Goal: Information Seeking & Learning: Learn about a topic

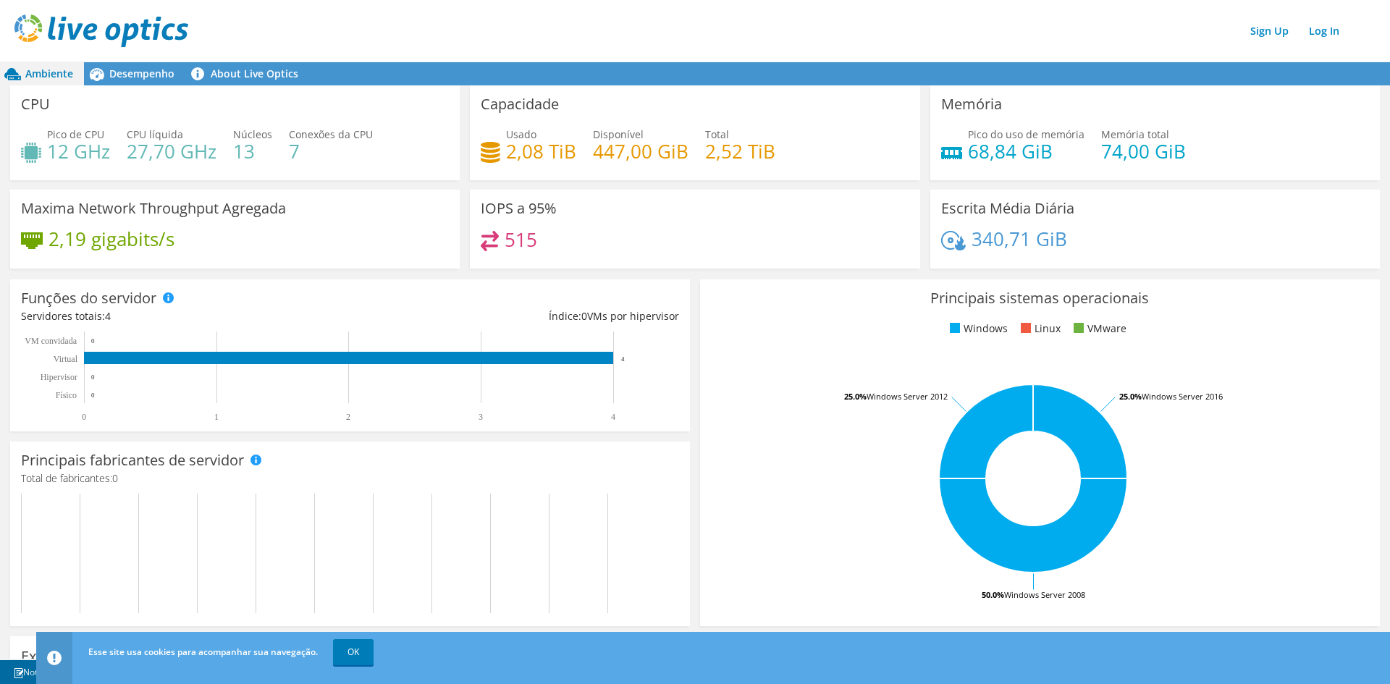
scroll to position [194, 0]
click at [348, 645] on link "OK" at bounding box center [353, 652] width 41 height 26
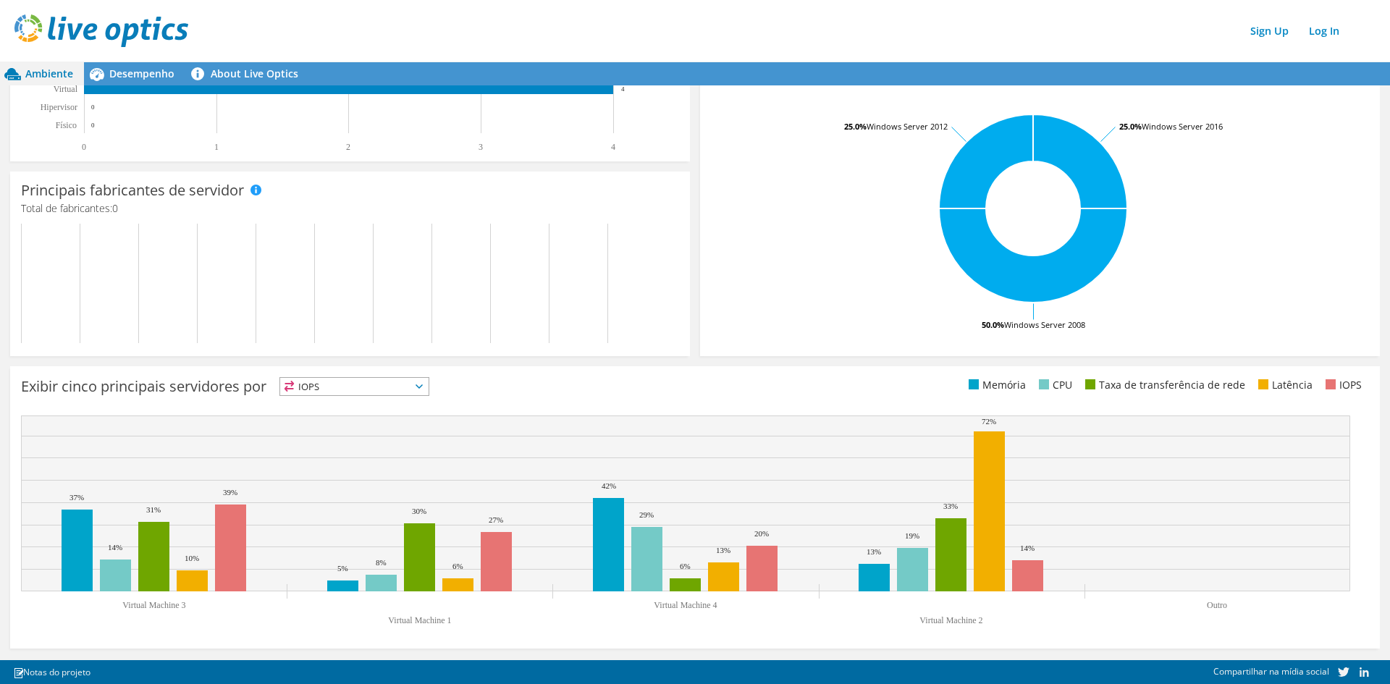
scroll to position [0, 0]
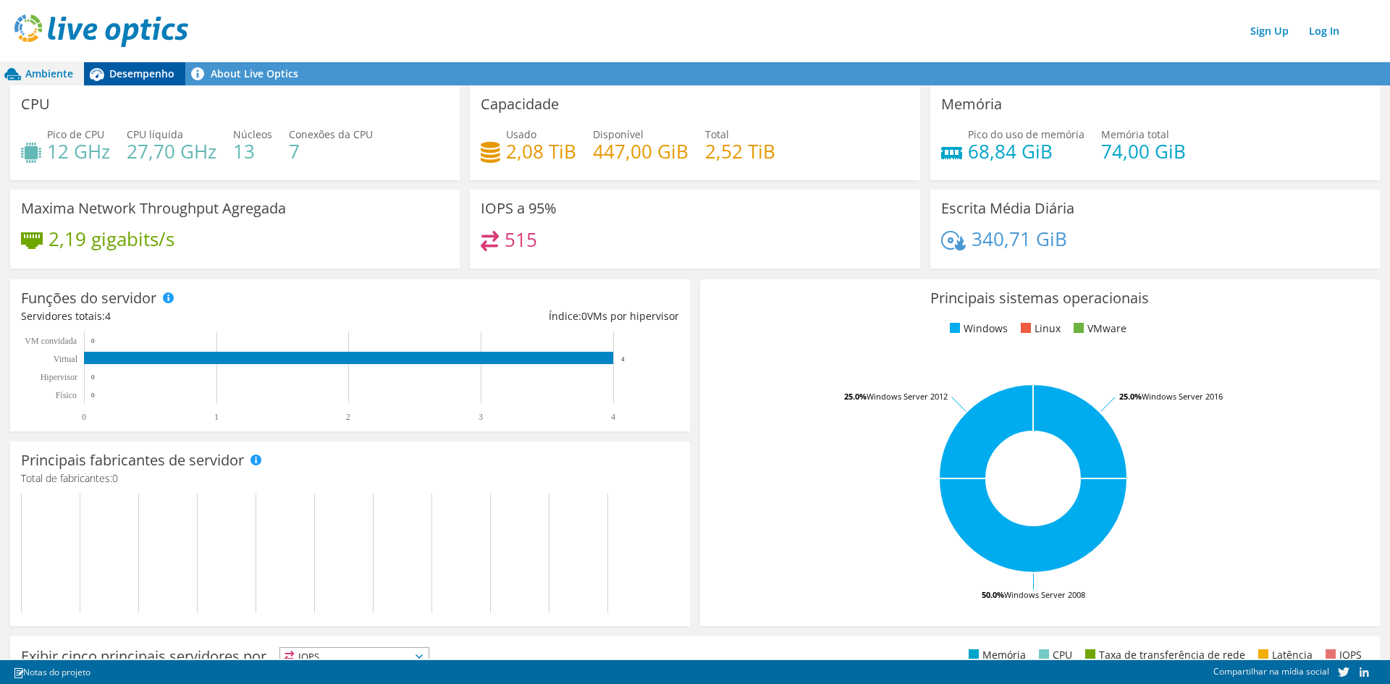
click at [158, 80] on div "Desempenho" at bounding box center [134, 73] width 101 height 23
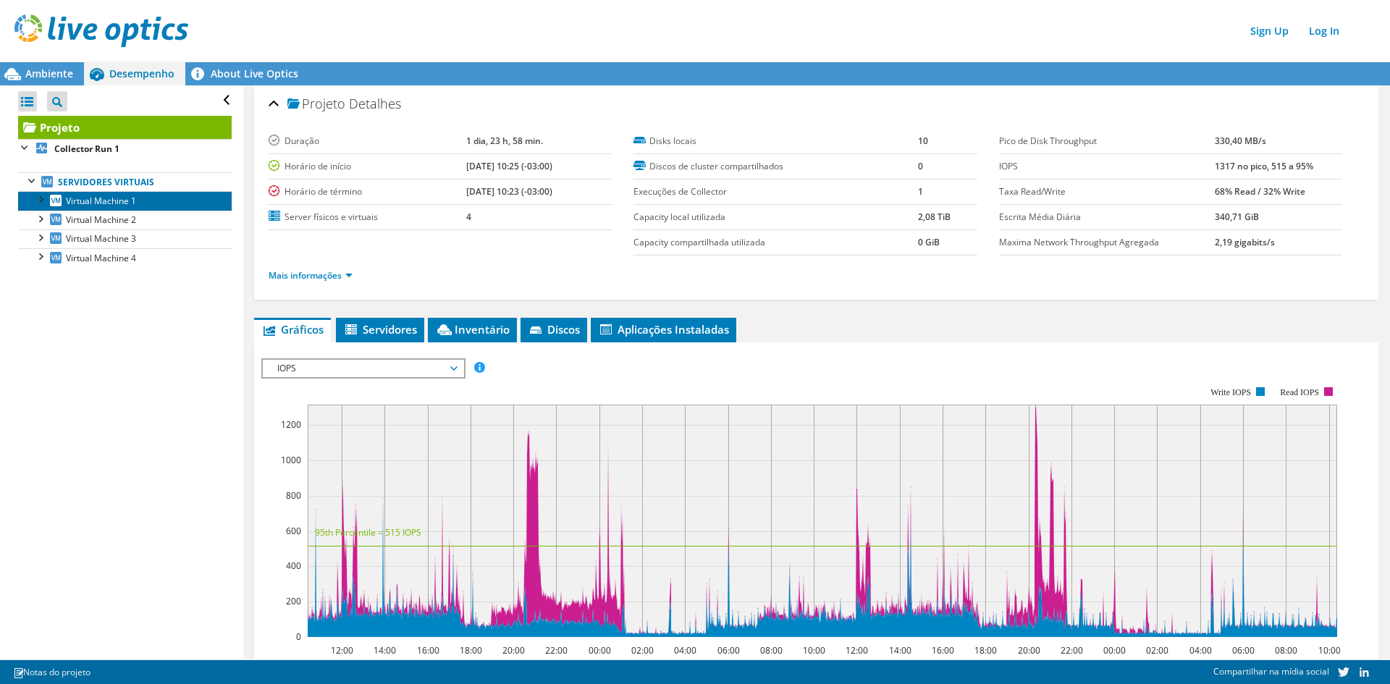
click at [89, 196] on span "Virtual Machine 1" at bounding box center [101, 201] width 70 height 12
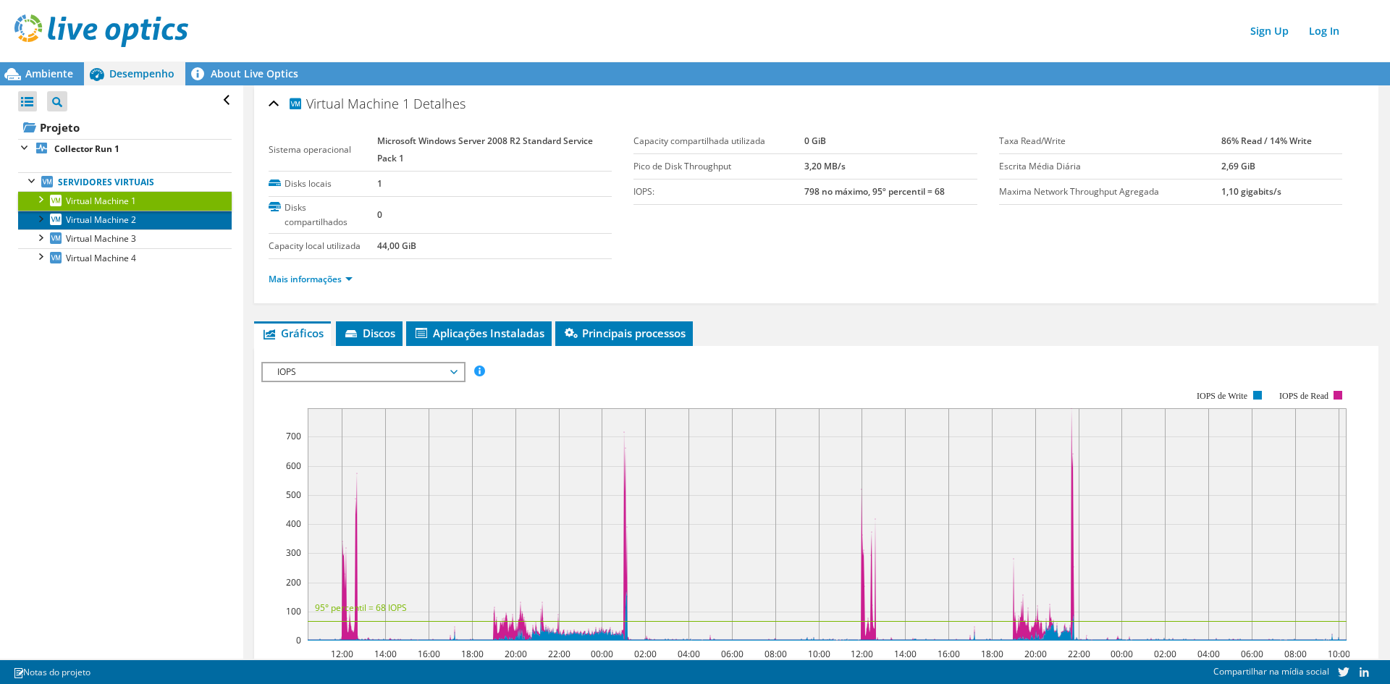
click at [129, 219] on span "Virtual Machine 2" at bounding box center [101, 220] width 70 height 12
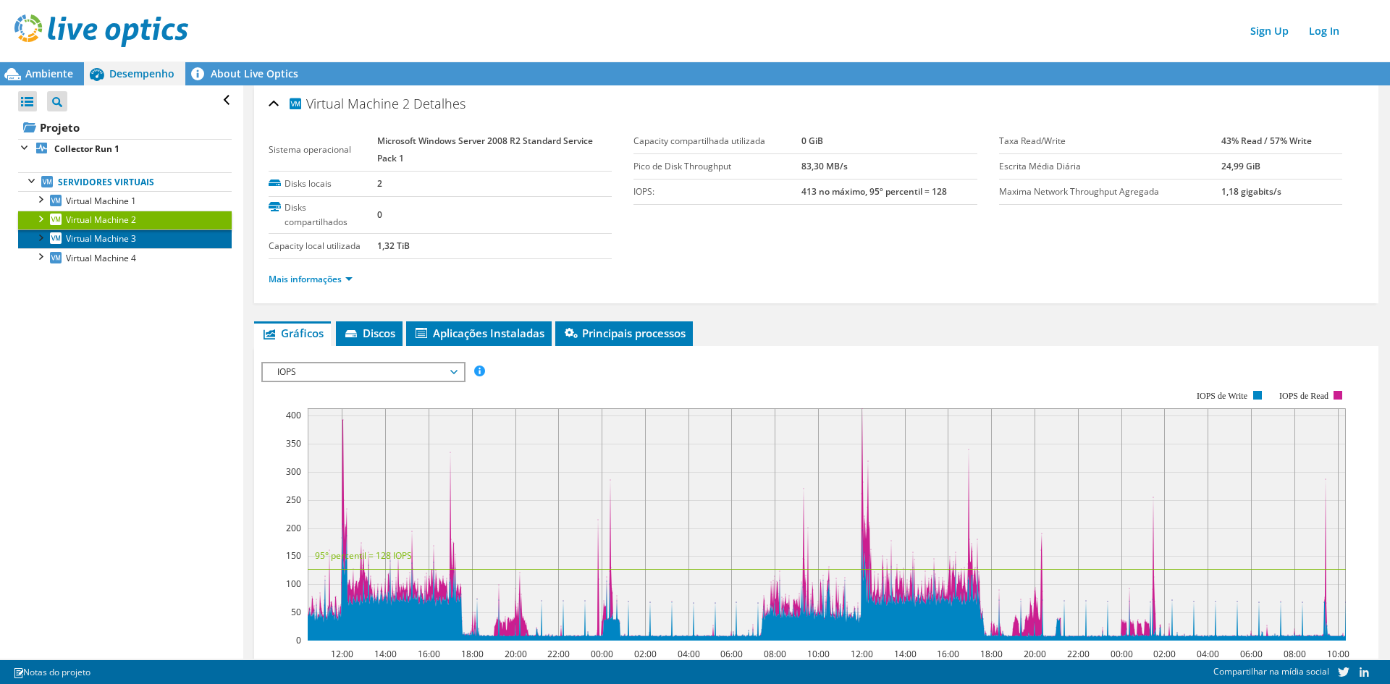
click at [128, 235] on span "Virtual Machine 3" at bounding box center [101, 238] width 70 height 12
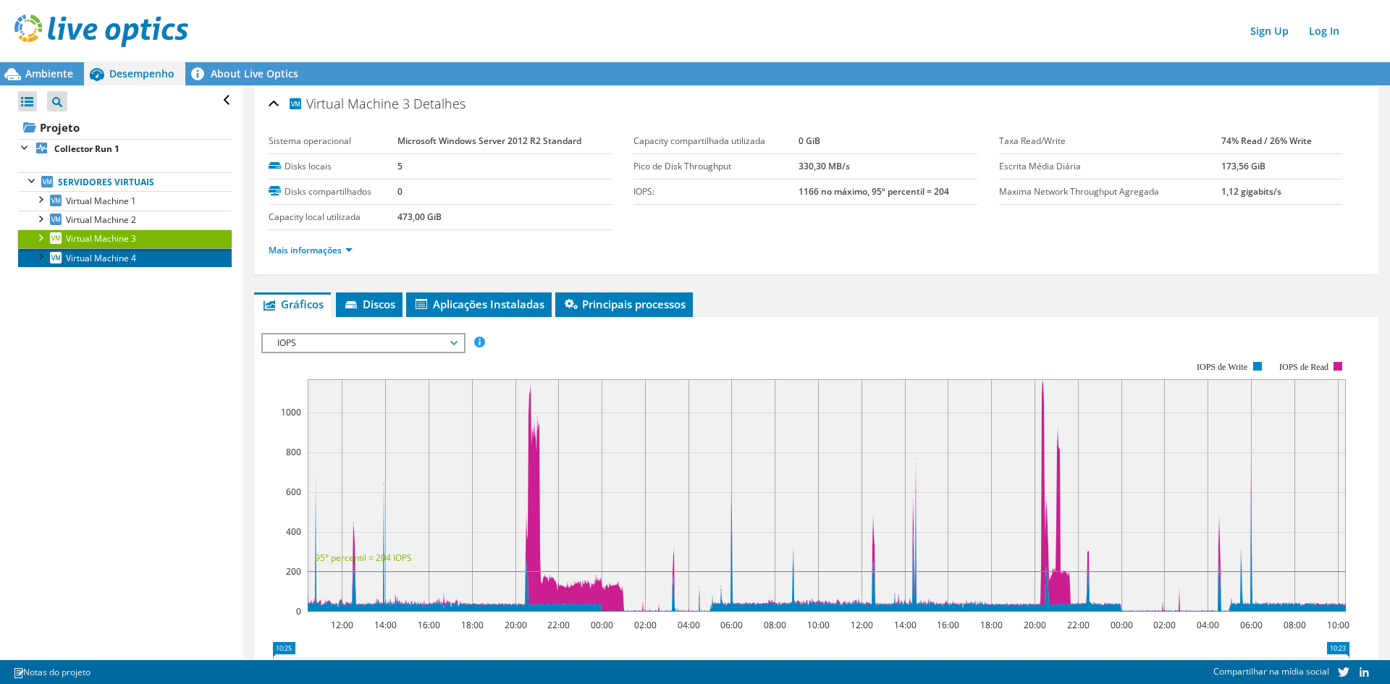
click at [129, 257] on span "Virtual Machine 4" at bounding box center [101, 258] width 70 height 12
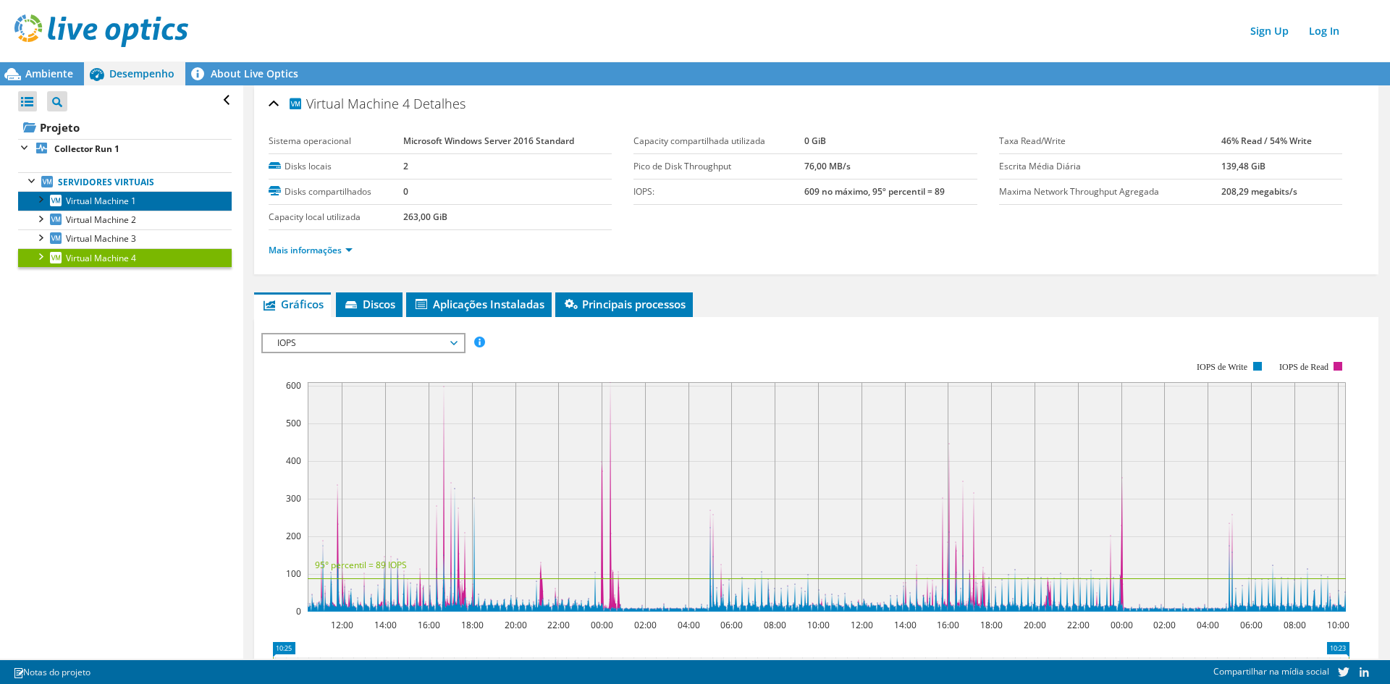
click at [132, 200] on span "Virtual Machine 1" at bounding box center [101, 201] width 70 height 12
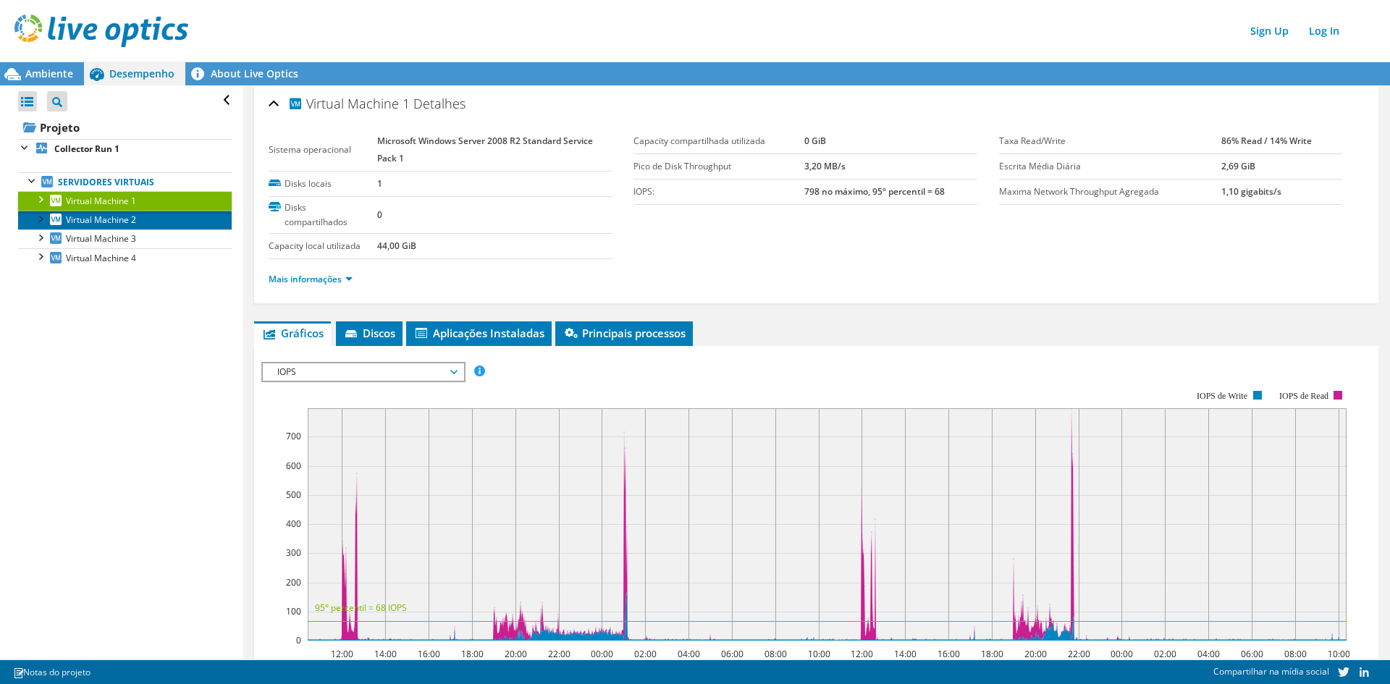
click at [132, 219] on span "Virtual Machine 2" at bounding box center [101, 220] width 70 height 12
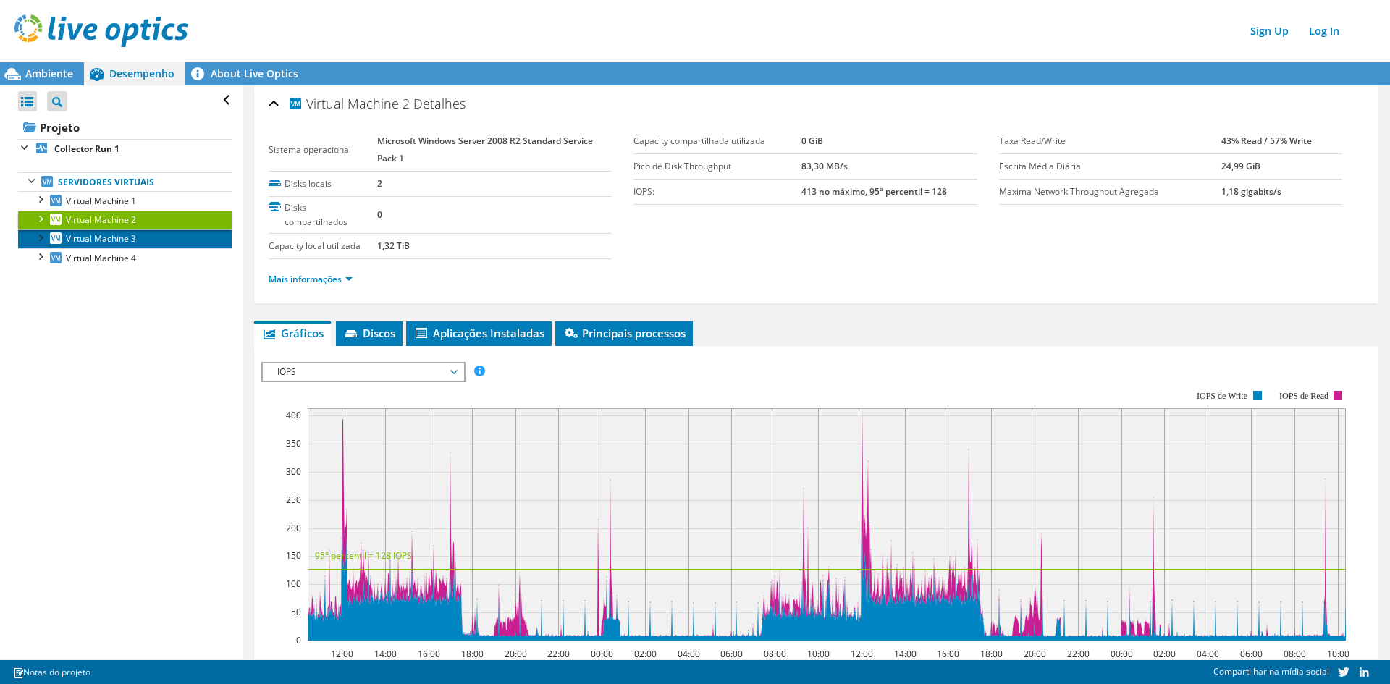
click at [126, 238] on span "Virtual Machine 3" at bounding box center [101, 238] width 70 height 12
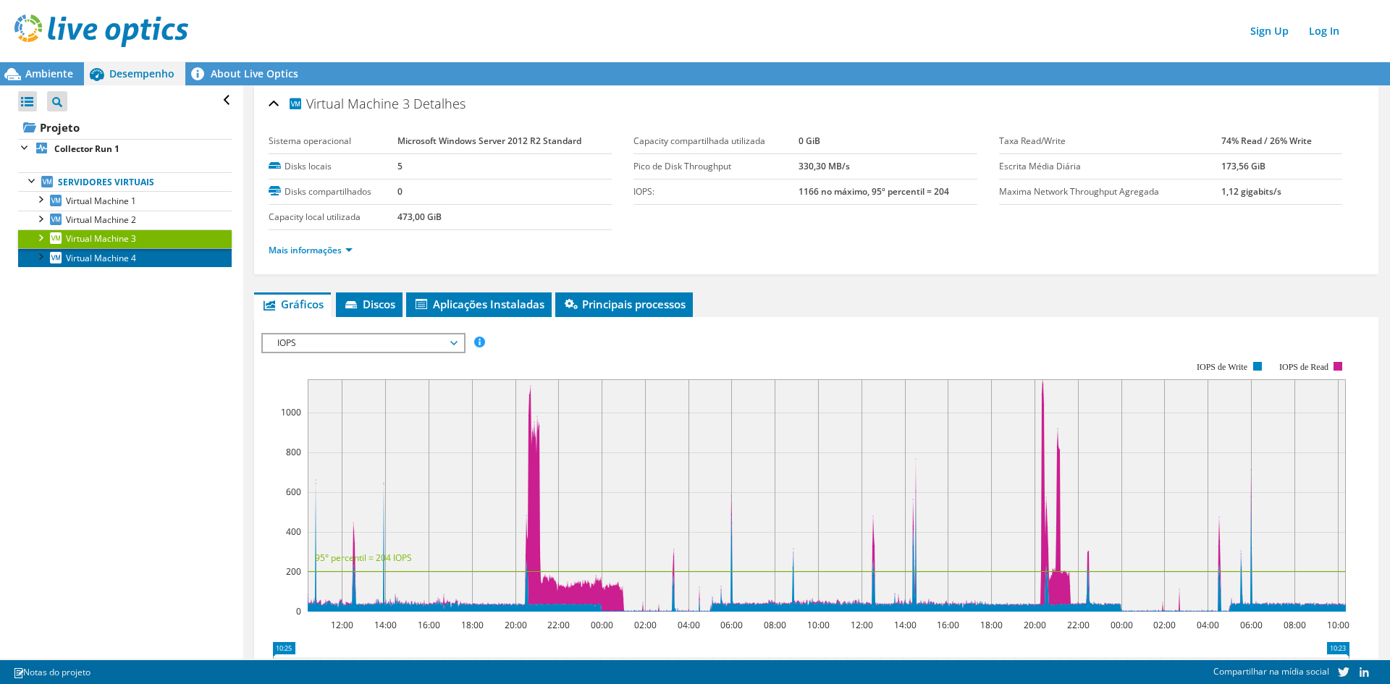
click at [122, 256] on span "Virtual Machine 4" at bounding box center [101, 258] width 70 height 12
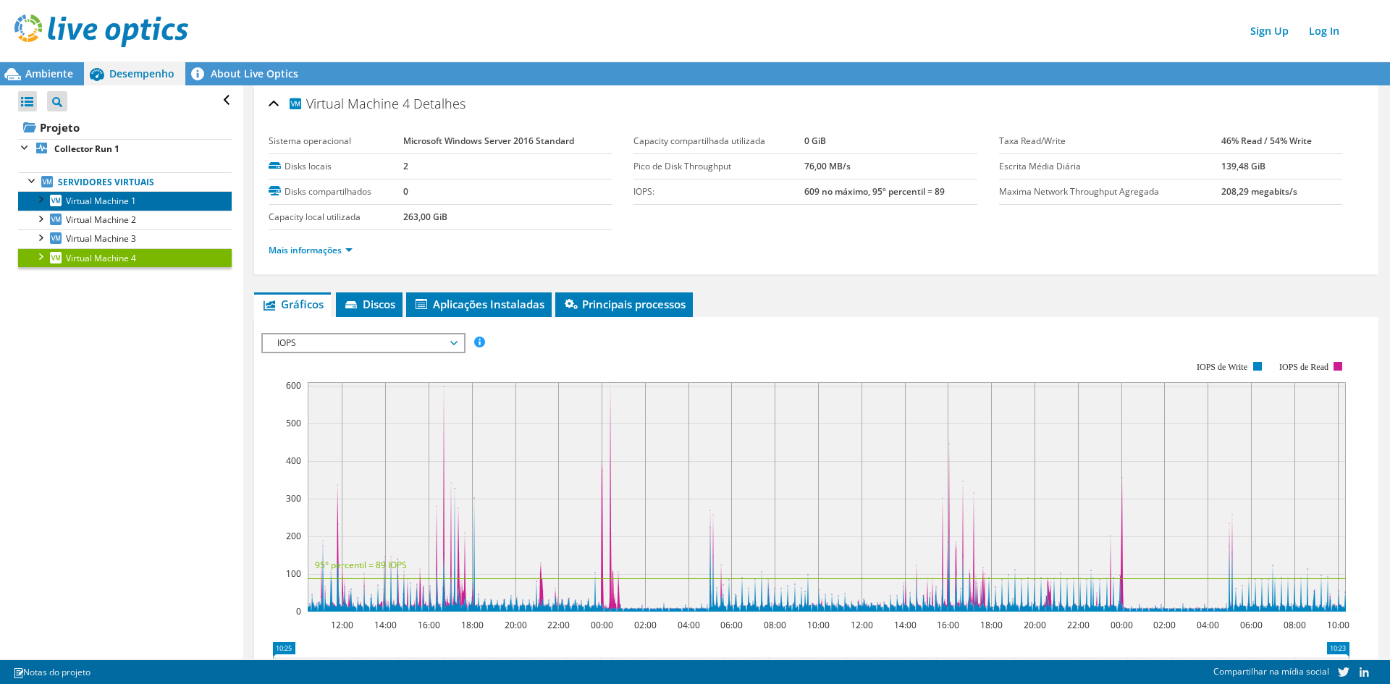
click at [130, 201] on span "Virtual Machine 1" at bounding box center [101, 201] width 70 height 12
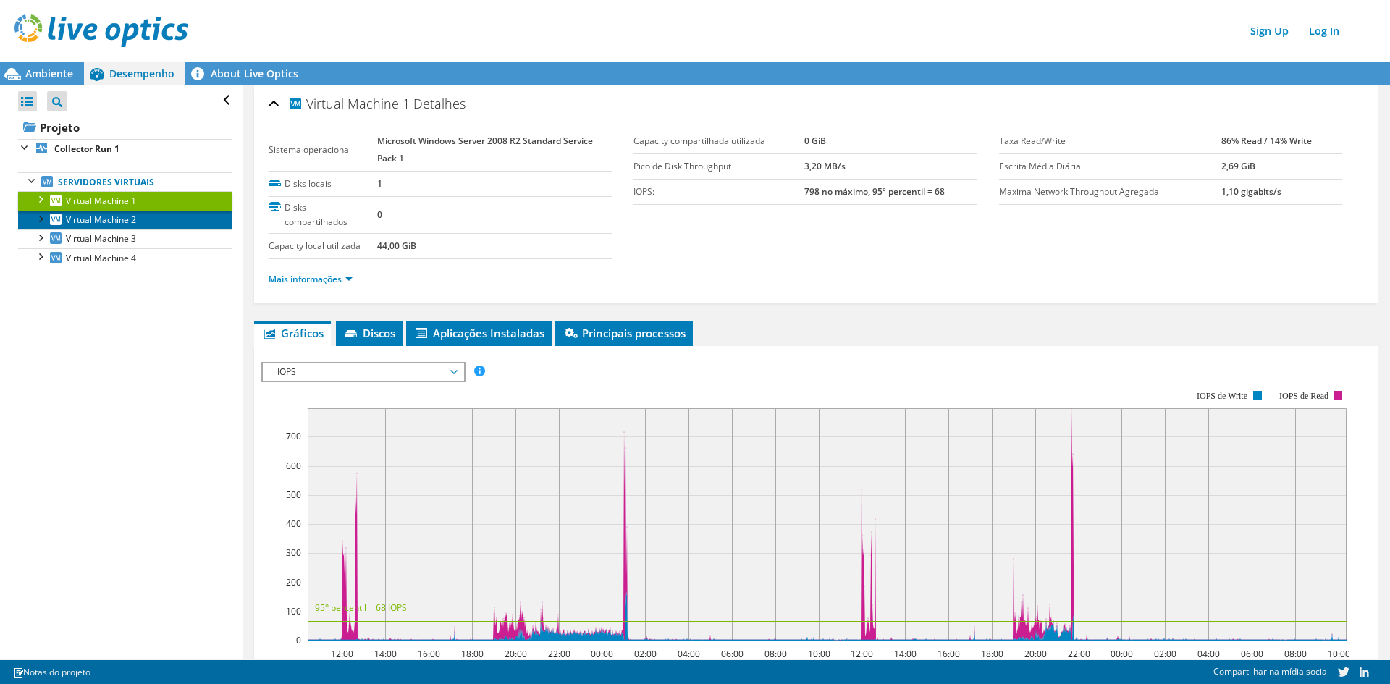
click at [130, 222] on span "Virtual Machine 2" at bounding box center [101, 220] width 70 height 12
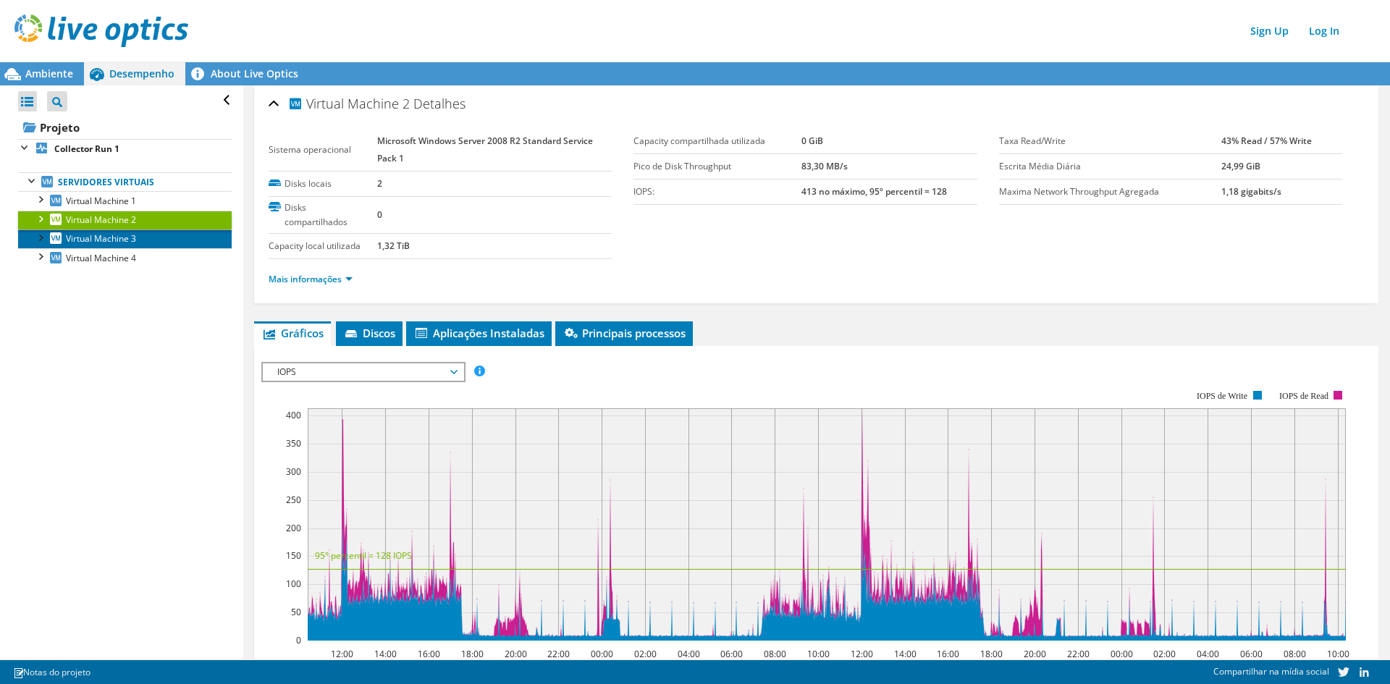
click at [114, 238] on span "Virtual Machine 3" at bounding box center [101, 238] width 70 height 12
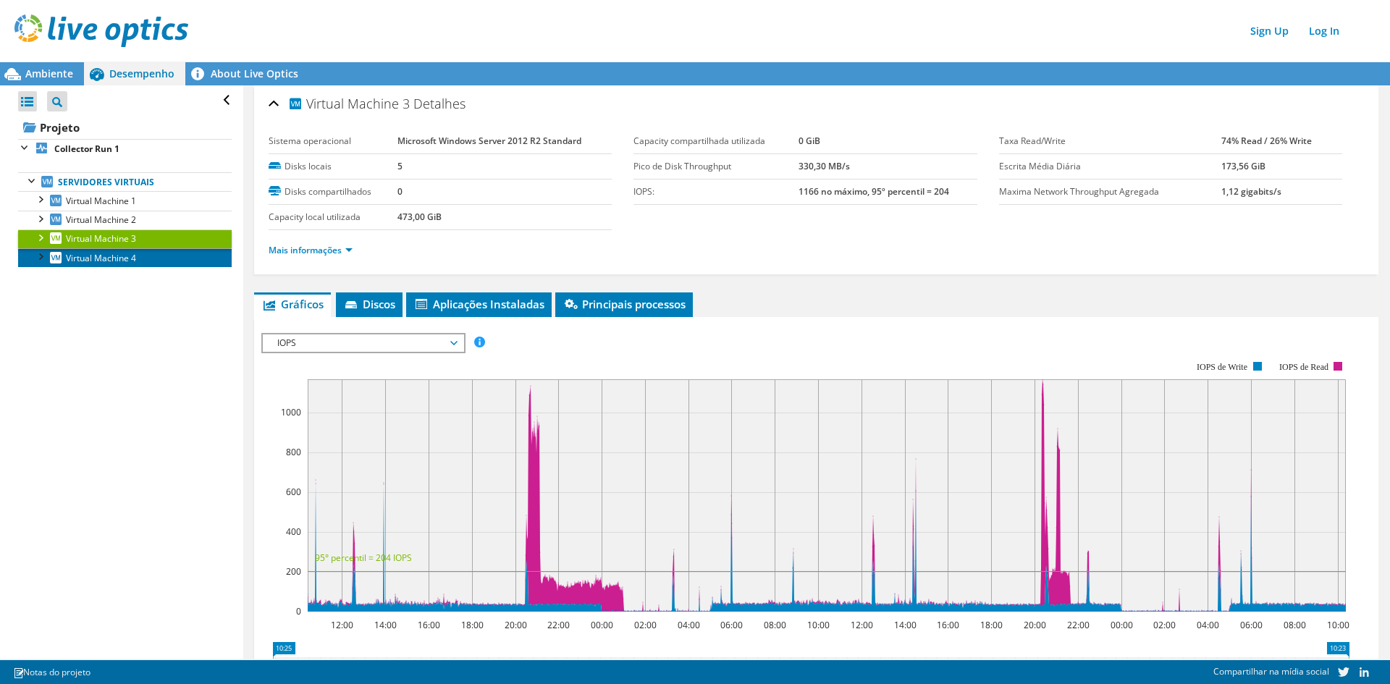
click at [102, 253] on span "Virtual Machine 4" at bounding box center [101, 258] width 70 height 12
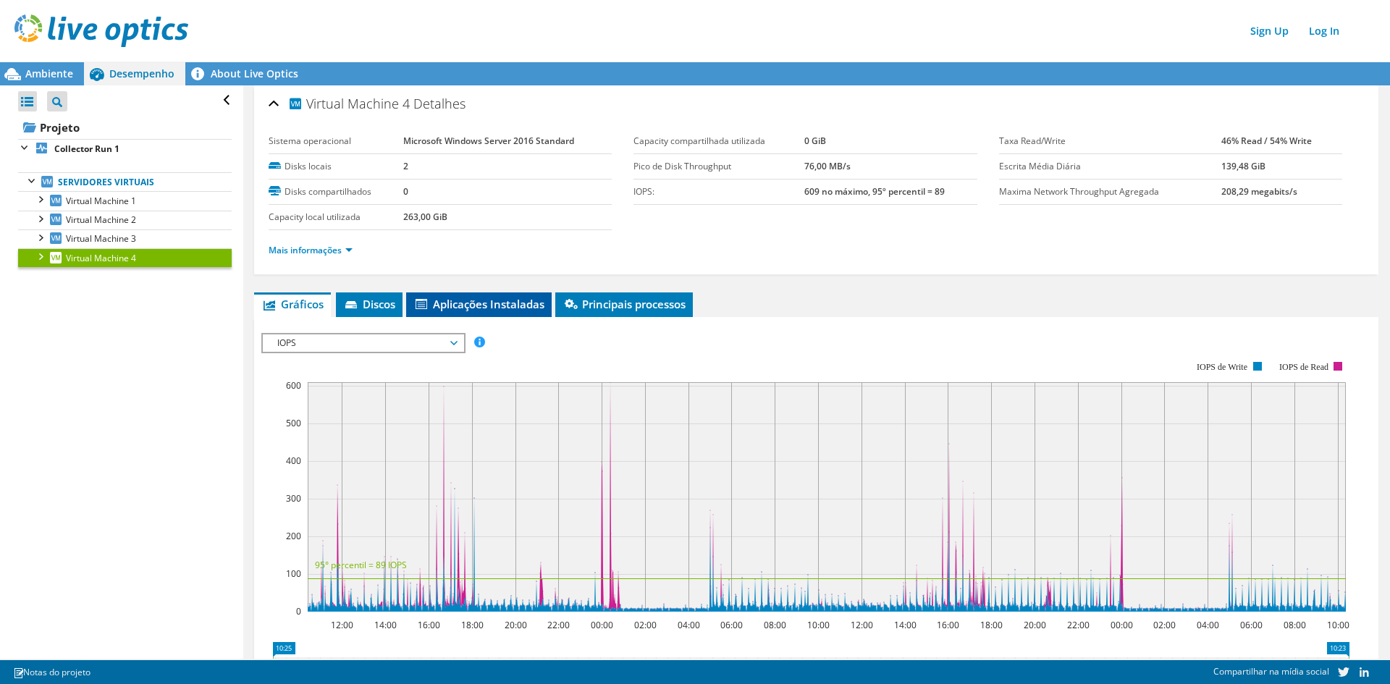
click at [520, 296] on li "Aplicações Instaladas" at bounding box center [479, 304] width 146 height 25
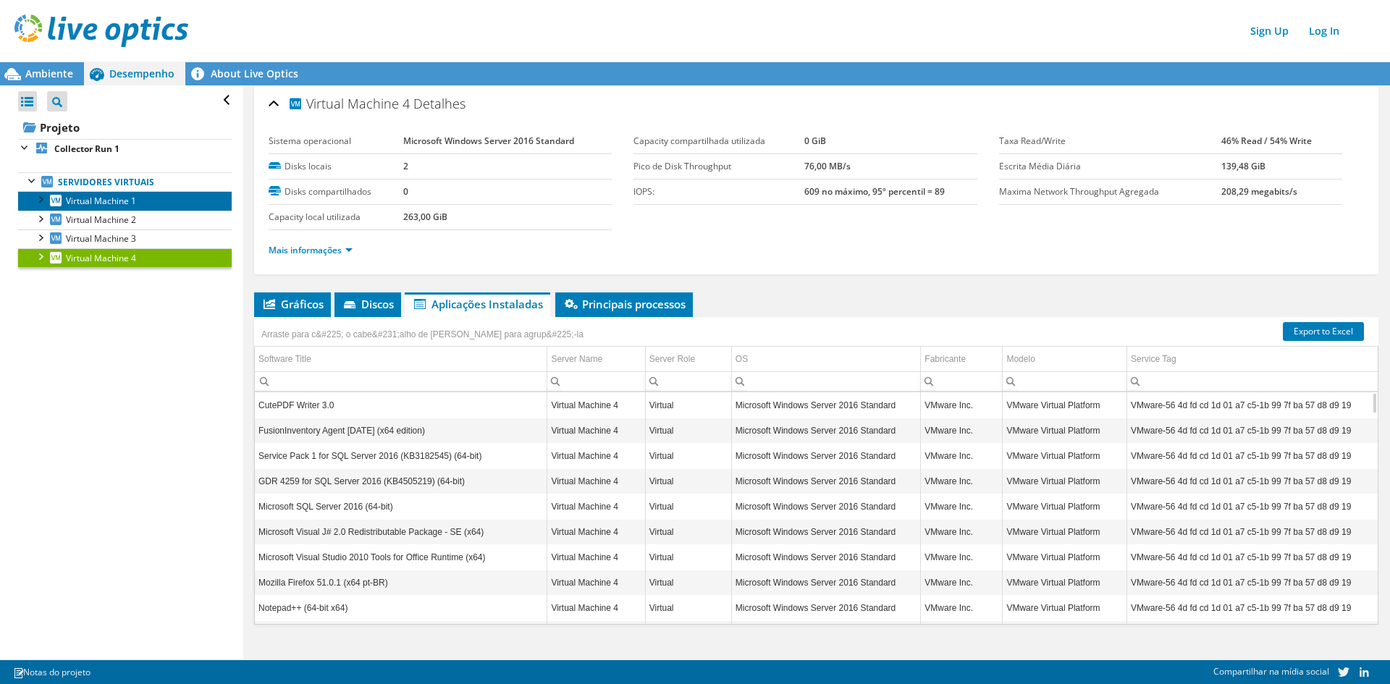
click at [117, 201] on span "Virtual Machine 1" at bounding box center [101, 201] width 70 height 12
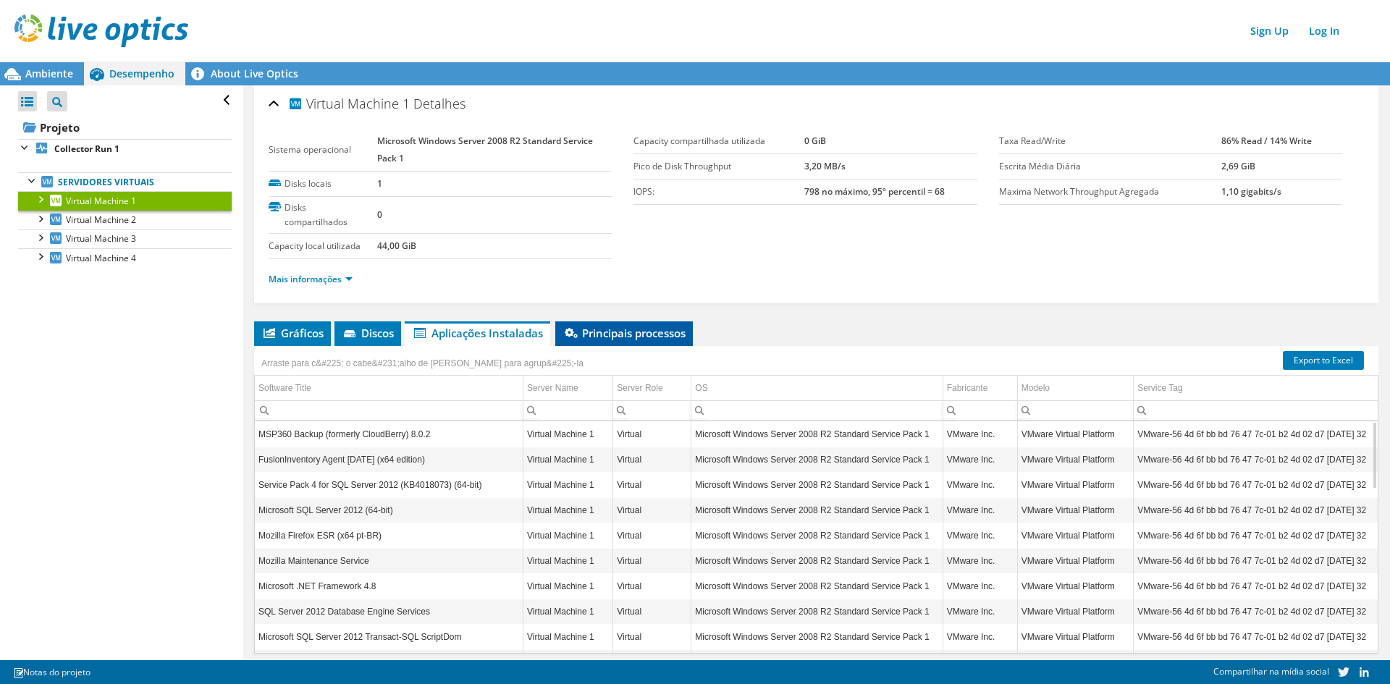
click at [613, 328] on span "Principais processos" at bounding box center [623, 333] width 123 height 14
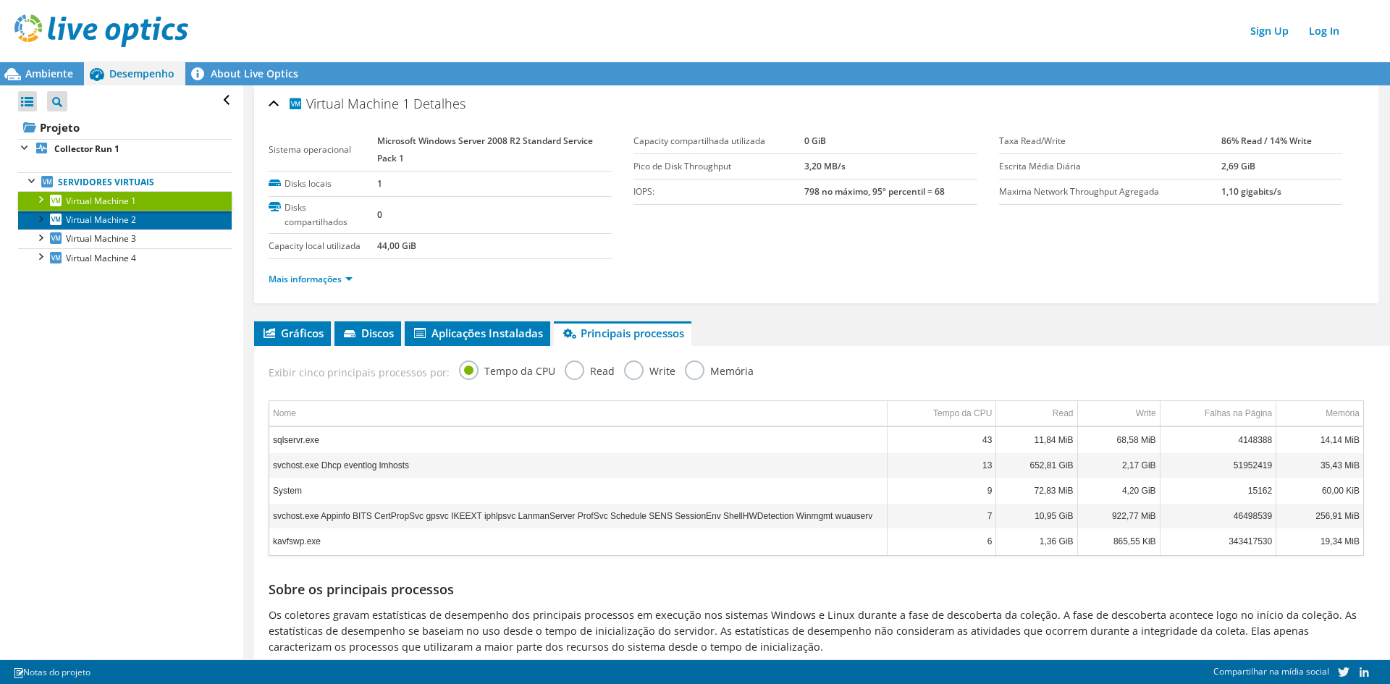
click at [130, 217] on span "Virtual Machine 2" at bounding box center [101, 220] width 70 height 12
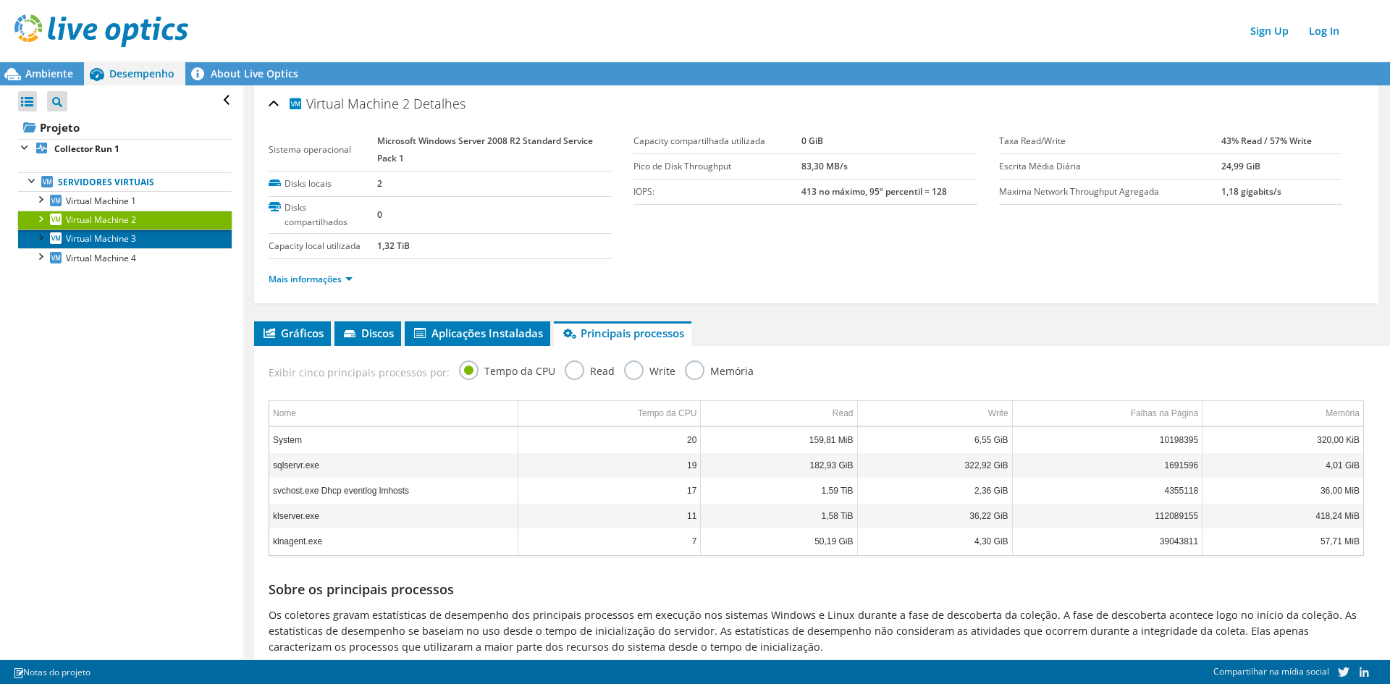
click at [130, 237] on span "Virtual Machine 3" at bounding box center [101, 238] width 70 height 12
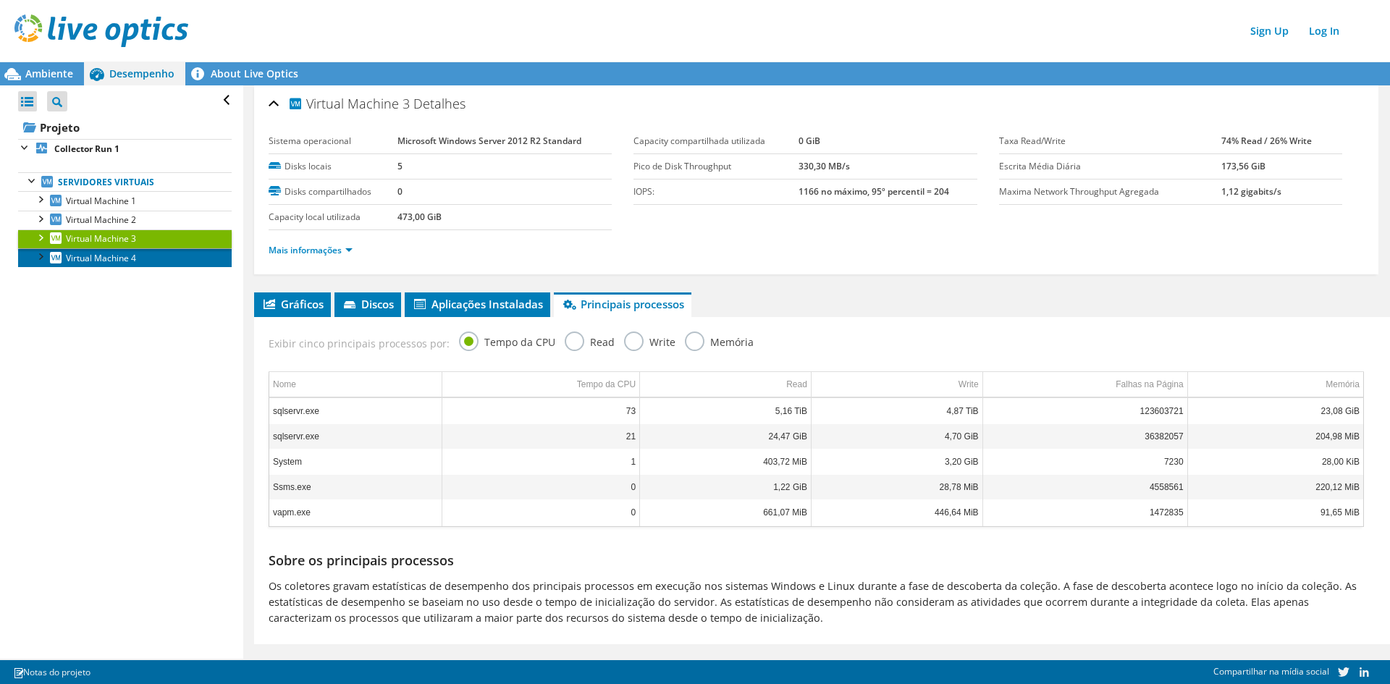
click at [110, 258] on span "Virtual Machine 4" at bounding box center [101, 258] width 70 height 12
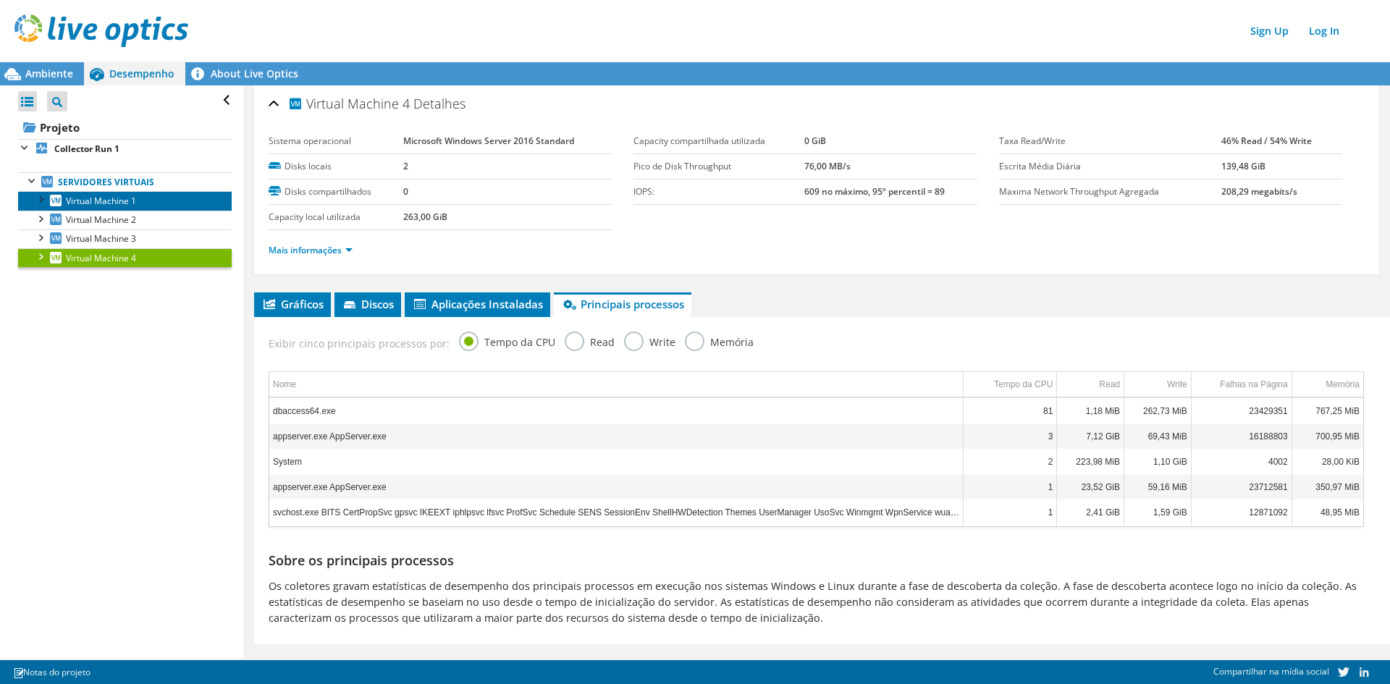
click at [132, 196] on span "Virtual Machine 1" at bounding box center [101, 201] width 70 height 12
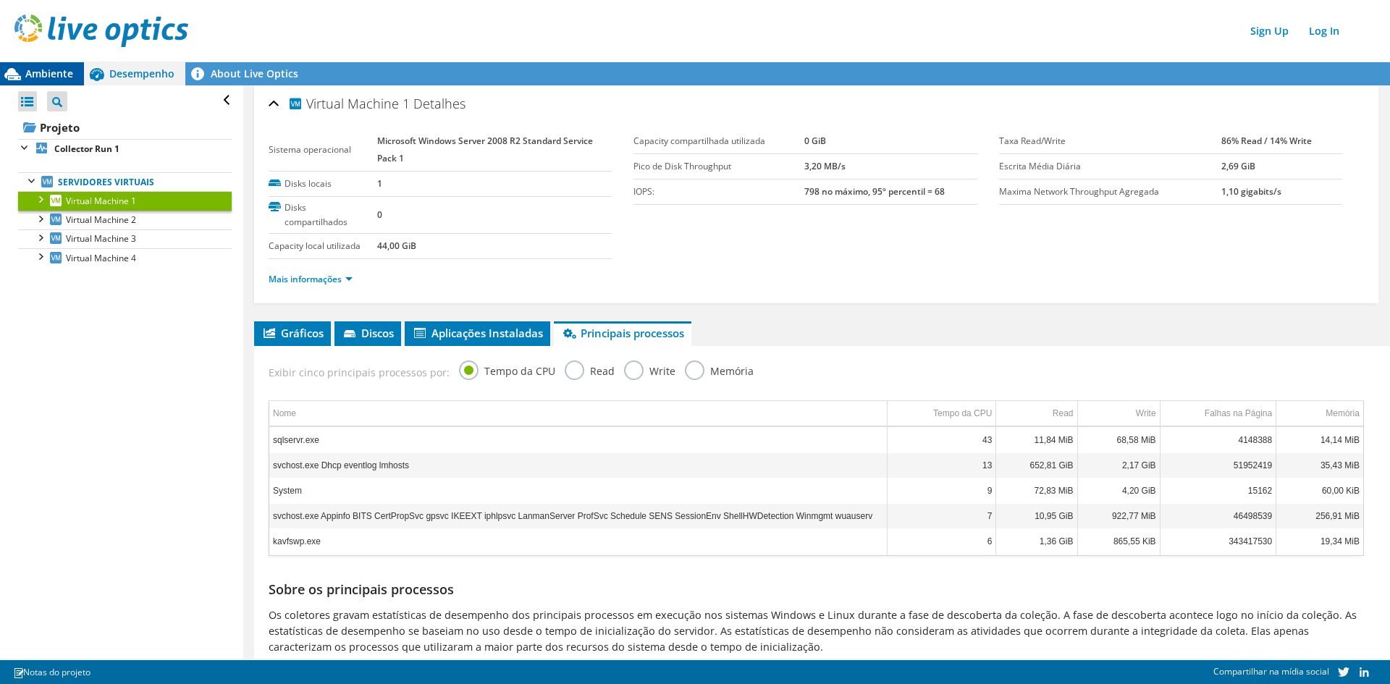
click at [59, 74] on span "Ambiente" at bounding box center [49, 74] width 48 height 14
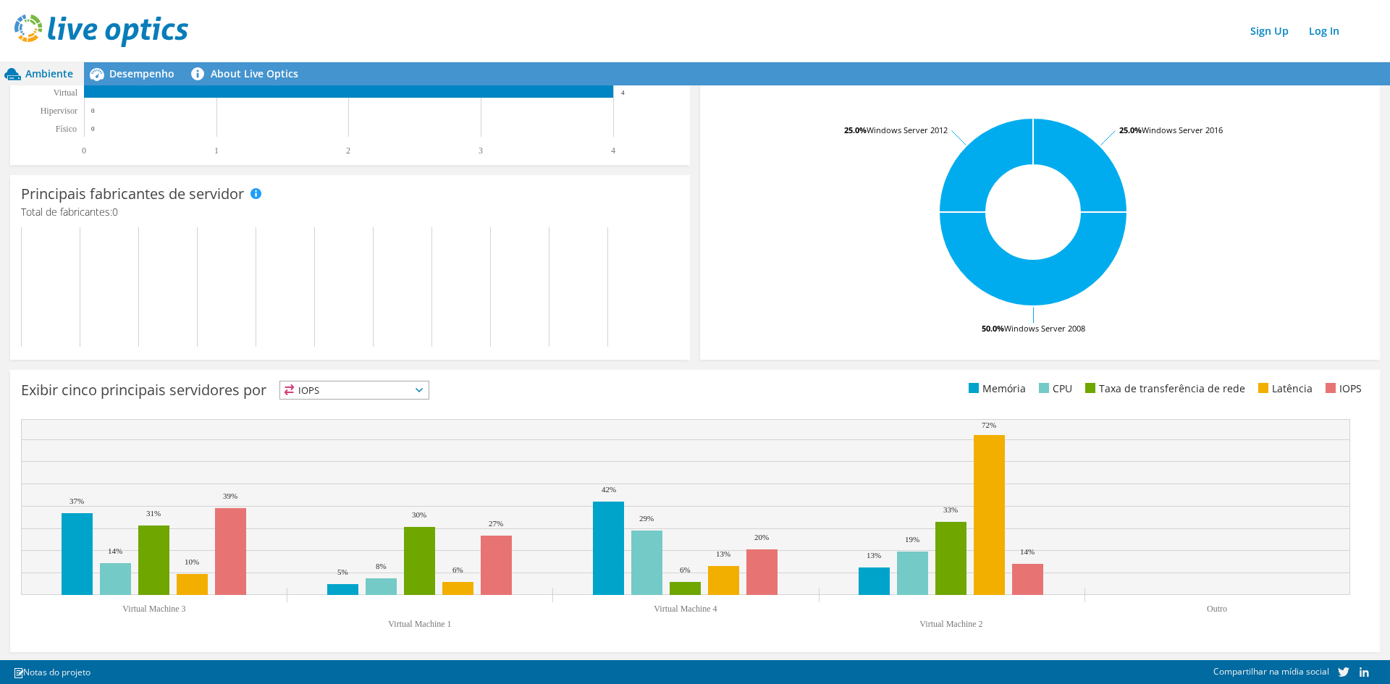
scroll to position [270, 0]
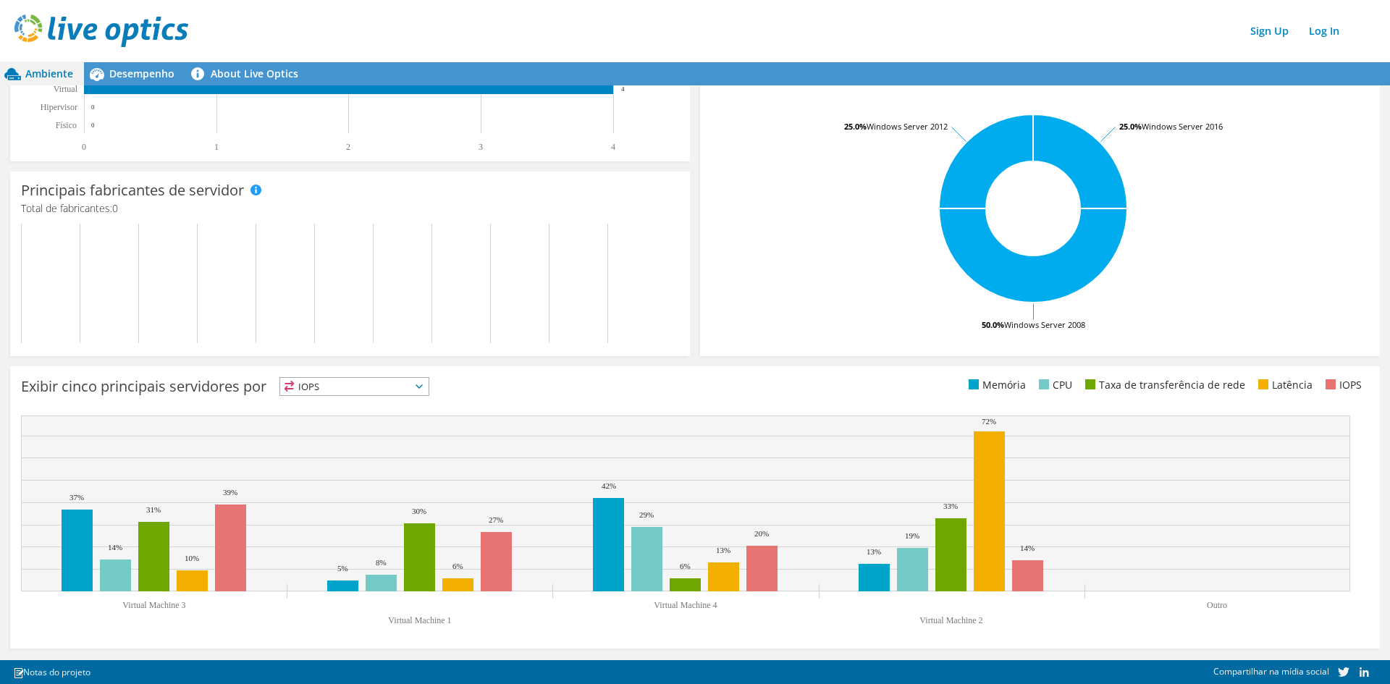
click at [298, 386] on span "IOPS" at bounding box center [354, 386] width 148 height 17
click at [335, 438] on li "CPU" at bounding box center [354, 446] width 148 height 20
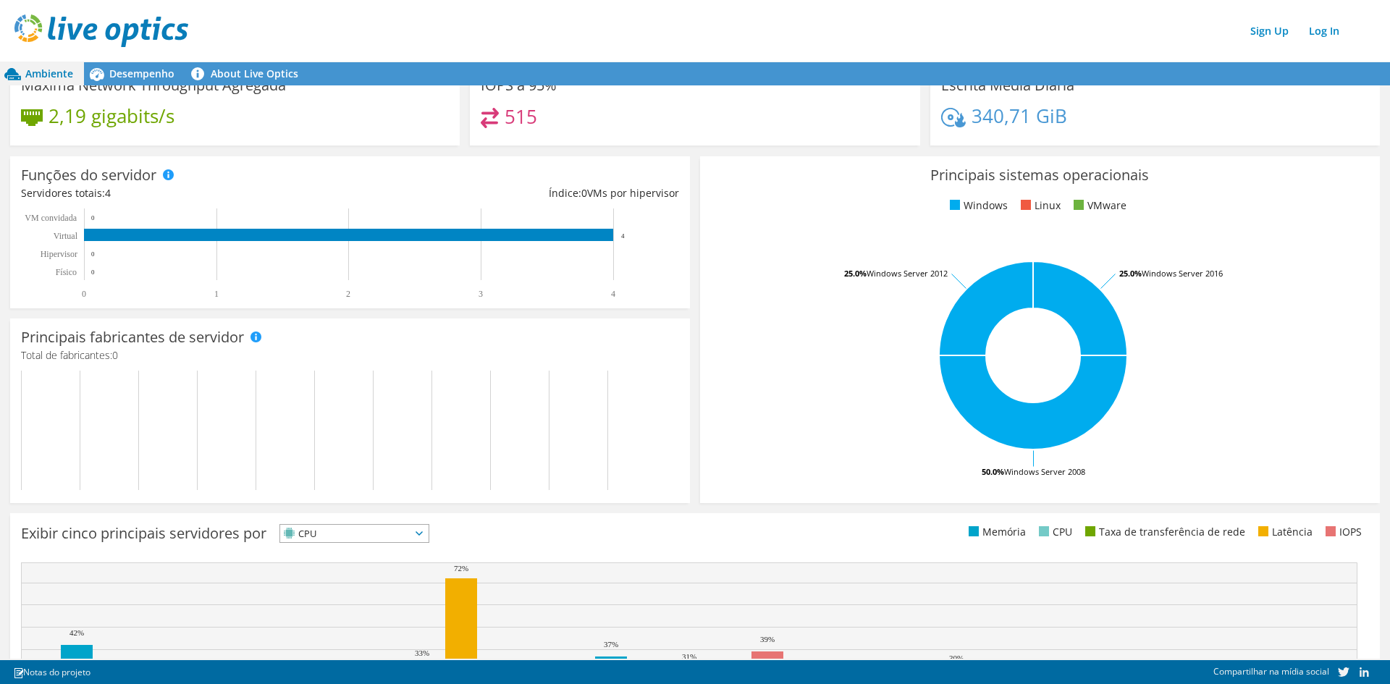
scroll to position [0, 0]
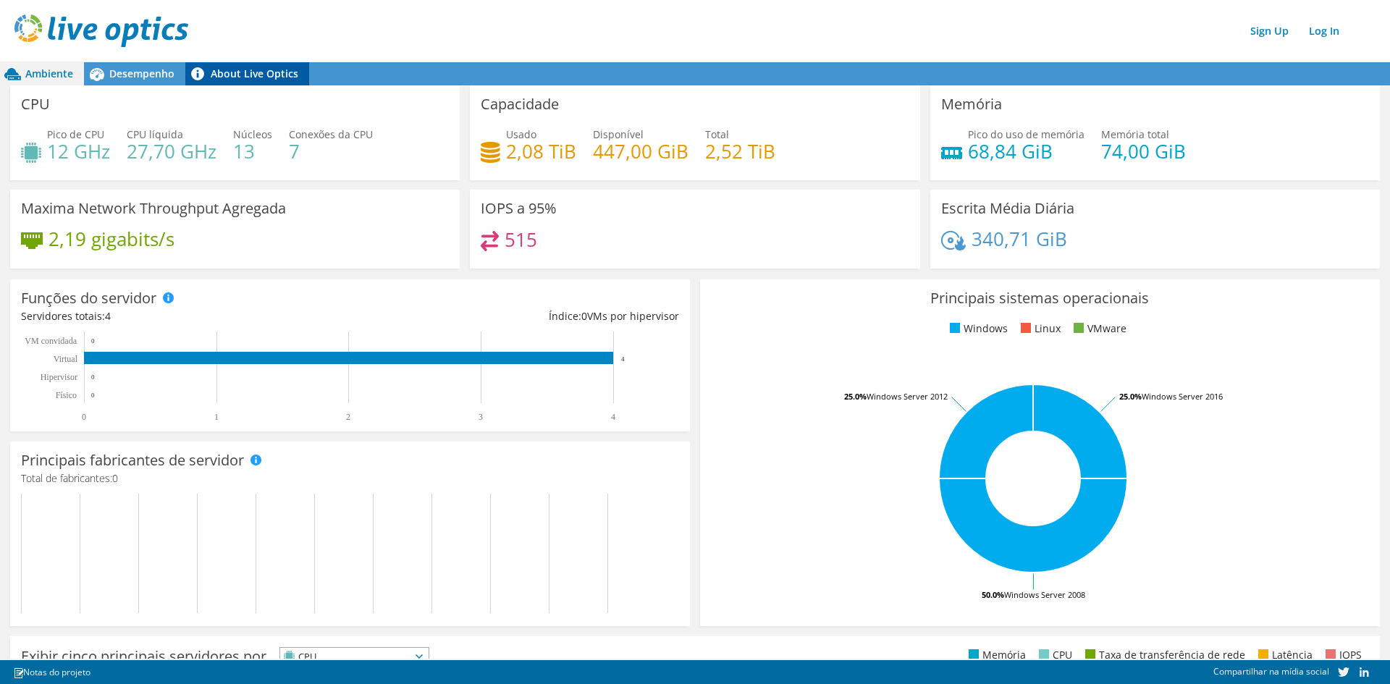
click at [245, 75] on link "About Live Optics" at bounding box center [247, 73] width 124 height 23
click at [133, 69] on span "Desempenho" at bounding box center [141, 74] width 65 height 14
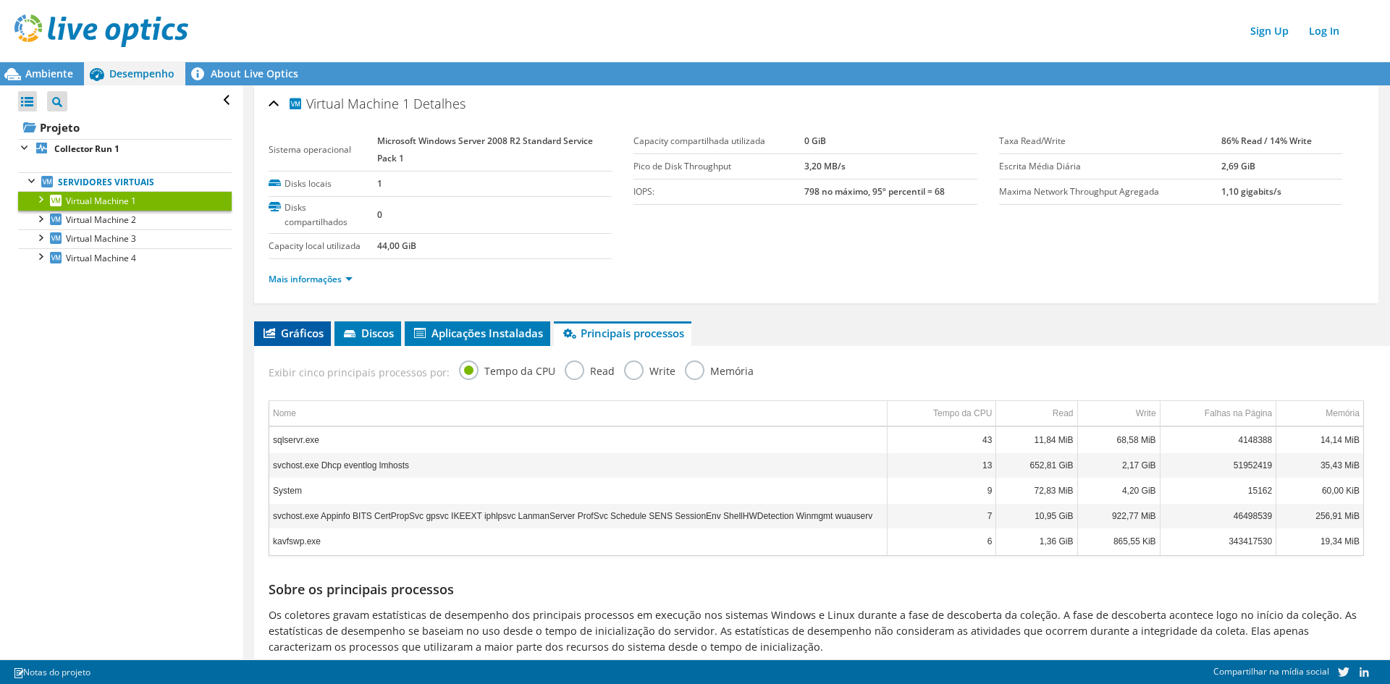
click at [300, 334] on span "Gráficos" at bounding box center [292, 333] width 62 height 14
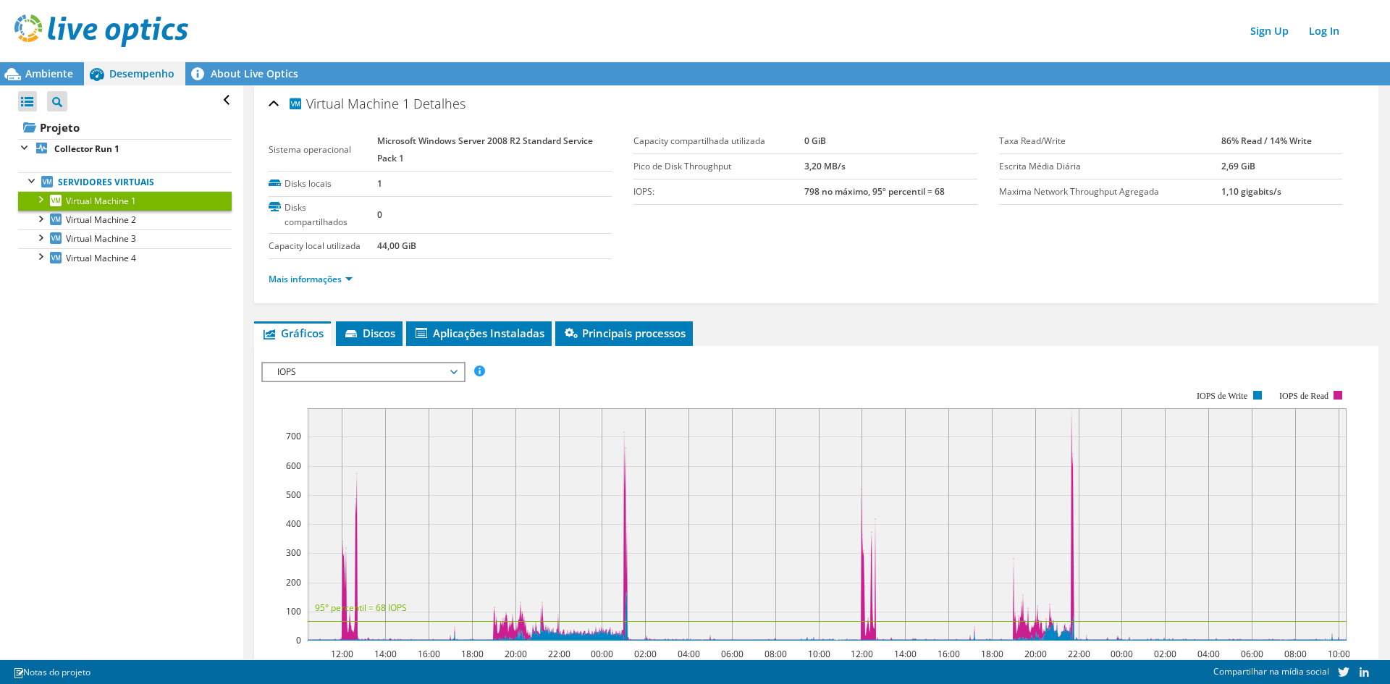
click at [428, 372] on span "IOPS" at bounding box center [363, 371] width 186 height 17
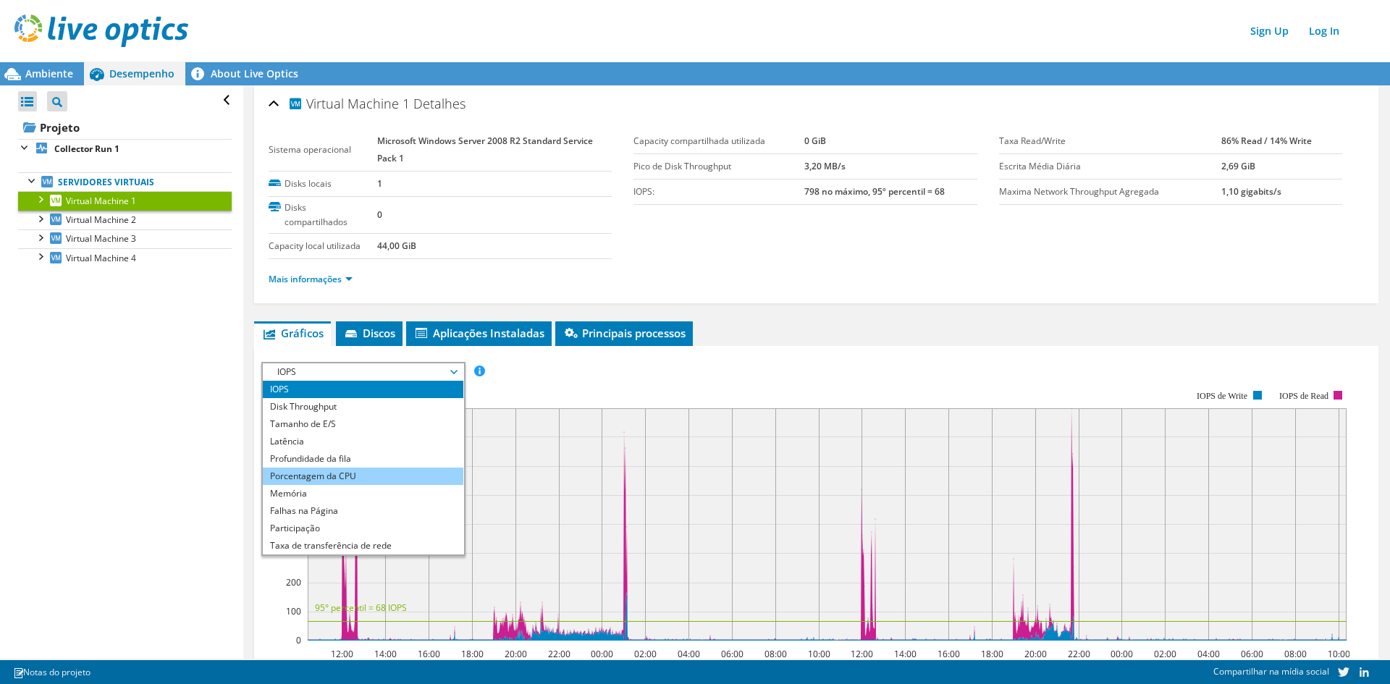
click at [389, 476] on li "Porcentagem da CPU" at bounding box center [363, 476] width 201 height 17
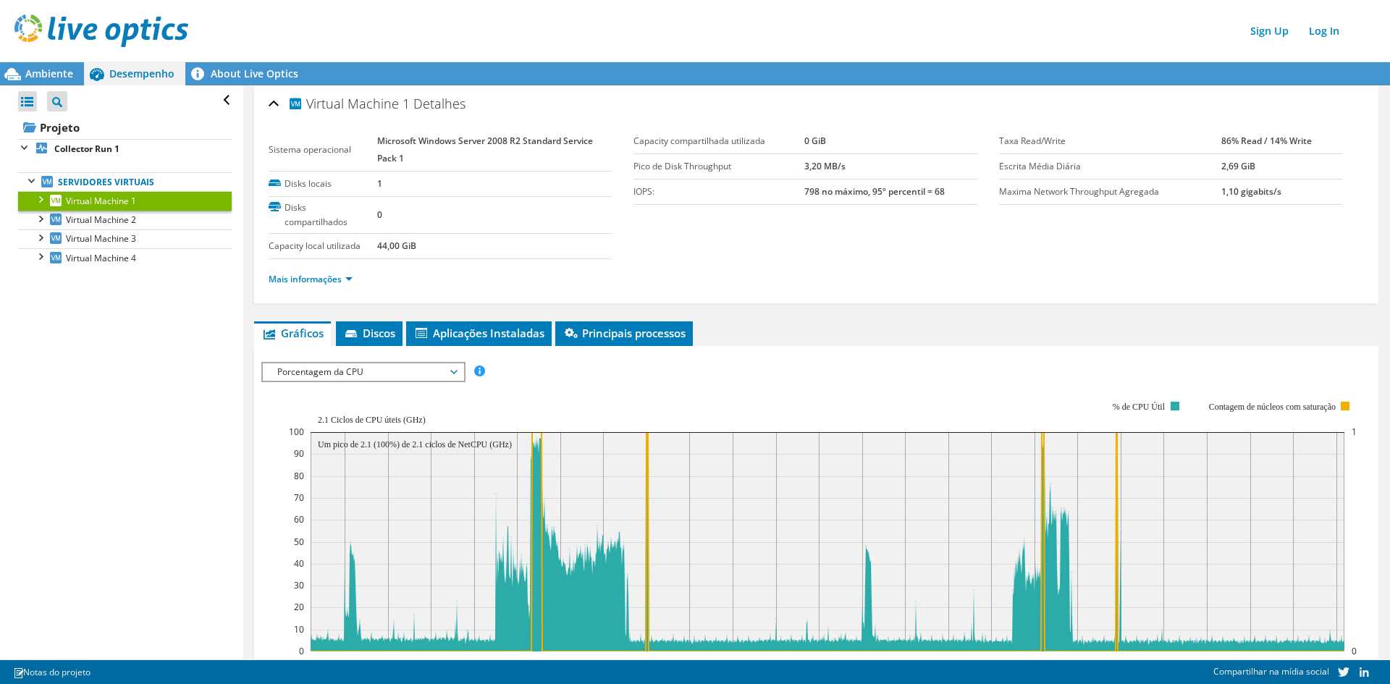
click at [326, 373] on span "Porcentagem da CPU" at bounding box center [363, 371] width 186 height 17
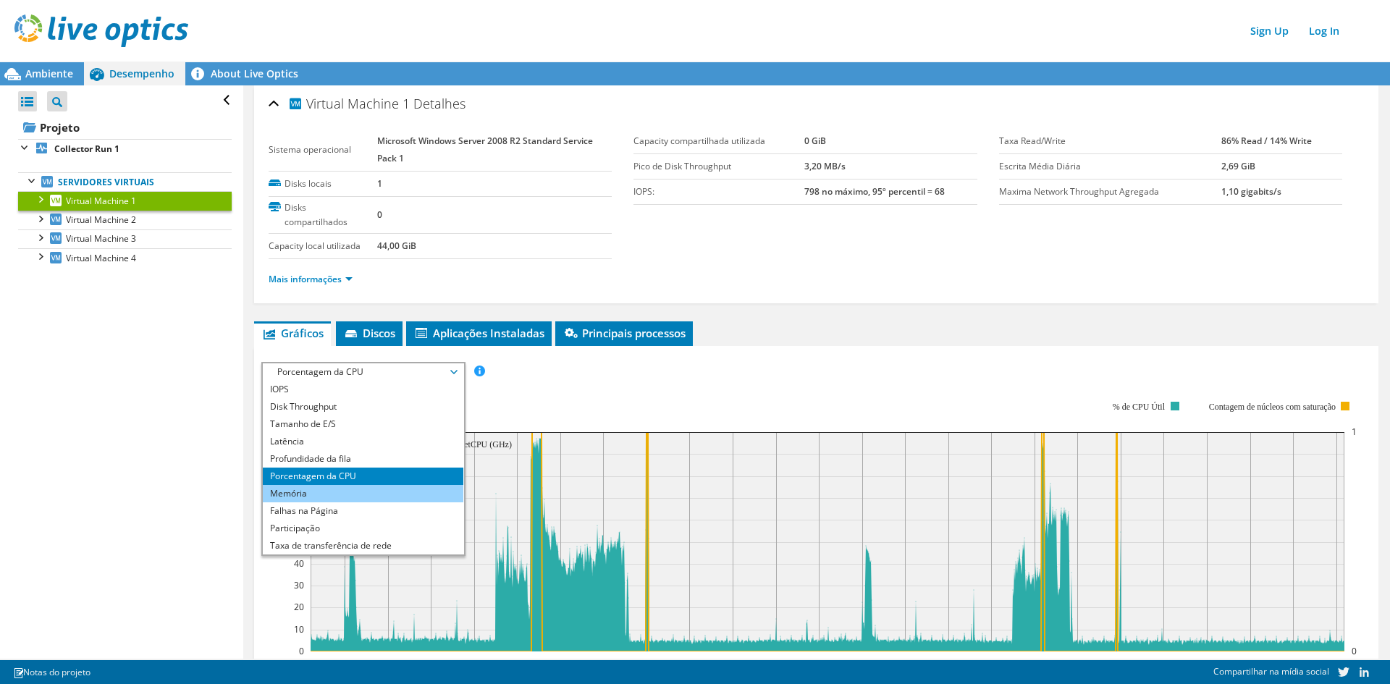
click at [335, 490] on li "Memória" at bounding box center [363, 493] width 201 height 17
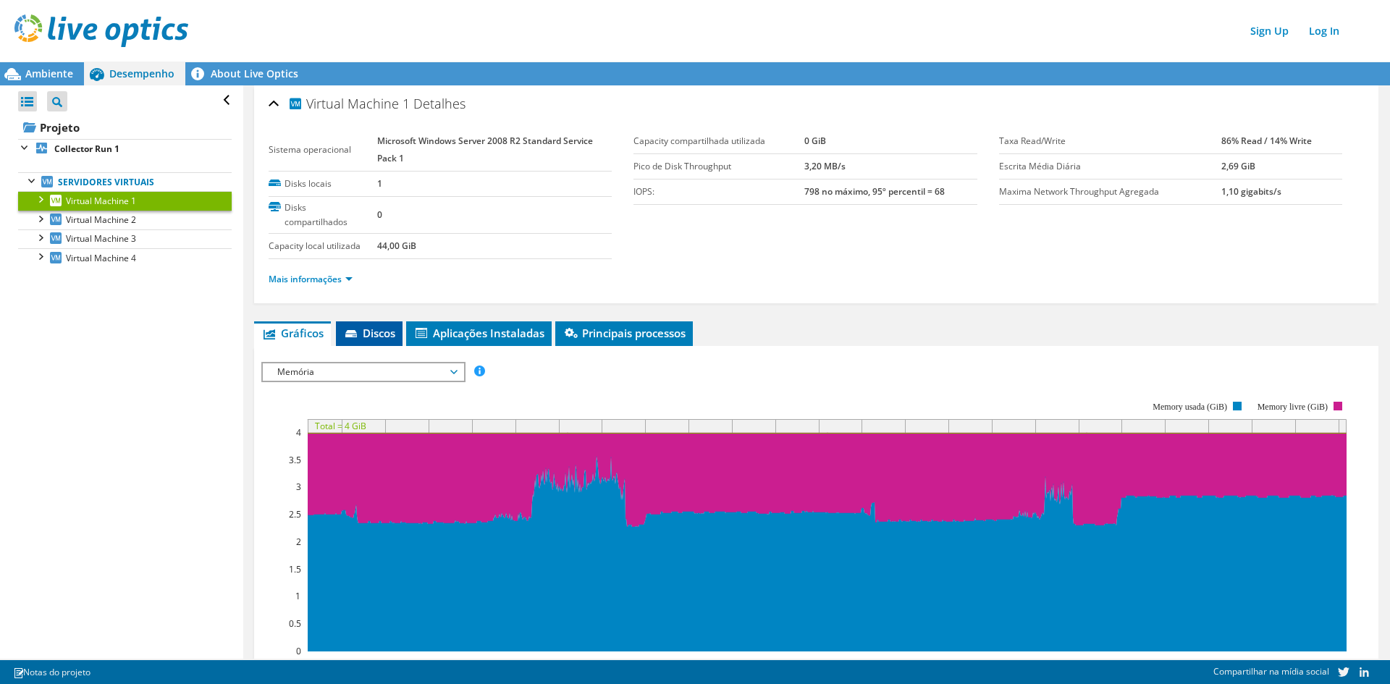
click at [369, 331] on span "Discos" at bounding box center [369, 333] width 52 height 14
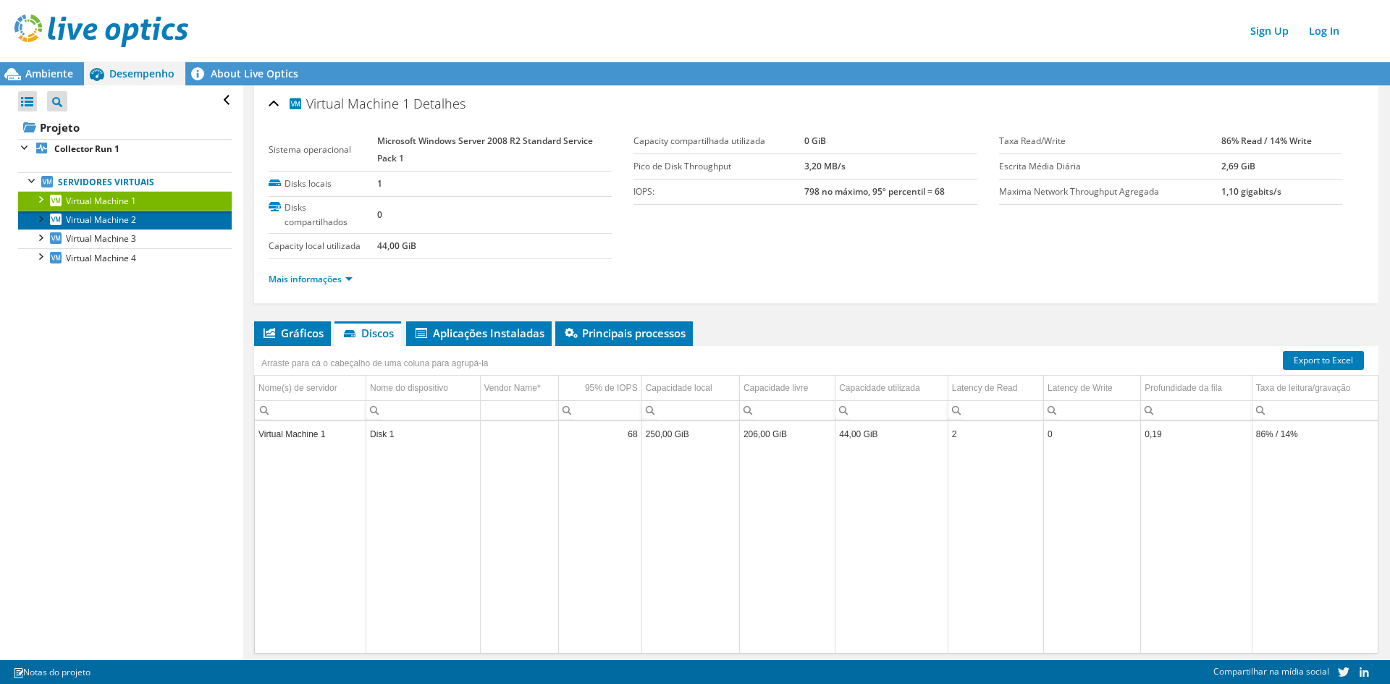
click at [89, 221] on span "Virtual Machine 2" at bounding box center [101, 220] width 70 height 12
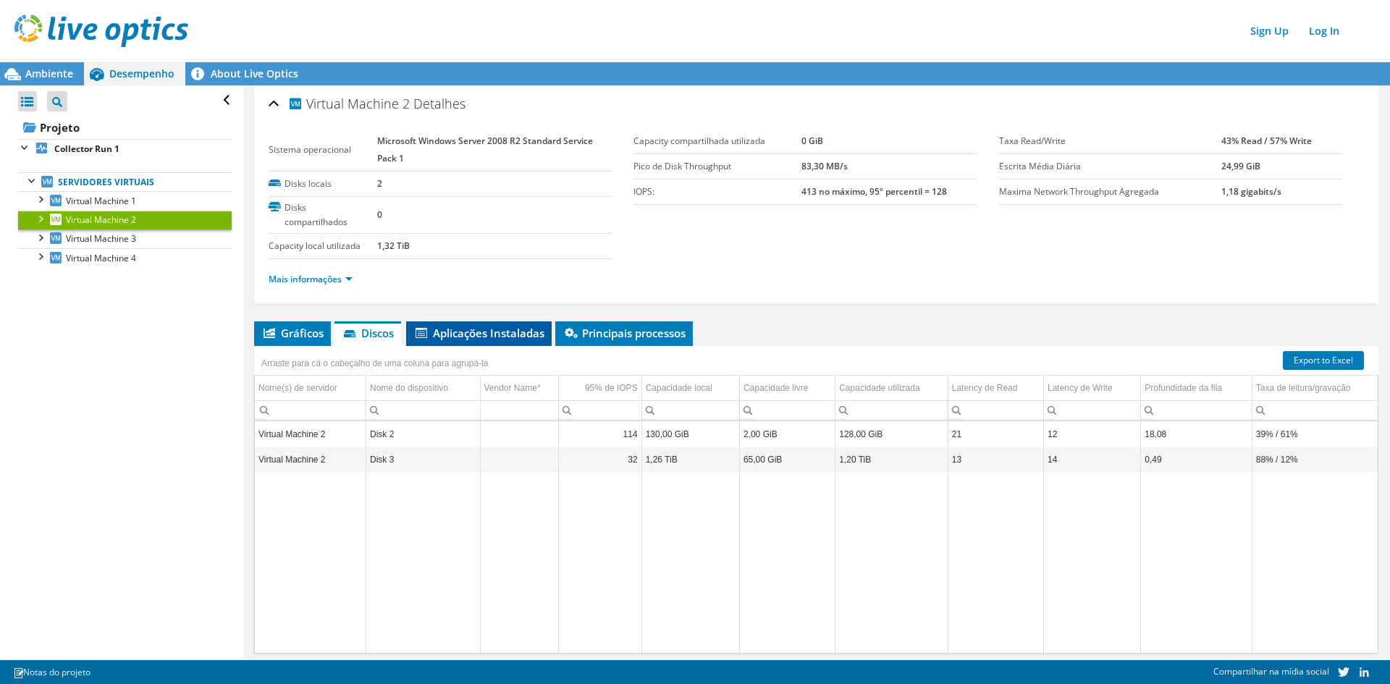
click at [504, 333] on span "Aplicações Instaladas" at bounding box center [478, 333] width 131 height 14
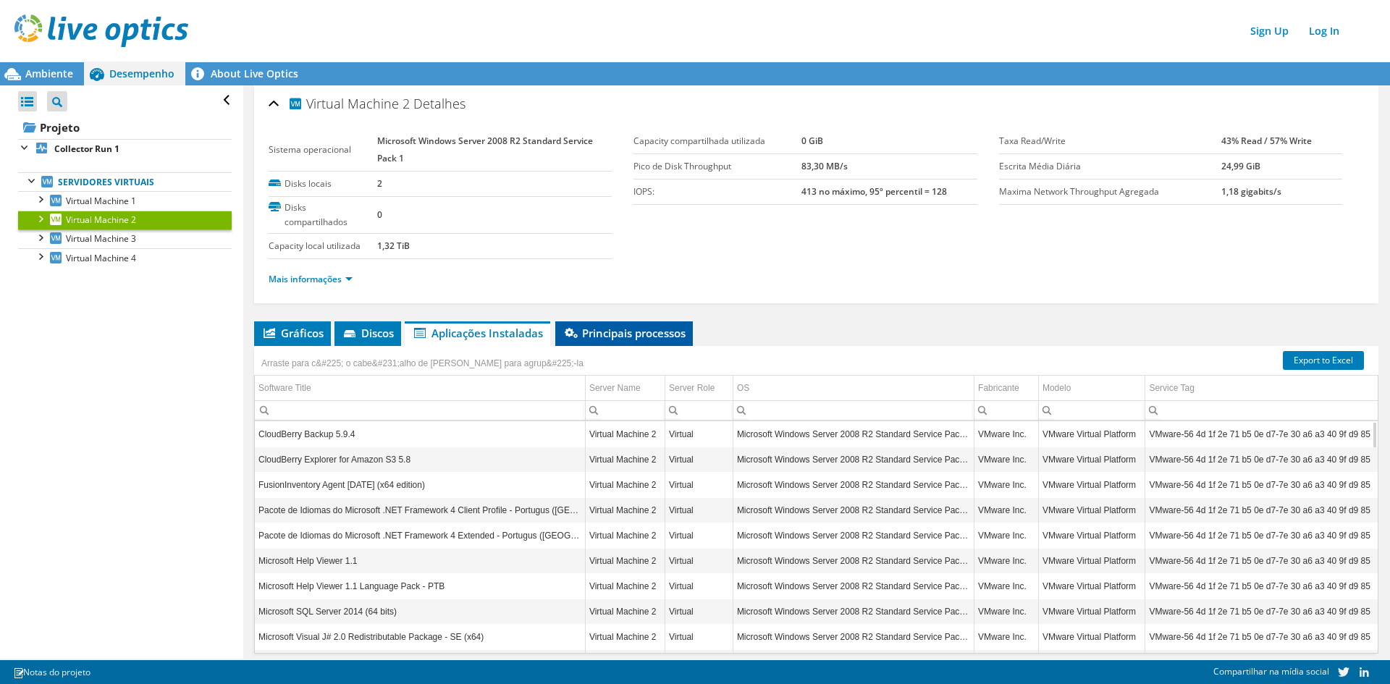
click at [625, 337] on span "Principais processos" at bounding box center [623, 333] width 123 height 14
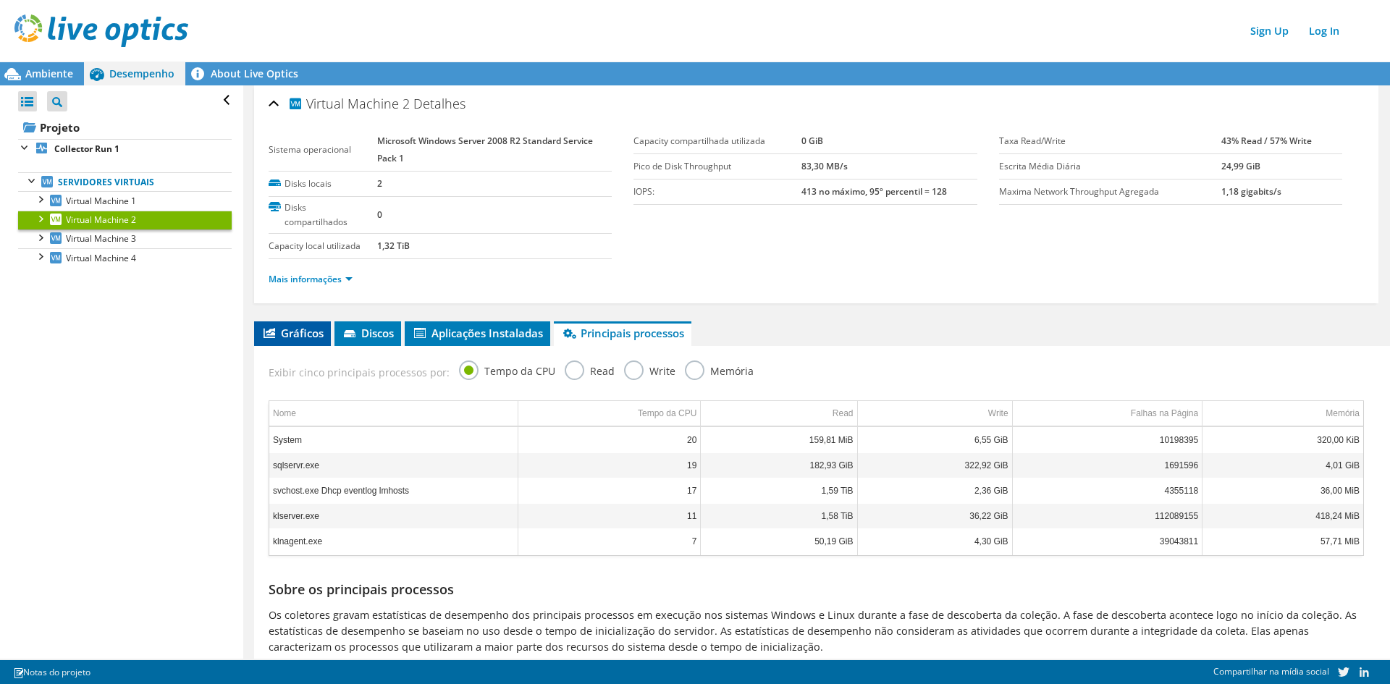
click at [313, 337] on span "Gráficos" at bounding box center [292, 333] width 62 height 14
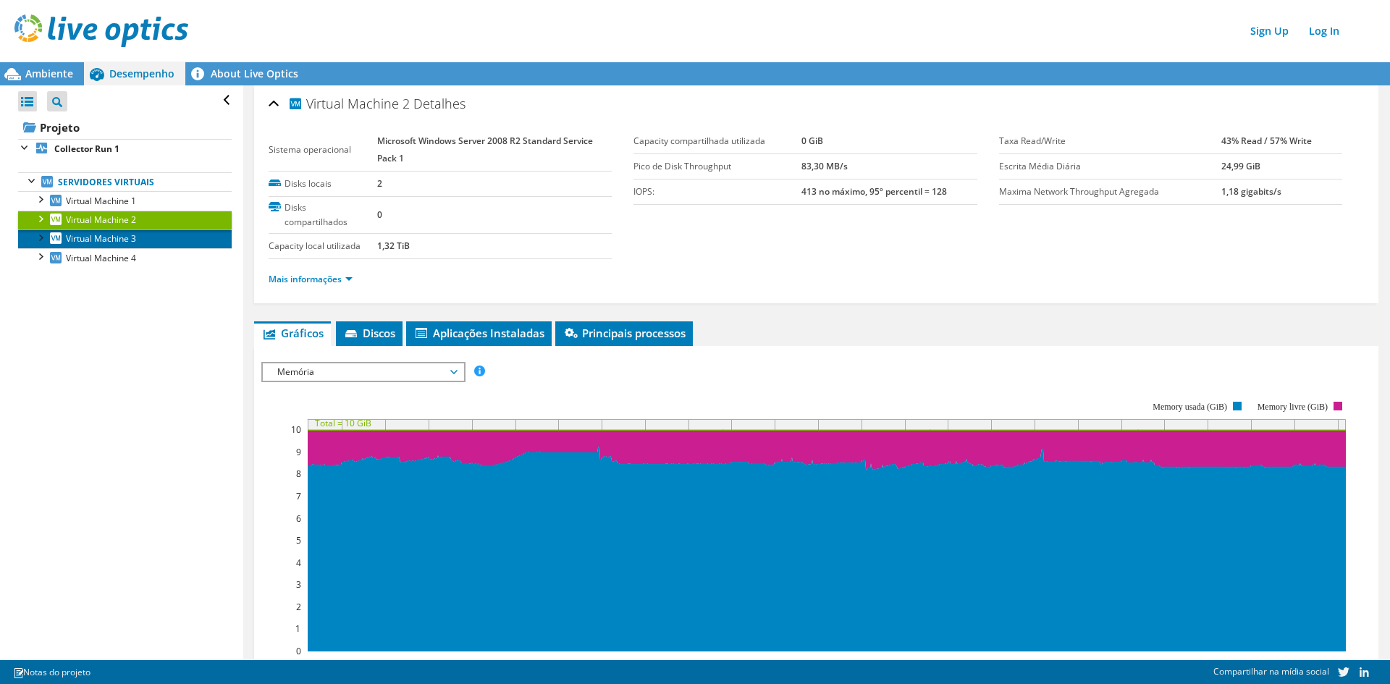
click at [133, 237] on span "Virtual Machine 3" at bounding box center [101, 238] width 70 height 12
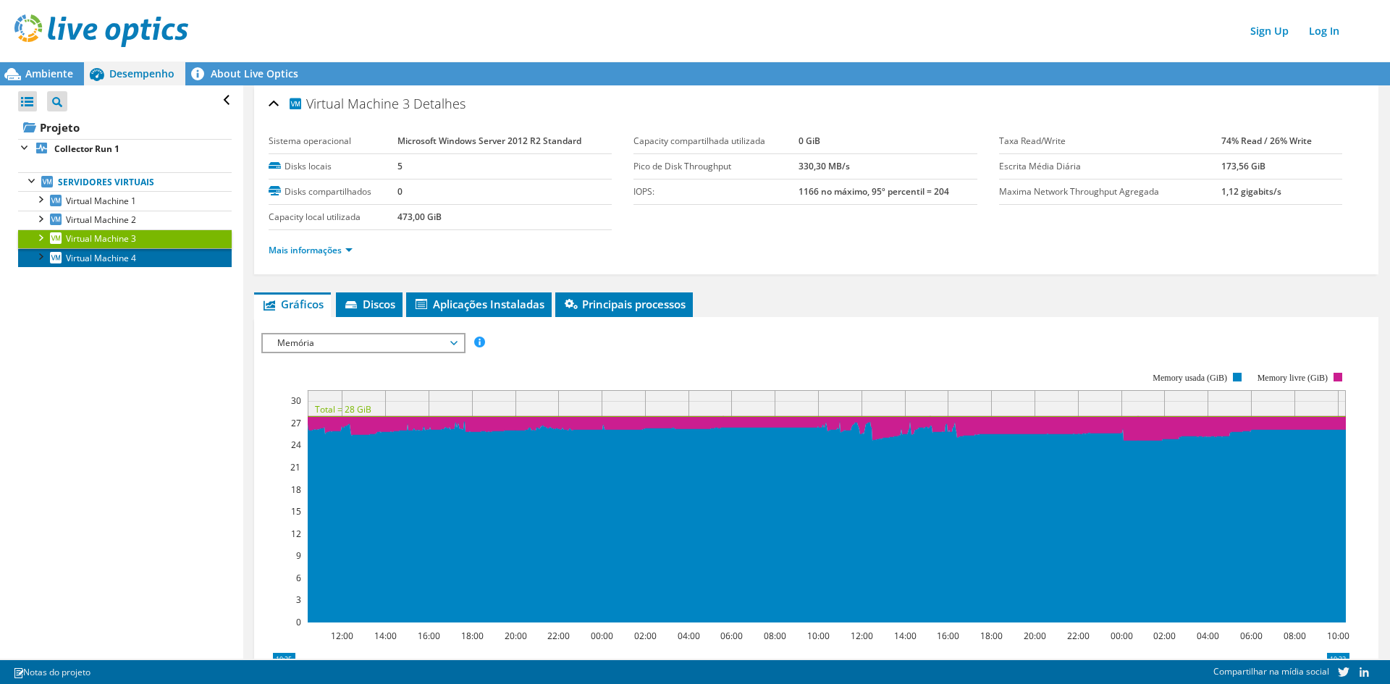
click at [142, 255] on link "Virtual Machine 4" at bounding box center [125, 257] width 214 height 19
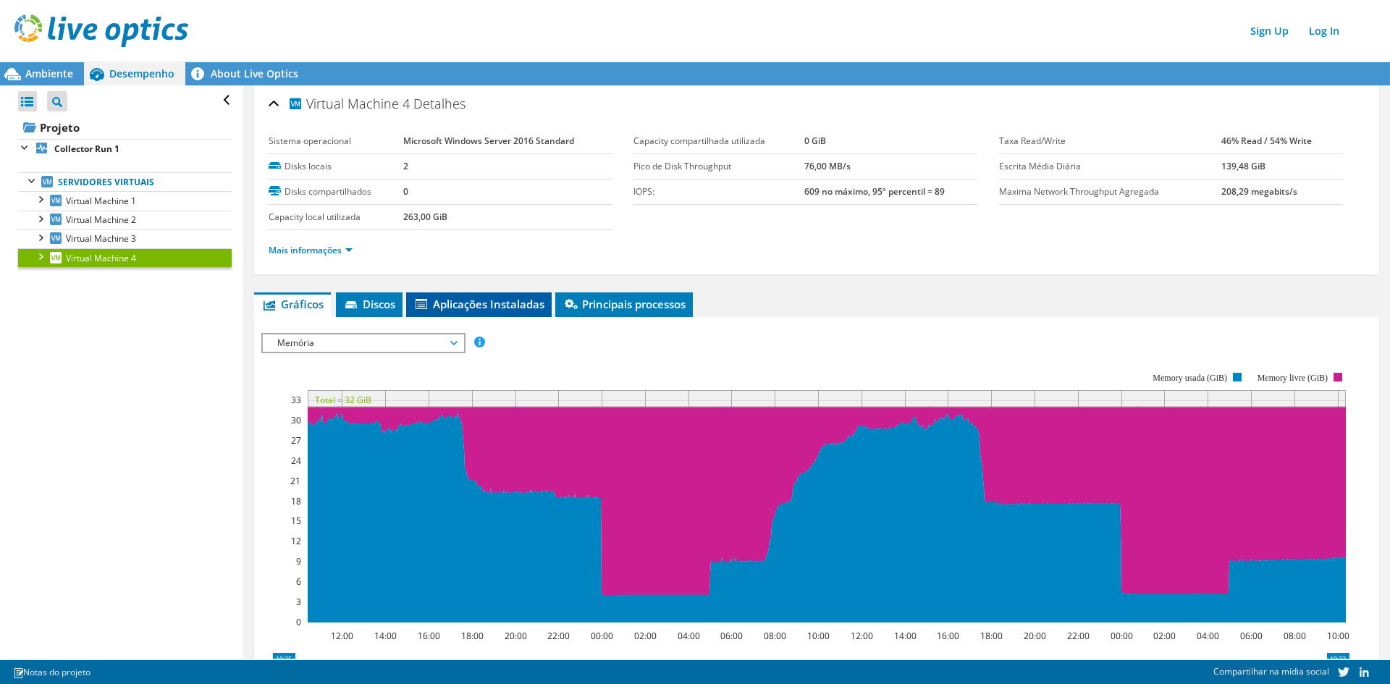
click at [470, 306] on span "Aplicações Instaladas" at bounding box center [478, 304] width 131 height 14
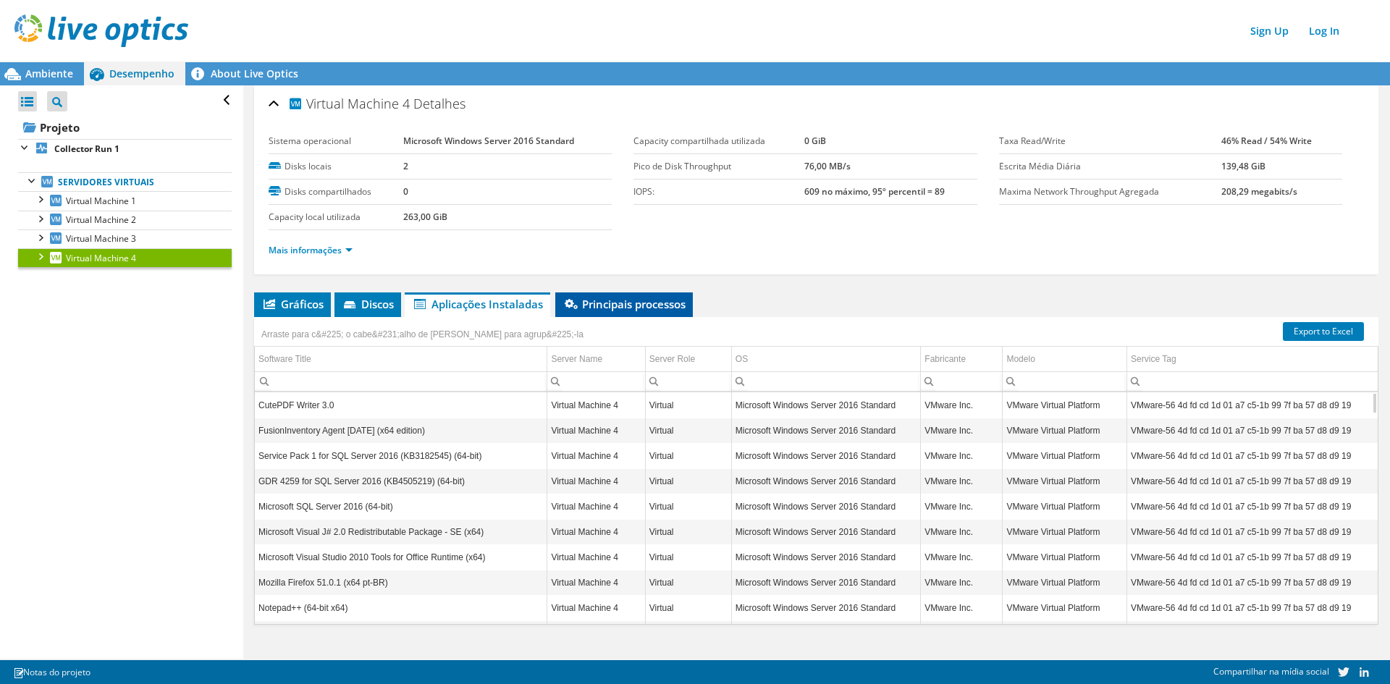
click at [693, 303] on li "Principais processos" at bounding box center [624, 304] width 138 height 25
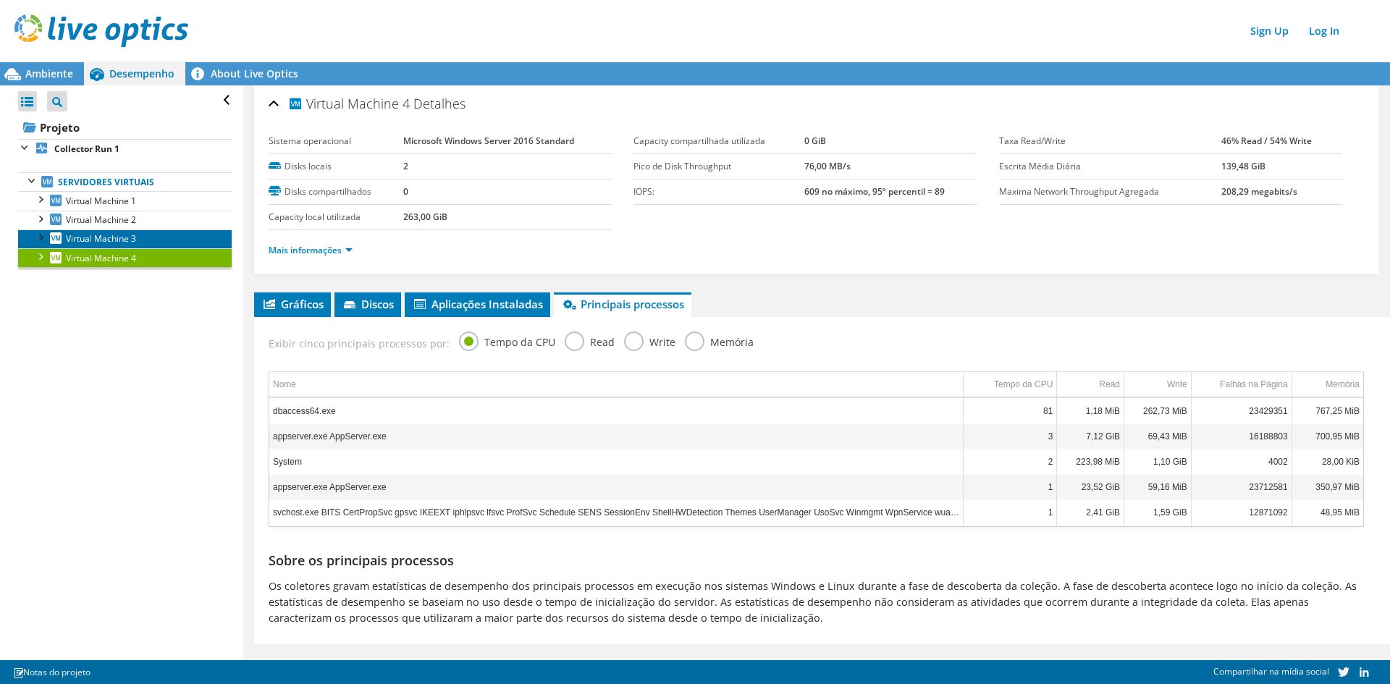
click at [138, 235] on link "Virtual Machine 3" at bounding box center [125, 238] width 214 height 19
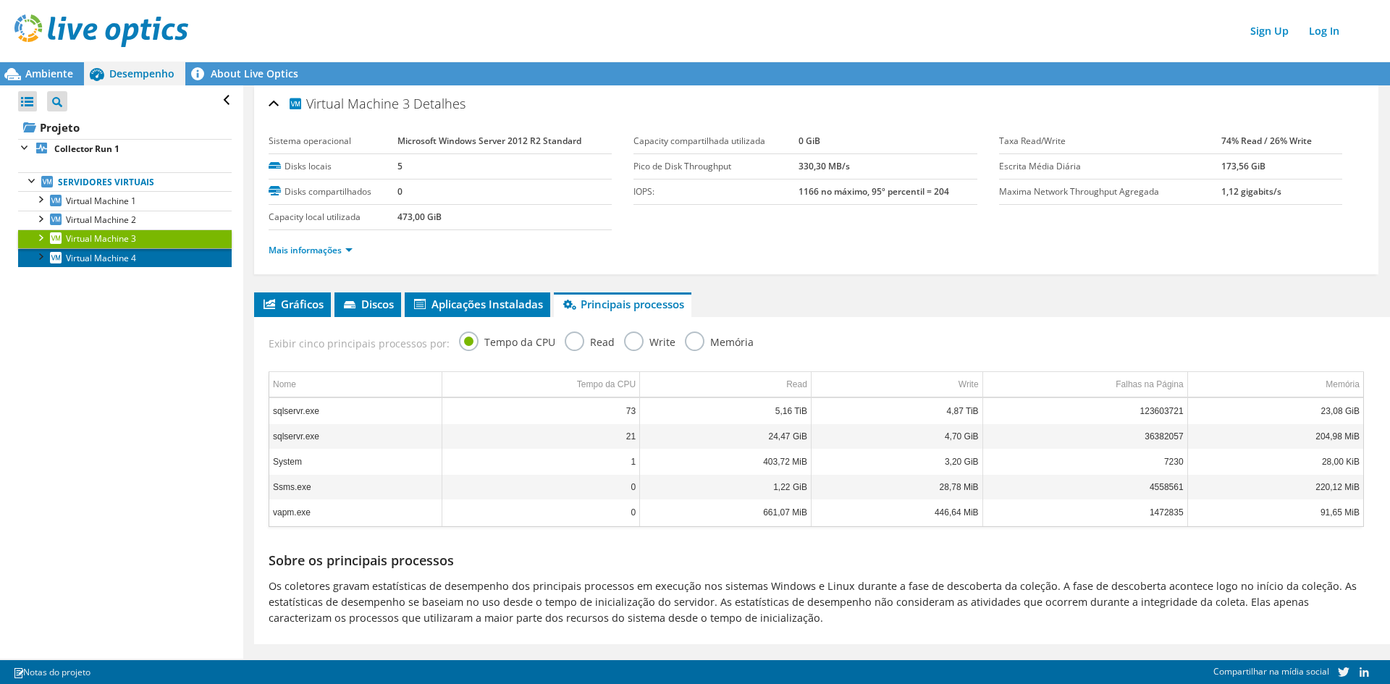
click at [118, 256] on span "Virtual Machine 4" at bounding box center [101, 258] width 70 height 12
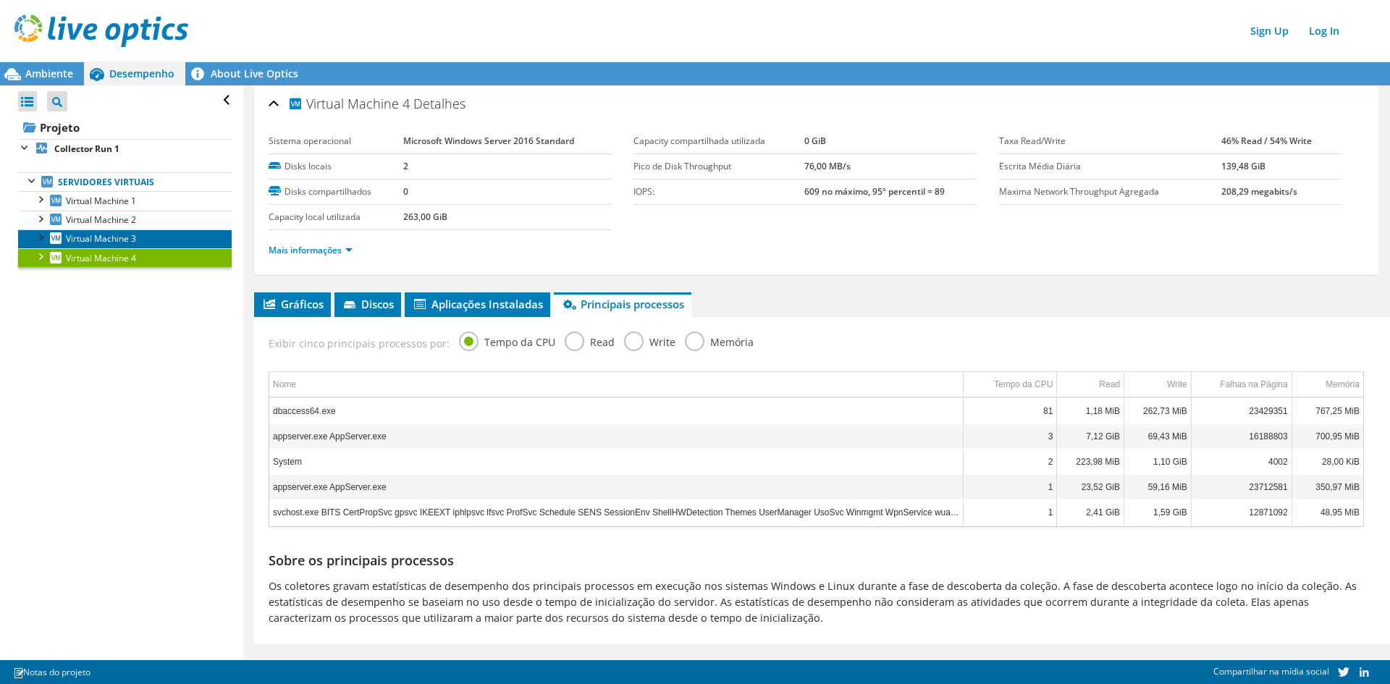
click at [125, 238] on span "Virtual Machine 3" at bounding box center [101, 238] width 70 height 12
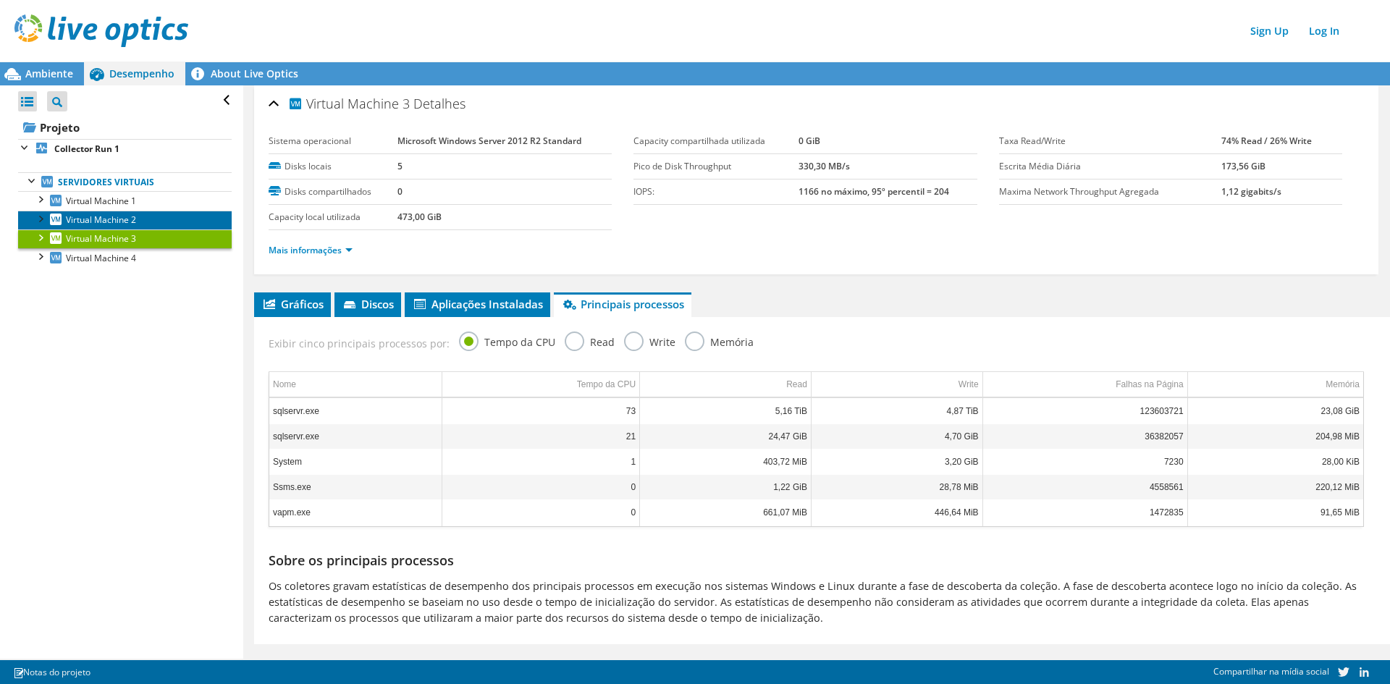
click at [122, 224] on span "Virtual Machine 2" at bounding box center [101, 220] width 70 height 12
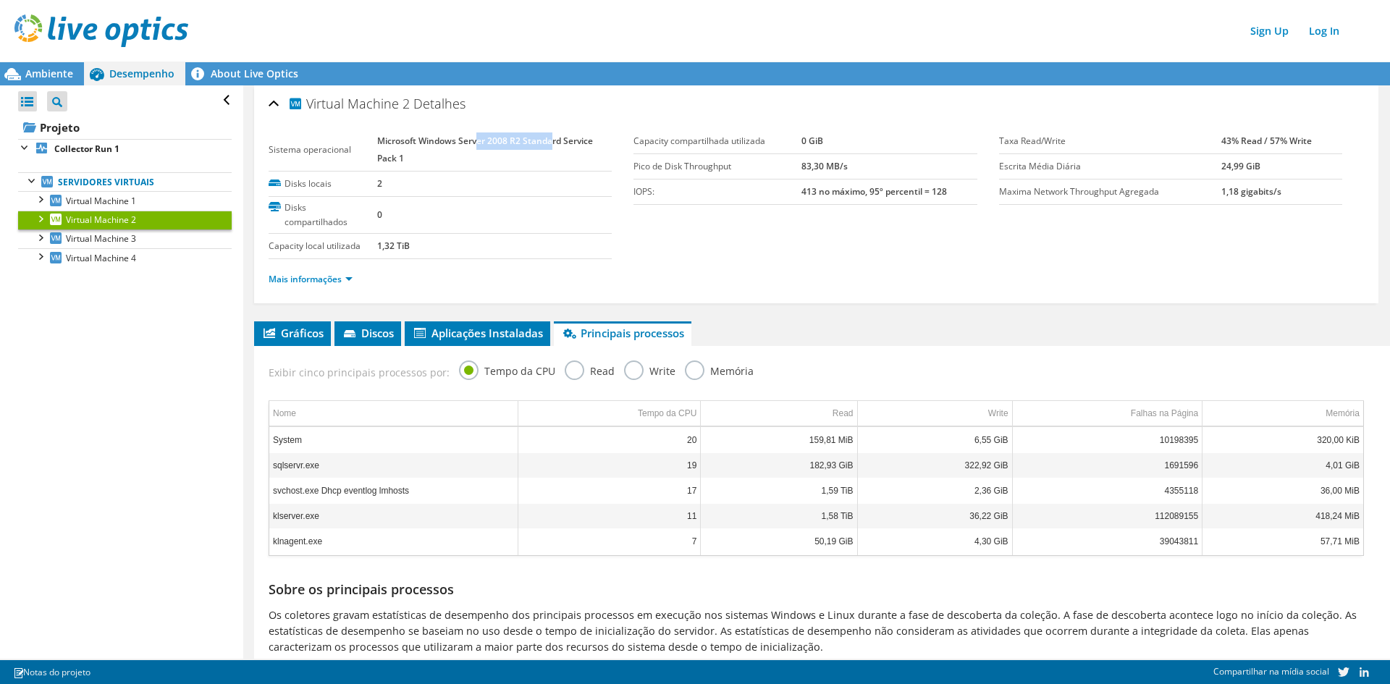
drag, startPoint x: 476, startPoint y: 143, endPoint x: 552, endPoint y: 143, distance: 76.0
click at [552, 143] on b "Microsoft Windows Server 2008 R2 Standard Service Pack 1" at bounding box center [485, 150] width 216 height 30
click at [553, 143] on b "Microsoft Windows Server 2008 R2 Standard Service Pack 1" at bounding box center [485, 150] width 216 height 30
click at [367, 332] on span "Discos" at bounding box center [368, 333] width 52 height 14
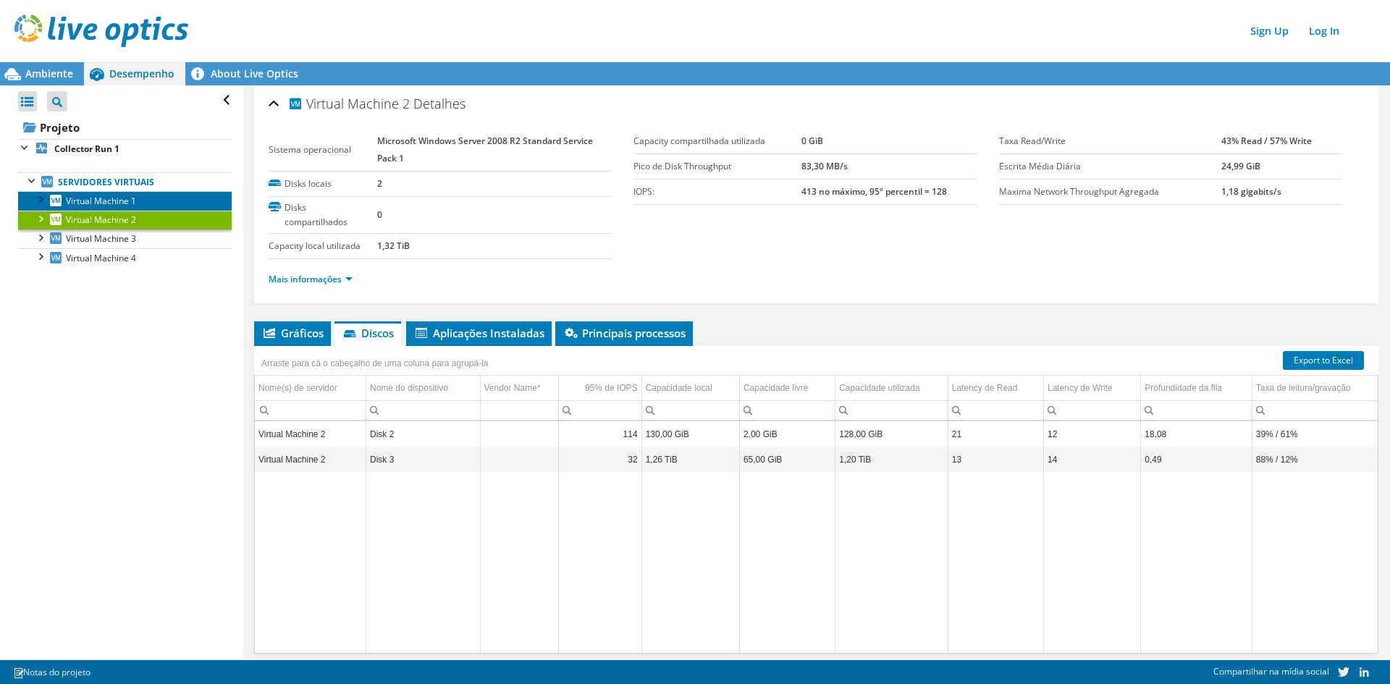
click at [125, 195] on span "Virtual Machine 1" at bounding box center [101, 201] width 70 height 12
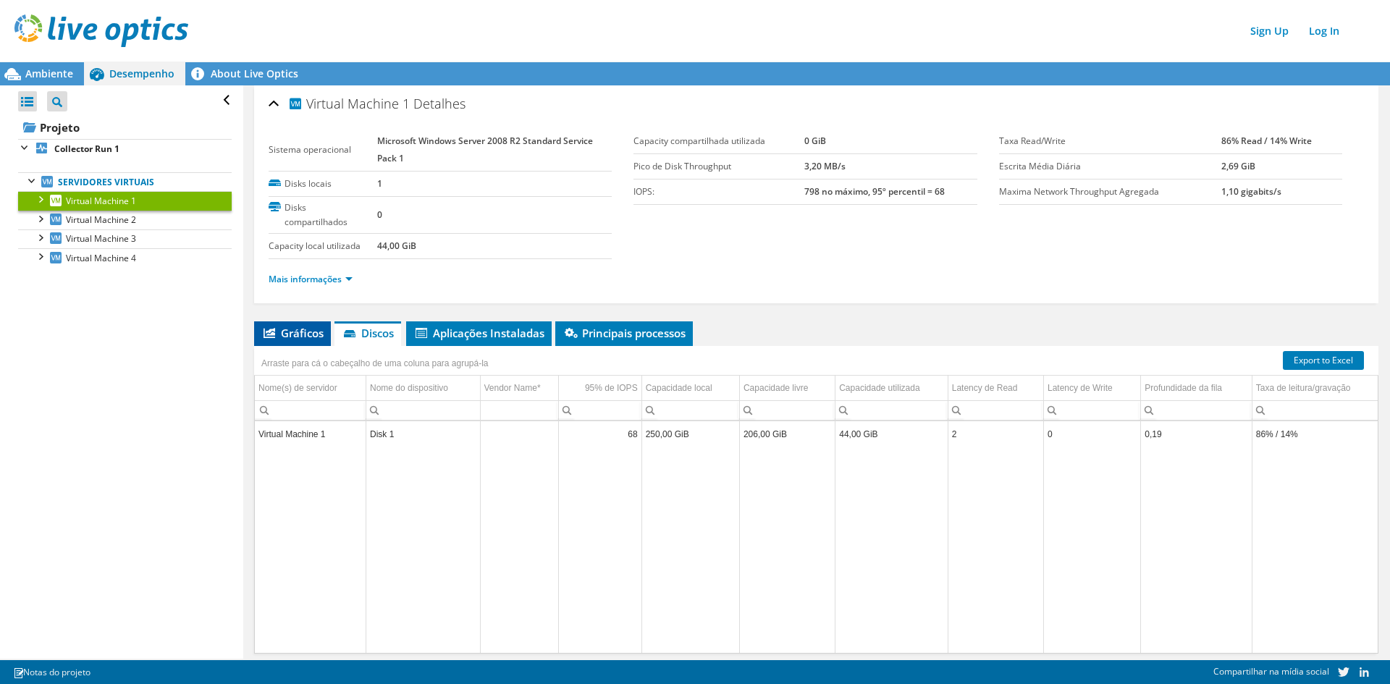
click at [287, 332] on span "Gráficos" at bounding box center [292, 333] width 62 height 14
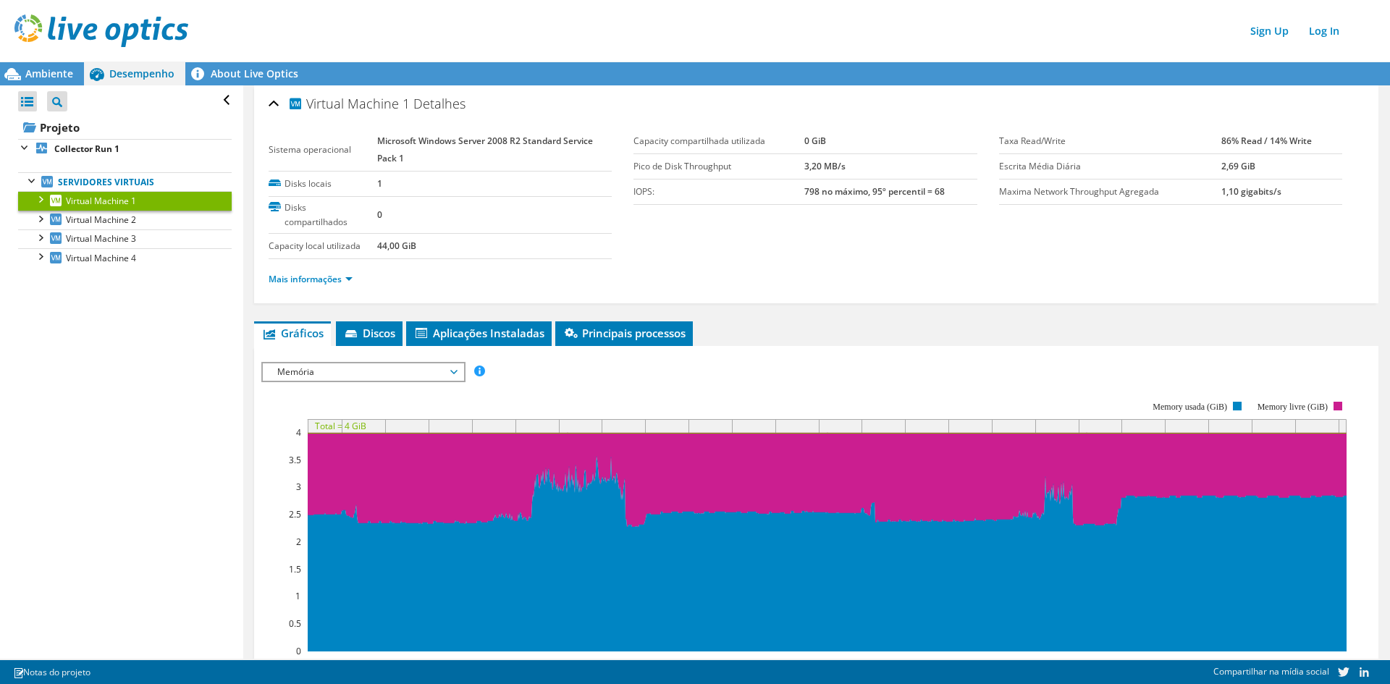
click at [426, 374] on span "Memória" at bounding box center [363, 371] width 186 height 17
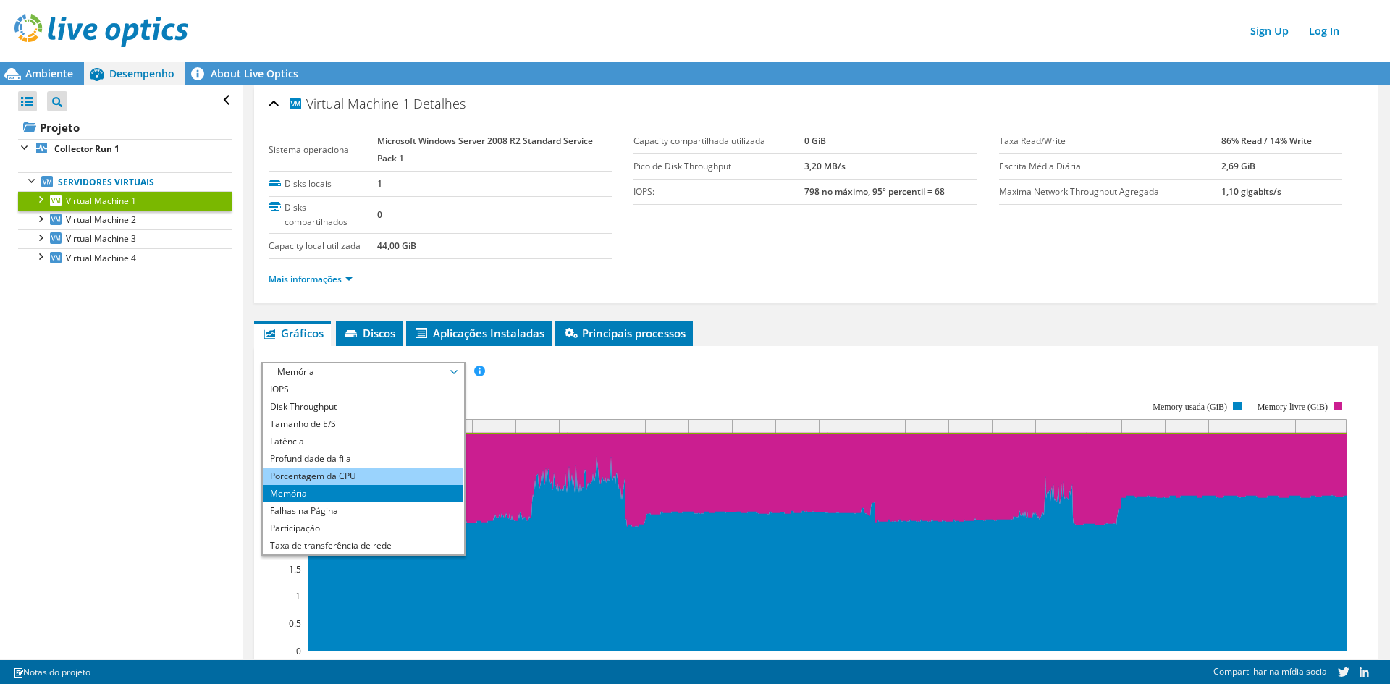
click at [363, 478] on li "Porcentagem da CPU" at bounding box center [363, 476] width 201 height 17
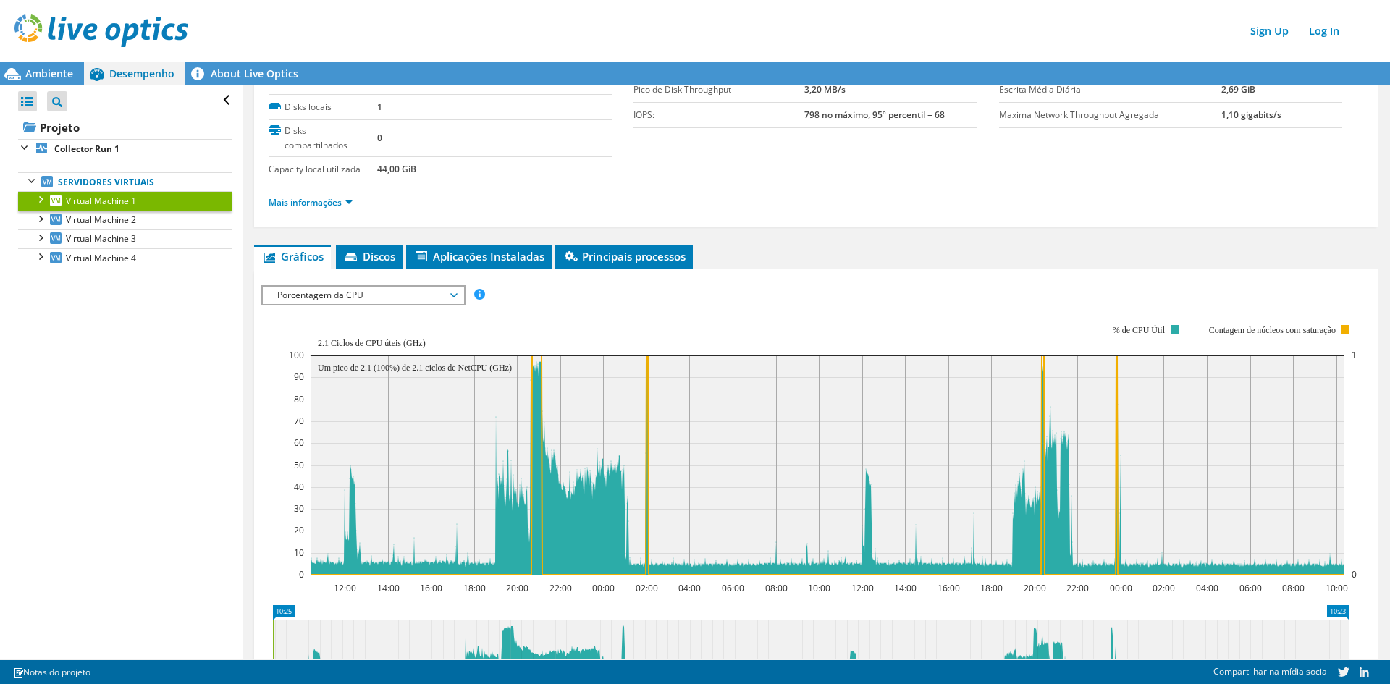
scroll to position [145, 0]
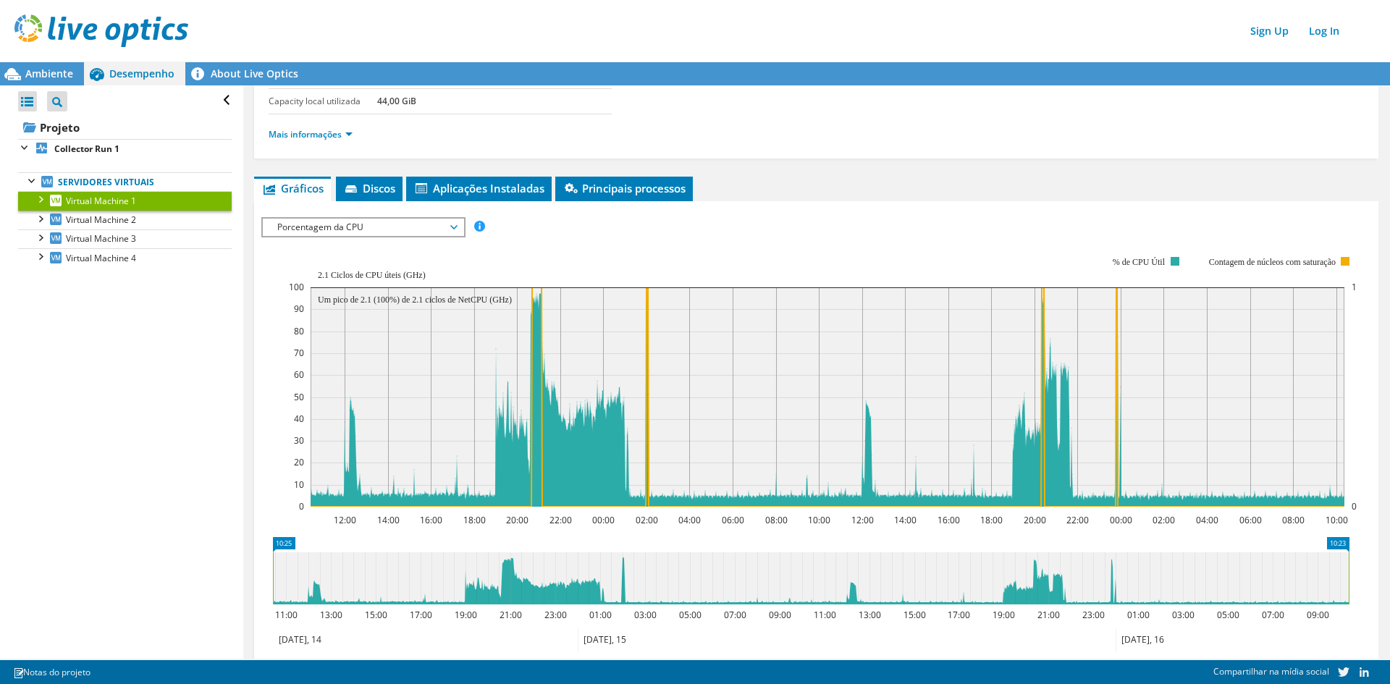
click at [359, 224] on span "Porcentagem da CPU" at bounding box center [363, 227] width 186 height 17
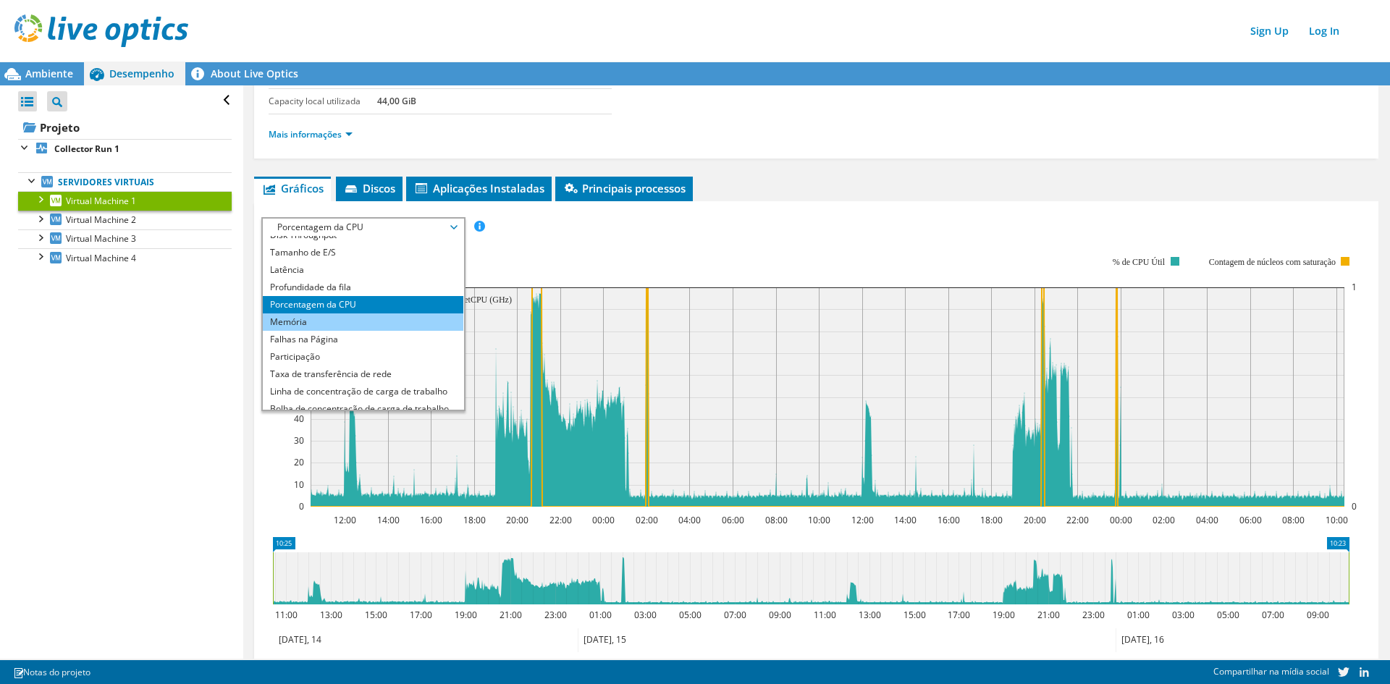
scroll to position [52, 0]
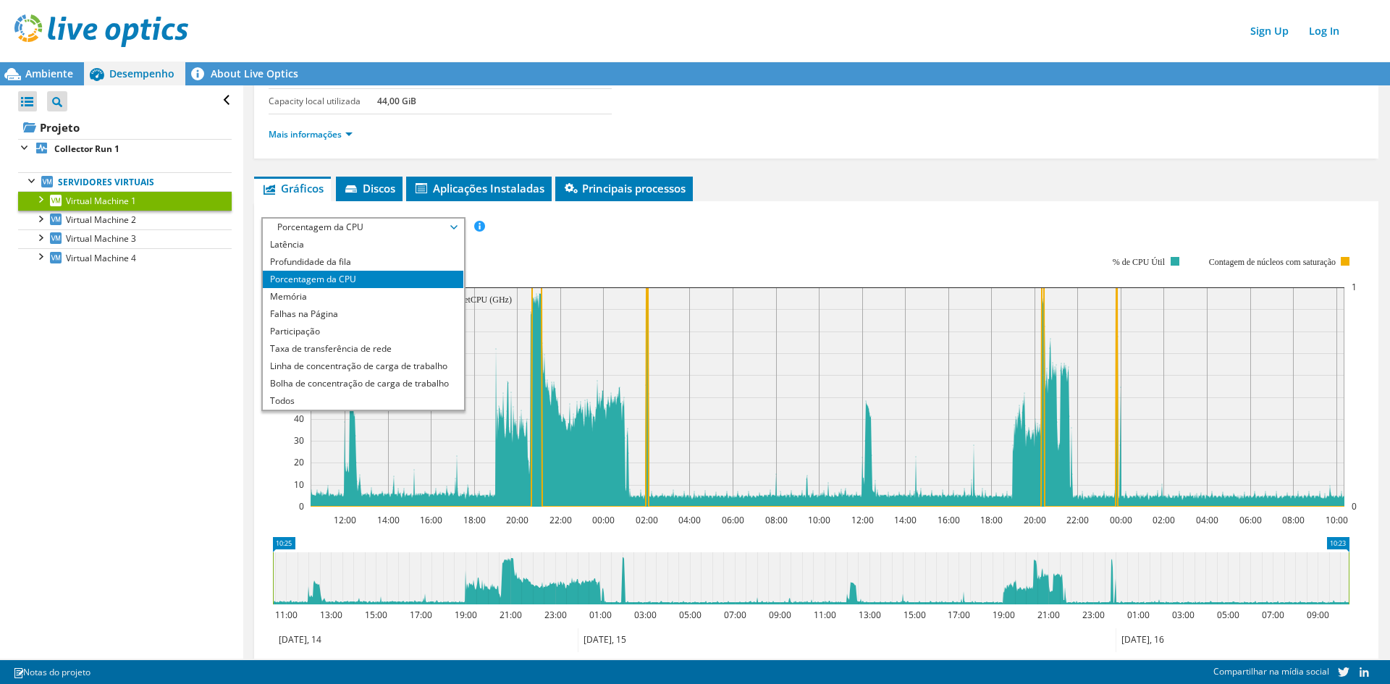
click at [484, 143] on div "Mais informações" at bounding box center [816, 134] width 1095 height 41
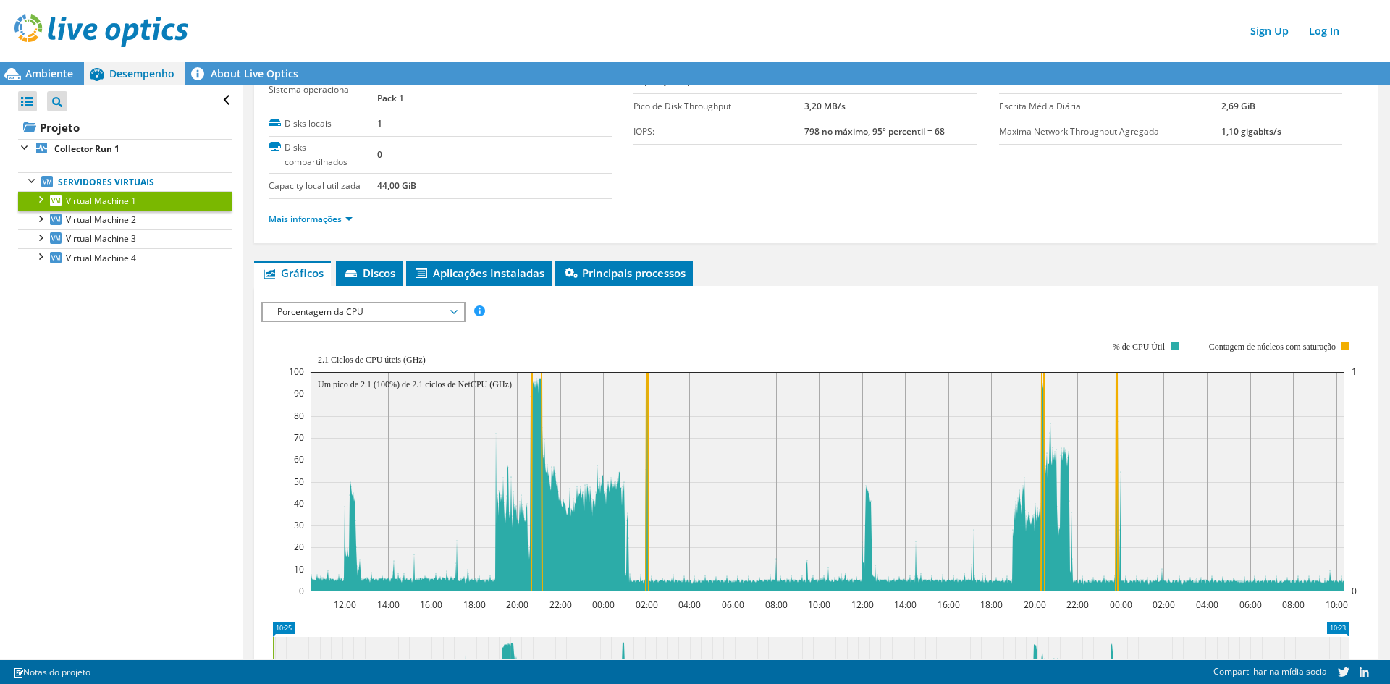
scroll to position [0, 0]
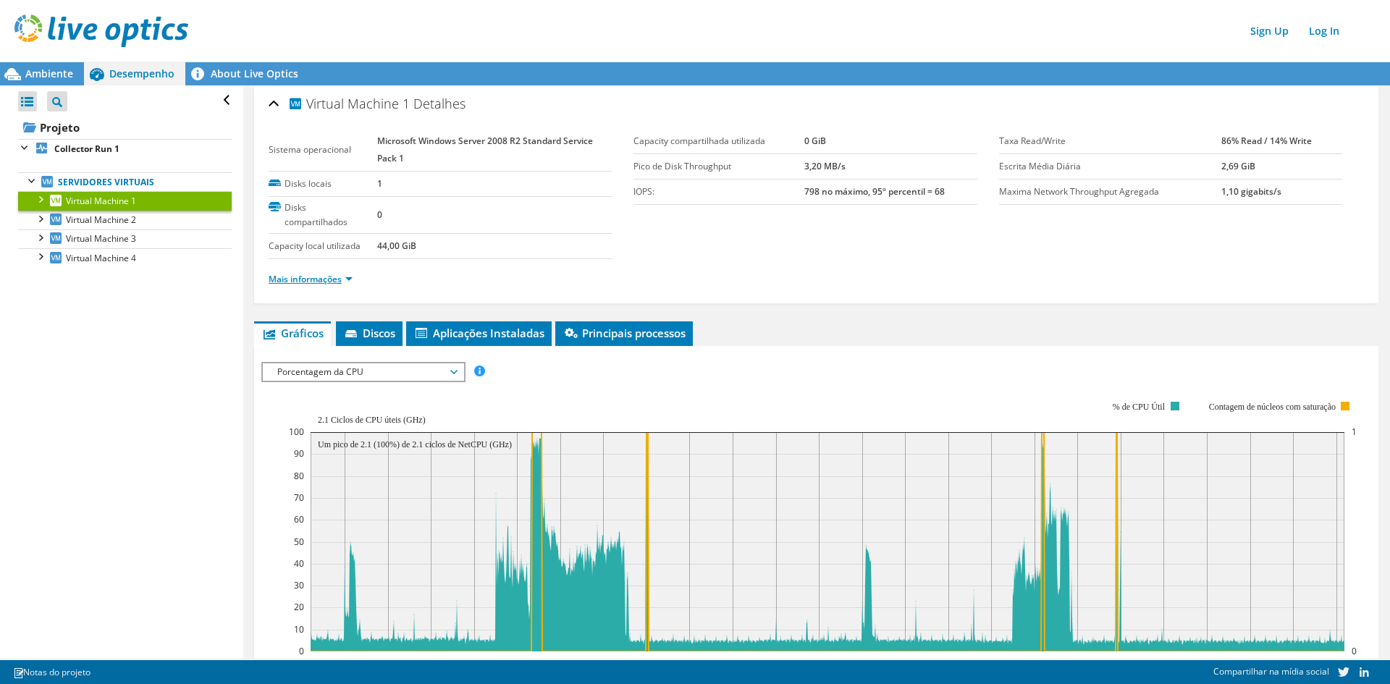
click at [343, 281] on link "Mais informações" at bounding box center [311, 279] width 84 height 12
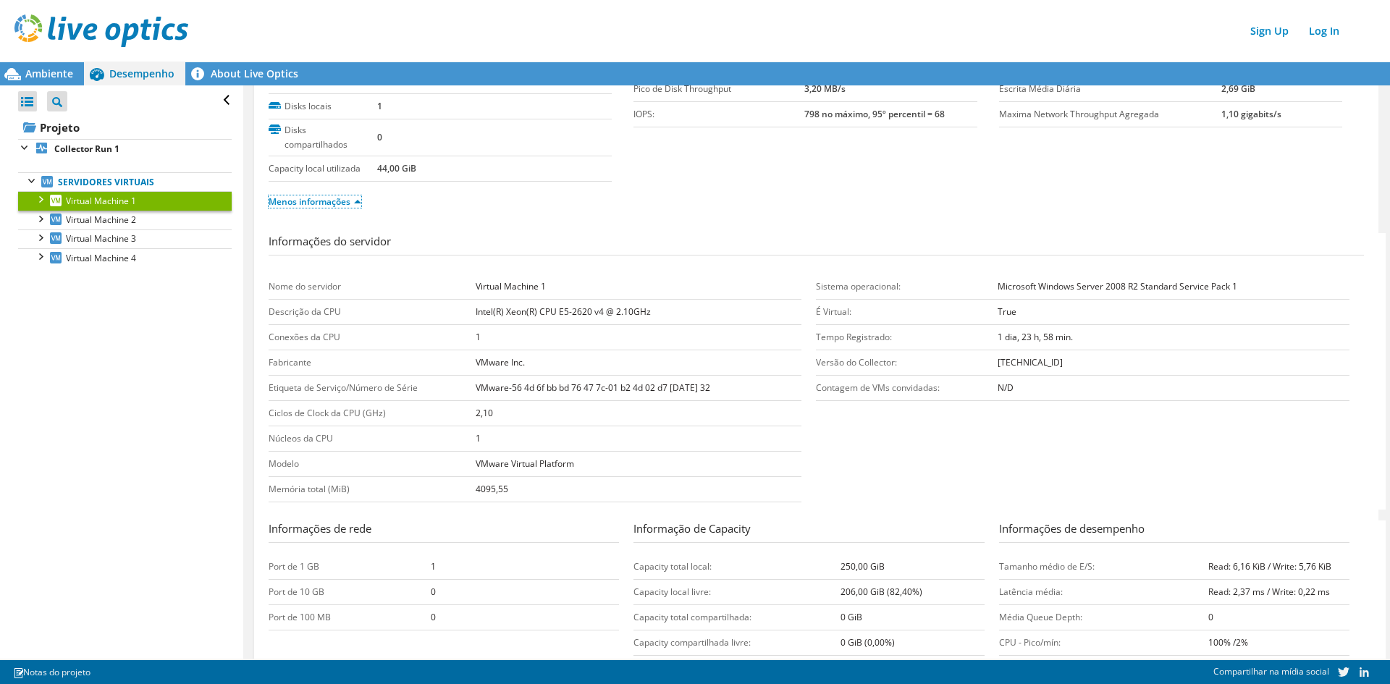
scroll to position [145, 0]
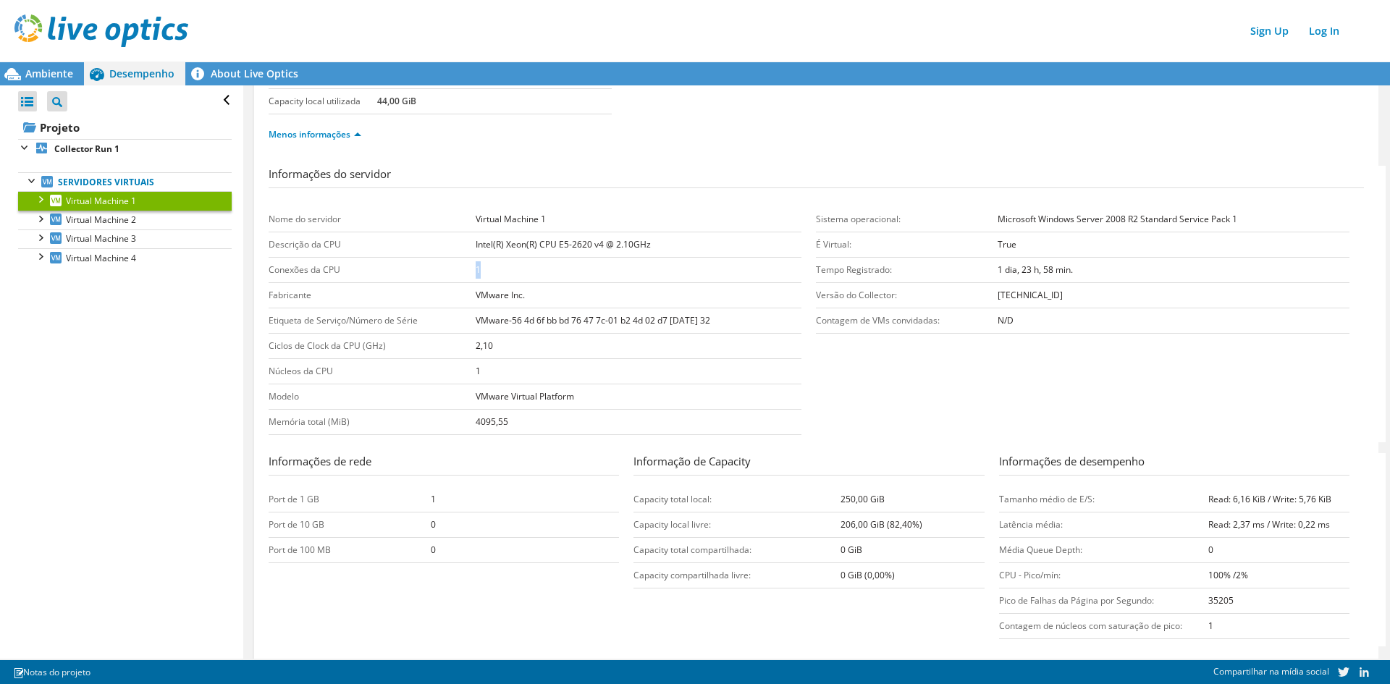
drag, startPoint x: 524, startPoint y: 273, endPoint x: 439, endPoint y: 276, distance: 84.7
click at [439, 276] on tr "Conexões da CPU 1" at bounding box center [535, 270] width 533 height 25
drag, startPoint x: 502, startPoint y: 374, endPoint x: 437, endPoint y: 375, distance: 65.2
click at [437, 375] on tr "Núcleos da CPU 1" at bounding box center [535, 371] width 533 height 25
click at [542, 371] on td "1" at bounding box center [639, 371] width 326 height 25
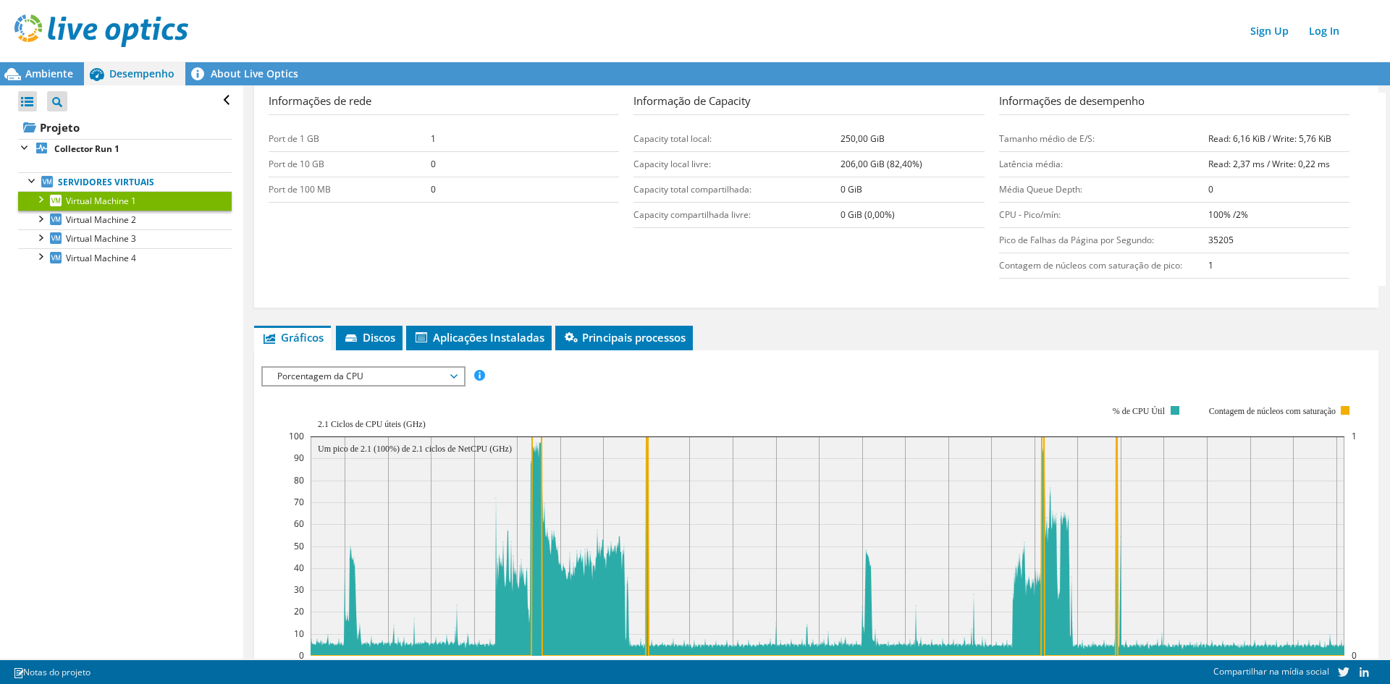
scroll to position [507, 0]
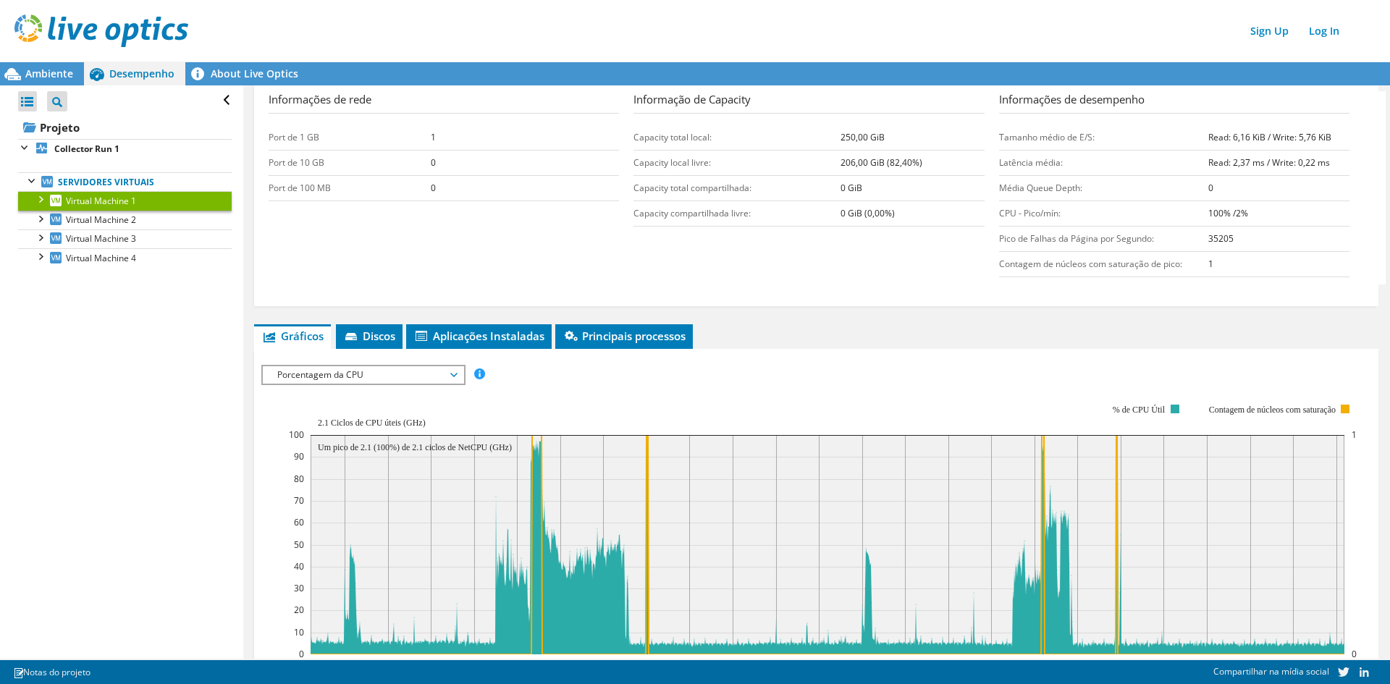
drag, startPoint x: 1257, startPoint y: 213, endPoint x: 1193, endPoint y: 213, distance: 63.7
click at [1193, 213] on tr "CPU - Pico/mín: 100% /2%" at bounding box center [1174, 213] width 350 height 25
click at [1214, 213] on b "100% /2%" at bounding box center [1228, 213] width 40 height 12
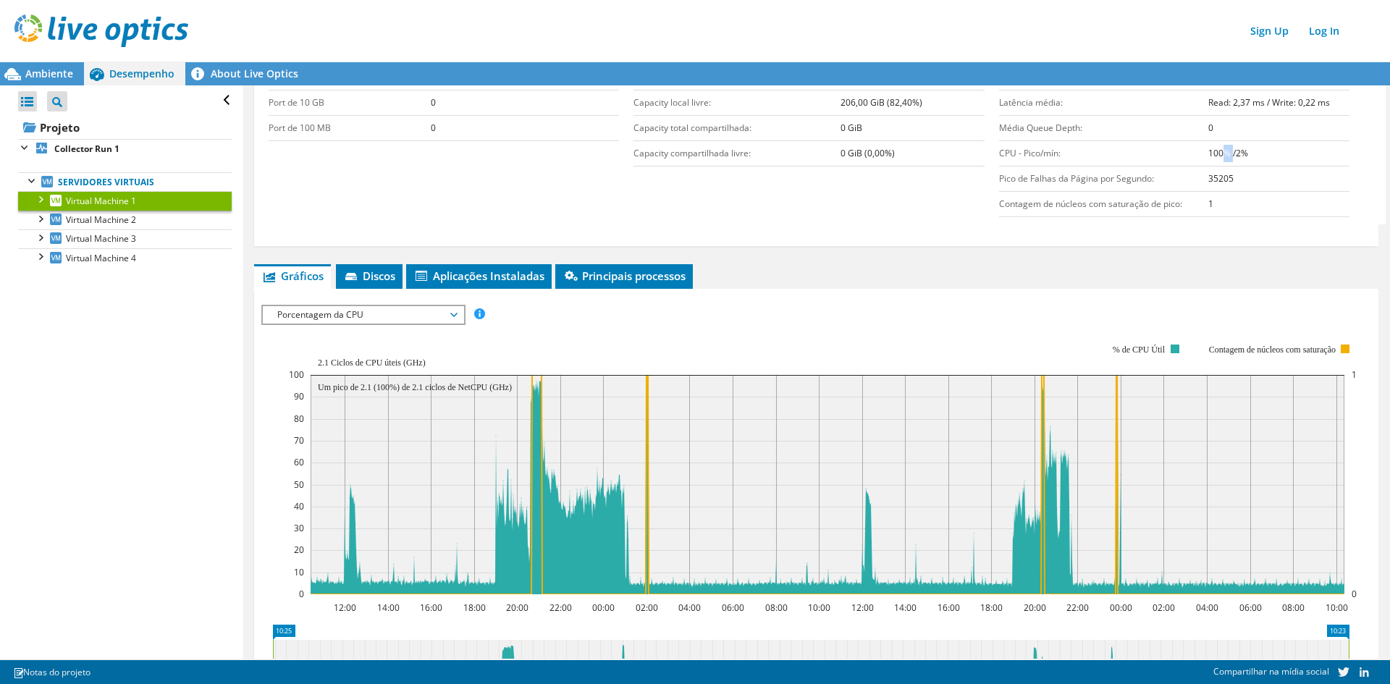
scroll to position [579, 0]
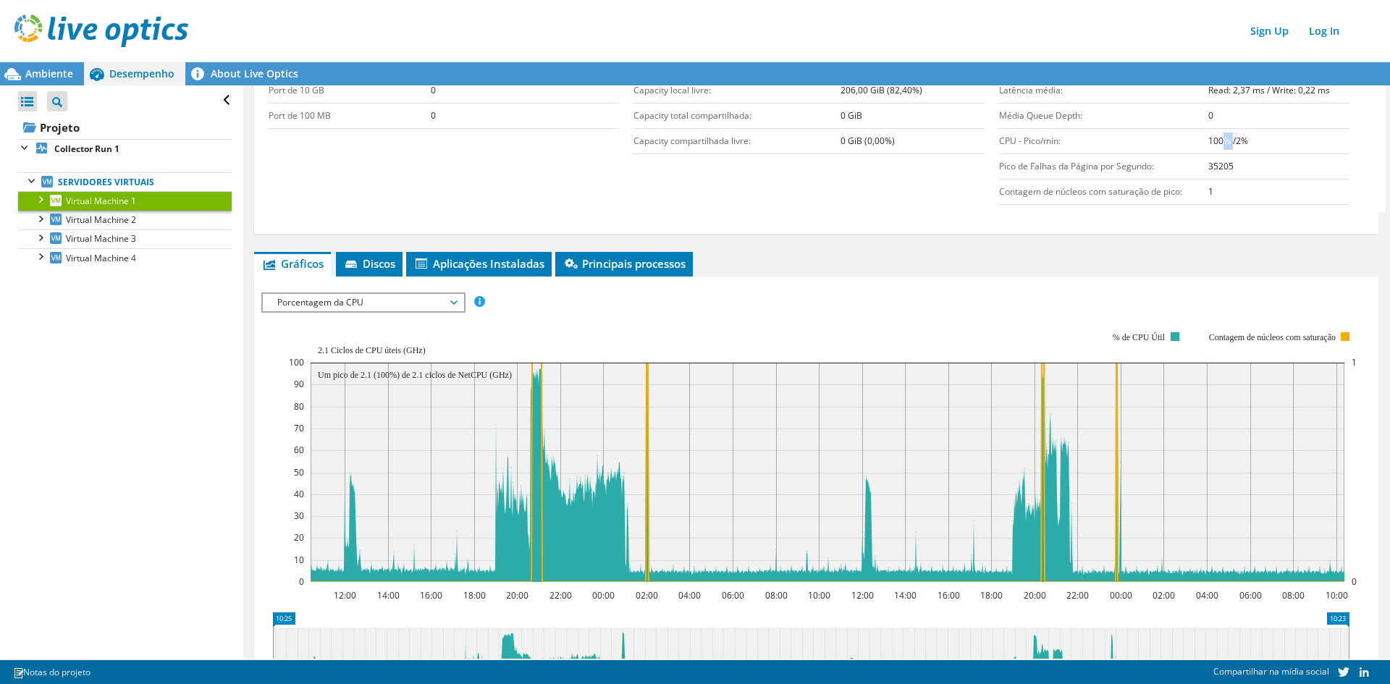
click at [368, 313] on rect at bounding box center [823, 457] width 1068 height 290
click at [370, 305] on span "Porcentagem da CPU" at bounding box center [363, 302] width 186 height 17
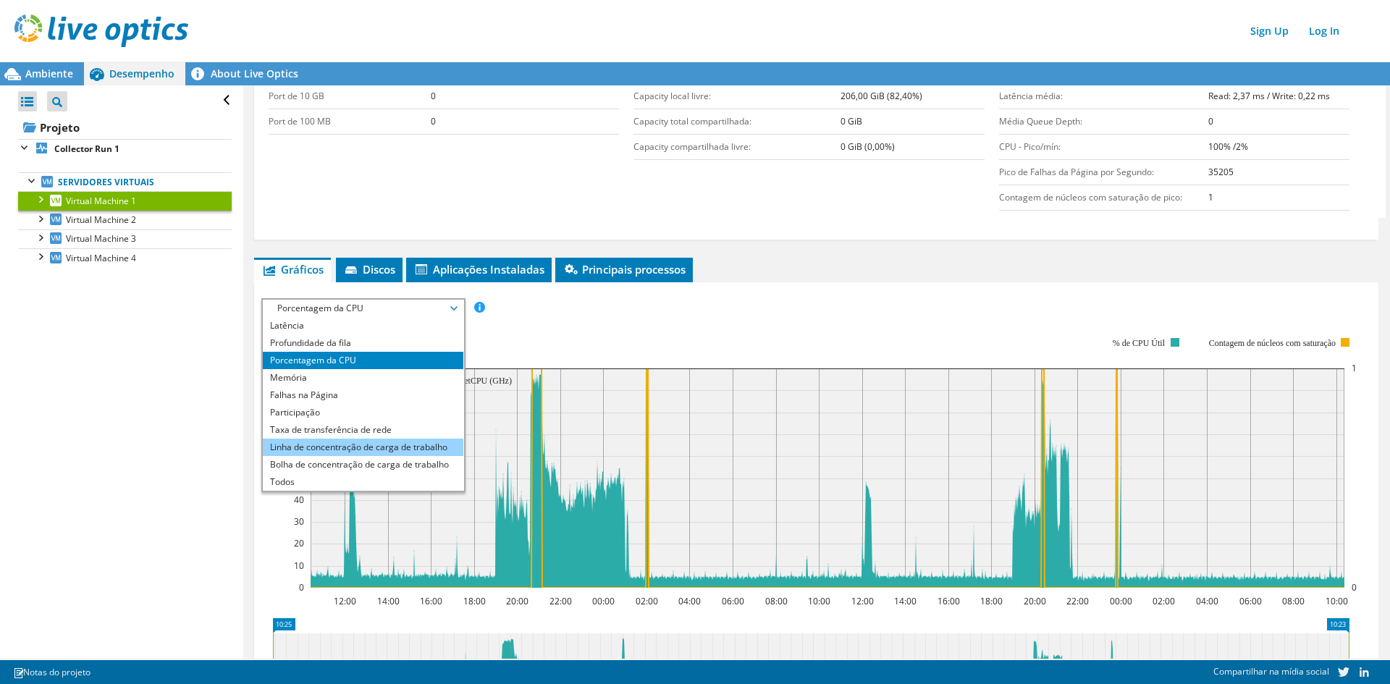
scroll to position [0, 0]
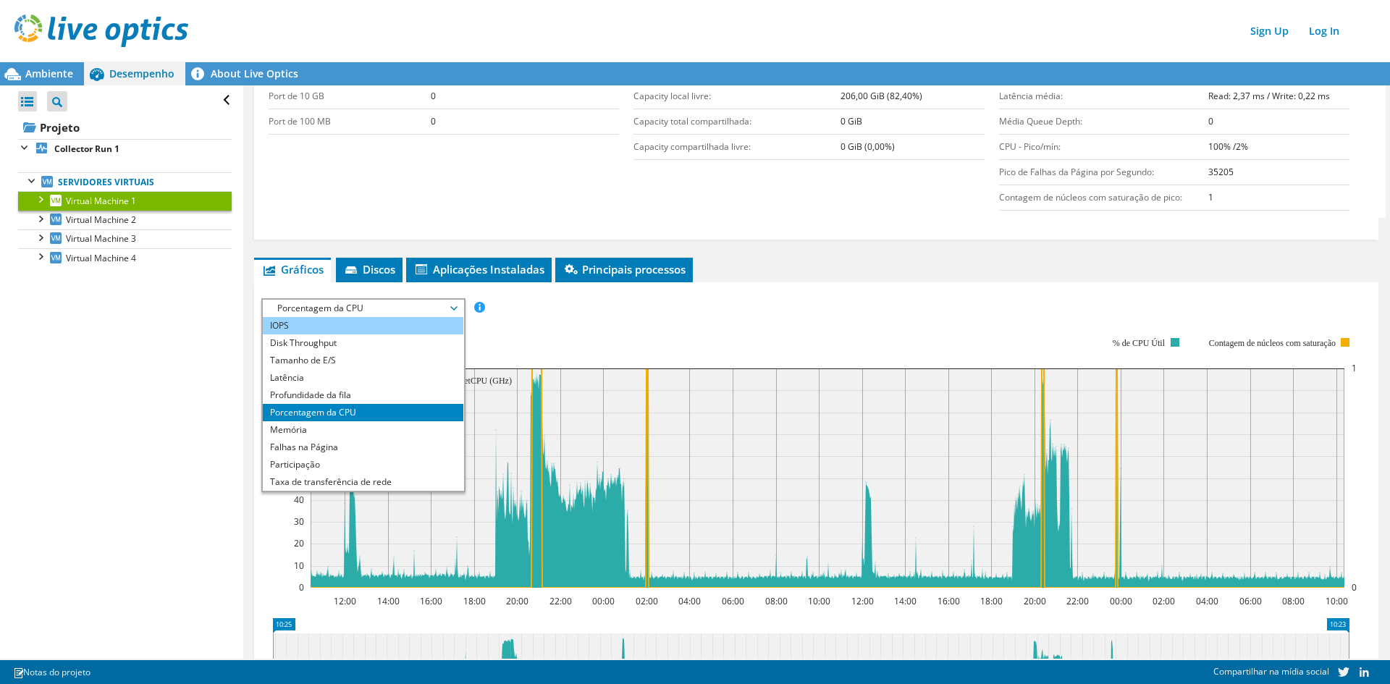
click at [348, 329] on li "IOPS" at bounding box center [363, 325] width 201 height 17
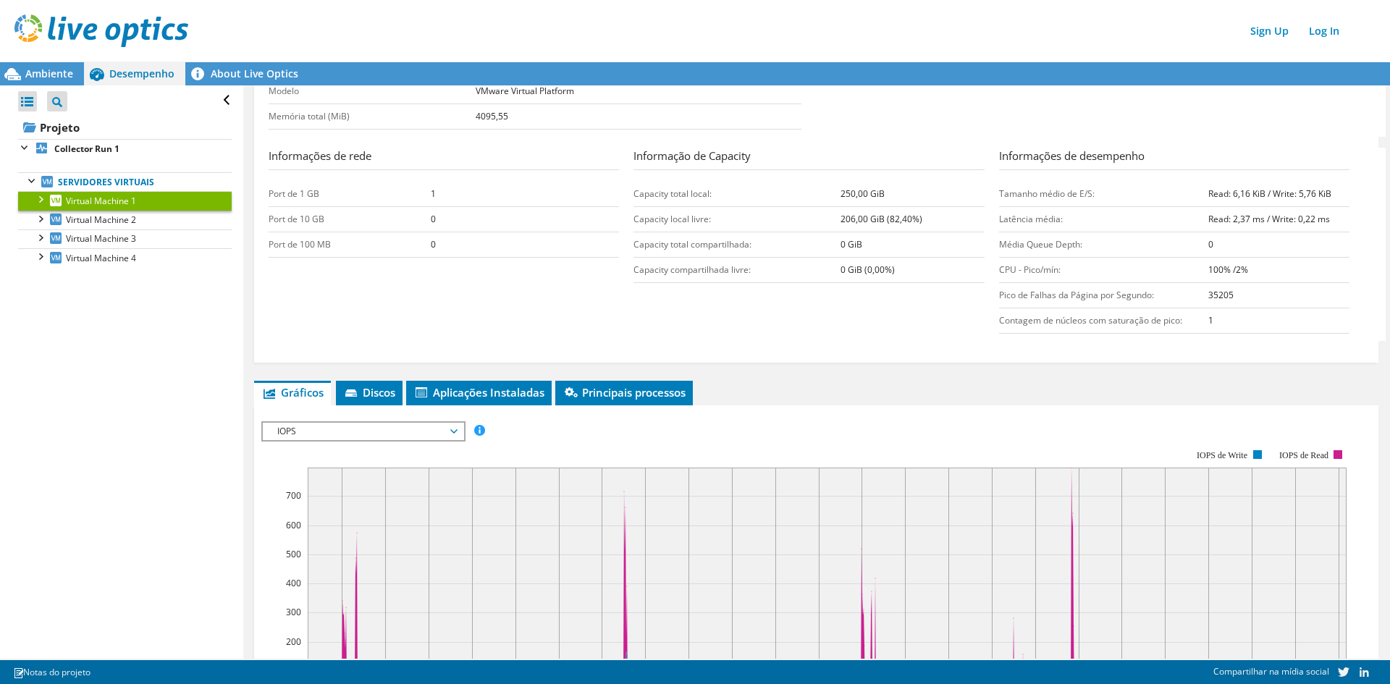
scroll to position [429, 0]
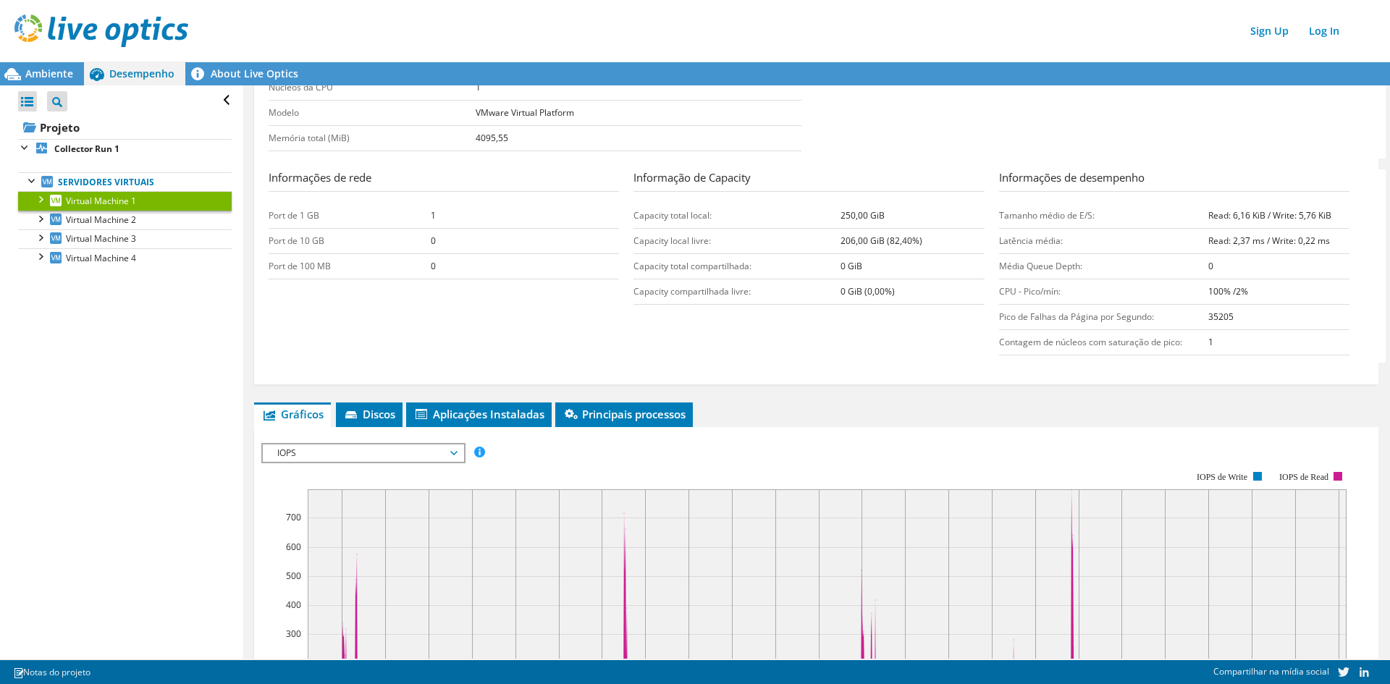
drag, startPoint x: 907, startPoint y: 213, endPoint x: 770, endPoint y: 211, distance: 136.8
click at [770, 211] on tr "Capacity total local: 250,00 GiB" at bounding box center [808, 215] width 350 height 25
click at [791, 222] on td "Capacity total local:" at bounding box center [736, 215] width 207 height 25
click at [861, 205] on td "250,00 GiB" at bounding box center [911, 215] width 143 height 25
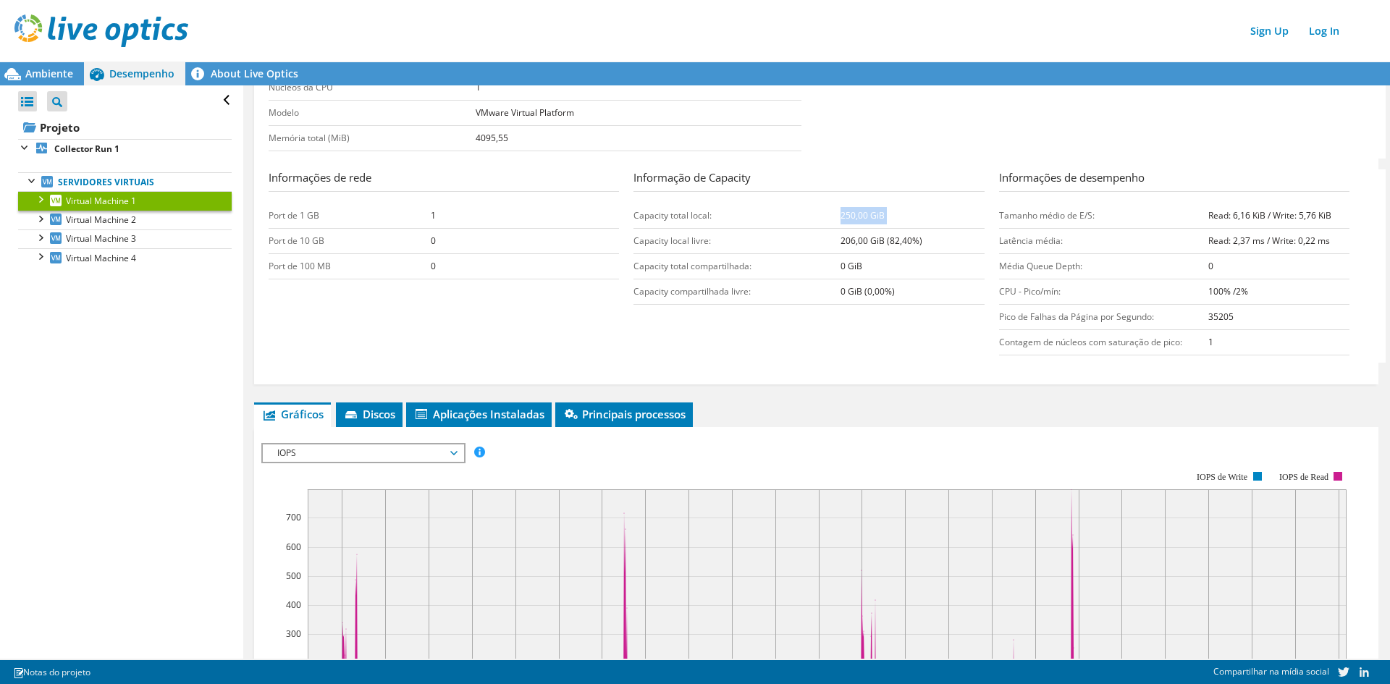
click at [861, 206] on td "250,00 GiB" at bounding box center [911, 215] width 143 height 25
click at [892, 216] on td "250,00 GiB" at bounding box center [911, 215] width 143 height 25
click at [384, 423] on li "Discos" at bounding box center [369, 414] width 67 height 25
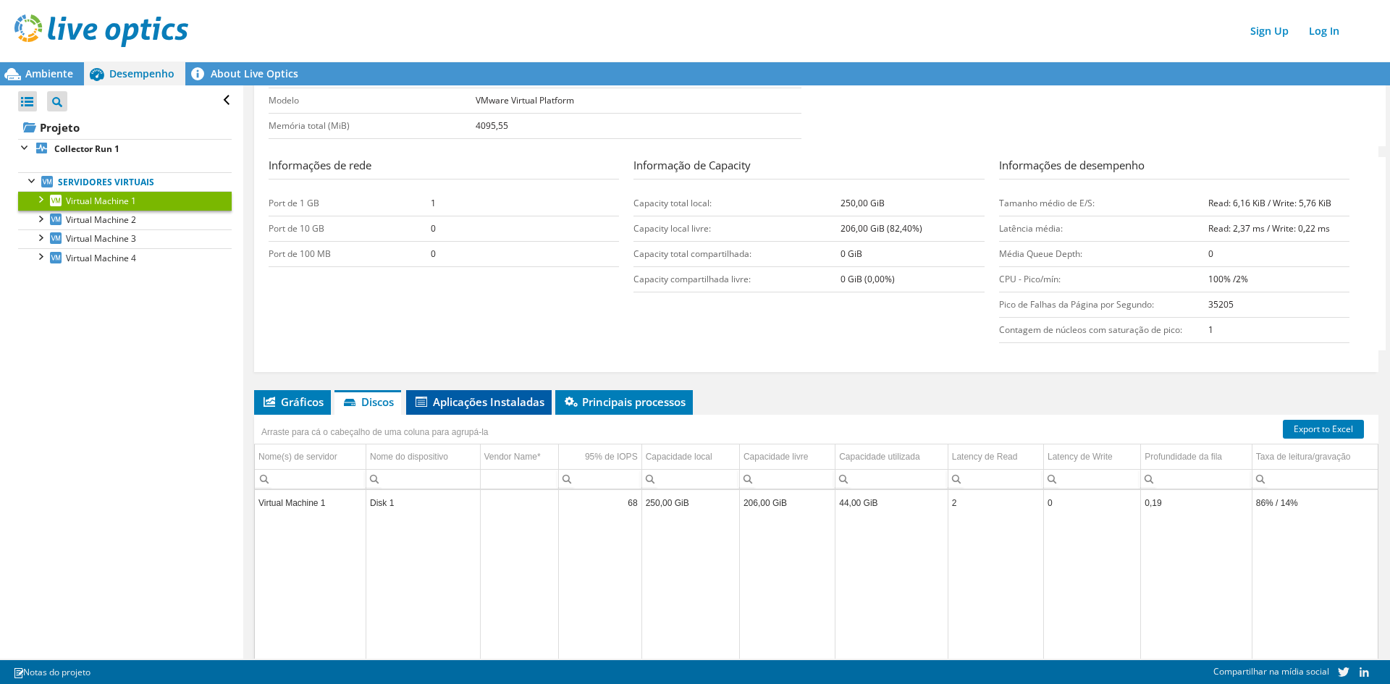
scroll to position [342, 0]
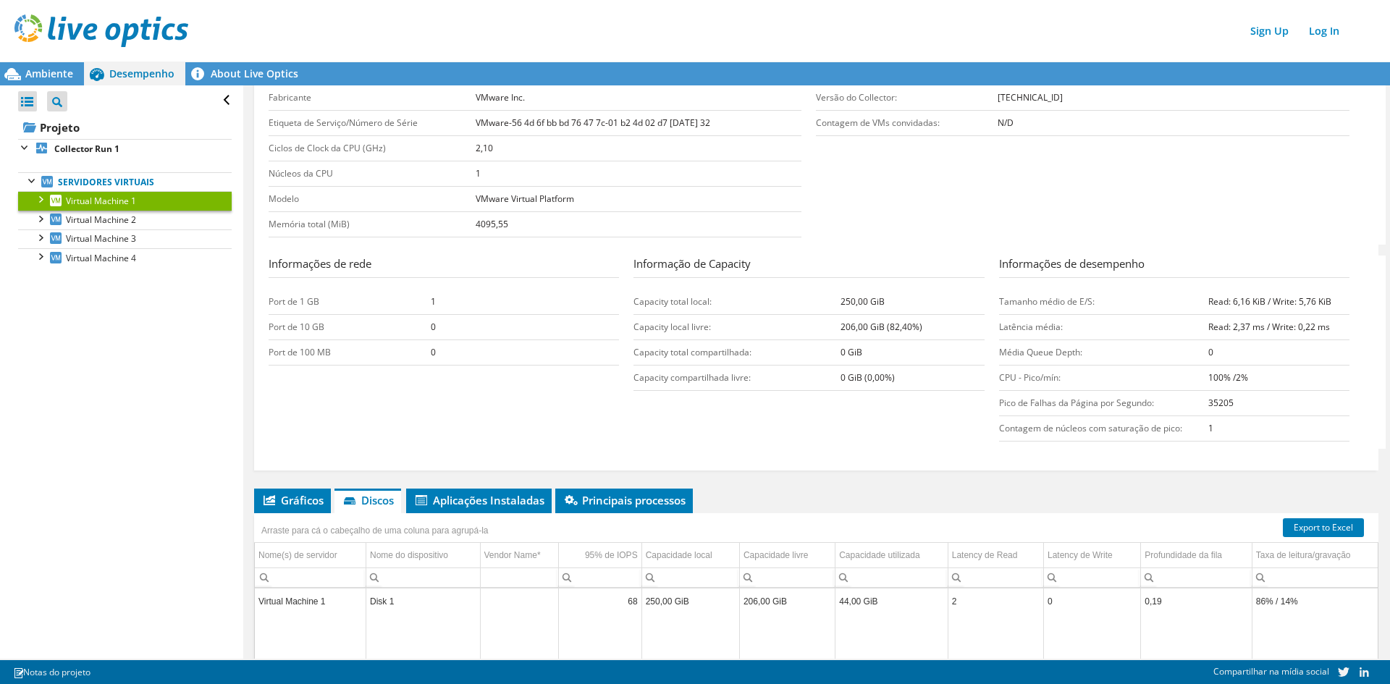
click at [904, 230] on section "Informações do servidor Nome do servidor Virtual Machine 1 Descrição da CPU Int…" at bounding box center [820, 106] width 1103 height 277
click at [701, 265] on h3 "Informação de Capacity" at bounding box center [808, 267] width 350 height 22
drag, startPoint x: 839, startPoint y: 294, endPoint x: 861, endPoint y: 345, distance: 55.8
click at [861, 345] on tbody "Capacity total local: 250,00 GiB Capacity local livre: 206,00 GiB (82,40%) Capa…" at bounding box center [808, 340] width 350 height 101
click at [877, 345] on td "0 GiB" at bounding box center [911, 352] width 143 height 25
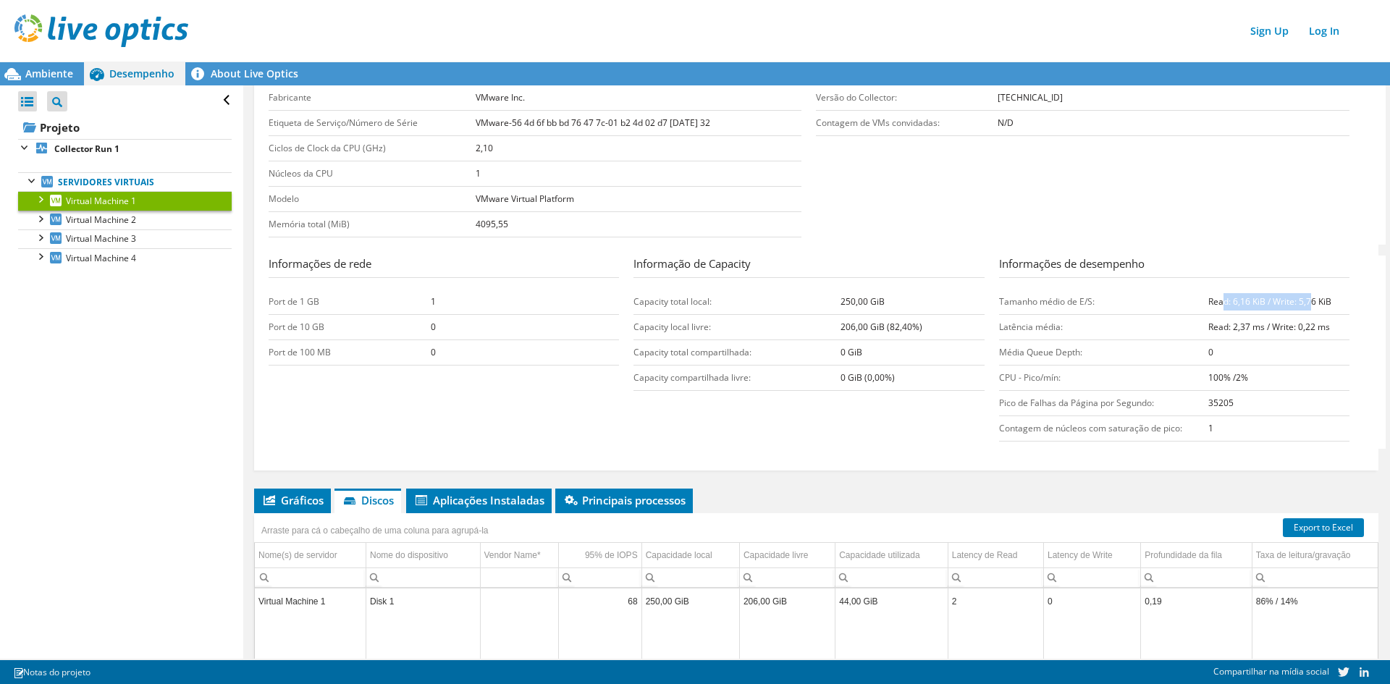
drag, startPoint x: 1215, startPoint y: 309, endPoint x: 1305, endPoint y: 308, distance: 89.0
click at [1305, 308] on td "Read: 6,16 KiB / Write: 5,76 KiB" at bounding box center [1278, 302] width 141 height 25
drag, startPoint x: 1093, startPoint y: 337, endPoint x: 1201, endPoint y: 329, distance: 108.2
click at [1202, 328] on tr "Latência média: Read: 2,37 ms / Write: 0,22 ms" at bounding box center [1174, 327] width 350 height 25
drag, startPoint x: 1103, startPoint y: 387, endPoint x: 1234, endPoint y: 387, distance: 131.0
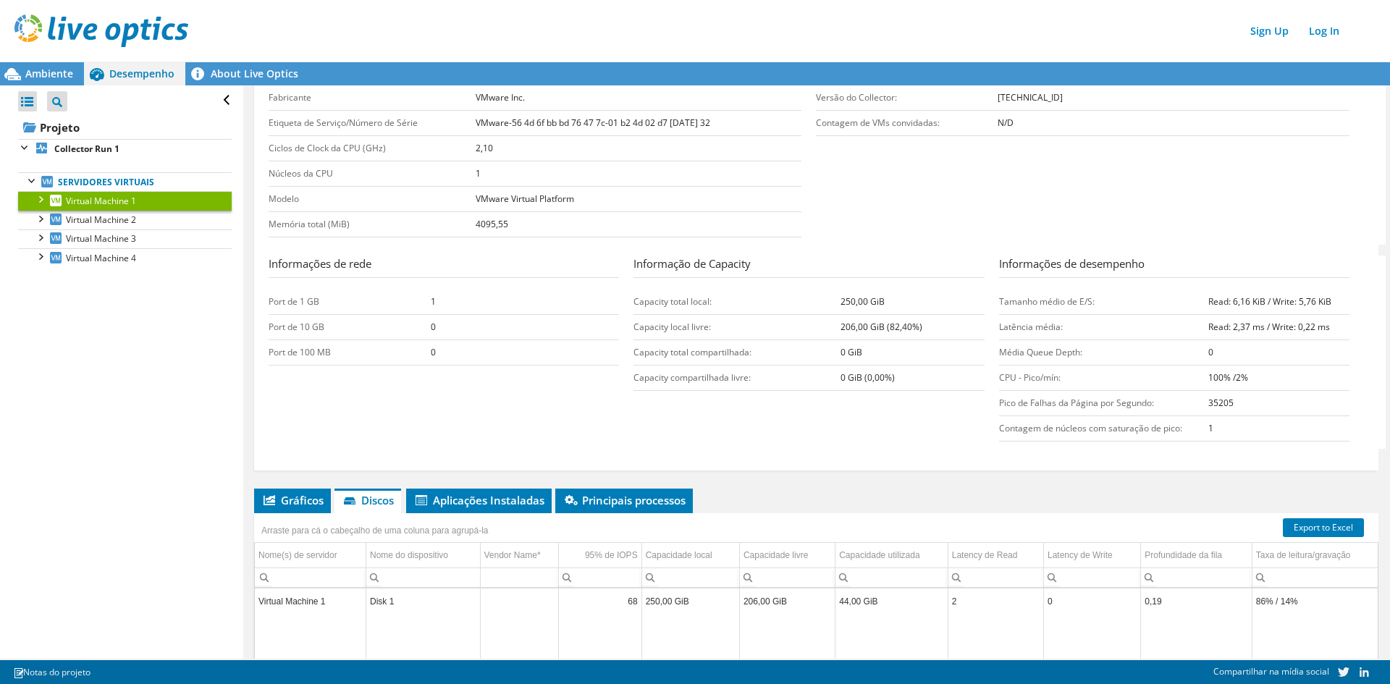
click at [1218, 387] on tr "CPU - Pico/mín: 100% /2%" at bounding box center [1174, 378] width 350 height 25
click at [1261, 383] on td "100% /2%" at bounding box center [1278, 378] width 141 height 25
drag, startPoint x: 1243, startPoint y: 379, endPoint x: 1188, endPoint y: 379, distance: 55.0
click at [1188, 379] on tr "CPU - Pico/mín: 100% /2%" at bounding box center [1174, 378] width 350 height 25
click at [1215, 379] on b "100% /2%" at bounding box center [1228, 377] width 40 height 12
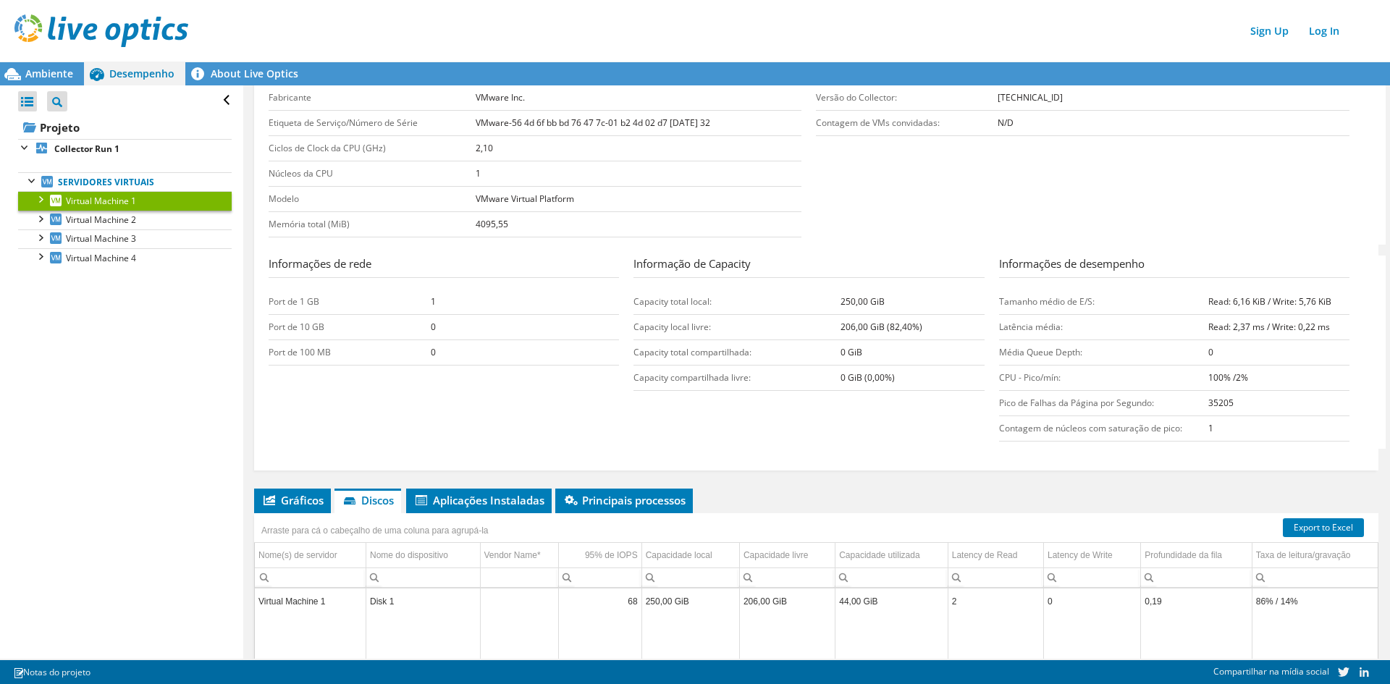
click at [1229, 374] on b "100% /2%" at bounding box center [1228, 377] width 40 height 12
click at [1244, 373] on td "100% /2%" at bounding box center [1278, 378] width 141 height 25
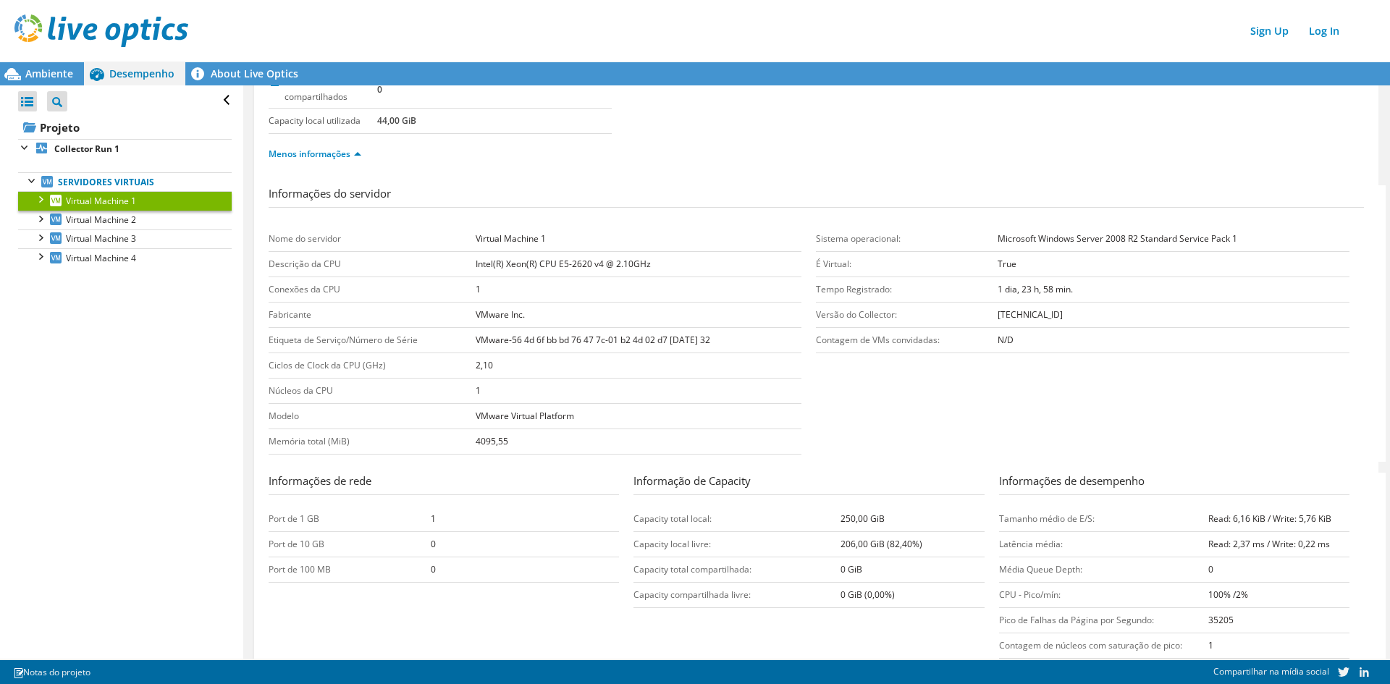
click at [31, 56] on header "Sign Up Log In" at bounding box center [709, 31] width 1419 height 62
click at [31, 69] on span "Ambiente" at bounding box center [49, 74] width 48 height 14
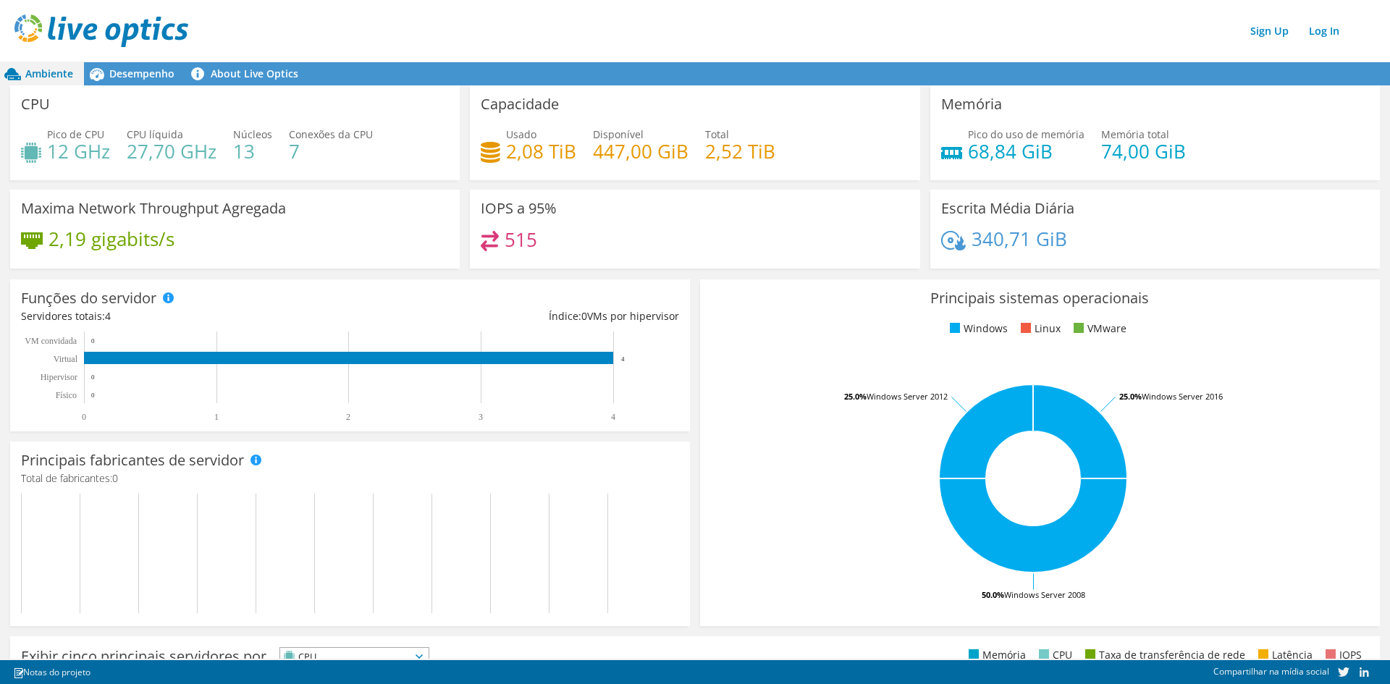
click at [88, 148] on h4 "12 GHz" at bounding box center [78, 151] width 63 height 16
click at [88, 143] on h4 "12 GHz" at bounding box center [78, 151] width 63 height 16
click at [172, 356] on rect at bounding box center [348, 358] width 529 height 12
click at [174, 355] on rect at bounding box center [348, 358] width 529 height 12
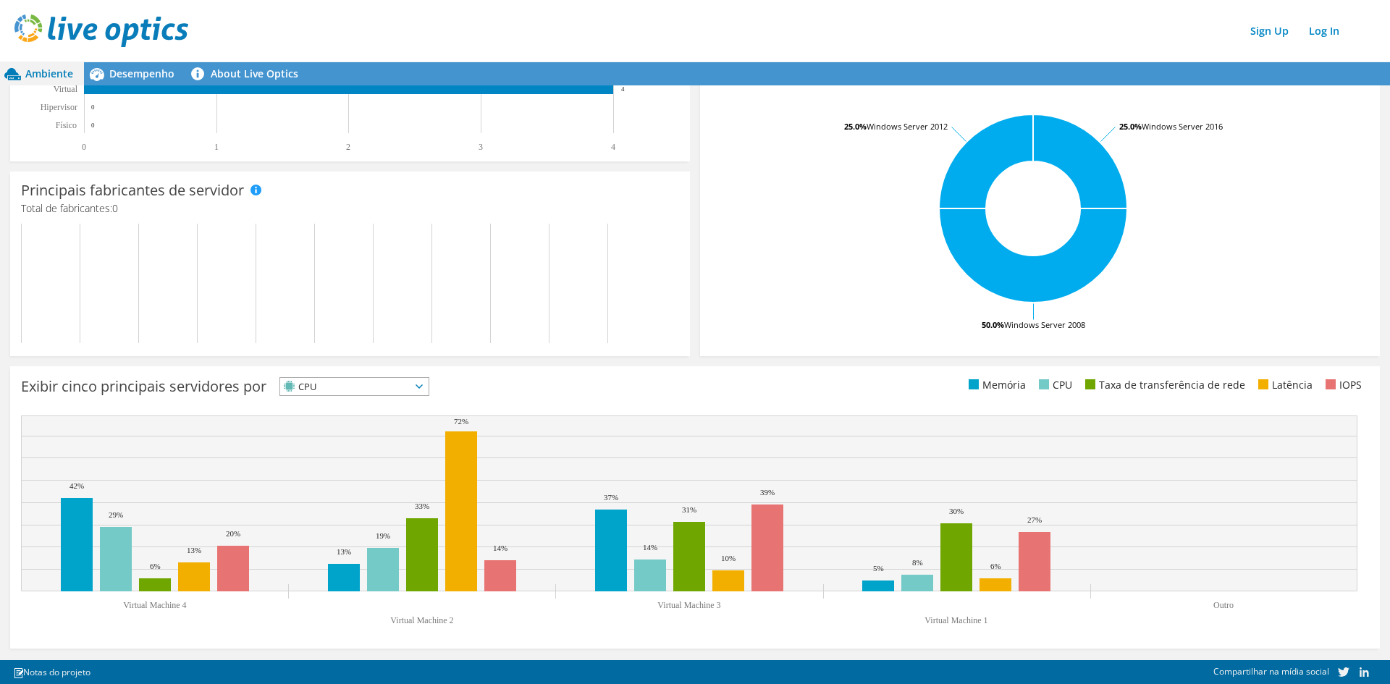
click at [344, 382] on span "CPU" at bounding box center [345, 386] width 130 height 17
click at [323, 420] on li "Memória" at bounding box center [354, 426] width 148 height 20
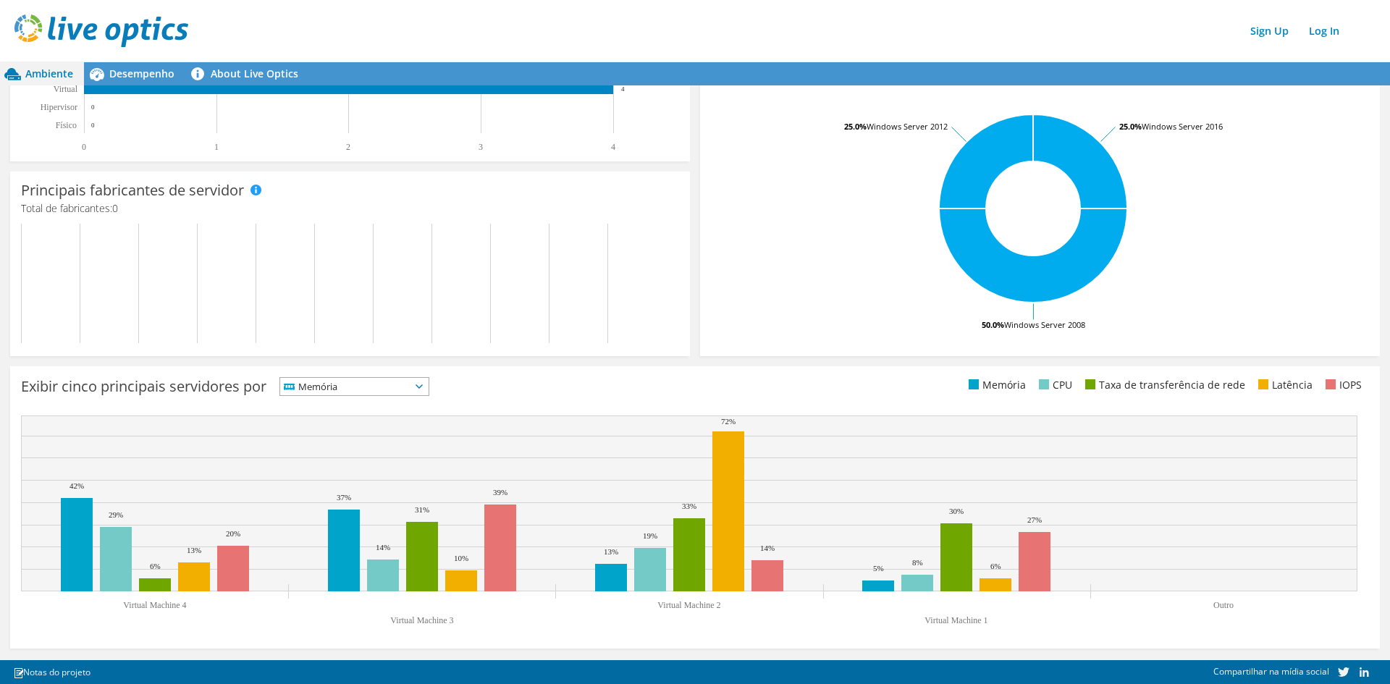
click at [353, 382] on span "Memória" at bounding box center [345, 386] width 130 height 17
click at [351, 443] on li "CPU" at bounding box center [354, 446] width 148 height 20
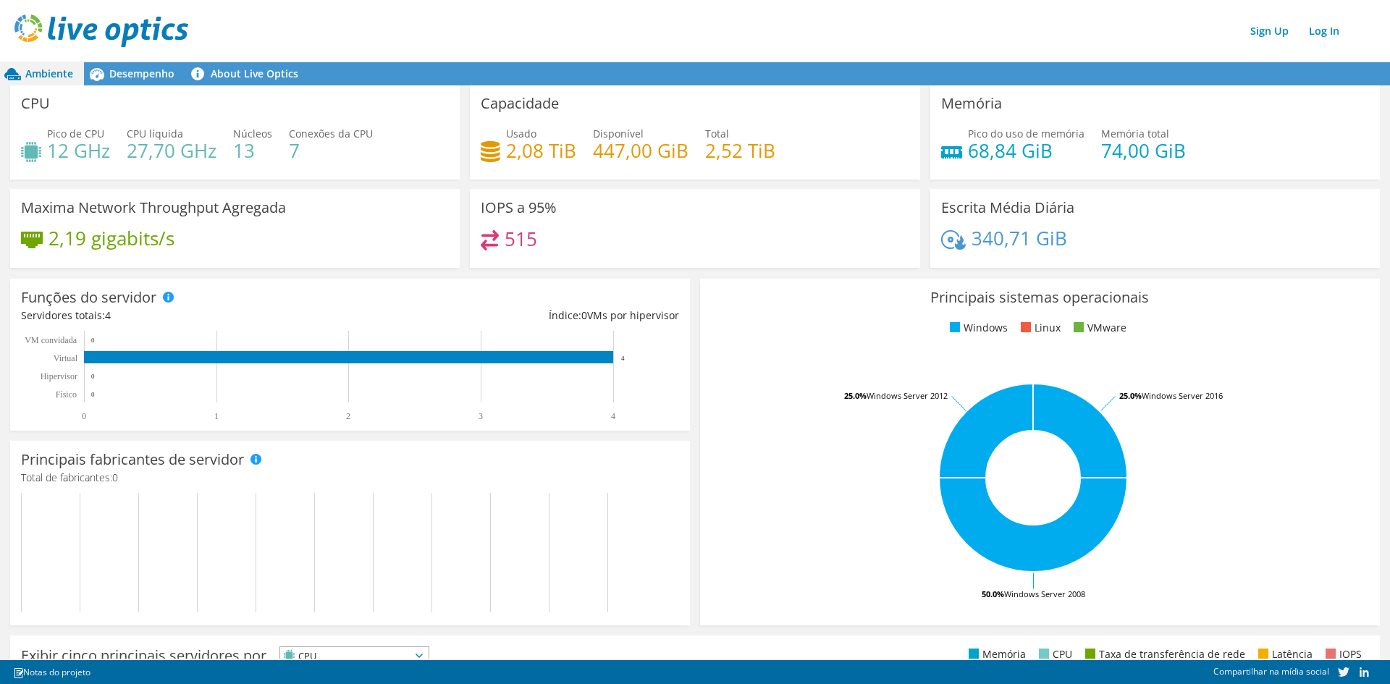
scroll to position [0, 0]
drag, startPoint x: 500, startPoint y: 206, endPoint x: 576, endPoint y: 232, distance: 81.0
click at [571, 232] on div "IOPS a 95% 515" at bounding box center [695, 229] width 450 height 79
click at [618, 232] on div "515" at bounding box center [695, 246] width 428 height 31
drag, startPoint x: 999, startPoint y: 139, endPoint x: 1007, endPoint y: 163, distance: 25.2
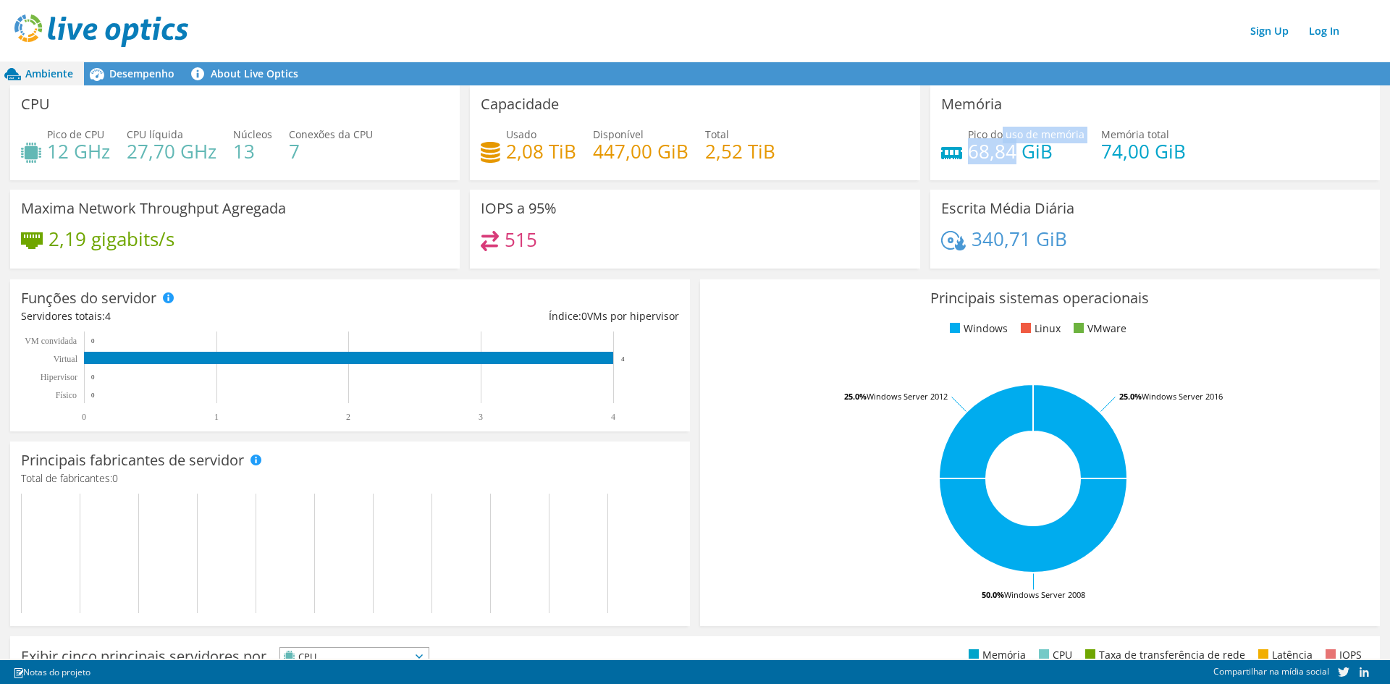
click at [1007, 159] on div "Pico do uso de memória 68,84 GiB" at bounding box center [1026, 143] width 117 height 33
drag, startPoint x: 1029, startPoint y: 146, endPoint x: 987, endPoint y: 152, distance: 43.2
click at [1020, 148] on h4 "68,84 GiB" at bounding box center [1026, 151] width 117 height 16
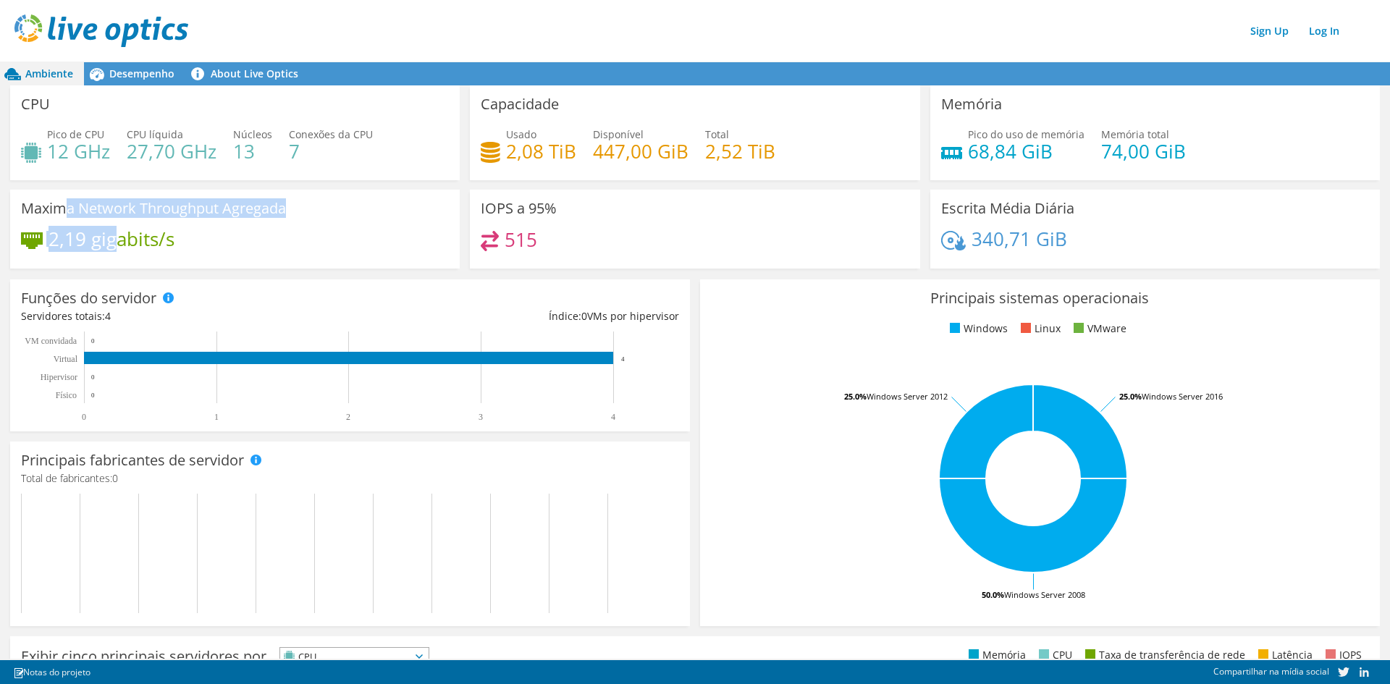
drag, startPoint x: 68, startPoint y: 215, endPoint x: 111, endPoint y: 236, distance: 47.6
click at [111, 236] on div "Maxima Network Throughput Agregada 2,19 gigabits/s" at bounding box center [235, 229] width 450 height 79
click at [197, 220] on div "Maxima Network Throughput Agregada 2,19 gigabits/s" at bounding box center [235, 229] width 450 height 79
click at [148, 74] on span "Desempenho" at bounding box center [141, 74] width 65 height 14
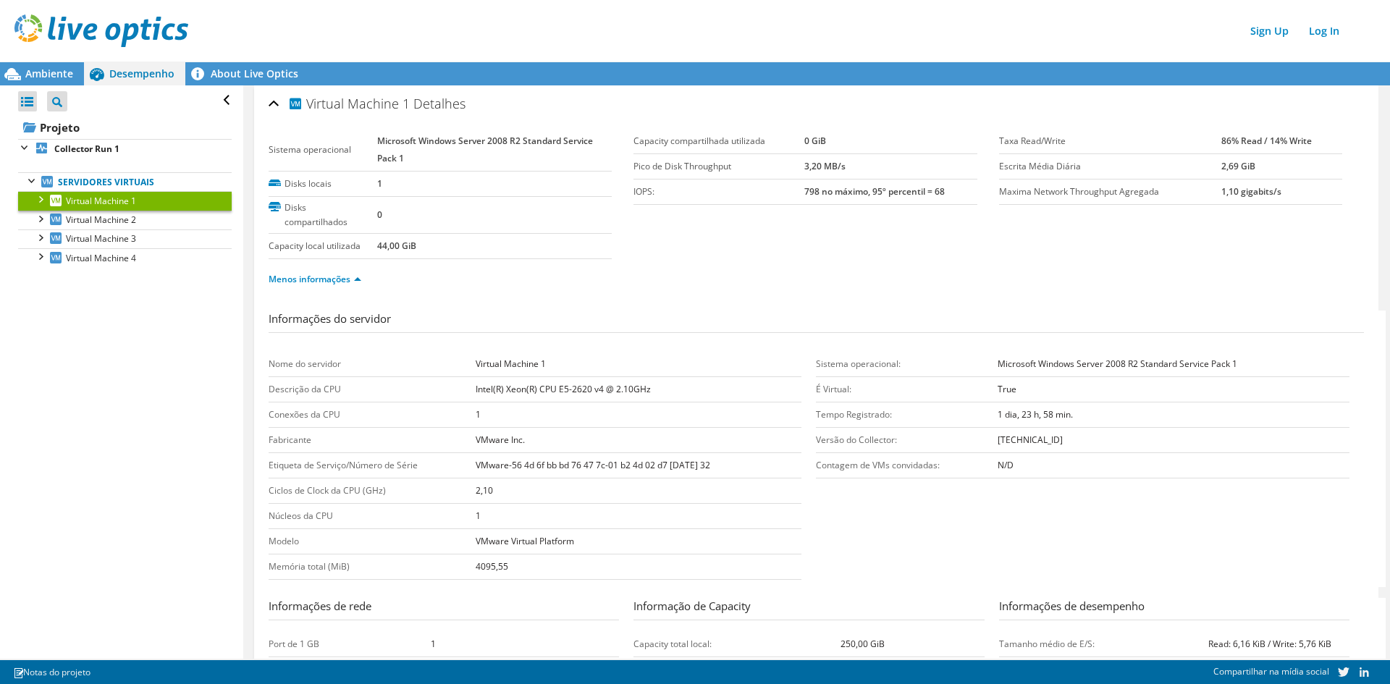
click at [41, 199] on div at bounding box center [40, 198] width 14 height 14
click at [39, 199] on div at bounding box center [40, 198] width 14 height 14
drag, startPoint x: 675, startPoint y: 145, endPoint x: 795, endPoint y: 145, distance: 119.4
click at [795, 145] on label "Capacity compartilhada utilizada" at bounding box center [718, 141] width 171 height 14
drag, startPoint x: 689, startPoint y: 167, endPoint x: 873, endPoint y: 167, distance: 183.9
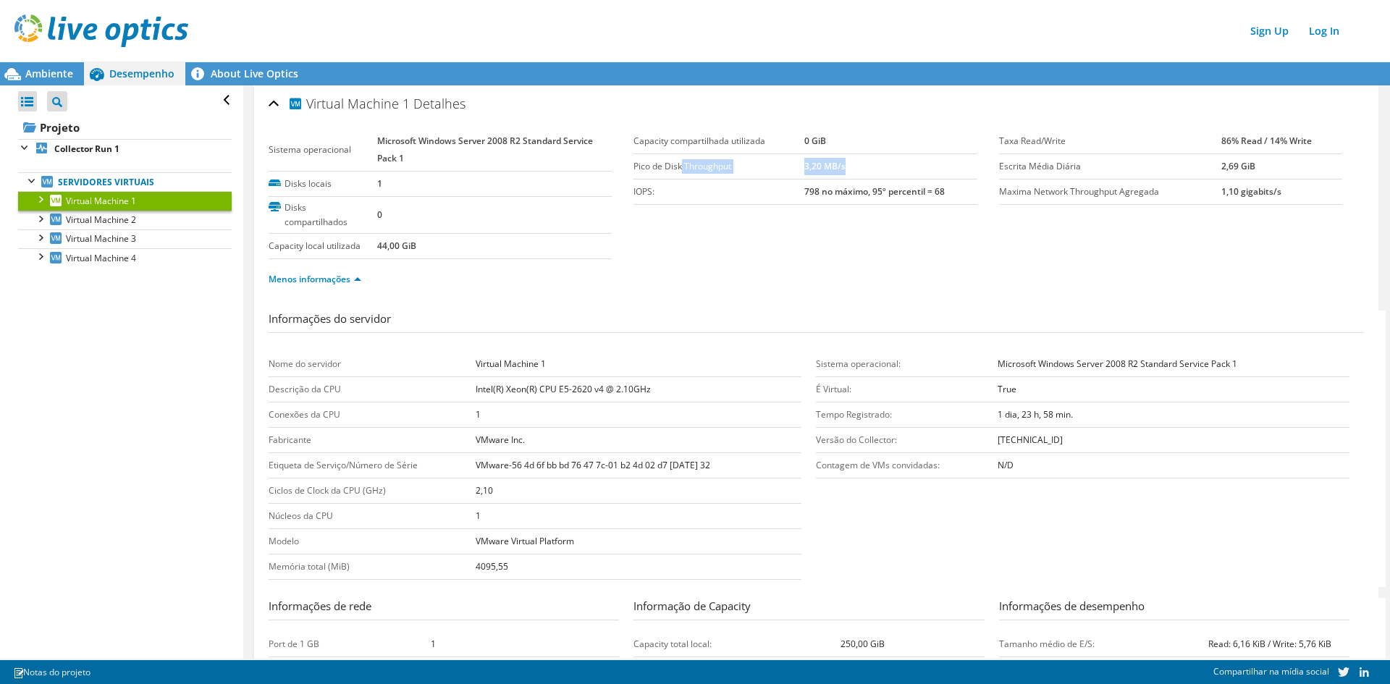
click at [873, 167] on tr "Pico de Disk Throughput 3,20 MB/s" at bounding box center [804, 166] width 343 height 25
click at [699, 190] on label "IOPS:" at bounding box center [718, 192] width 171 height 14
drag, startPoint x: 798, startPoint y: 169, endPoint x: 861, endPoint y: 169, distance: 63.0
click at [861, 169] on td "3,20 MB/s" at bounding box center [890, 166] width 172 height 25
click at [691, 200] on td "IOPS:" at bounding box center [718, 192] width 171 height 25
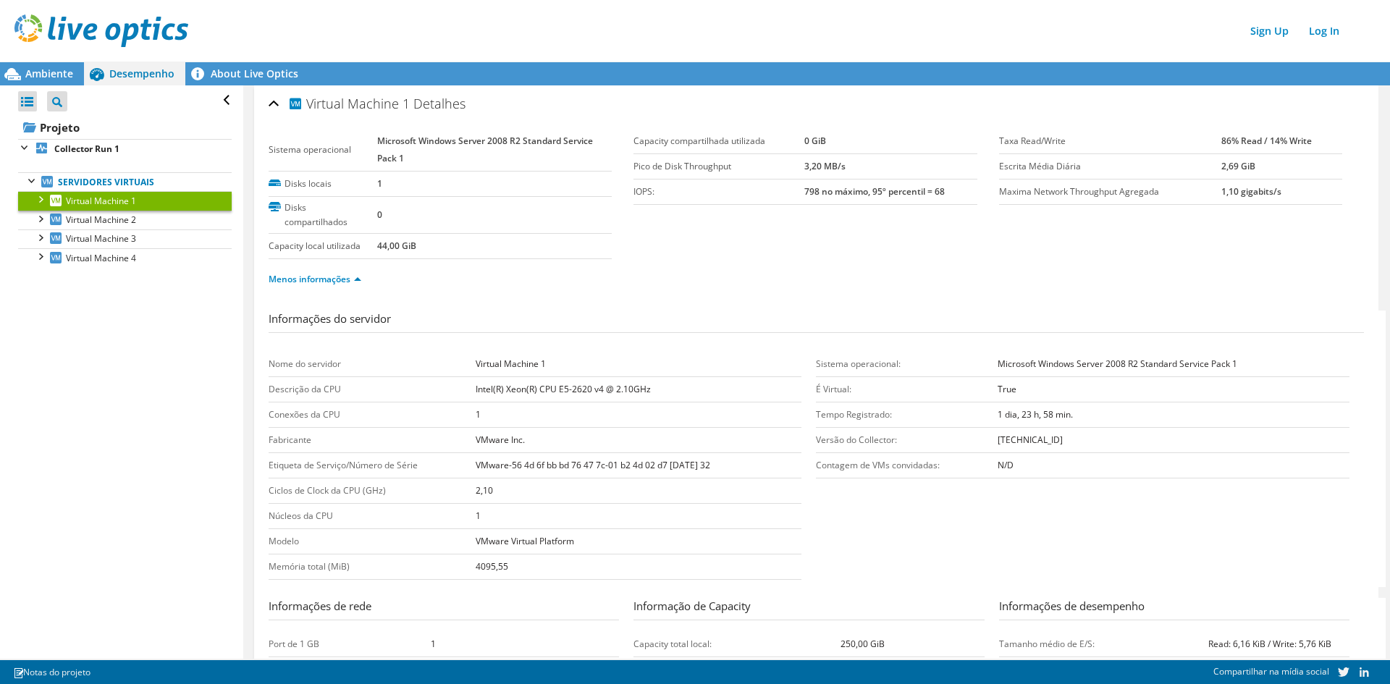
drag, startPoint x: 859, startPoint y: 166, endPoint x: 789, endPoint y: 167, distance: 69.5
click at [789, 167] on tr "Pico de Disk Throughput 3,20 MB/s" at bounding box center [804, 166] width 343 height 25
click at [860, 174] on td "3,20 MB/s" at bounding box center [890, 166] width 172 height 25
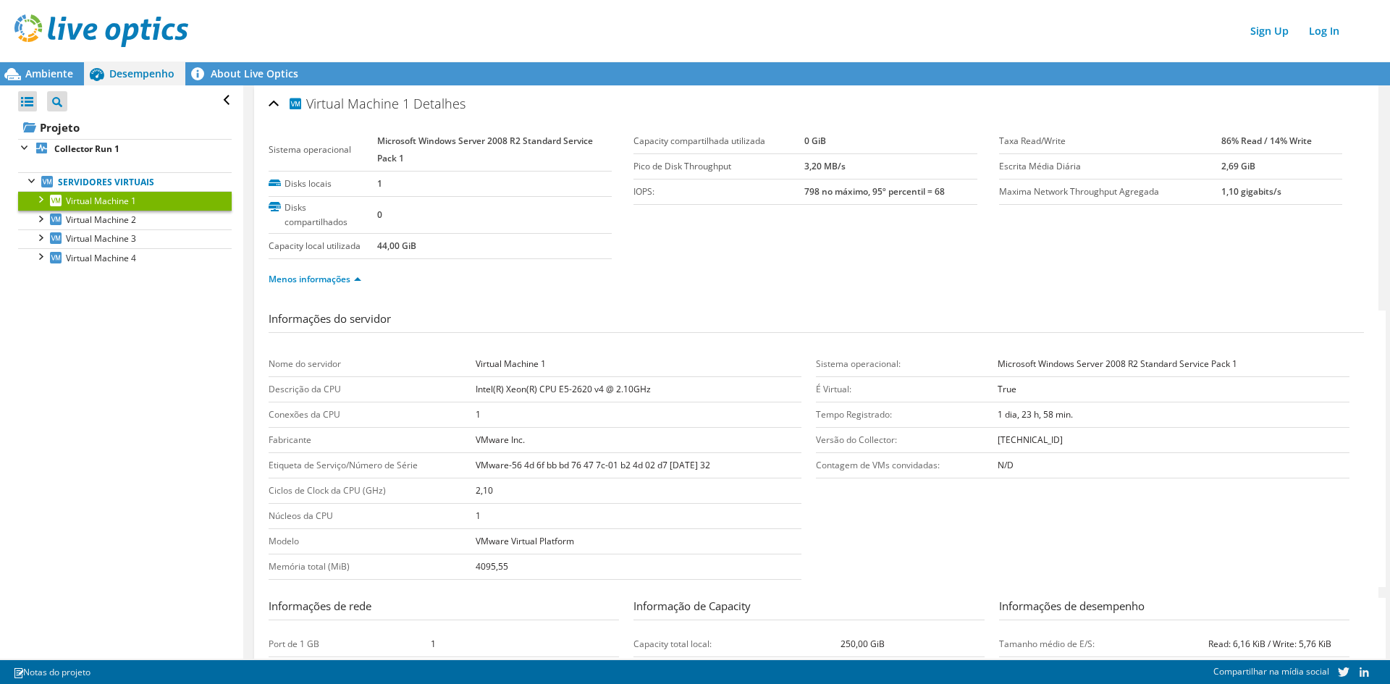
click at [844, 190] on b "798 no máximo, 95º percentil = 68" at bounding box center [874, 191] width 140 height 12
click at [894, 190] on b "798 no máximo, 95º percentil = 68" at bounding box center [874, 191] width 140 height 12
click at [1239, 143] on b "86% Read / 14% Write" at bounding box center [1266, 141] width 90 height 12
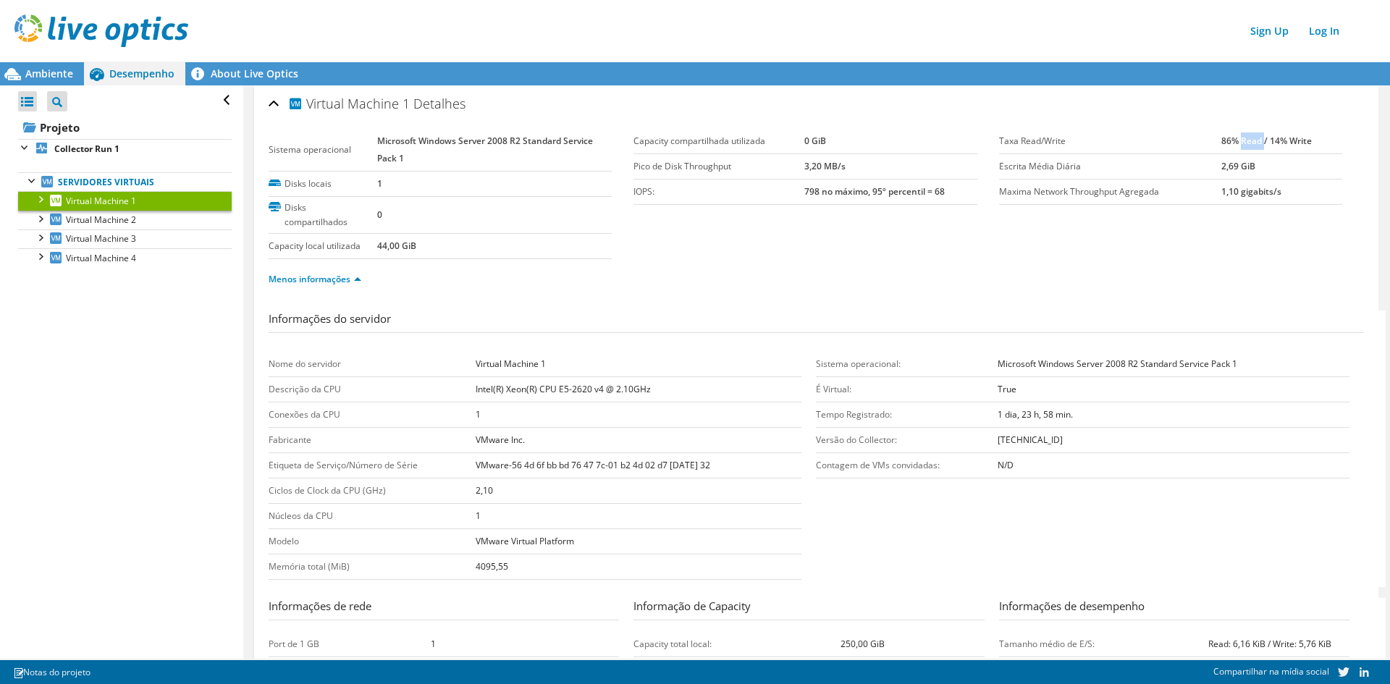
click at [1239, 143] on b "86% Read / 14% Write" at bounding box center [1266, 141] width 90 height 12
click at [1246, 164] on td "2,69 GiB" at bounding box center [1281, 166] width 121 height 25
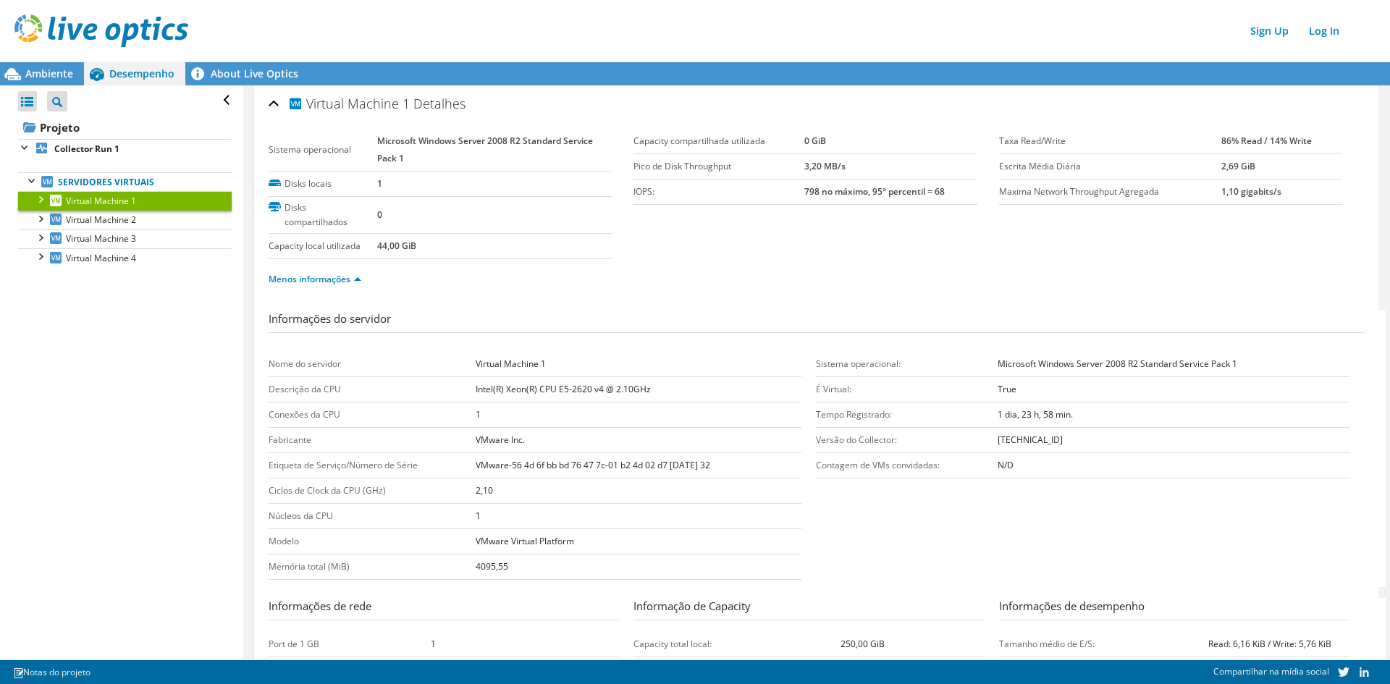
click at [1242, 186] on b "1,10 gigabits/s" at bounding box center [1251, 191] width 60 height 12
drag, startPoint x: 1242, startPoint y: 217, endPoint x: 1048, endPoint y: 236, distance: 195.6
click at [1241, 217] on section "Sistema operacional Microsoft Windows Server 2008 R2 Standard Service Pack 1 Di…" at bounding box center [816, 214] width 1095 height 171
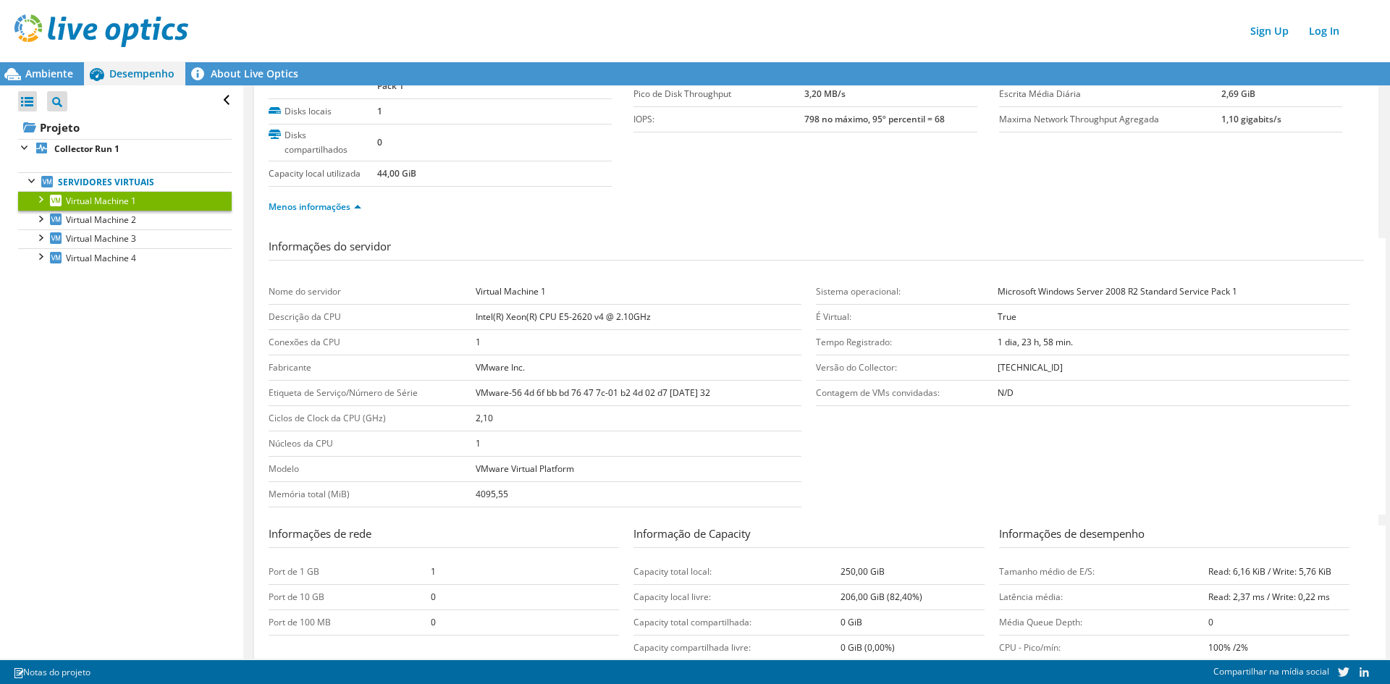
scroll to position [145, 0]
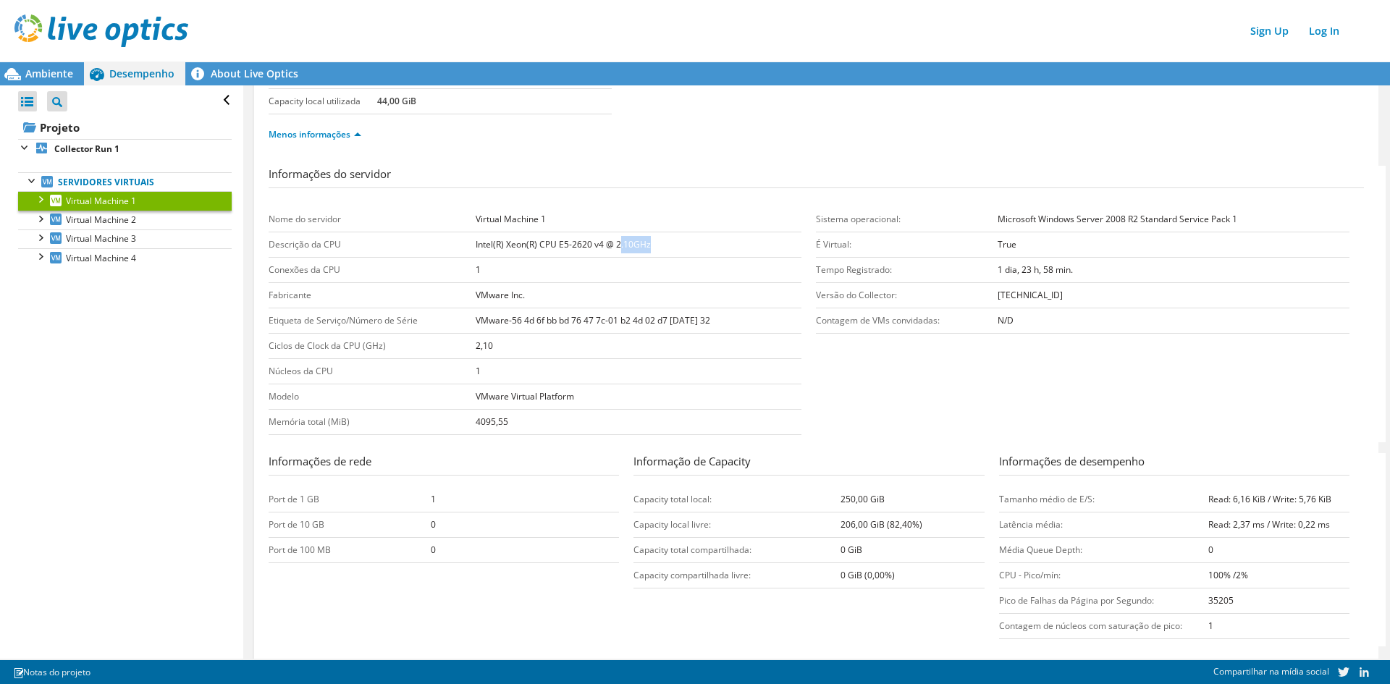
drag, startPoint x: 666, startPoint y: 240, endPoint x: 620, endPoint y: 240, distance: 45.6
click at [620, 240] on td "Intel(R) Xeon(R) CPU E5-2620 v4 @ 2.10GHz" at bounding box center [639, 244] width 326 height 25
click at [621, 240] on b "Intel(R) Xeon(R) CPU E5-2620 v4 @ 2.10GHz" at bounding box center [563, 244] width 175 height 12
drag, startPoint x: 615, startPoint y: 242, endPoint x: 673, endPoint y: 238, distance: 58.7
click at [673, 238] on td "Intel(R) Xeon(R) CPU E5-2620 v4 @ 2.10GHz" at bounding box center [639, 244] width 326 height 25
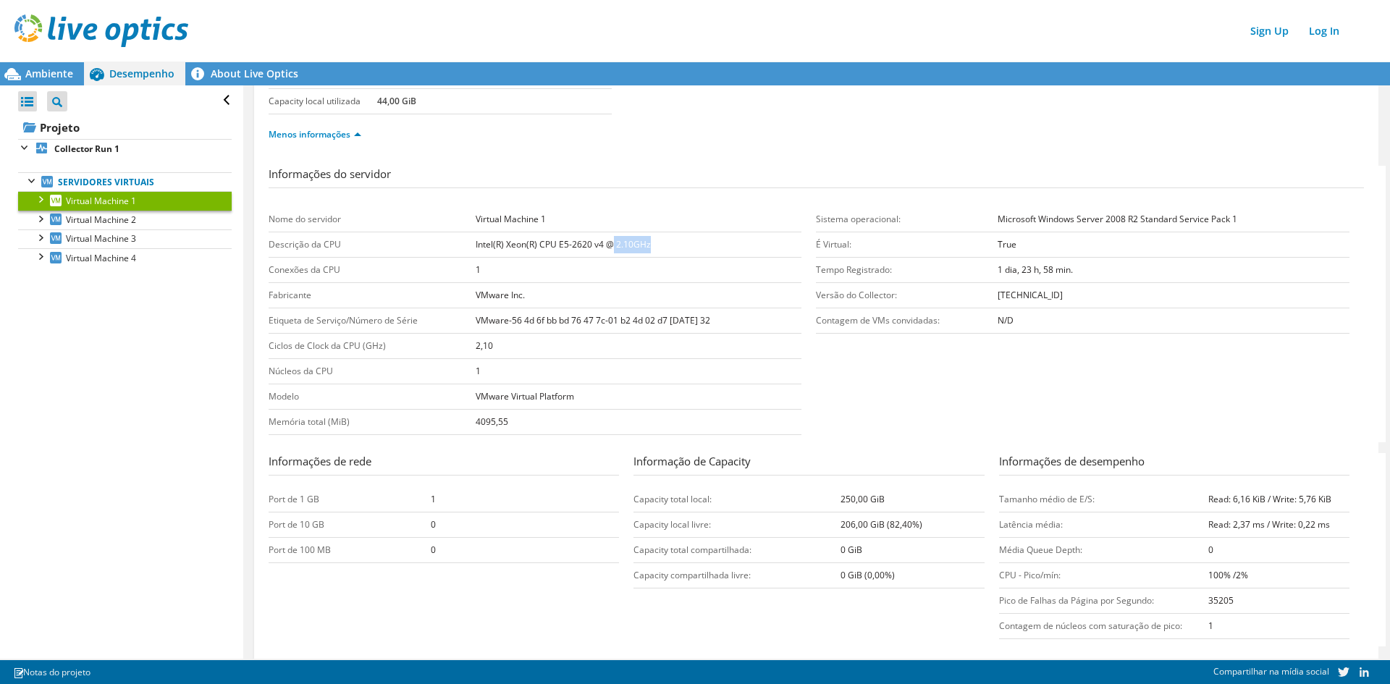
drag, startPoint x: 672, startPoint y: 245, endPoint x: 665, endPoint y: 246, distance: 7.4
click at [671, 245] on td "Intel(R) Xeon(R) CPU E5-2620 v4 @ 2.10GHz" at bounding box center [639, 244] width 326 height 25
click at [631, 247] on b "Intel(R) Xeon(R) CPU E5-2620 v4 @ 2.10GHz" at bounding box center [563, 244] width 175 height 12
drag, startPoint x: 618, startPoint y: 246, endPoint x: 662, endPoint y: 243, distance: 45.0
click at [662, 243] on td "Intel(R) Xeon(R) CPU E5-2620 v4 @ 2.10GHz" at bounding box center [639, 244] width 326 height 25
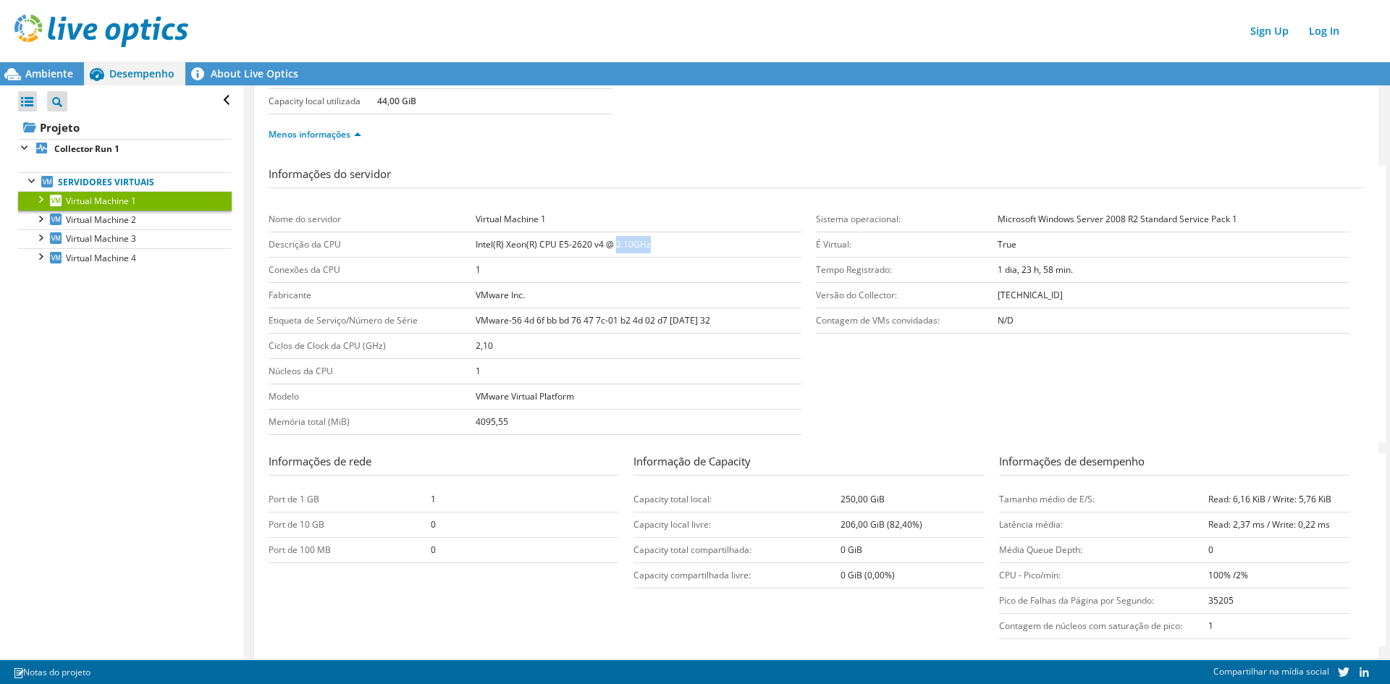
copy b "2.10GHz"
click at [625, 242] on b "Intel(R) Xeon(R) CPU E5-2620 v4 @ 2.10GHz" at bounding box center [563, 244] width 175 height 12
click at [619, 242] on b "Intel(R) Xeon(R) CPU E5-2620 v4 @ 2.10GHz" at bounding box center [563, 244] width 175 height 12
click at [124, 224] on span "Virtual Machine 2" at bounding box center [101, 220] width 70 height 12
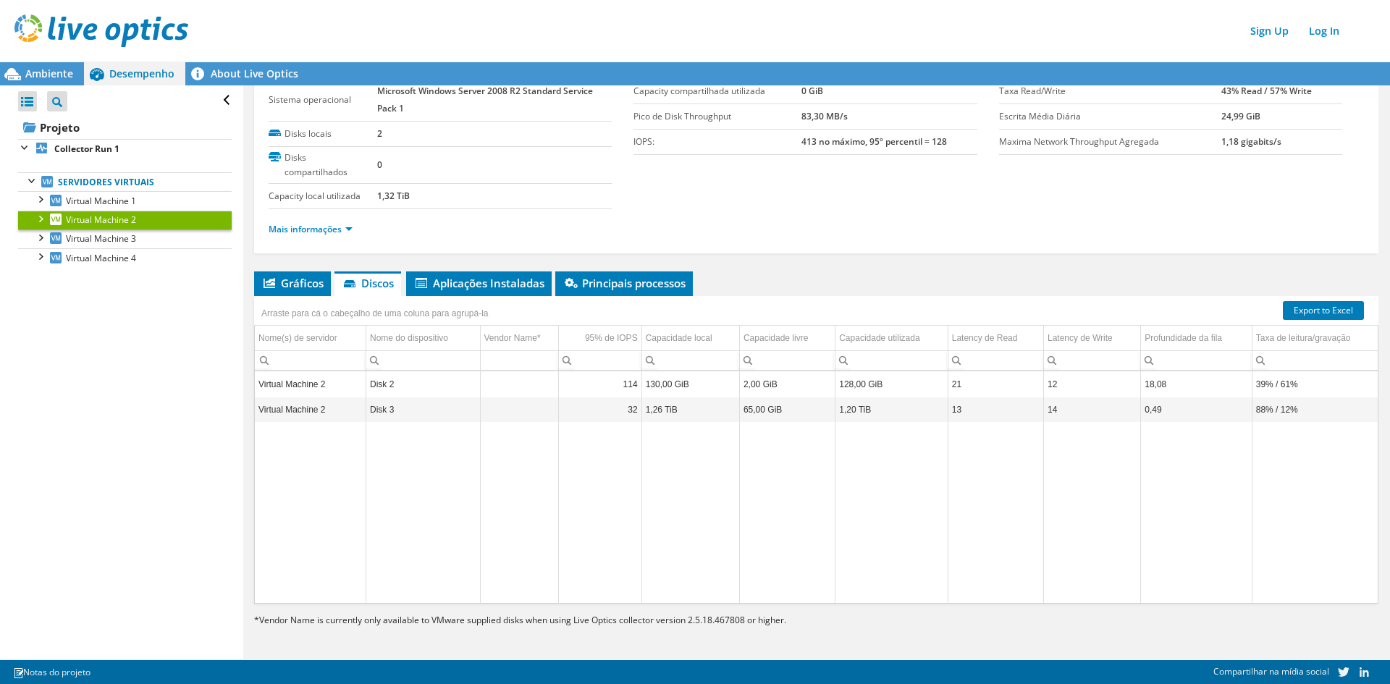
scroll to position [0, 0]
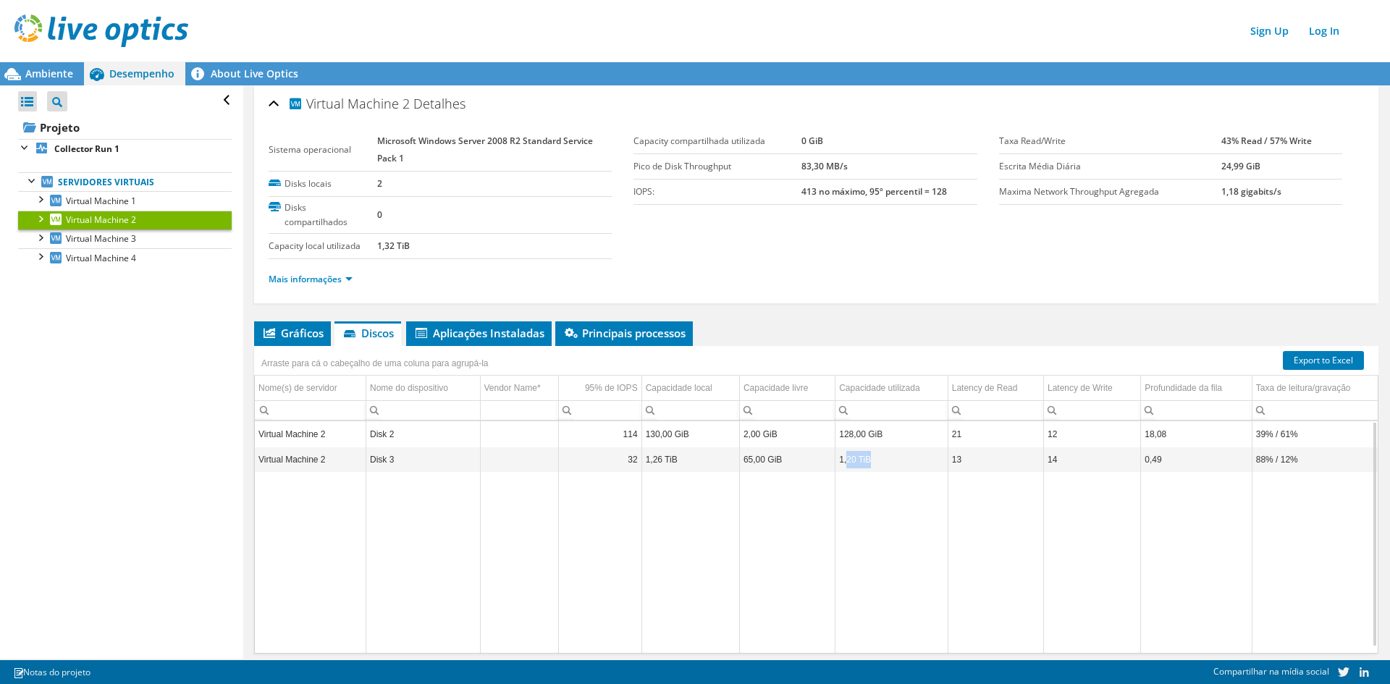
drag, startPoint x: 877, startPoint y: 463, endPoint x: 841, endPoint y: 463, distance: 35.5
click at [841, 463] on td "1,20 TiB" at bounding box center [891, 459] width 113 height 25
click at [880, 452] on td "1,20 TiB" at bounding box center [891, 459] width 113 height 25
drag, startPoint x: 879, startPoint y: 458, endPoint x: 872, endPoint y: 463, distance: 8.7
click at [835, 464] on td "1,20 TiB" at bounding box center [891, 459] width 113 height 25
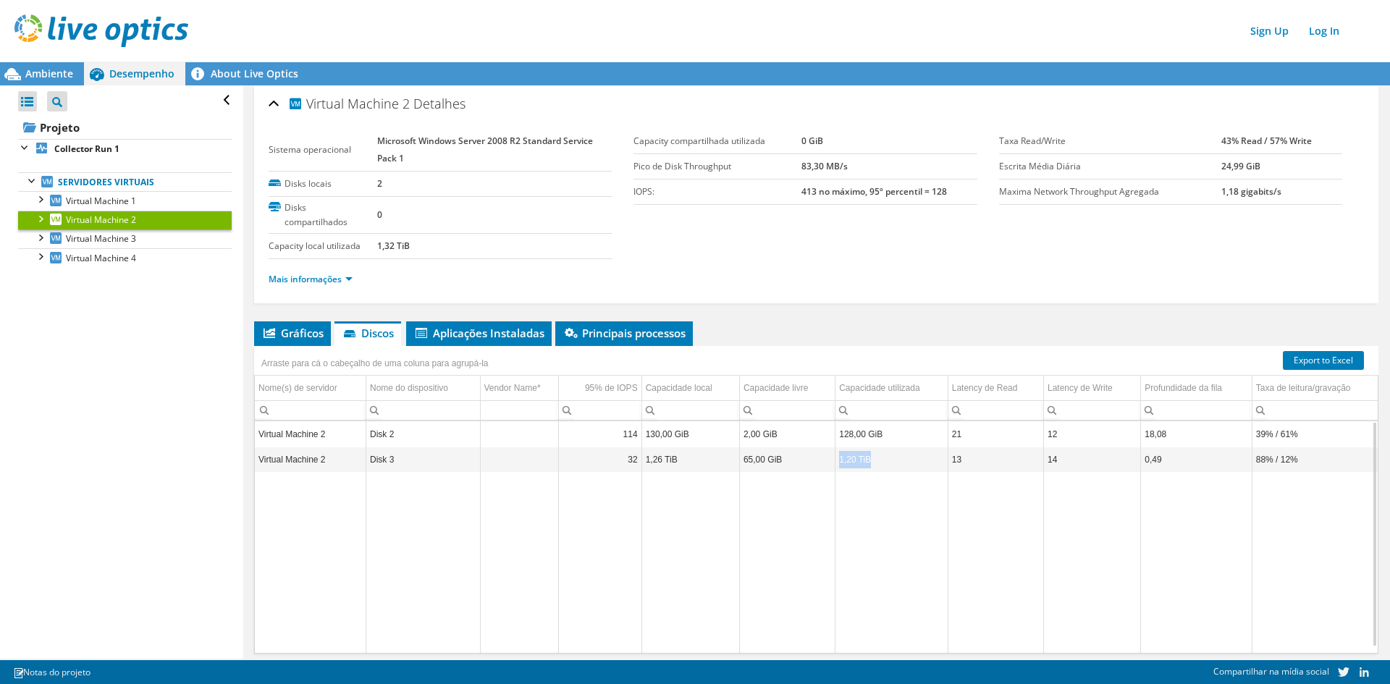
click at [872, 463] on td "1,20 TiB" at bounding box center [891, 459] width 113 height 25
drag, startPoint x: 884, startPoint y: 456, endPoint x: 827, endPoint y: 461, distance: 57.4
click at [827, 461] on tr "Virtual Machine 2 Disk 3 32 1,26 TiB 65,00 GiB 1,20 TiB 13 14 0,49 88% / 12%" at bounding box center [816, 459] width 1123 height 25
click at [864, 461] on td "1,20 TiB" at bounding box center [891, 459] width 113 height 25
drag, startPoint x: 877, startPoint y: 459, endPoint x: 833, endPoint y: 460, distance: 43.4
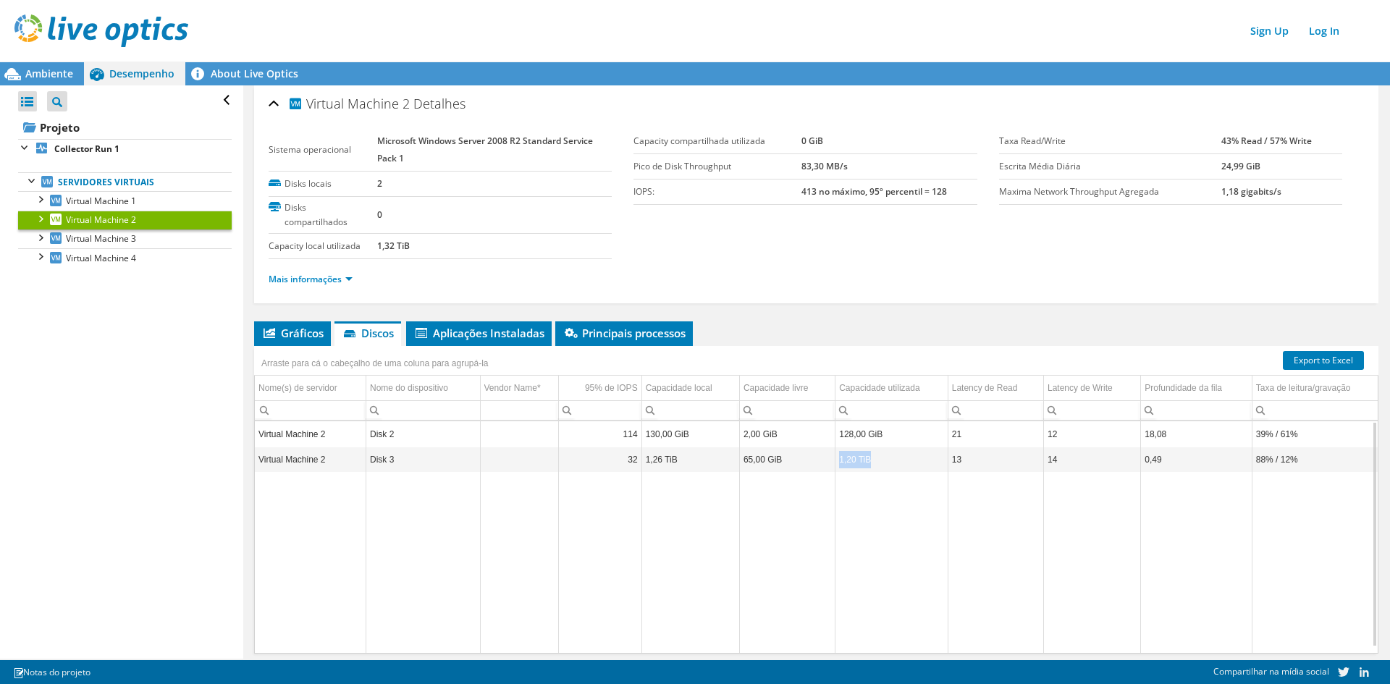
click at [835, 460] on td "1,20 TiB" at bounding box center [891, 459] width 113 height 25
click at [864, 460] on td "1,20 TiB" at bounding box center [891, 459] width 113 height 25
click at [864, 463] on td "1,20 TiB" at bounding box center [891, 459] width 113 height 25
drag, startPoint x: 874, startPoint y: 463, endPoint x: 838, endPoint y: 464, distance: 36.2
click at [835, 464] on td "1,20 TiB" at bounding box center [891, 459] width 113 height 25
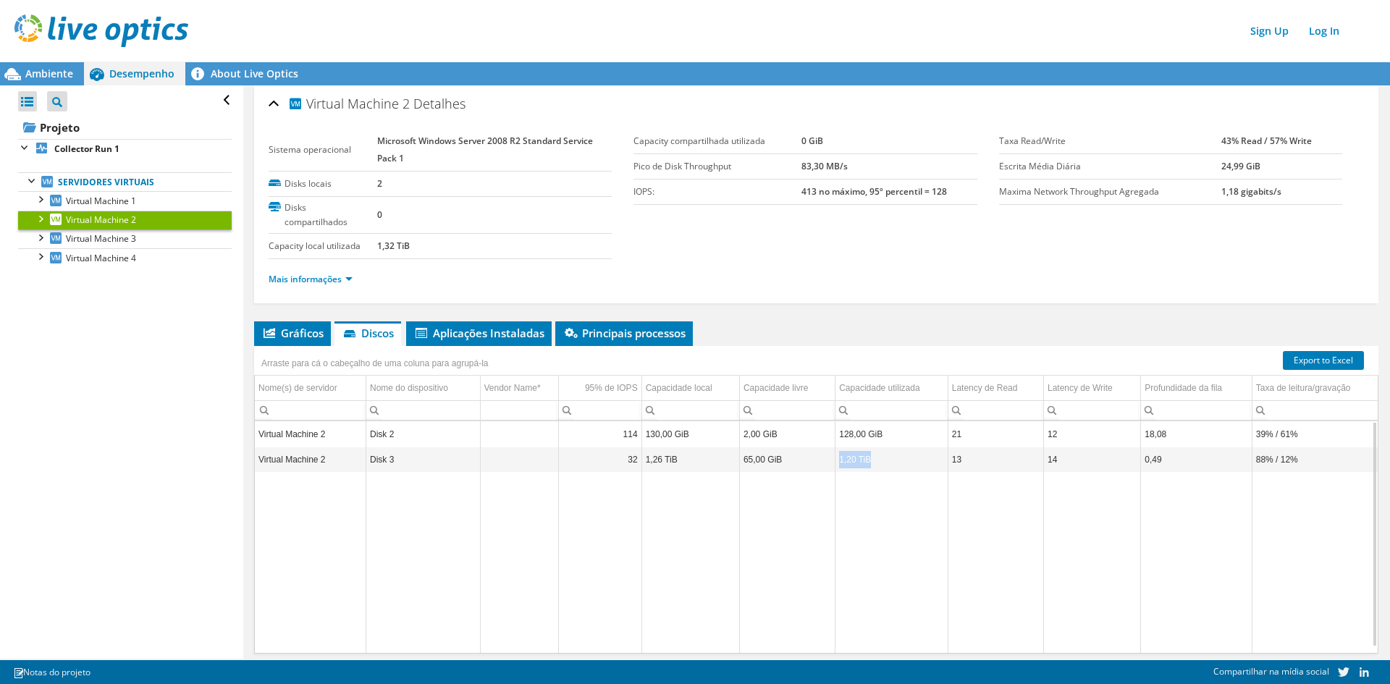
click at [866, 463] on td "1,20 TiB" at bounding box center [891, 459] width 113 height 25
drag, startPoint x: 901, startPoint y: 436, endPoint x: 800, endPoint y: 436, distance: 100.6
click at [800, 436] on tr "Virtual Machine 2 Disk 2 114 130,00 GiB 2,00 GiB 128,00 GiB 21 12 18,08 39% / 6…" at bounding box center [816, 434] width 1123 height 25
click at [872, 433] on td "128,00 GiB" at bounding box center [891, 434] width 113 height 25
drag, startPoint x: 882, startPoint y: 433, endPoint x: 823, endPoint y: 433, distance: 59.4
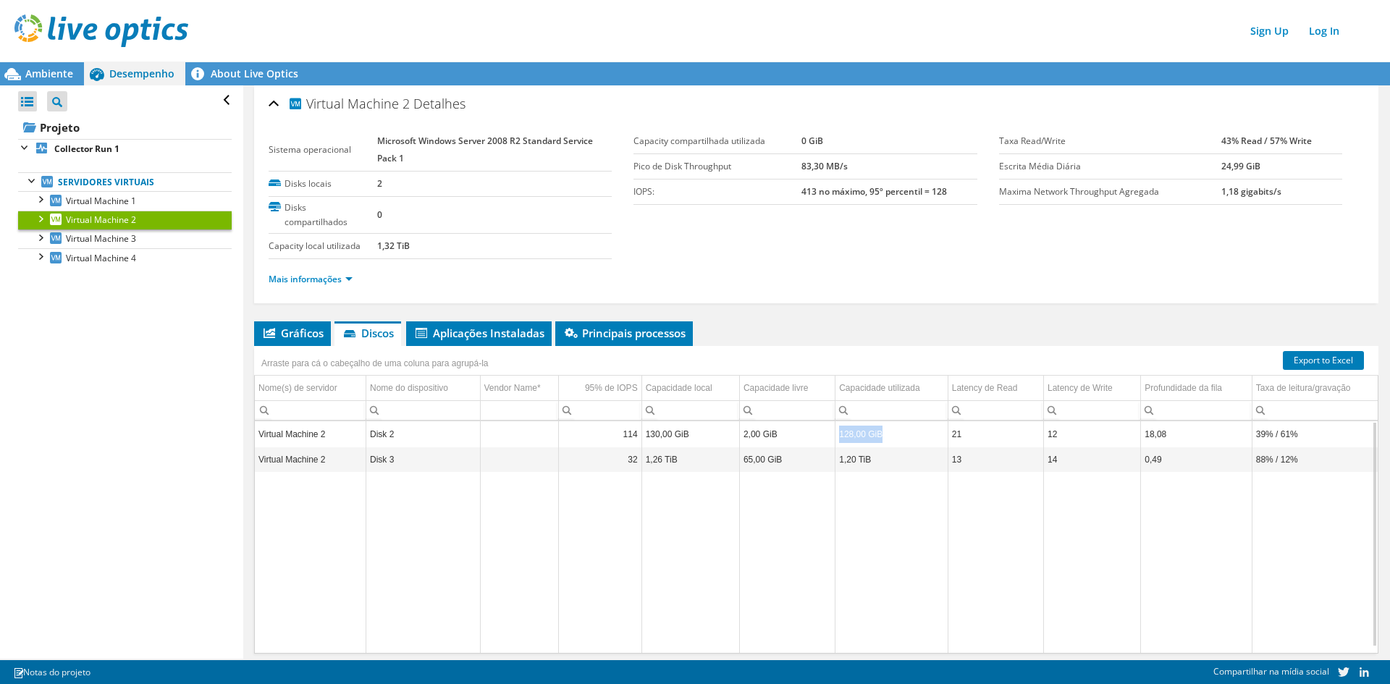
click at [823, 433] on tr "Virtual Machine 2 Disk 2 114 130,00 GiB 2,00 GiB 128,00 GiB 21 12 18,08 39% / 6…" at bounding box center [816, 434] width 1123 height 25
click at [699, 431] on td "130,00 GiB" at bounding box center [690, 434] width 98 height 25
drag, startPoint x: 704, startPoint y: 431, endPoint x: 644, endPoint y: 431, distance: 60.8
click at [644, 431] on td "130,00 GiB" at bounding box center [690, 434] width 98 height 25
click at [789, 433] on td "2,00 GiB" at bounding box center [787, 434] width 96 height 25
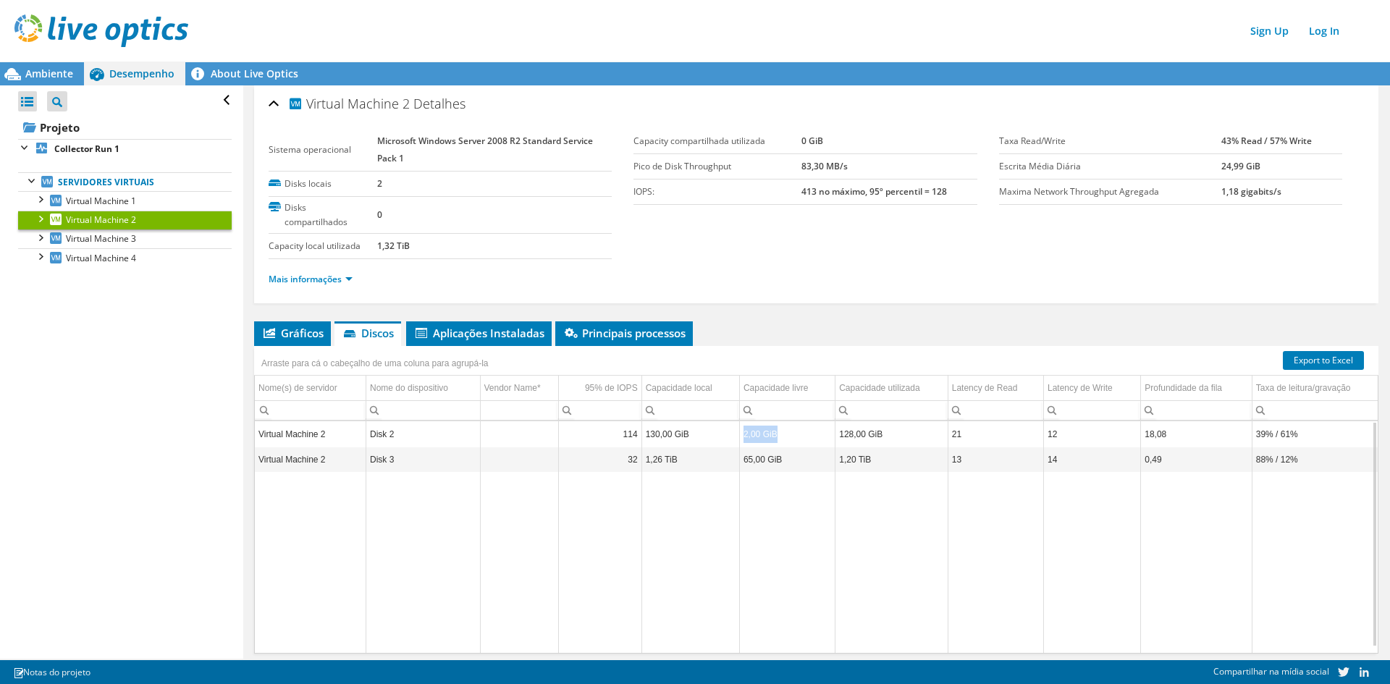
drag, startPoint x: 796, startPoint y: 433, endPoint x: 726, endPoint y: 433, distance: 69.5
click at [726, 433] on tr "Virtual Machine 2 Disk 2 114 130,00 GiB 2,00 GiB 128,00 GiB 21 12 18,08 39% / 6…" at bounding box center [816, 434] width 1123 height 25
click at [866, 433] on td "128,00 GiB" at bounding box center [891, 434] width 113 height 25
drag, startPoint x: 898, startPoint y: 433, endPoint x: 817, endPoint y: 436, distance: 81.1
click at [817, 436] on tr "Virtual Machine 2 Disk 2 114 130,00 GiB 2,00 GiB 128,00 GiB 21 12 18,08 39% / 6…" at bounding box center [816, 434] width 1123 height 25
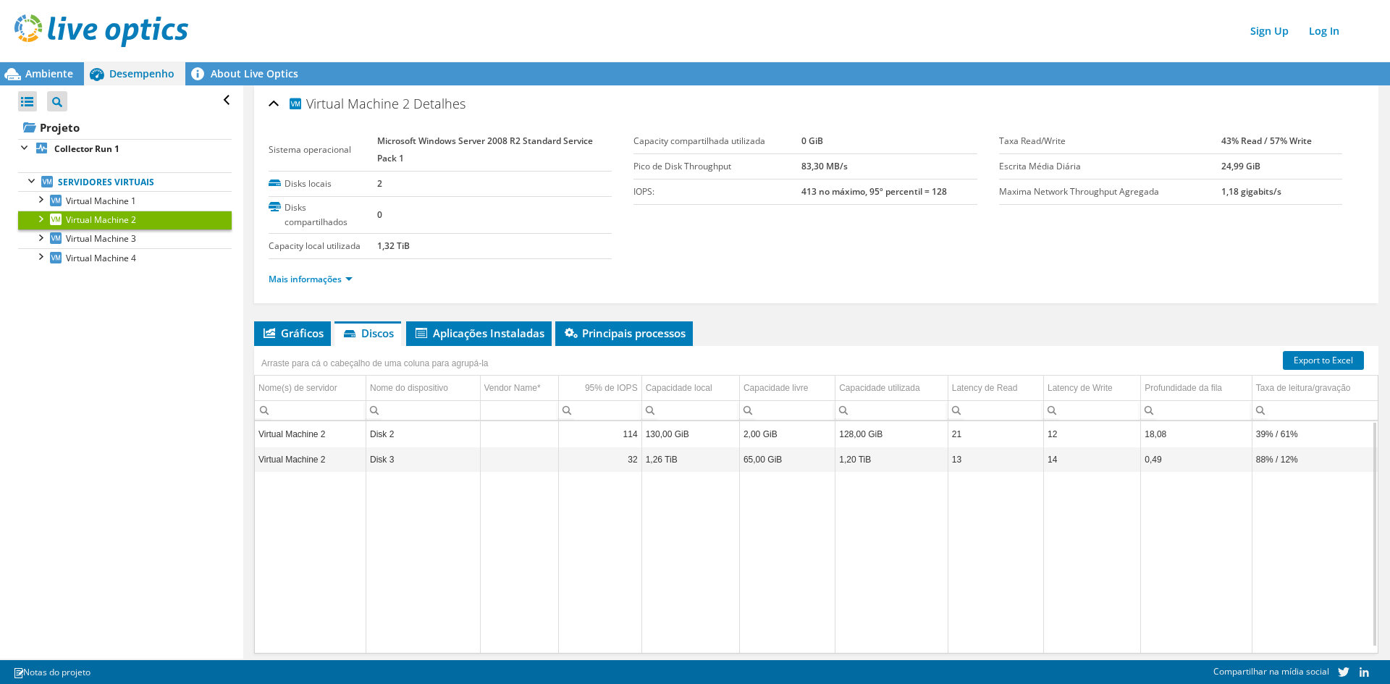
click at [758, 430] on td "2,00 GiB" at bounding box center [787, 434] width 96 height 25
click at [663, 435] on td "130,00 GiB" at bounding box center [690, 434] width 98 height 25
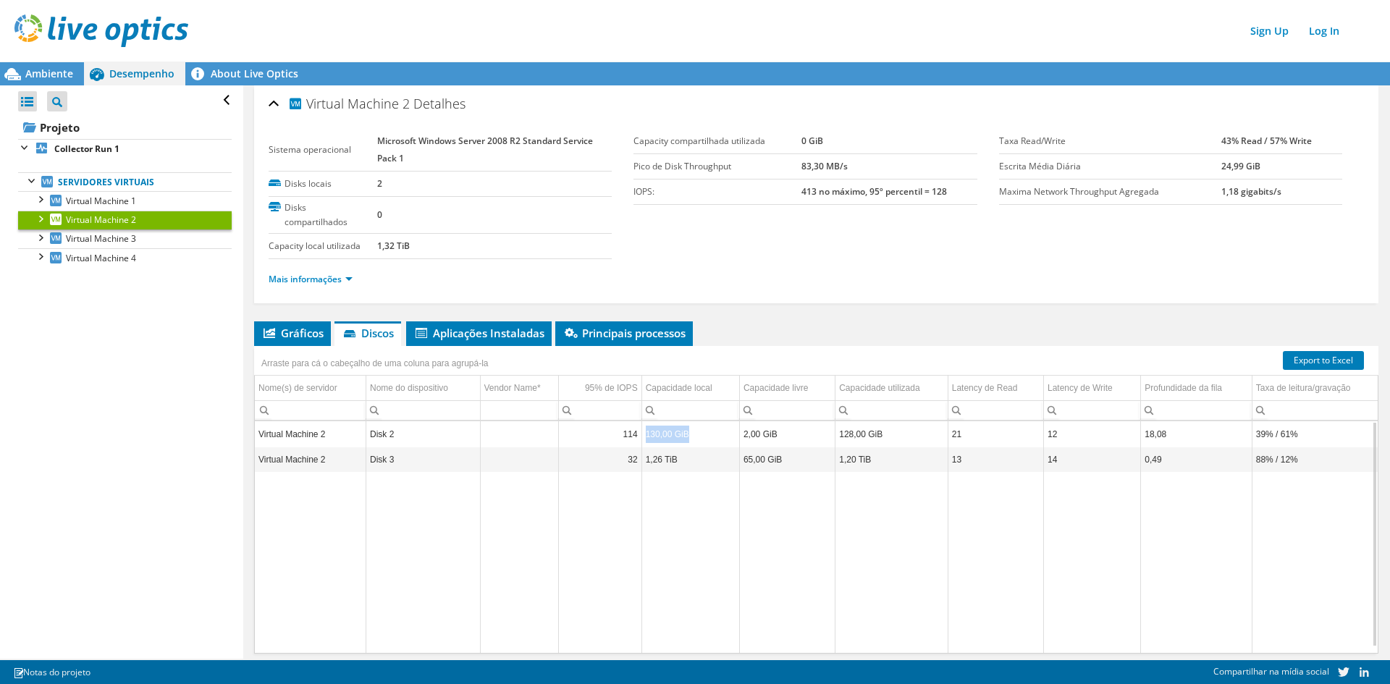
click at [693, 435] on td "130,00 GiB" at bounding box center [690, 434] width 98 height 25
click at [305, 326] on span "Gráficos" at bounding box center [292, 333] width 62 height 14
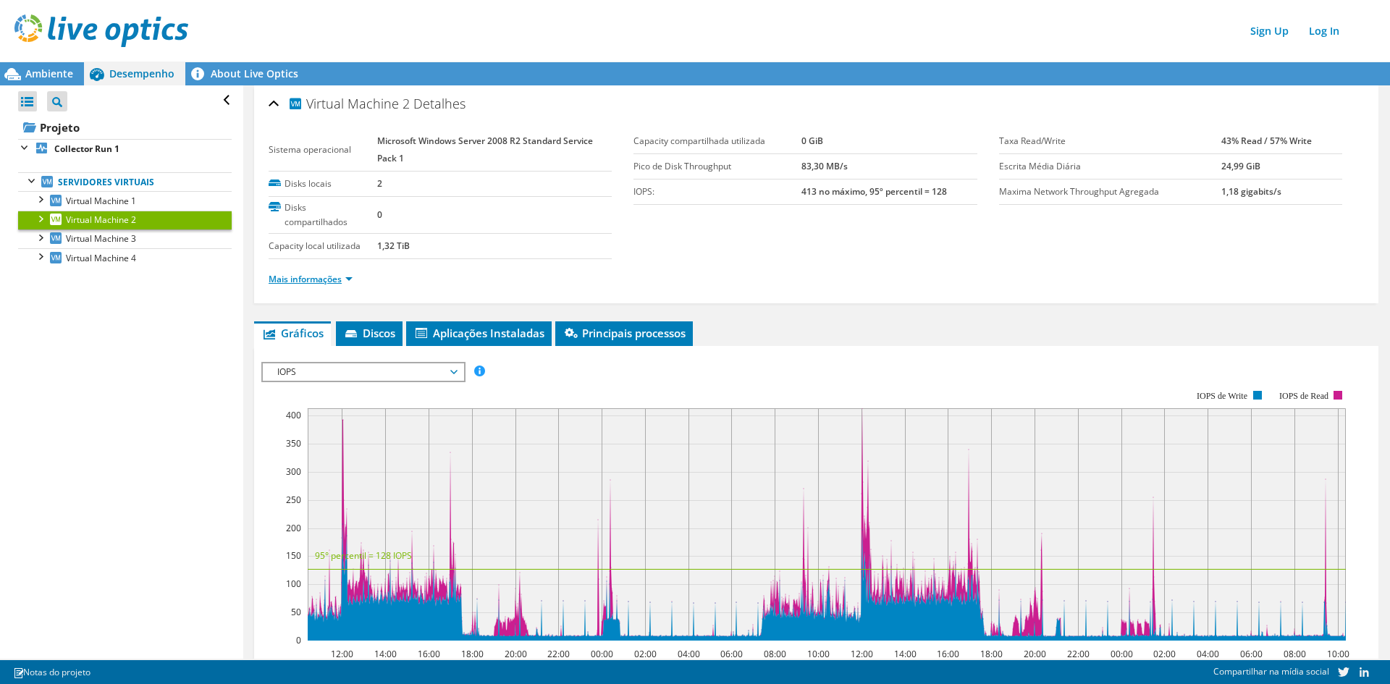
click at [337, 277] on link "Mais informações" at bounding box center [311, 279] width 84 height 12
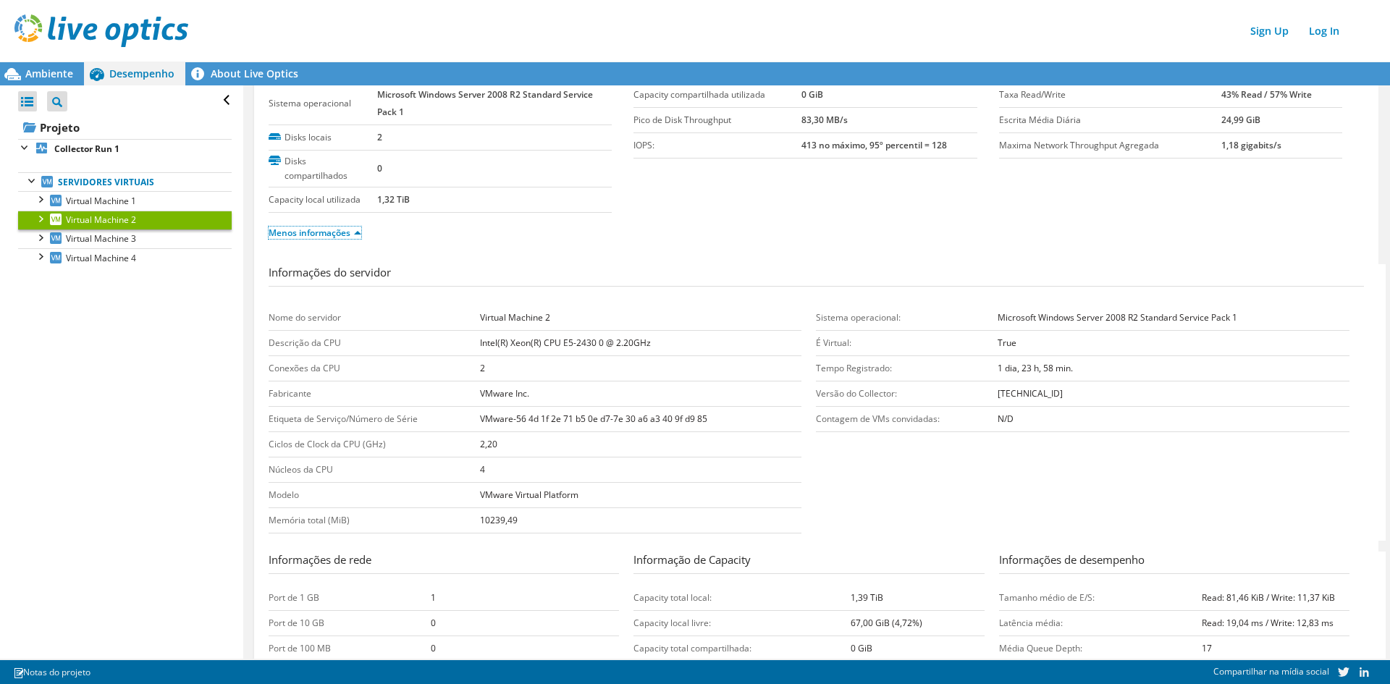
scroll to position [72, 0]
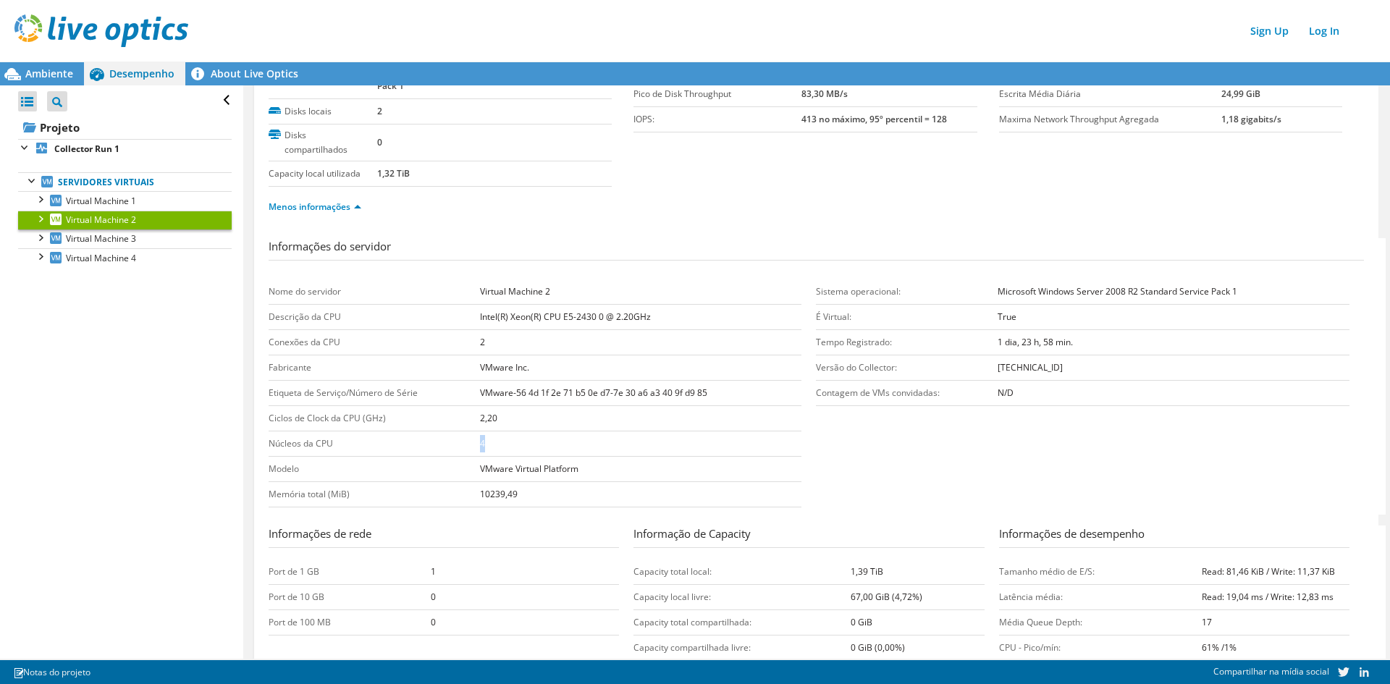
drag, startPoint x: 523, startPoint y: 442, endPoint x: 456, endPoint y: 442, distance: 67.3
click at [456, 442] on tr "Núcleos da CPU 4" at bounding box center [535, 443] width 533 height 25
click at [526, 447] on td "4" at bounding box center [641, 443] width 322 height 25
click at [523, 447] on td "4" at bounding box center [641, 443] width 322 height 25
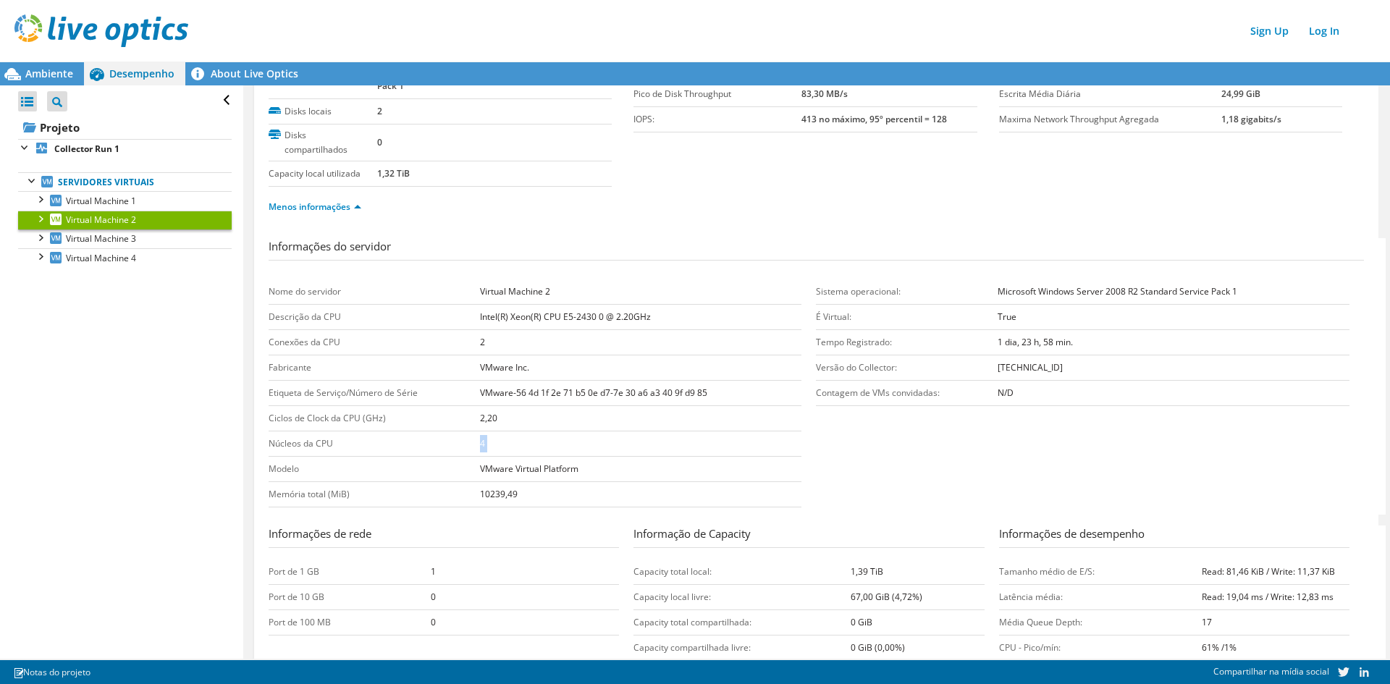
click at [523, 447] on td "4" at bounding box center [641, 443] width 322 height 25
click at [535, 447] on td "4" at bounding box center [641, 443] width 322 height 25
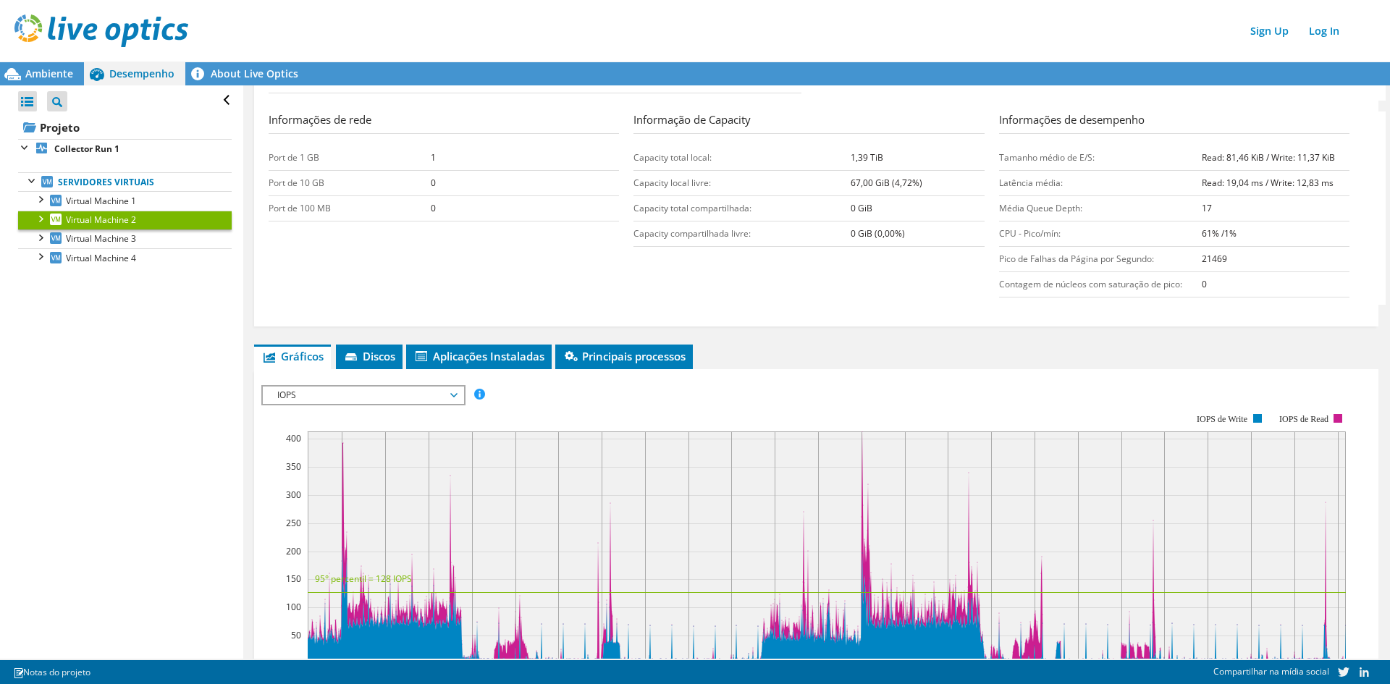
scroll to position [579, 0]
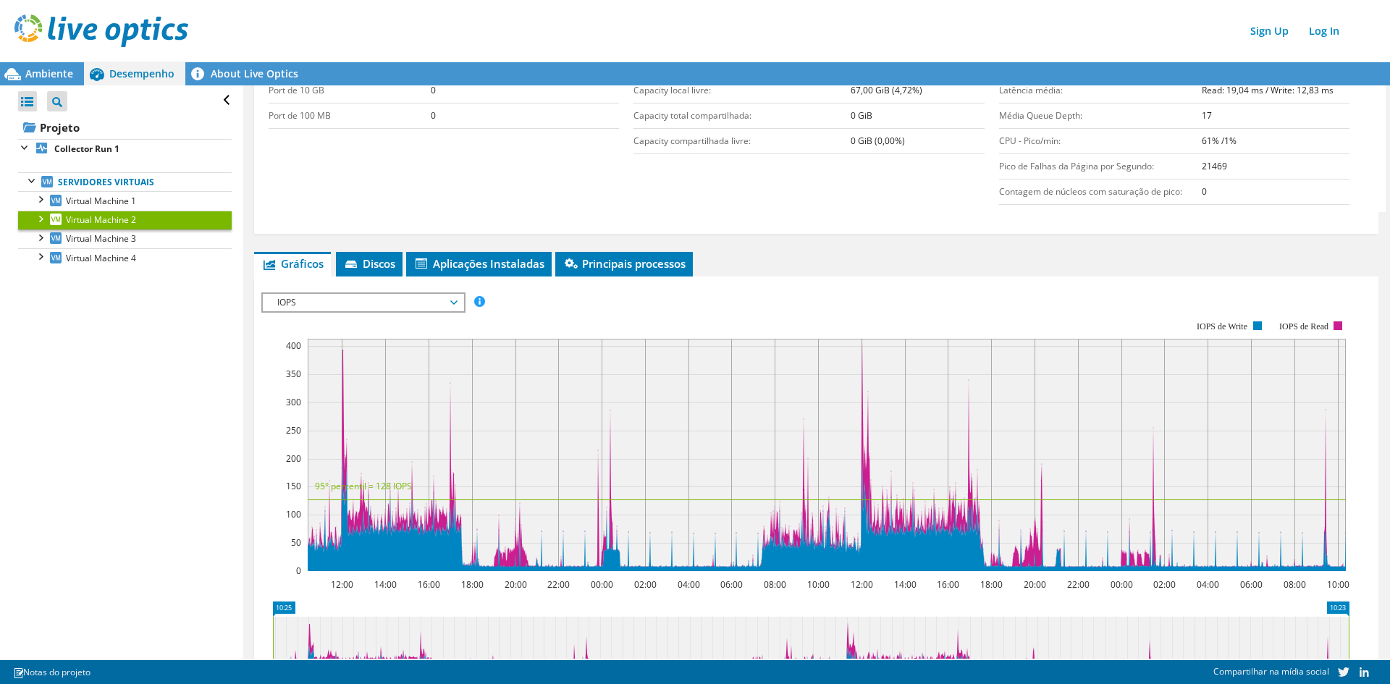
click at [385, 308] on span "IOPS" at bounding box center [363, 302] width 186 height 17
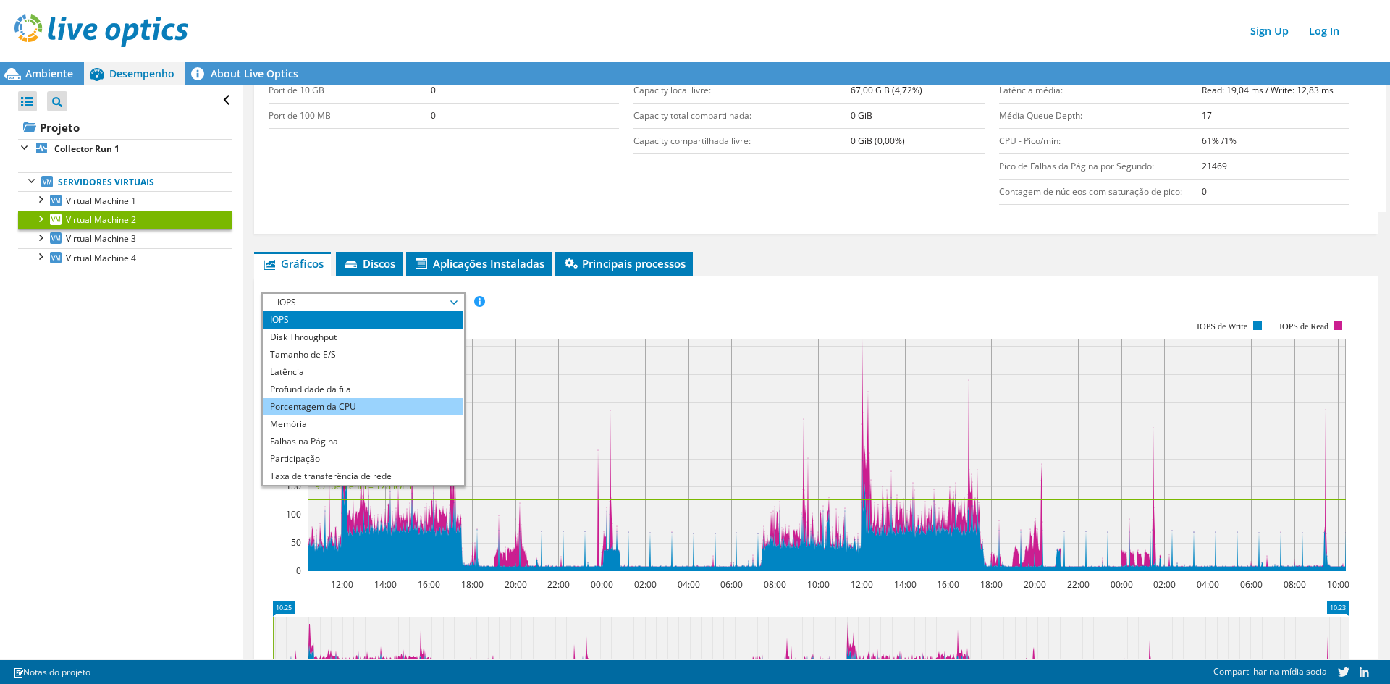
click at [374, 405] on li "Porcentagem da CPU" at bounding box center [363, 406] width 201 height 17
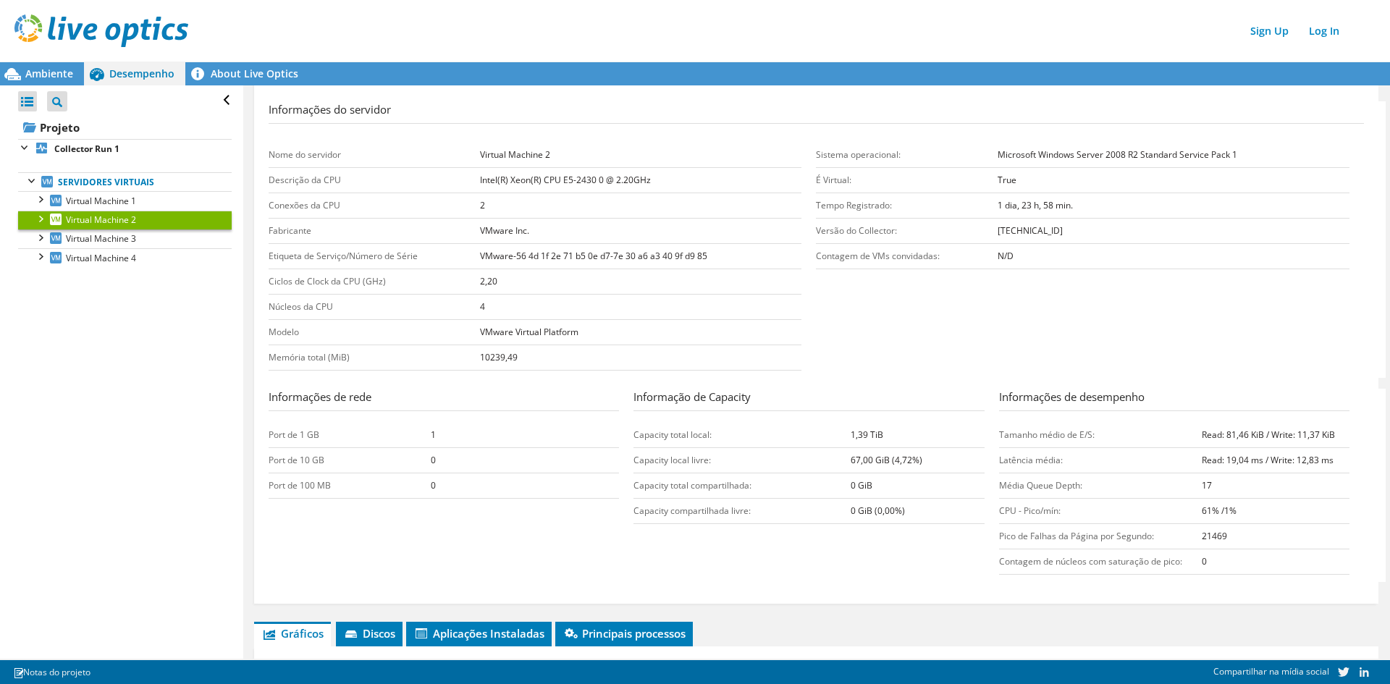
scroll to position [217, 0]
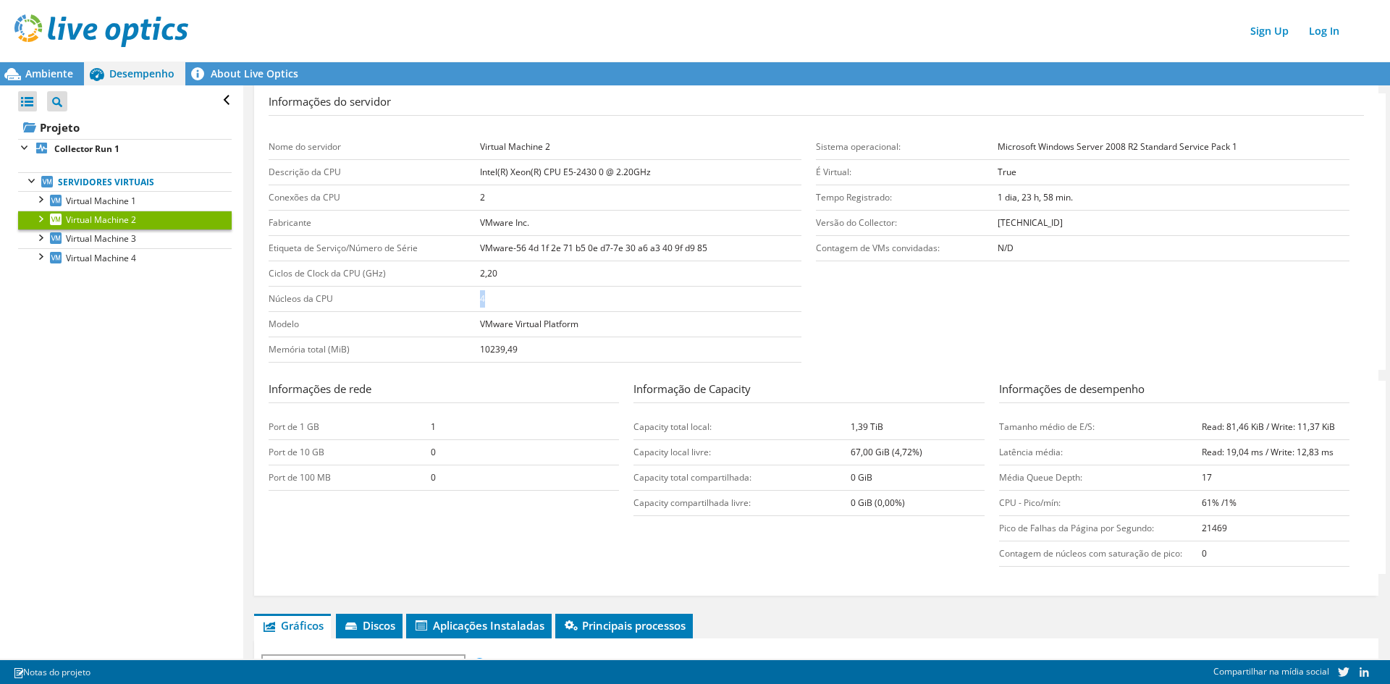
drag, startPoint x: 525, startPoint y: 308, endPoint x: 429, endPoint y: 290, distance: 98.0
click at [429, 290] on tr "Núcleos da CPU 4" at bounding box center [535, 299] width 533 height 25
click at [514, 290] on td "4" at bounding box center [641, 299] width 322 height 25
drag, startPoint x: 510, startPoint y: 303, endPoint x: 438, endPoint y: 303, distance: 72.4
click at [438, 303] on tr "Núcleos da CPU 4" at bounding box center [535, 299] width 533 height 25
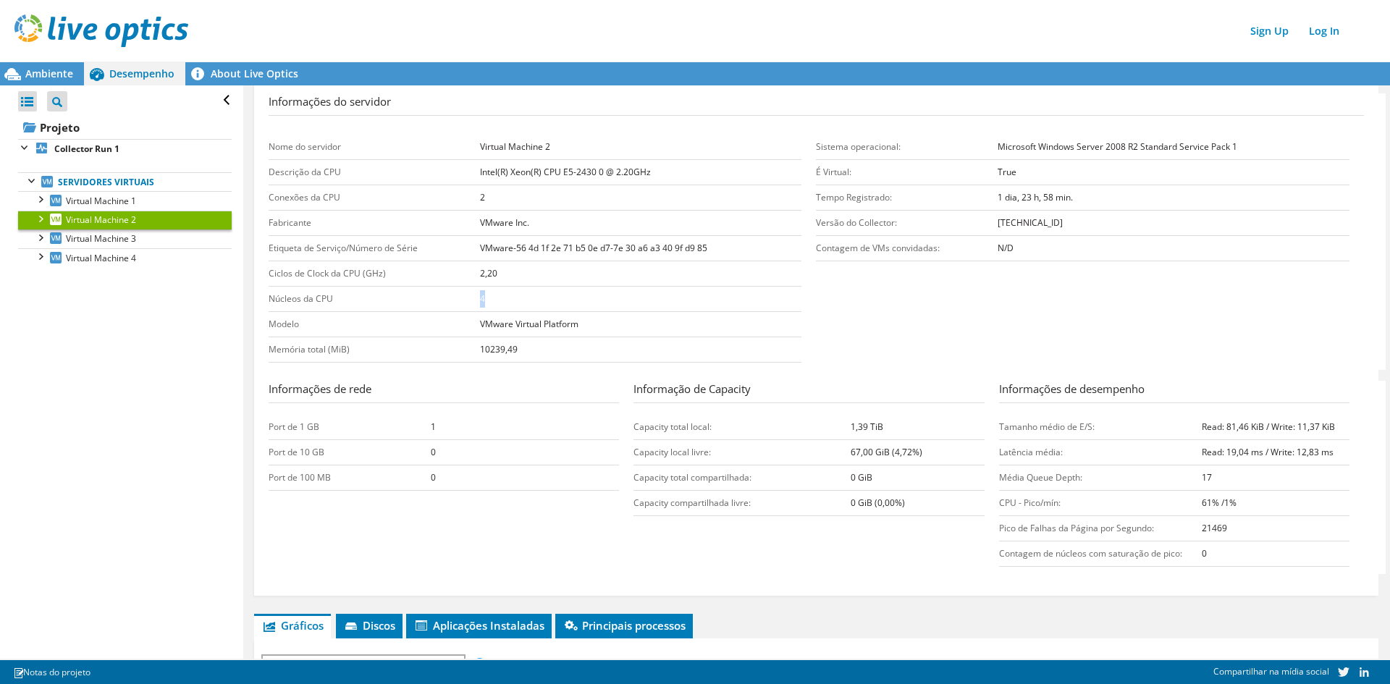
click at [518, 302] on td "4" at bounding box center [641, 299] width 322 height 25
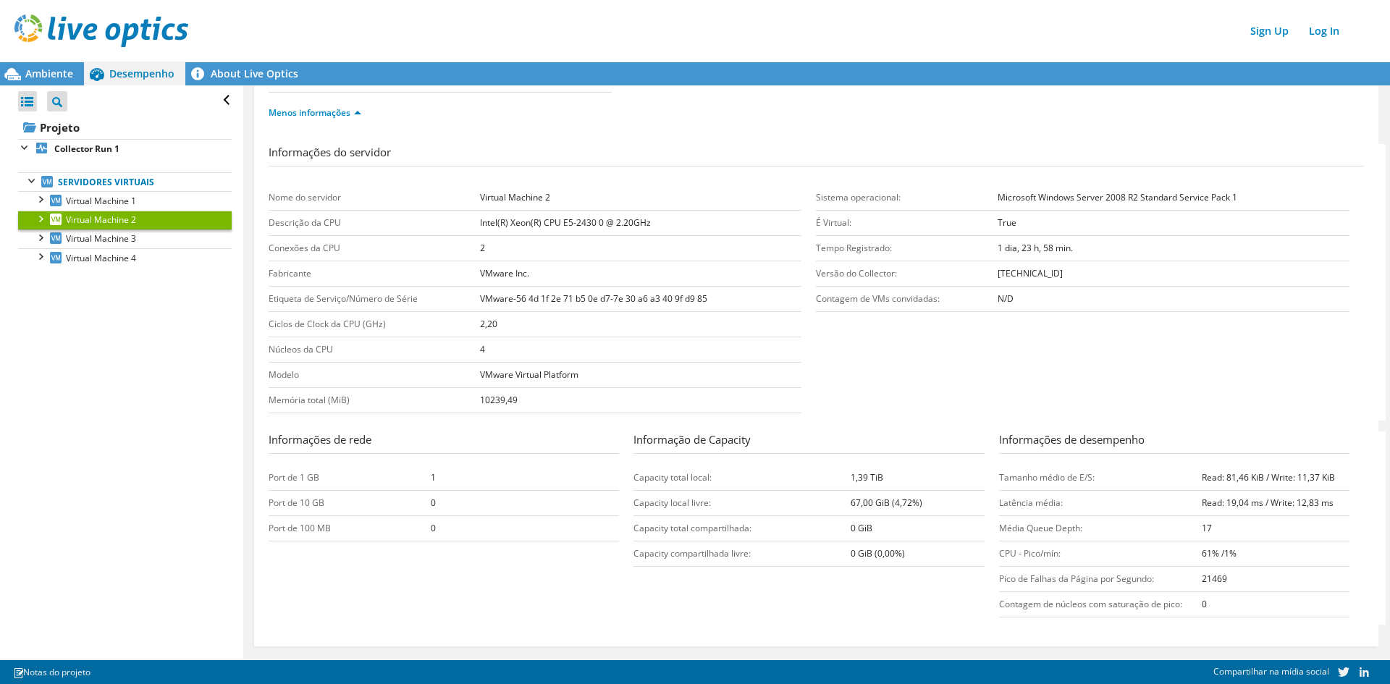
scroll to position [145, 0]
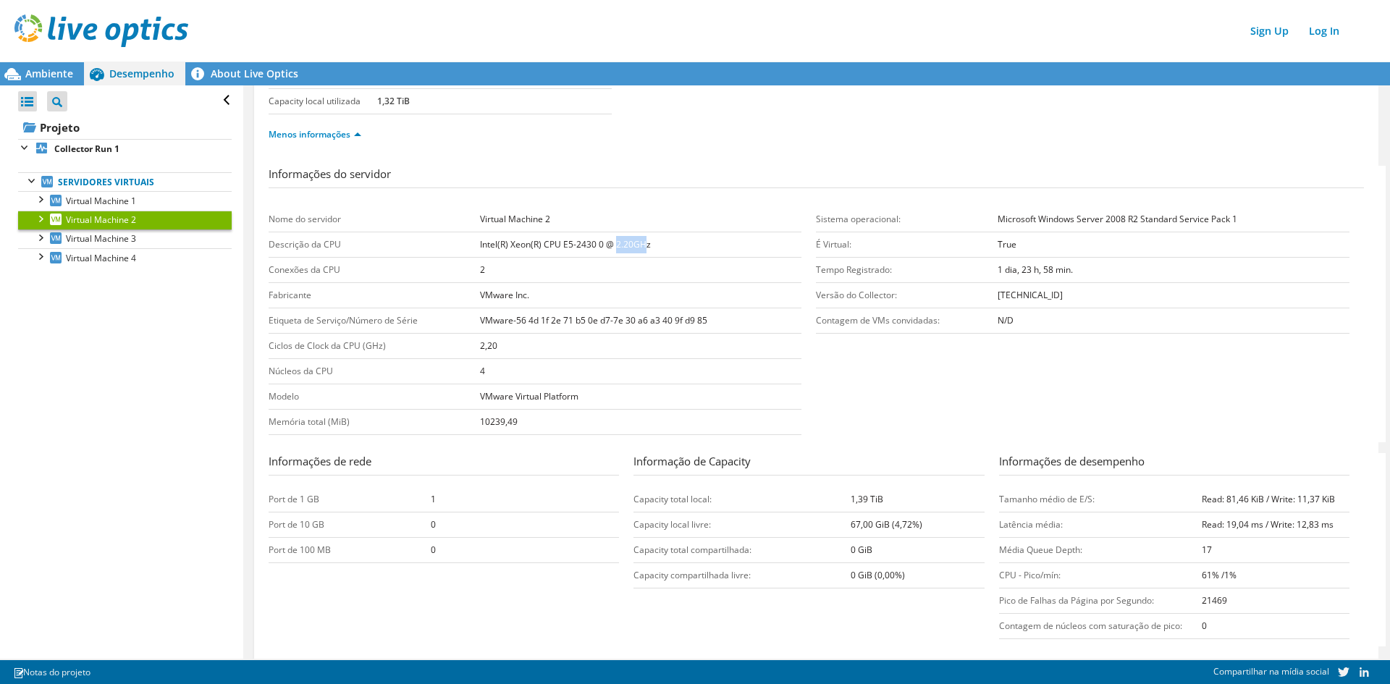
drag, startPoint x: 615, startPoint y: 244, endPoint x: 641, endPoint y: 244, distance: 26.8
click at [641, 244] on b "Intel(R) Xeon(R) CPU E5-2430 0 @ 2.20GHz" at bounding box center [565, 244] width 171 height 12
click at [652, 244] on td "Intel(R) Xeon(R) CPU E5-2430 0 @ 2.20GHz" at bounding box center [641, 244] width 322 height 25
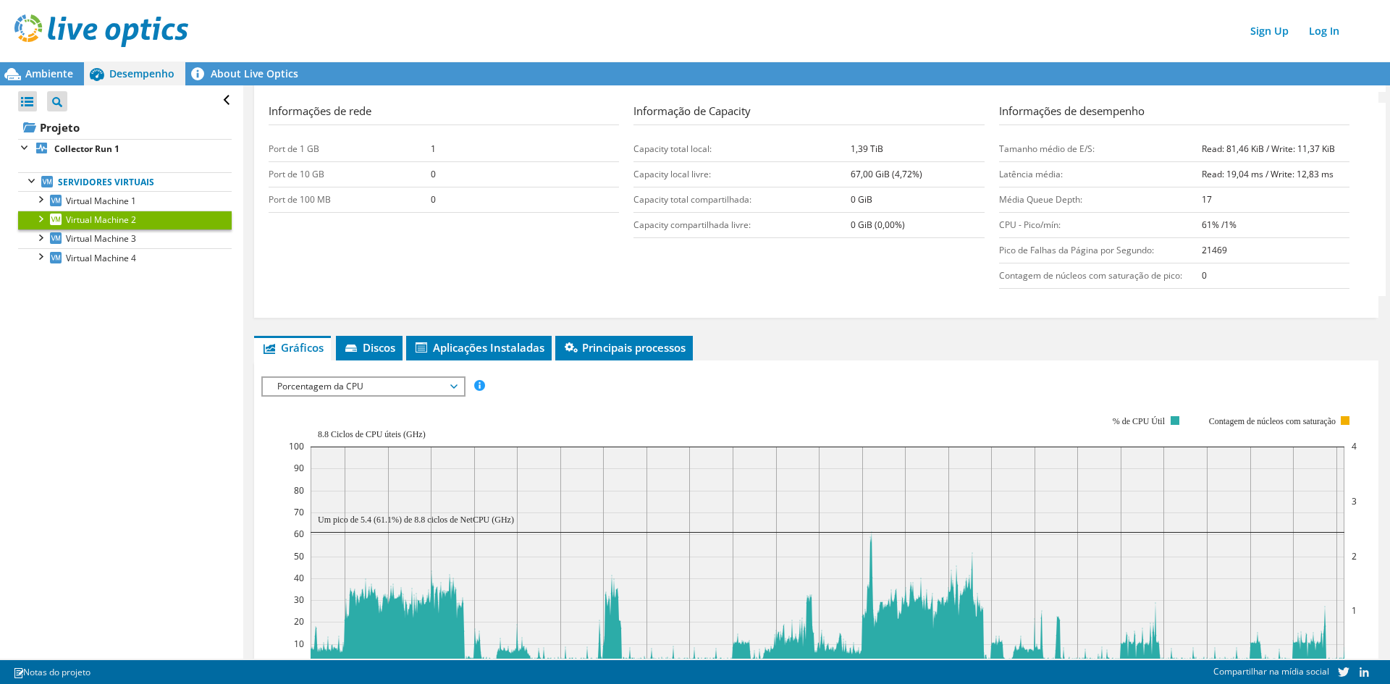
scroll to position [579, 0]
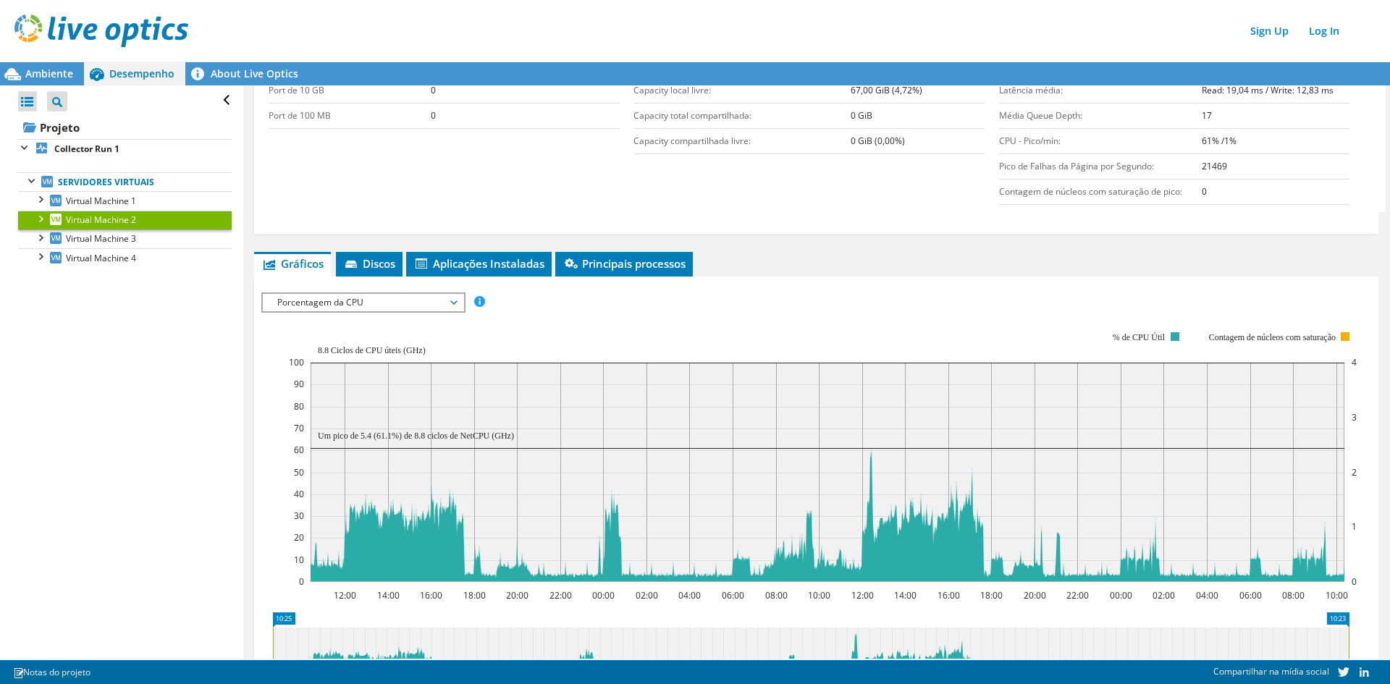
click at [408, 308] on span "Porcentagem da CPU" at bounding box center [363, 302] width 186 height 17
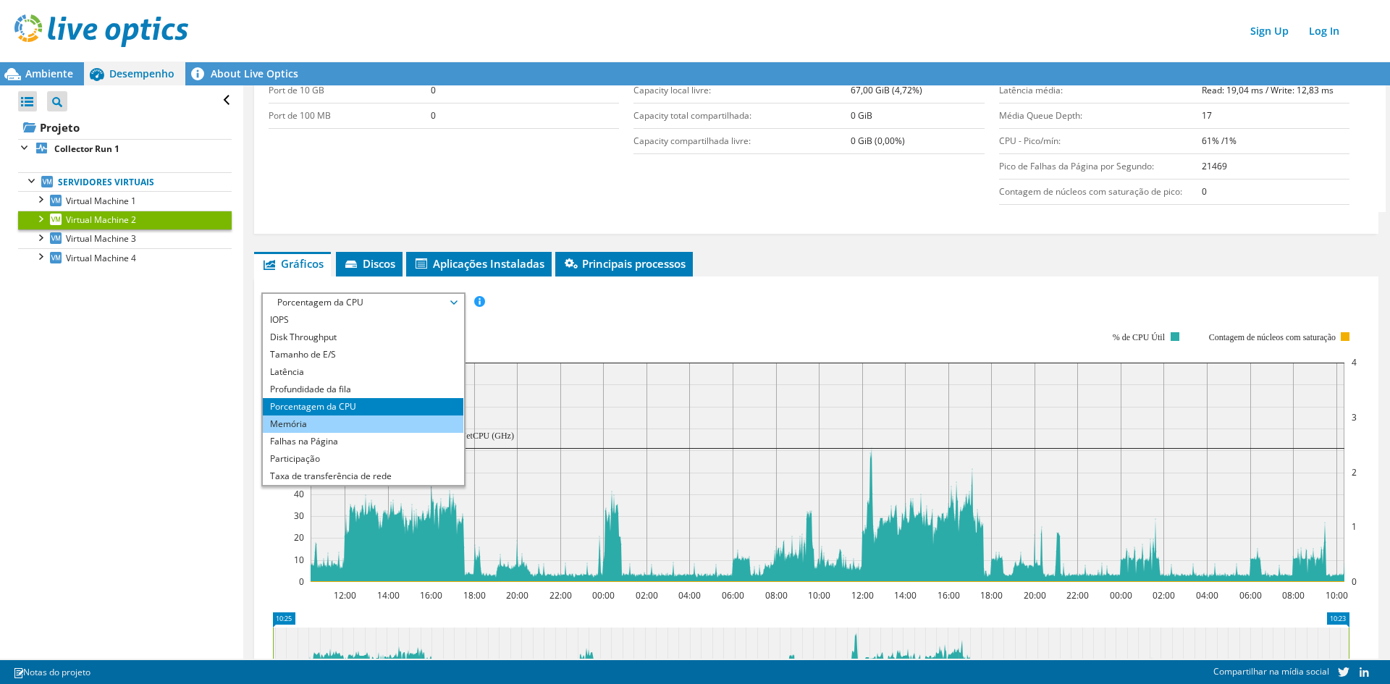
click at [366, 428] on li "Memória" at bounding box center [363, 424] width 201 height 17
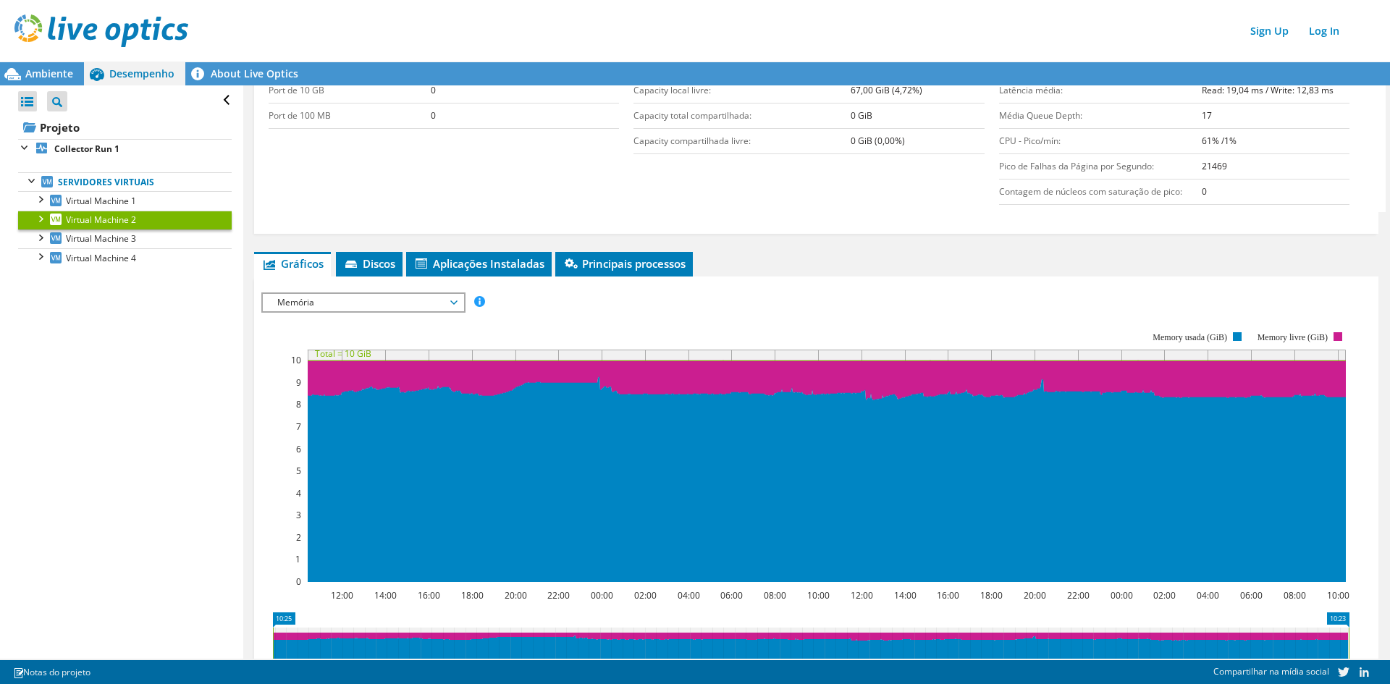
click at [358, 303] on span "Memória" at bounding box center [363, 302] width 186 height 17
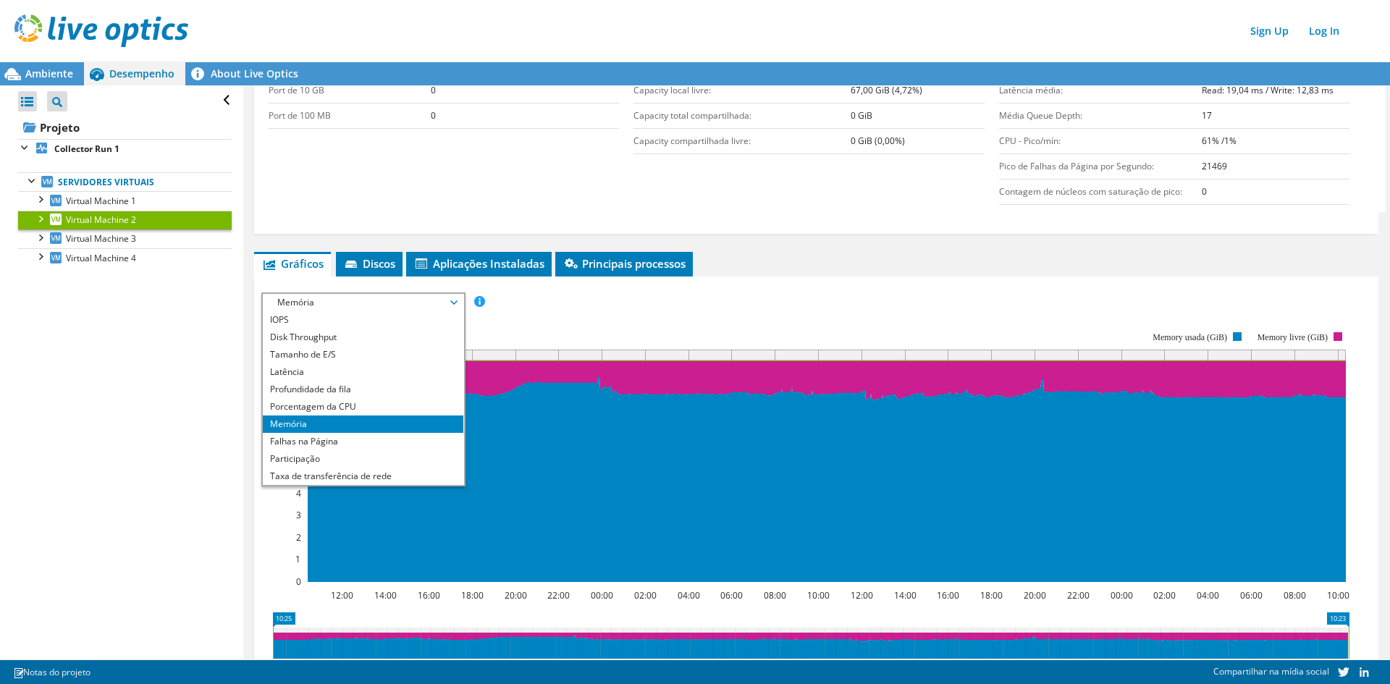
click at [358, 303] on span "Memória" at bounding box center [363, 302] width 186 height 17
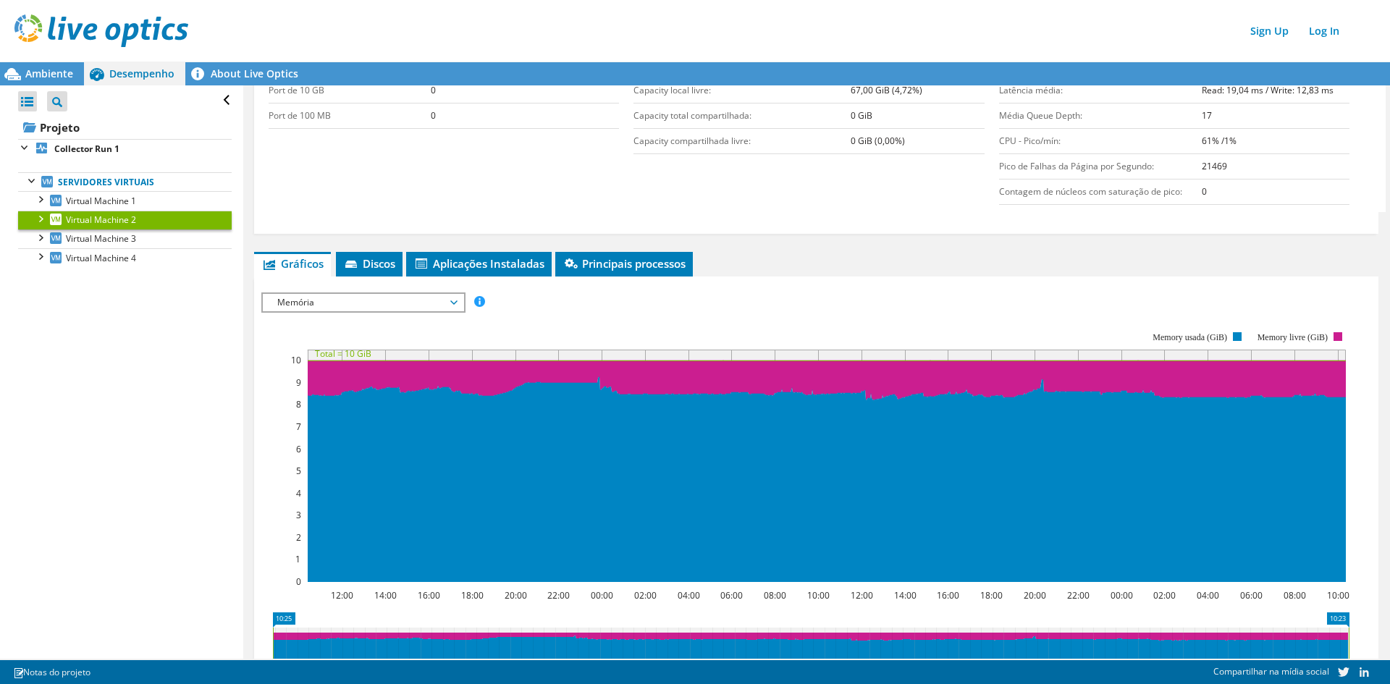
click at [594, 321] on rect at bounding box center [805, 457] width 1088 height 290
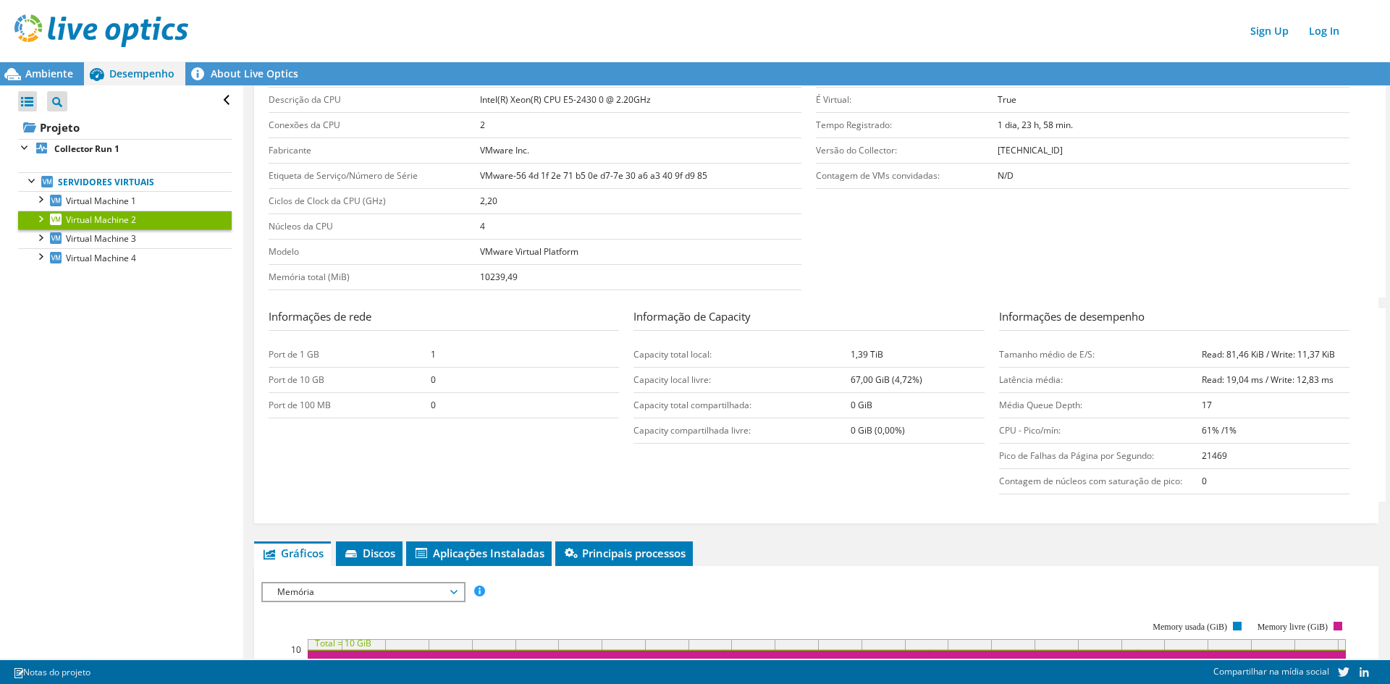
scroll to position [507, 0]
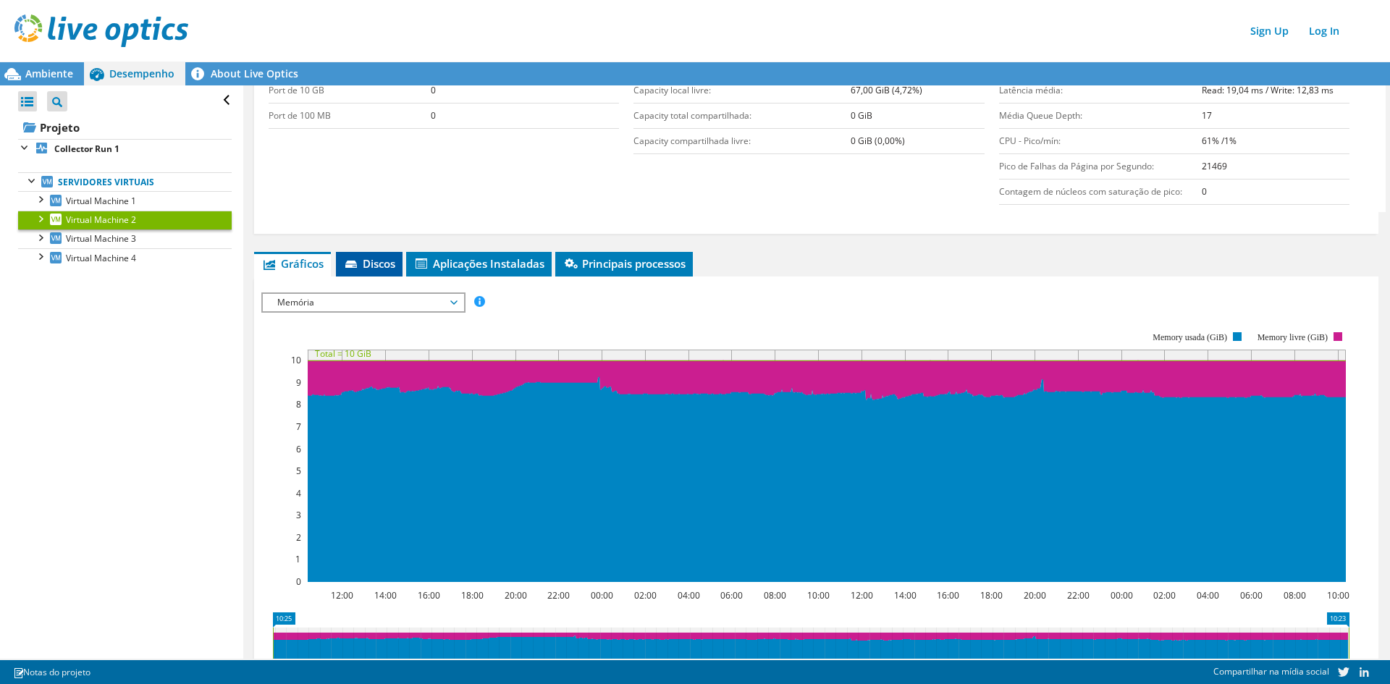
click at [379, 254] on li "Discos" at bounding box center [369, 264] width 67 height 25
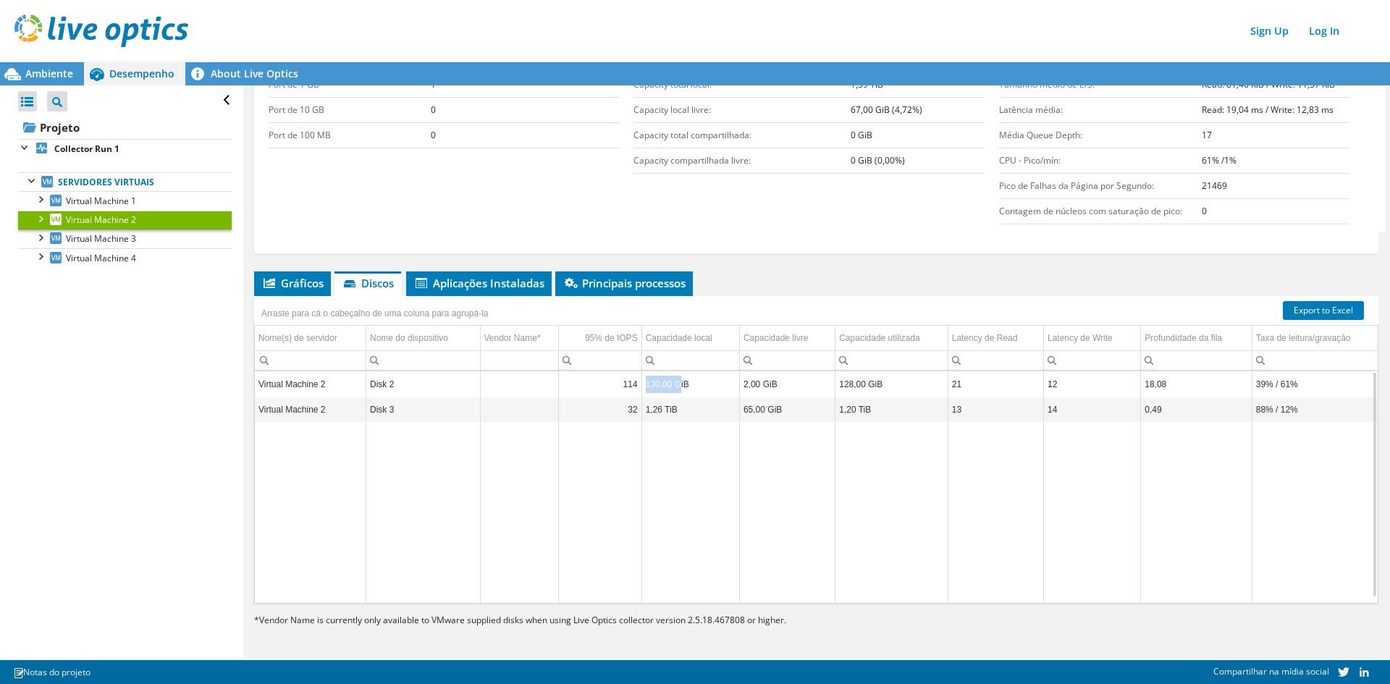
drag, startPoint x: 673, startPoint y: 387, endPoint x: 644, endPoint y: 388, distance: 29.7
click at [644, 388] on td "130,00 GiB" at bounding box center [690, 384] width 98 height 25
click at [675, 388] on td "130,00 GiB" at bounding box center [690, 384] width 98 height 25
drag, startPoint x: 759, startPoint y: 408, endPoint x: 786, endPoint y: 411, distance: 27.7
click at [710, 409] on tr "Virtual Machine 2 Disk 3 32 1,26 TiB 65,00 GiB 1,20 TiB 13 14 0,49 88% / 12%" at bounding box center [816, 409] width 1123 height 25
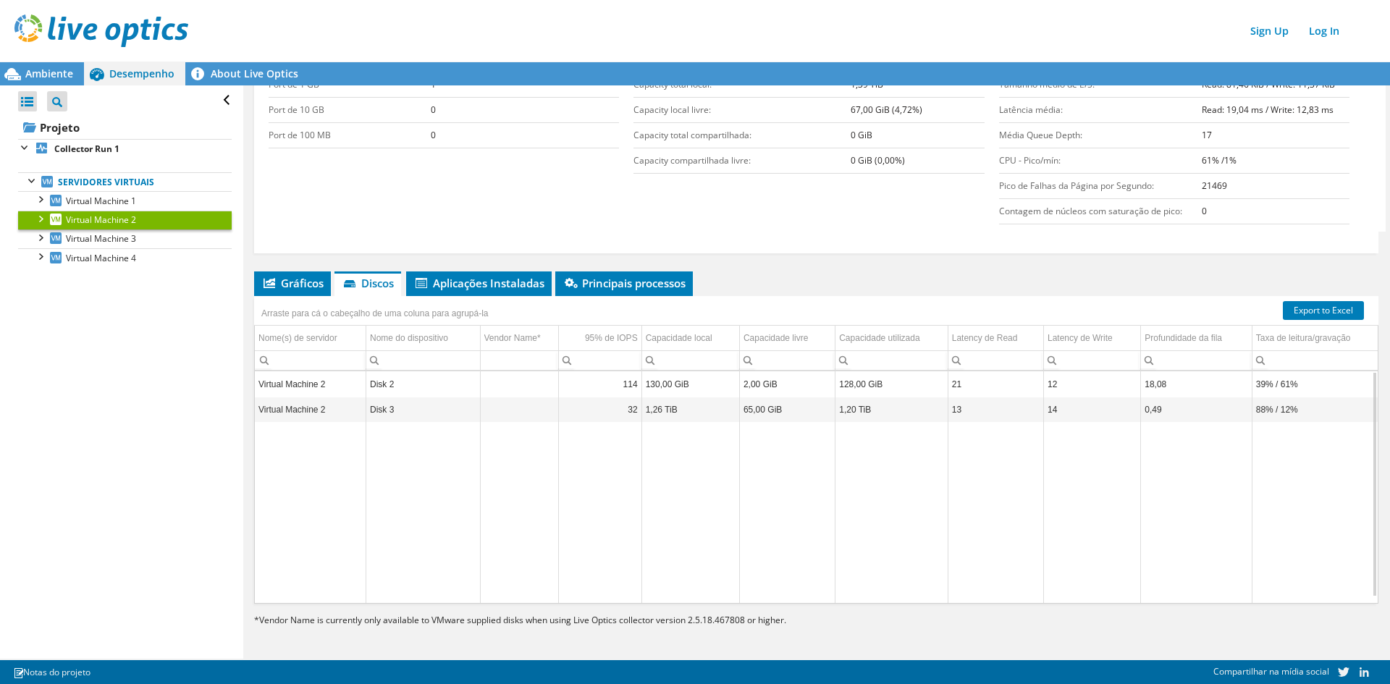
click at [861, 405] on td "1,20 TiB" at bounding box center [891, 409] width 113 height 25
drag, startPoint x: 889, startPoint y: 412, endPoint x: 809, endPoint y: 414, distance: 80.4
click at [809, 414] on tr "Virtual Machine 2 Disk 3 32 1,26 TiB 65,00 GiB 1,20 TiB 13 14 0,49 88% / 12%" at bounding box center [816, 409] width 1123 height 25
click at [888, 449] on td "Data grid" at bounding box center [891, 513] width 113 height 180
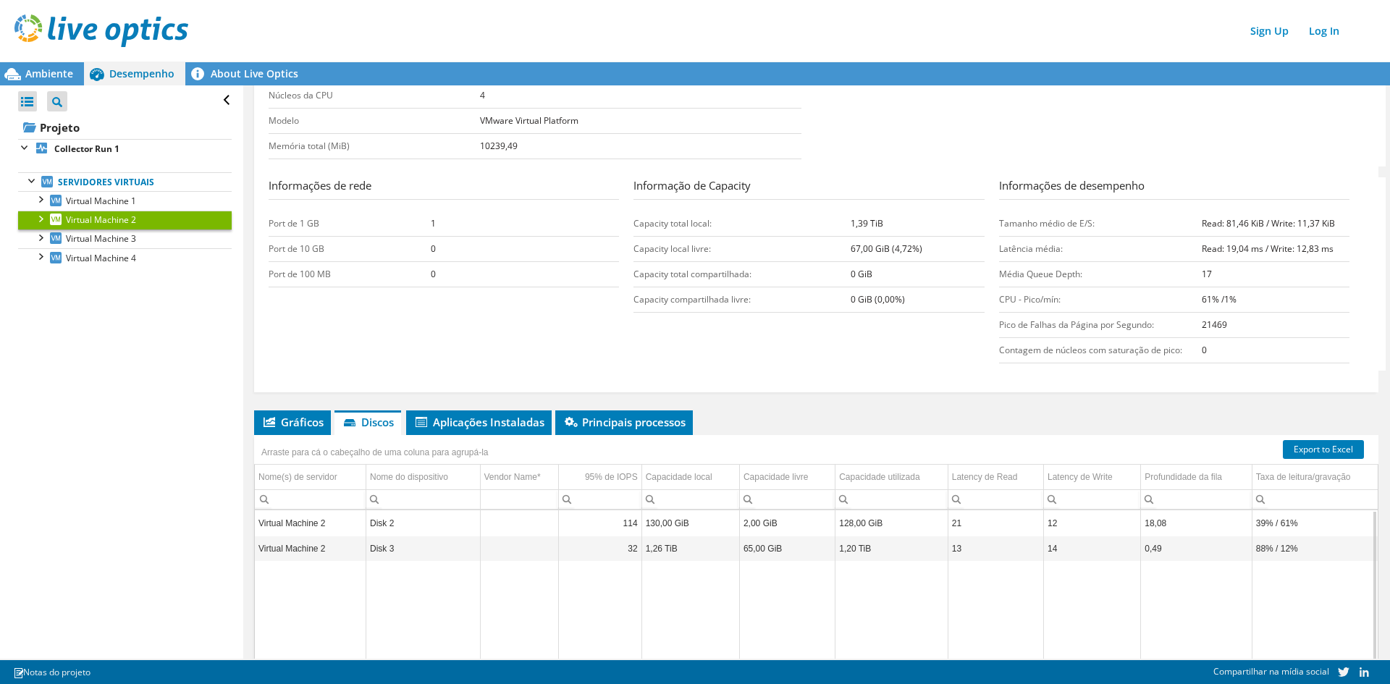
scroll to position [415, 0]
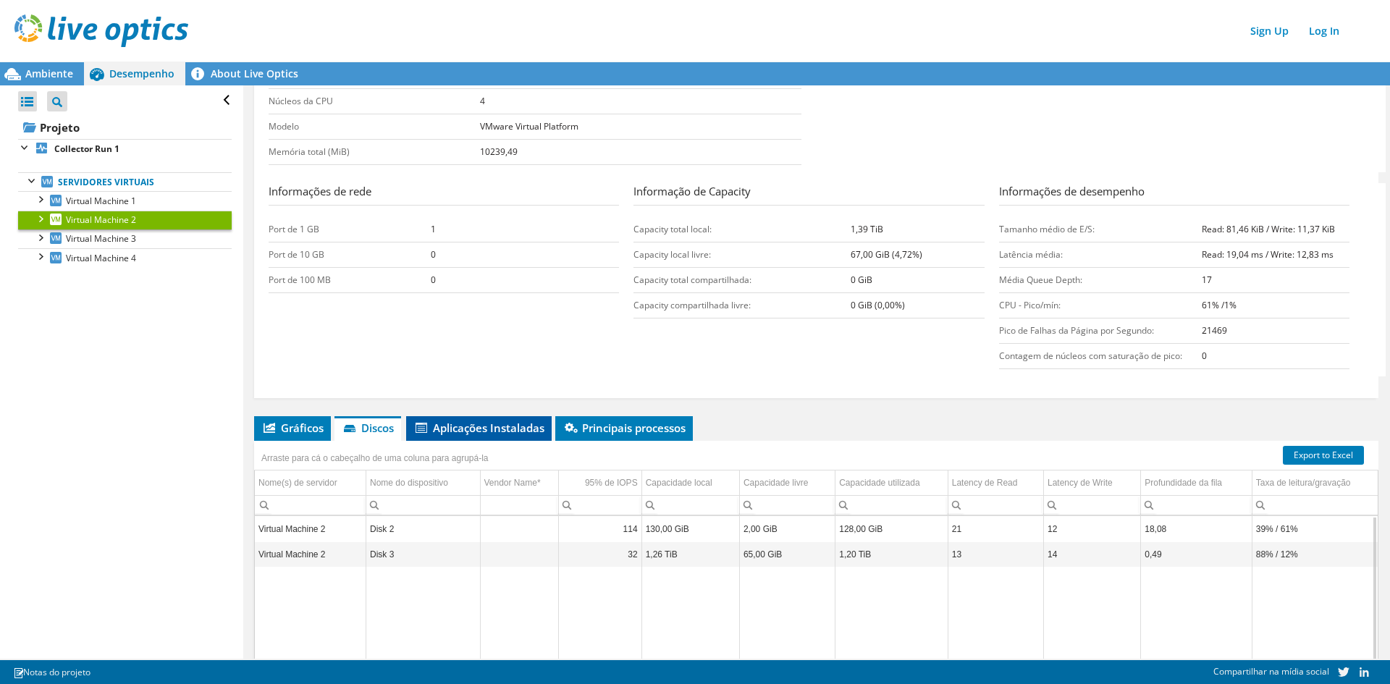
click at [503, 423] on span "Aplicações Instaladas" at bounding box center [478, 428] width 131 height 14
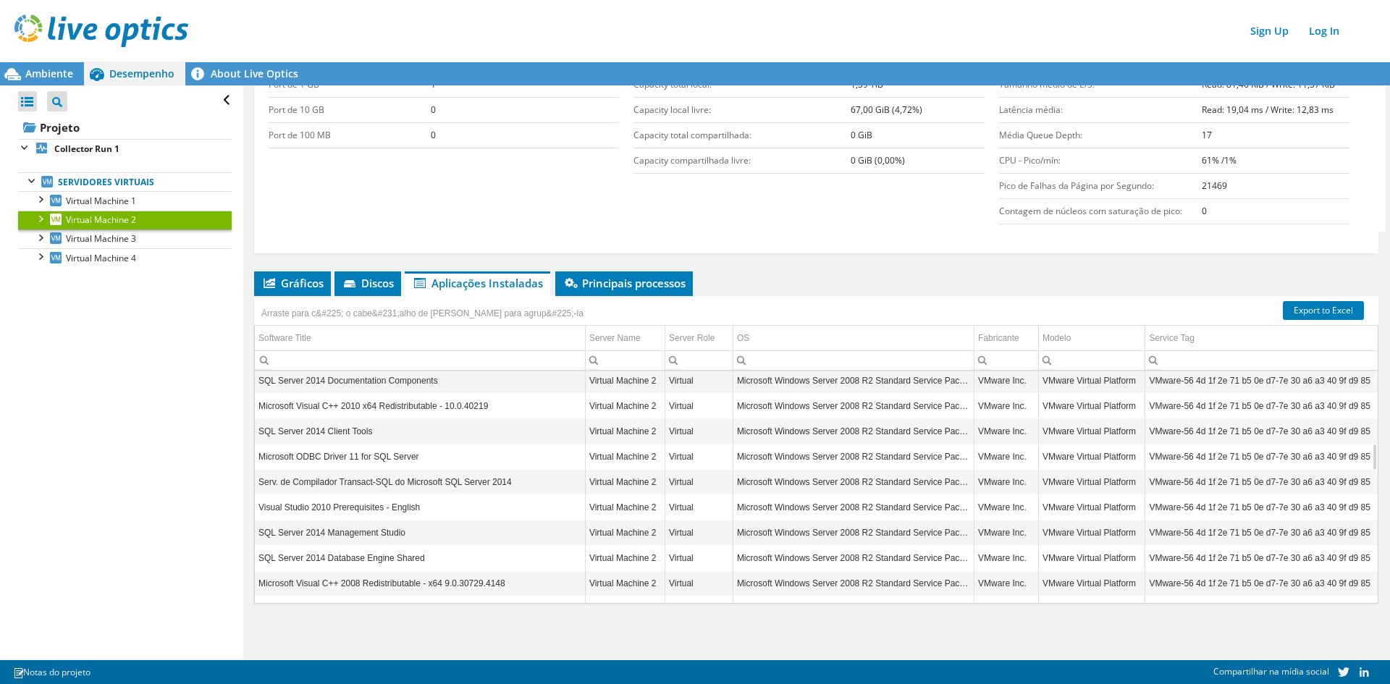
scroll to position [869, 0]
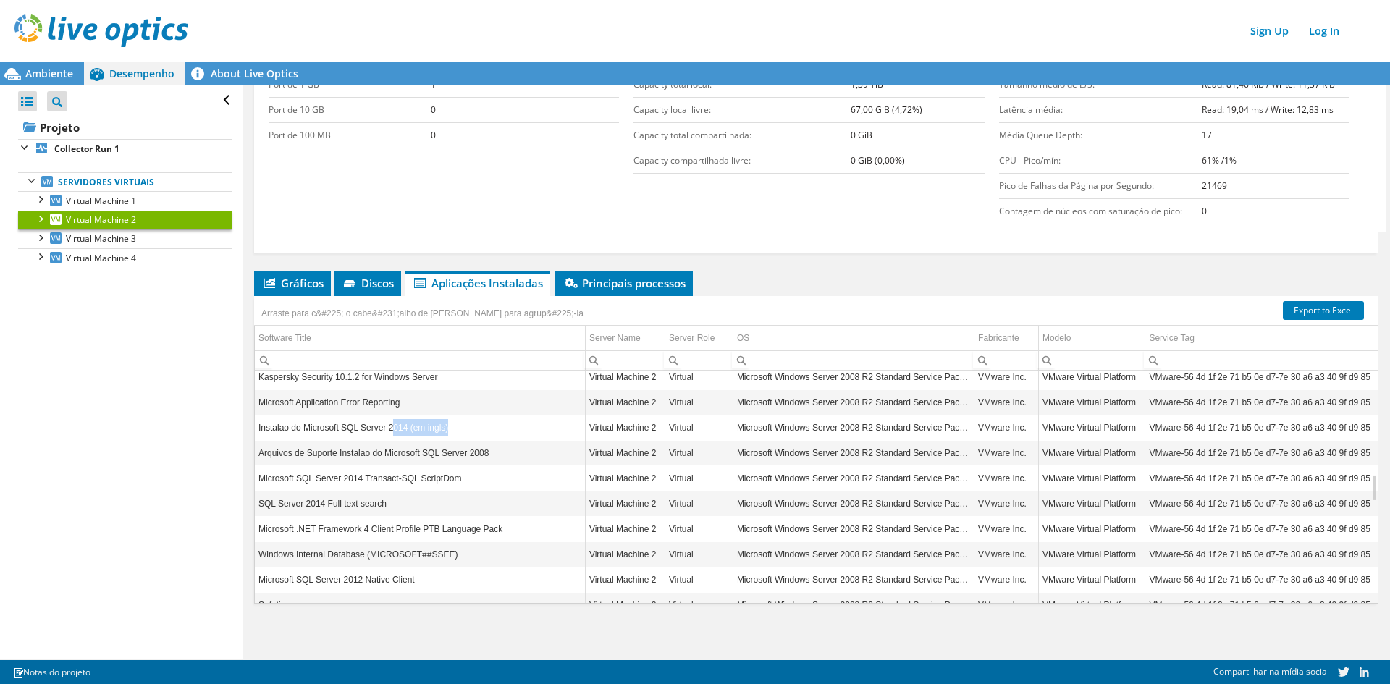
drag, startPoint x: 389, startPoint y: 429, endPoint x: 514, endPoint y: 422, distance: 124.7
click at [514, 422] on td "Instalao do Microsoft SQL Server 2014 (em ingls)" at bounding box center [420, 428] width 330 height 25
drag, startPoint x: 514, startPoint y: 422, endPoint x: 504, endPoint y: 423, distance: 10.2
click at [513, 422] on td "Instalao do Microsoft SQL Server 2014 (em ingls)" at bounding box center [420, 428] width 330 height 25
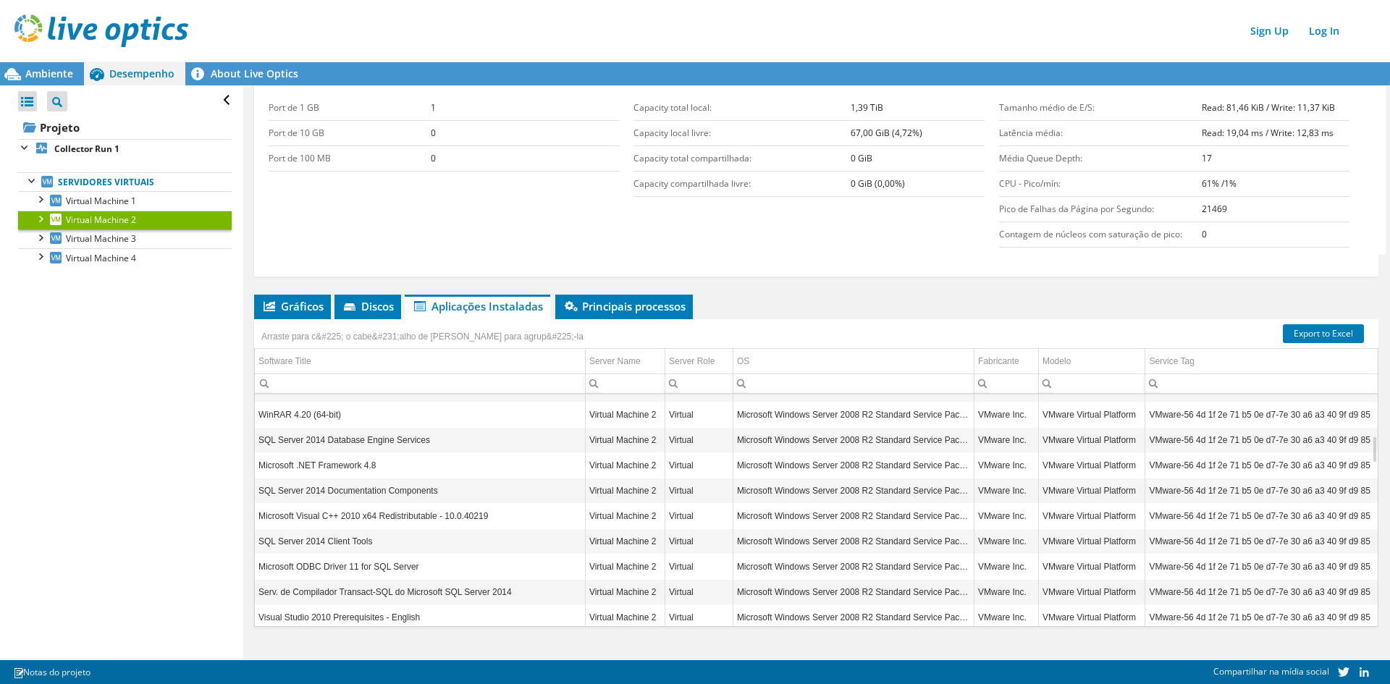
scroll to position [560, 0]
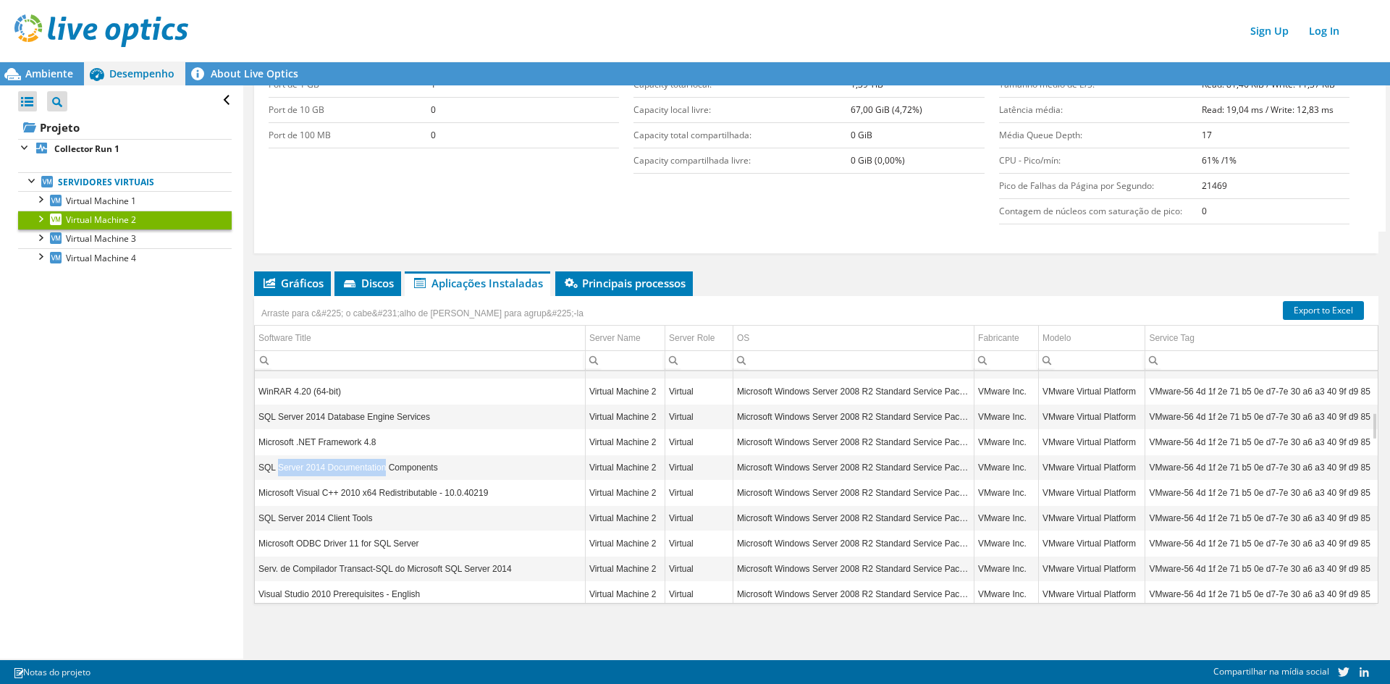
drag, startPoint x: 275, startPoint y: 471, endPoint x: 382, endPoint y: 471, distance: 106.4
click at [382, 471] on td "SQL Server 2014 Documentation Components" at bounding box center [420, 467] width 330 height 25
drag, startPoint x: 301, startPoint y: 419, endPoint x: 459, endPoint y: 410, distance: 158.1
click at [459, 410] on td "SQL Server 2014 Database Engine Services" at bounding box center [420, 417] width 330 height 25
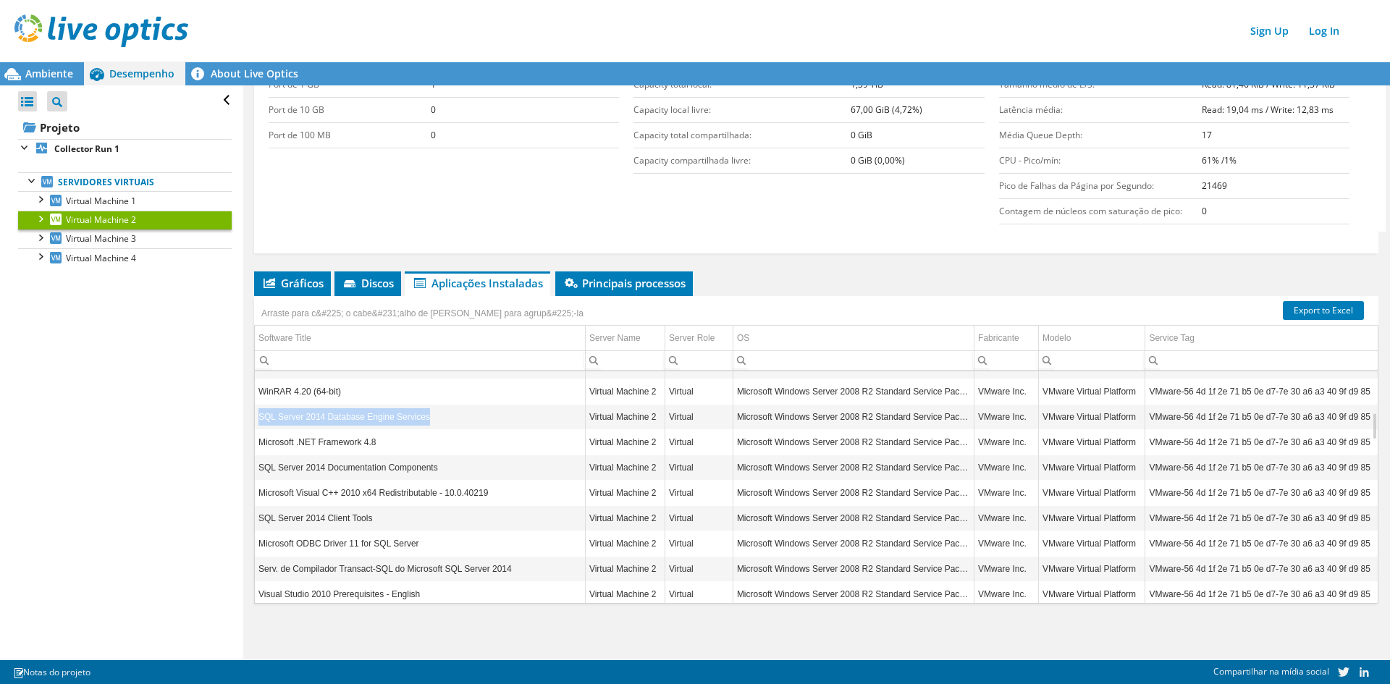
drag, startPoint x: 452, startPoint y: 413, endPoint x: 257, endPoint y: 420, distance: 194.9
click at [257, 420] on td "SQL Server 2014 Database Engine Services" at bounding box center [420, 417] width 330 height 25
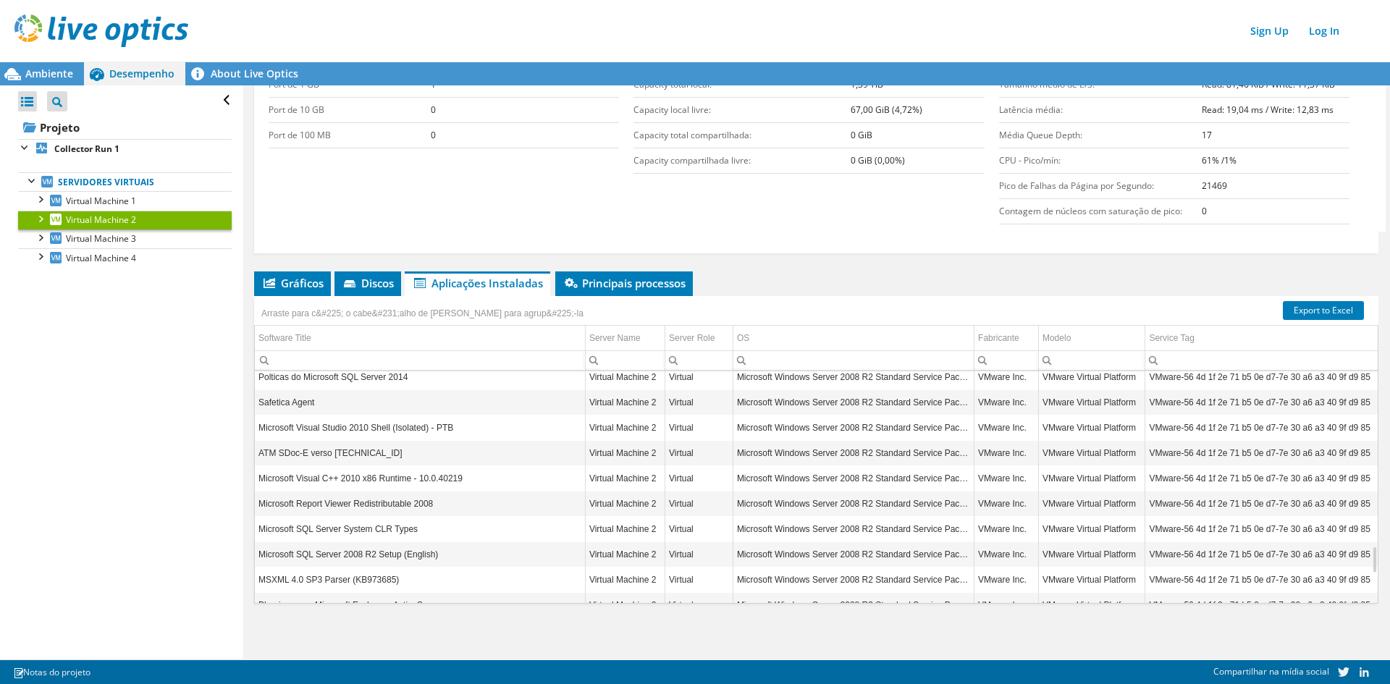
scroll to position [1564, 0]
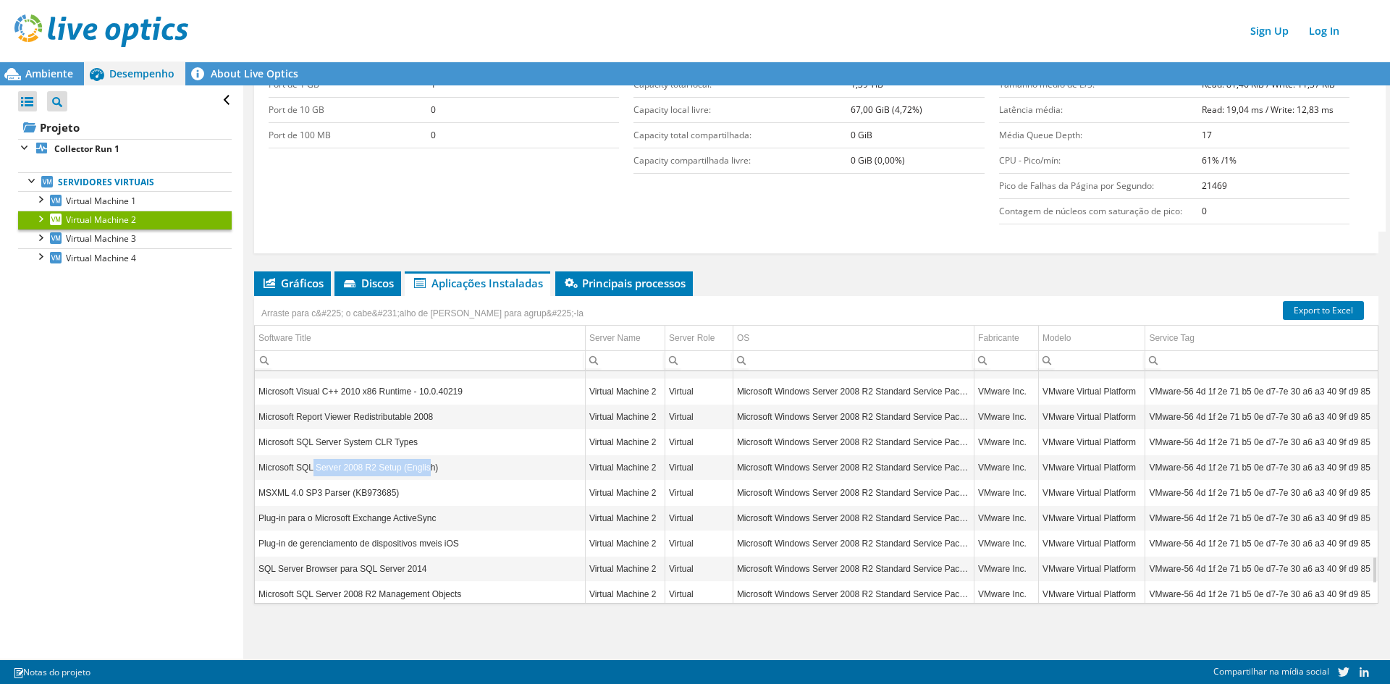
drag, startPoint x: 312, startPoint y: 471, endPoint x: 427, endPoint y: 469, distance: 115.1
click at [426, 469] on td "Microsoft SQL Server 2008 R2 Setup (English)" at bounding box center [420, 467] width 330 height 25
click at [450, 469] on td "Microsoft SQL Server 2008 R2 Setup (English)" at bounding box center [420, 467] width 330 height 25
drag, startPoint x: 432, startPoint y: 446, endPoint x: 261, endPoint y: 443, distance: 170.9
click at [261, 443] on td "Microsoft SQL Server System CLR Types" at bounding box center [420, 442] width 330 height 25
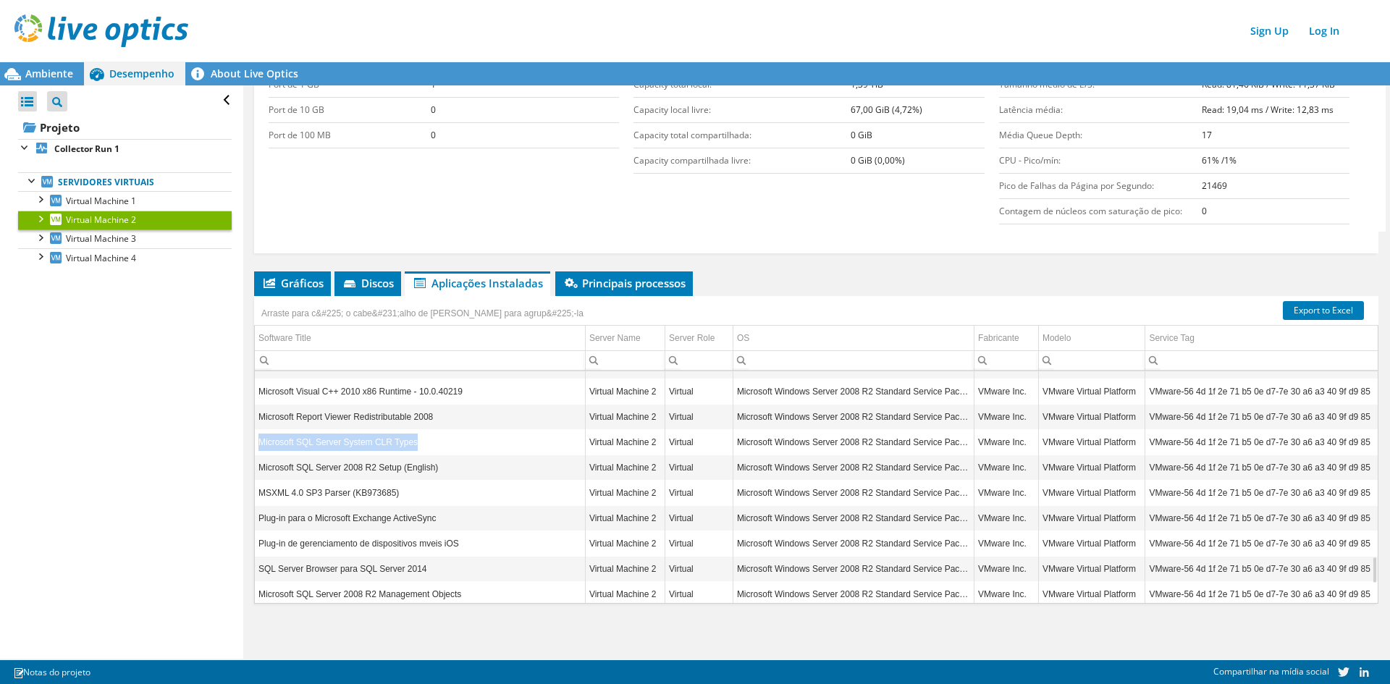
click at [391, 435] on td "Microsoft SQL Server System CLR Types" at bounding box center [420, 442] width 330 height 25
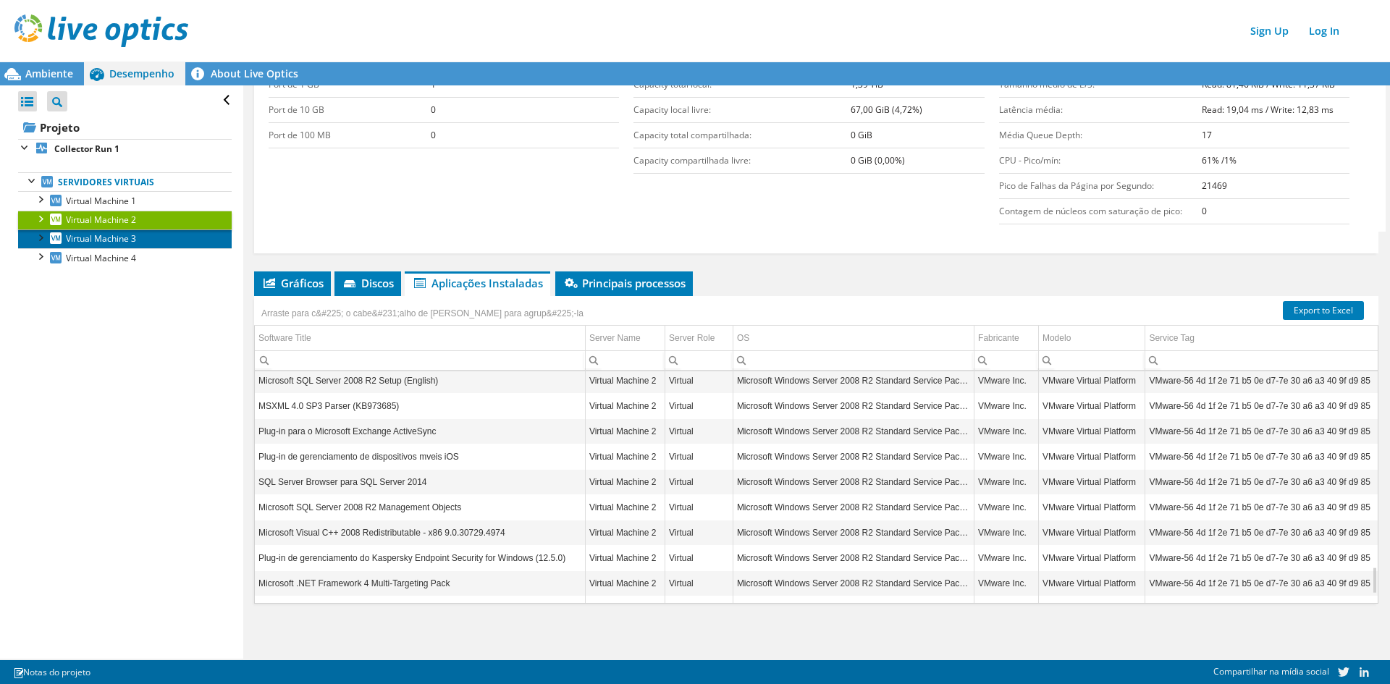
click at [105, 242] on span "Virtual Machine 3" at bounding box center [101, 238] width 70 height 12
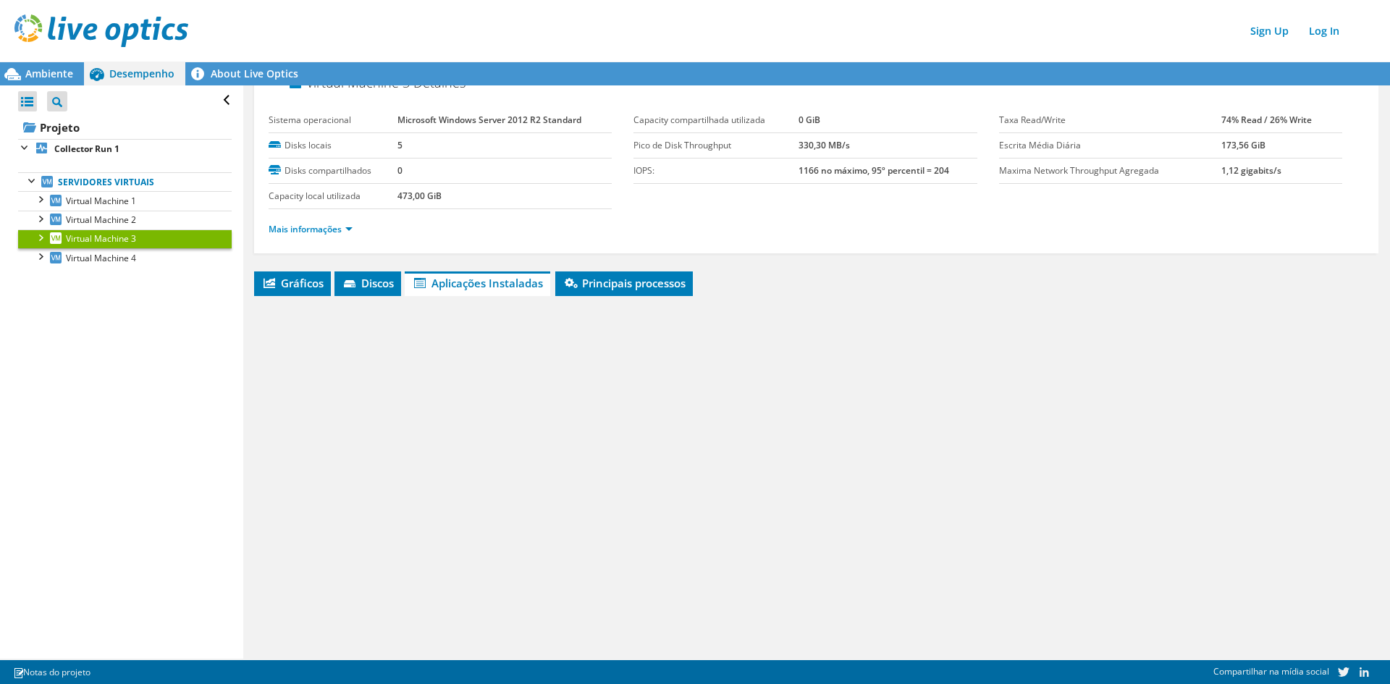
scroll to position [21, 0]
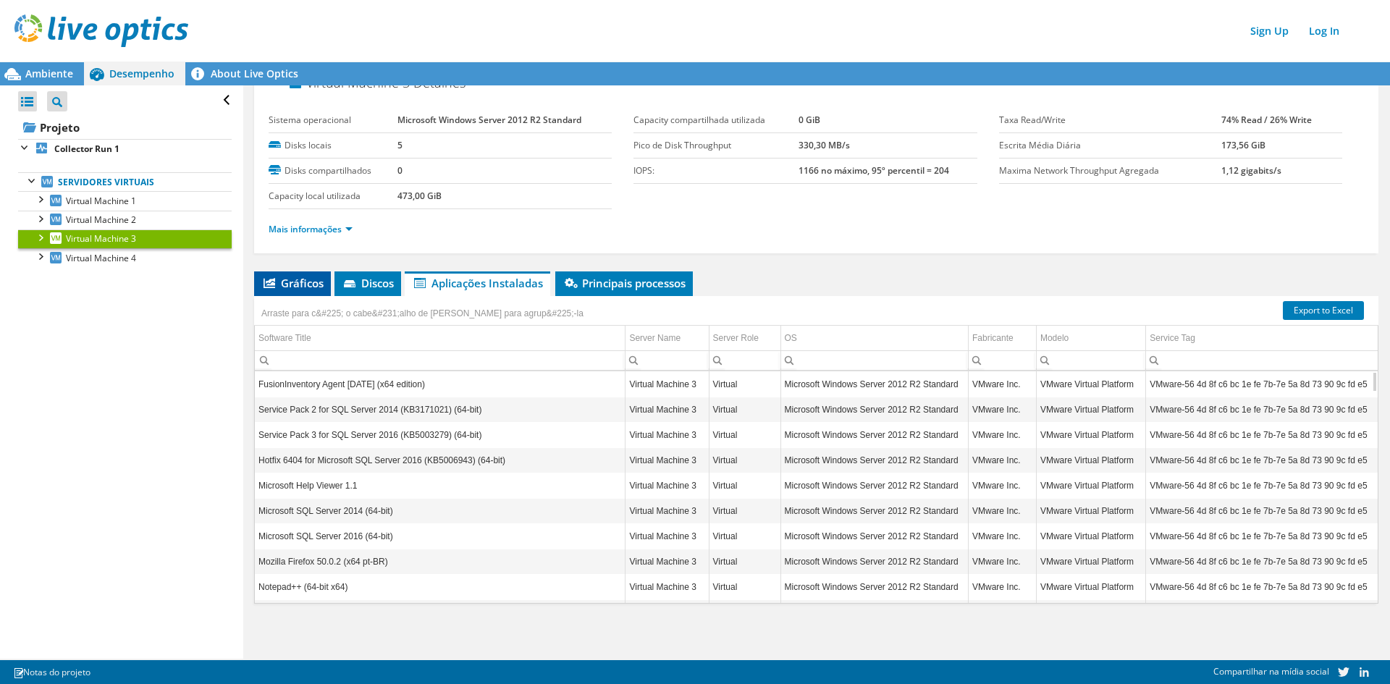
click at [295, 286] on span "Gráficos" at bounding box center [292, 283] width 62 height 14
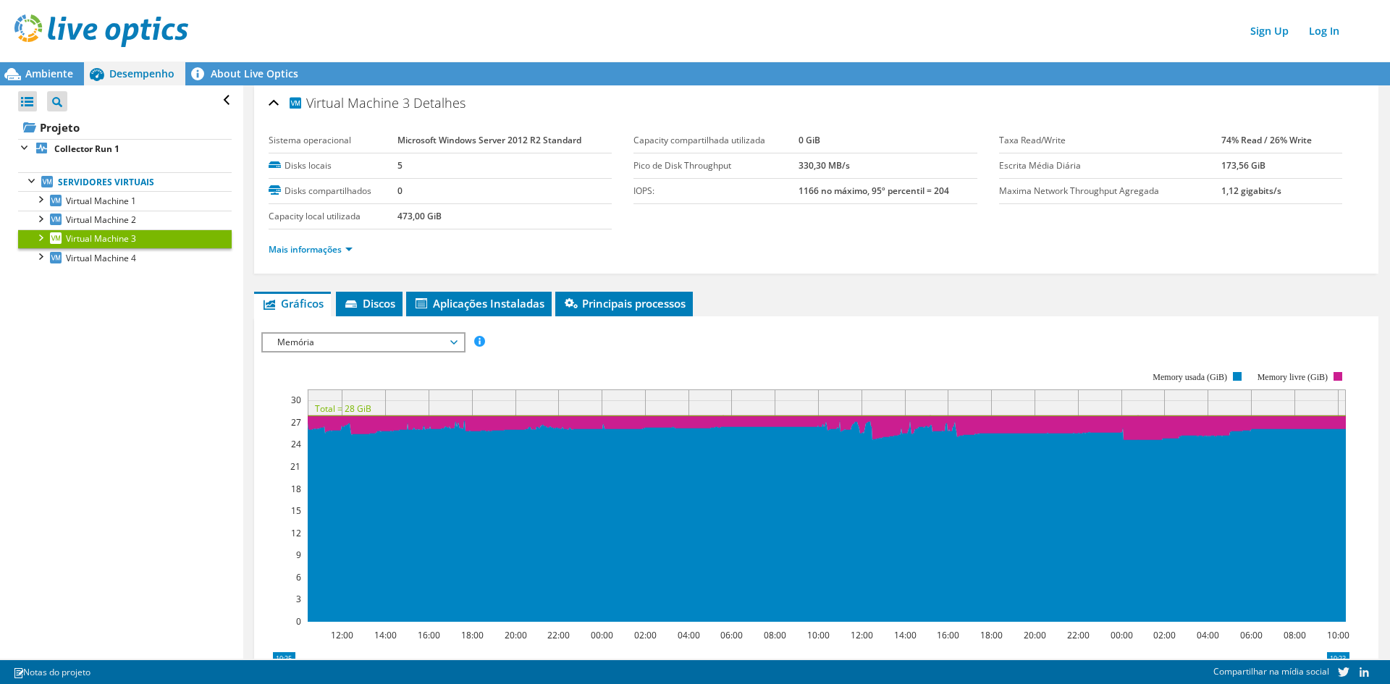
scroll to position [0, 0]
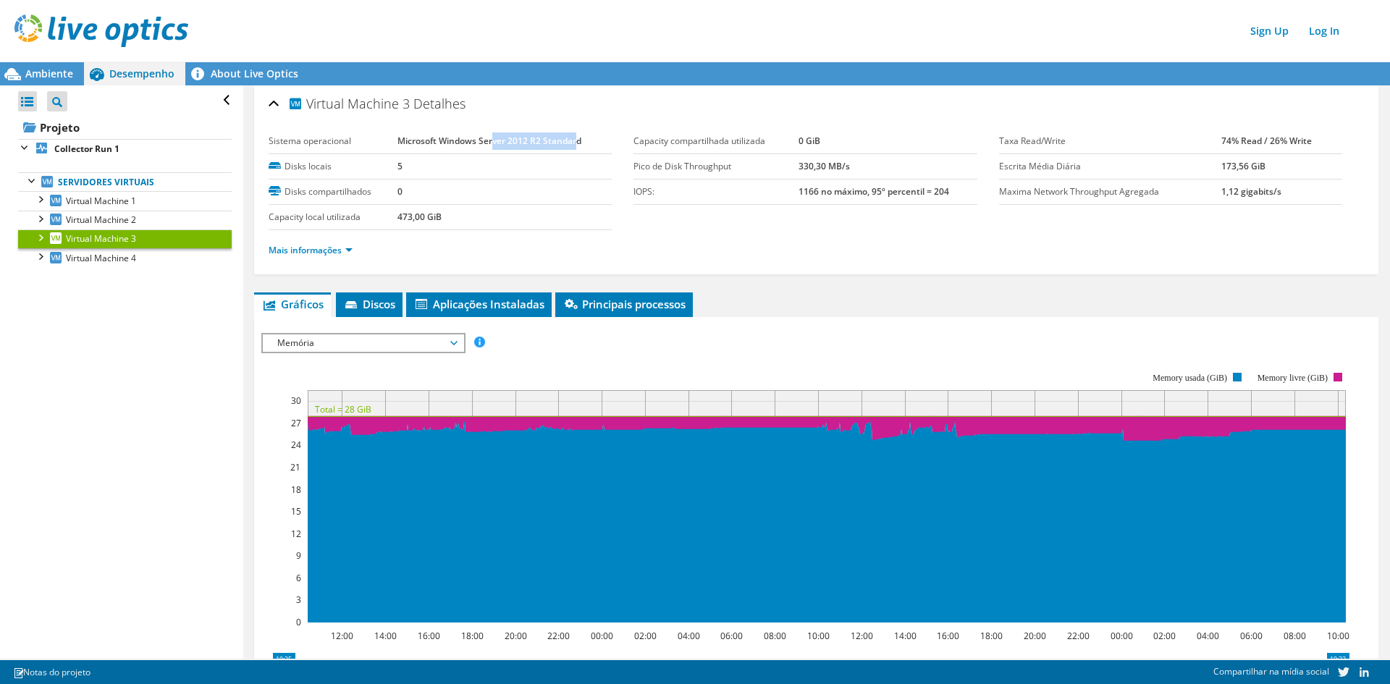
drag, startPoint x: 493, startPoint y: 148, endPoint x: 577, endPoint y: 139, distance: 84.4
click at [577, 139] on td "Microsoft Windows Server 2012 R2 Standard" at bounding box center [504, 141] width 215 height 25
click at [577, 139] on b "Microsoft Windows Server 2012 R2 Standard" at bounding box center [489, 141] width 184 height 12
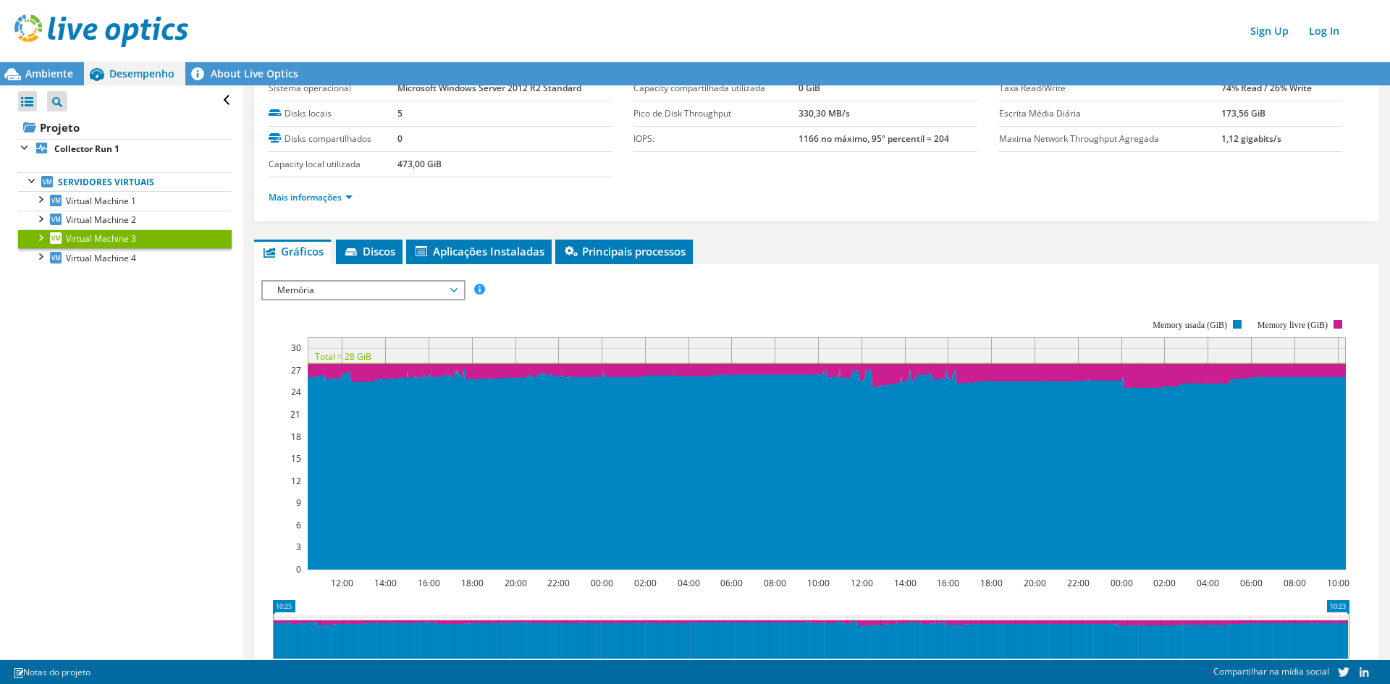
scroll to position [72, 0]
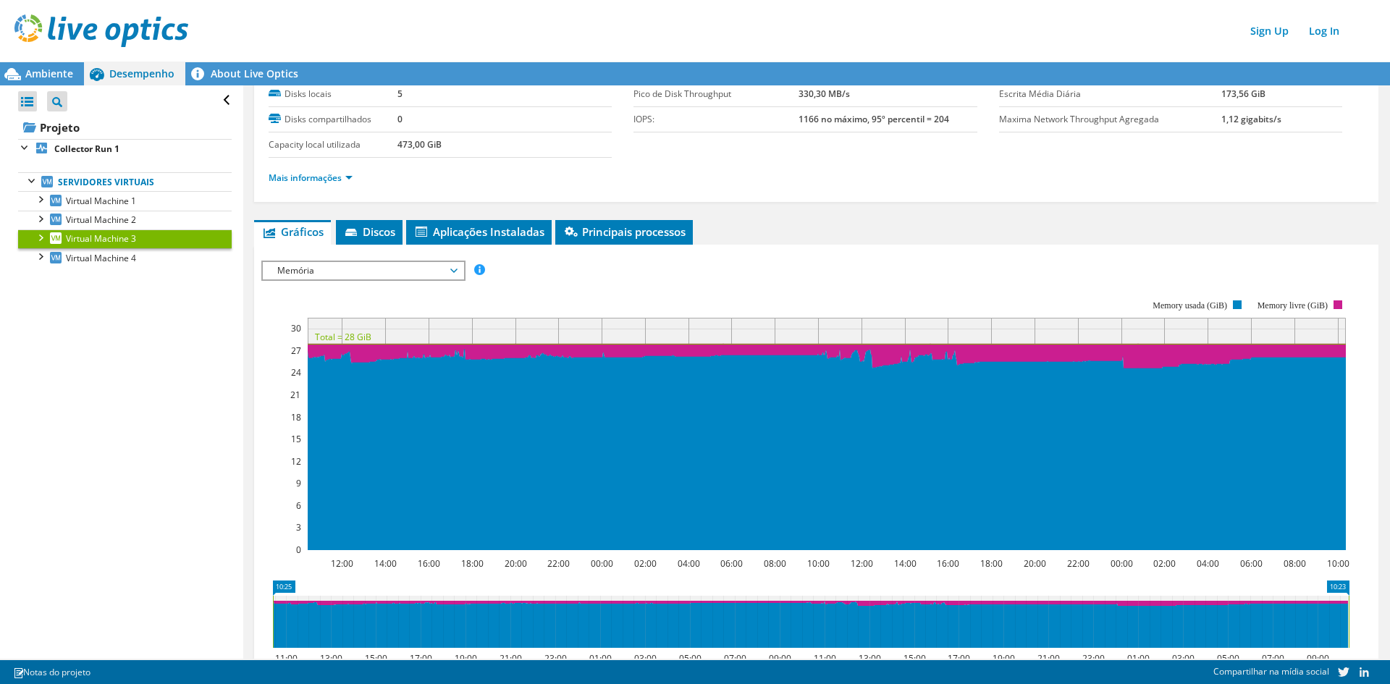
click at [418, 274] on span "Memória" at bounding box center [363, 270] width 186 height 17
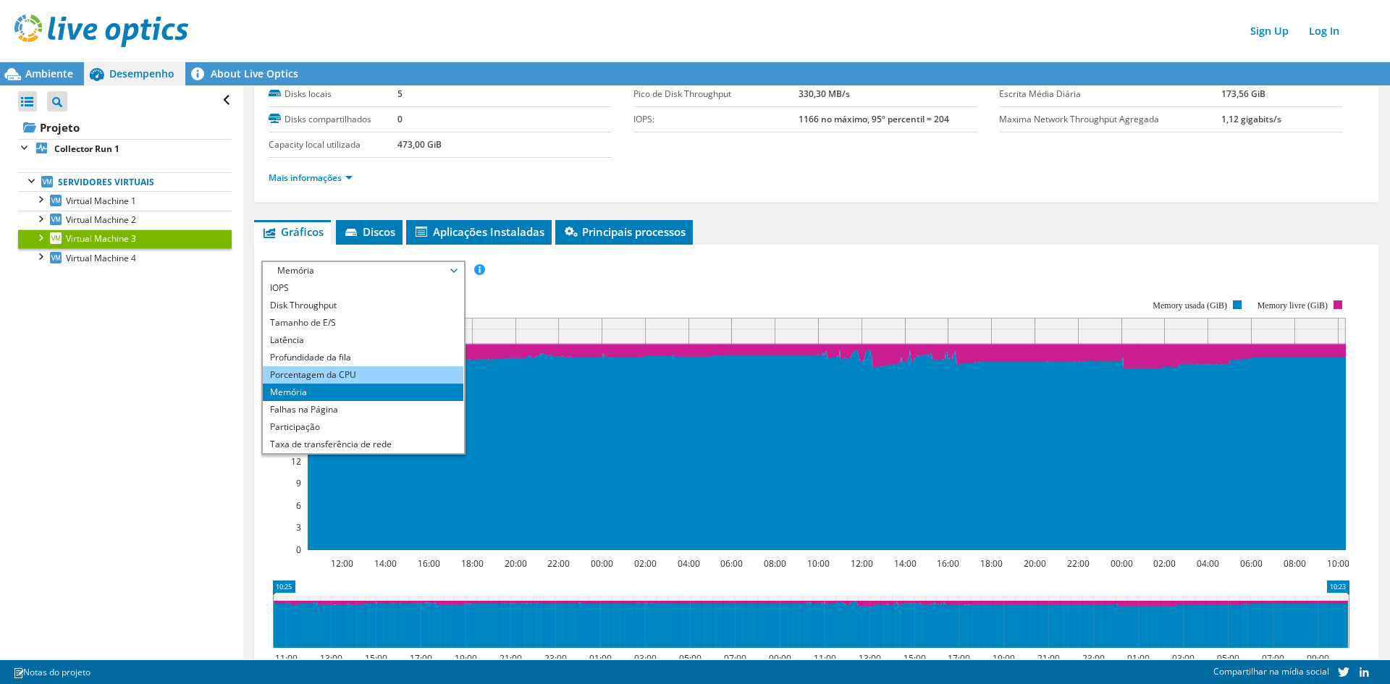
click at [359, 374] on li "Porcentagem da CPU" at bounding box center [363, 374] width 201 height 17
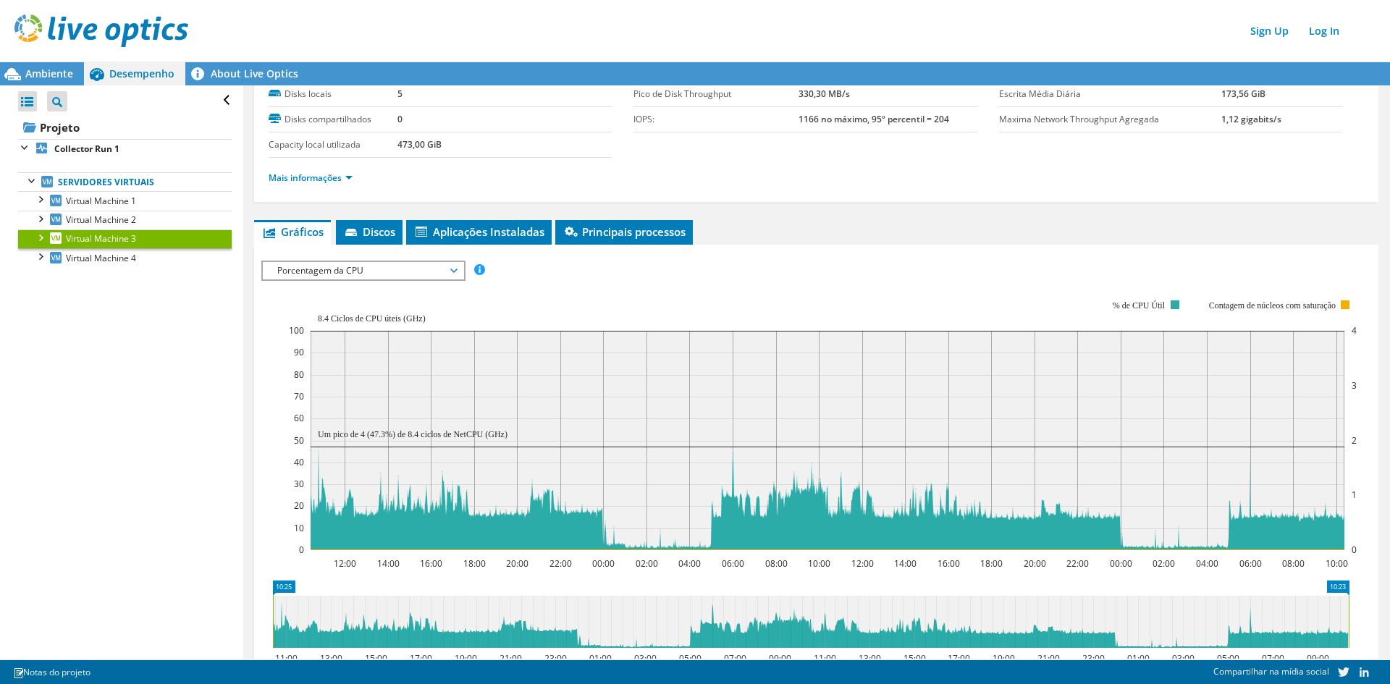
scroll to position [0, 0]
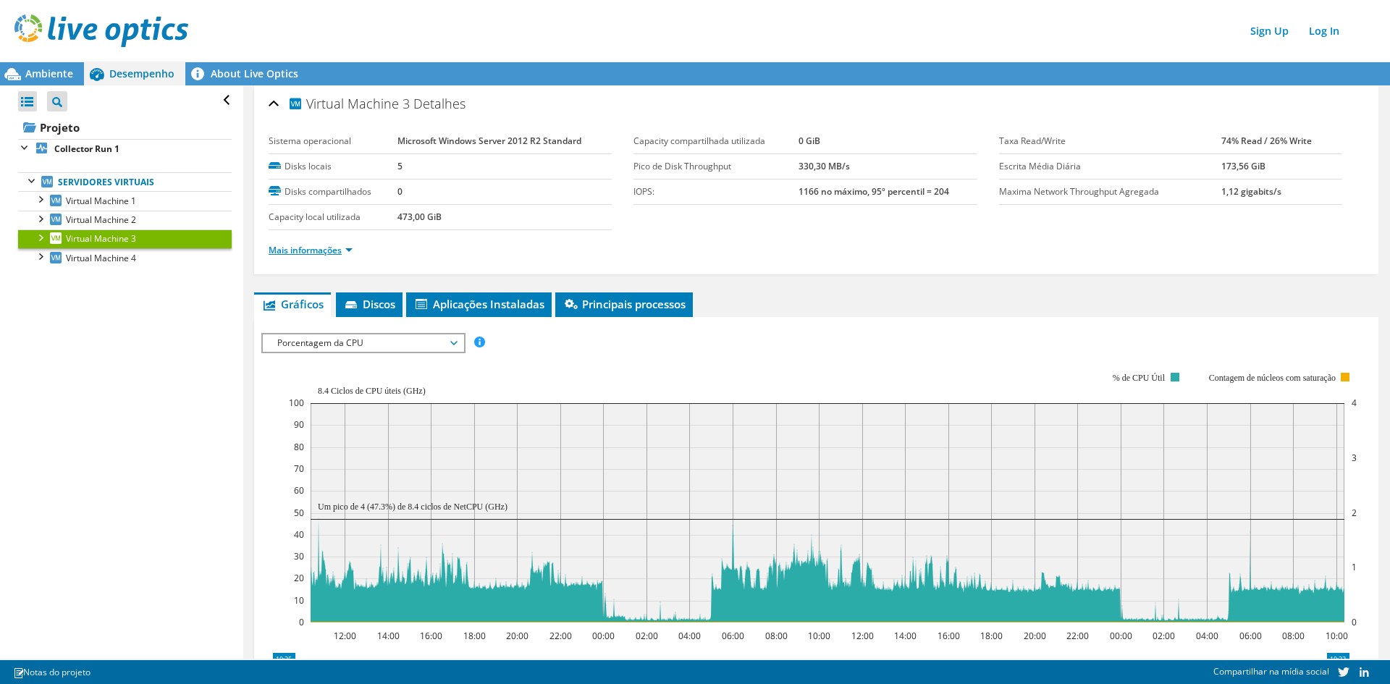
click at [331, 249] on link "Mais informações" at bounding box center [311, 250] width 84 height 12
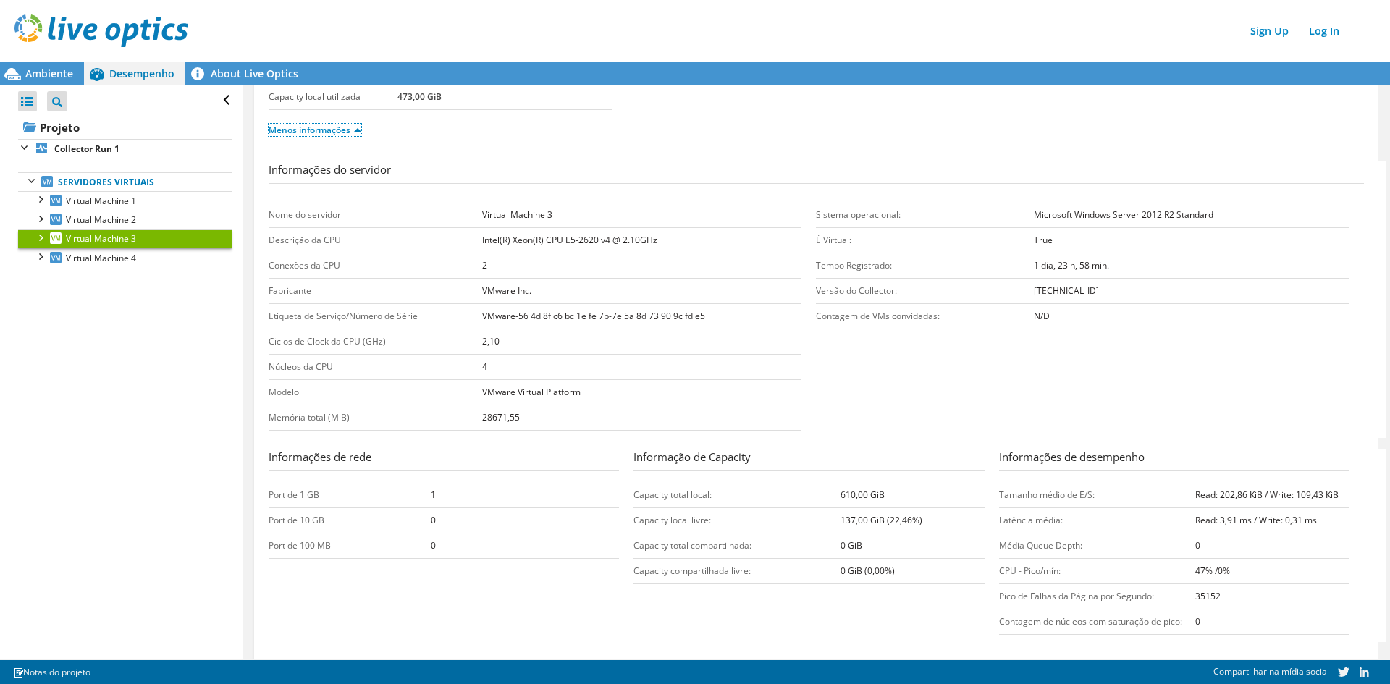
scroll to position [145, 0]
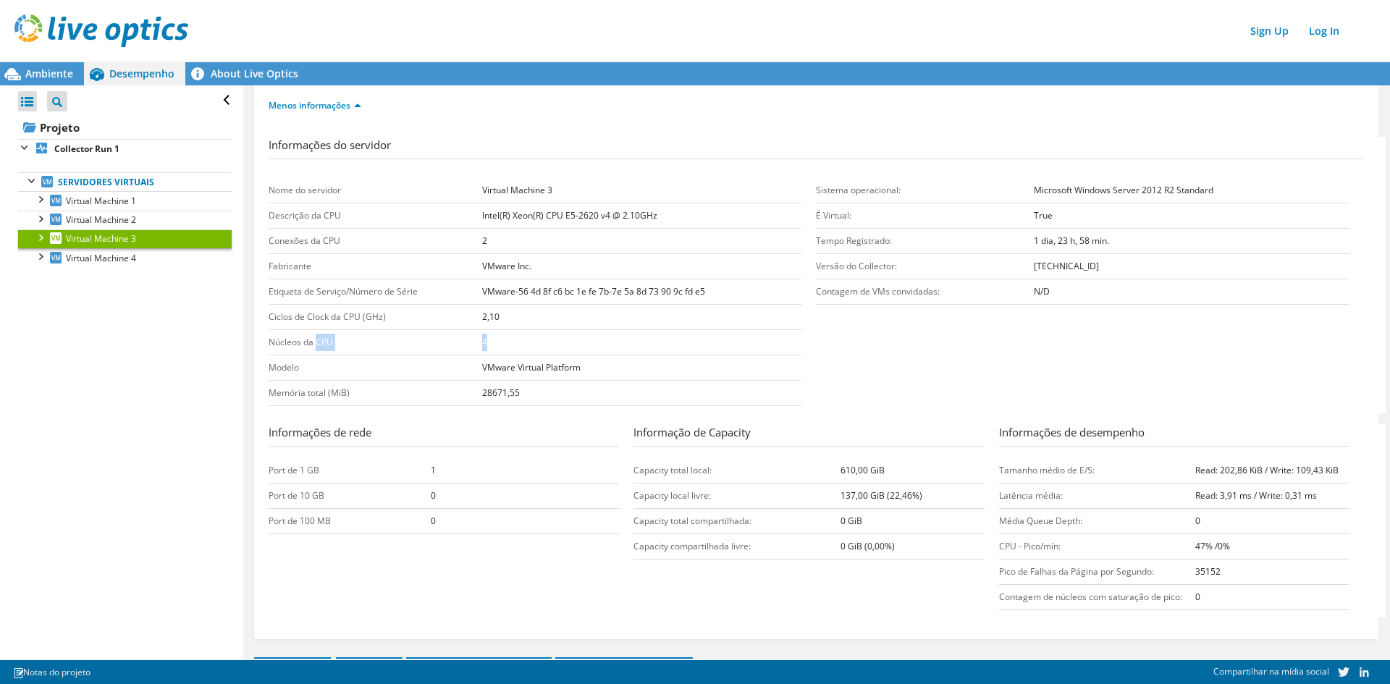
drag, startPoint x: 329, startPoint y: 345, endPoint x: 610, endPoint y: 345, distance: 280.2
click at [610, 345] on tr "Núcleos da CPU 4" at bounding box center [535, 342] width 533 height 25
click at [463, 335] on td "Núcleos da CPU" at bounding box center [376, 342] width 214 height 25
drag, startPoint x: 513, startPoint y: 335, endPoint x: 270, endPoint y: 342, distance: 243.3
click at [270, 342] on tr "Núcleos da CPU 4" at bounding box center [535, 342] width 533 height 25
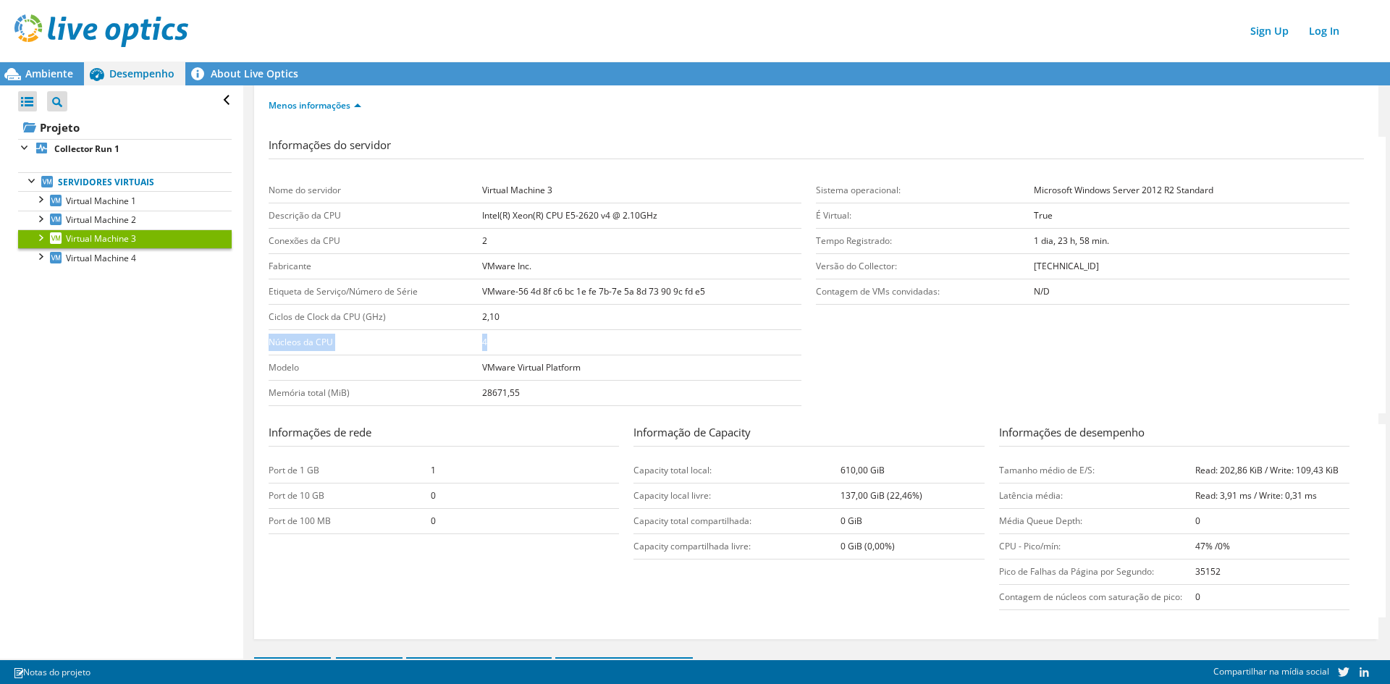
click at [496, 340] on td "4" at bounding box center [641, 342] width 319 height 25
click at [545, 340] on td "4" at bounding box center [641, 342] width 319 height 25
drag, startPoint x: 478, startPoint y: 212, endPoint x: 657, endPoint y: 208, distance: 179.6
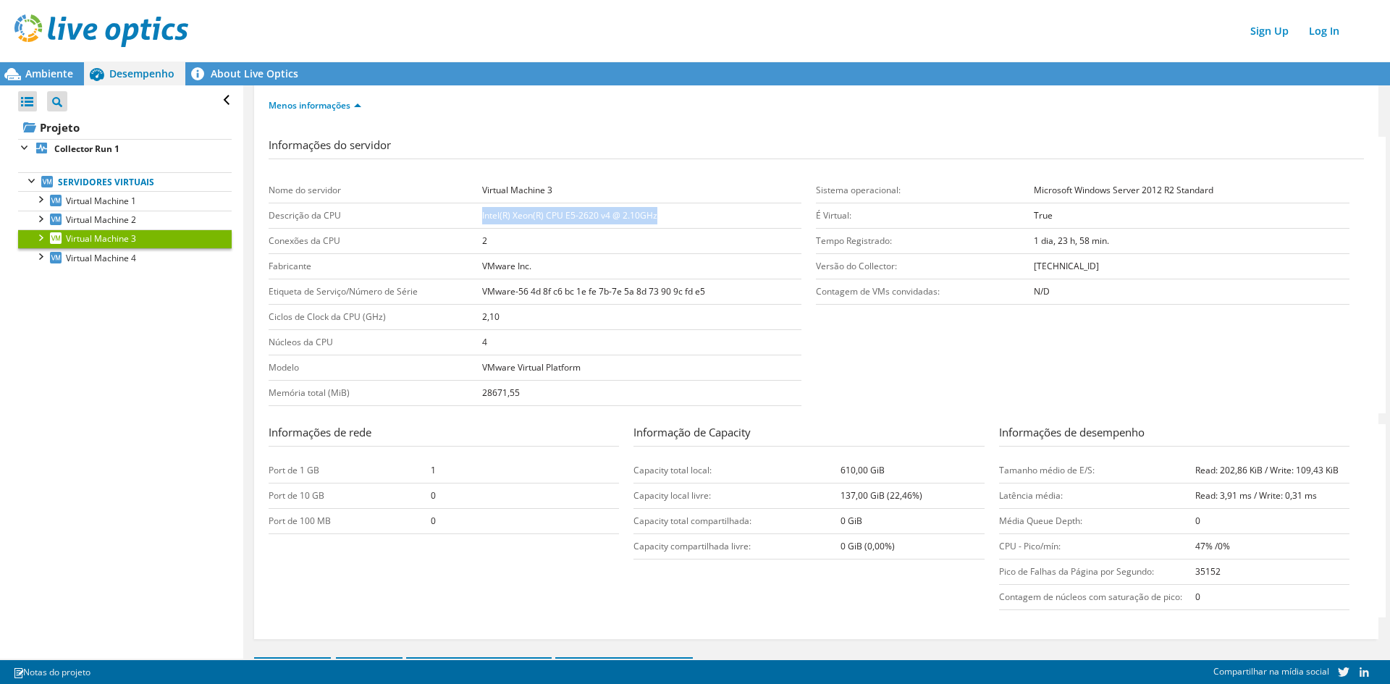
click at [657, 208] on tr "Descrição da CPU Intel(R) Xeon(R) CPU E5-2620 v4 @ 2.10GHz" at bounding box center [535, 215] width 533 height 25
copy tr "Descrição da CPU Intel(R) Xeon(R) CPU E5-2620 v4 @ 2.10GHz"
drag, startPoint x: 518, startPoint y: 353, endPoint x: 420, endPoint y: 351, distance: 97.8
click at [420, 351] on tr "Núcleos da CPU 4" at bounding box center [535, 342] width 533 height 25
click at [551, 347] on td "4" at bounding box center [641, 342] width 319 height 25
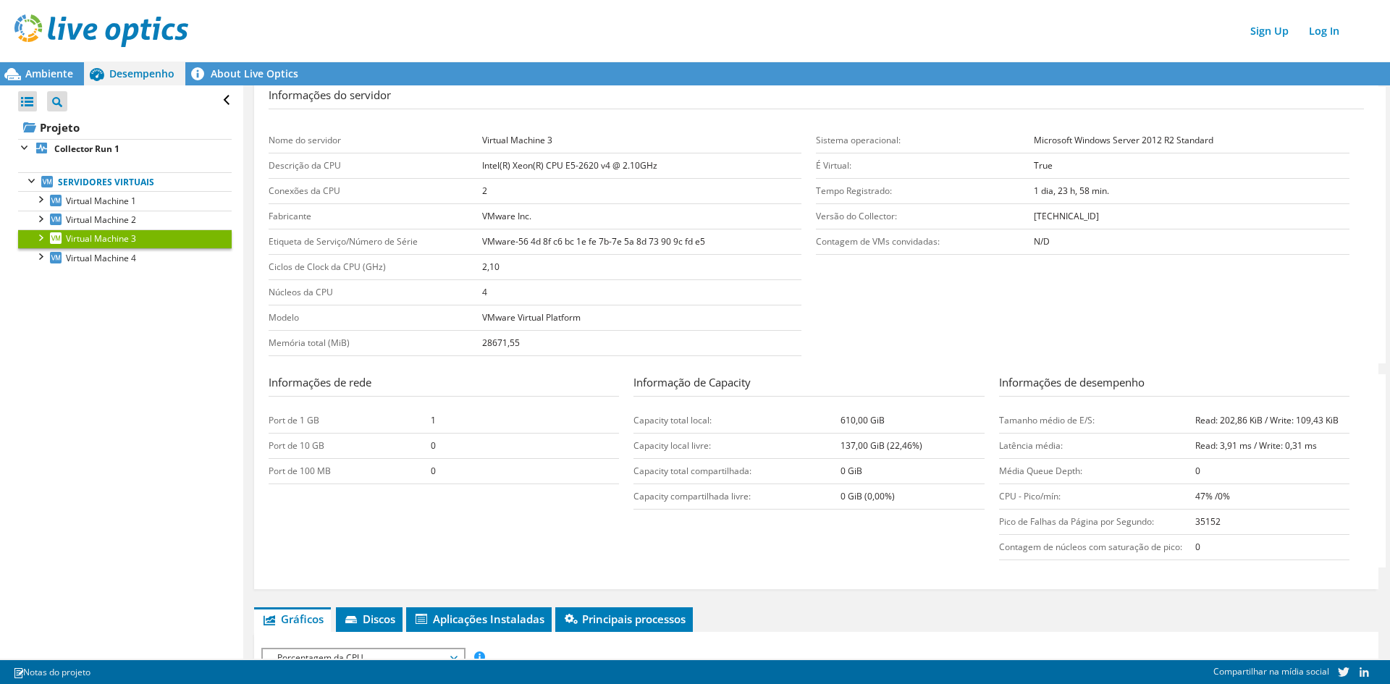
scroll to position [217, 0]
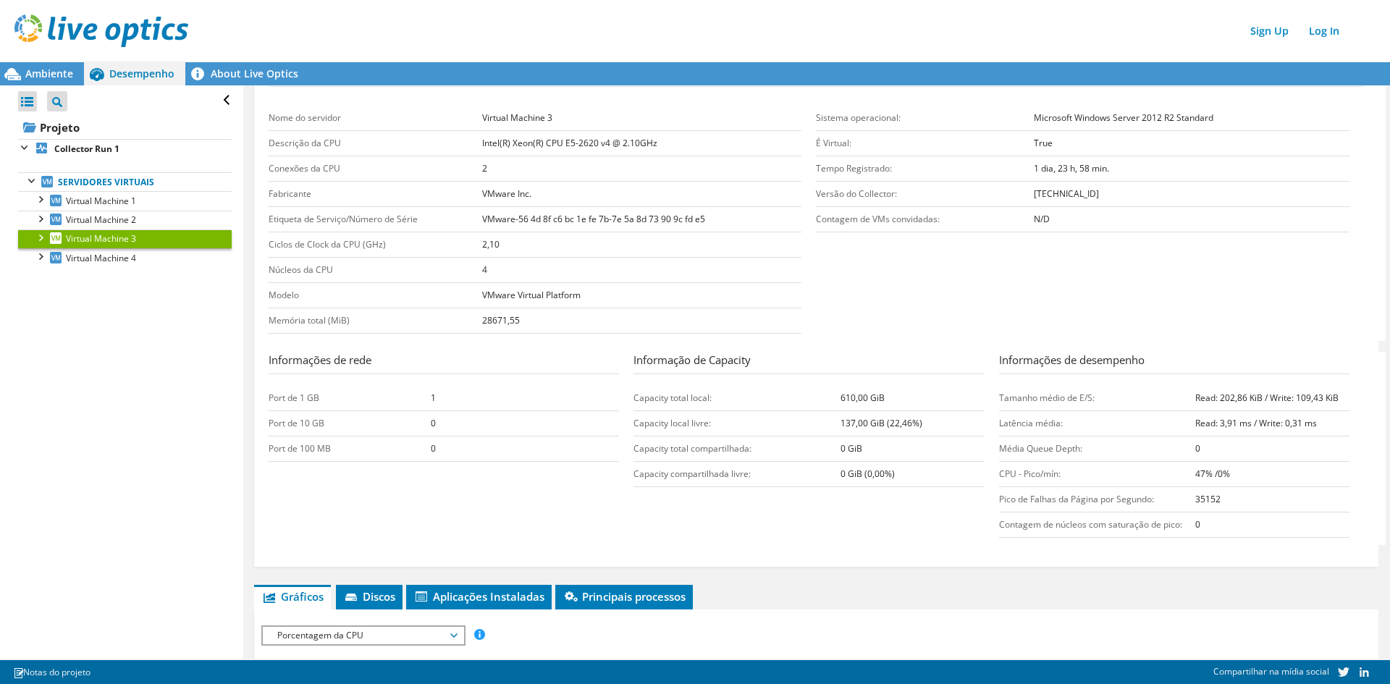
drag, startPoint x: 1249, startPoint y: 470, endPoint x: 1139, endPoint y: 476, distance: 111.0
click at [1139, 476] on tr "CPU - Pico/mín: 47% /0%" at bounding box center [1174, 474] width 350 height 25
click at [1212, 476] on b "47% /0%" at bounding box center [1212, 474] width 35 height 12
drag, startPoint x: 1177, startPoint y: 475, endPoint x: 1199, endPoint y: 477, distance: 21.8
click at [1199, 477] on tr "CPU - Pico/mín: 47% /0%" at bounding box center [1174, 474] width 350 height 25
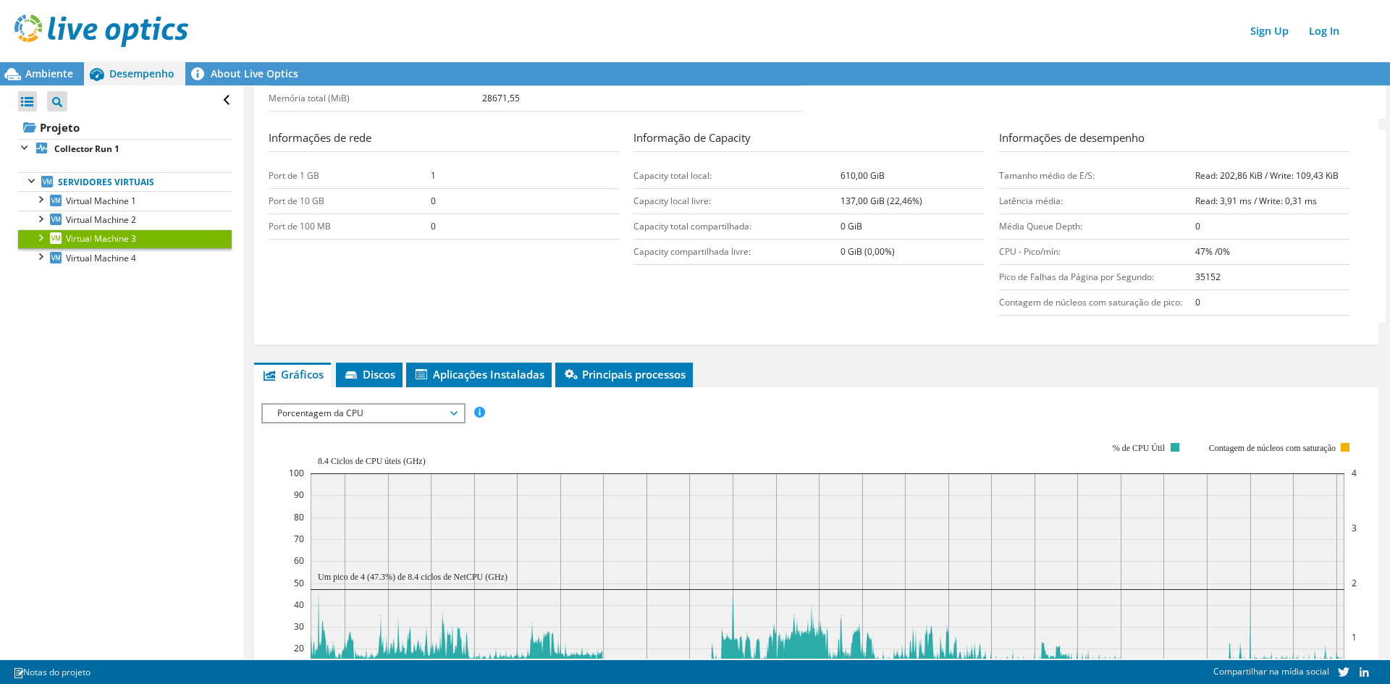
scroll to position [507, 0]
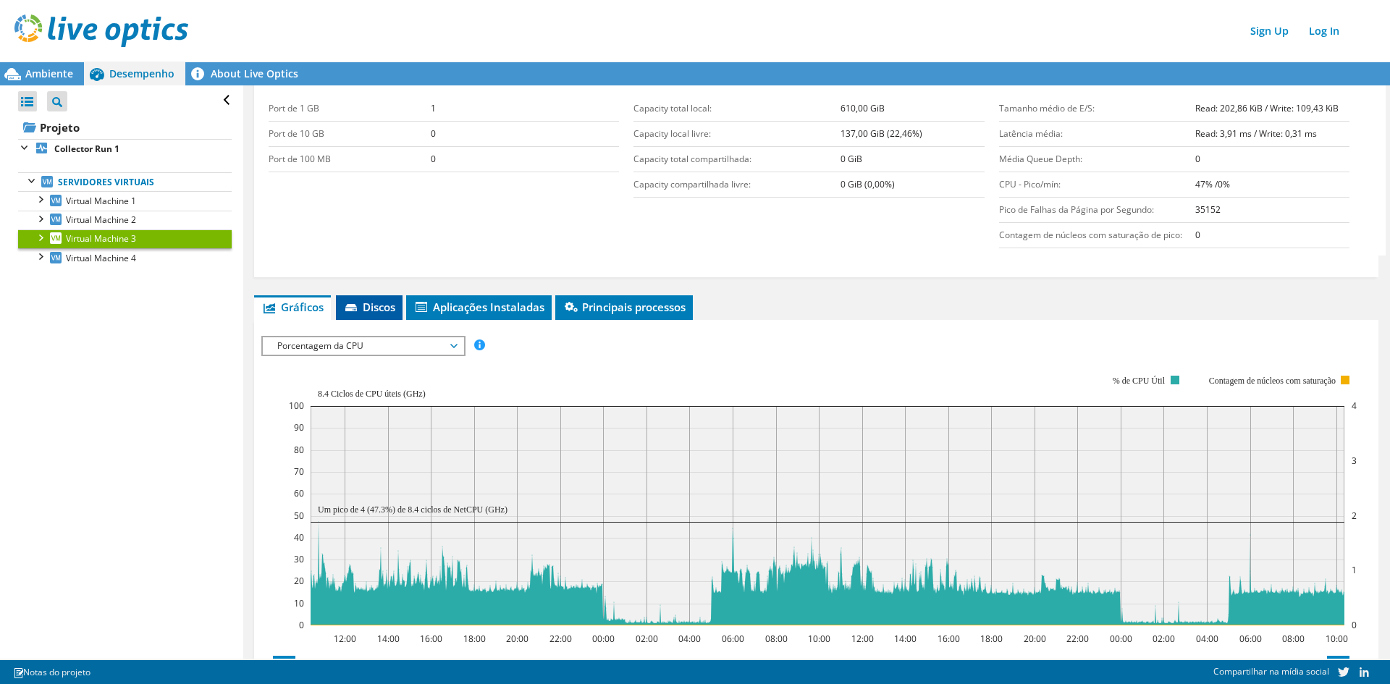
click at [389, 315] on li "Discos" at bounding box center [369, 307] width 67 height 25
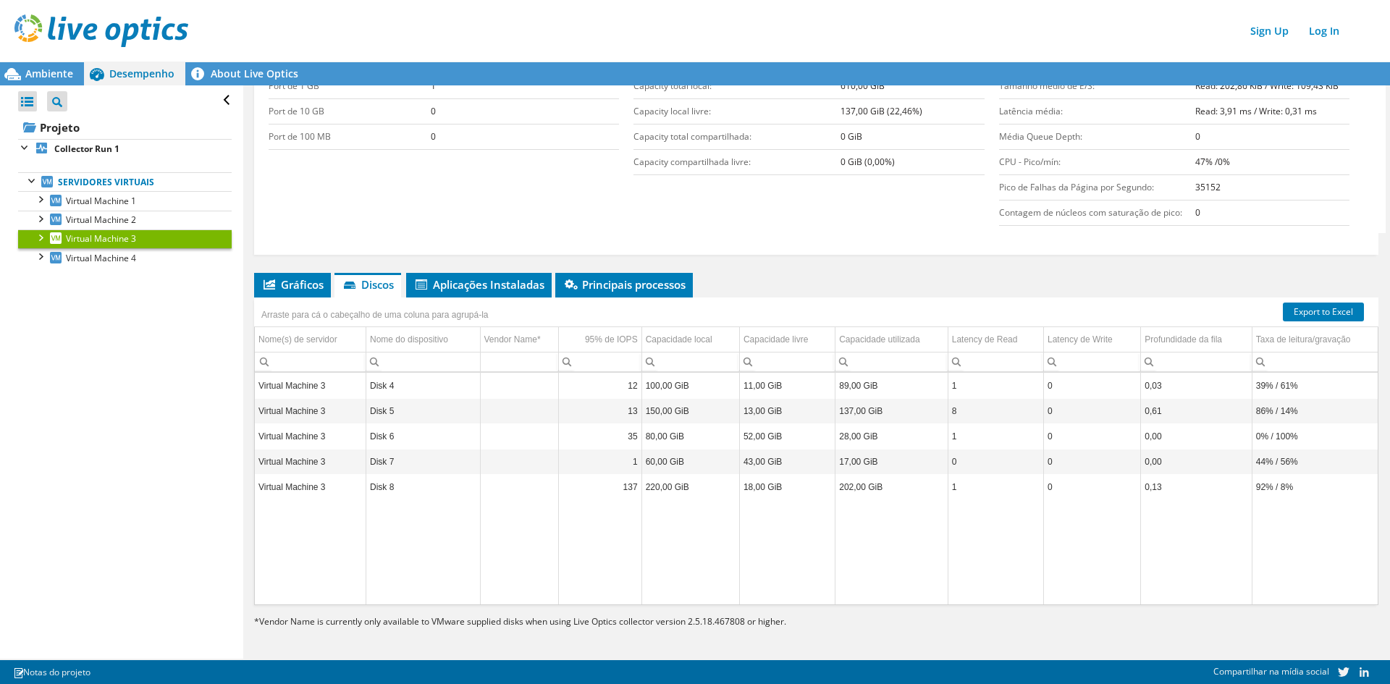
scroll to position [531, 0]
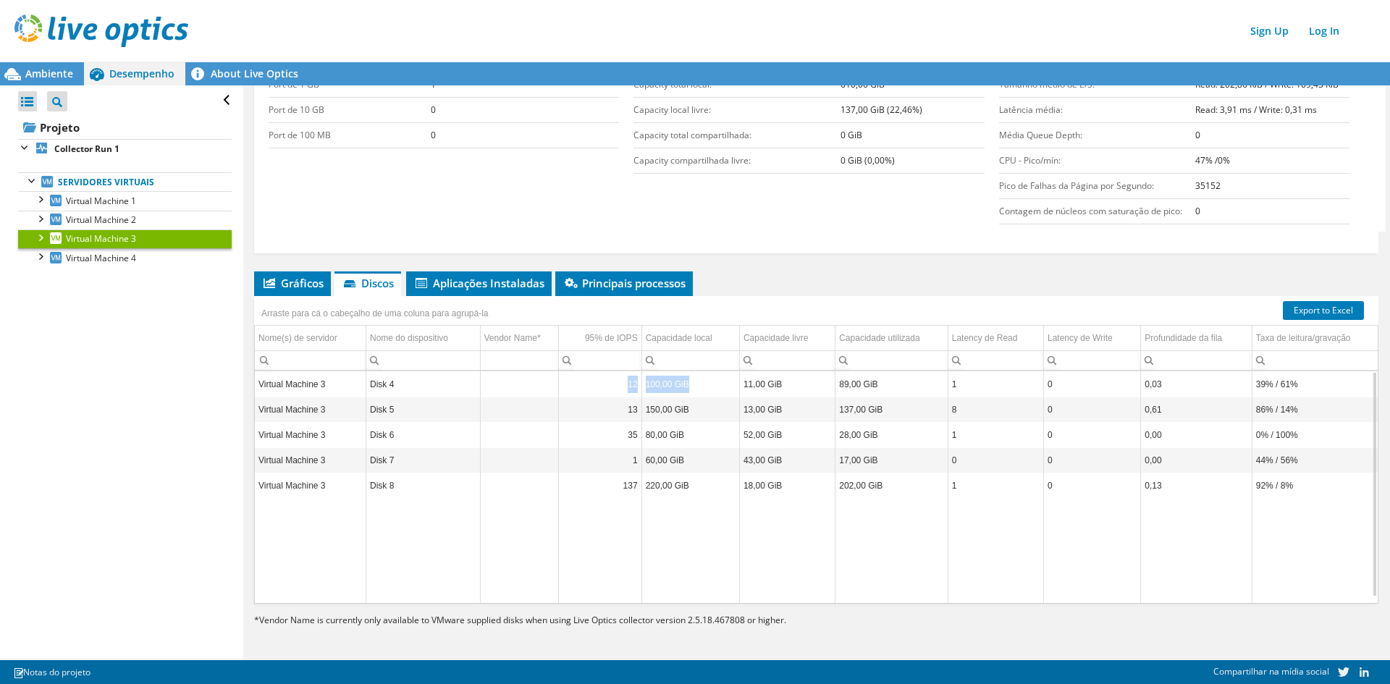
drag, startPoint x: 690, startPoint y: 382, endPoint x: 620, endPoint y: 382, distance: 70.2
click at [620, 382] on tr "Virtual Machine 3 Disk 4 12 100,00 GiB 11,00 GiB 89,00 GiB 1 0 0,03 39% / 61%" at bounding box center [816, 384] width 1123 height 25
click at [691, 420] on td "150,00 GiB" at bounding box center [690, 409] width 98 height 25
drag, startPoint x: 696, startPoint y: 417, endPoint x: 635, endPoint y: 416, distance: 60.8
click at [635, 416] on tr "Virtual Machine 3 Disk 5 13 150,00 GiB 13,00 GiB 137,00 GiB 8 0 0,61 86% / 14%" at bounding box center [816, 409] width 1123 height 25
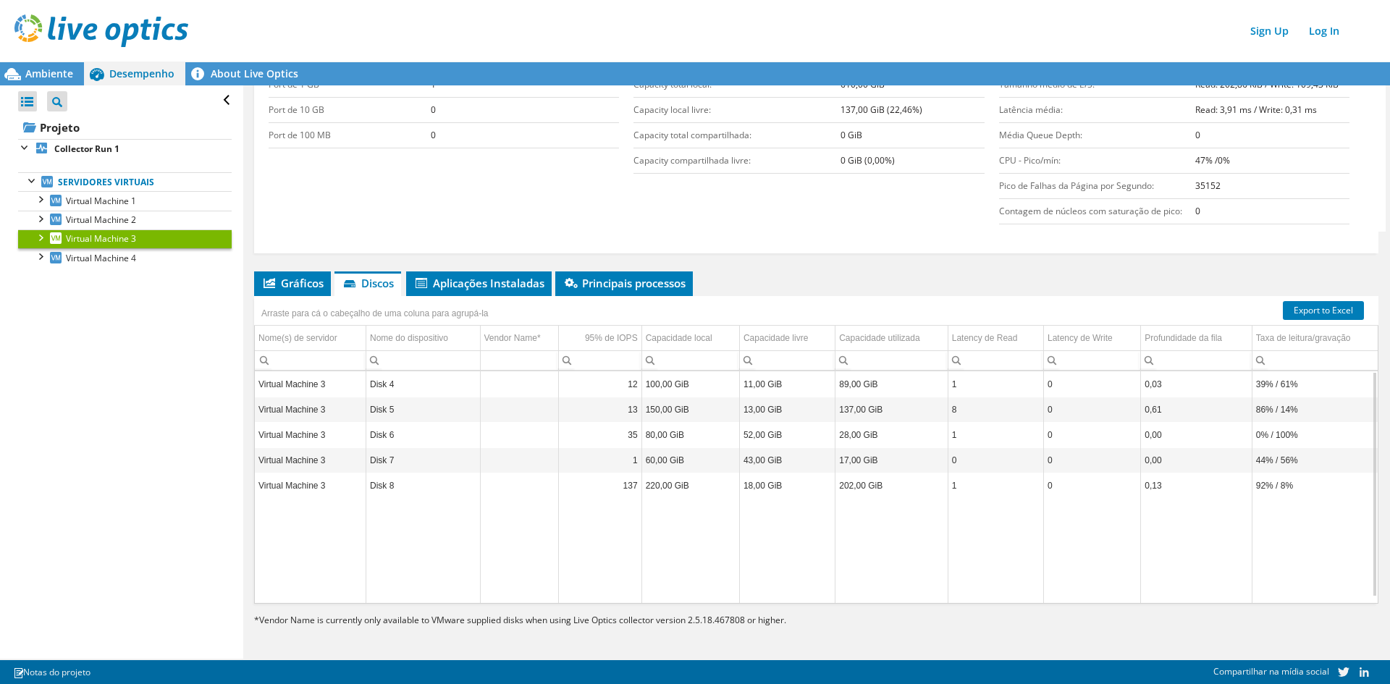
click at [673, 435] on td "80,00 GiB" at bounding box center [690, 435] width 98 height 25
drag, startPoint x: 691, startPoint y: 435, endPoint x: 633, endPoint y: 436, distance: 57.2
click at [633, 436] on tr "Virtual Machine 3 Disk 6 35 80,00 GiB 52,00 GiB 28,00 GiB 1 0 0,00 0% / 100%" at bounding box center [816, 435] width 1123 height 25
drag, startPoint x: 685, startPoint y: 469, endPoint x: 632, endPoint y: 469, distance: 52.8
click at [632, 469] on tr "Virtual Machine 3 Disk 7 1 60,00 GiB 43,00 GiB 17,00 GiB 0 0 0,00 44% / 56%" at bounding box center [816, 460] width 1123 height 25
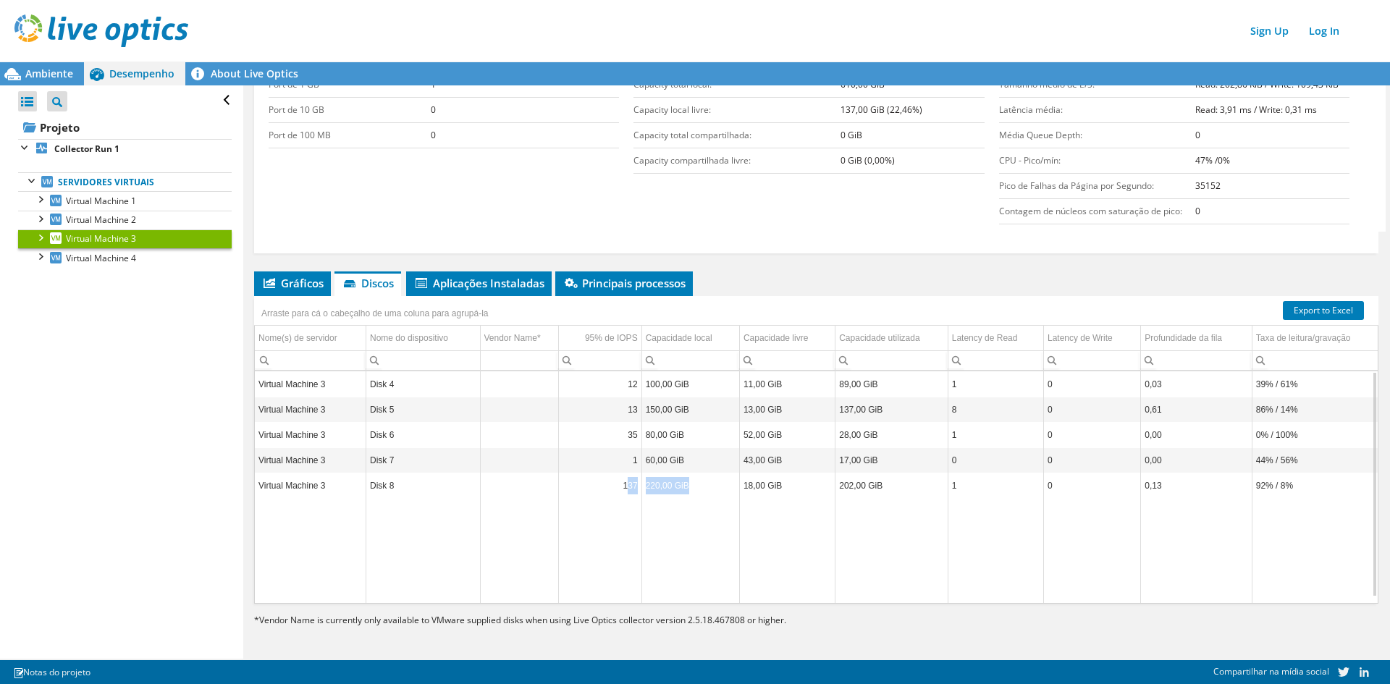
drag, startPoint x: 691, startPoint y: 494, endPoint x: 623, endPoint y: 494, distance: 67.3
click at [623, 494] on tr "Virtual Machine 3 Disk 8 137 220,00 GiB 18,00 GiB 202,00 GiB 1 0 0,13 92% / 8%" at bounding box center [816, 485] width 1123 height 25
click at [678, 510] on td "Data grid" at bounding box center [690, 551] width 98 height 104
drag, startPoint x: 899, startPoint y: 486, endPoint x: 832, endPoint y: 487, distance: 67.3
click at [835, 487] on td "202,00 GiB" at bounding box center [891, 485] width 113 height 25
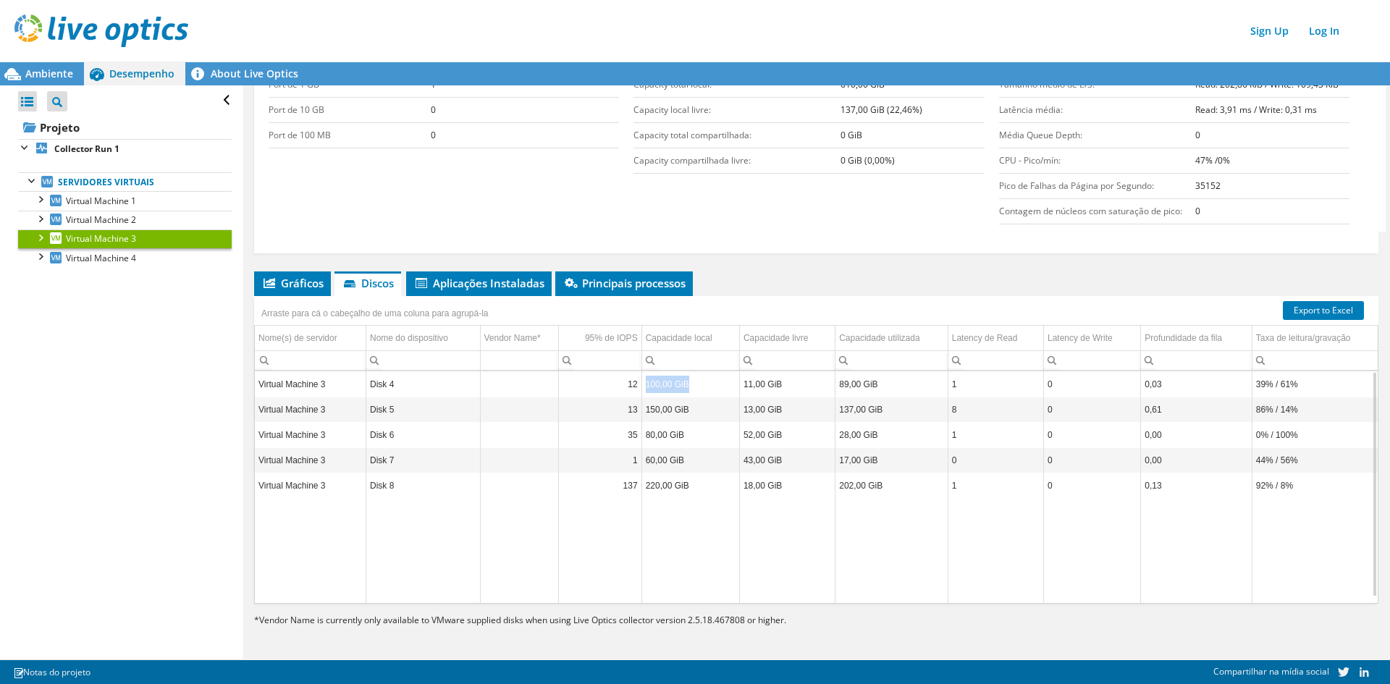
drag, startPoint x: 694, startPoint y: 392, endPoint x: 633, endPoint y: 392, distance: 60.8
click at [633, 392] on tr "Virtual Machine 3 Disk 4 12 100,00 GiB 11,00 GiB 89,00 GiB 1 0 0,03 39% / 61%" at bounding box center [816, 384] width 1123 height 25
drag, startPoint x: 679, startPoint y: 416, endPoint x: 641, endPoint y: 416, distance: 38.4
click at [641, 416] on td "150,00 GiB" at bounding box center [690, 409] width 98 height 25
drag, startPoint x: 693, startPoint y: 439, endPoint x: 641, endPoint y: 440, distance: 52.1
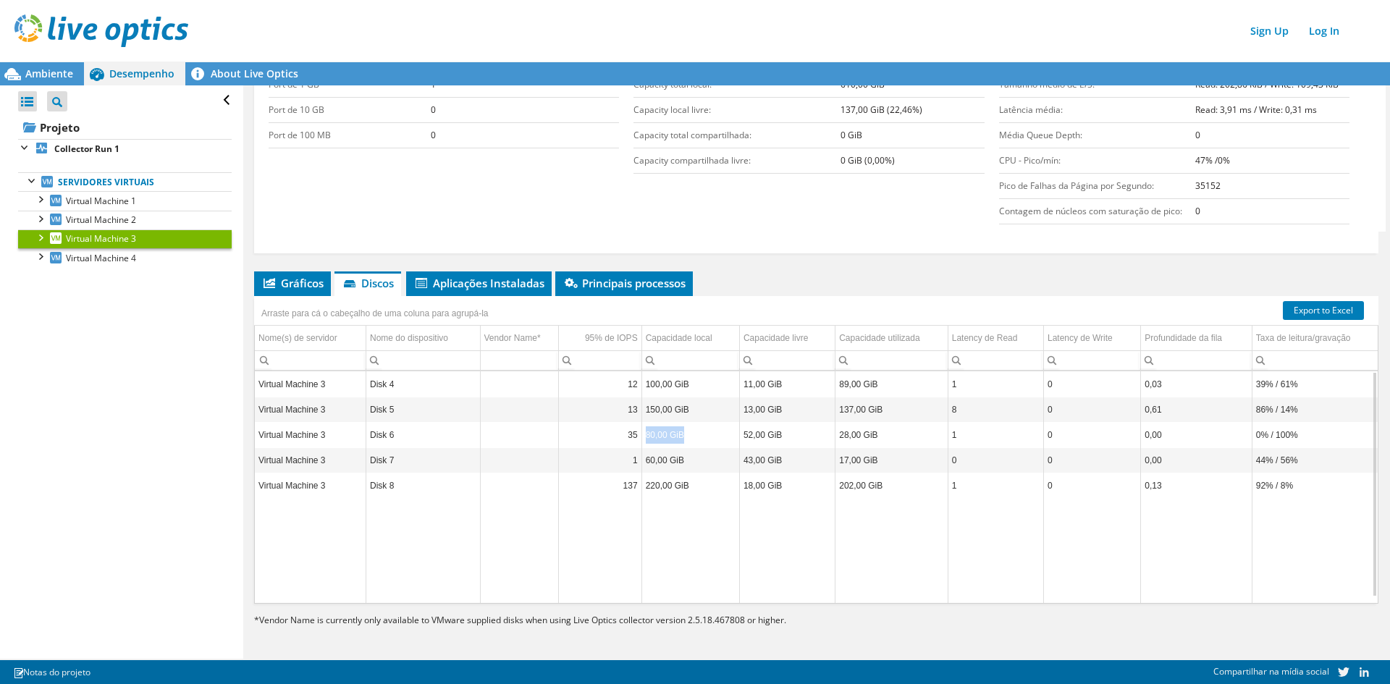
click at [641, 440] on td "80,00 GiB" at bounding box center [690, 435] width 98 height 25
drag, startPoint x: 692, startPoint y: 464, endPoint x: 640, endPoint y: 465, distance: 52.1
click at [641, 465] on td "60,00 GiB" at bounding box center [690, 460] width 98 height 25
drag, startPoint x: 702, startPoint y: 494, endPoint x: 628, endPoint y: 490, distance: 73.9
click at [628, 490] on tr "Virtual Machine 3 Disk 8 137 220,00 GiB 18,00 GiB 202,00 GiB 1 0 0,13 92% / 8%" at bounding box center [816, 485] width 1123 height 25
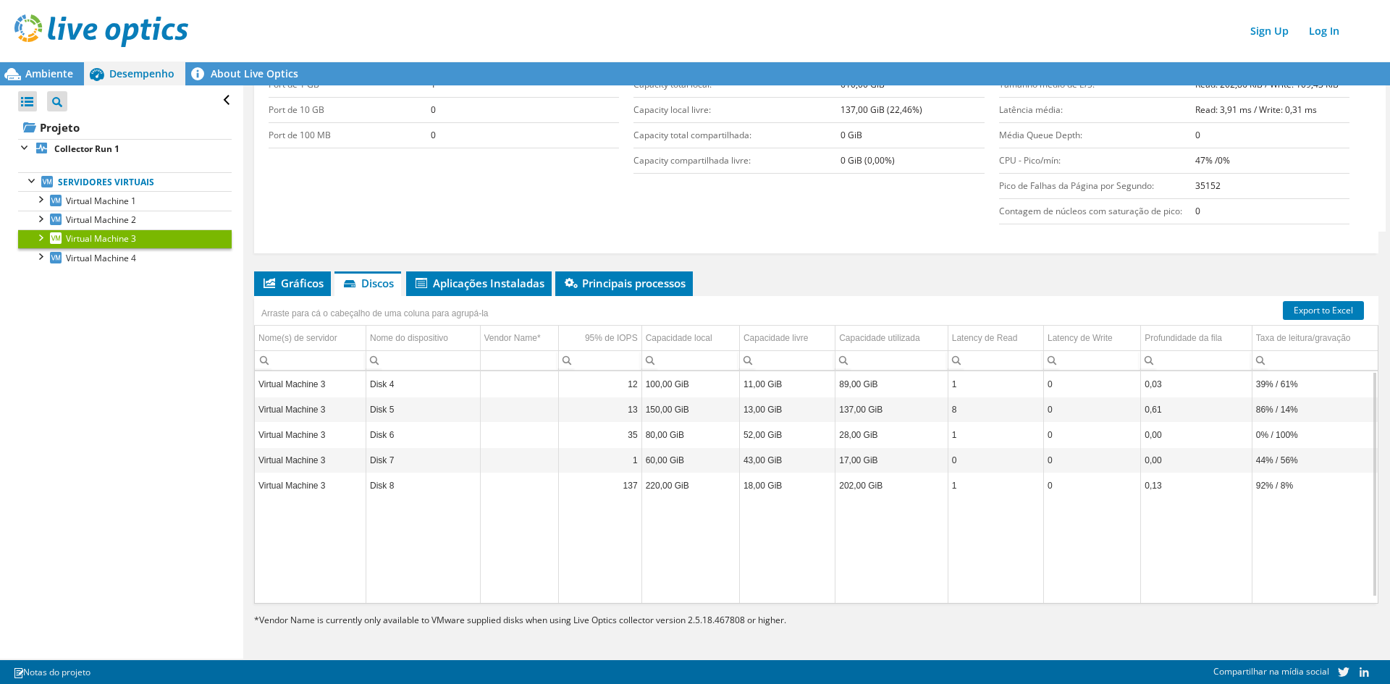
click at [675, 502] on td "Data grid" at bounding box center [690, 551] width 98 height 104
drag, startPoint x: 697, startPoint y: 488, endPoint x: 640, endPoint y: 488, distance: 57.2
click at [641, 488] on td "220,00 GiB" at bounding box center [690, 485] width 98 height 25
drag, startPoint x: 1302, startPoint y: 494, endPoint x: 1237, endPoint y: 497, distance: 64.5
click at [1237, 497] on tr "Virtual Machine 3 Disk 8 137 220,00 GiB 18,00 GiB 202,00 GiB 1 0 0,13 92% / 8%" at bounding box center [816, 485] width 1123 height 25
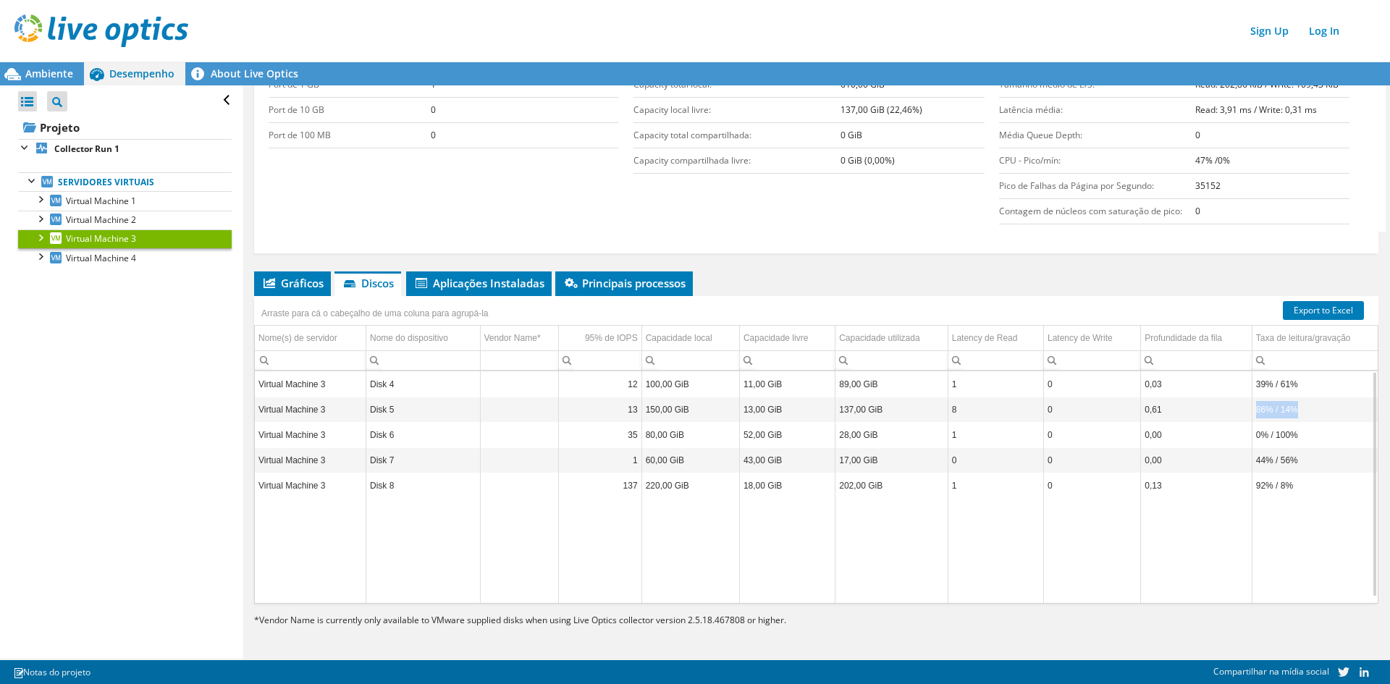
drag, startPoint x: 1301, startPoint y: 412, endPoint x: 1234, endPoint y: 414, distance: 67.4
click at [1234, 414] on tr "Virtual Machine 3 Disk 5 13 150,00 GiB 13,00 GiB 137,00 GiB 8 0 0,61 86% / 14%" at bounding box center [816, 409] width 1123 height 25
drag, startPoint x: 1305, startPoint y: 437, endPoint x: 1245, endPoint y: 444, distance: 60.6
click at [1252, 444] on td "0% / 100%" at bounding box center [1315, 435] width 126 height 25
click at [334, 400] on td "Virtual Machine 3" at bounding box center [310, 409] width 111 height 25
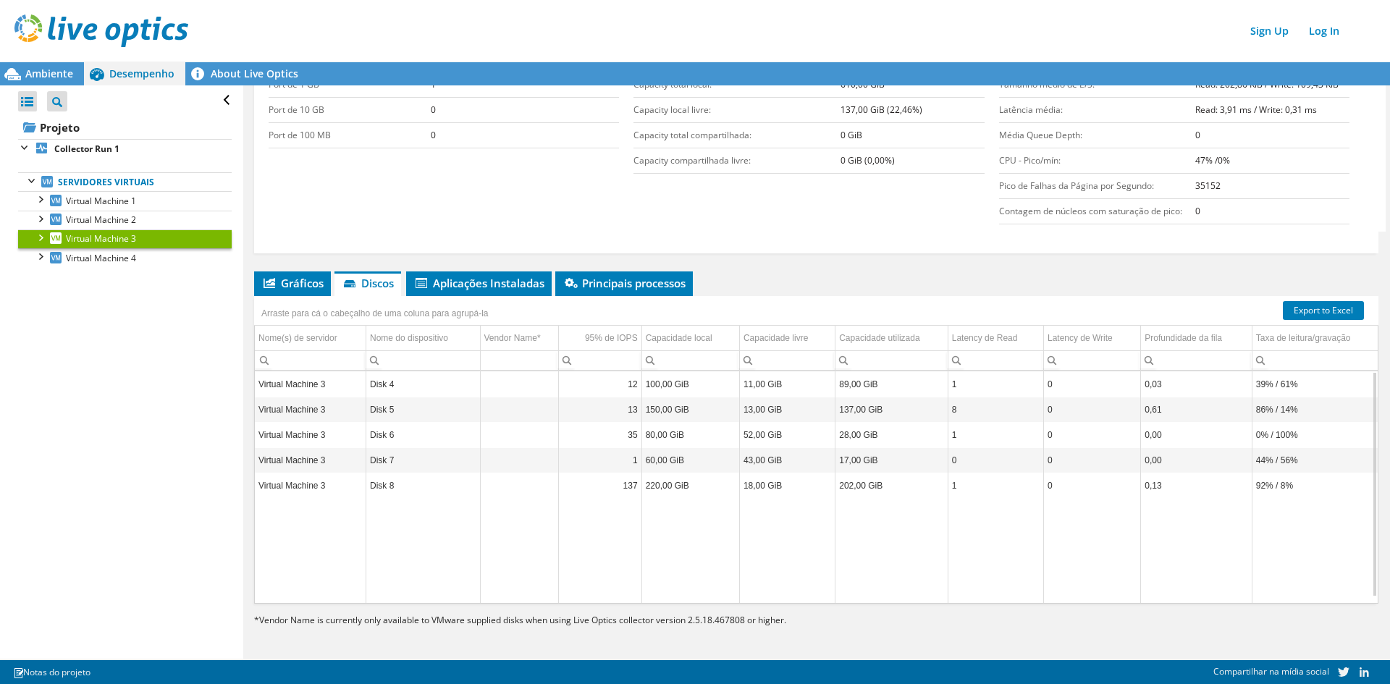
click at [340, 376] on td "Virtual Machine 3" at bounding box center [310, 384] width 111 height 25
drag, startPoint x: 763, startPoint y: 392, endPoint x: 738, endPoint y: 394, distance: 25.4
click at [730, 392] on tr "Virtual Machine 3 Disk 4 12 100,00 GiB 11,00 GiB 89,00 GiB 1 0 0,03 39% / 61%" at bounding box center [816, 384] width 1123 height 25
click at [784, 409] on td "13,00 GiB" at bounding box center [787, 409] width 96 height 25
drag, startPoint x: 787, startPoint y: 432, endPoint x: 746, endPoint y: 434, distance: 41.3
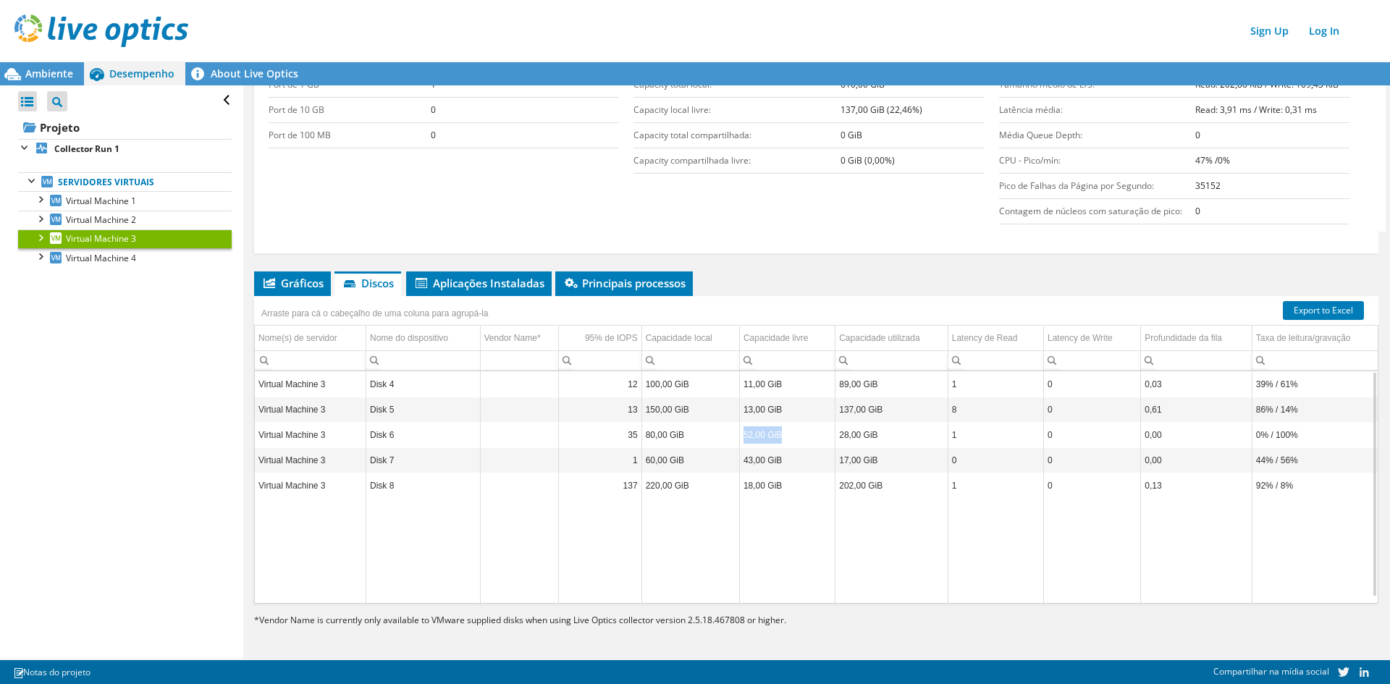
click at [740, 434] on td "52,00 GiB" at bounding box center [787, 435] width 96 height 25
click at [780, 444] on td "52,00 GiB" at bounding box center [787, 435] width 96 height 25
drag, startPoint x: 786, startPoint y: 463, endPoint x: 736, endPoint y: 462, distance: 50.0
click at [739, 462] on td "43,00 GiB" at bounding box center [787, 460] width 96 height 25
click at [777, 472] on td "43,00 GiB" at bounding box center [787, 460] width 96 height 25
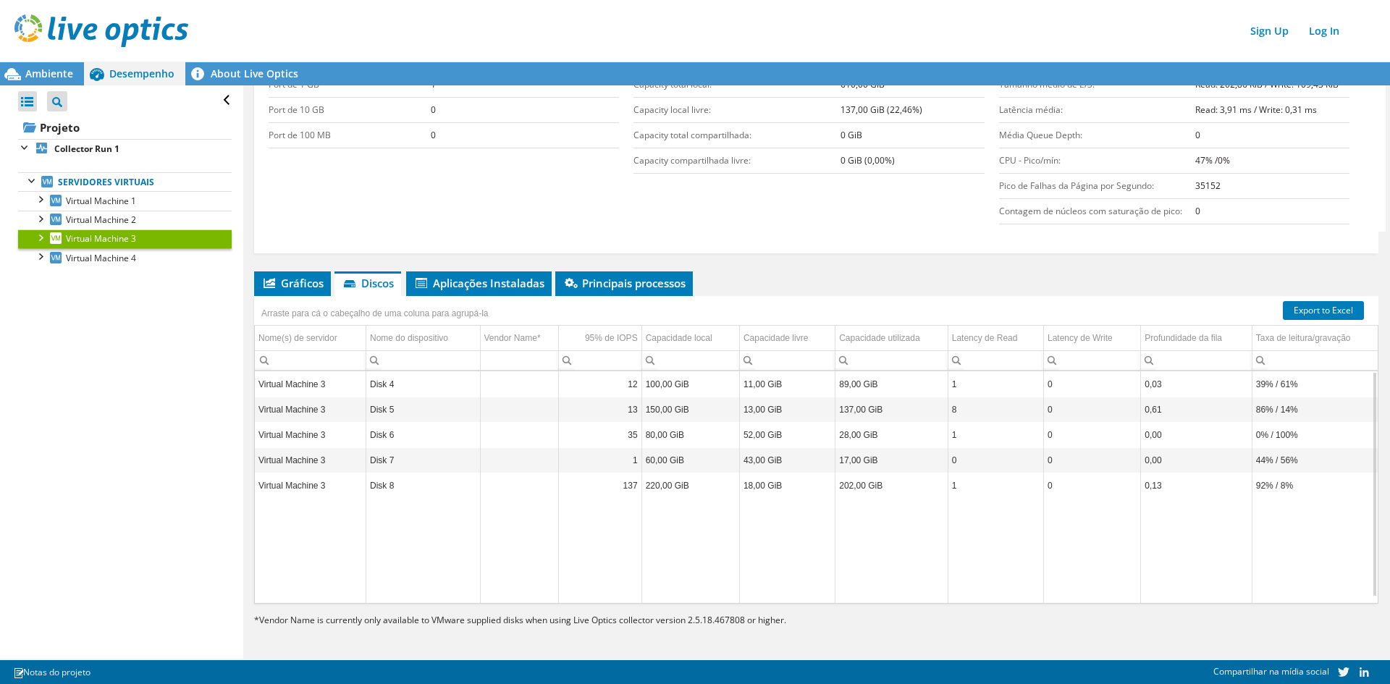
scroll to position [386, 0]
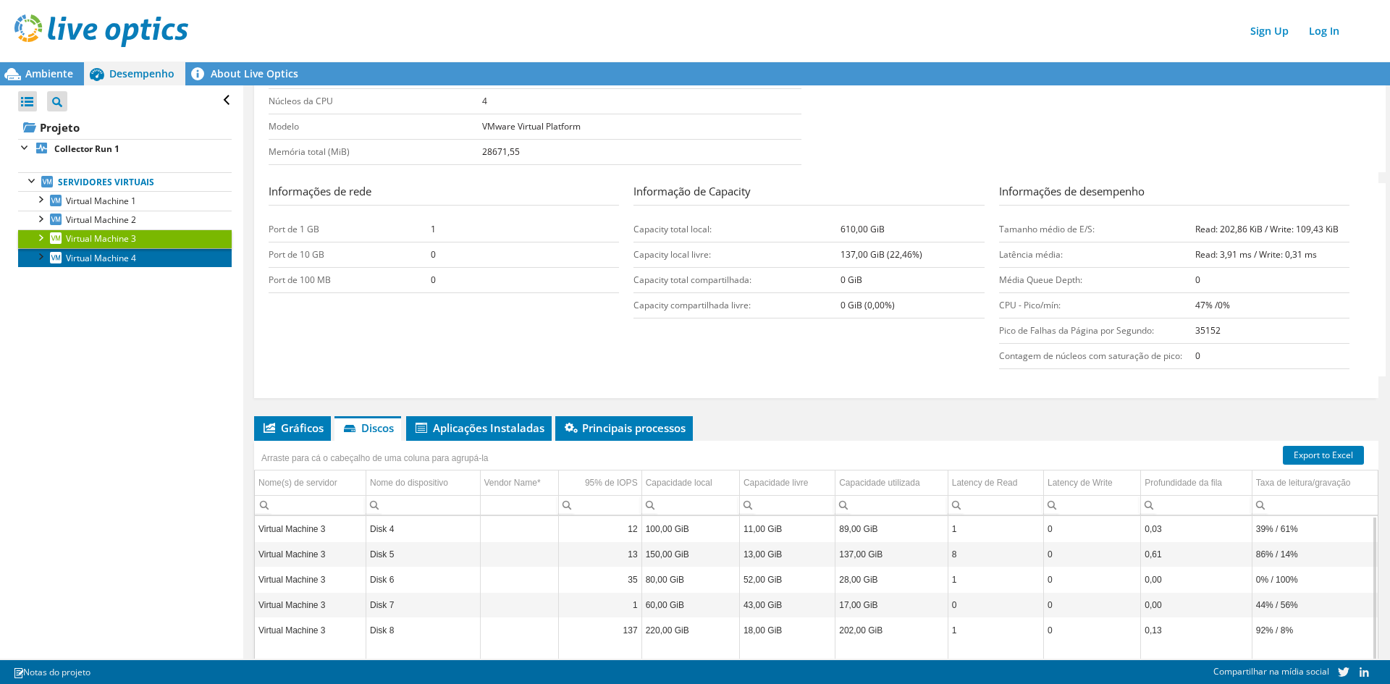
click at [104, 258] on span "Virtual Machine 4" at bounding box center [101, 258] width 70 height 12
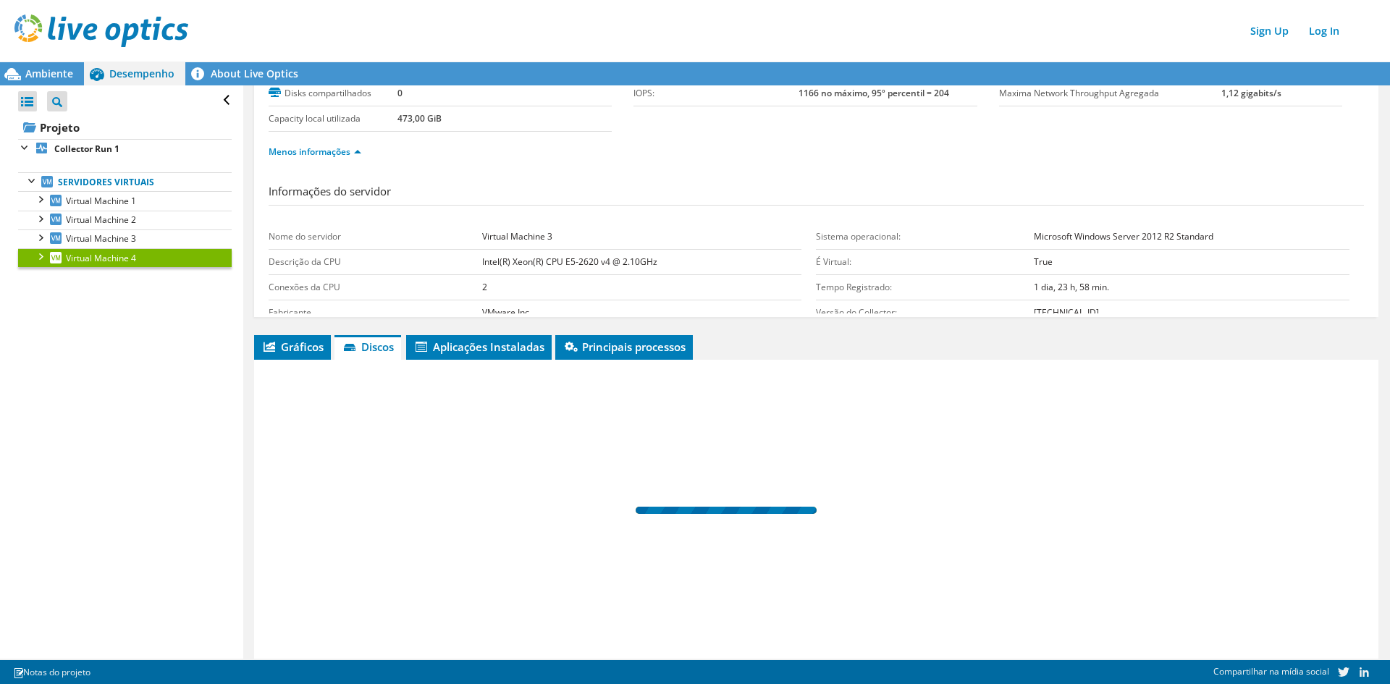
scroll to position [21, 0]
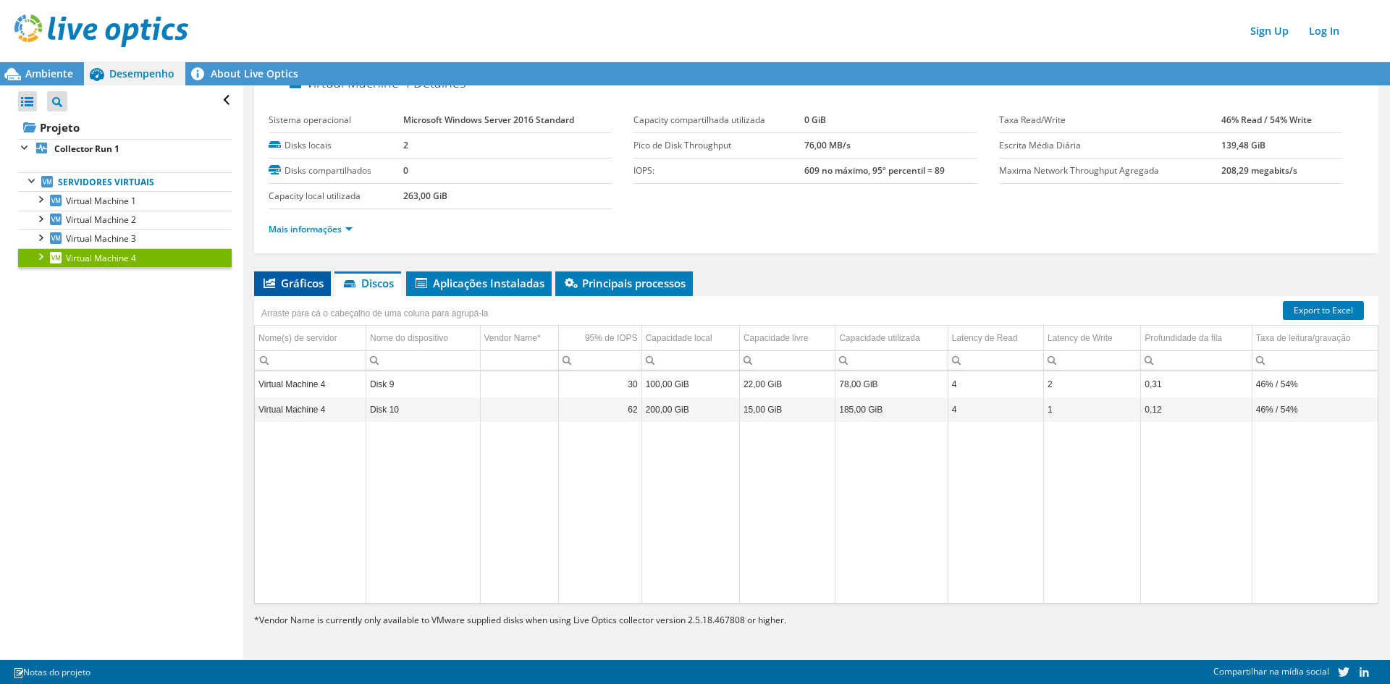
click at [287, 281] on span "Gráficos" at bounding box center [292, 283] width 62 height 14
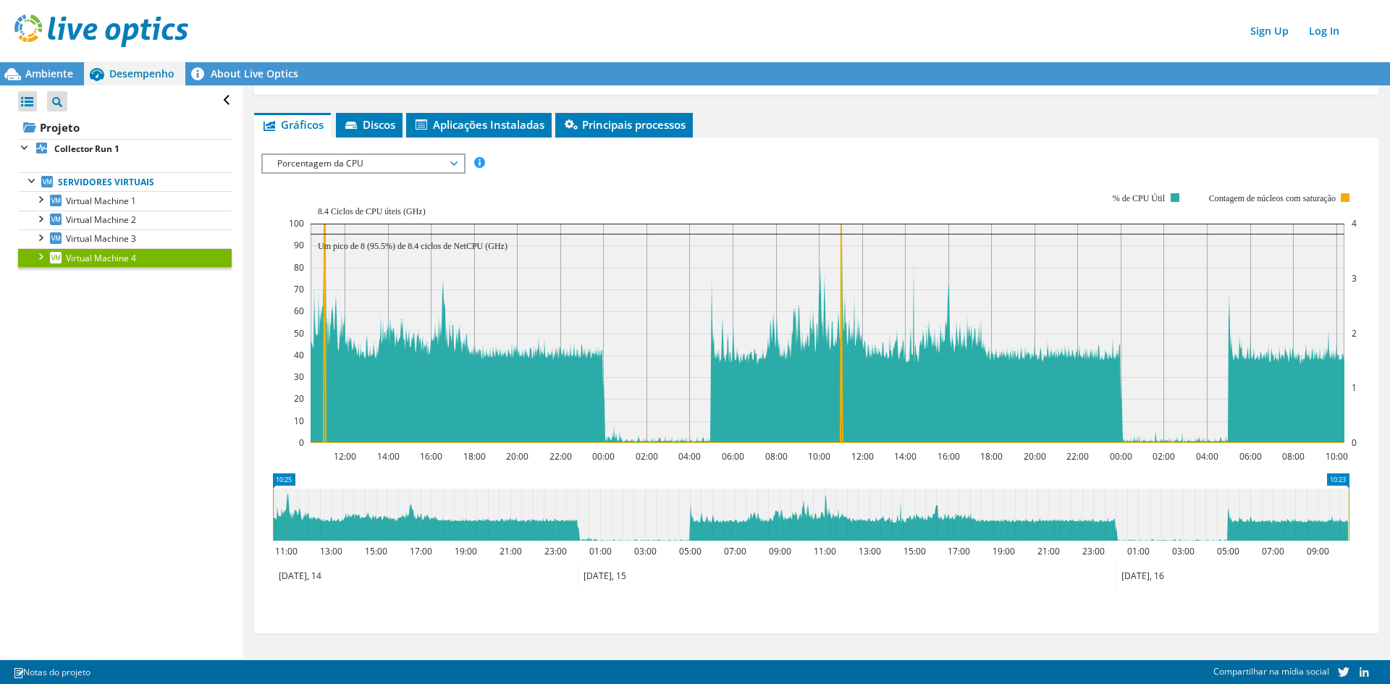
click at [380, 166] on span "Porcentagem da CPU" at bounding box center [363, 163] width 186 height 17
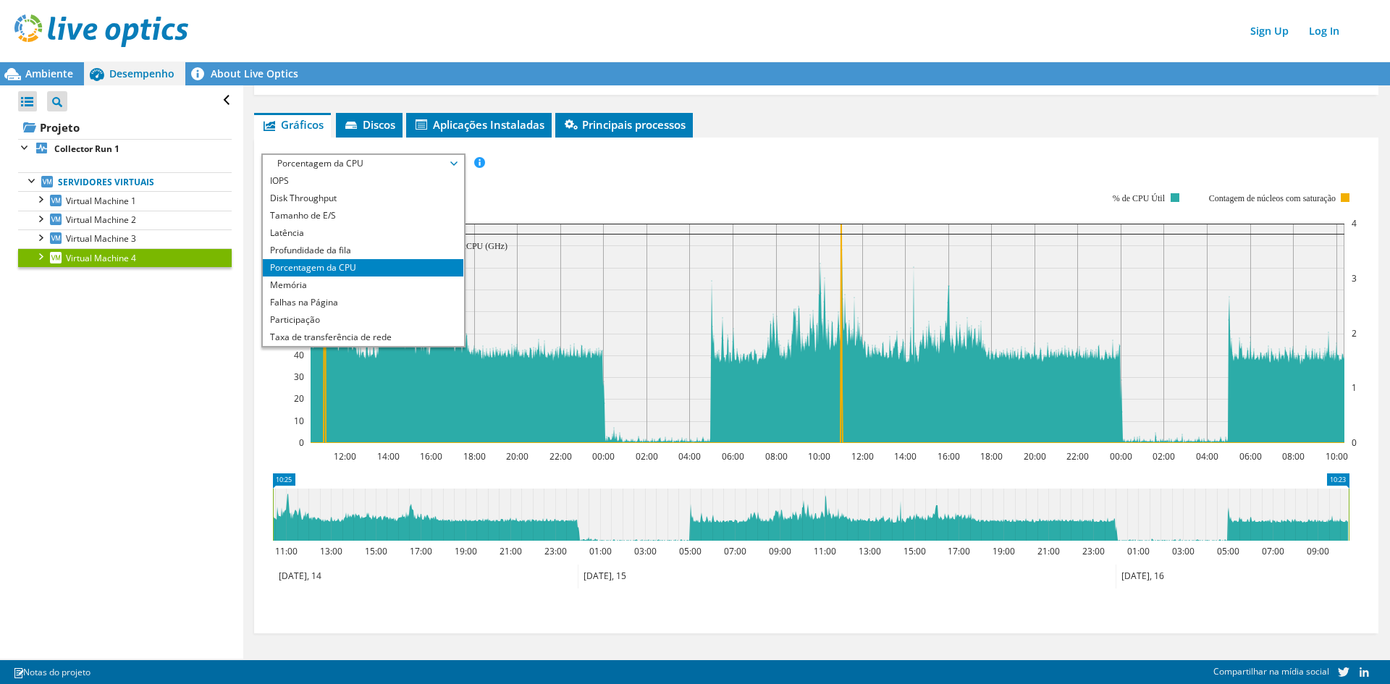
click at [380, 166] on span "Porcentagem da CPU" at bounding box center [363, 163] width 186 height 17
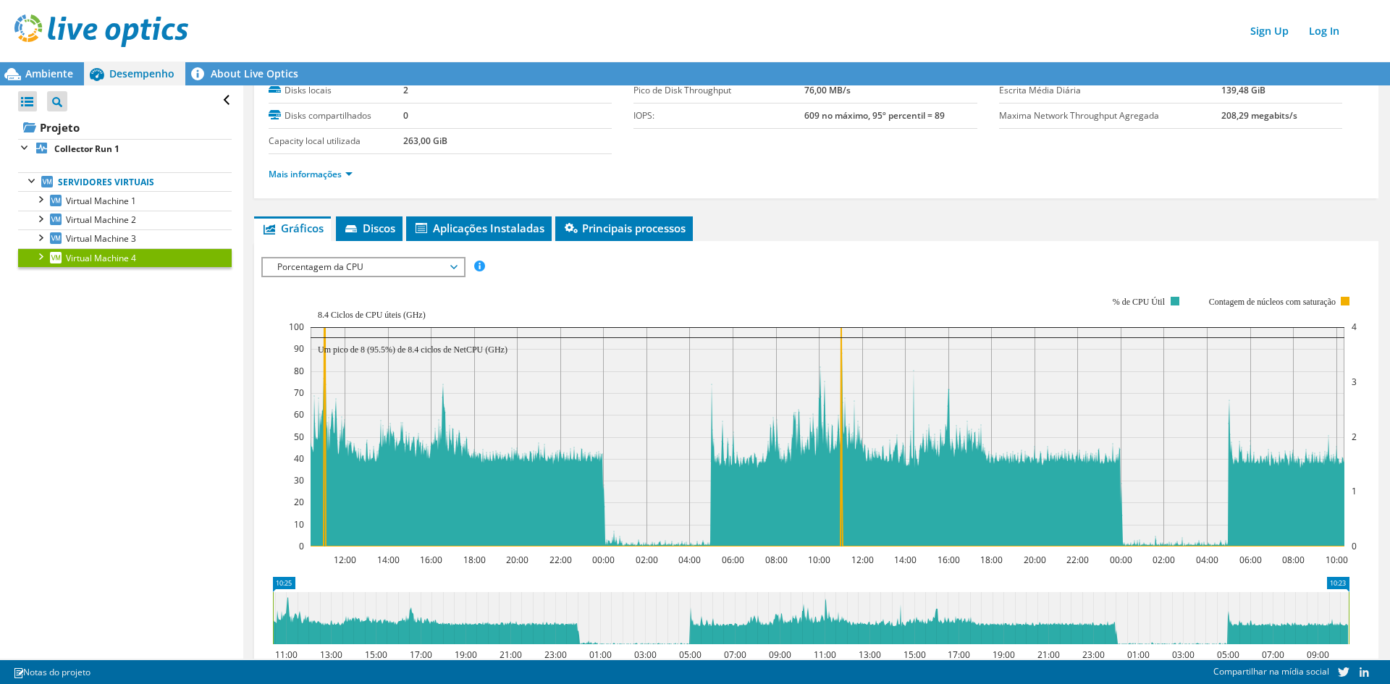
scroll to position [0, 0]
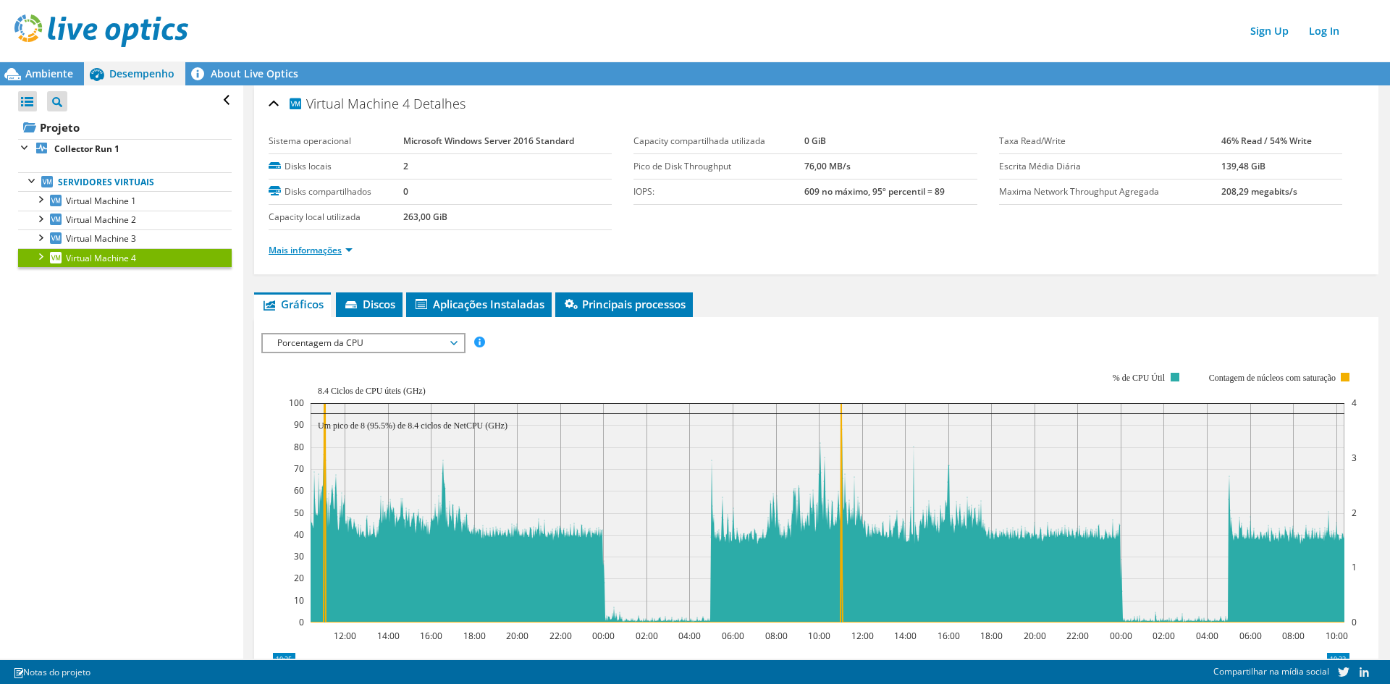
click at [325, 256] on link "Mais informações" at bounding box center [311, 250] width 84 height 12
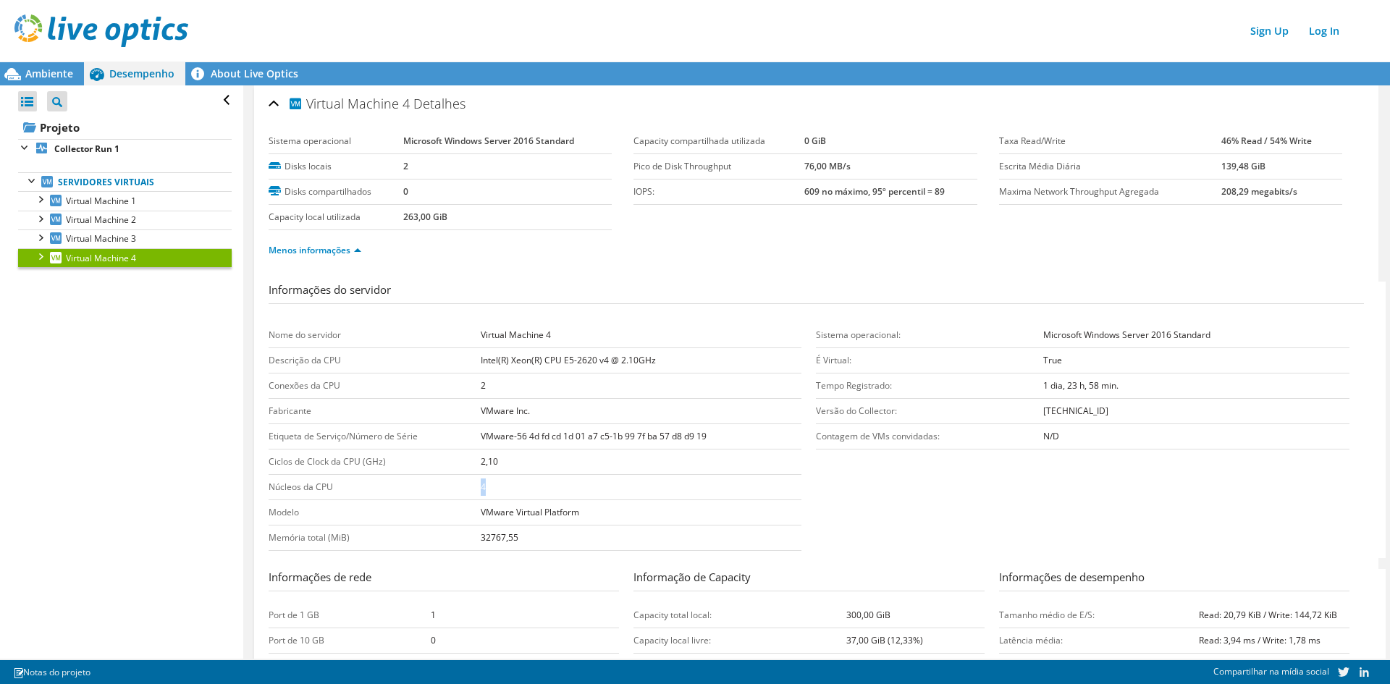
drag, startPoint x: 520, startPoint y: 486, endPoint x: 390, endPoint y: 482, distance: 129.7
click at [390, 482] on tr "Núcleos da CPU 4" at bounding box center [535, 487] width 533 height 25
click at [511, 486] on td "4" at bounding box center [641, 487] width 321 height 25
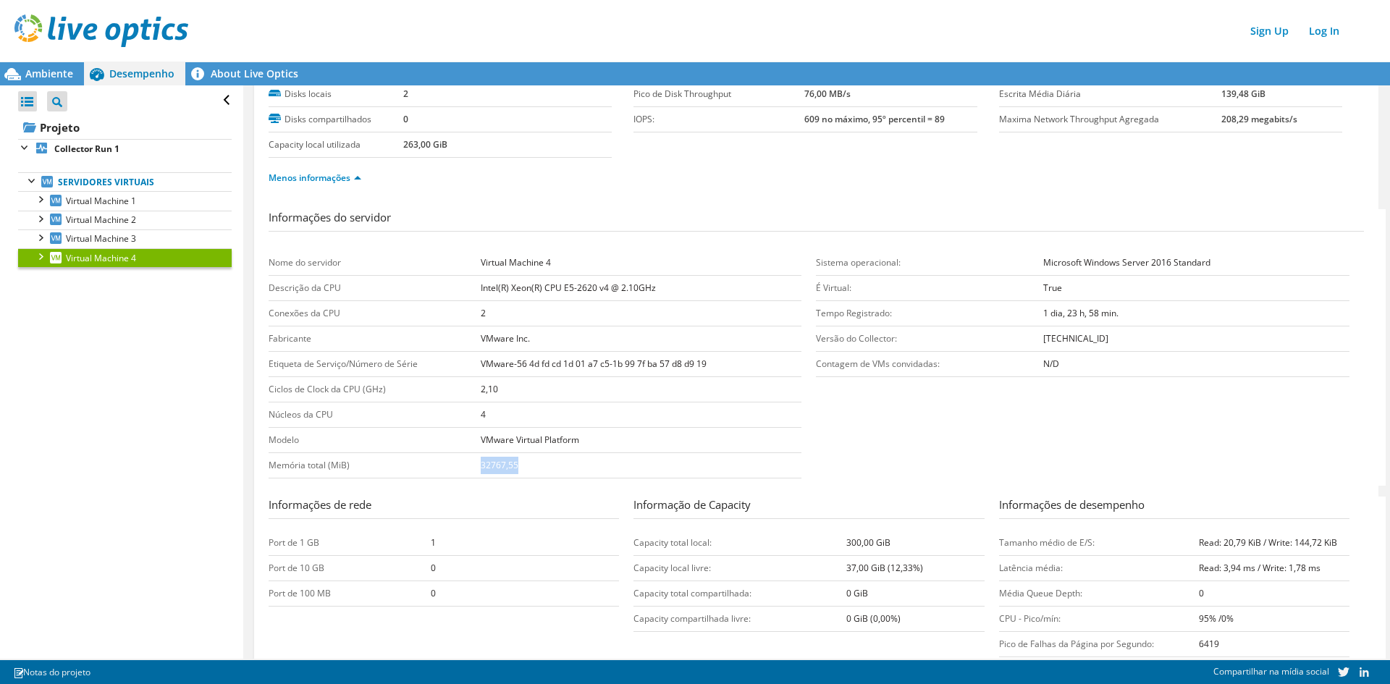
drag, startPoint x: 545, startPoint y: 462, endPoint x: 463, endPoint y: 463, distance: 82.5
click at [463, 463] on tr "Memória total (MiB) 32767,55" at bounding box center [535, 465] width 533 height 25
click at [569, 463] on td "32767,55" at bounding box center [641, 465] width 321 height 25
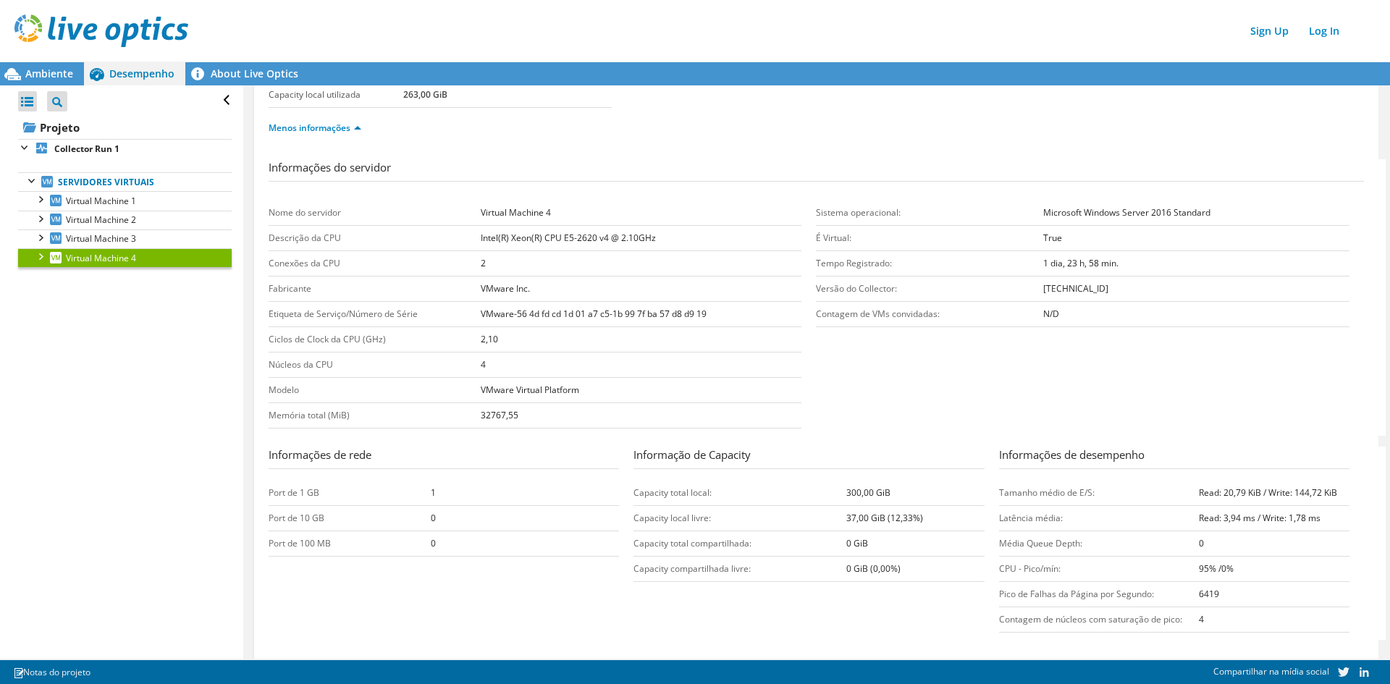
scroll to position [145, 0]
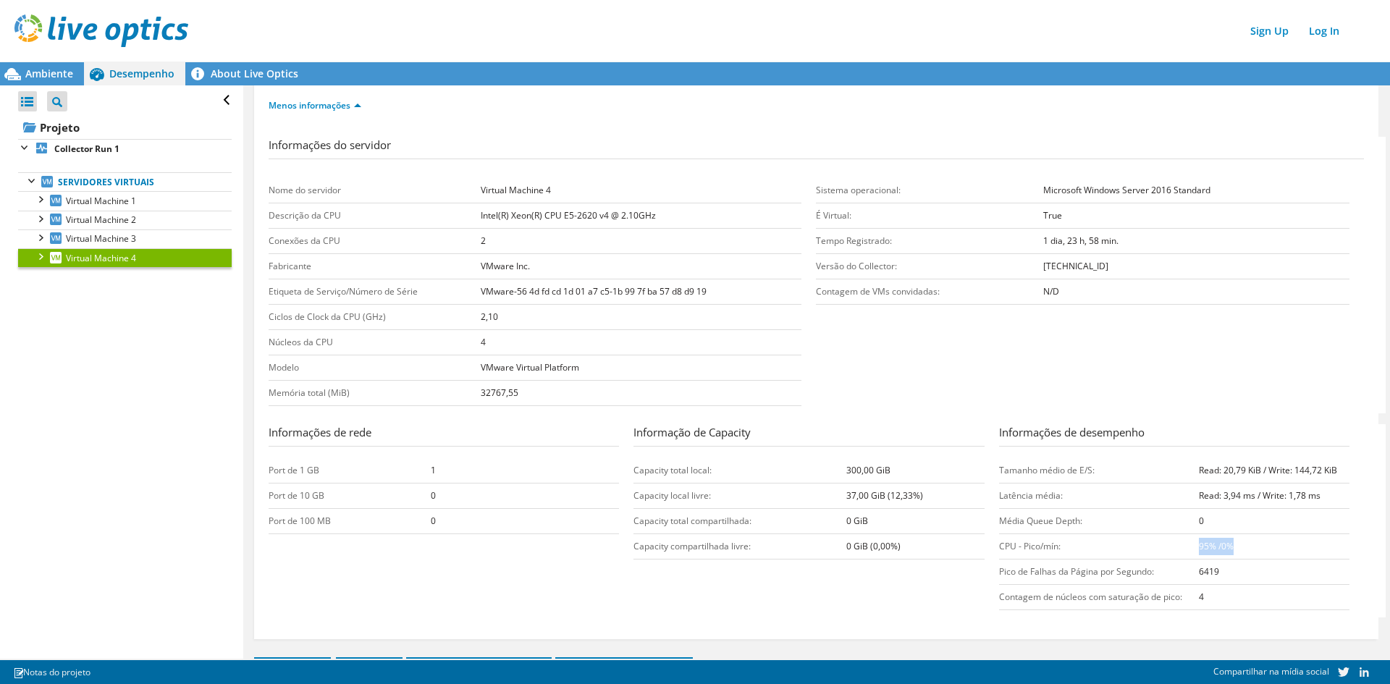
drag, startPoint x: 1260, startPoint y: 550, endPoint x: 1189, endPoint y: 552, distance: 71.0
click at [1199, 552] on td "95% /0%" at bounding box center [1274, 546] width 151 height 25
click at [1205, 550] on b "95% /0%" at bounding box center [1216, 546] width 35 height 12
click at [1199, 550] on b "95% /0%" at bounding box center [1216, 546] width 35 height 12
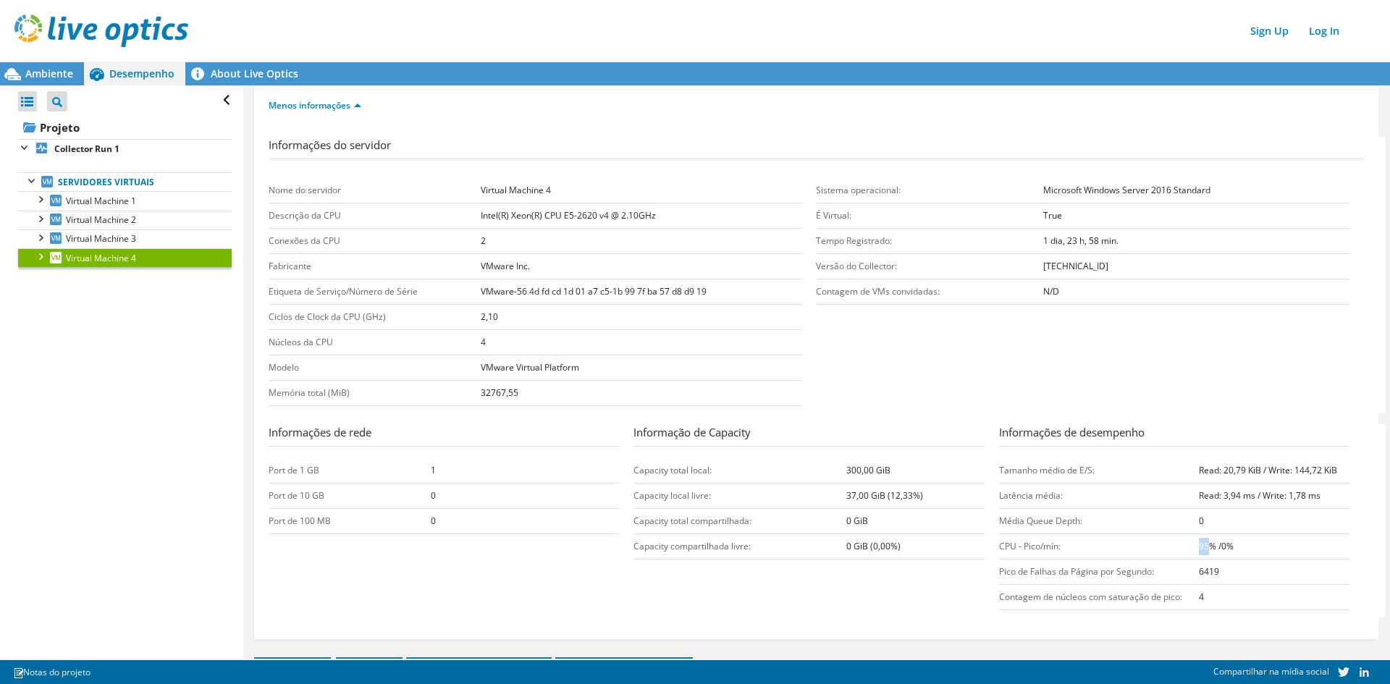
click at [1199, 550] on b "95% /0%" at bounding box center [1216, 546] width 35 height 12
click at [1219, 549] on b "95% /0%" at bounding box center [1216, 546] width 35 height 12
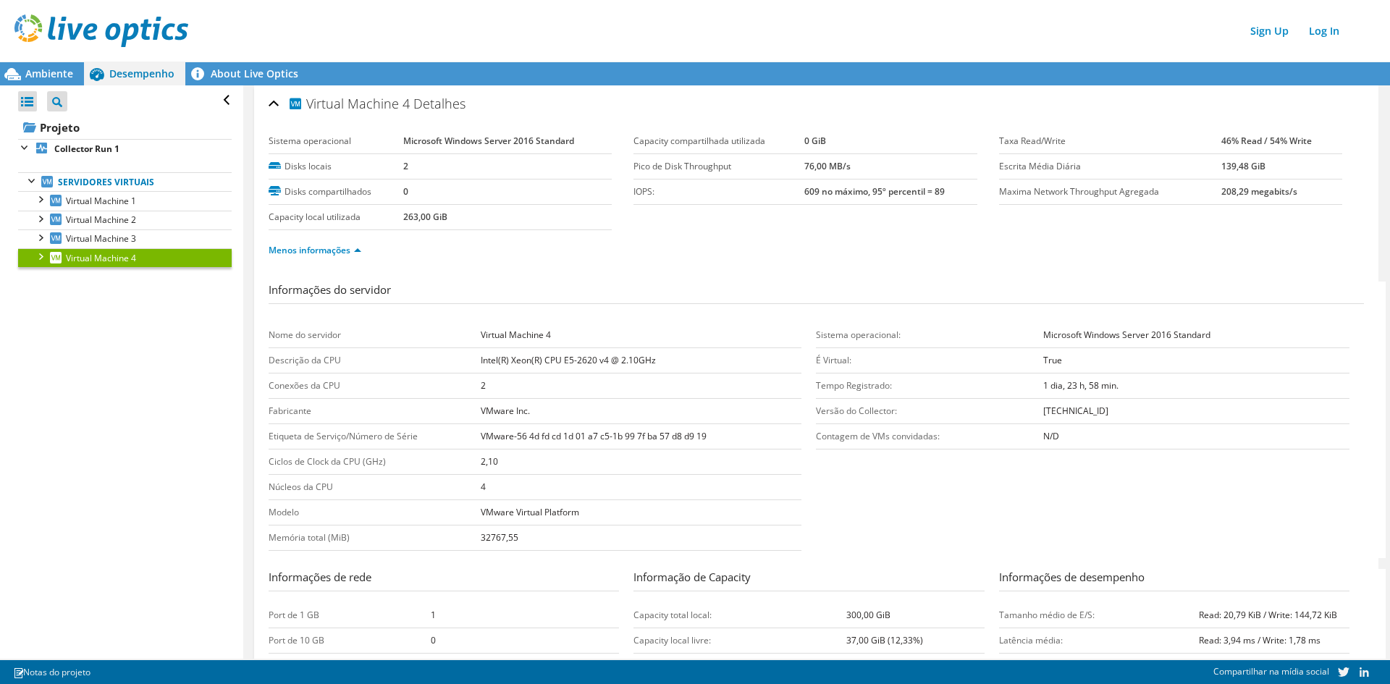
click at [324, 259] on div "Menos informações" at bounding box center [816, 250] width 1095 height 41
click at [326, 255] on link "Menos informações" at bounding box center [315, 250] width 93 height 12
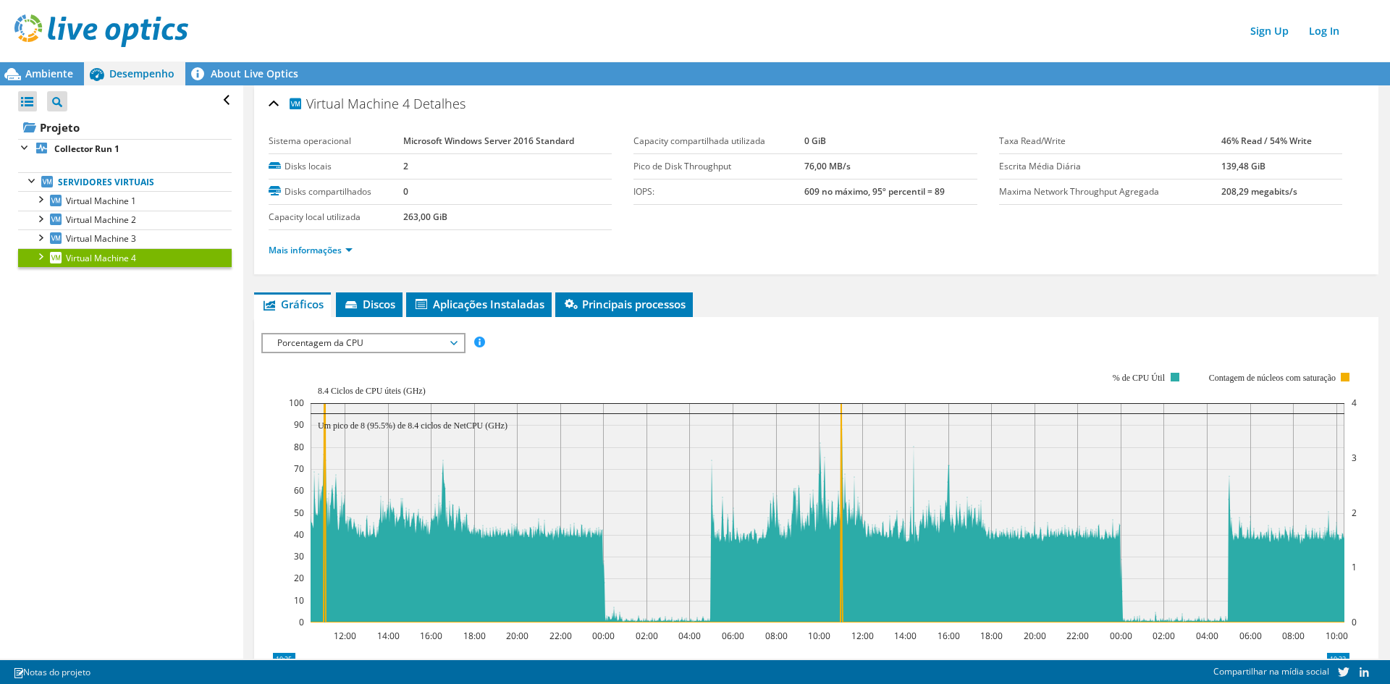
click at [322, 340] on span "Porcentagem da CPU" at bounding box center [363, 342] width 186 height 17
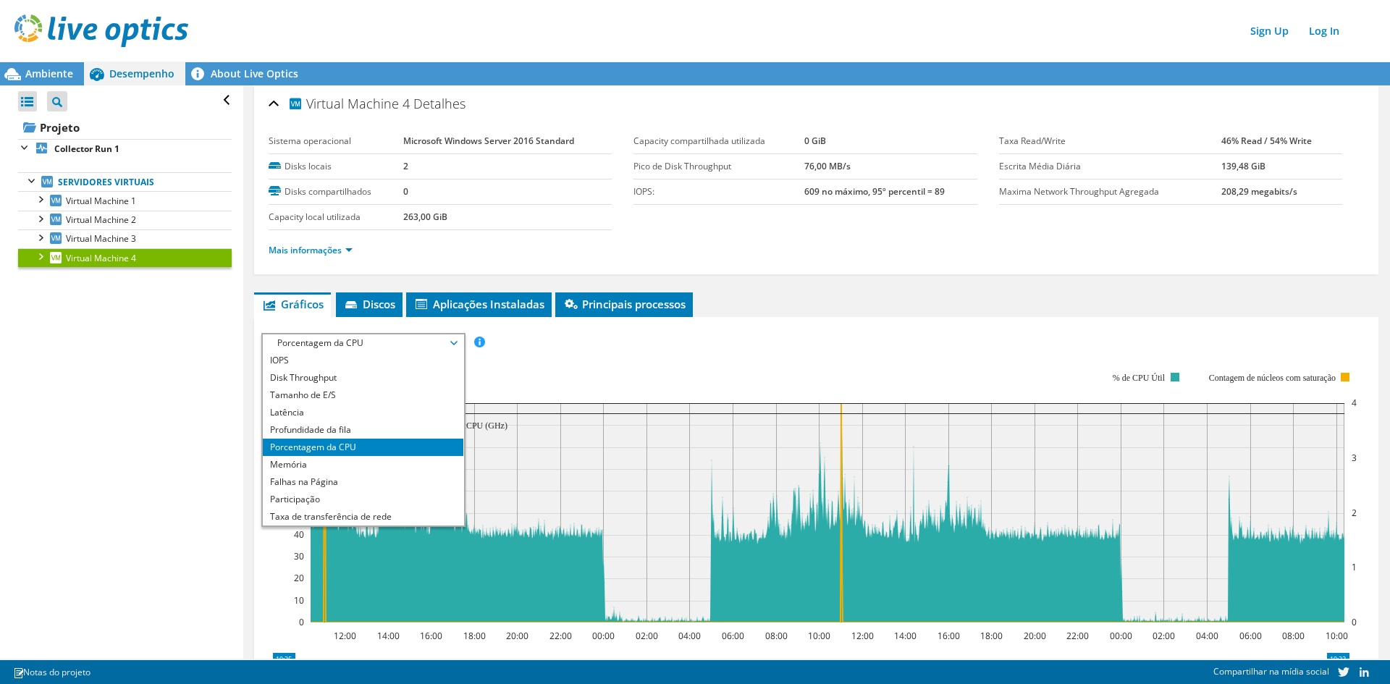
click at [185, 445] on div "Abrir Todos Fechar Todos Filtro de árvore do projeto Projeto Collector Run 1" at bounding box center [121, 371] width 243 height 573
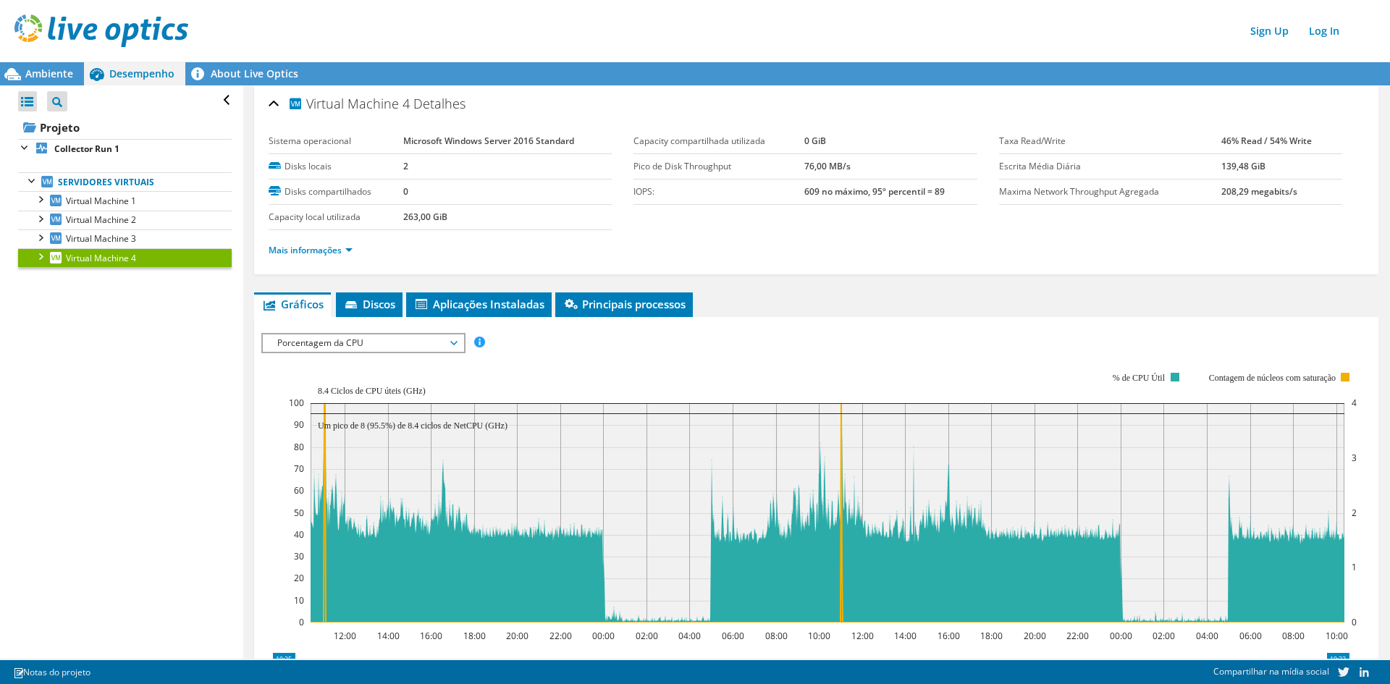
click at [341, 347] on span "Porcentagem da CPU" at bounding box center [363, 342] width 186 height 17
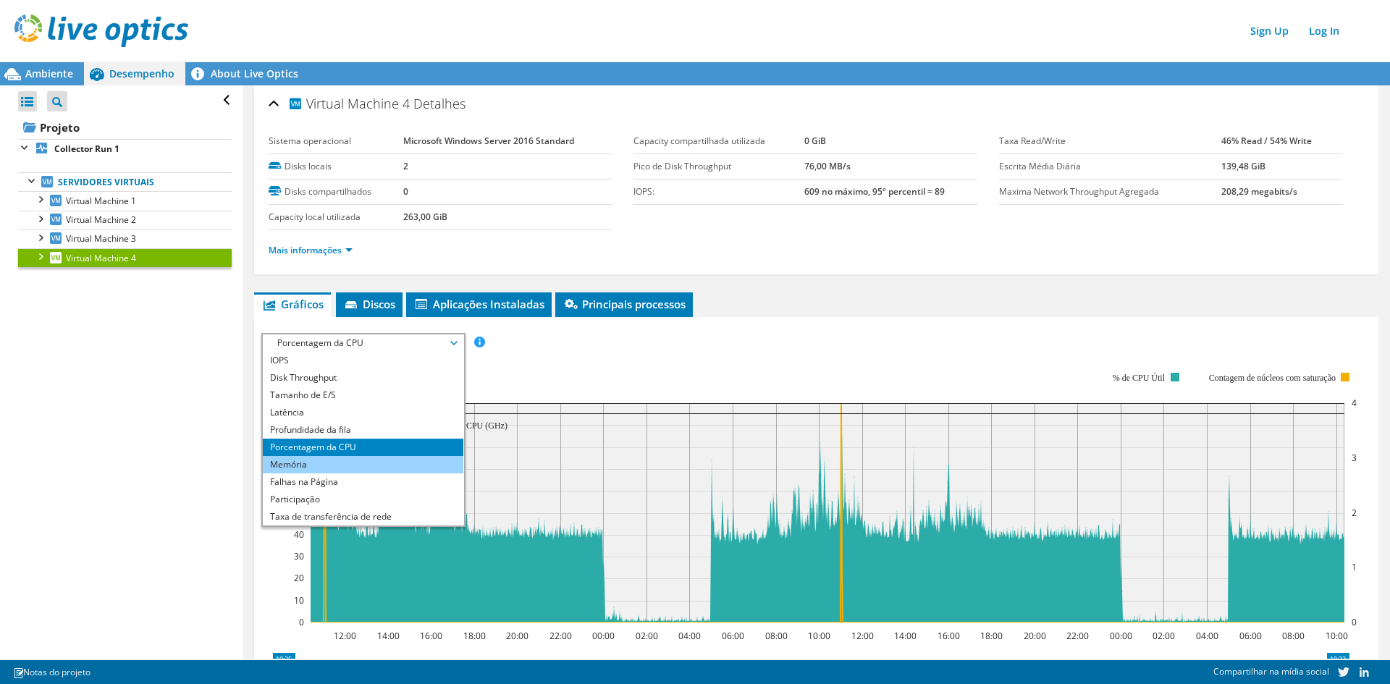
click at [337, 463] on li "Memória" at bounding box center [363, 464] width 201 height 17
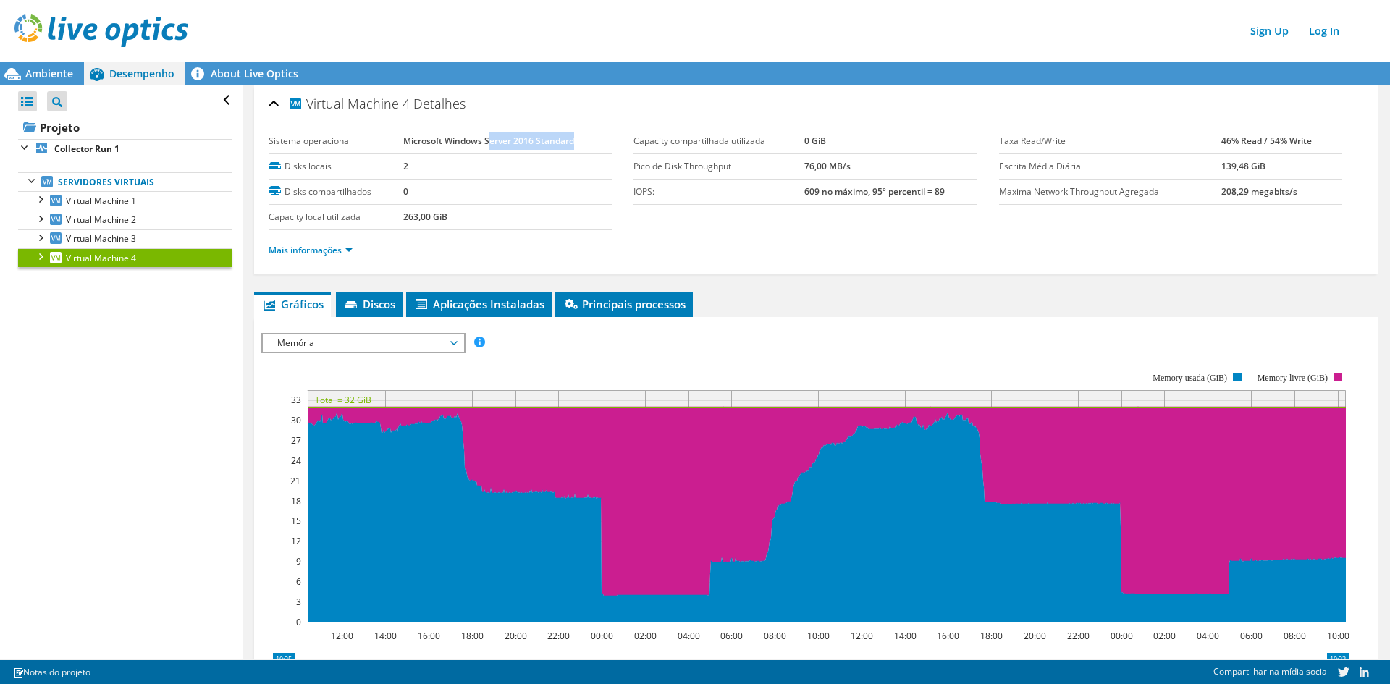
drag, startPoint x: 489, startPoint y: 139, endPoint x: 572, endPoint y: 139, distance: 83.3
click at [572, 139] on b "Microsoft Windows Server 2016 Standard" at bounding box center [488, 141] width 171 height 12
click at [574, 139] on td "Microsoft Windows Server 2016 Standard" at bounding box center [507, 141] width 208 height 25
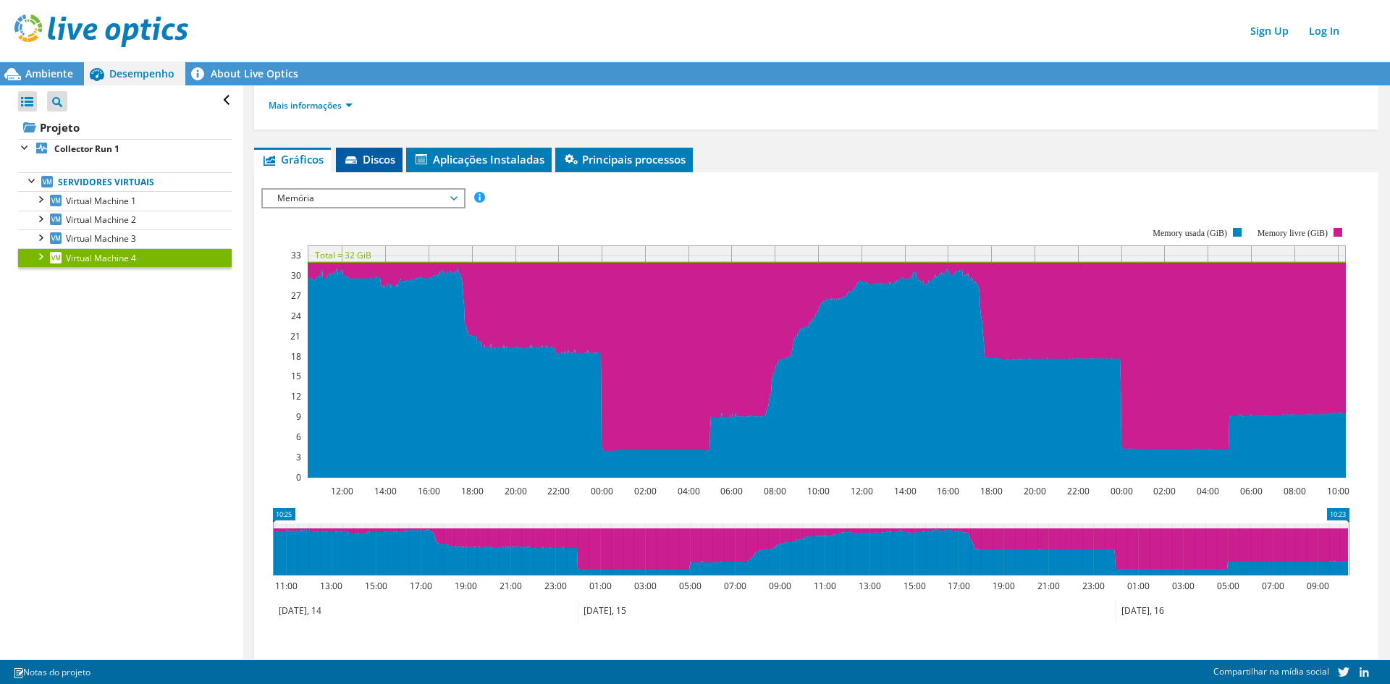
click at [376, 163] on span "Discos" at bounding box center [369, 159] width 52 height 14
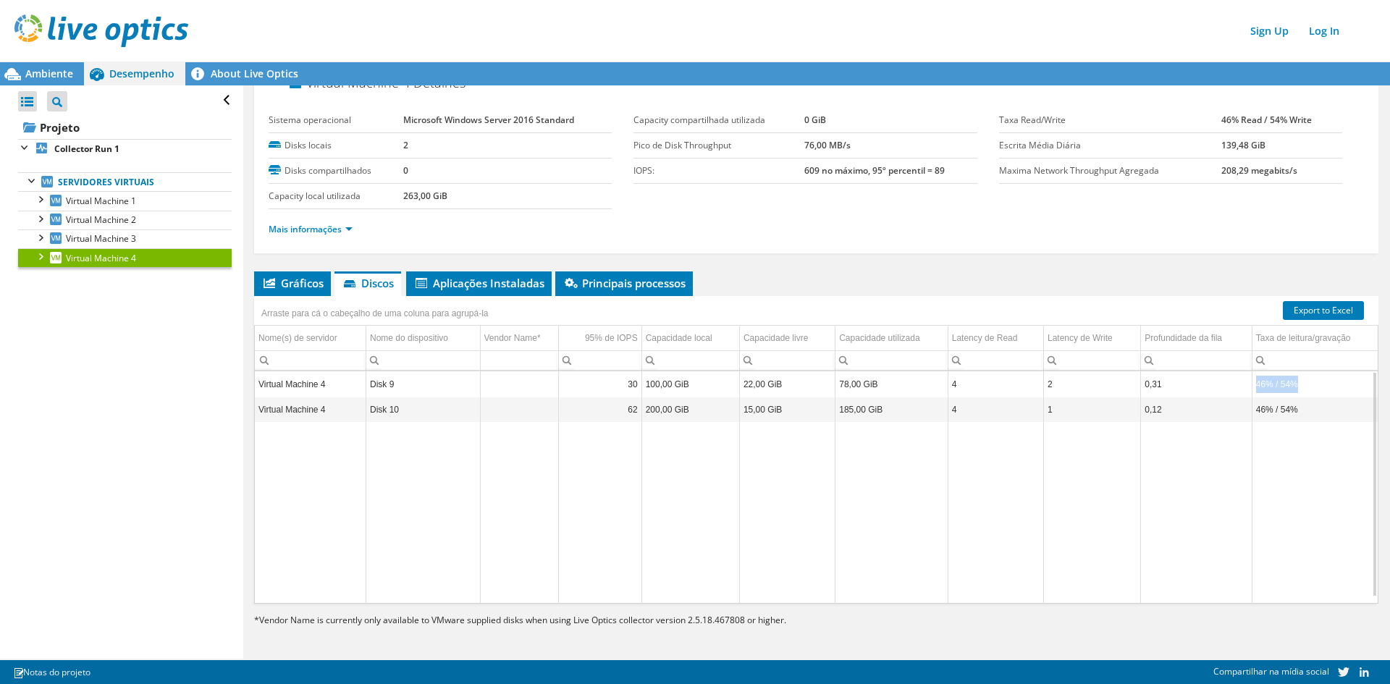
drag, startPoint x: 1288, startPoint y: 384, endPoint x: 1240, endPoint y: 387, distance: 47.9
click at [1240, 387] on tr "Virtual Machine 4 Disk 9 30 100,00 GiB 22,00 GiB 78,00 GiB 4 2 0,31 46% / 54%" at bounding box center [816, 384] width 1123 height 25
click at [1292, 418] on td "46% / 54%" at bounding box center [1315, 409] width 126 height 25
drag, startPoint x: 1311, startPoint y: 418, endPoint x: 1239, endPoint y: 418, distance: 72.4
click at [1239, 418] on tr "Virtual Machine 4 Disk 10 62 200,00 GiB 15,00 GiB 185,00 GiB 4 1 0,12 46% / 54%" at bounding box center [816, 409] width 1123 height 25
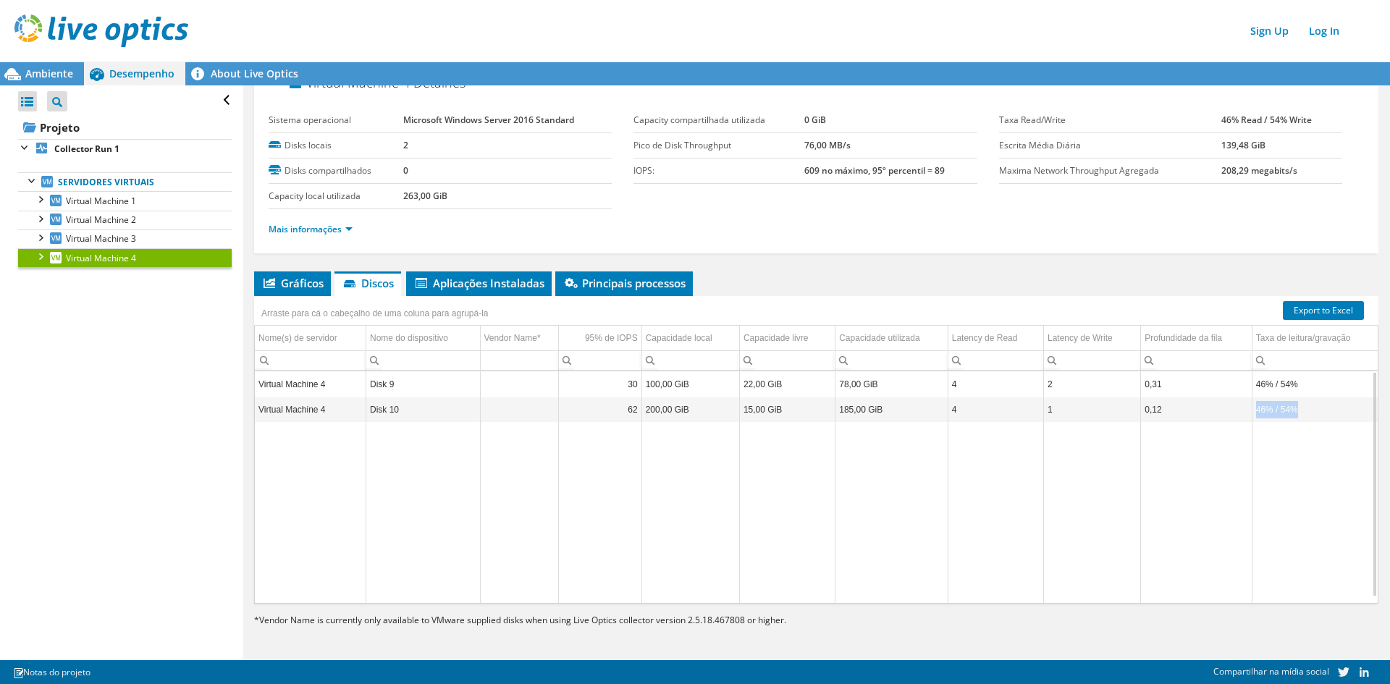
scroll to position [0, 0]
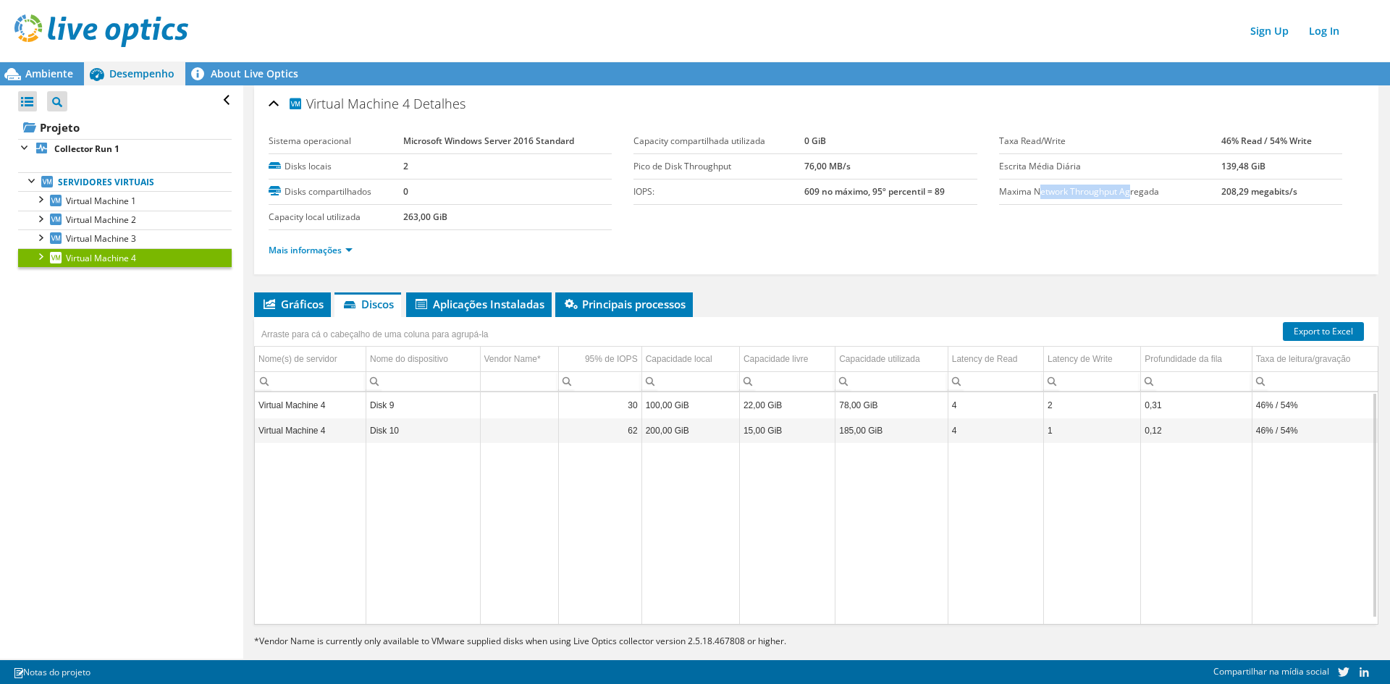
drag, startPoint x: 1032, startPoint y: 189, endPoint x: 1122, endPoint y: 188, distance: 90.5
click at [1122, 188] on label "Maxima Network Throughput Agregada" at bounding box center [1110, 192] width 223 height 14
click at [1024, 140] on label "Taxa Read/Write" at bounding box center [1110, 141] width 223 height 14
drag, startPoint x: 681, startPoint y: 166, endPoint x: 756, endPoint y: 166, distance: 75.3
click at [756, 166] on label "Pico de Disk Throughput" at bounding box center [718, 166] width 171 height 14
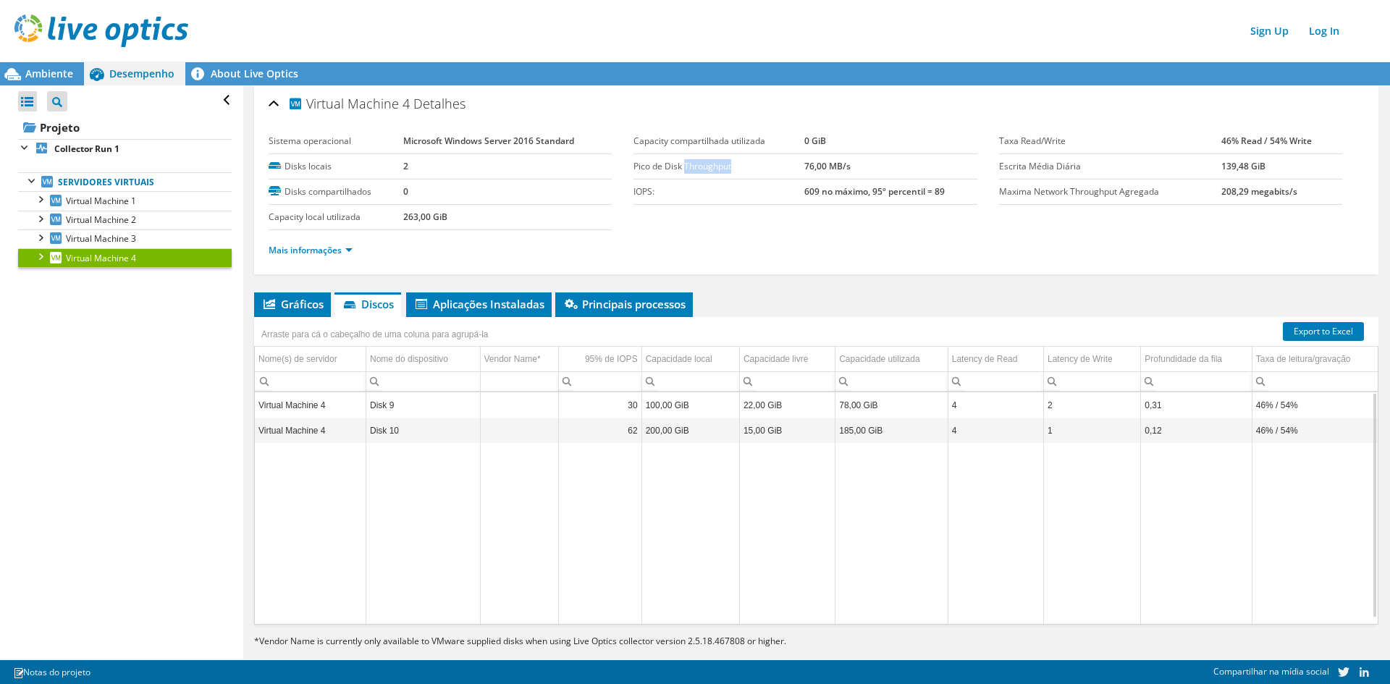
click at [789, 166] on label "Pico de Disk Throughput" at bounding box center [718, 166] width 171 height 14
drag, startPoint x: 898, startPoint y: 167, endPoint x: 769, endPoint y: 171, distance: 128.9
click at [769, 171] on tr "Pico de Disk Throughput 76,00 MB/s" at bounding box center [804, 166] width 343 height 25
click at [125, 238] on span "Virtual Machine 3" at bounding box center [101, 238] width 70 height 12
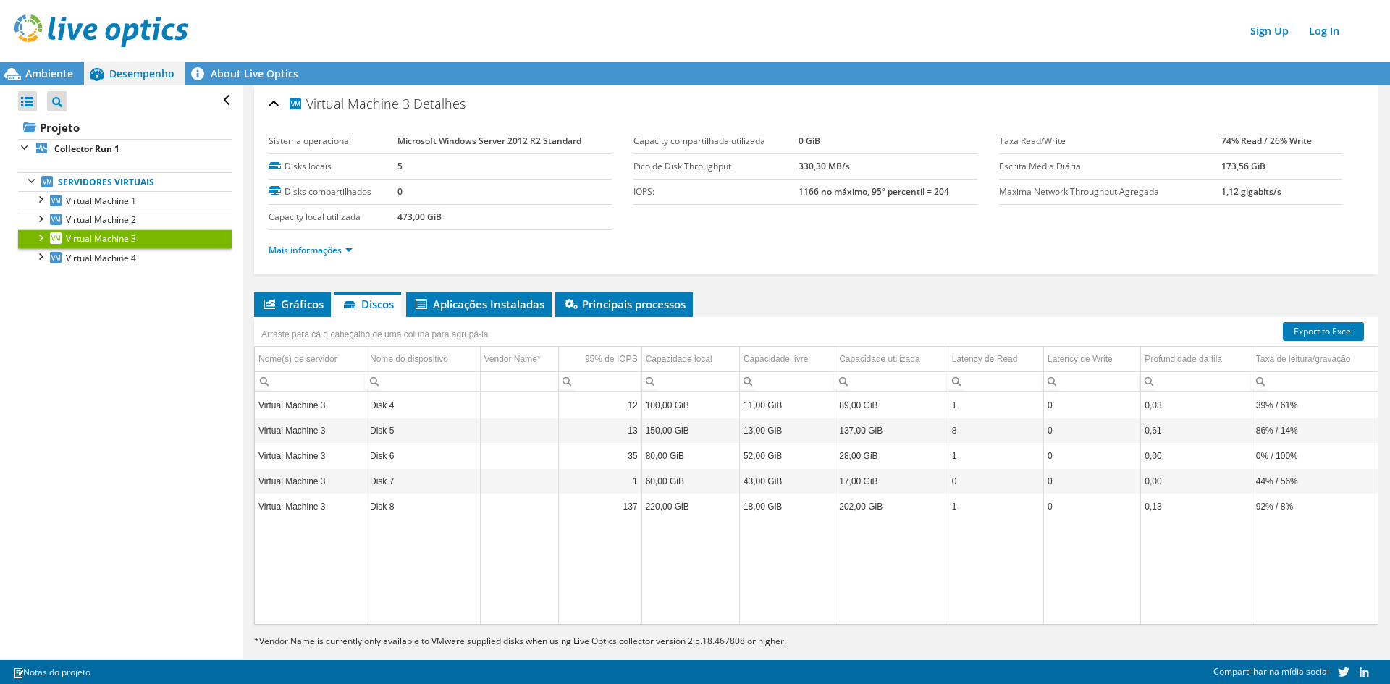
drag, startPoint x: 854, startPoint y: 161, endPoint x: 756, endPoint y: 167, distance: 98.6
click at [756, 167] on tr "Pico de Disk Throughput 330,30 MB/s" at bounding box center [804, 166] width 343 height 25
click at [854, 165] on td "330,30 MB/s" at bounding box center [887, 166] width 179 height 25
drag, startPoint x: 864, startPoint y: 172, endPoint x: 788, endPoint y: 172, distance: 76.0
click at [788, 172] on tr "Pico de Disk Throughput 330,30 MB/s" at bounding box center [804, 166] width 343 height 25
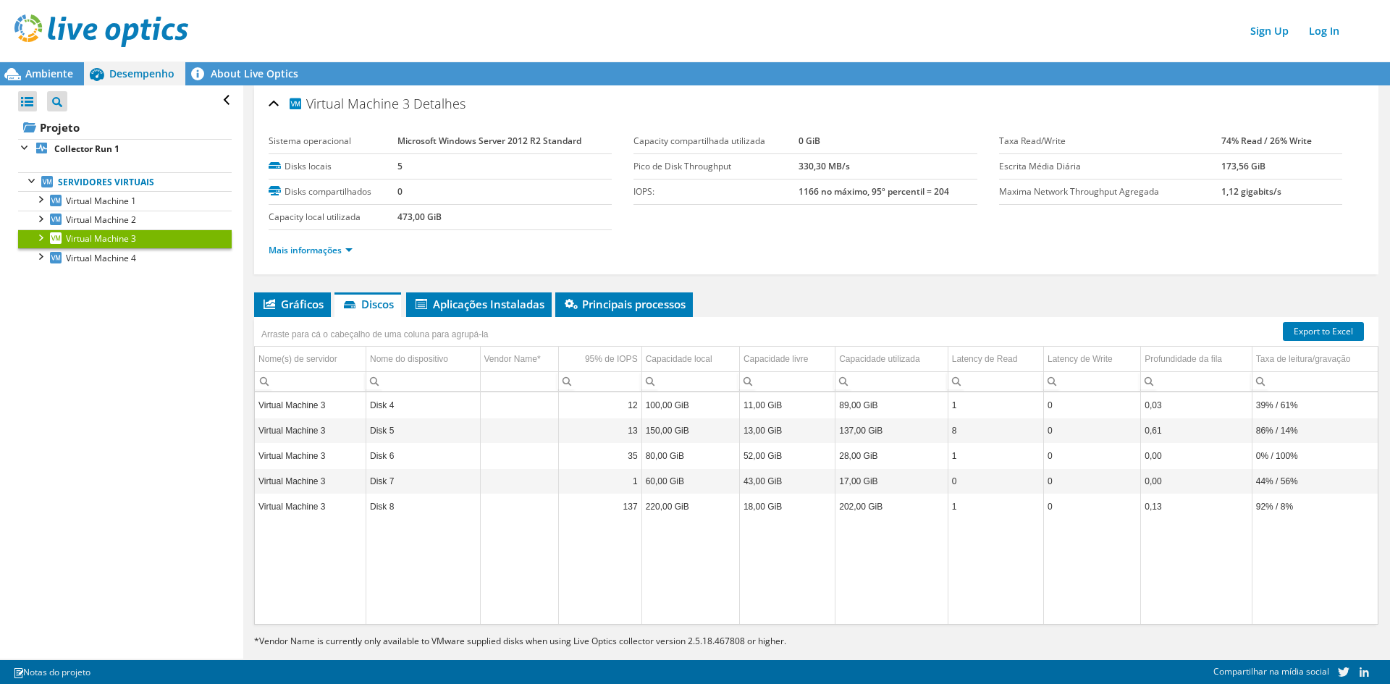
drag, startPoint x: 1290, startPoint y: 172, endPoint x: 1194, endPoint y: 173, distance: 96.3
click at [1194, 173] on tr "Escrita Média Diária 173,56 GiB" at bounding box center [1170, 166] width 343 height 25
click at [853, 159] on td "330,30 MB/s" at bounding box center [887, 166] width 179 height 25
drag, startPoint x: 879, startPoint y: 161, endPoint x: 775, endPoint y: 163, distance: 103.5
click at [775, 163] on tr "Pico de Disk Throughput 330,30 MB/s" at bounding box center [804, 166] width 343 height 25
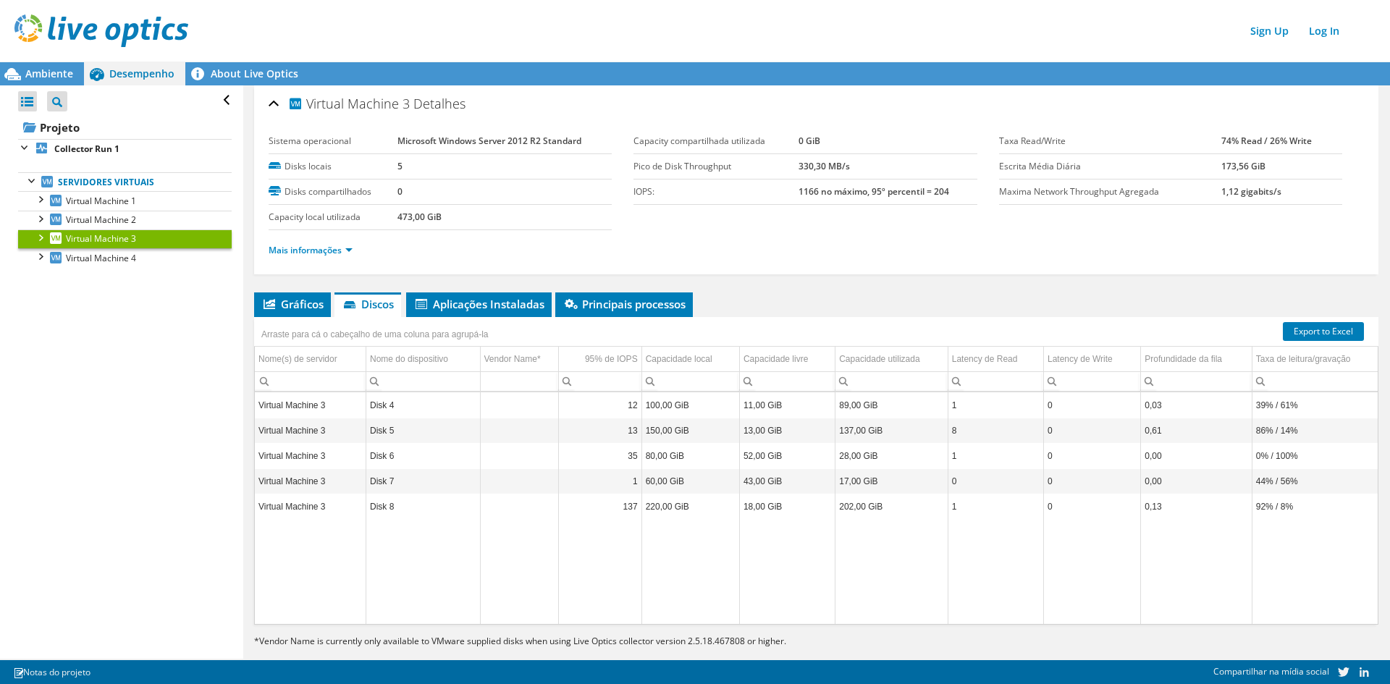
click at [798, 165] on b "330,30 MB/s" at bounding box center [823, 166] width 51 height 12
click at [853, 165] on td "330,30 MB/s" at bounding box center [887, 166] width 179 height 25
drag, startPoint x: 864, startPoint y: 165, endPoint x: 771, endPoint y: 169, distance: 92.7
click at [771, 169] on tr "Pico de Disk Throughput 330,30 MB/s" at bounding box center [804, 166] width 343 height 25
click at [854, 201] on td "1166 no máximo, 95º percentil = 204" at bounding box center [887, 192] width 179 height 25
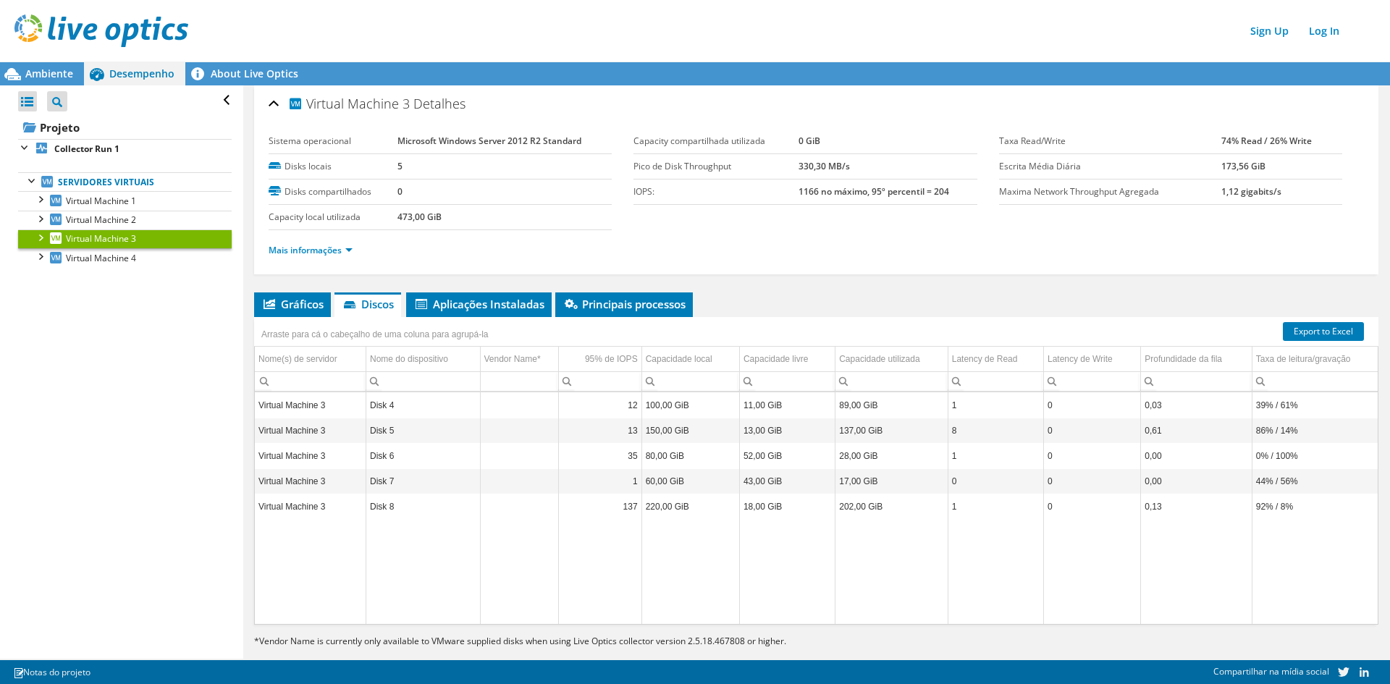
click at [41, 239] on div at bounding box center [40, 236] width 14 height 14
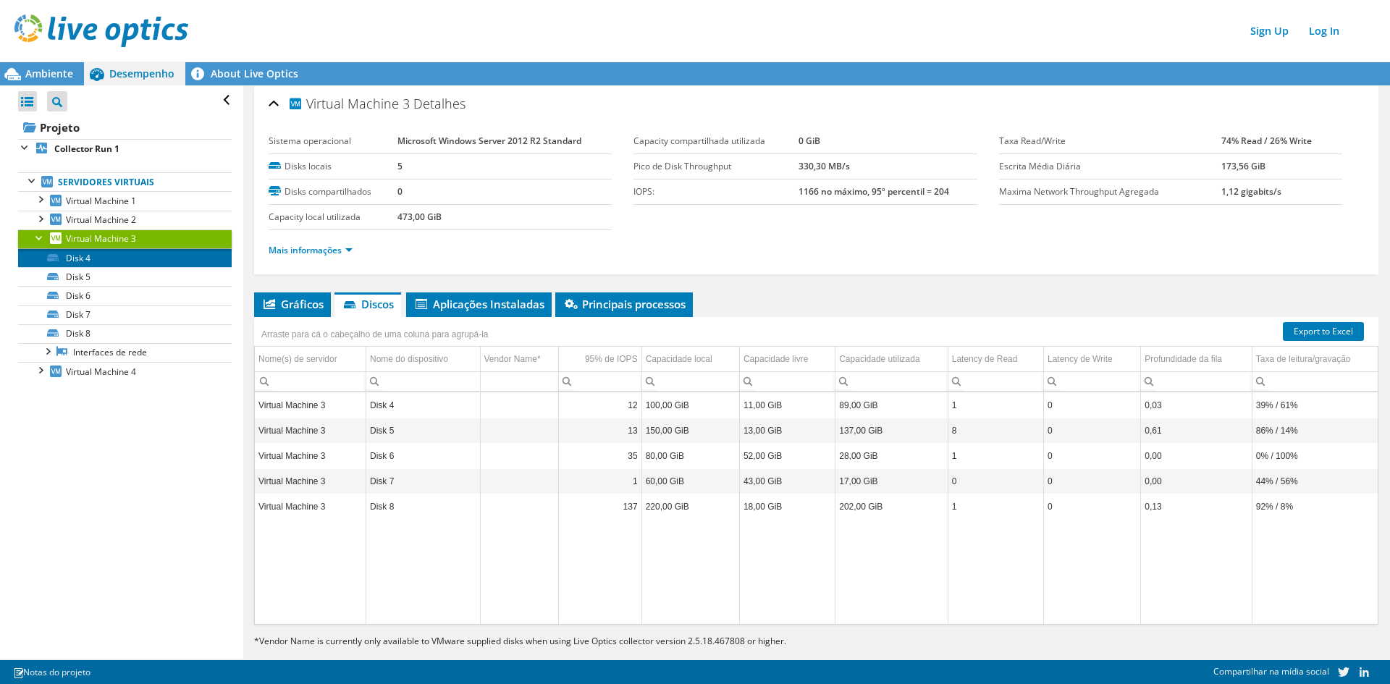
click at [81, 258] on link "Disk 4" at bounding box center [125, 257] width 214 height 19
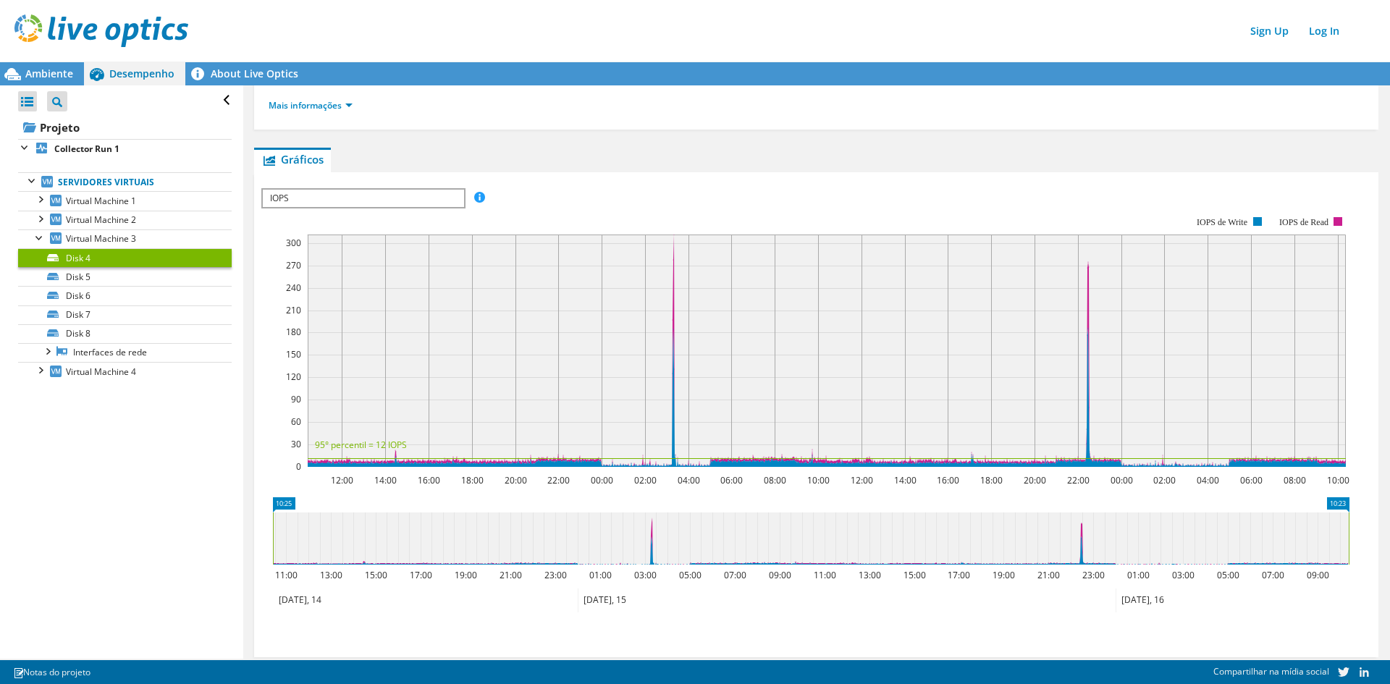
scroll to position [194, 0]
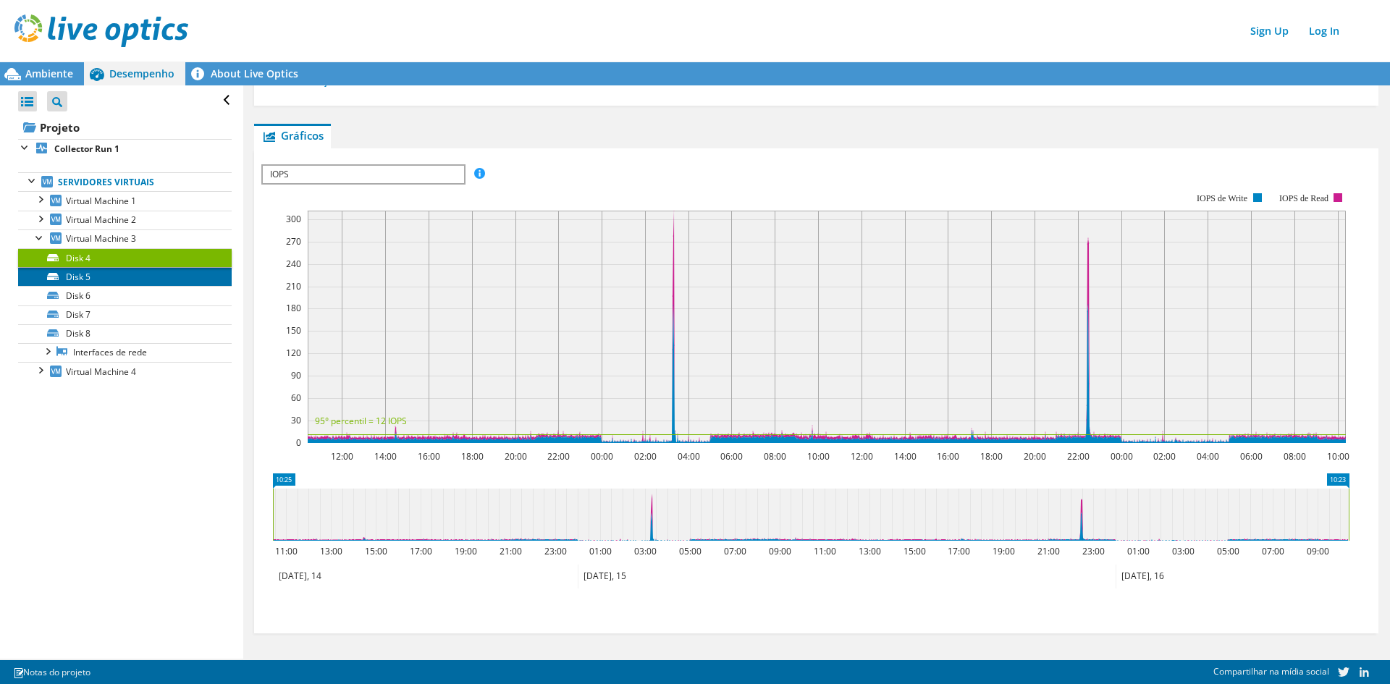
click at [93, 277] on link "Disk 5" at bounding box center [125, 276] width 214 height 19
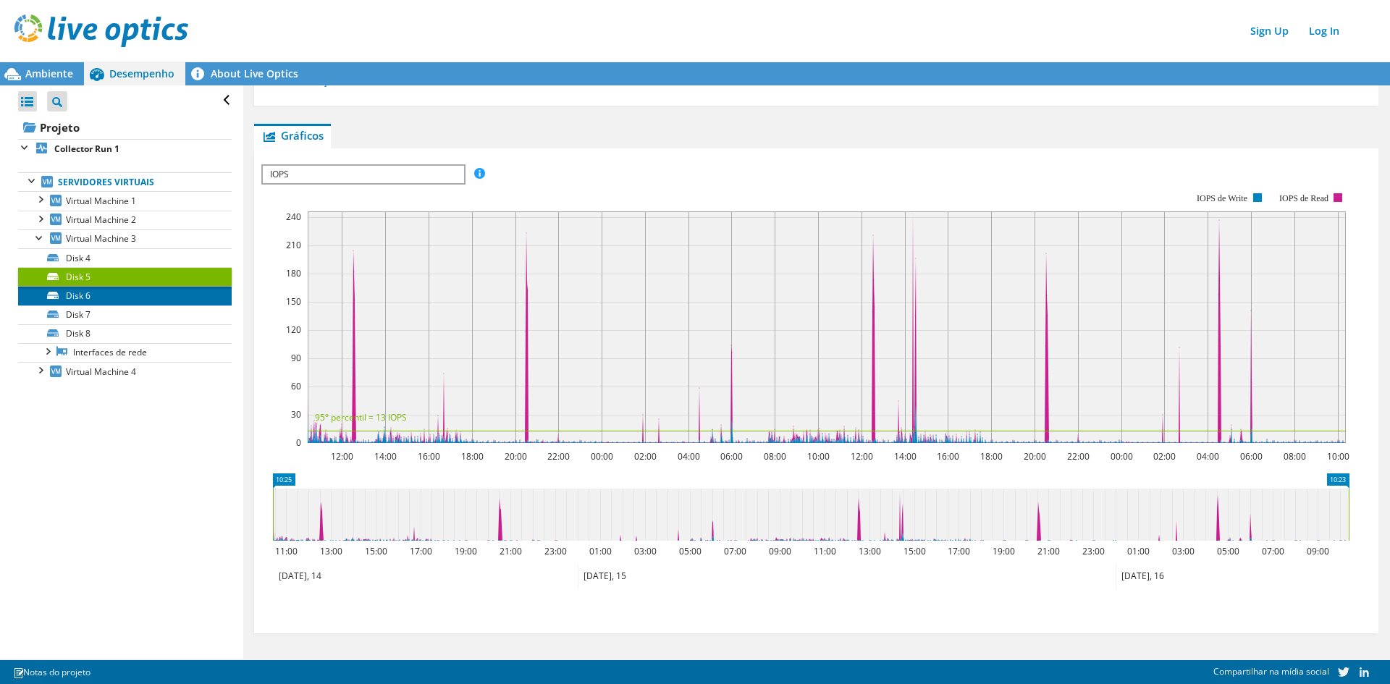
click at [88, 297] on link "Disk 6" at bounding box center [125, 295] width 214 height 19
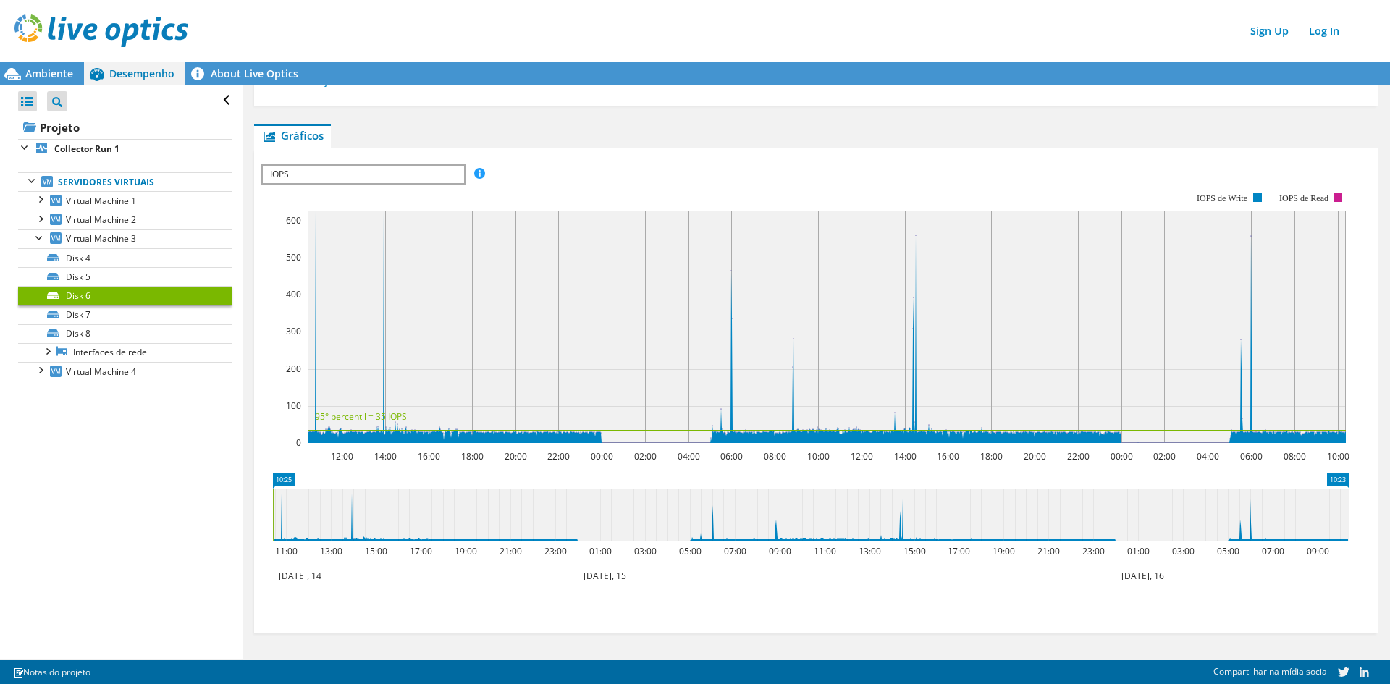
click at [358, 175] on span "IOPS" at bounding box center [363, 174] width 201 height 17
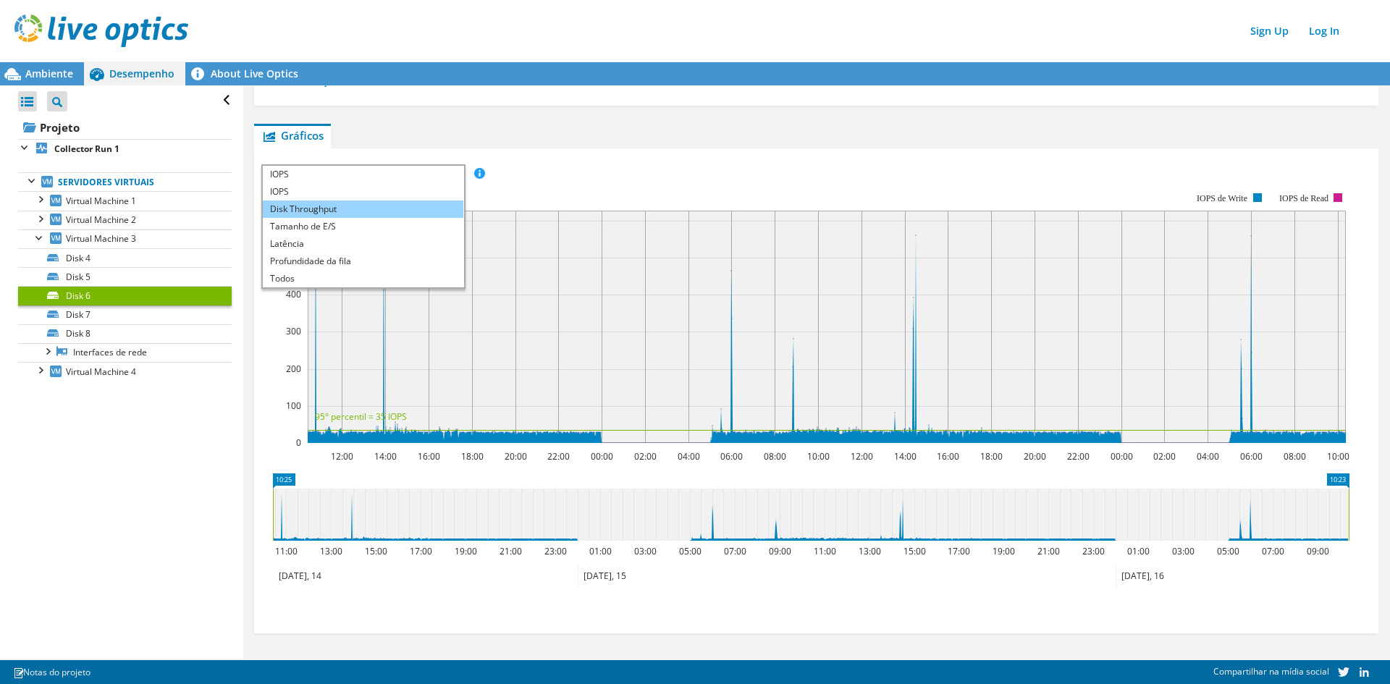
click at [343, 214] on li "Disk Throughput" at bounding box center [363, 209] width 201 height 17
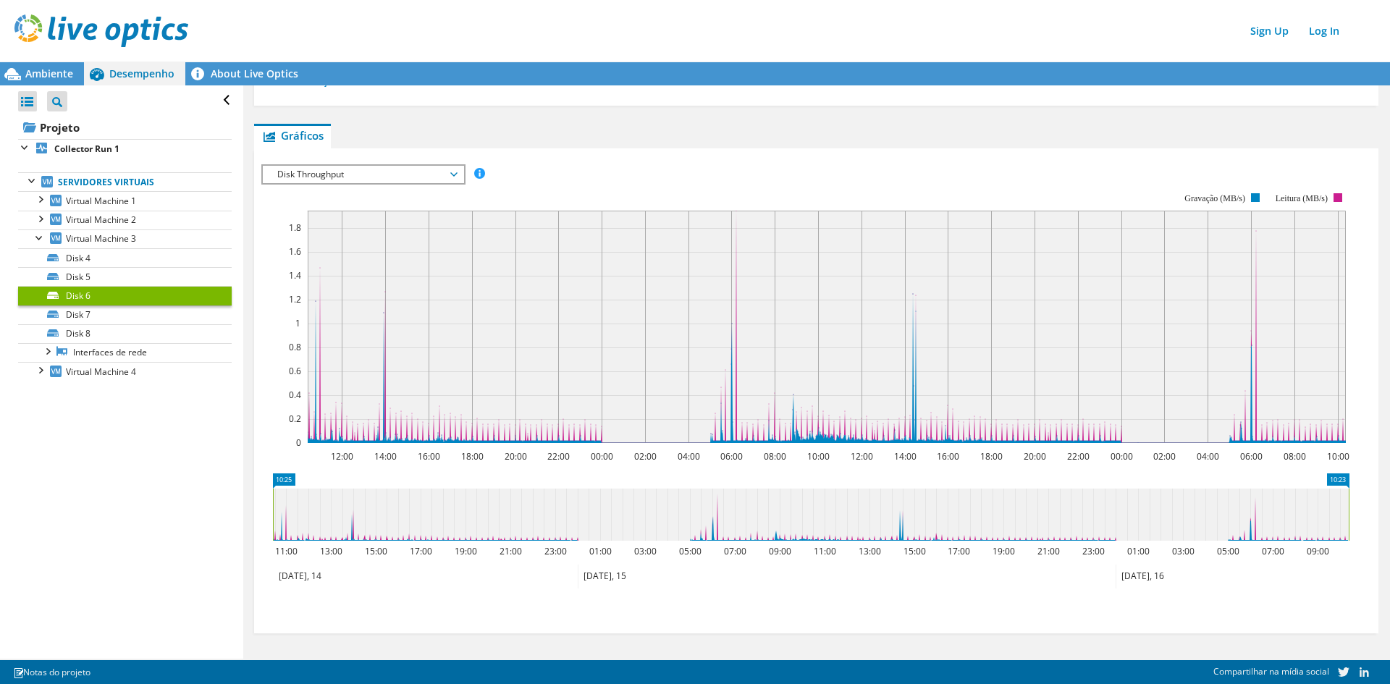
click at [366, 172] on span "Disk Throughput" at bounding box center [363, 174] width 186 height 17
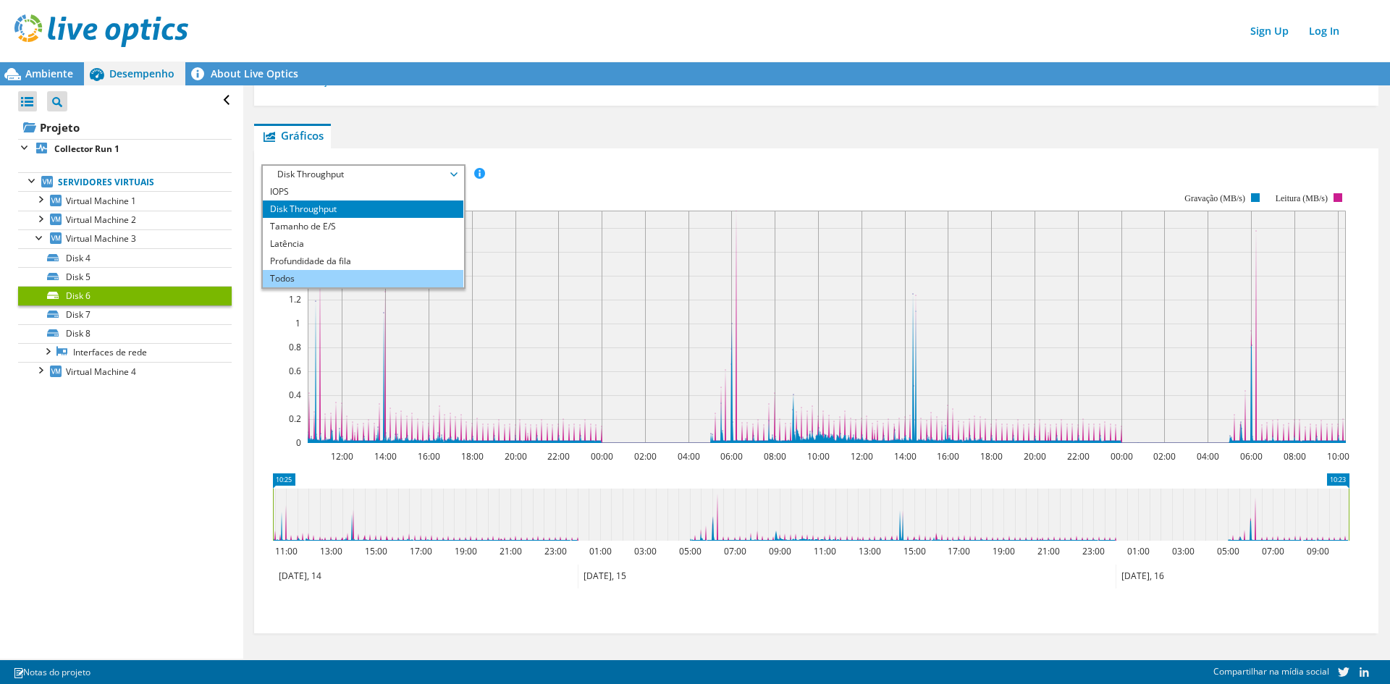
click at [363, 278] on li "Todos" at bounding box center [363, 278] width 201 height 17
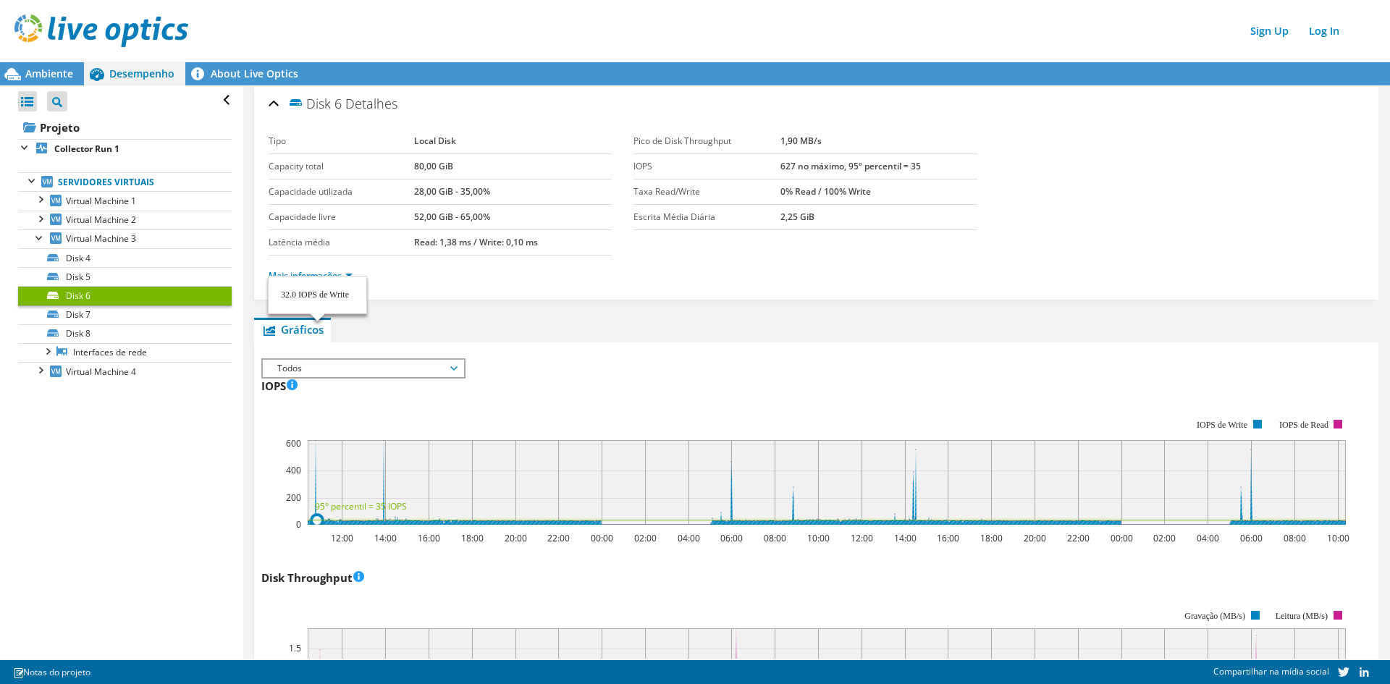
scroll to position [194, 0]
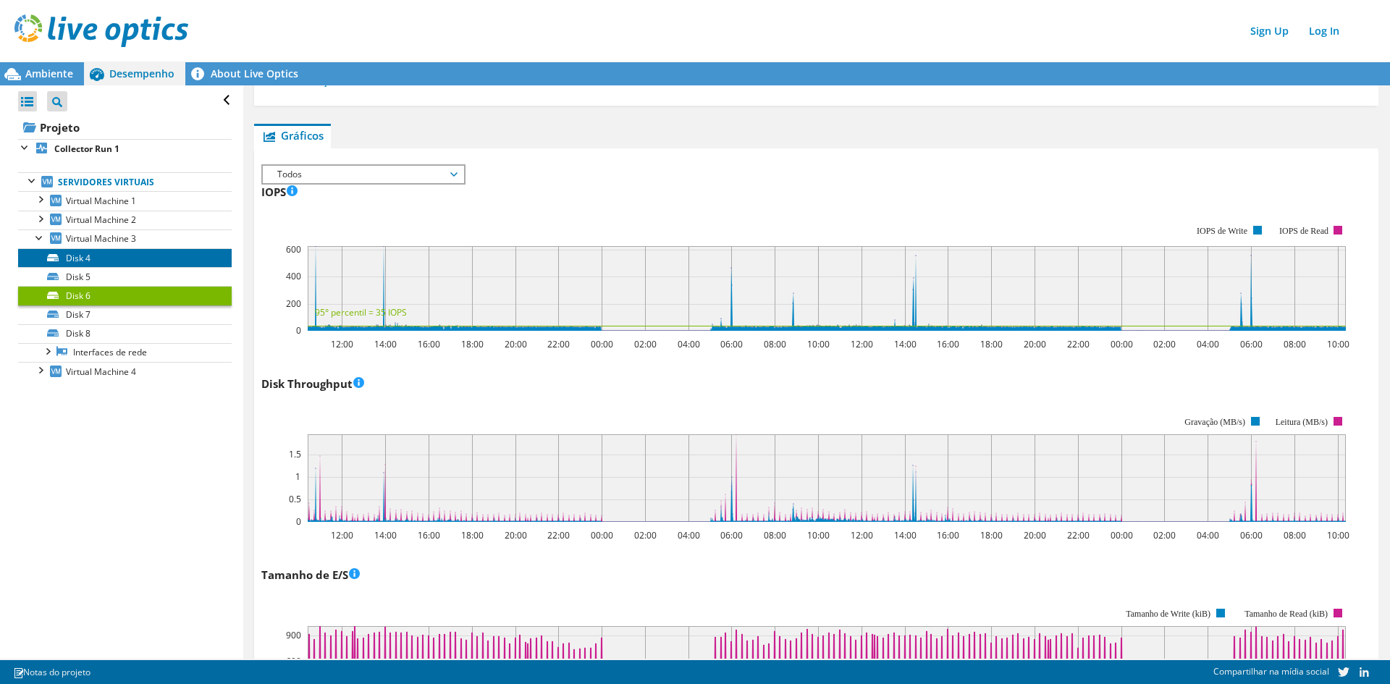
click at [113, 259] on link "Disk 4" at bounding box center [125, 257] width 214 height 19
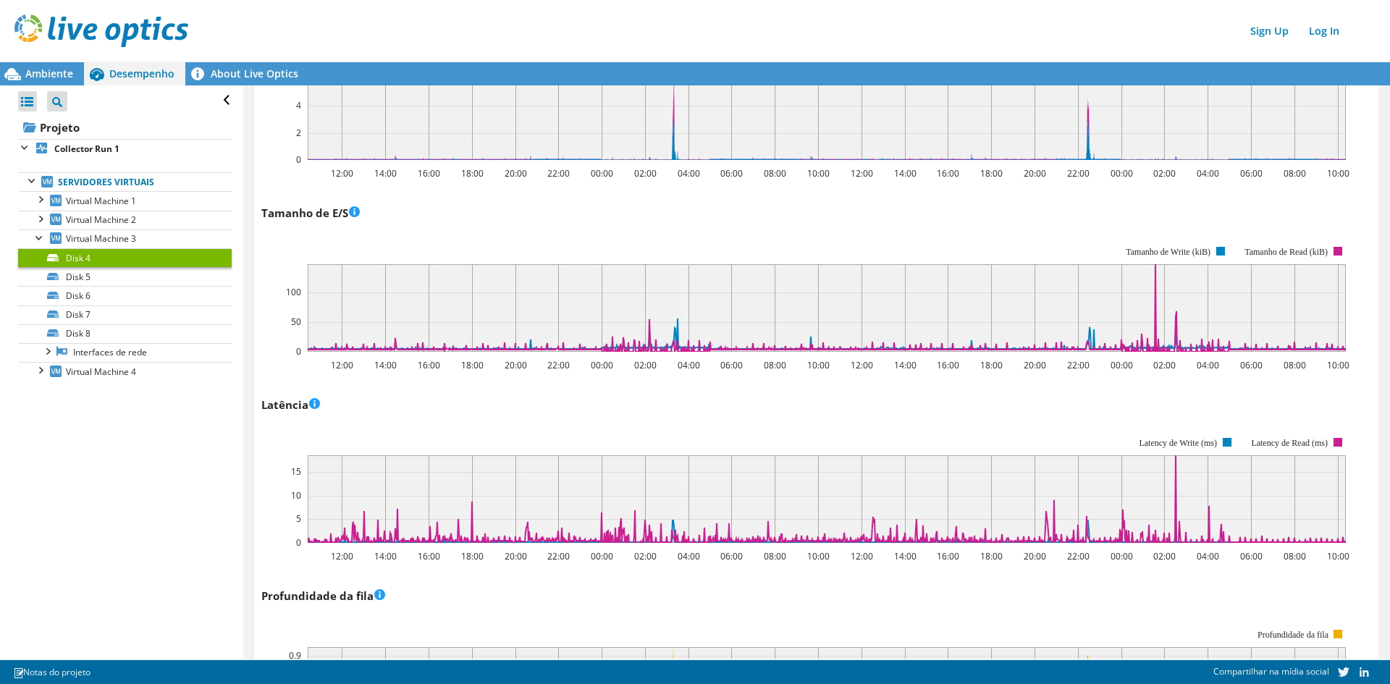
scroll to position [339, 0]
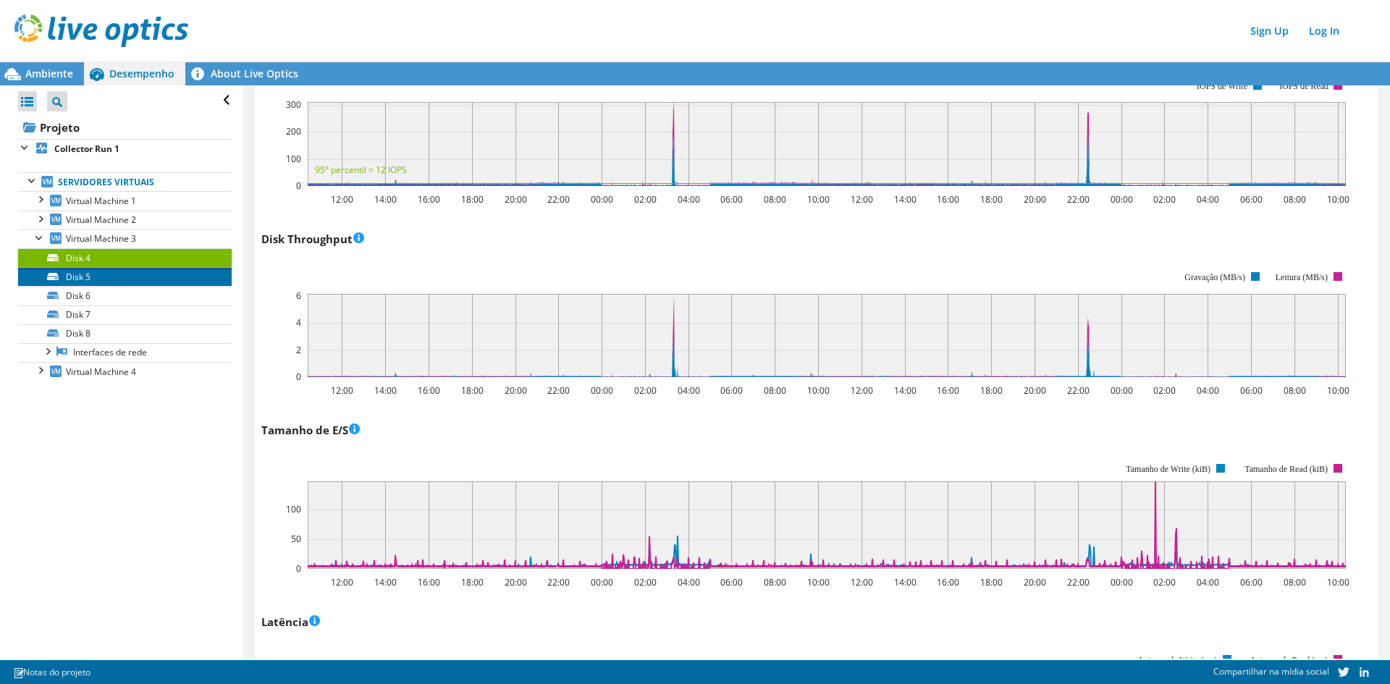
click at [114, 280] on link "Disk 5" at bounding box center [125, 276] width 214 height 19
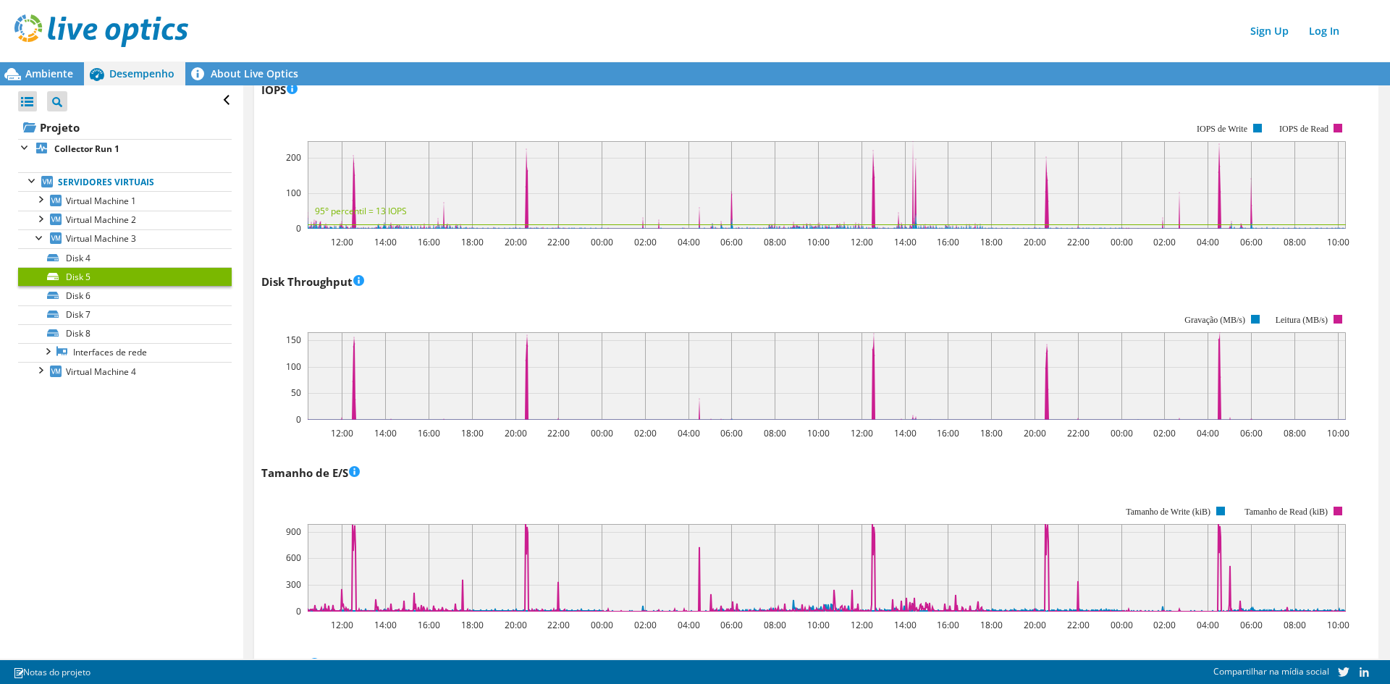
scroll to position [219, 0]
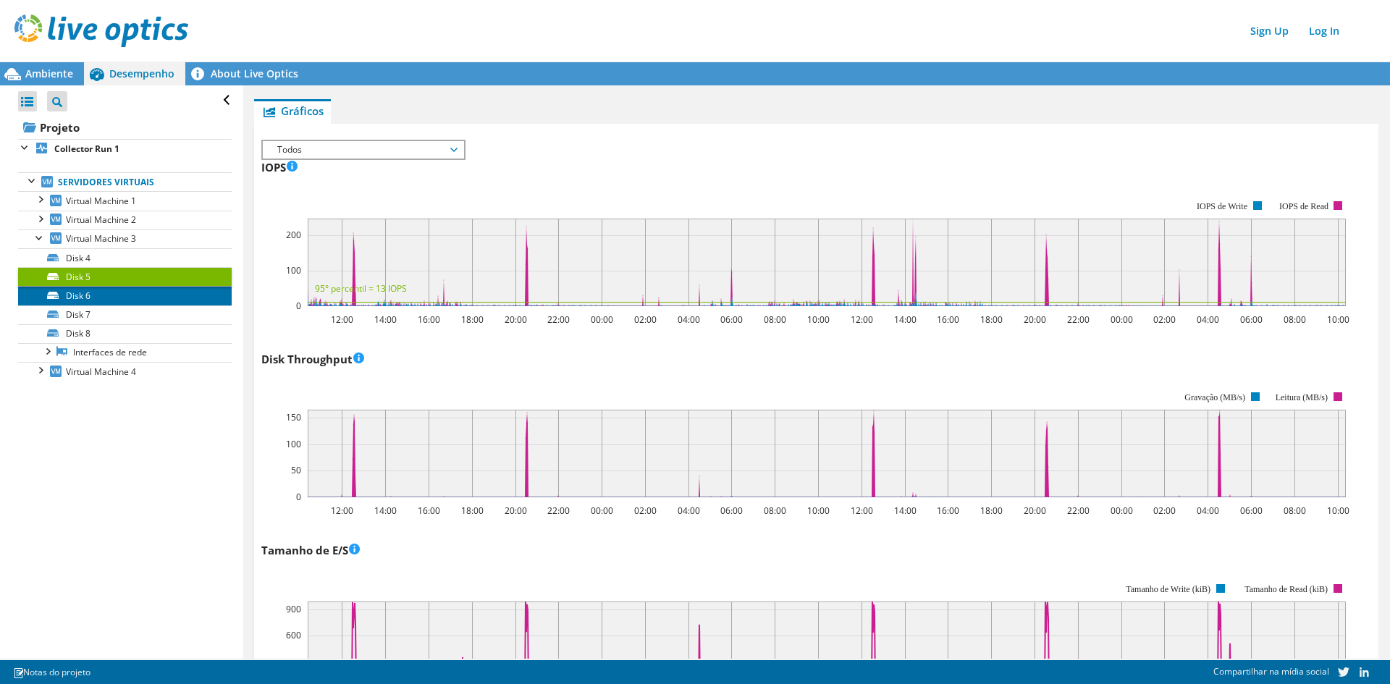
click at [88, 298] on link "Disk 6" at bounding box center [125, 295] width 214 height 19
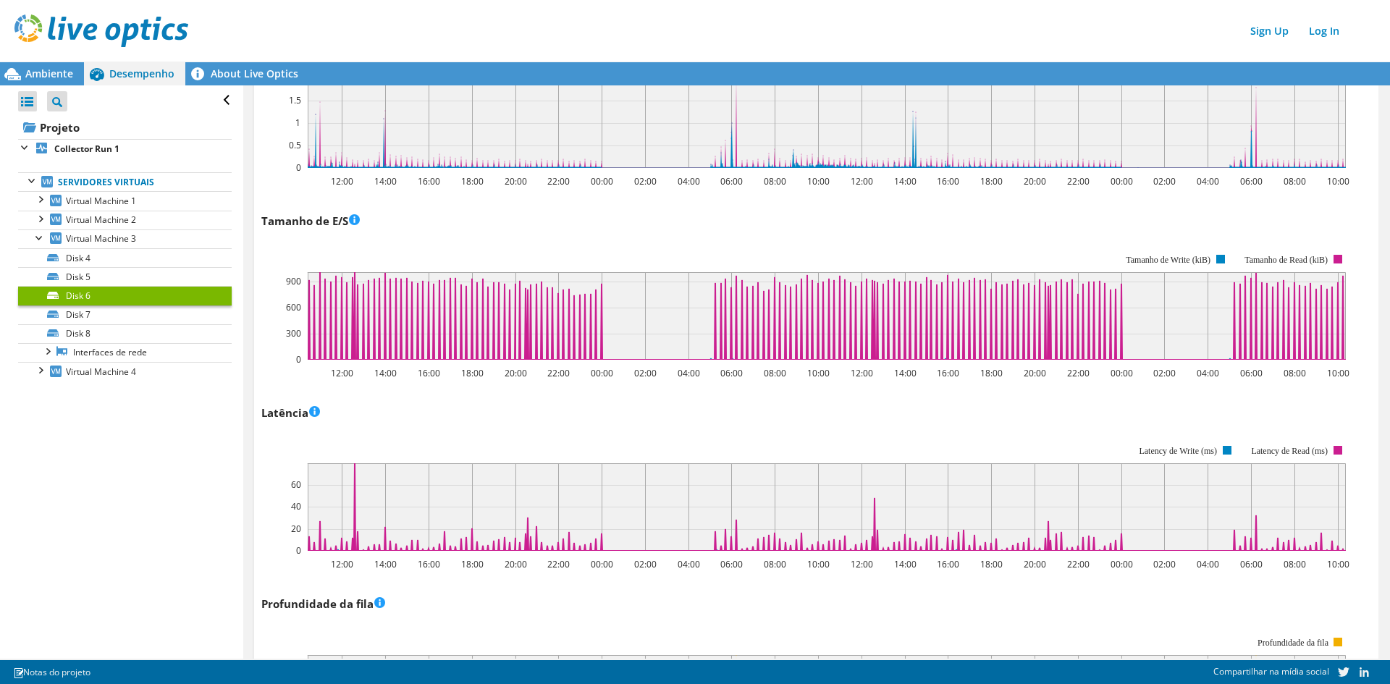
scroll to position [581, 0]
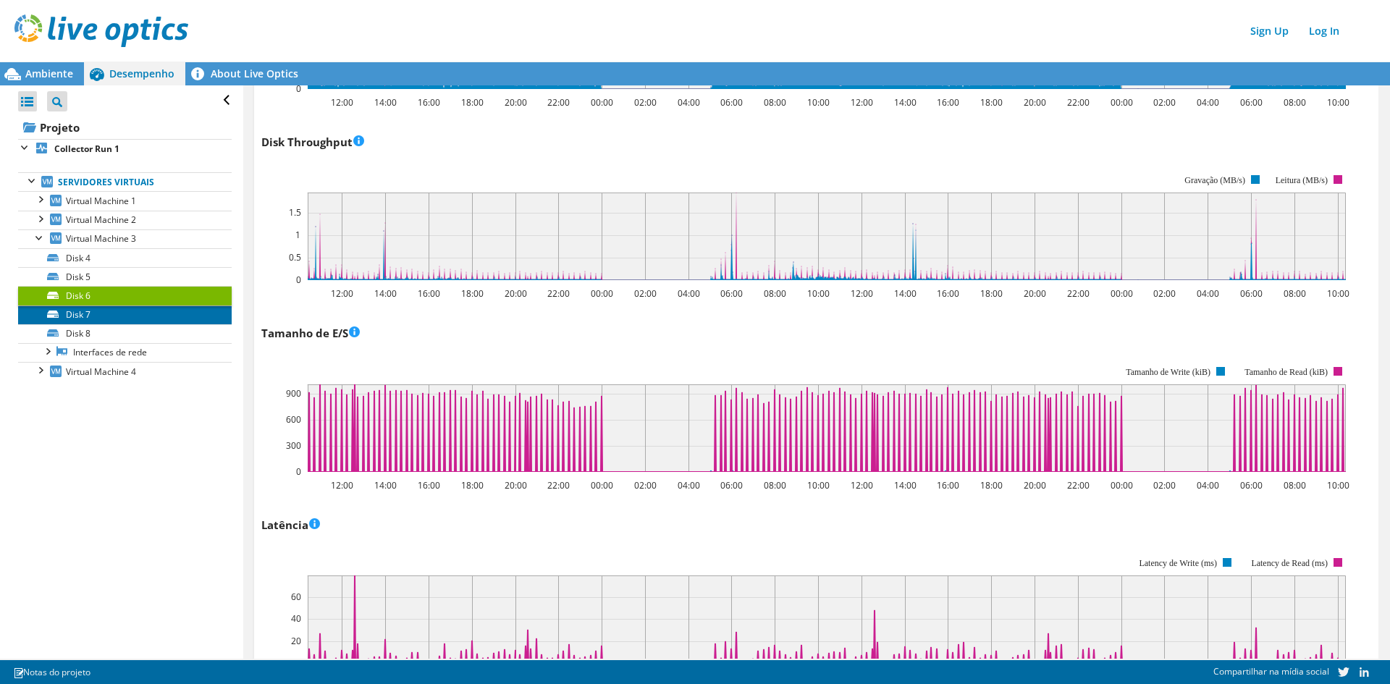
click at [101, 311] on link "Disk 7" at bounding box center [125, 314] width 214 height 19
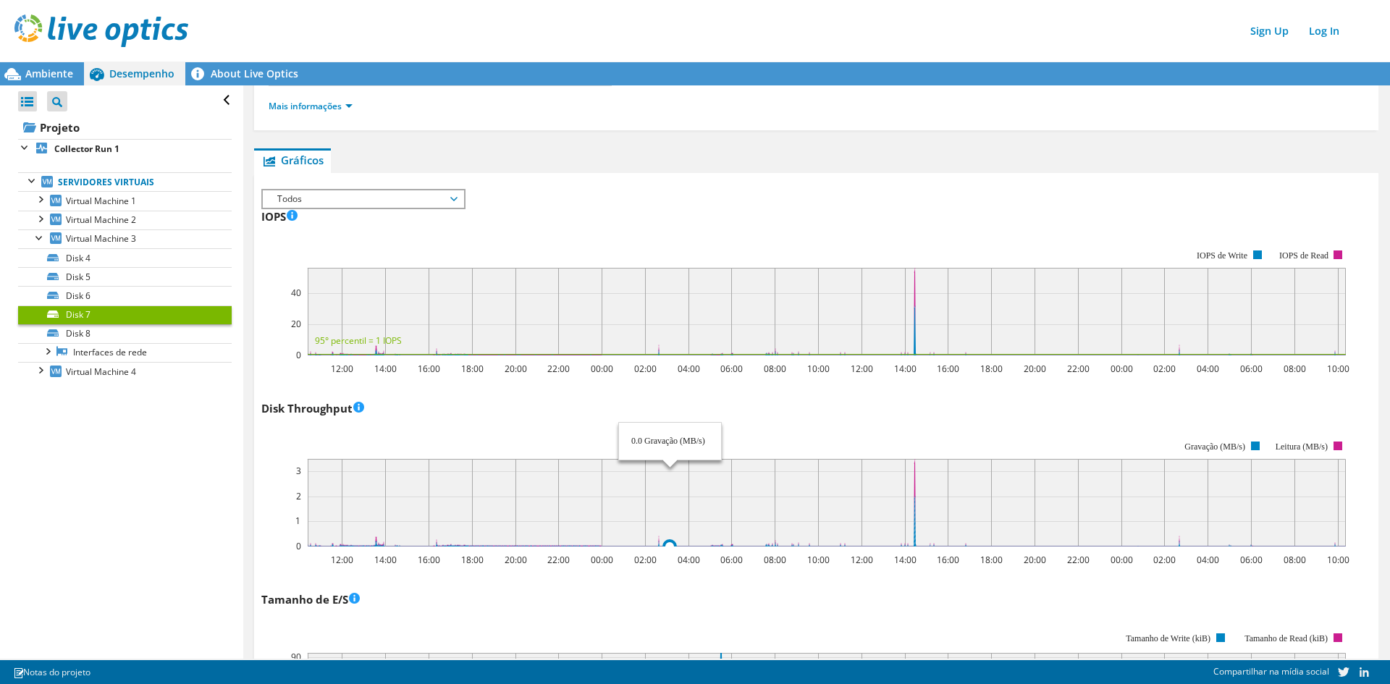
scroll to position [26, 0]
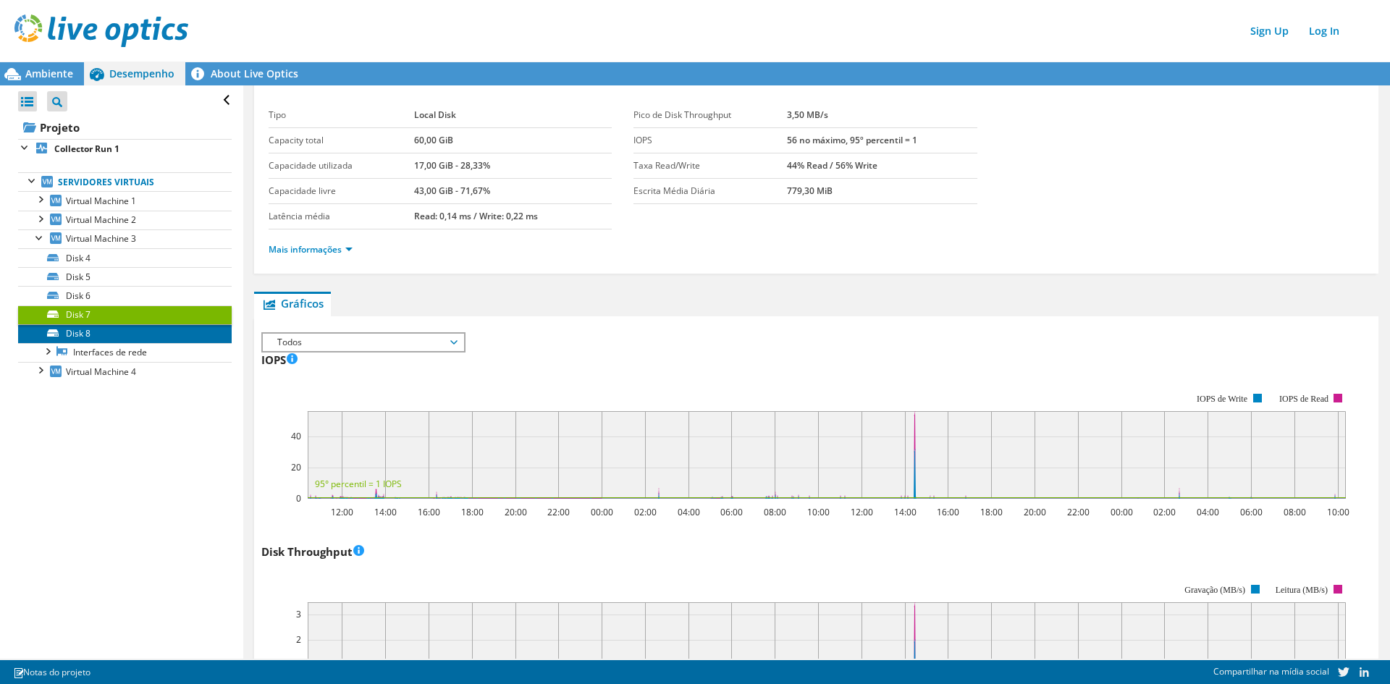
click at [83, 332] on link "Disk 8" at bounding box center [125, 333] width 214 height 19
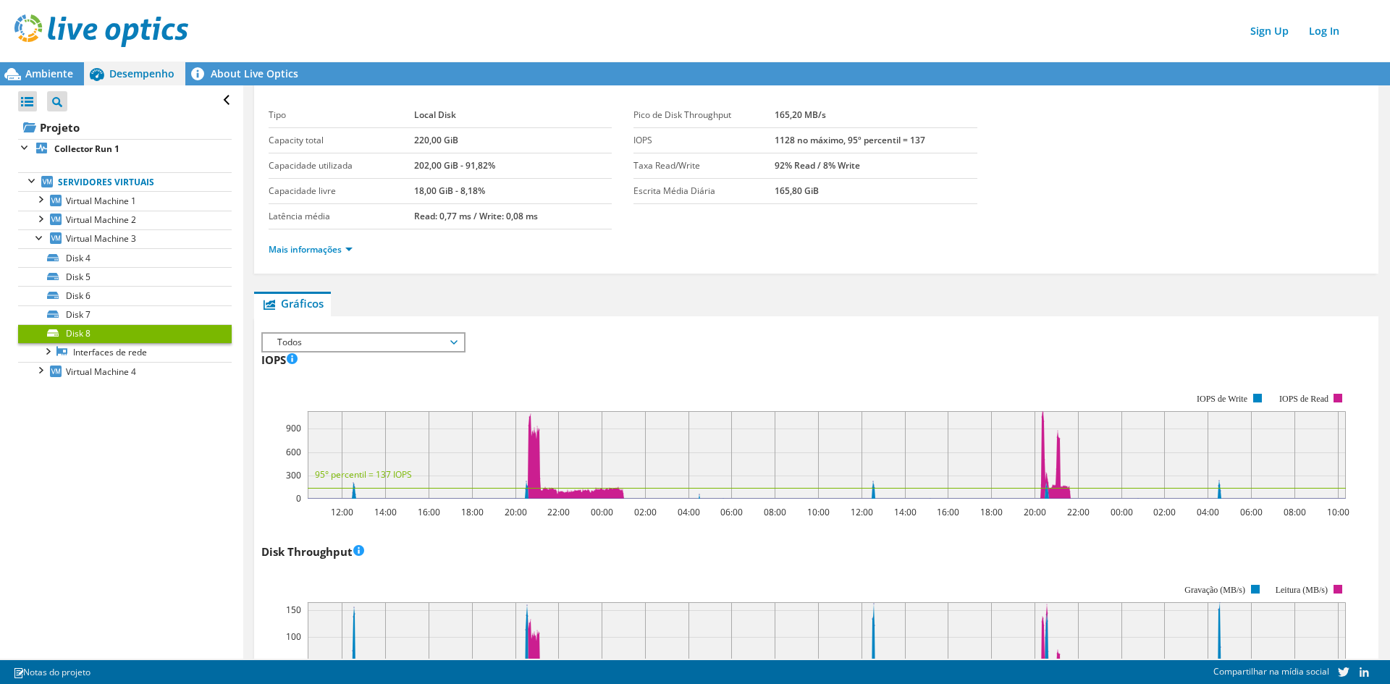
scroll to position [98, 0]
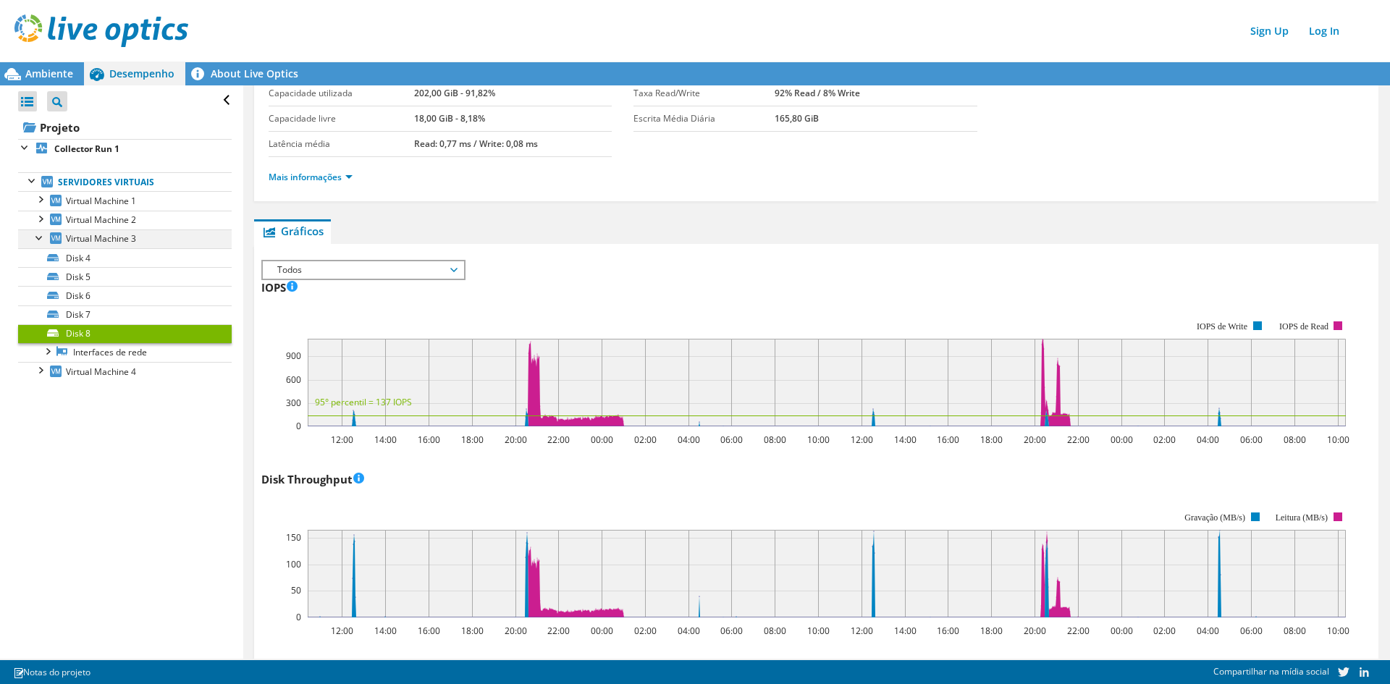
click at [35, 237] on div at bounding box center [40, 236] width 14 height 14
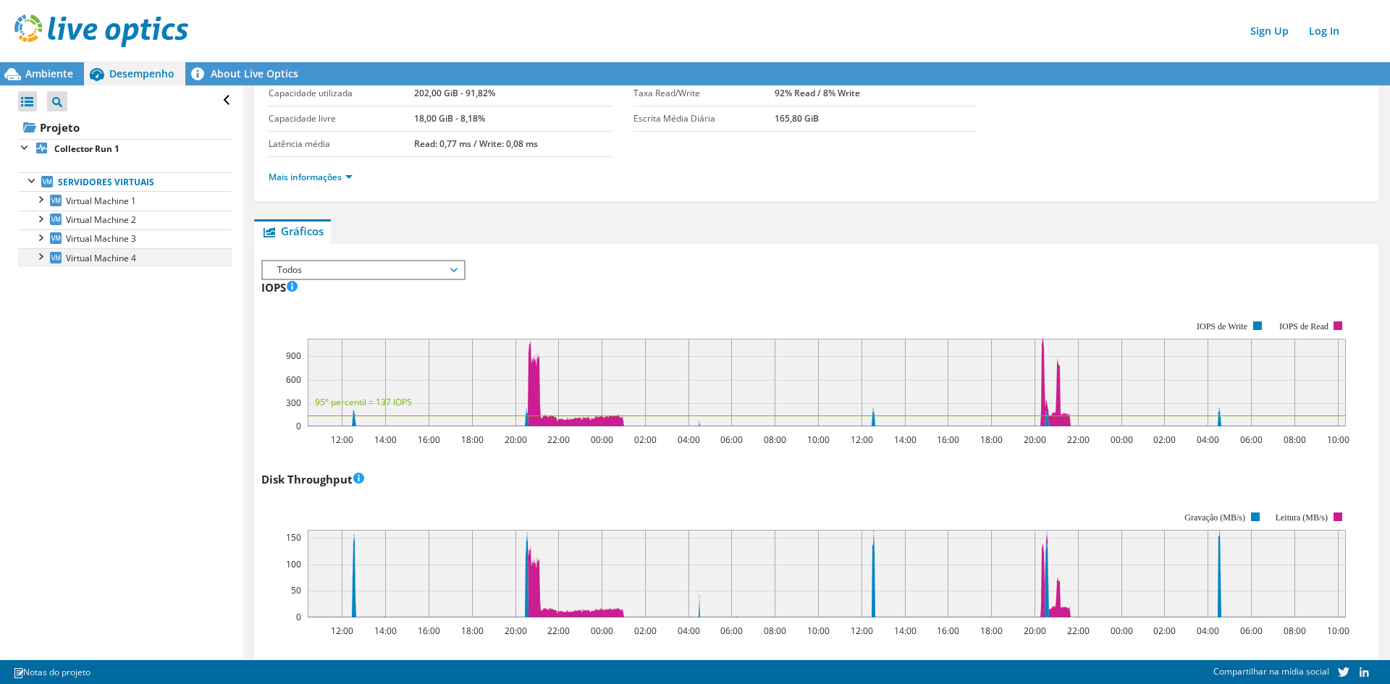
click at [42, 258] on div at bounding box center [40, 255] width 14 height 14
click at [75, 277] on link "Disk 9" at bounding box center [125, 276] width 214 height 19
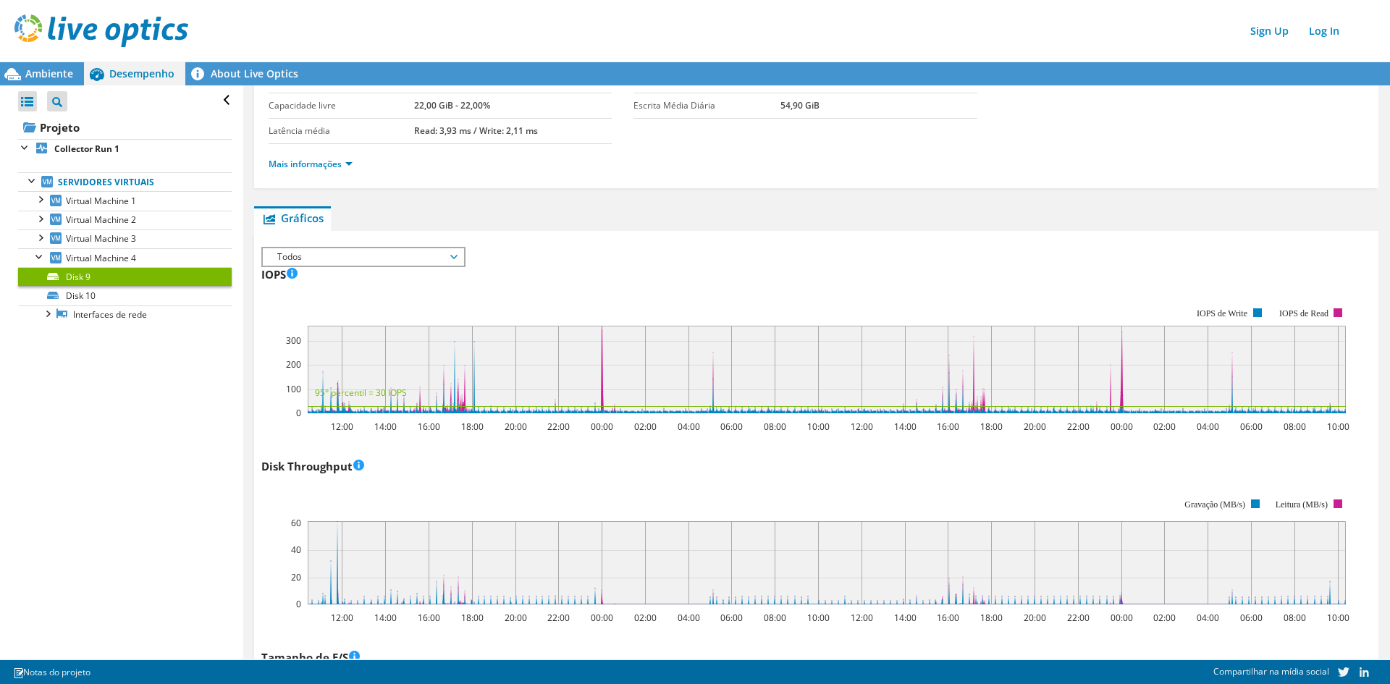
scroll to position [217, 0]
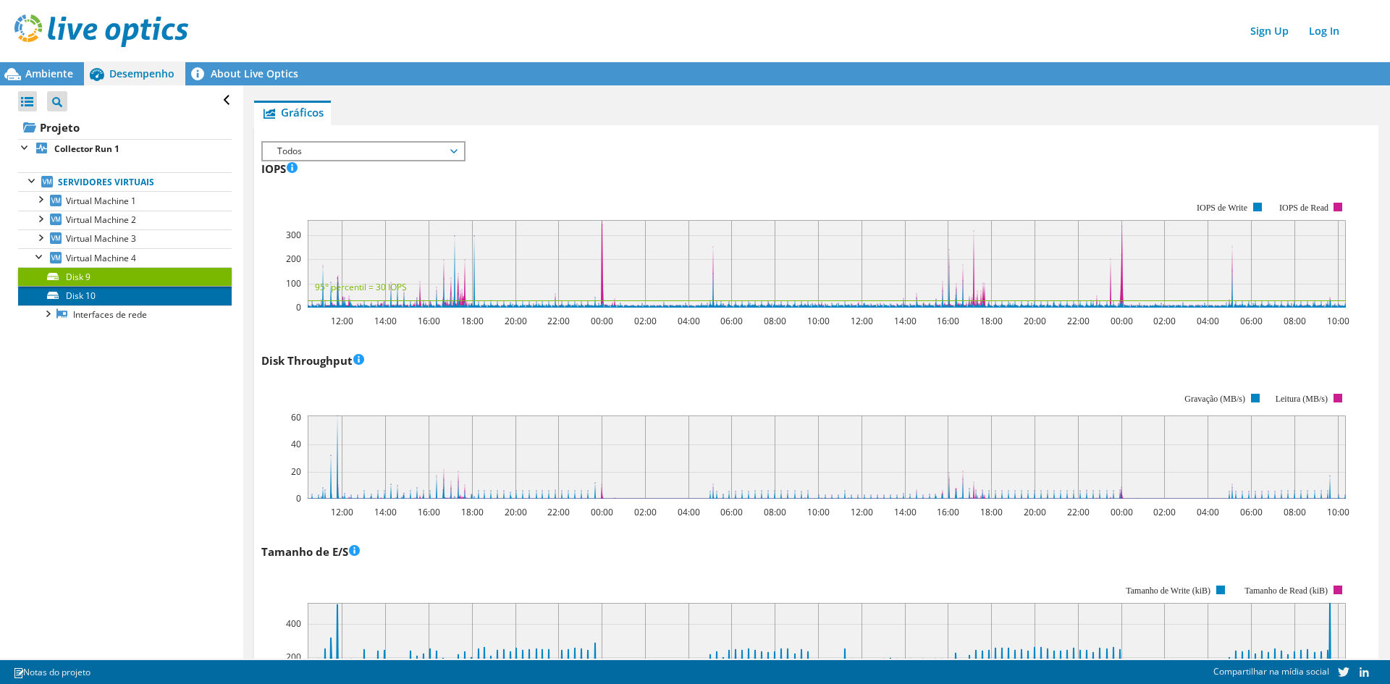
click at [88, 294] on link "Disk 10" at bounding box center [125, 295] width 214 height 19
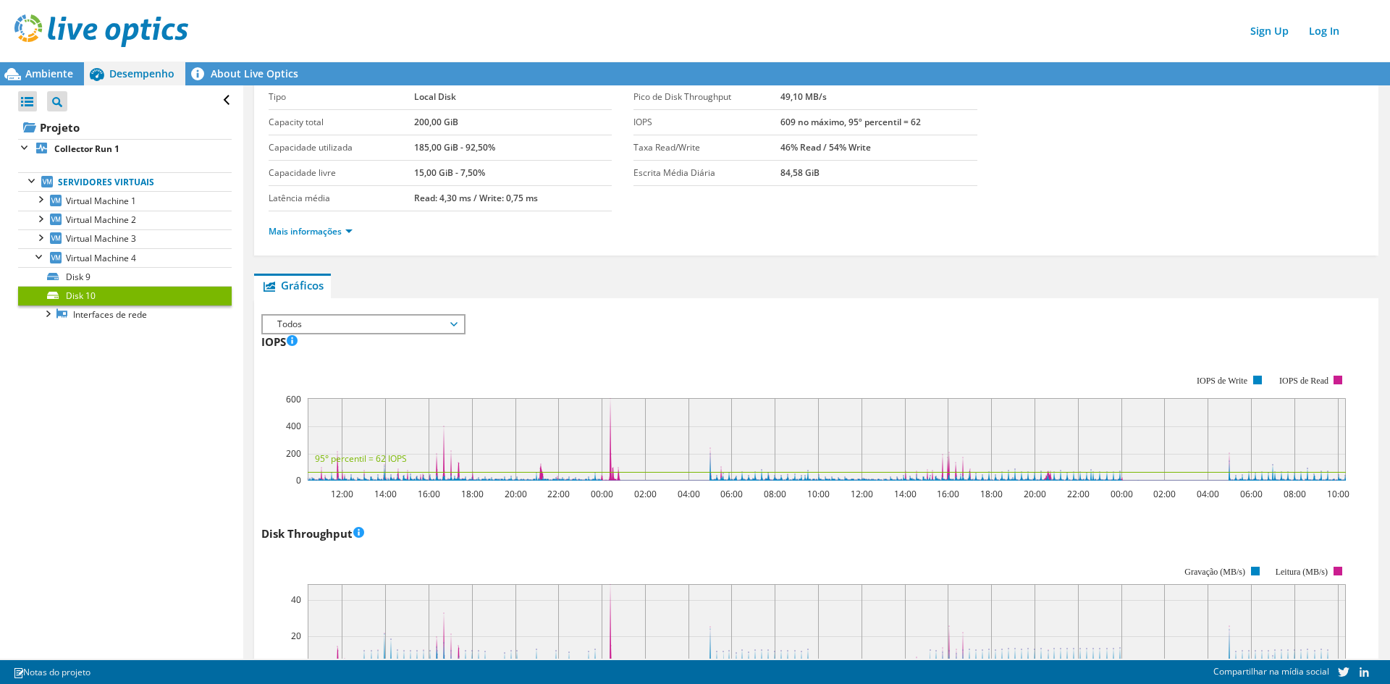
scroll to position [0, 0]
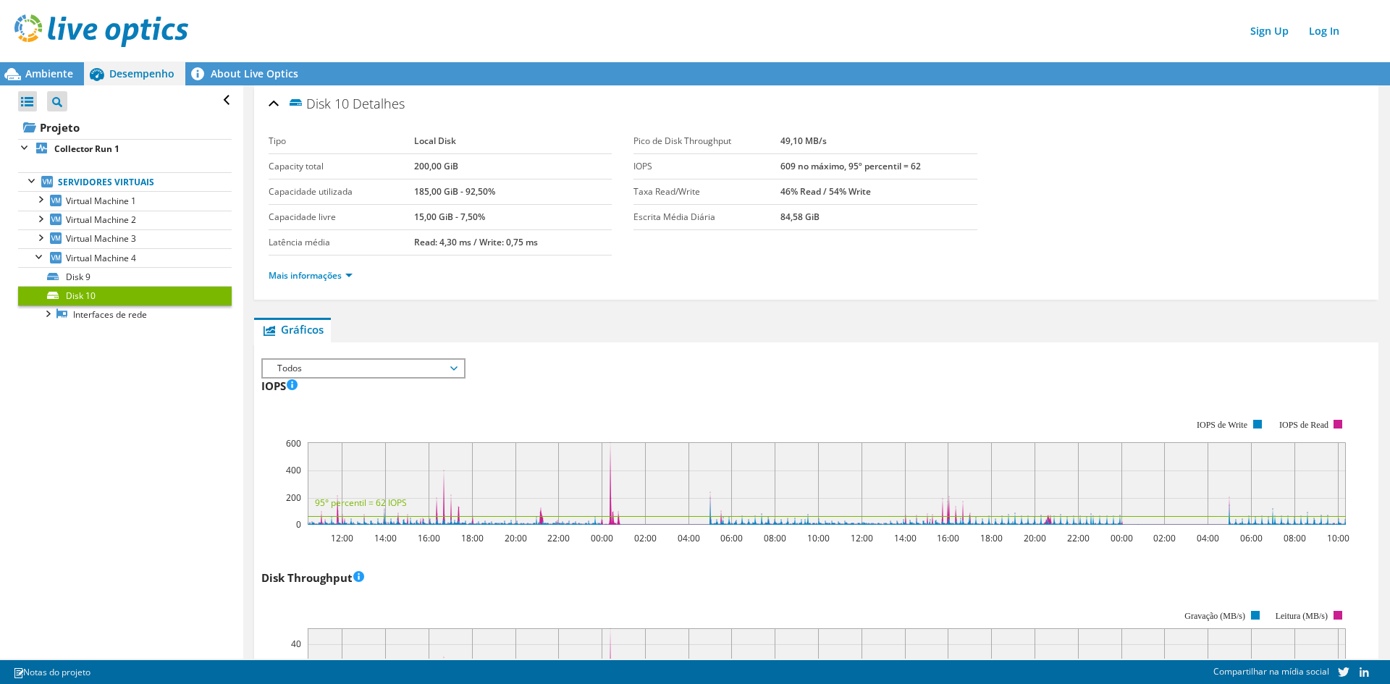
drag, startPoint x: 647, startPoint y: 146, endPoint x: 858, endPoint y: 144, distance: 210.7
click at [858, 144] on tr "Pico de Disk Throughput 49,10 MB/s" at bounding box center [804, 141] width 343 height 25
click at [872, 143] on td "49,10 MB/s" at bounding box center [878, 141] width 196 height 25
drag, startPoint x: 845, startPoint y: 143, endPoint x: 775, endPoint y: 143, distance: 70.2
click at [775, 143] on tr "Pico de Disk Throughput 49,10 MB/s" at bounding box center [804, 141] width 343 height 25
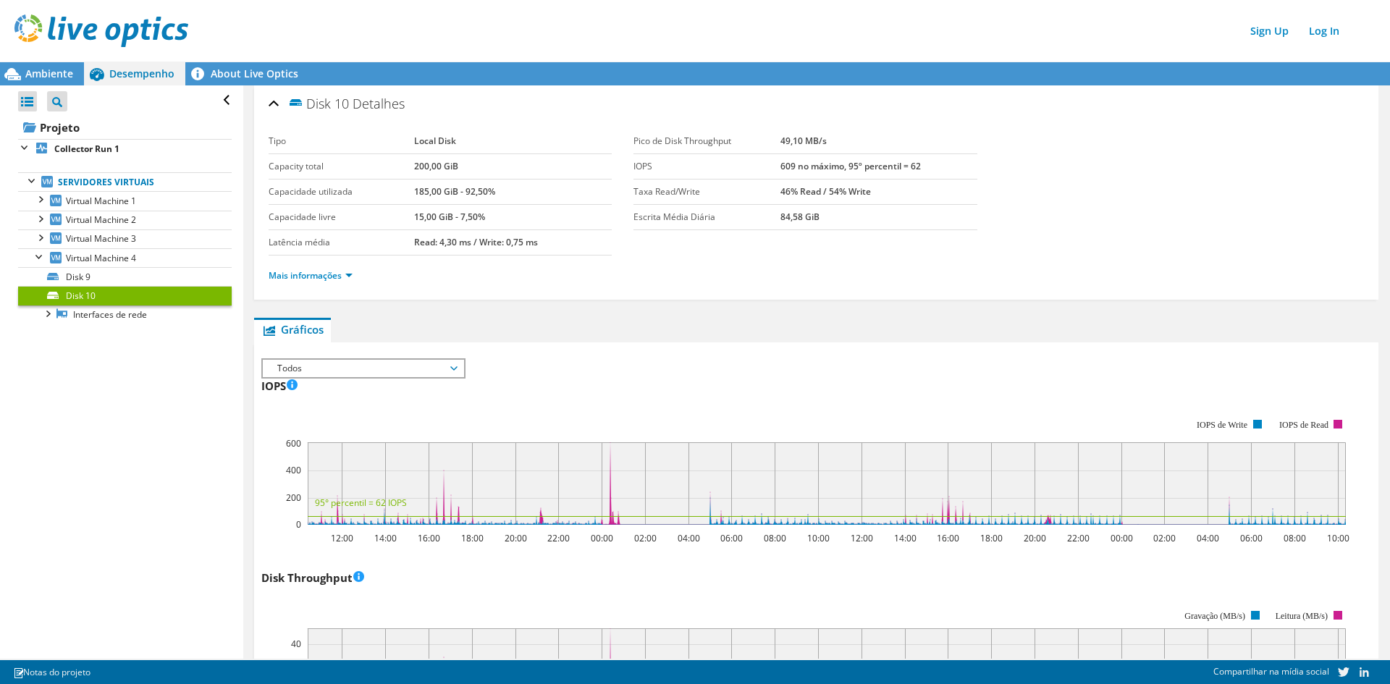
click at [822, 143] on td "49,10 MB/s" at bounding box center [878, 141] width 196 height 25
drag, startPoint x: 885, startPoint y: 143, endPoint x: 835, endPoint y: 145, distance: 50.7
click at [883, 143] on td "49,10 MB/s" at bounding box center [878, 141] width 196 height 25
click at [820, 144] on b "49,10 MB/s" at bounding box center [803, 141] width 46 height 12
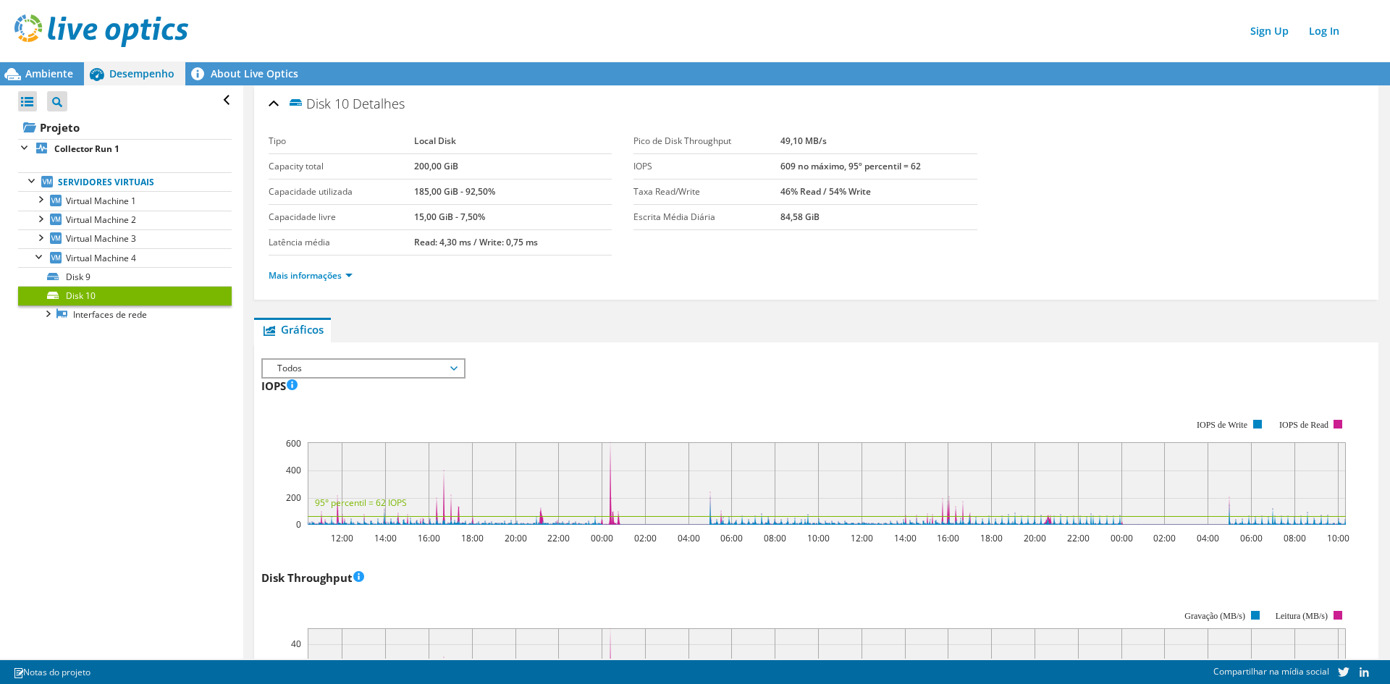
click at [820, 144] on b "49,10 MB/s" at bounding box center [803, 141] width 46 height 12
click at [326, 374] on span "Todos" at bounding box center [363, 368] width 186 height 17
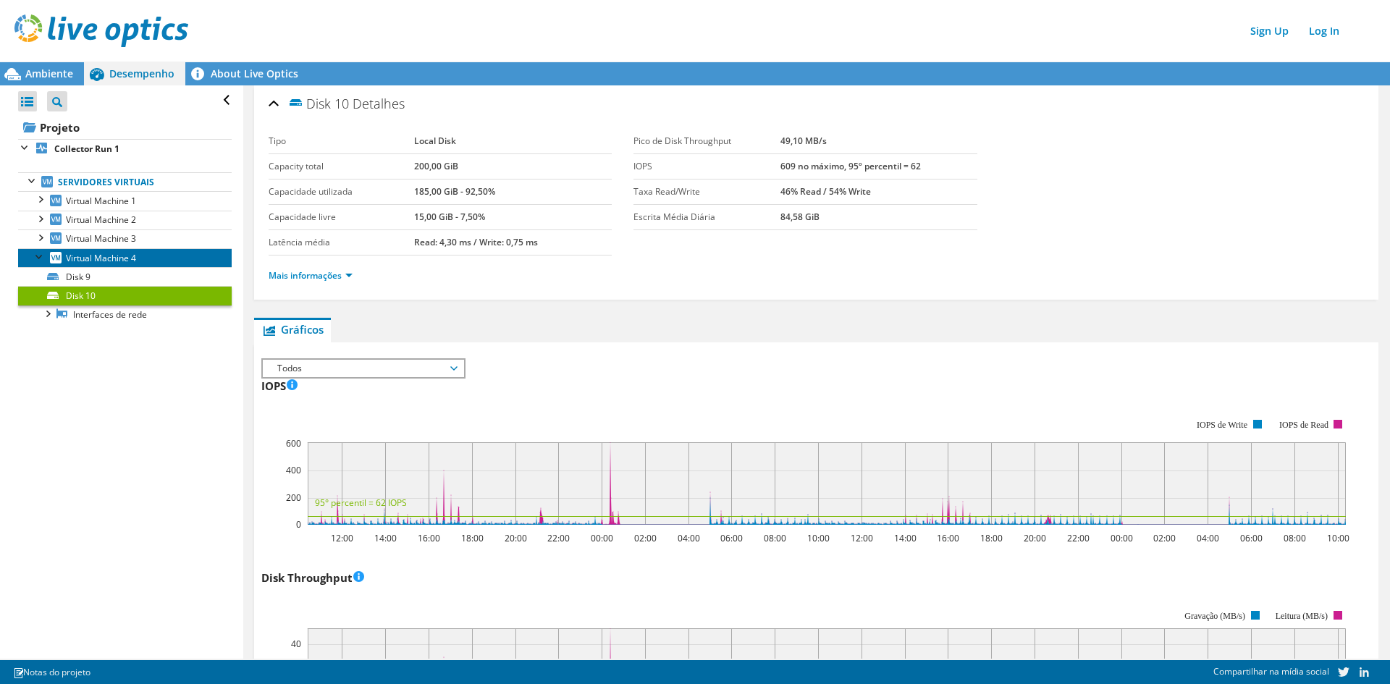
click at [107, 261] on span "Virtual Machine 4" at bounding box center [101, 258] width 70 height 12
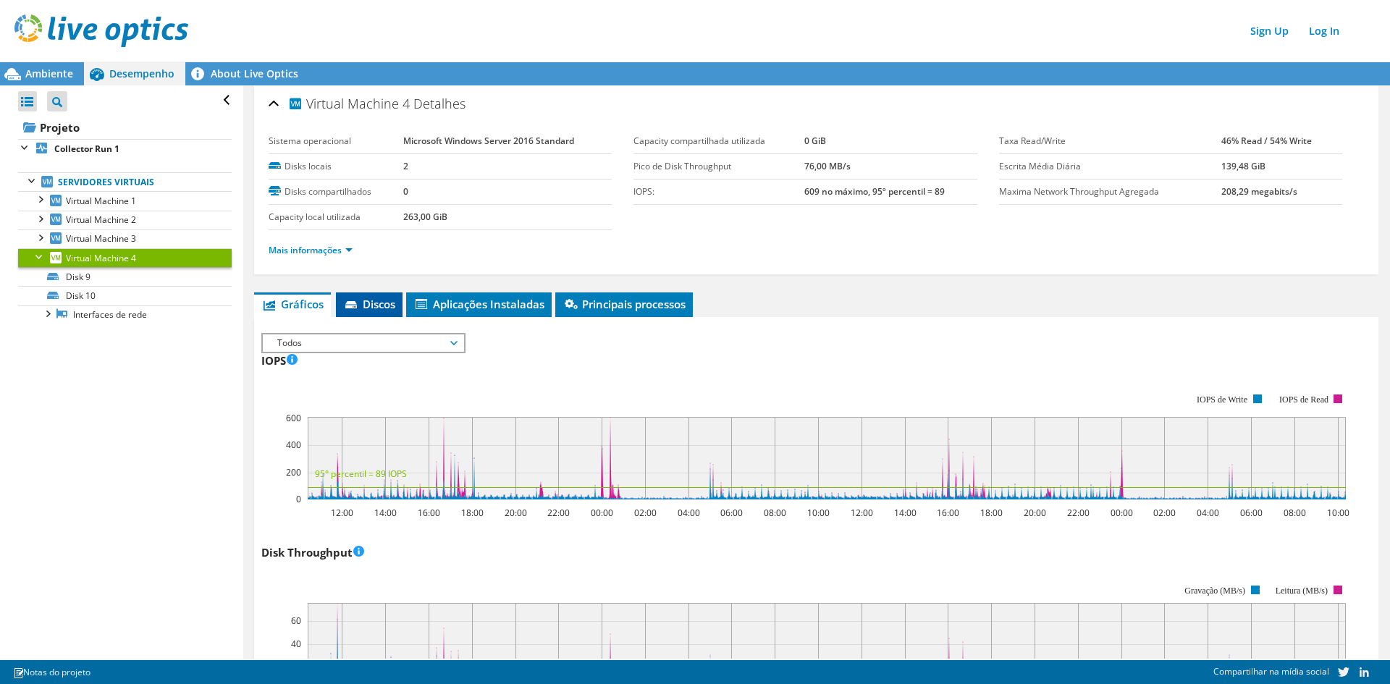
click at [369, 300] on span "Discos" at bounding box center [369, 304] width 52 height 14
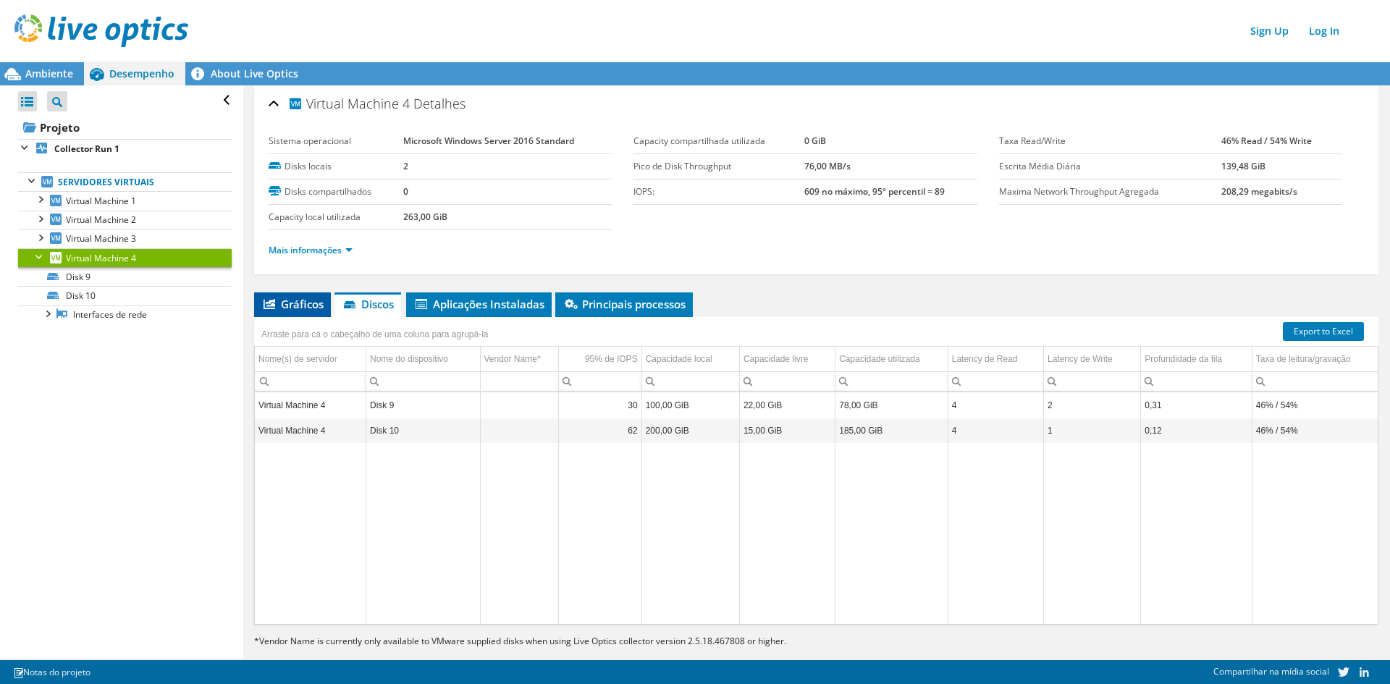
click at [303, 301] on span "Gráficos" at bounding box center [292, 304] width 62 height 14
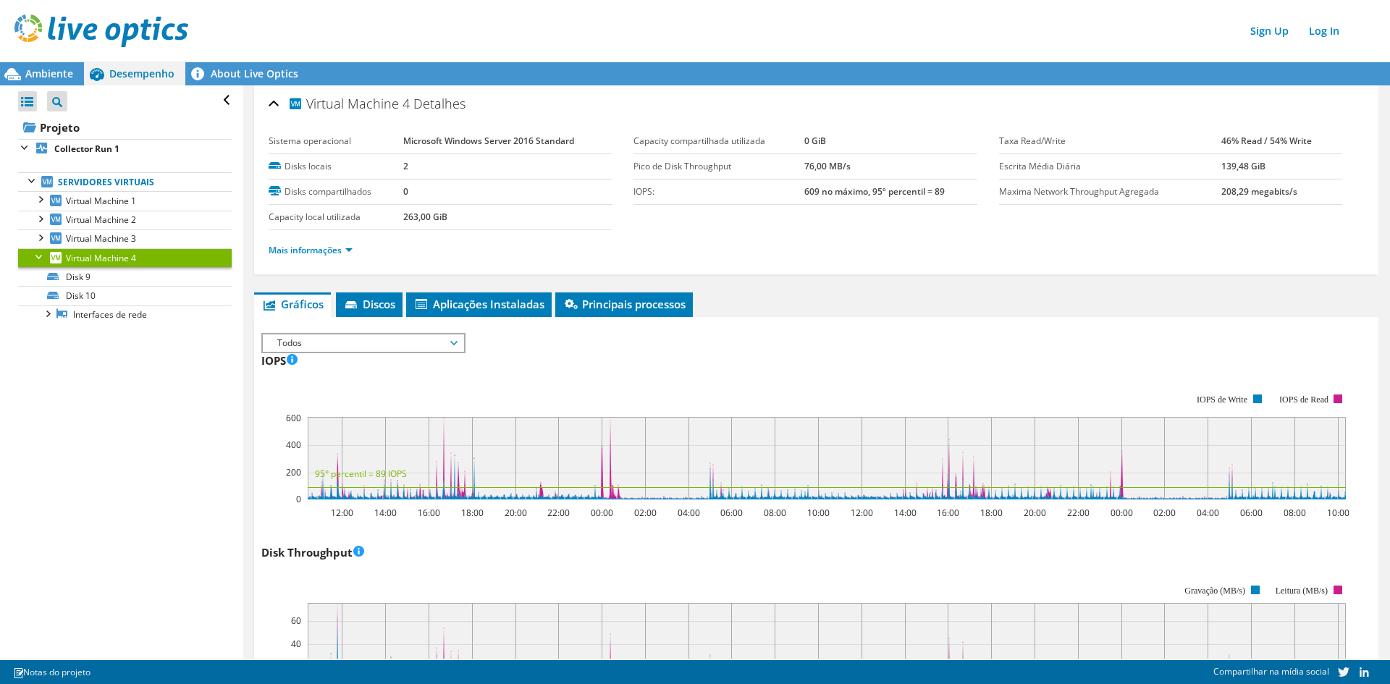
click at [366, 340] on span "Todos" at bounding box center [363, 342] width 186 height 17
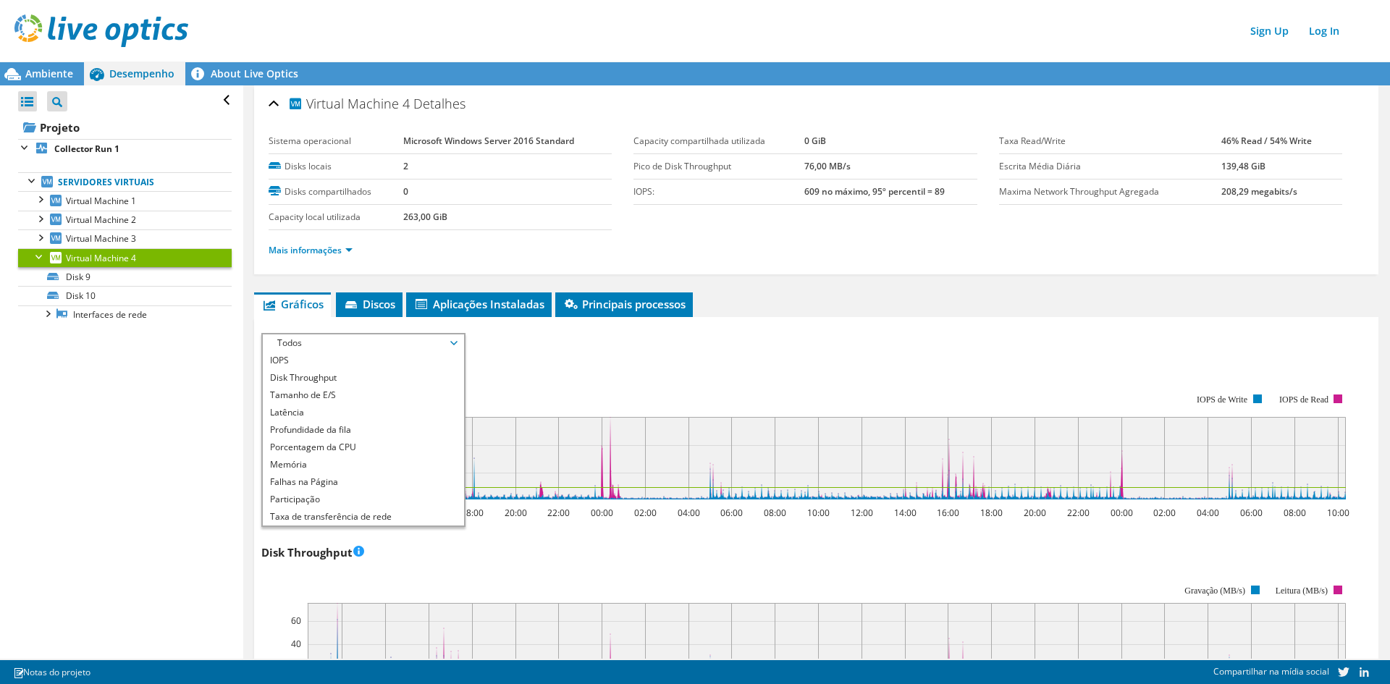
click at [324, 345] on span "Todos" at bounding box center [363, 342] width 186 height 17
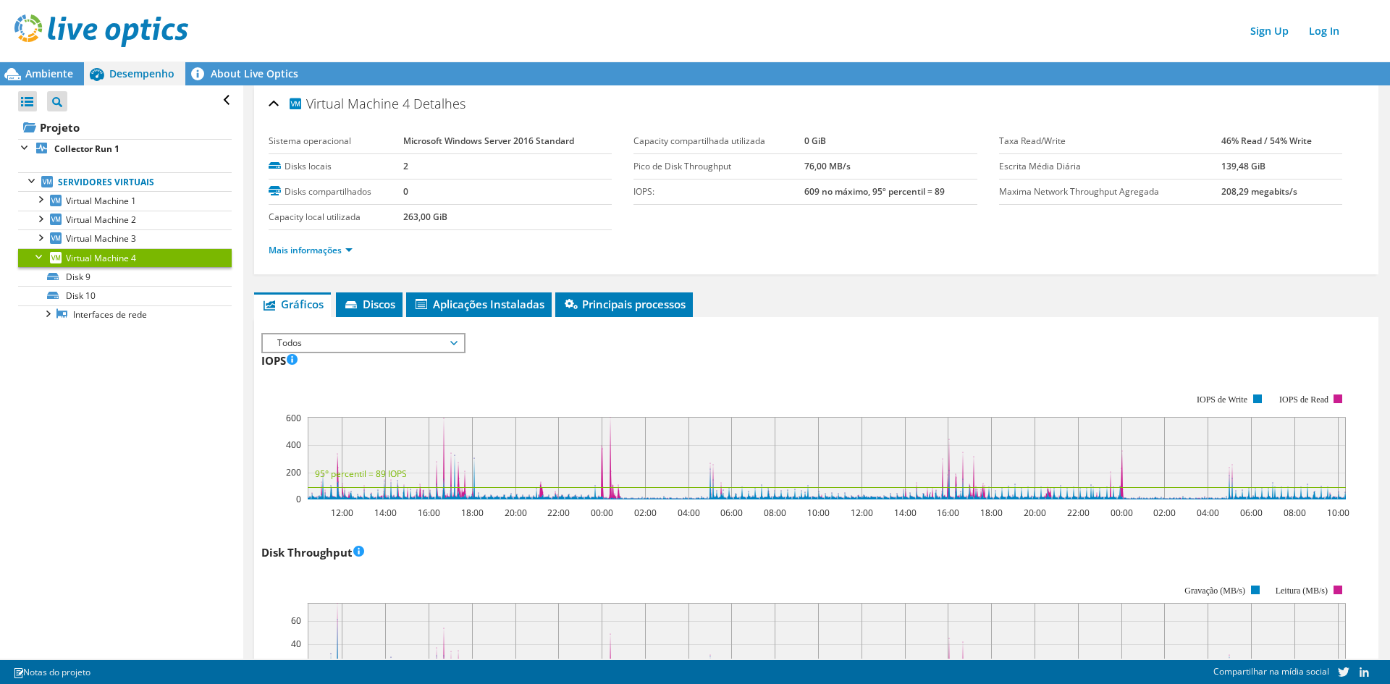
click at [324, 345] on span "Todos" at bounding box center [363, 342] width 186 height 17
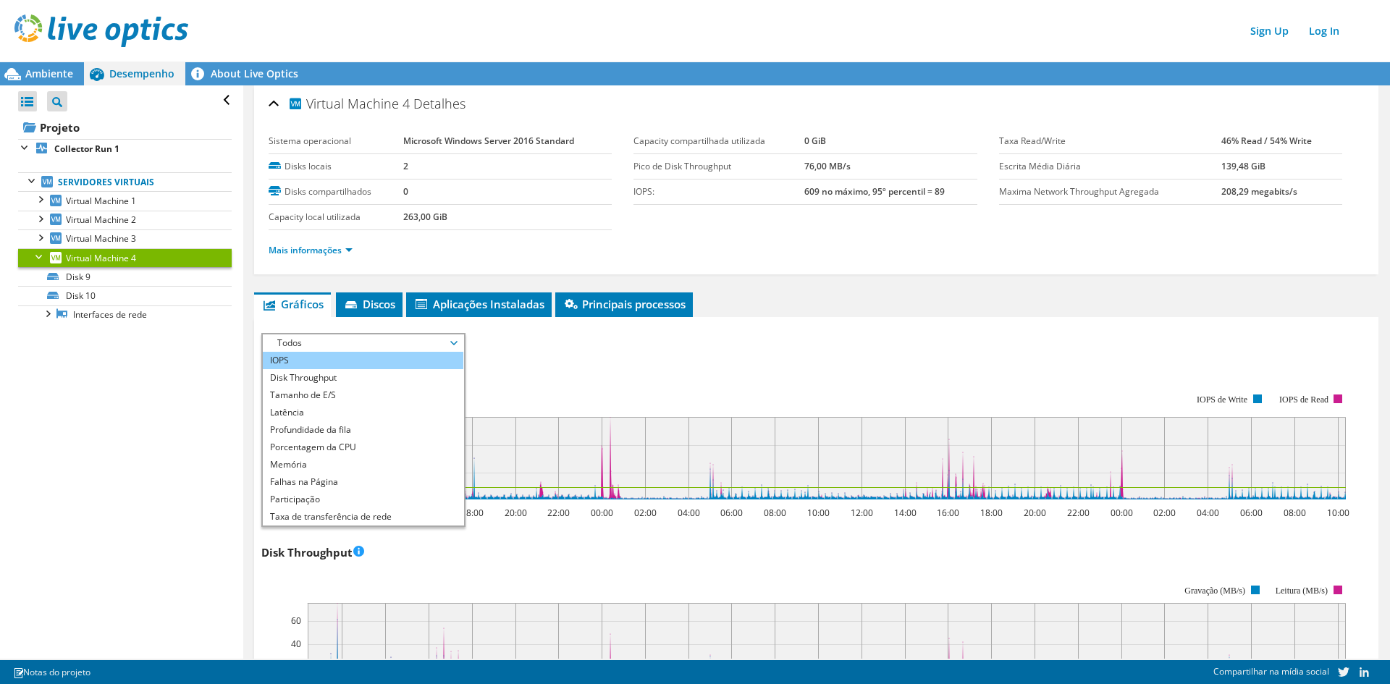
click at [316, 361] on li "IOPS" at bounding box center [363, 360] width 201 height 17
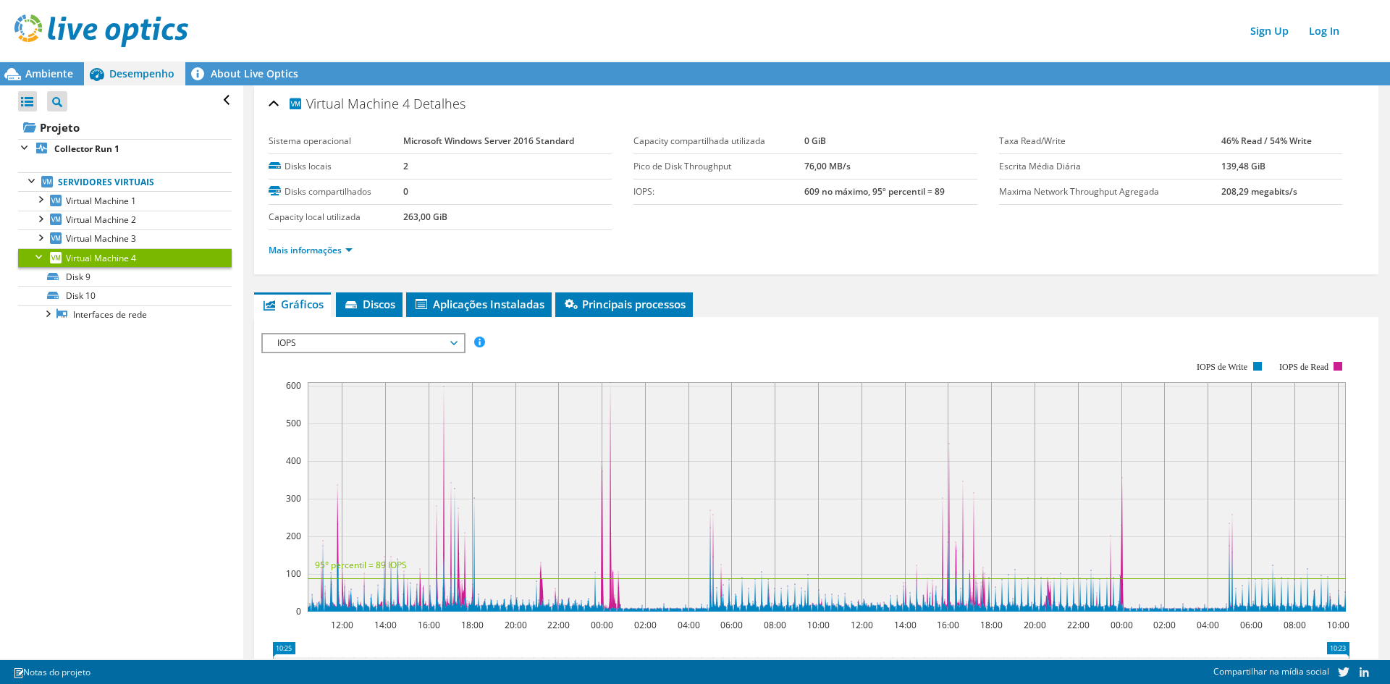
click at [321, 347] on span "IOPS" at bounding box center [363, 342] width 186 height 17
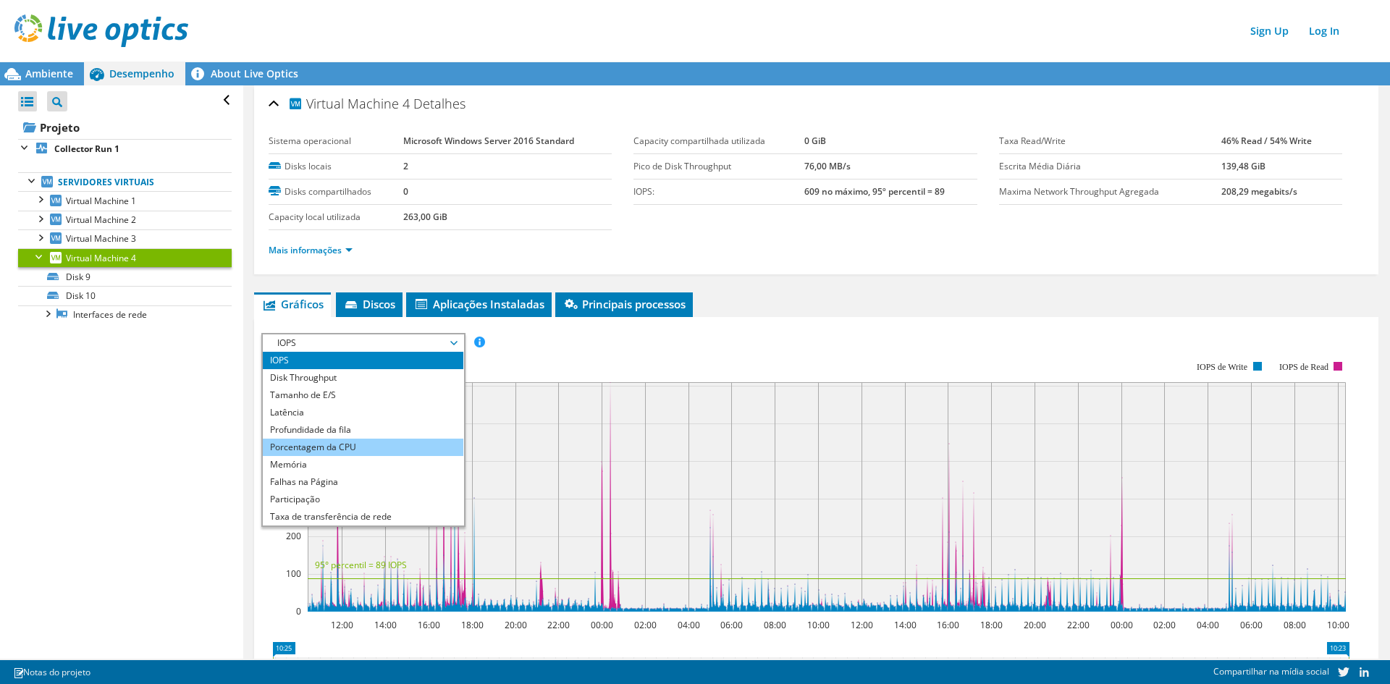
click at [377, 446] on li "Porcentagem da CPU" at bounding box center [363, 447] width 201 height 17
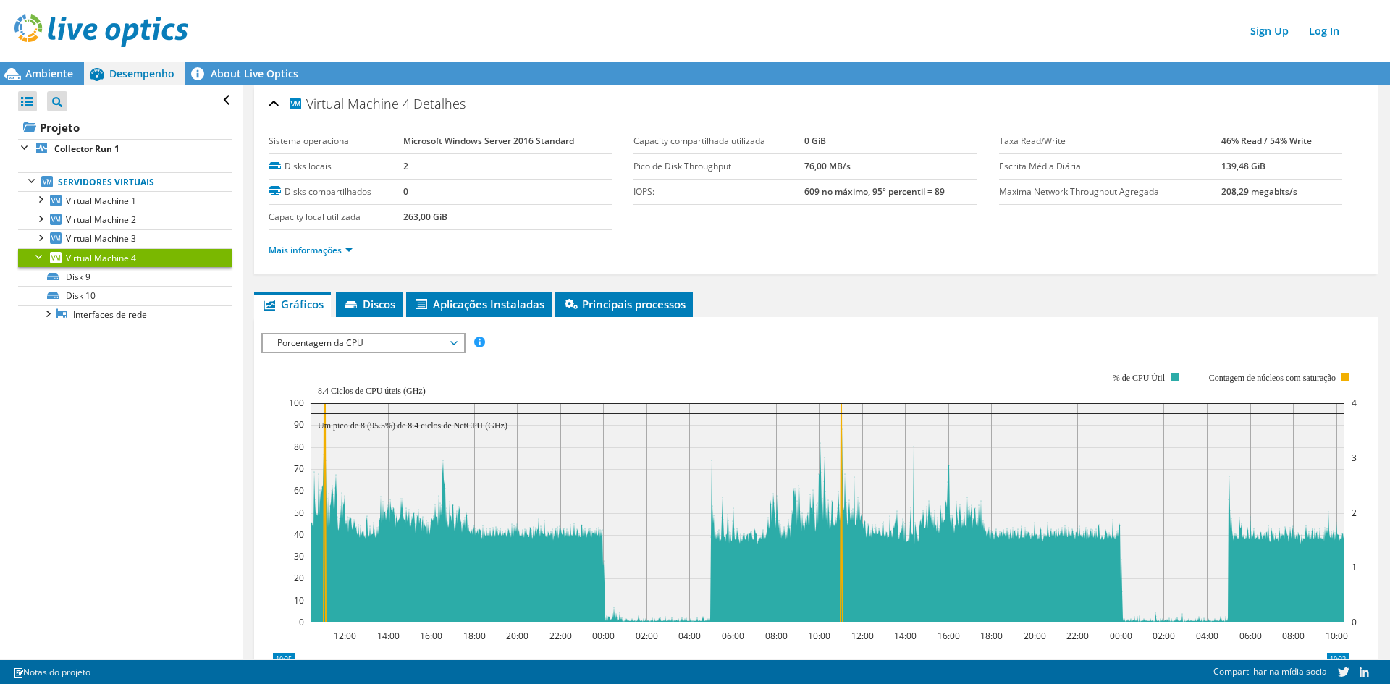
click at [600, 349] on div "IOPS Disk Throughput Tamanho de E/S Latência Profundidade da fila Porcentagem d…" at bounding box center [816, 343] width 1110 height 20
click at [25, 102] on div at bounding box center [27, 101] width 19 height 20
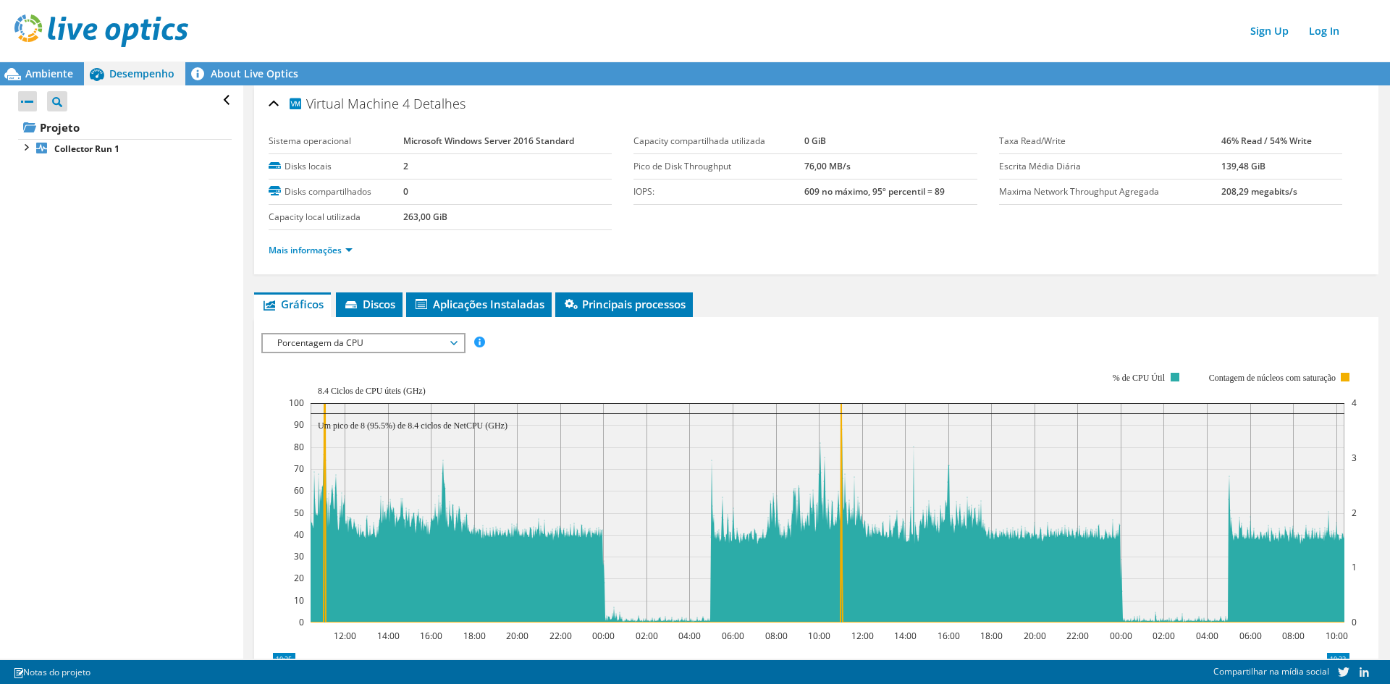
click at [25, 102] on div at bounding box center [27, 101] width 19 height 20
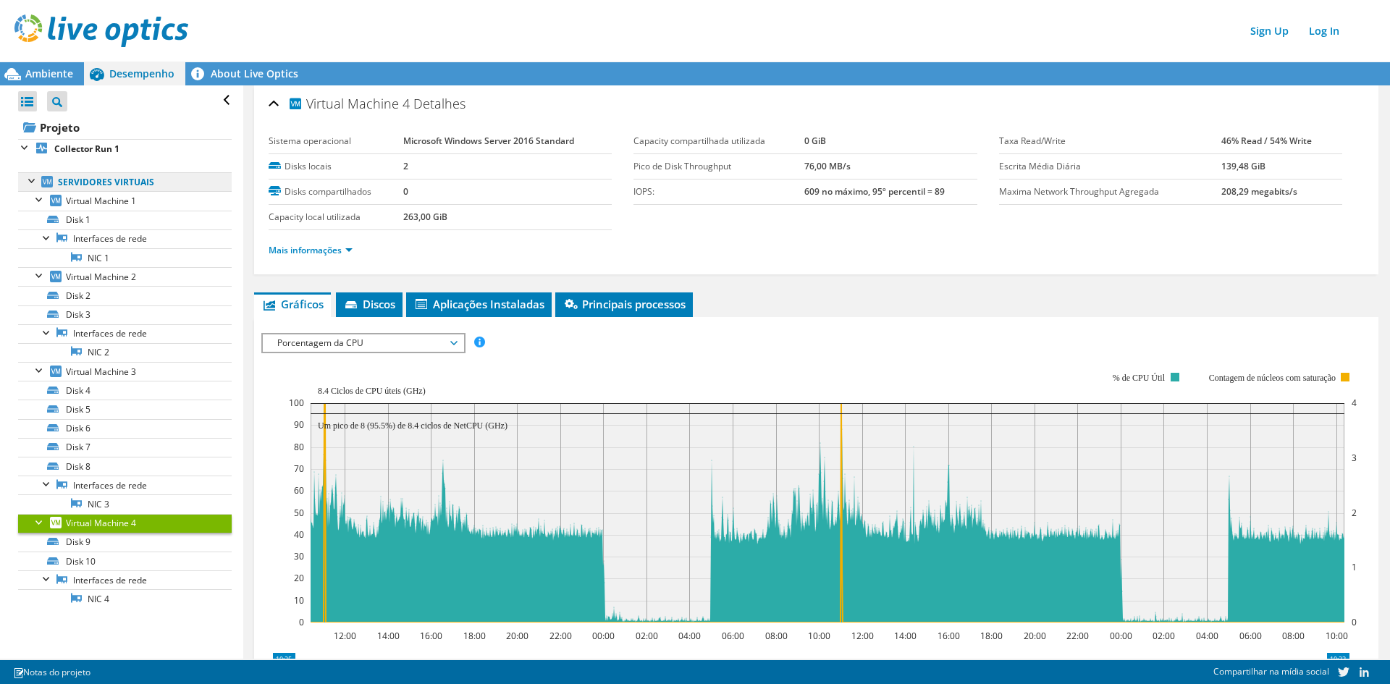
click at [115, 182] on link "Servidores virtuais" at bounding box center [125, 181] width 214 height 19
click at [101, 203] on span "Virtual Machine 1" at bounding box center [101, 201] width 70 height 12
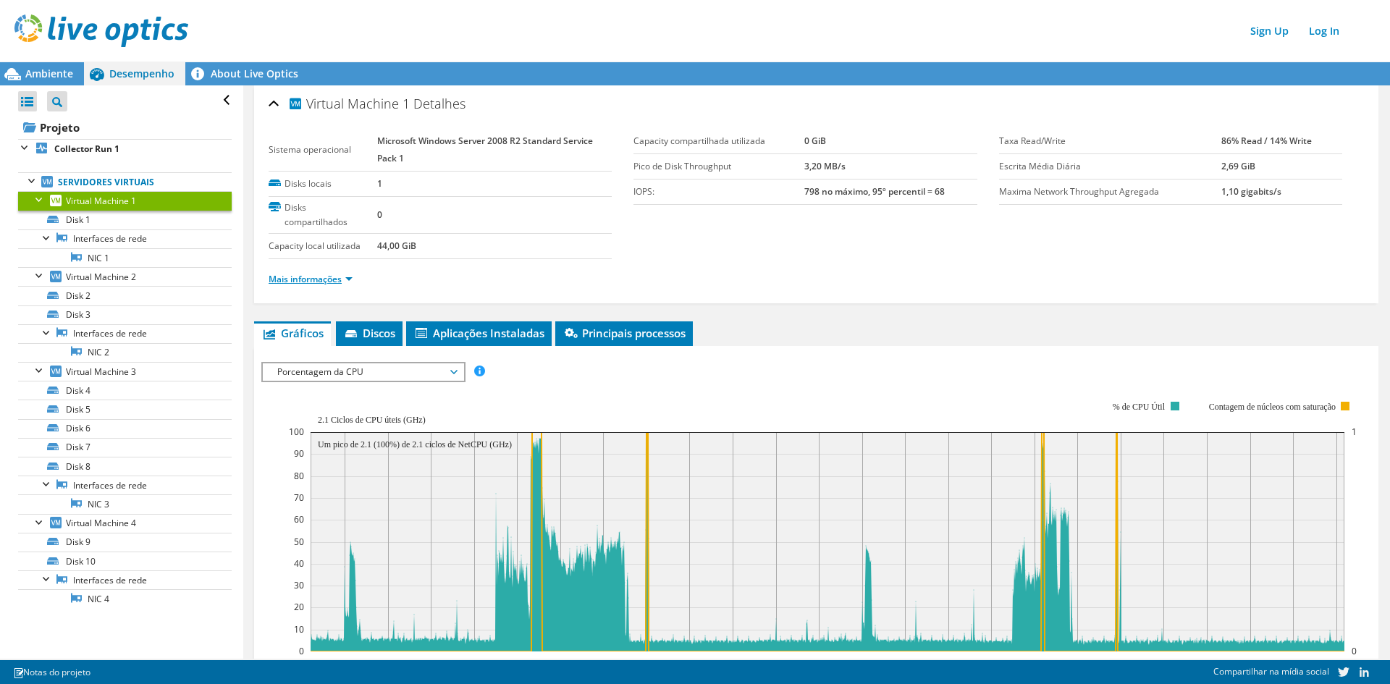
click at [323, 277] on link "Mais informações" at bounding box center [311, 279] width 84 height 12
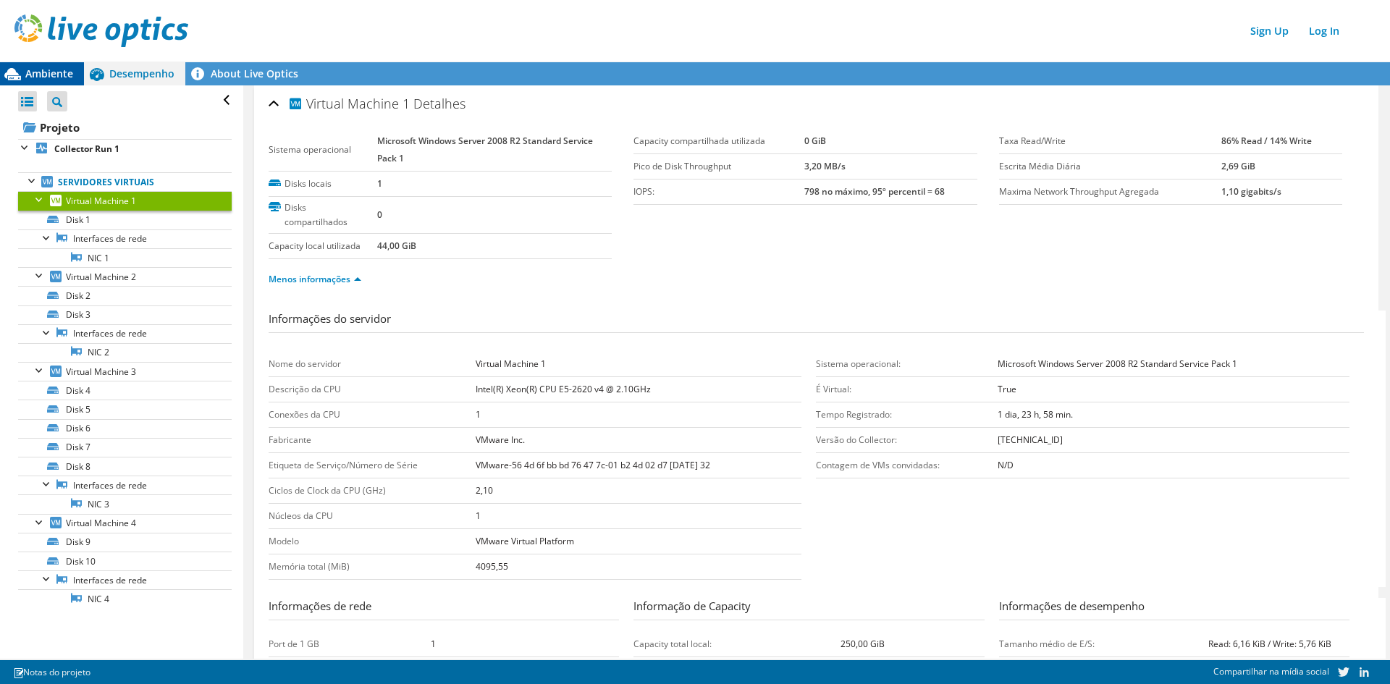
click at [35, 80] on span "Ambiente" at bounding box center [49, 74] width 48 height 14
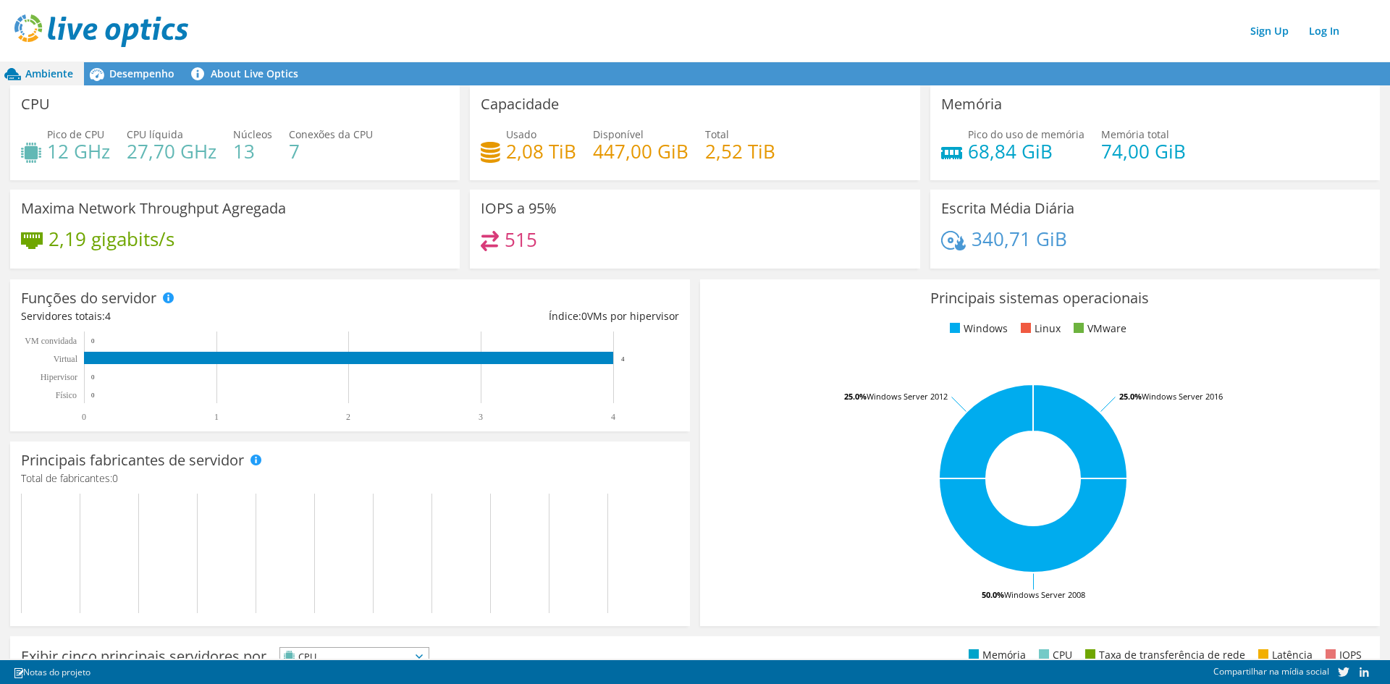
scroll to position [67, 0]
drag, startPoint x: 512, startPoint y: 199, endPoint x: 589, endPoint y: 238, distance: 86.1
click at [586, 238] on div "IOPS a 95% 515" at bounding box center [695, 229] width 450 height 79
click at [644, 238] on div "515" at bounding box center [695, 246] width 428 height 31
click at [151, 80] on span "Desempenho" at bounding box center [141, 74] width 65 height 14
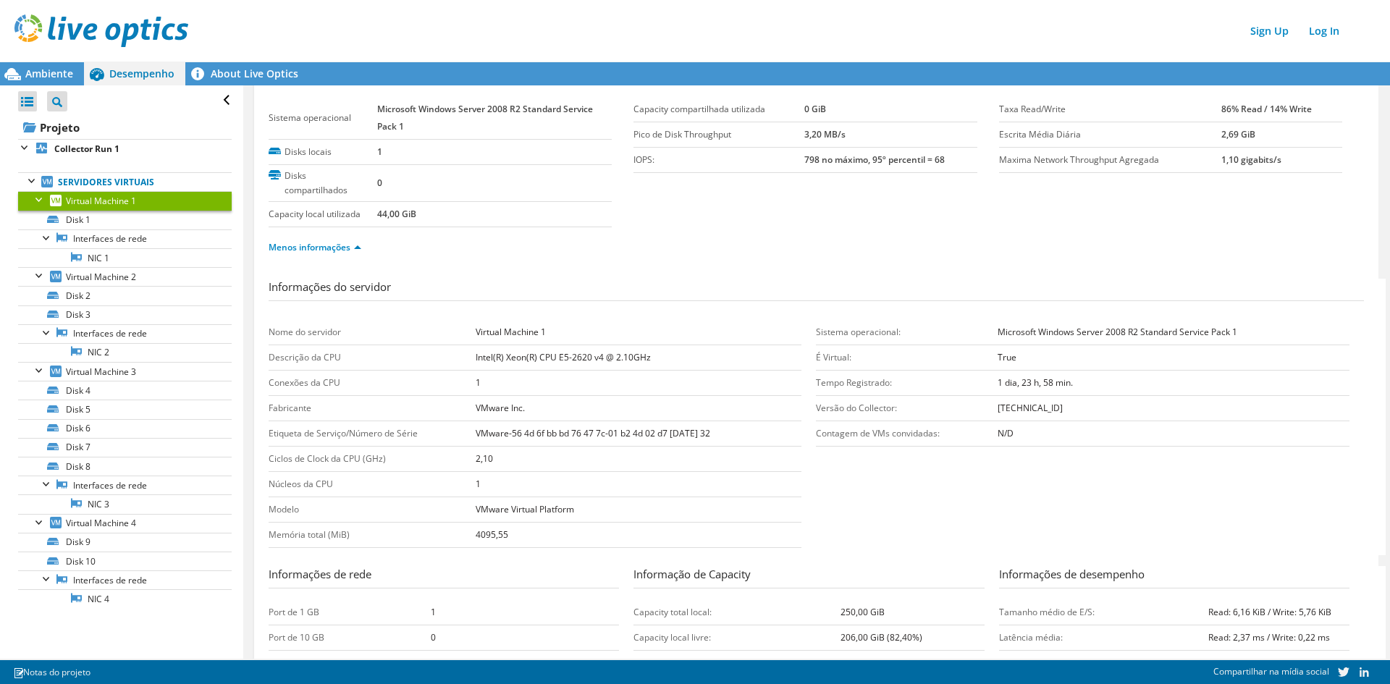
scroll to position [0, 0]
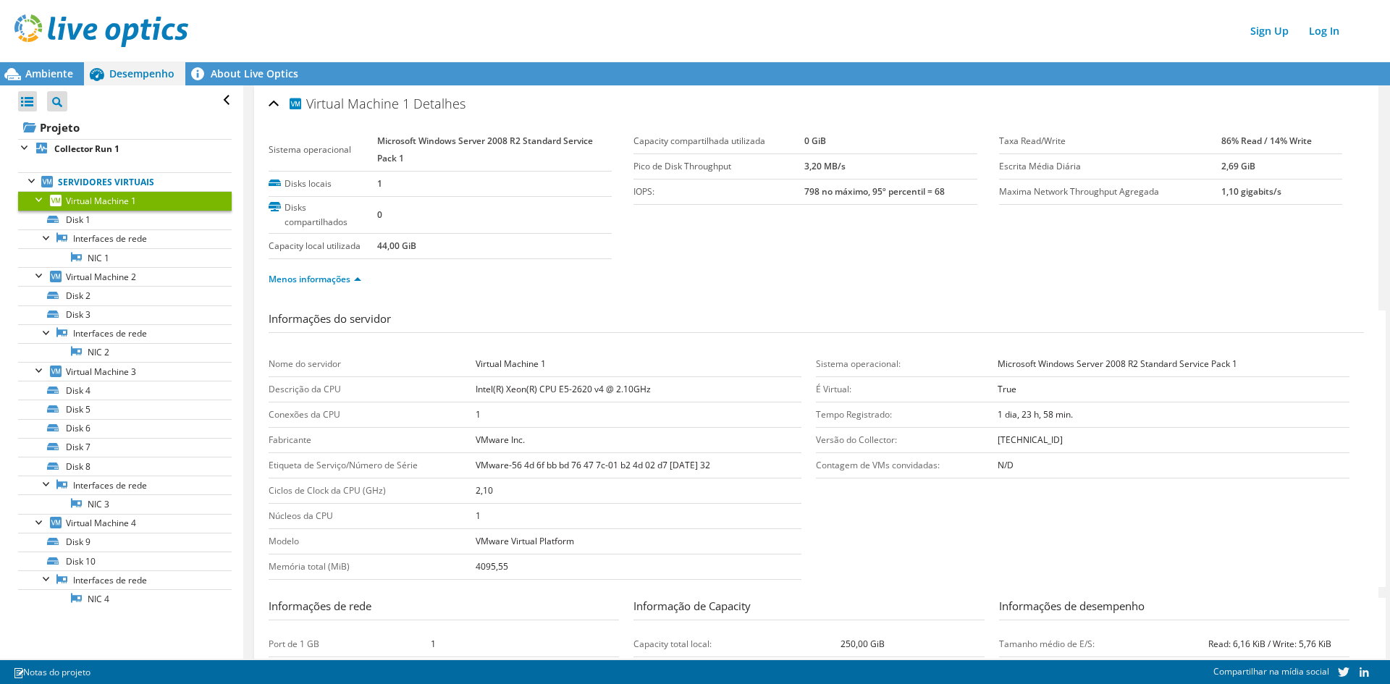
click at [274, 104] on div "Virtual Machine 1 Detalhes" at bounding box center [816, 104] width 1095 height 31
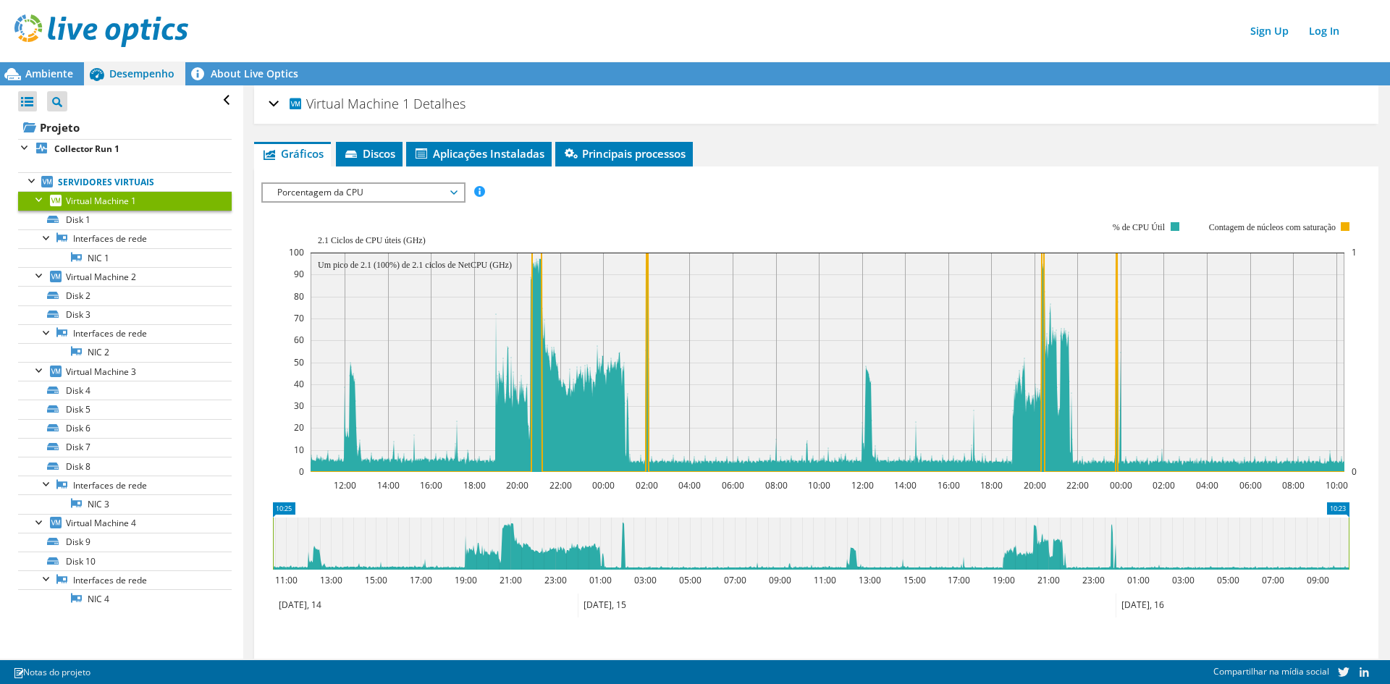
click at [274, 104] on div "Virtual Machine 1 Detalhes" at bounding box center [816, 104] width 1095 height 31
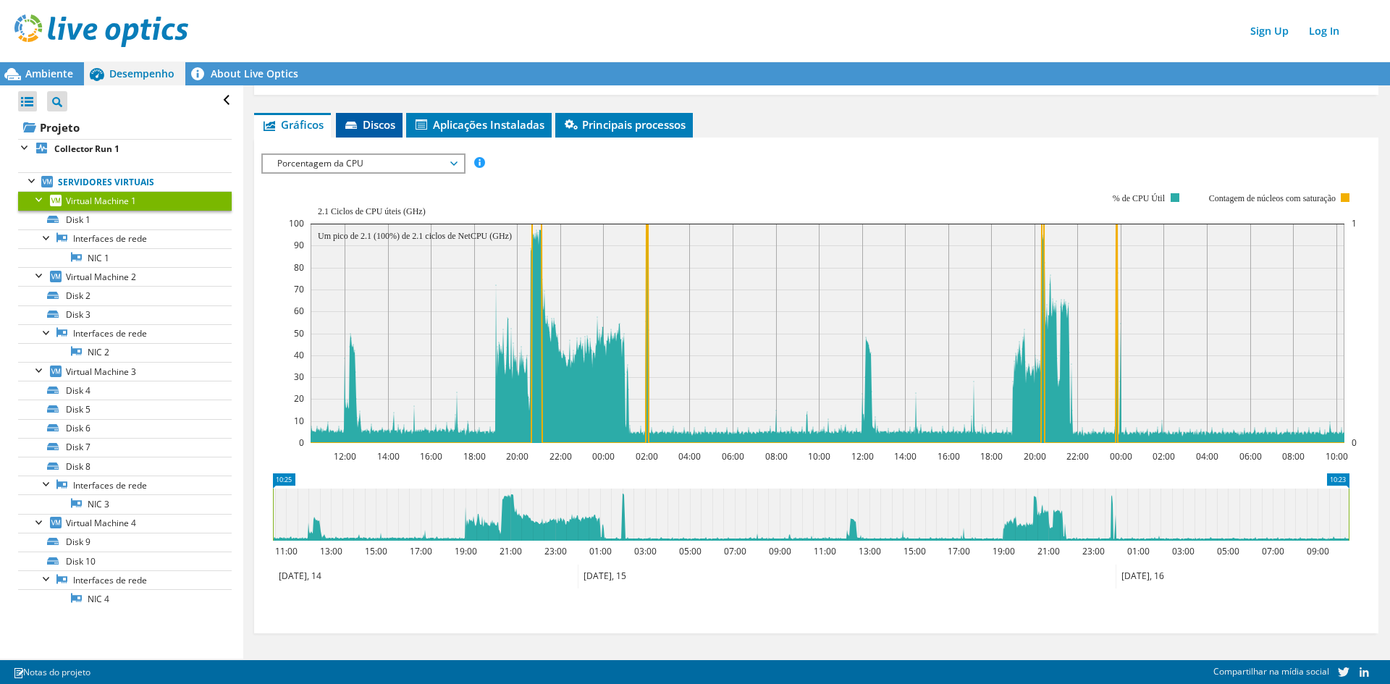
click at [374, 126] on span "Discos" at bounding box center [369, 124] width 52 height 14
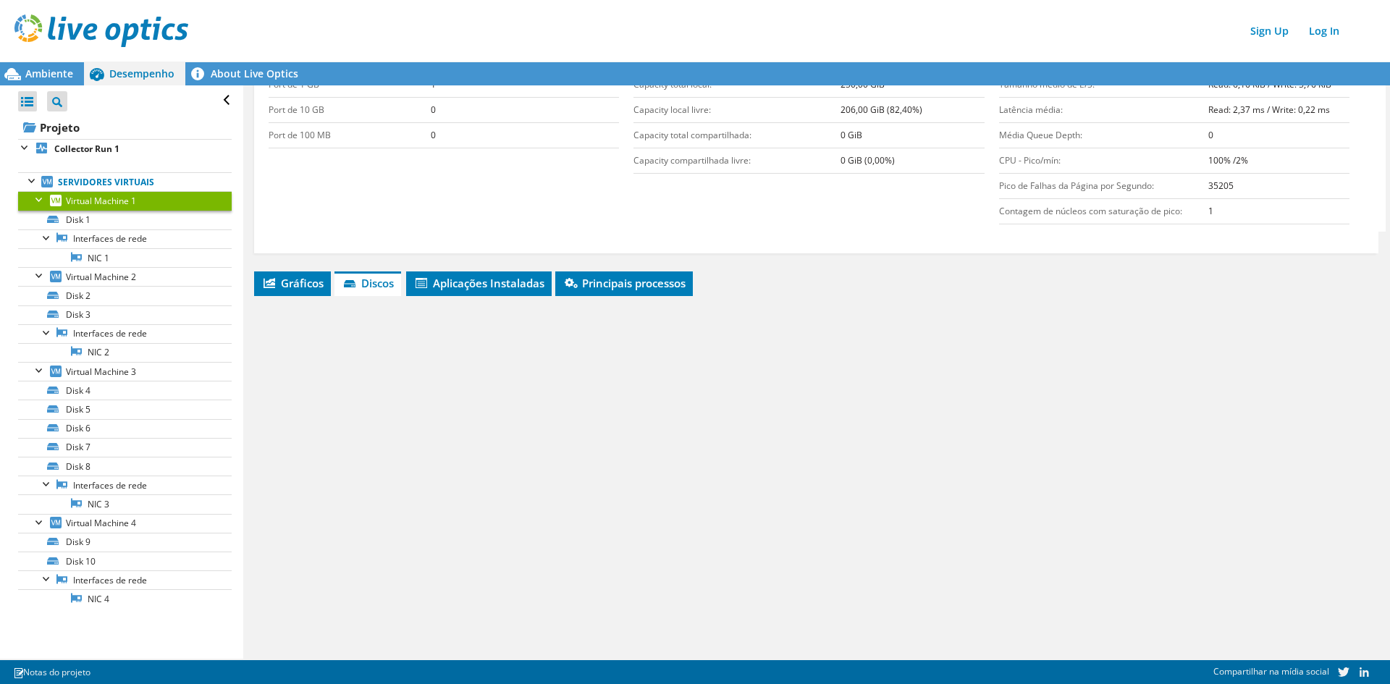
scroll to position [560, 0]
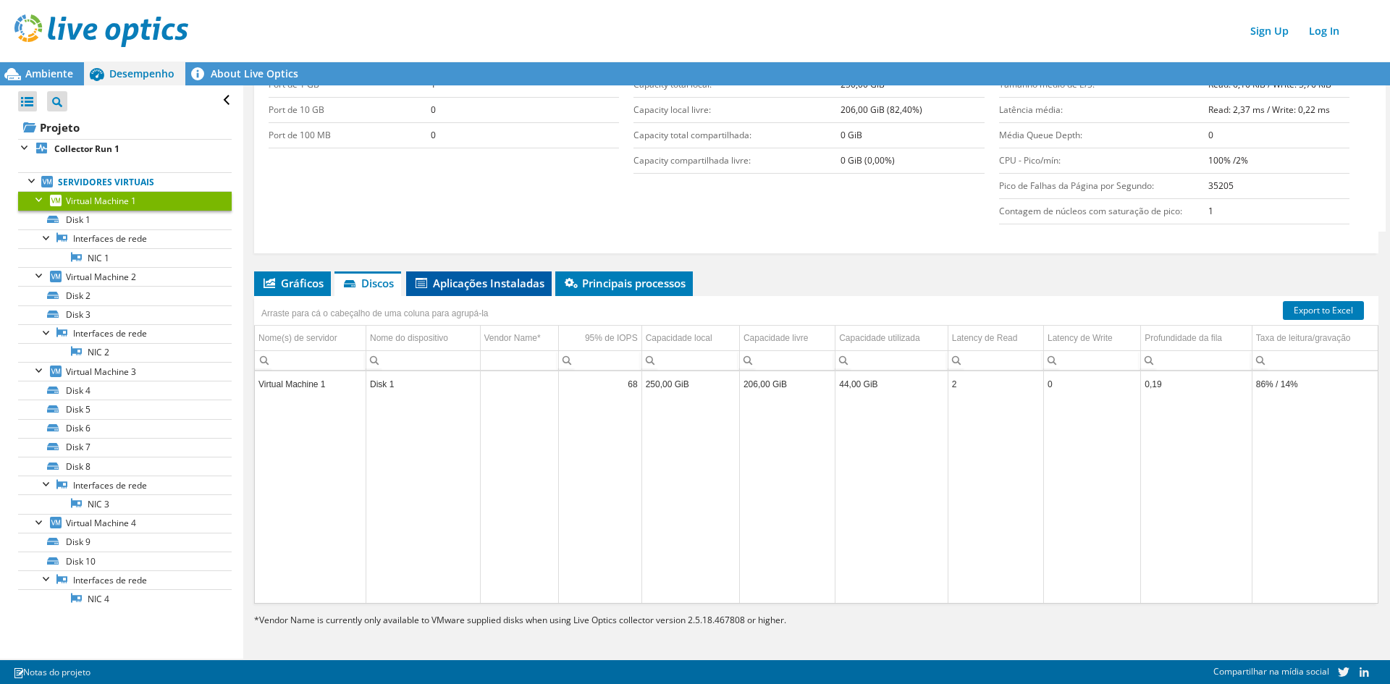
click at [475, 281] on span "Aplicações Instaladas" at bounding box center [478, 283] width 131 height 14
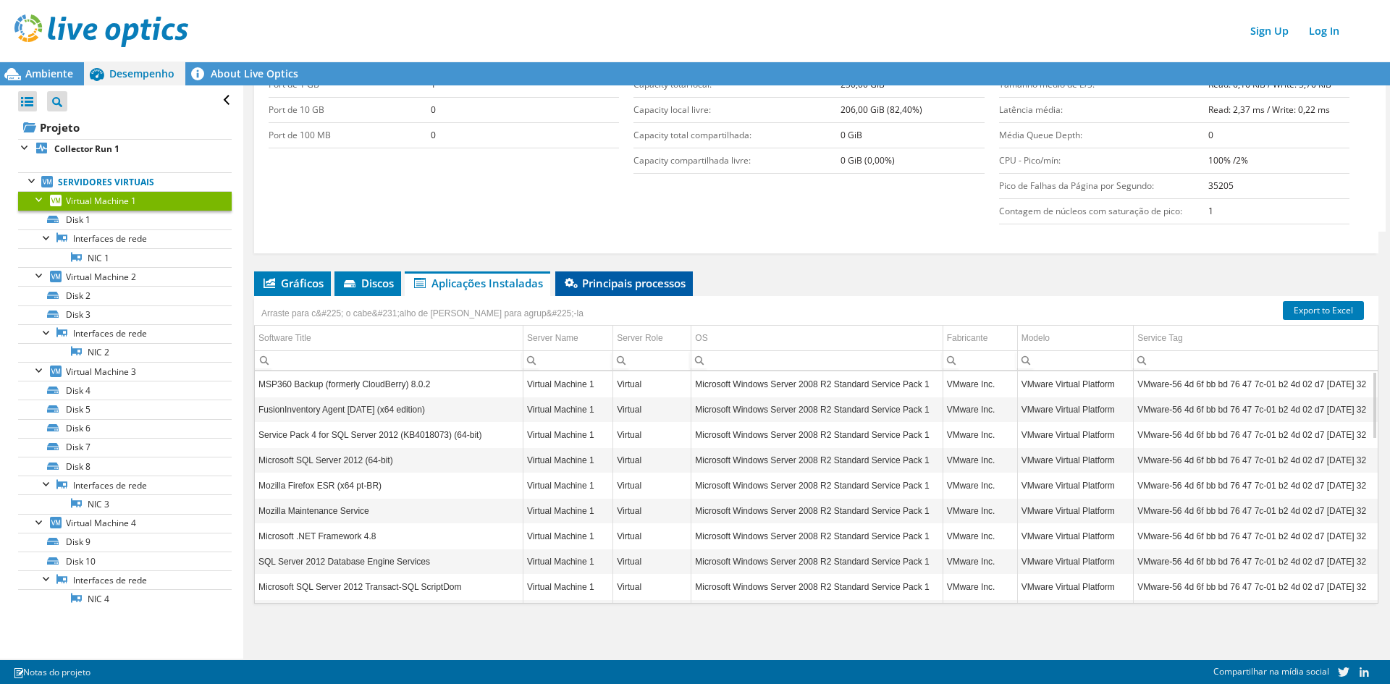
click at [620, 275] on li "Principais processos" at bounding box center [624, 283] width 138 height 25
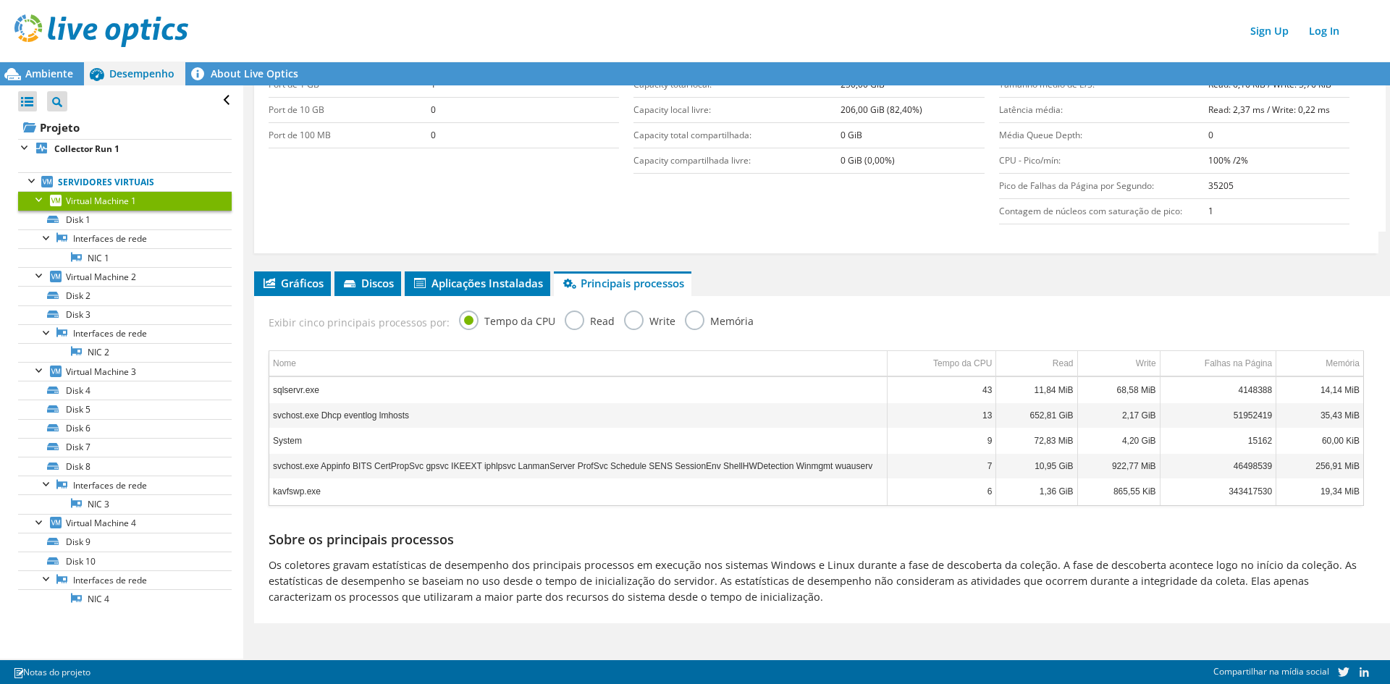
click at [730, 323] on label "Memória" at bounding box center [719, 320] width 69 height 18
click at [0, 0] on input "Memória" at bounding box center [0, 0] width 0 height 0
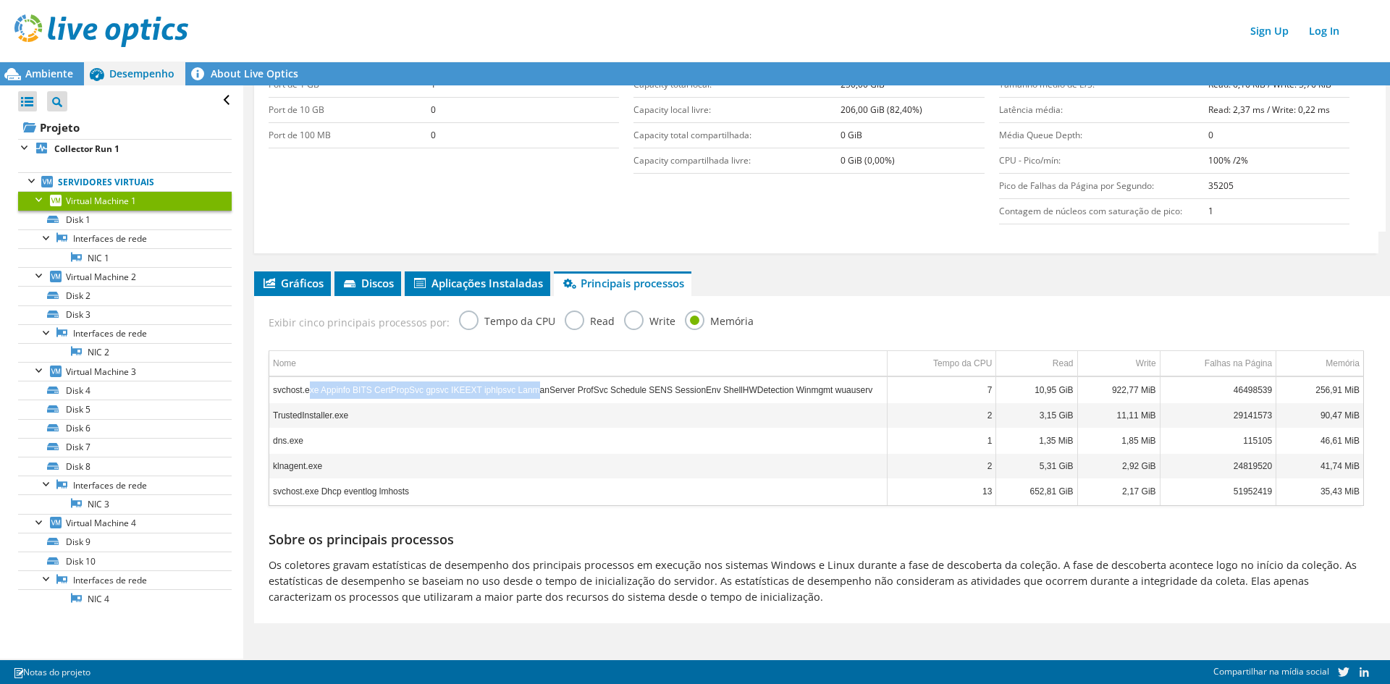
drag, startPoint x: 307, startPoint y: 395, endPoint x: 527, endPoint y: 395, distance: 220.1
click at [527, 395] on td "svchost.exe Appinfo BITS CertPropSvc gpsvc IKEEXT iphlpsvc LanmanServer ProfSvc…" at bounding box center [578, 390] width 618 height 25
click at [575, 395] on td "svchost.exe Appinfo BITS CertPropSvc gpsvc IKEEXT iphlpsvc LanmanServer ProfSvc…" at bounding box center [578, 390] width 618 height 25
drag, startPoint x: 555, startPoint y: 392, endPoint x: 701, endPoint y: 390, distance: 146.2
click at [701, 390] on td "svchost.exe Appinfo BITS CertPropSvc gpsvc IKEEXT iphlpsvc LanmanServer ProfSvc…" at bounding box center [578, 390] width 618 height 25
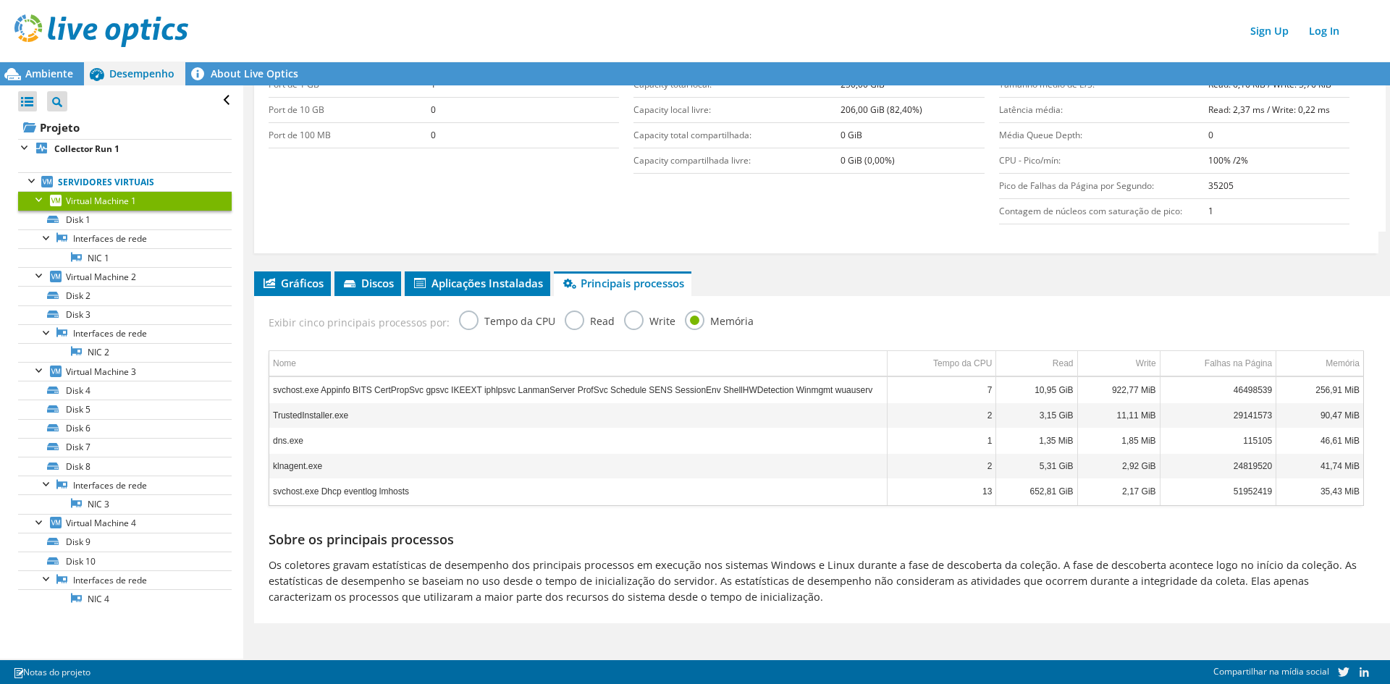
click at [733, 388] on td "svchost.exe Appinfo BITS CertPropSvc gpsvc IKEEXT iphlpsvc LanmanServer ProfSvc…" at bounding box center [578, 390] width 618 height 25
click at [459, 320] on label "Tempo da CPU" at bounding box center [507, 320] width 96 height 18
click at [0, 0] on input "Tempo da CPU" at bounding box center [0, 0] width 0 height 0
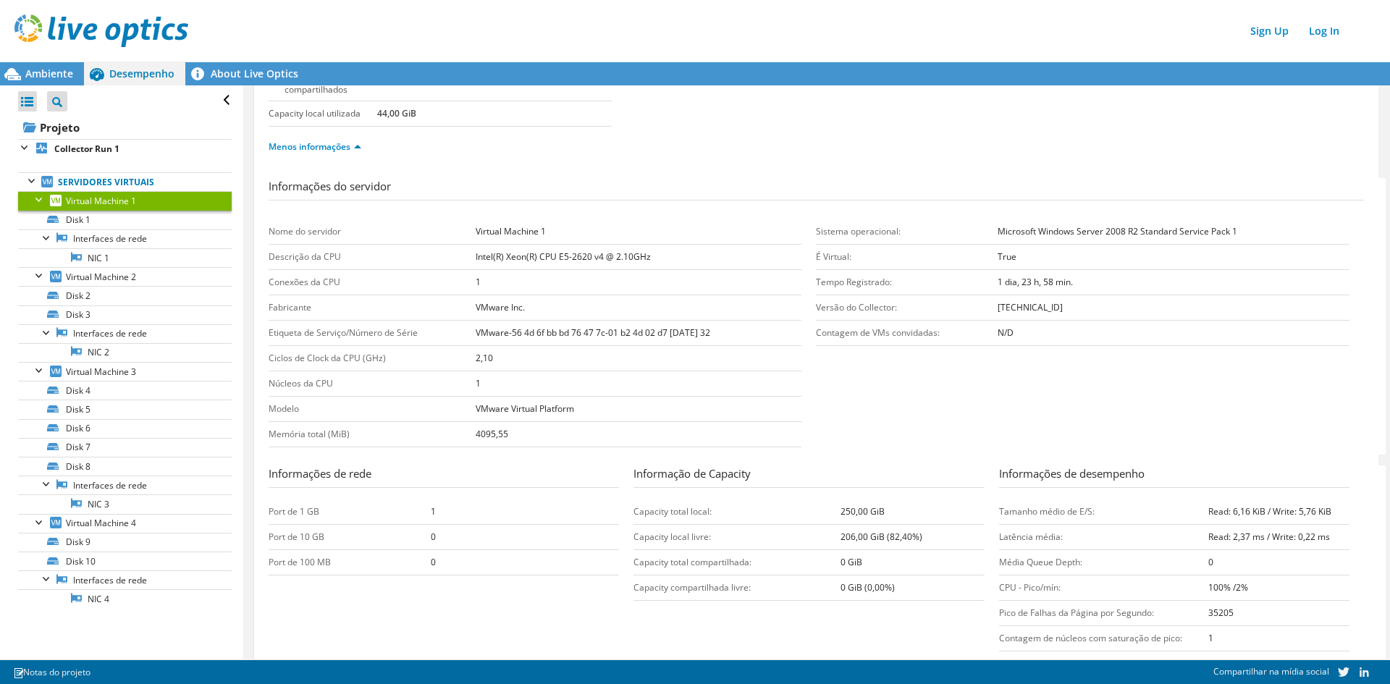
scroll to position [0, 0]
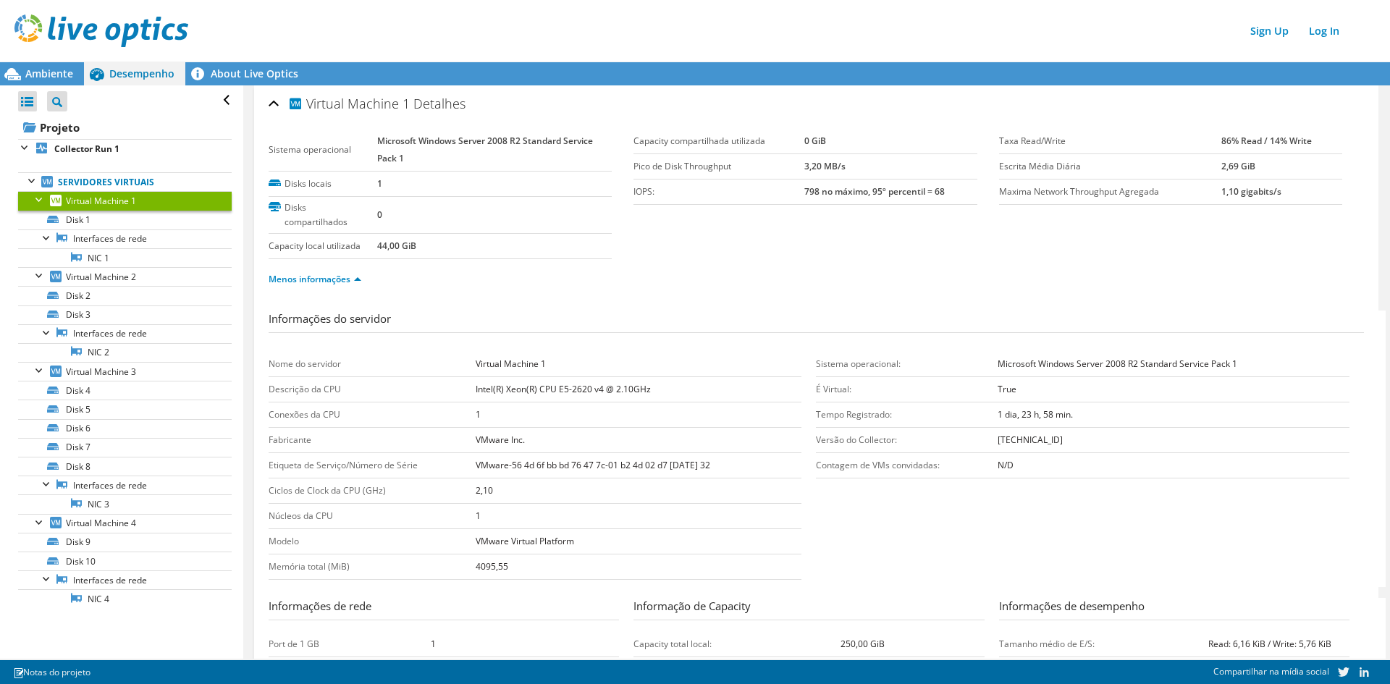
click at [35, 198] on div at bounding box center [40, 198] width 14 height 14
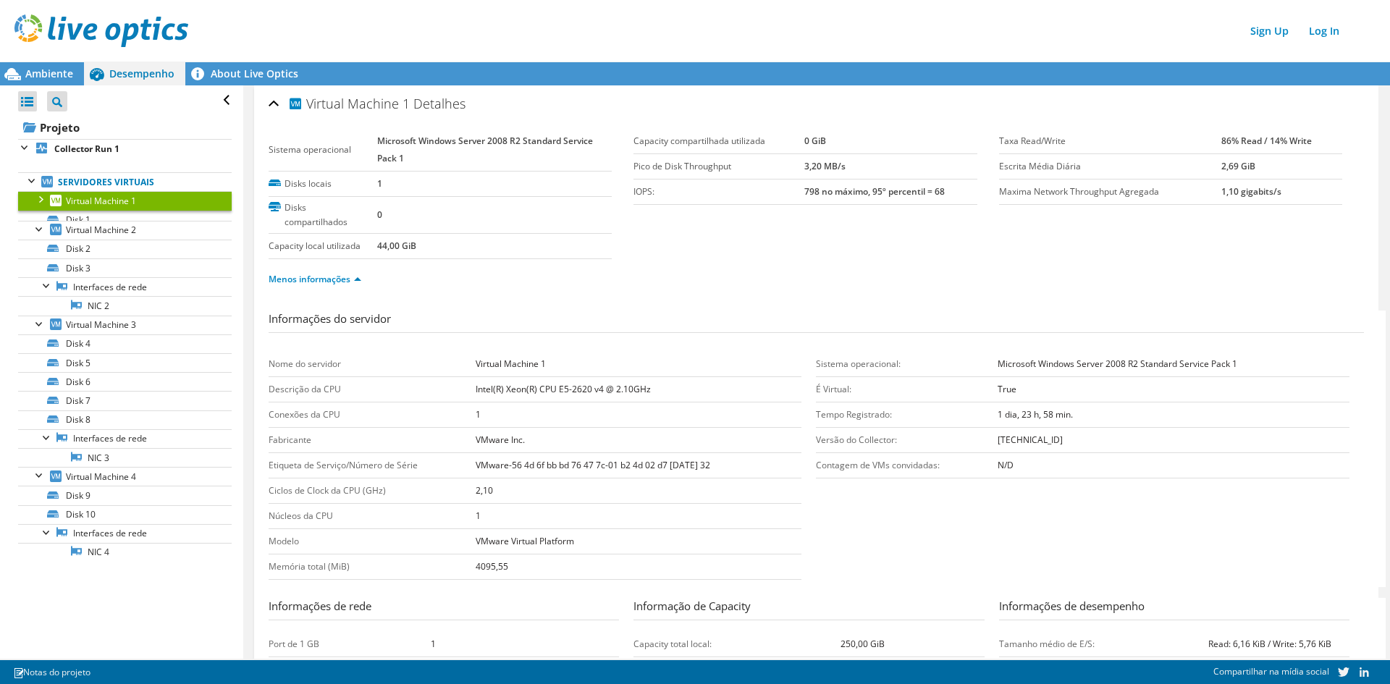
click at [35, 198] on div at bounding box center [40, 198] width 14 height 14
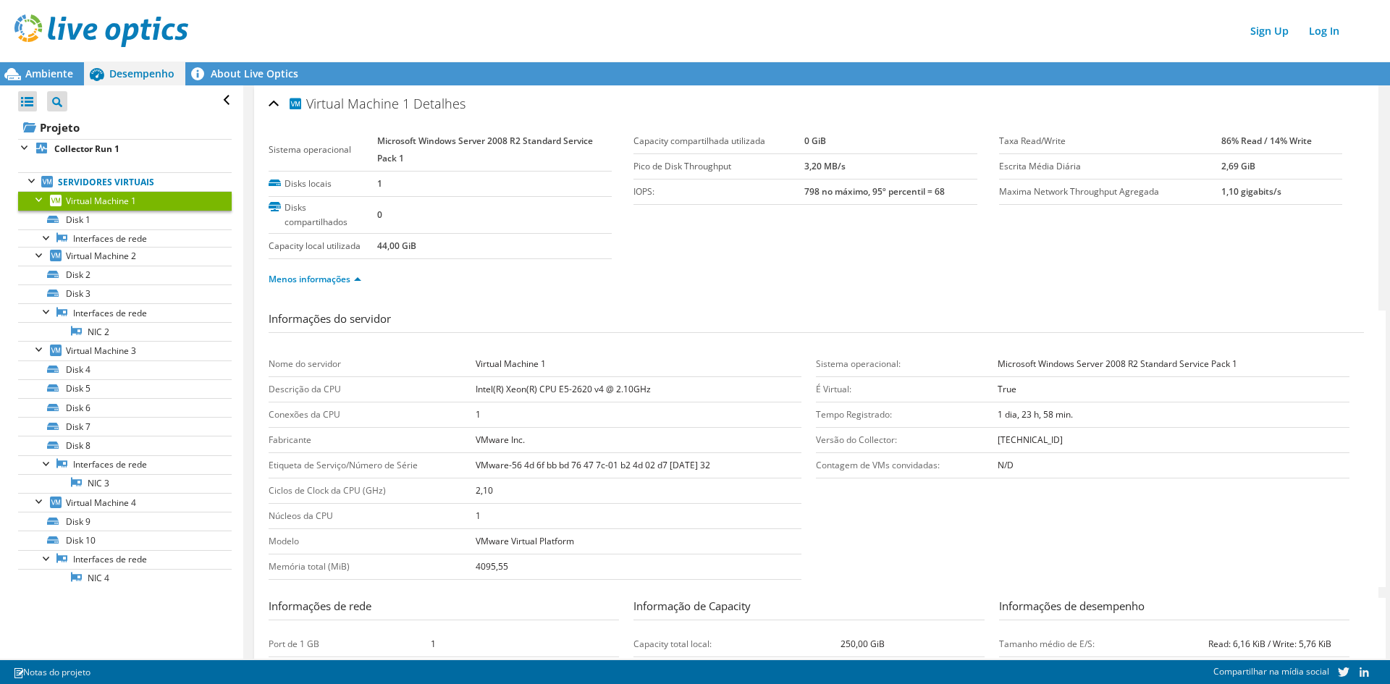
click at [35, 198] on div at bounding box center [40, 198] width 14 height 14
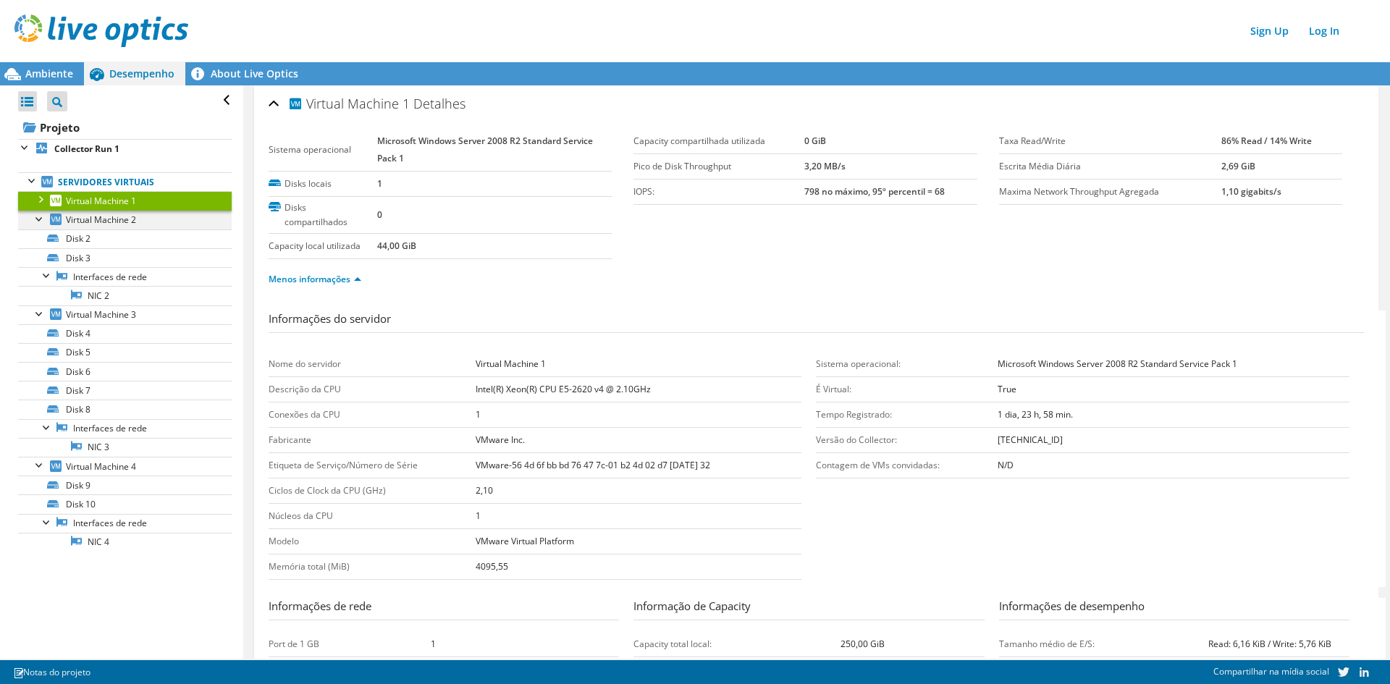
click at [37, 222] on div at bounding box center [40, 218] width 14 height 14
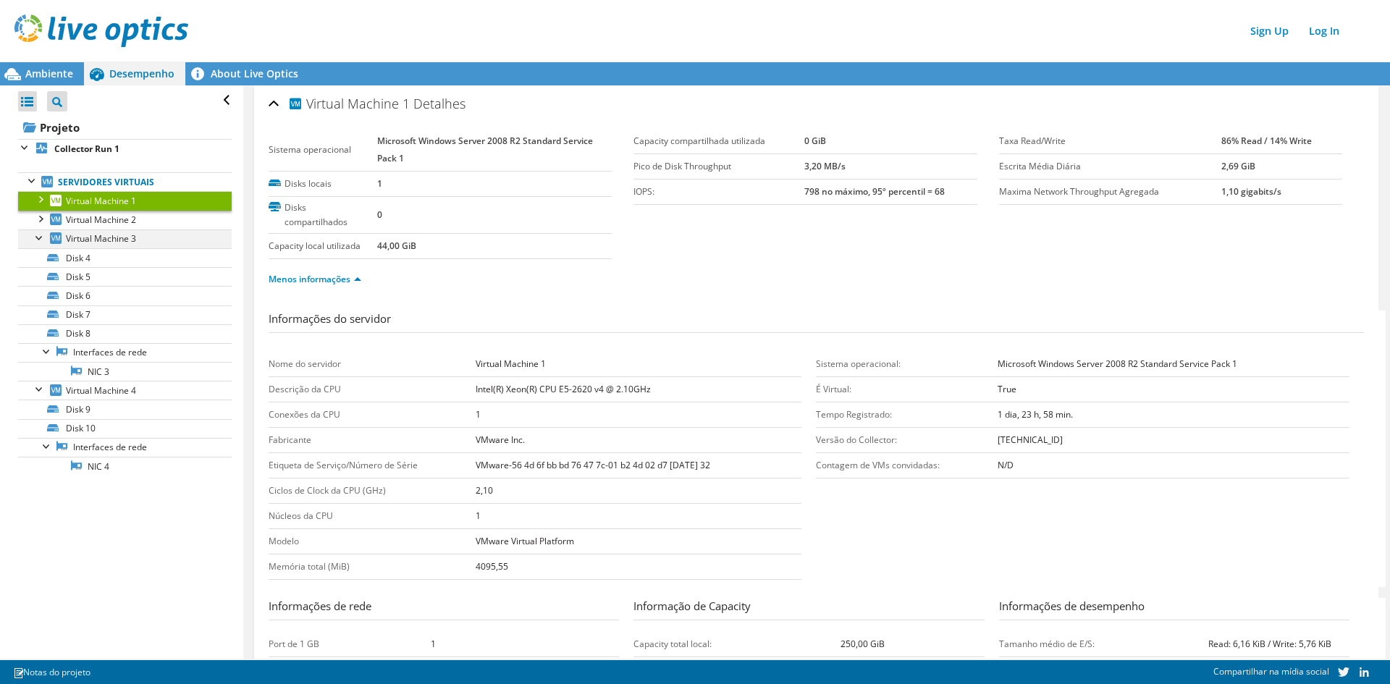
click at [38, 236] on div at bounding box center [40, 236] width 14 height 14
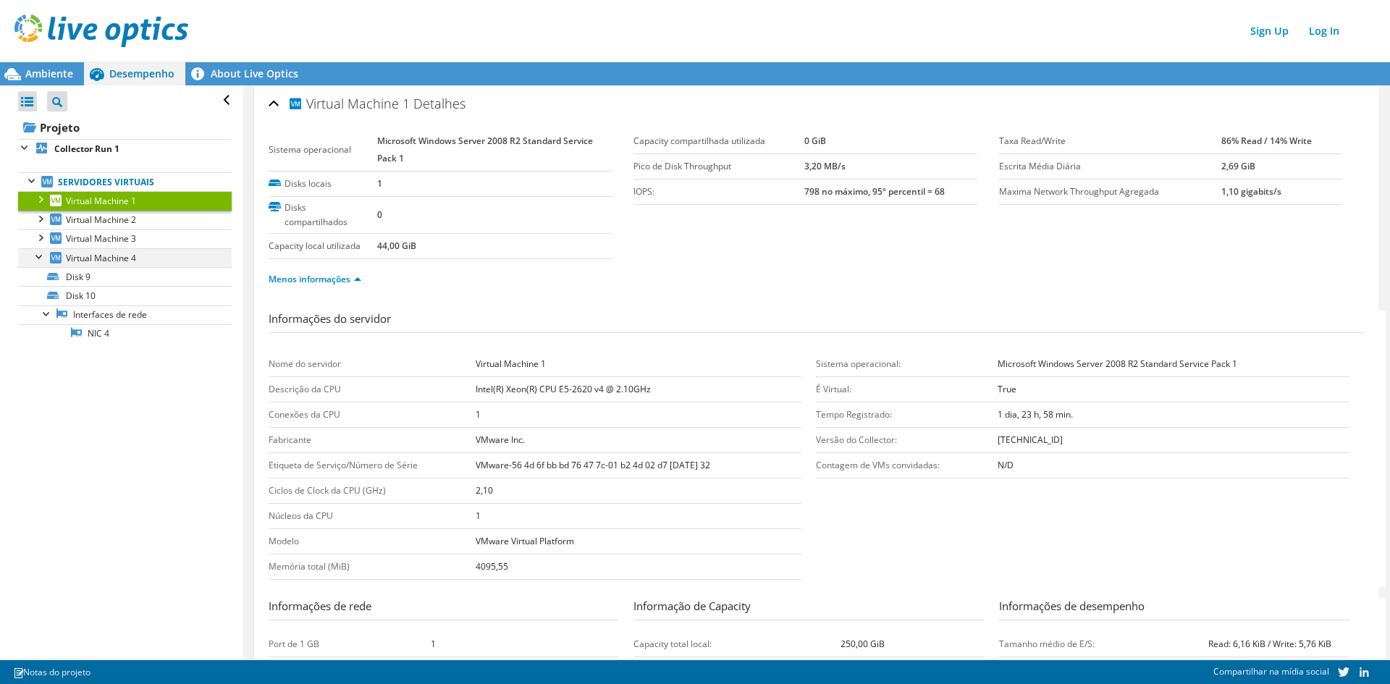
click at [38, 260] on div at bounding box center [40, 255] width 14 height 14
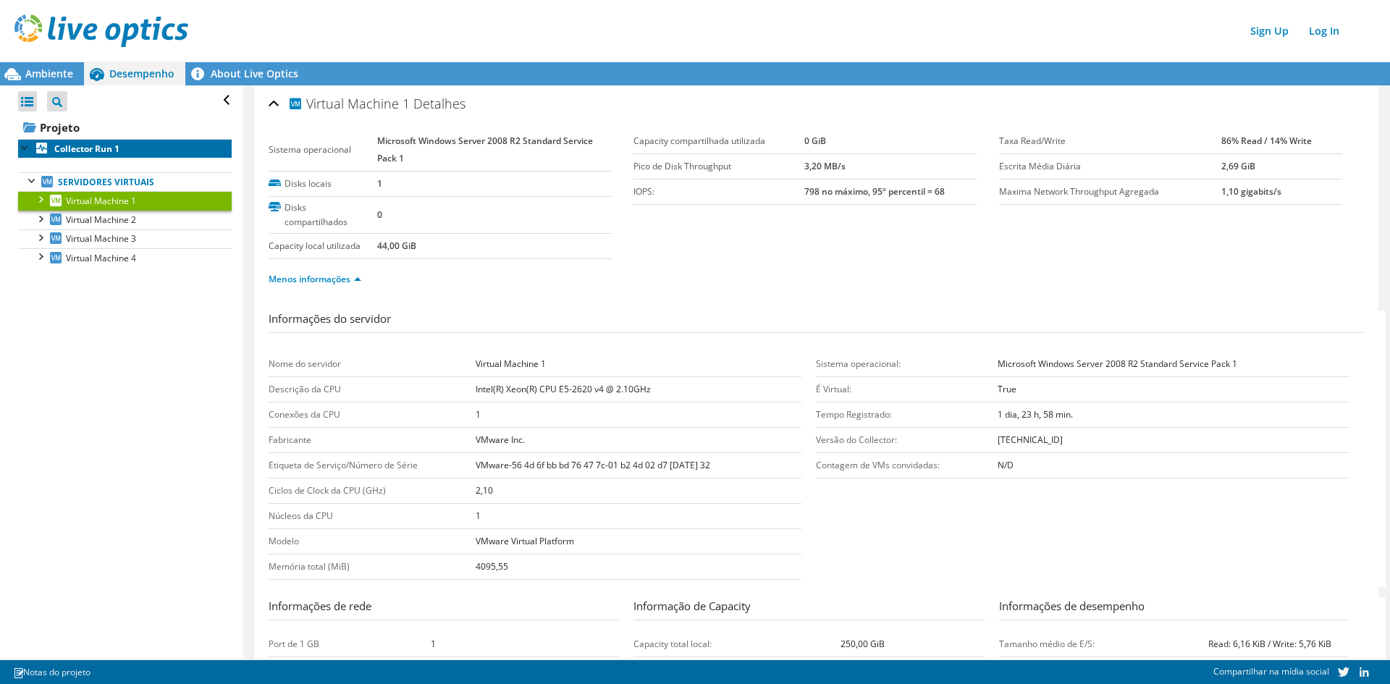
click at [95, 146] on b "Collector Run 1" at bounding box center [86, 149] width 65 height 12
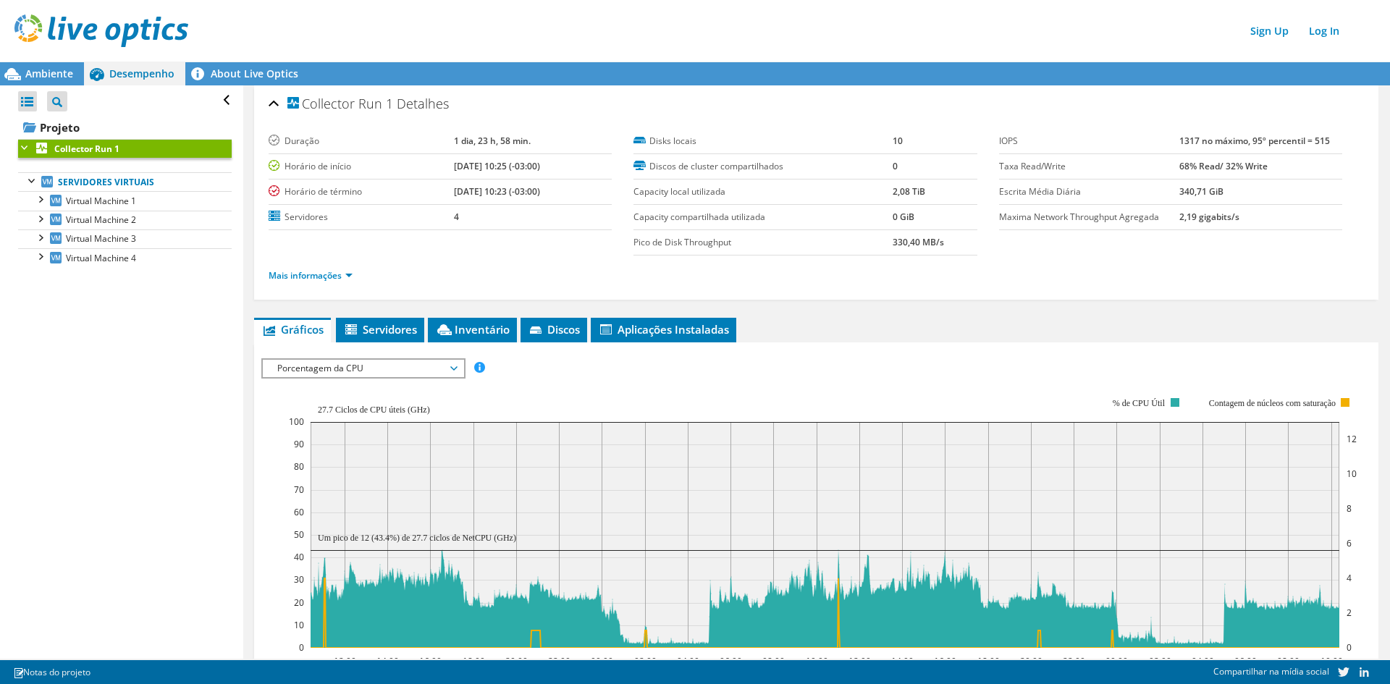
click at [21, 148] on div at bounding box center [25, 146] width 14 height 14
click at [114, 181] on link "Servidores virtuais" at bounding box center [125, 181] width 214 height 19
click at [400, 331] on span "Servidores" at bounding box center [380, 329] width 74 height 14
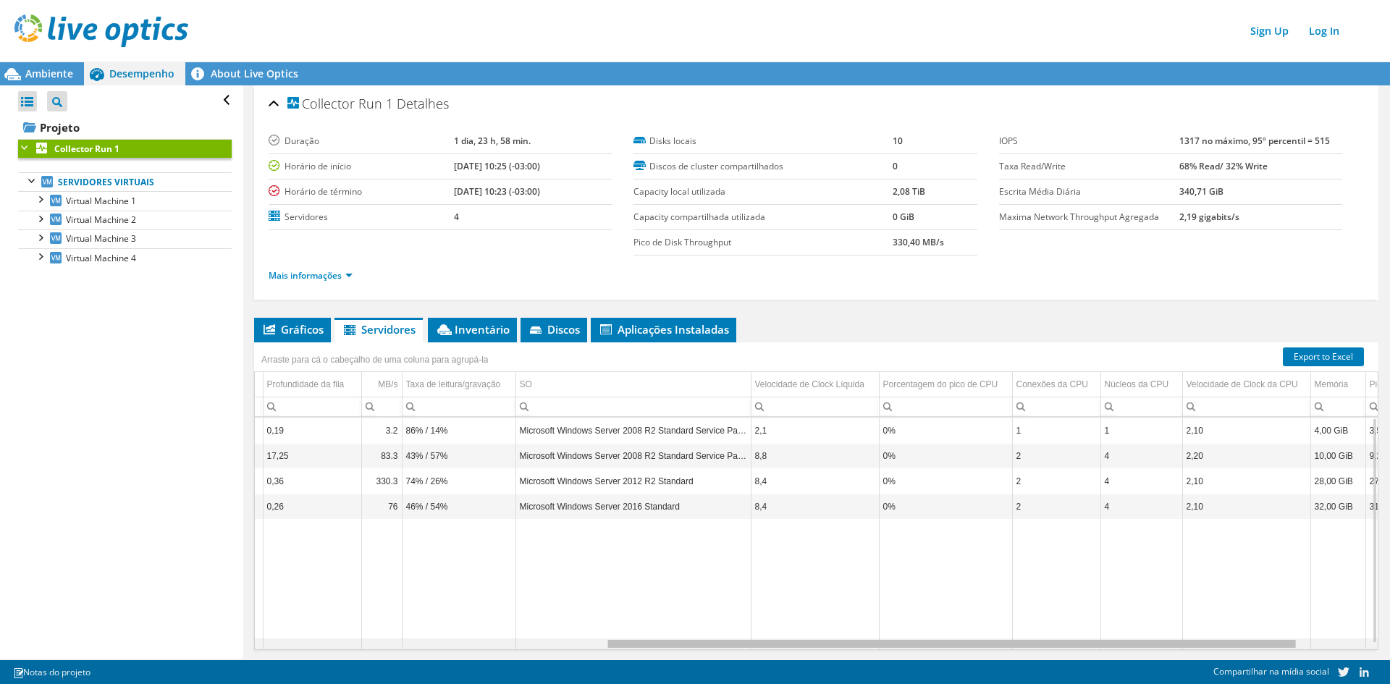
drag, startPoint x: 918, startPoint y: 644, endPoint x: 1278, endPoint y: 632, distance: 360.7
click at [1278, 632] on body "Sign Up Log In Este projeto foi arquivado. Nenhuma alteração pode ser feita, e …" at bounding box center [695, 342] width 1390 height 684
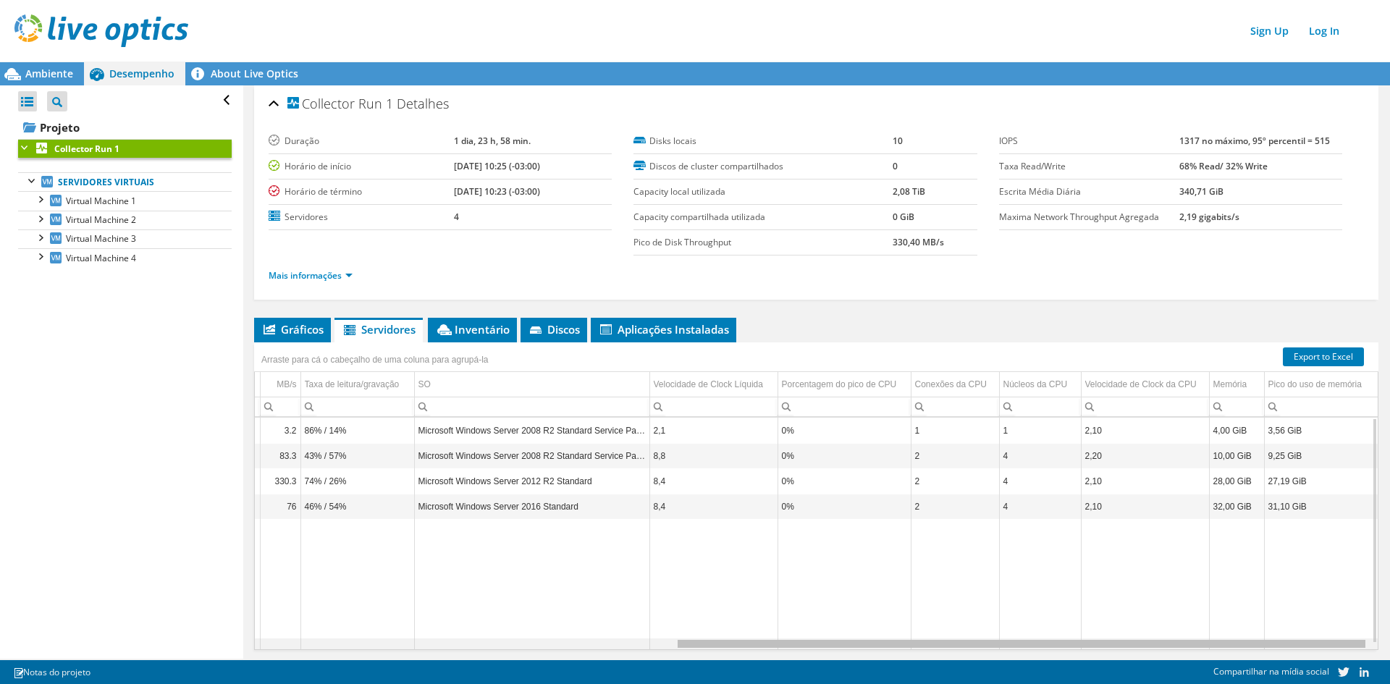
drag, startPoint x: 1154, startPoint y: 645, endPoint x: 1269, endPoint y: 629, distance: 116.2
click at [1269, 629] on body "Sign Up Log In Este projeto foi arquivado. Nenhuma alteração pode ser feita, e …" at bounding box center [695, 342] width 1390 height 684
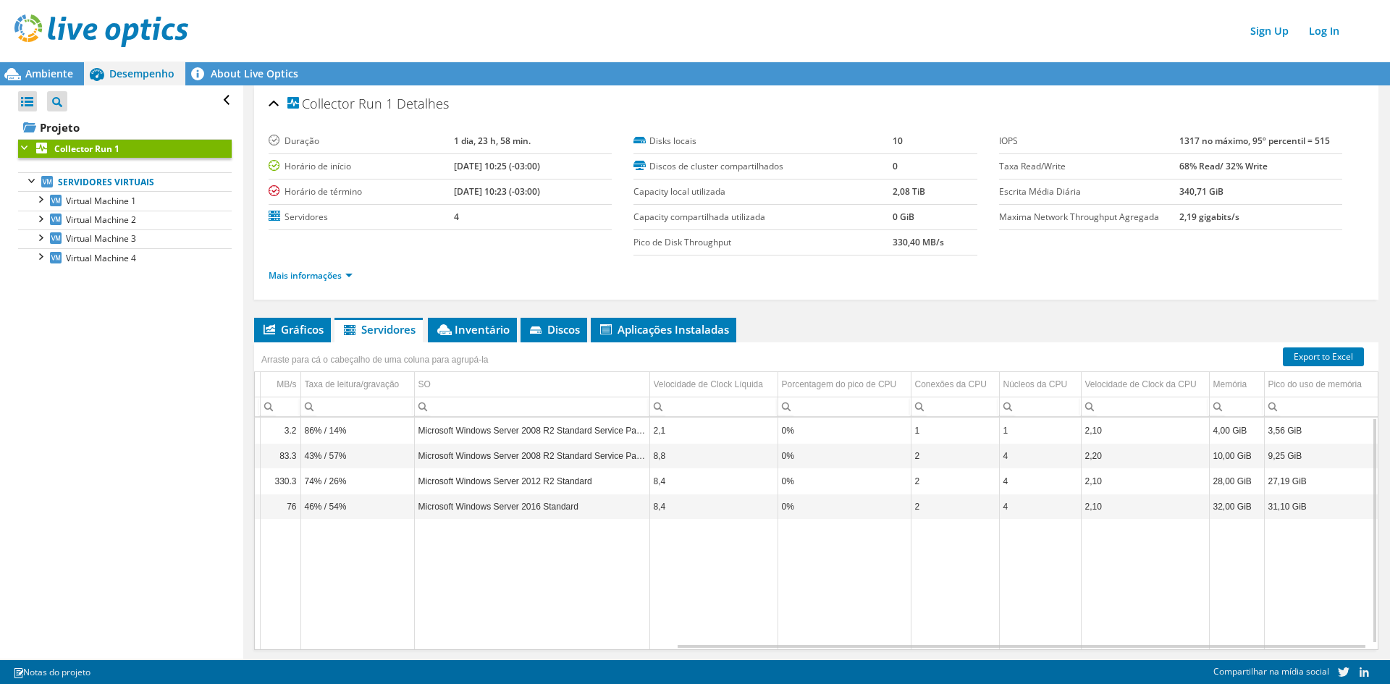
drag, startPoint x: 1097, startPoint y: 308, endPoint x: 1108, endPoint y: 312, distance: 10.8
click at [1097, 308] on div "Collector Run 1 Detalhes Duração 1 dia, 23 h, 58 min. Horário de início 08/14/2…" at bounding box center [816, 395] width 1146 height 620
click at [839, 314] on div "Collector Run 1 Detalhes Duração 1 dia, 23 h, 58 min. Horário de início 08/14/2…" at bounding box center [816, 395] width 1146 height 620
drag, startPoint x: 680, startPoint y: 285, endPoint x: 561, endPoint y: 258, distance: 121.5
click at [561, 258] on div "Mais informações" at bounding box center [816, 276] width 1095 height 41
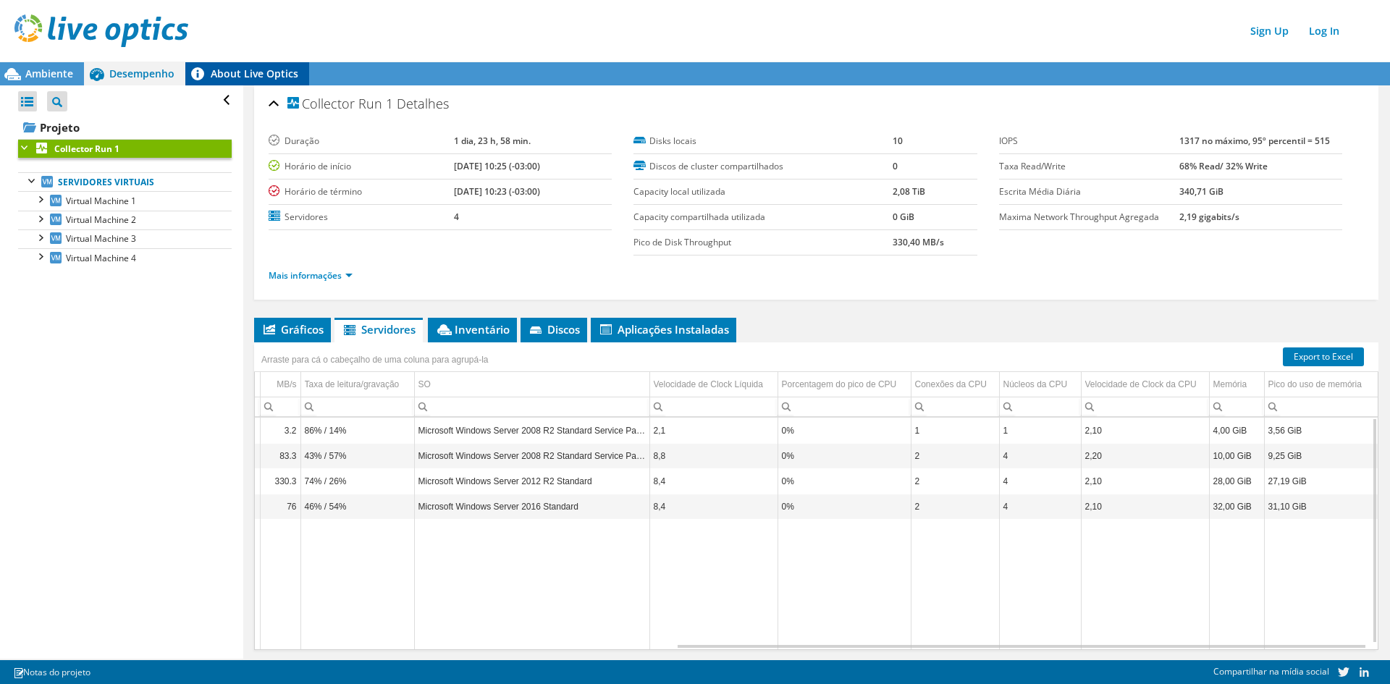
click at [240, 80] on link "About Live Optics" at bounding box center [247, 73] width 124 height 23
click at [1320, 355] on link "Export to Excel" at bounding box center [1323, 356] width 81 height 19
click at [885, 334] on ul "Gráficos Servidores Inventário Hipervisor Discos Discos de cluster Aplicações I…" at bounding box center [816, 330] width 1124 height 25
click at [53, 77] on span "Ambiente" at bounding box center [49, 74] width 48 height 14
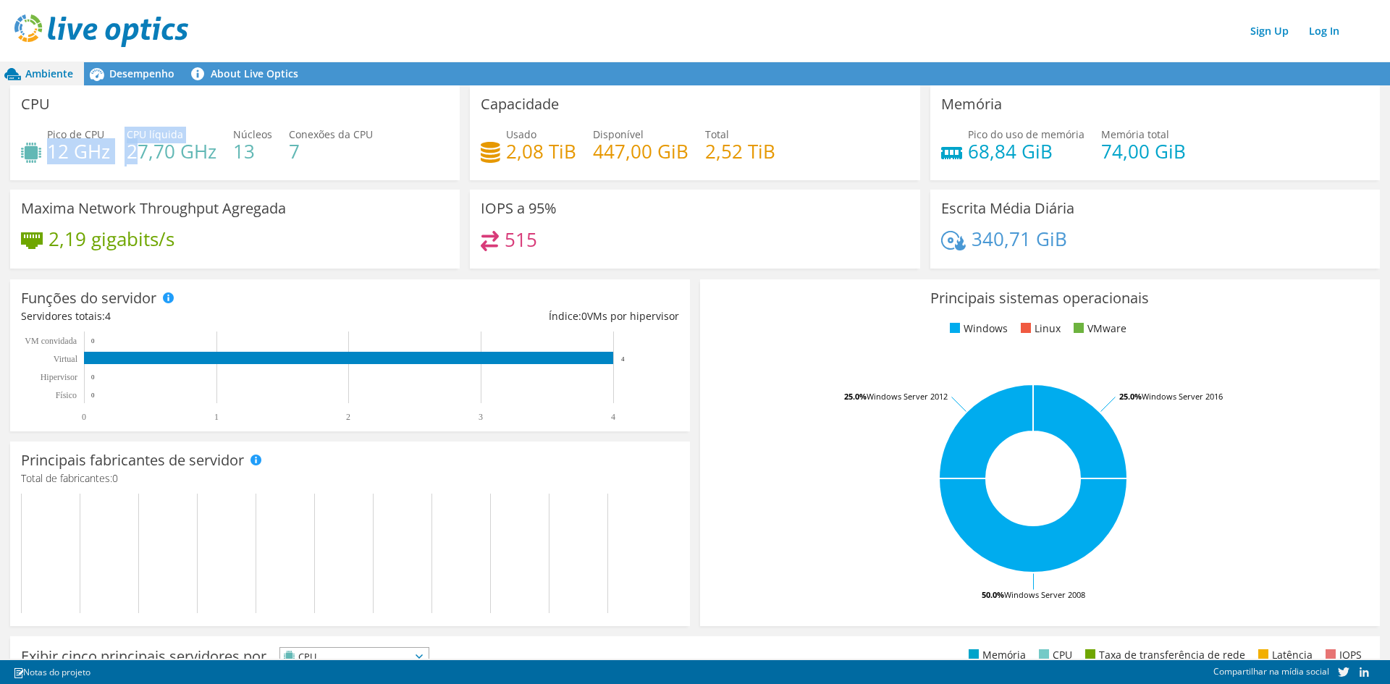
drag, startPoint x: 47, startPoint y: 152, endPoint x: 133, endPoint y: 152, distance: 86.1
click at [133, 152] on div "Pico de CPU 12 GHz CPU líquida 27,70 GHz Núcleos 13 Conexões da CPU 7" at bounding box center [235, 150] width 428 height 47
click at [90, 153] on h4 "12 GHz" at bounding box center [78, 151] width 63 height 16
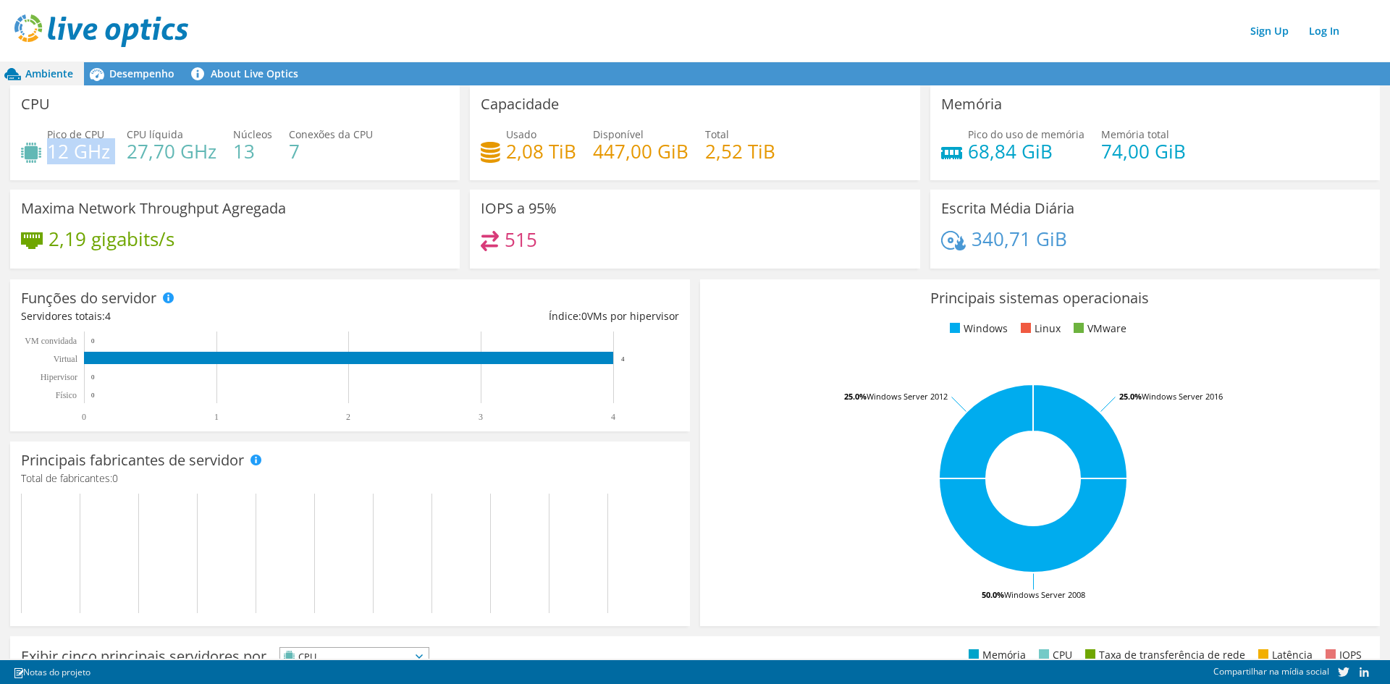
click at [104, 153] on h4 "12 GHz" at bounding box center [78, 151] width 63 height 16
drag, startPoint x: 127, startPoint y: 134, endPoint x: 183, endPoint y: 130, distance: 55.9
click at [183, 130] on div "CPU líquida 27,70 GHz" at bounding box center [172, 143] width 90 height 33
click at [69, 143] on h4 "12 GHz" at bounding box center [78, 151] width 63 height 16
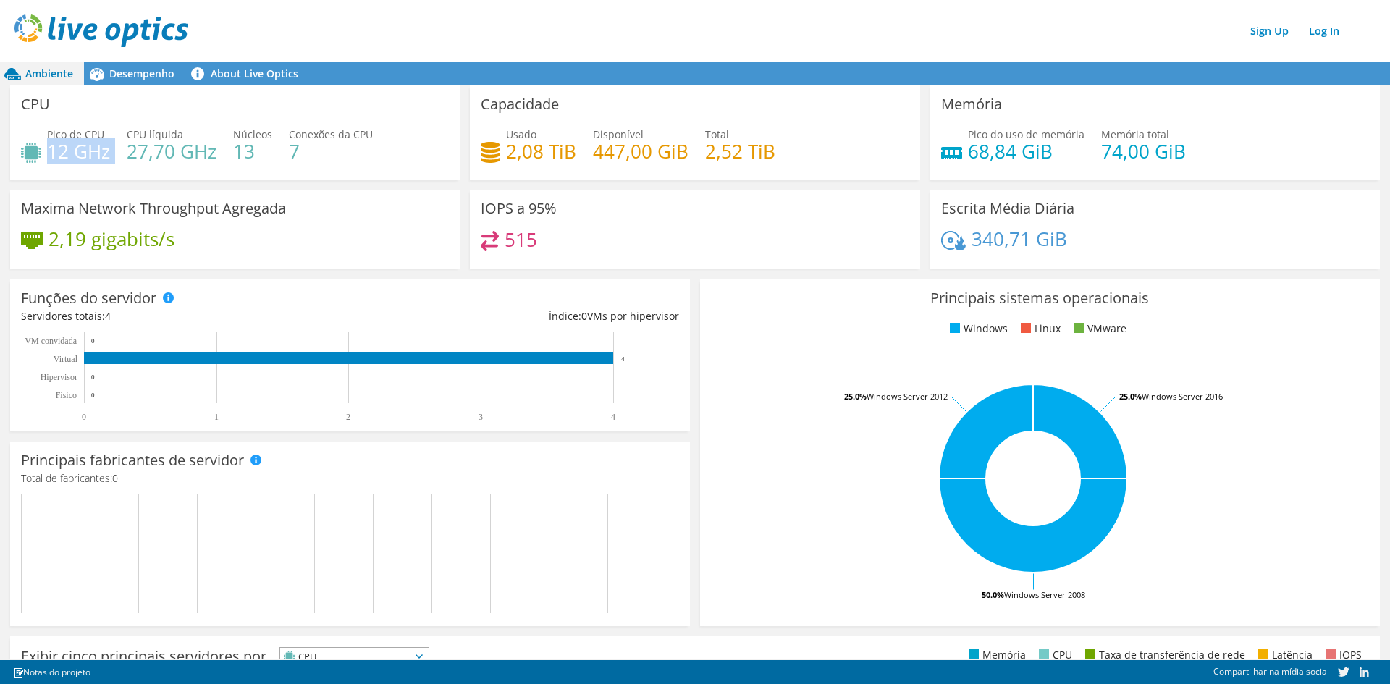
click at [69, 143] on h4 "12 GHz" at bounding box center [78, 151] width 63 height 16
click at [83, 156] on h4 "12 GHz" at bounding box center [78, 151] width 63 height 16
click at [173, 138] on span "CPU líquida" at bounding box center [155, 134] width 56 height 14
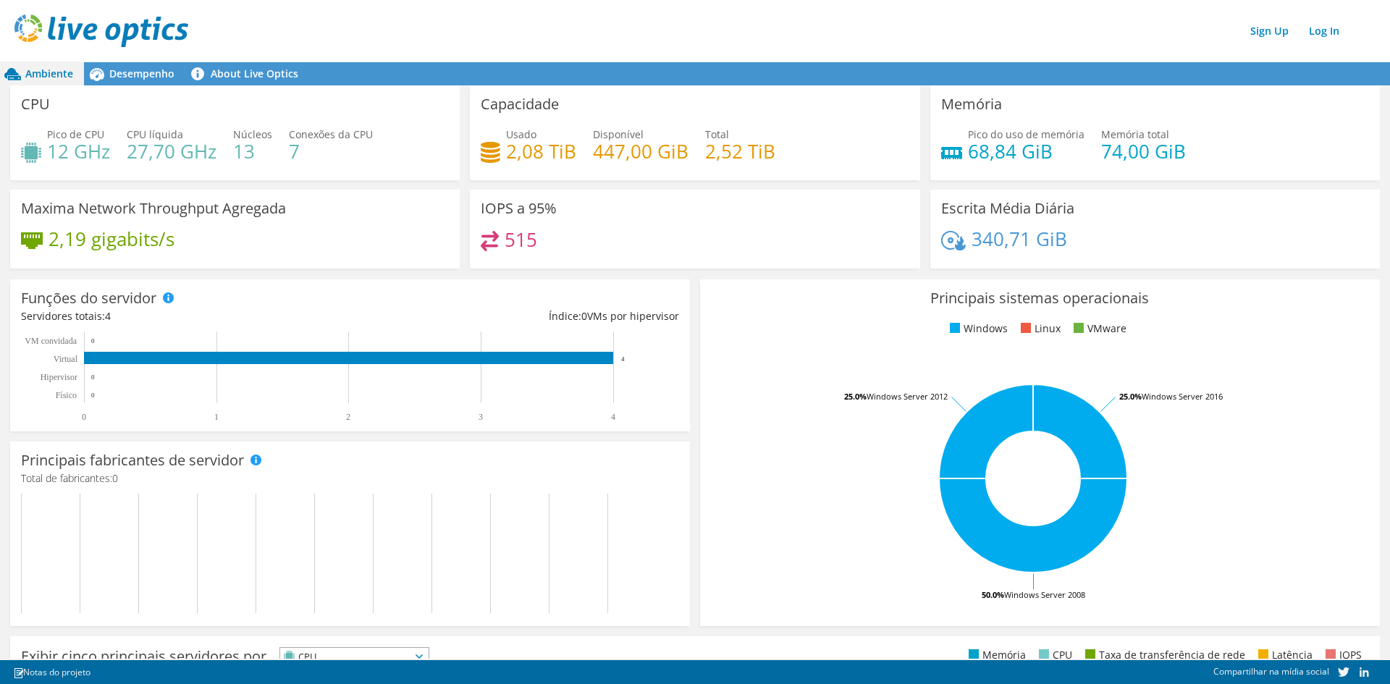
click at [173, 138] on span "CPU líquida" at bounding box center [155, 134] width 56 height 14
click at [166, 148] on h4 "27,70 GHz" at bounding box center [172, 151] width 90 height 16
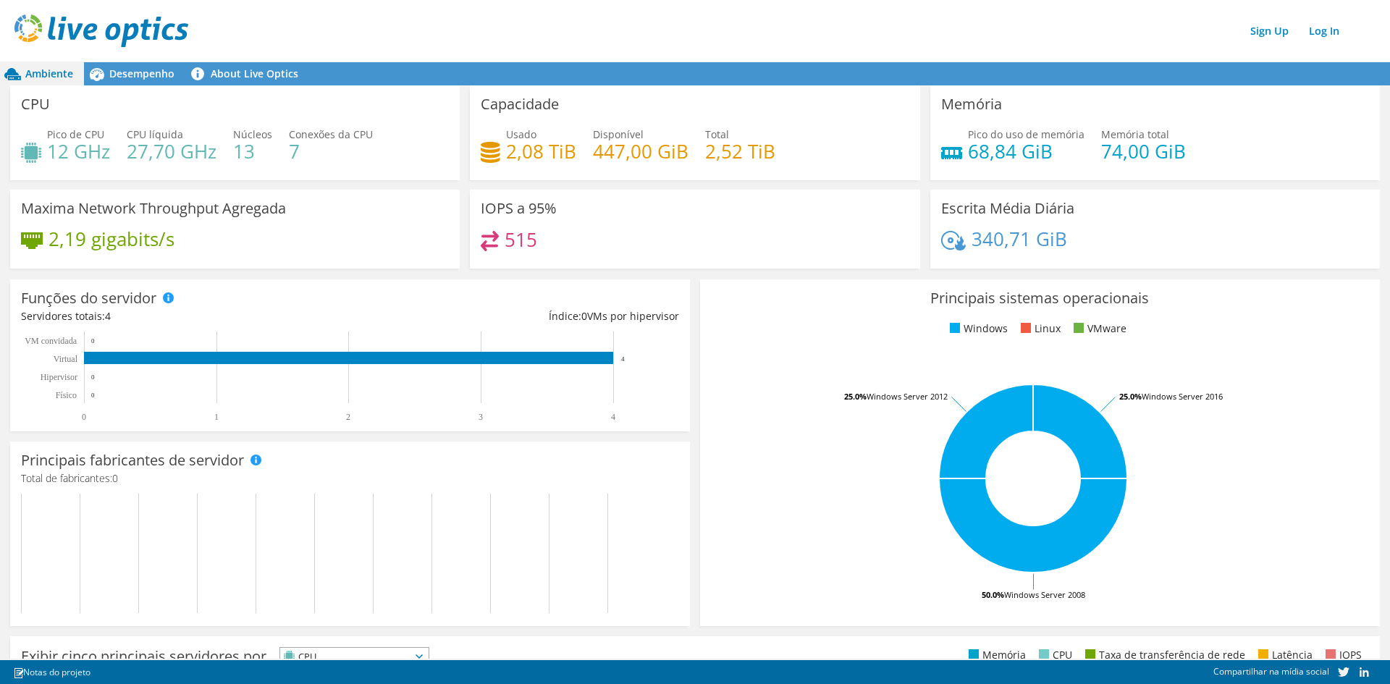
click at [252, 148] on h4 "13" at bounding box center [252, 151] width 39 height 16
click at [148, 70] on span "Desempenho" at bounding box center [141, 74] width 65 height 14
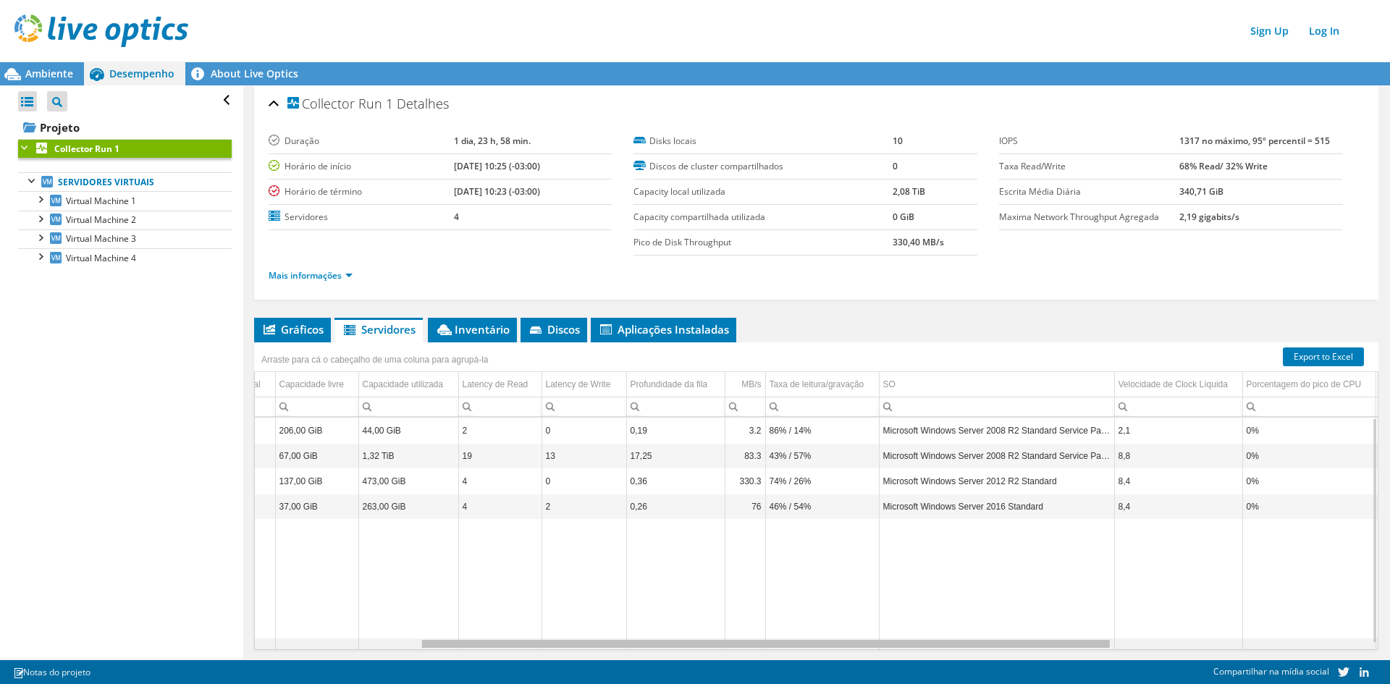
scroll to position [0, 88]
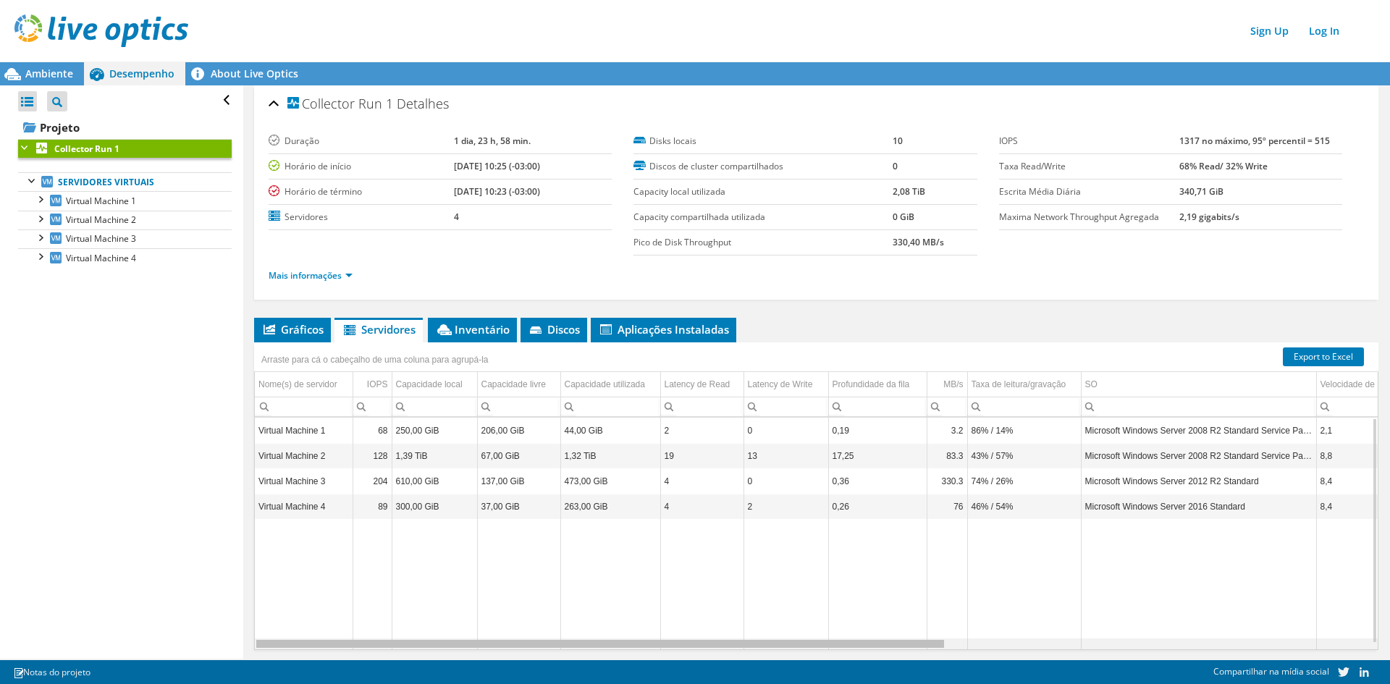
drag, startPoint x: 746, startPoint y: 646, endPoint x: 282, endPoint y: 622, distance: 464.6
click at [282, 622] on body "Sign Up Log In Este projeto foi arquivado. Nenhuma alteração pode ser feita, e …" at bounding box center [695, 342] width 1390 height 684
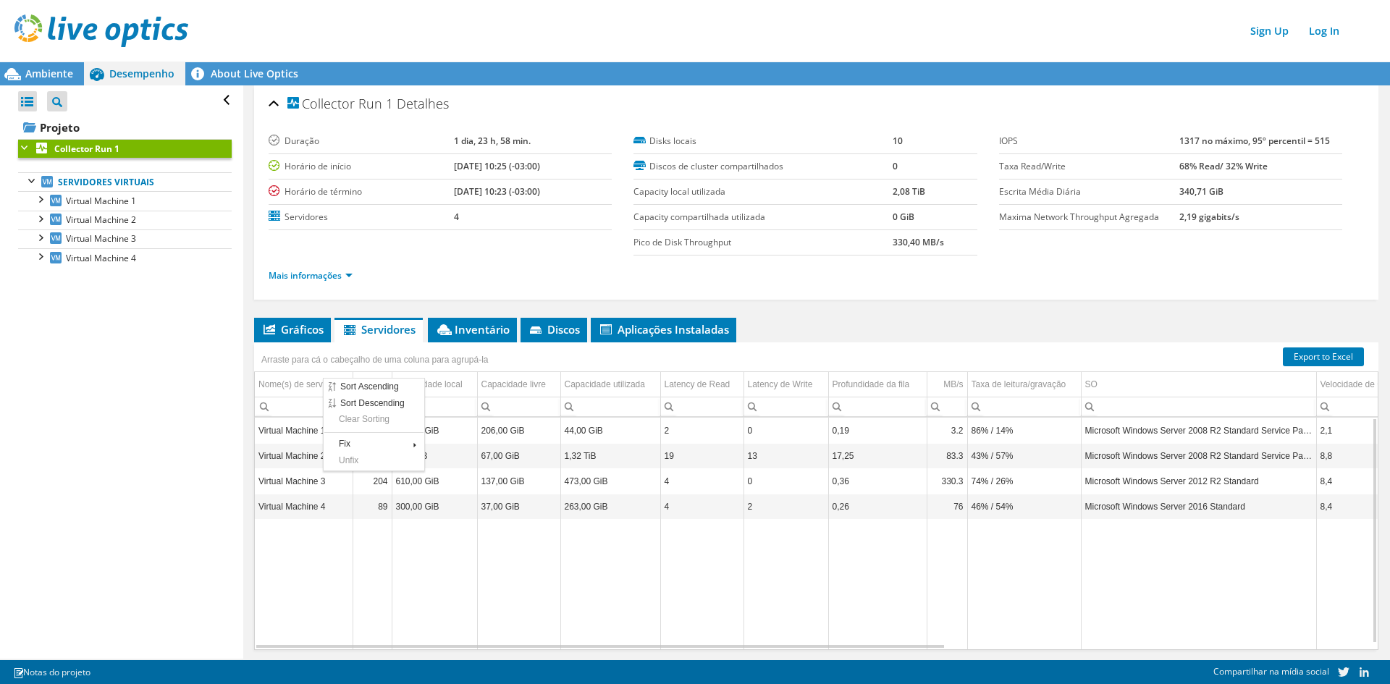
click at [1050, 280] on ul "Mais informações" at bounding box center [816, 274] width 1095 height 20
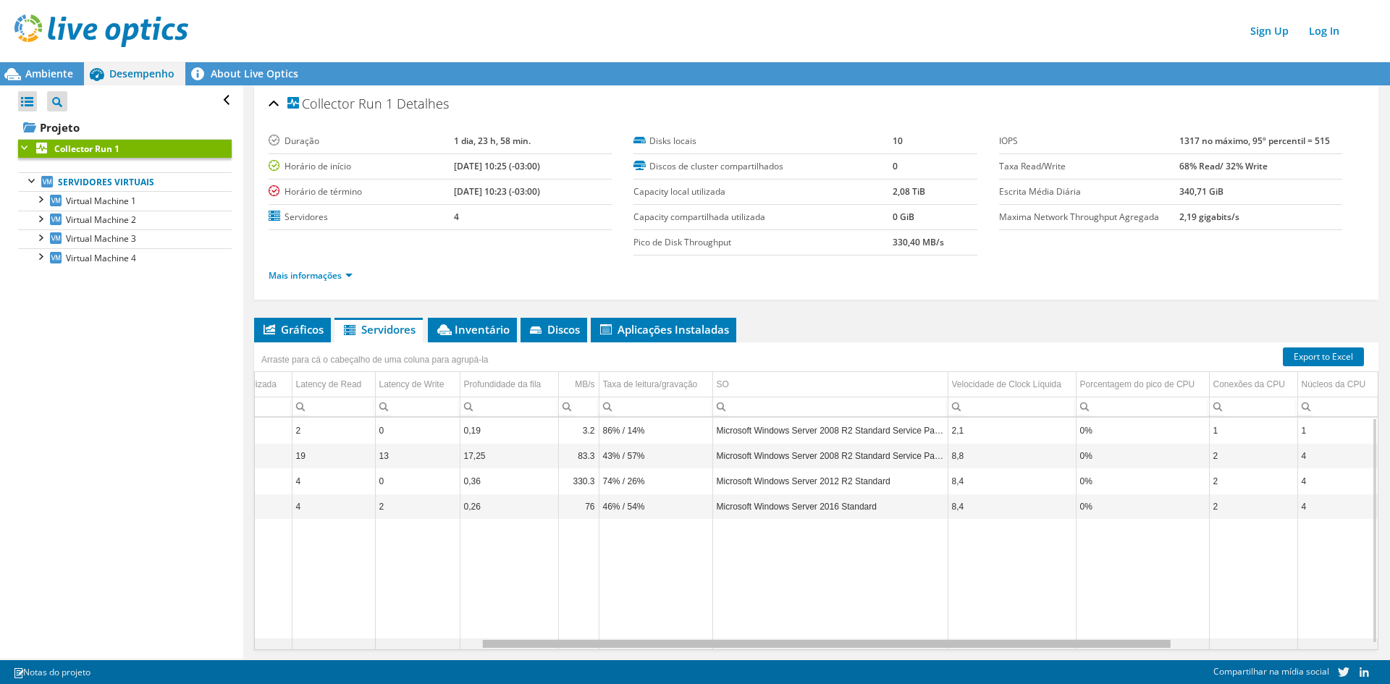
scroll to position [0, 421]
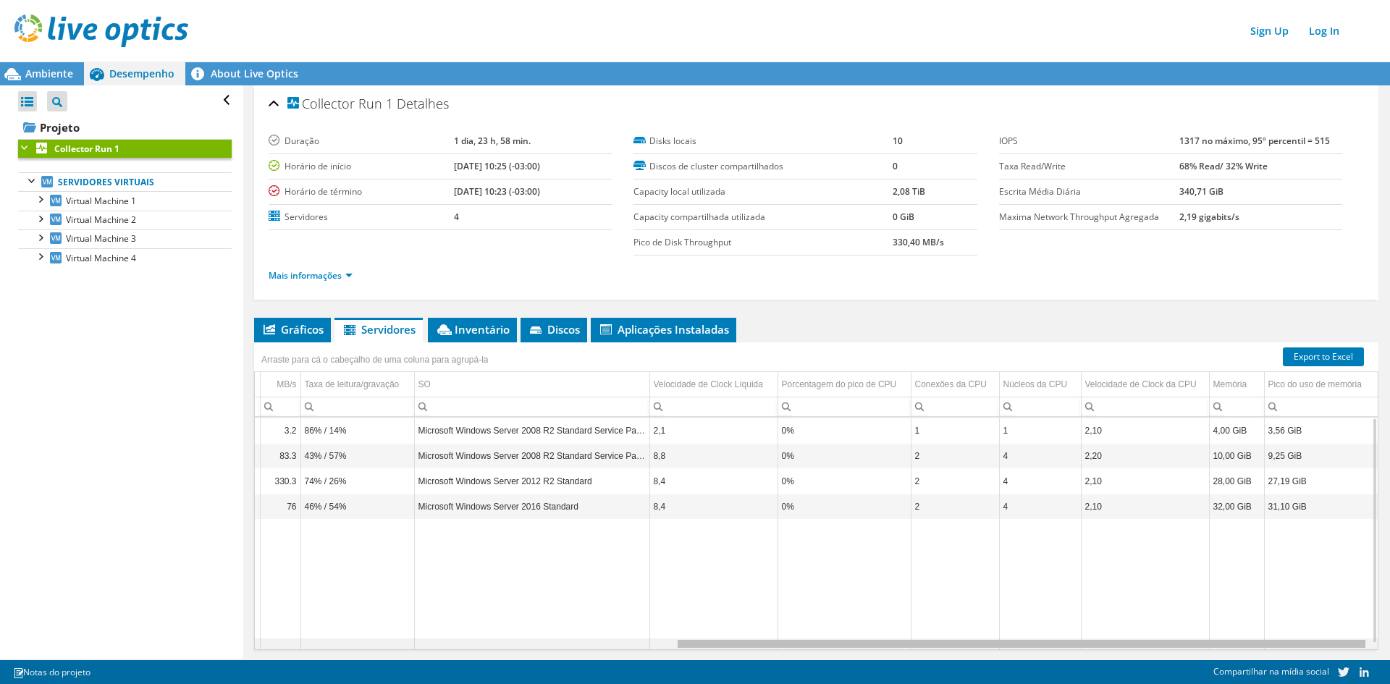
drag, startPoint x: 907, startPoint y: 646, endPoint x: 1446, endPoint y: 618, distance: 539.3
click at [1389, 618] on html "Sign Up Log In Este projeto foi arquivado. Nenhuma alteração pode ser feita, e …" at bounding box center [695, 342] width 1390 height 684
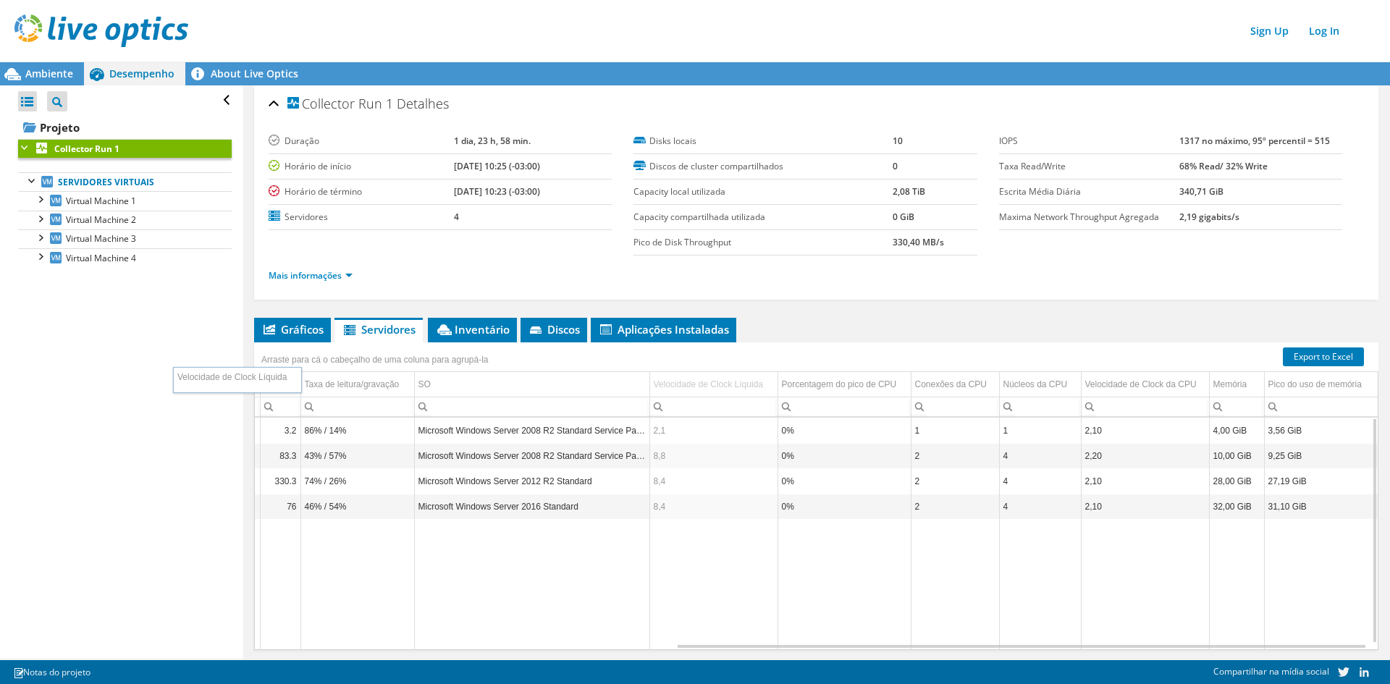
drag, startPoint x: 707, startPoint y: 384, endPoint x: 248, endPoint y: 379, distance: 458.3
drag, startPoint x: 712, startPoint y: 383, endPoint x: 452, endPoint y: 385, distance: 260.6
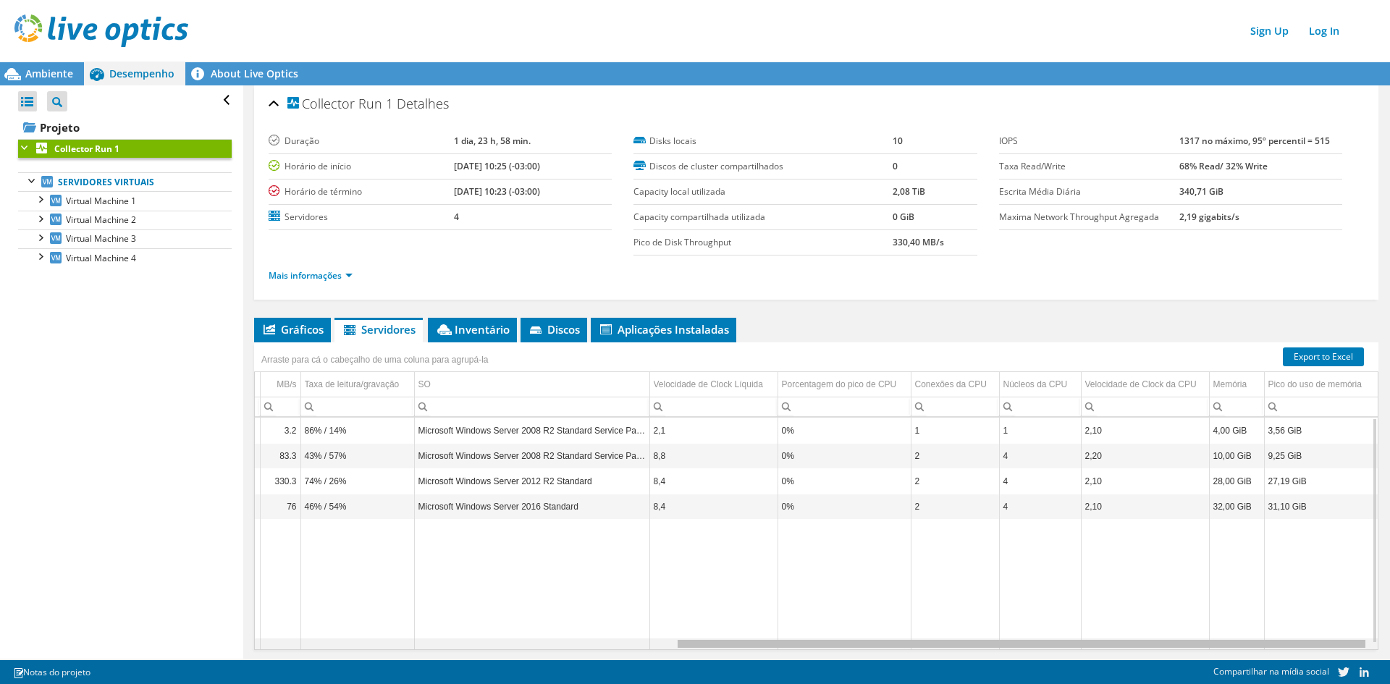
drag, startPoint x: 749, startPoint y: 649, endPoint x: 808, endPoint y: 642, distance: 59.7
click at [808, 642] on body "Sign Up Log In Este projeto foi arquivado. Nenhuma alteração pode ser feita, e …" at bounding box center [695, 342] width 1390 height 684
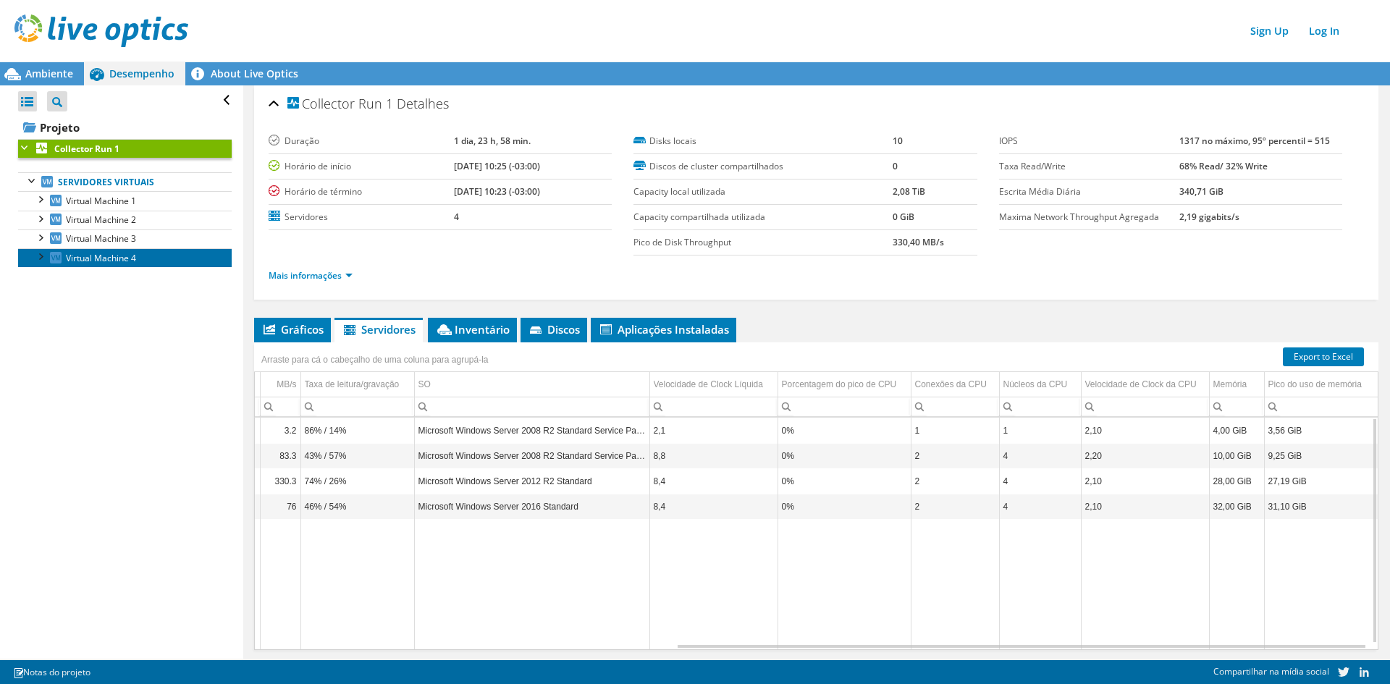
click at [107, 262] on span "Virtual Machine 4" at bounding box center [101, 258] width 70 height 12
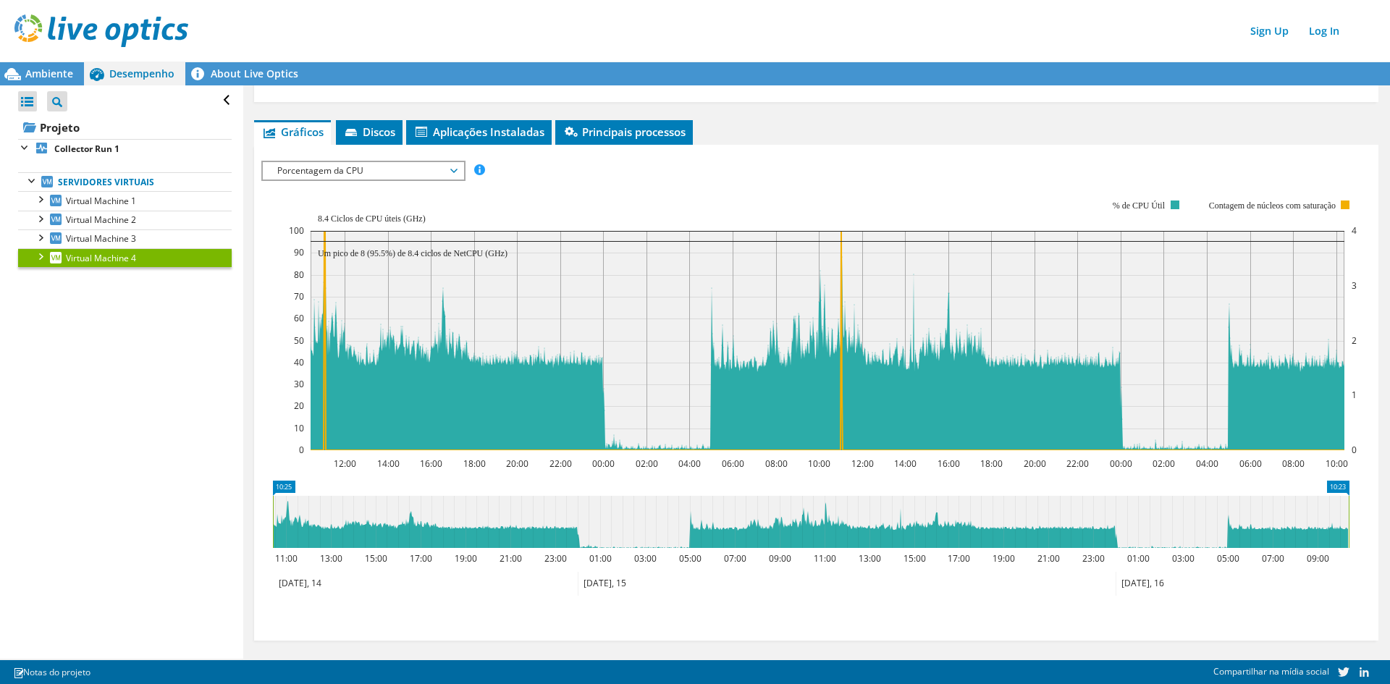
scroll to position [180, 0]
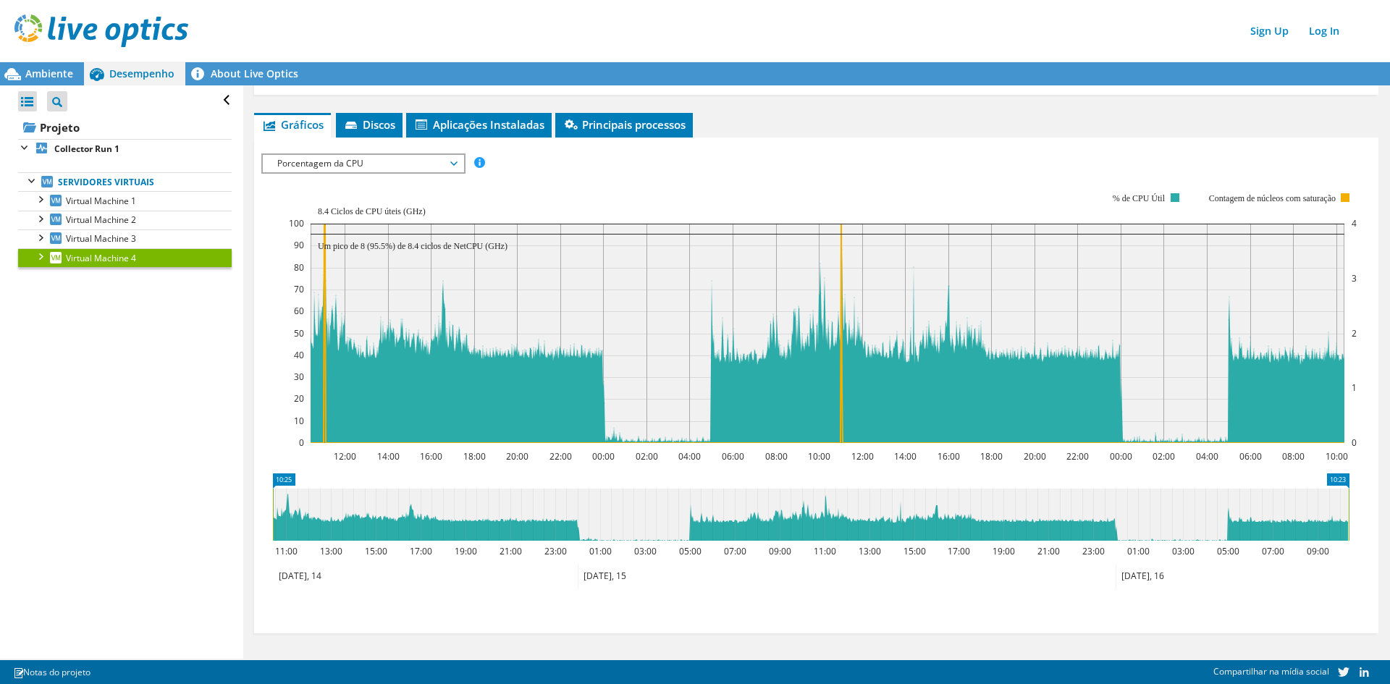
click at [415, 164] on span "Porcentagem da CPU" at bounding box center [363, 163] width 186 height 17
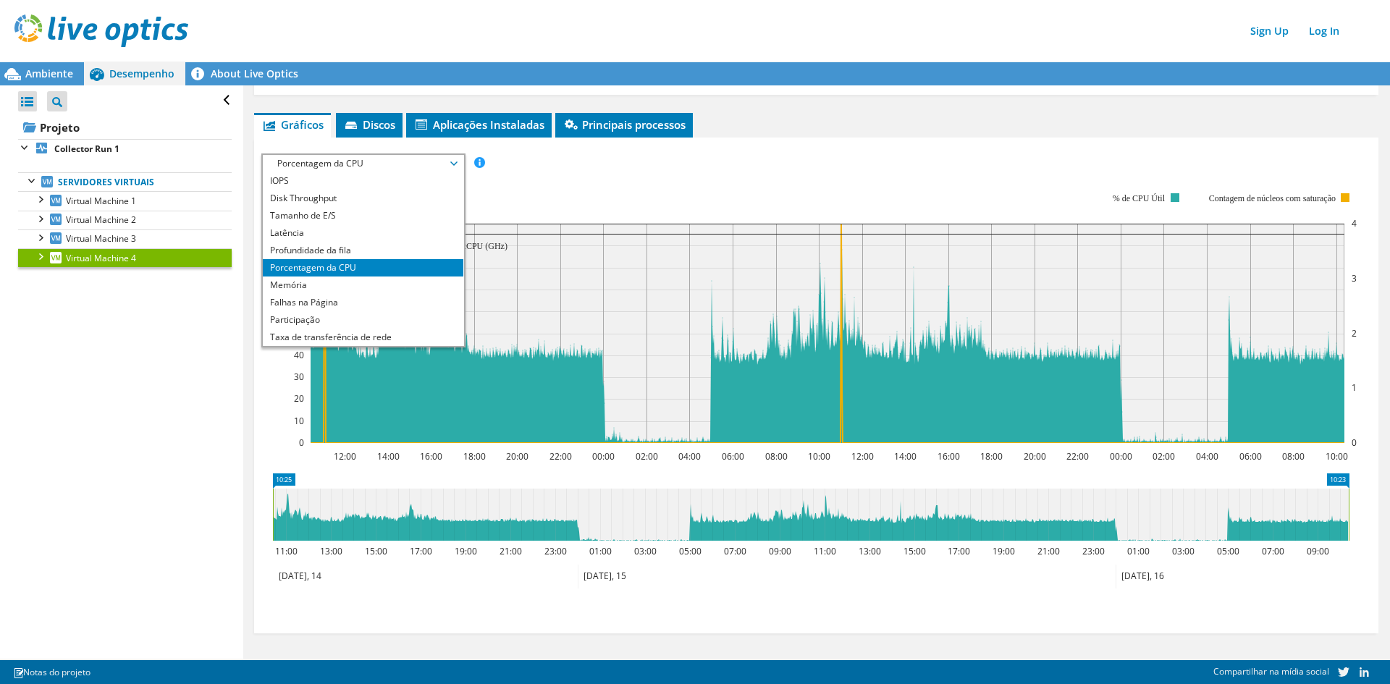
click at [415, 164] on span "Porcentagem da CPU" at bounding box center [363, 163] width 186 height 17
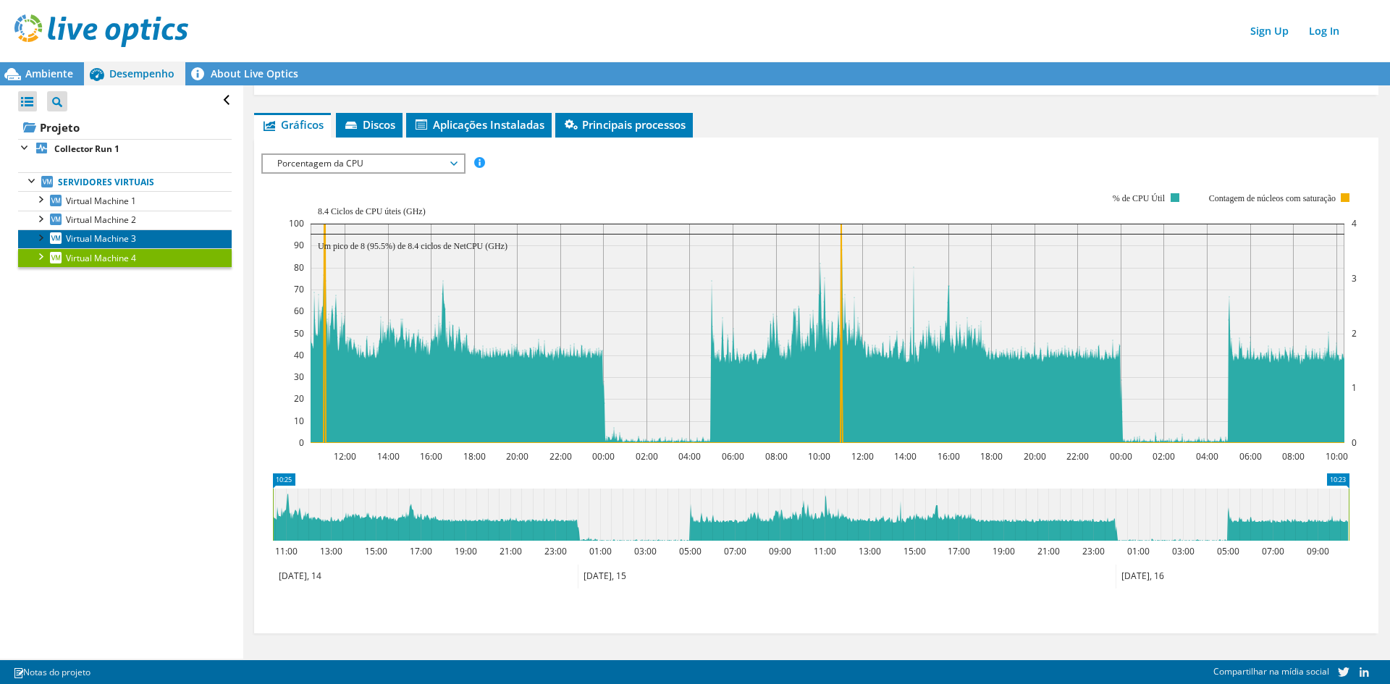
click at [106, 240] on span "Virtual Machine 3" at bounding box center [101, 238] width 70 height 12
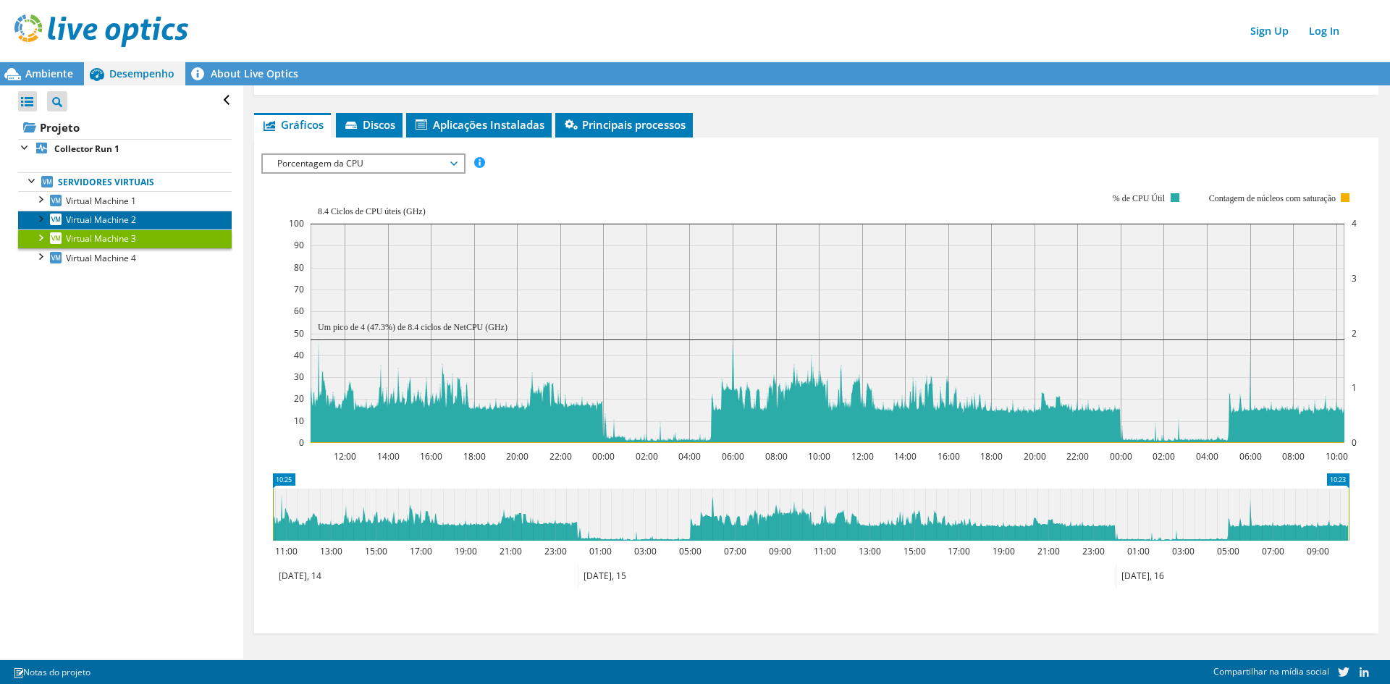
click at [117, 219] on span "Virtual Machine 2" at bounding box center [101, 220] width 70 height 12
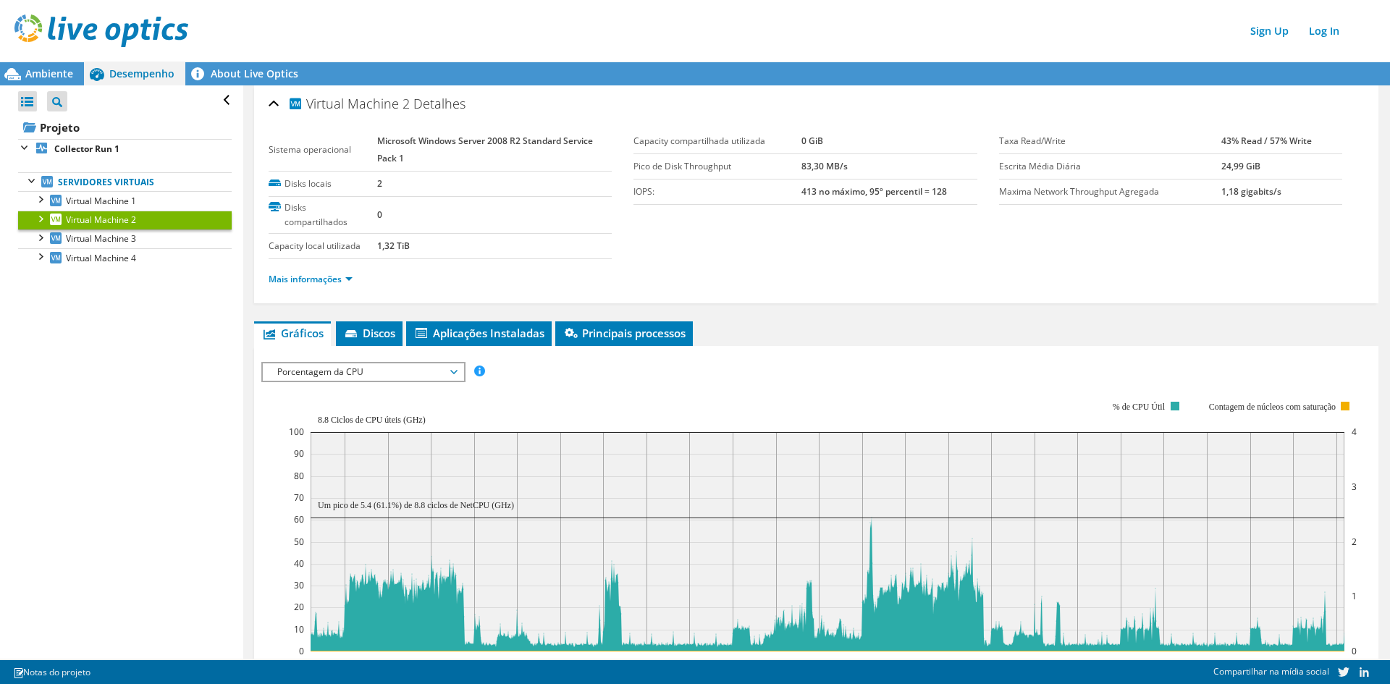
scroll to position [180, 0]
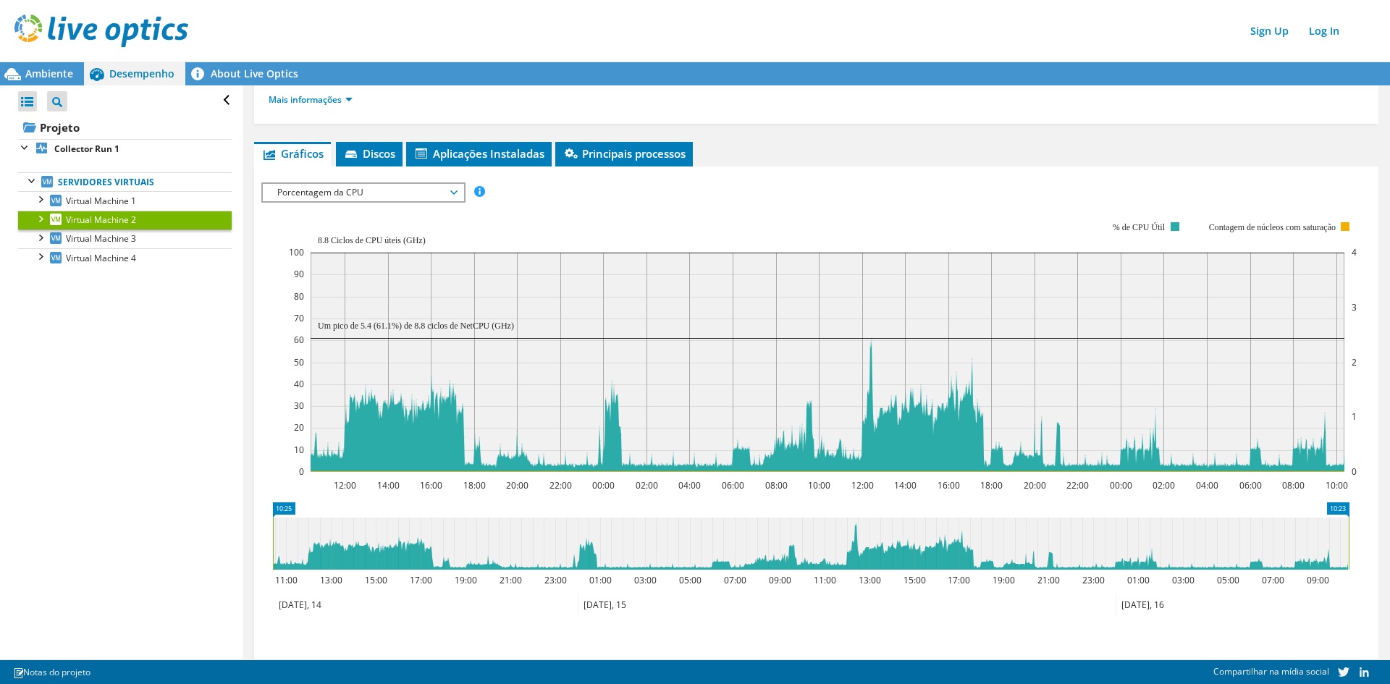
click at [368, 196] on span "Porcentagem da CPU" at bounding box center [363, 192] width 186 height 17
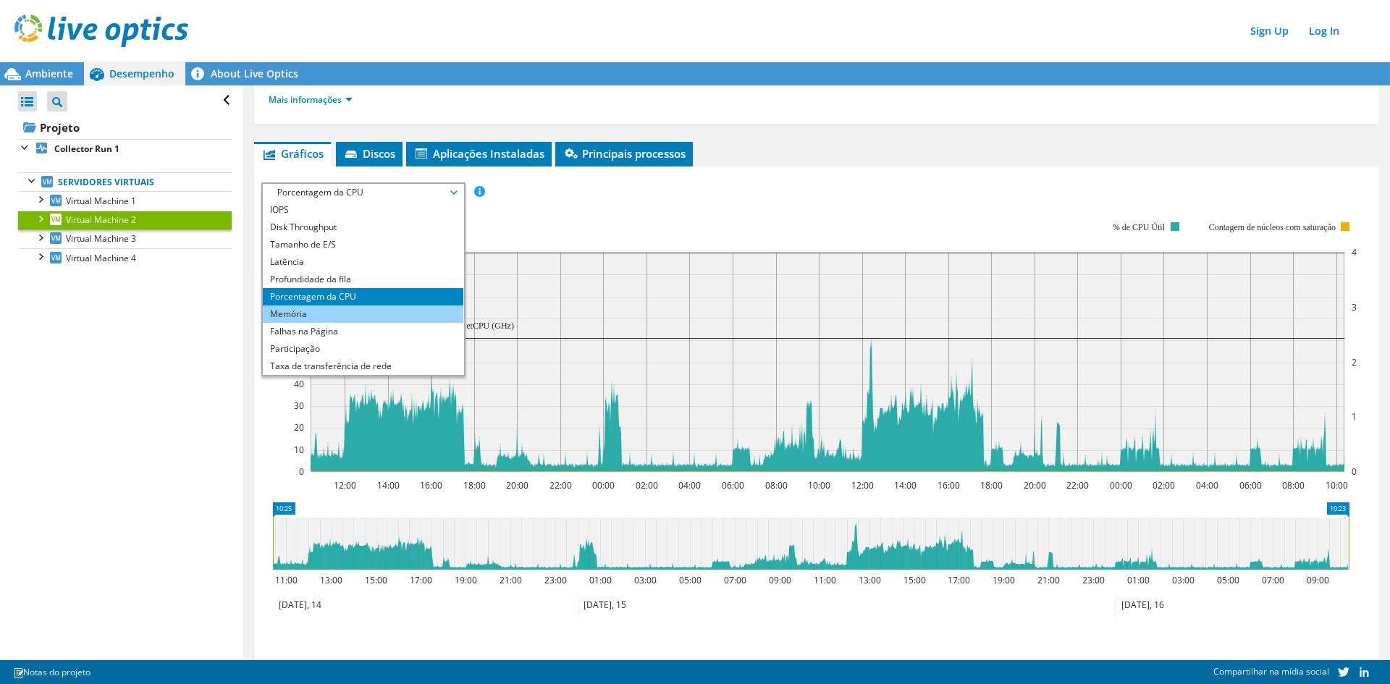
click at [357, 313] on li "Memória" at bounding box center [363, 313] width 201 height 17
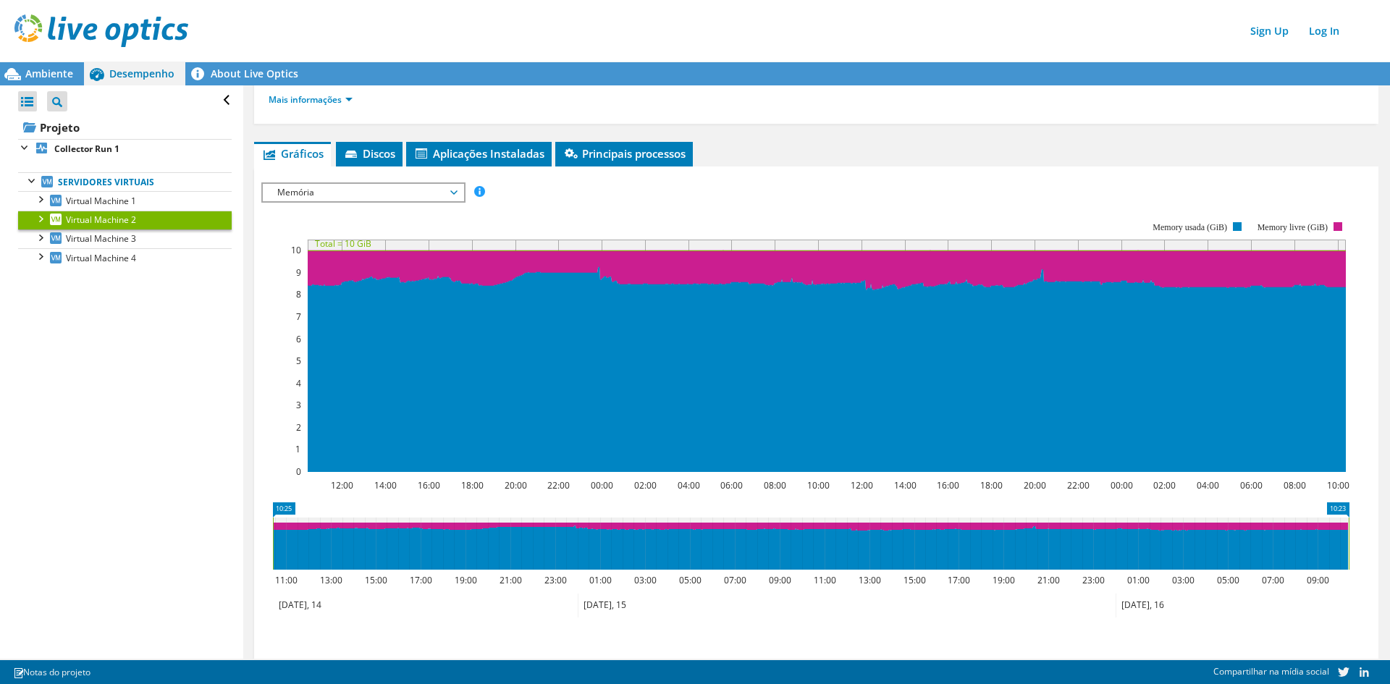
click at [410, 183] on div "Memória IOPS Disk Throughput Tamanho de E/S Latência Profundidade da fila Porce…" at bounding box center [363, 192] width 204 height 20
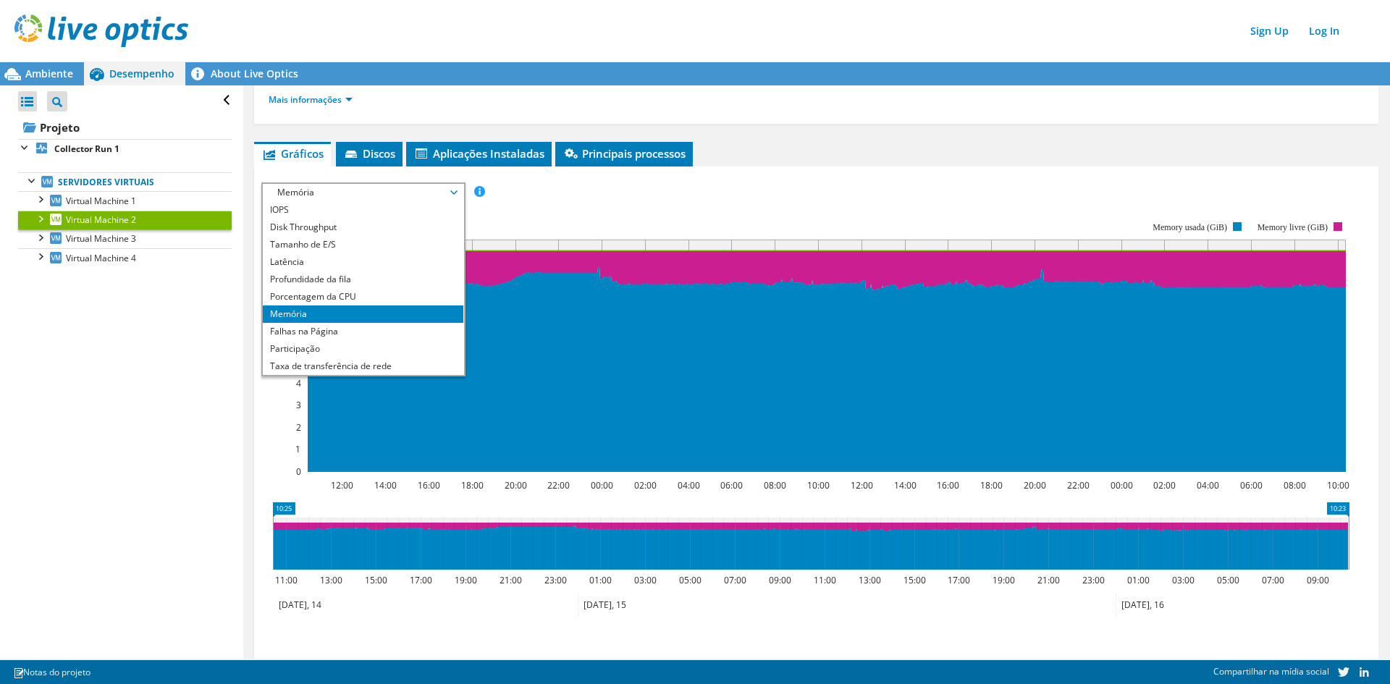
click at [410, 183] on div "Memória IOPS Disk Throughput Tamanho de E/S Latência Profundidade da fila Porce…" at bounding box center [363, 279] width 204 height 194
click at [132, 345] on div "Abrir Todos Fechar Todos Filtro de árvore do projeto Projeto Collector Run 1" at bounding box center [121, 371] width 243 height 573
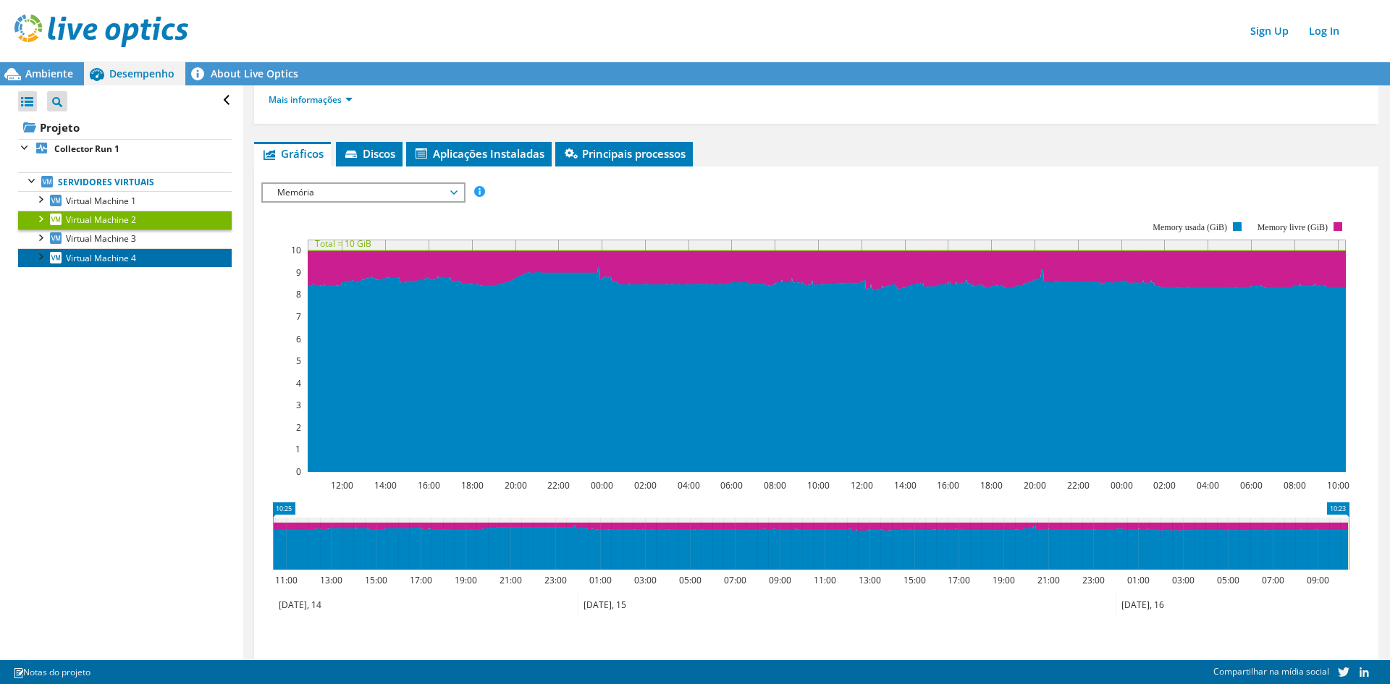
click at [105, 259] on span "Virtual Machine 4" at bounding box center [101, 258] width 70 height 12
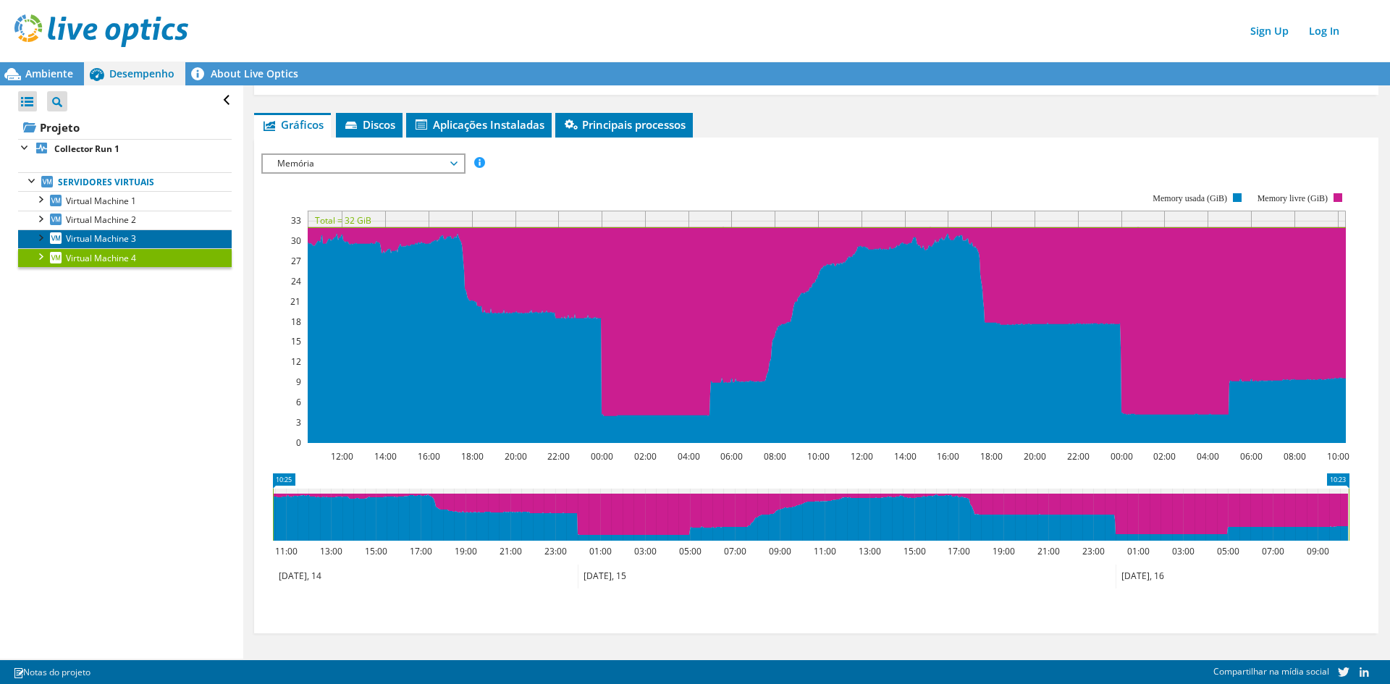
click at [124, 233] on span "Virtual Machine 3" at bounding box center [101, 238] width 70 height 12
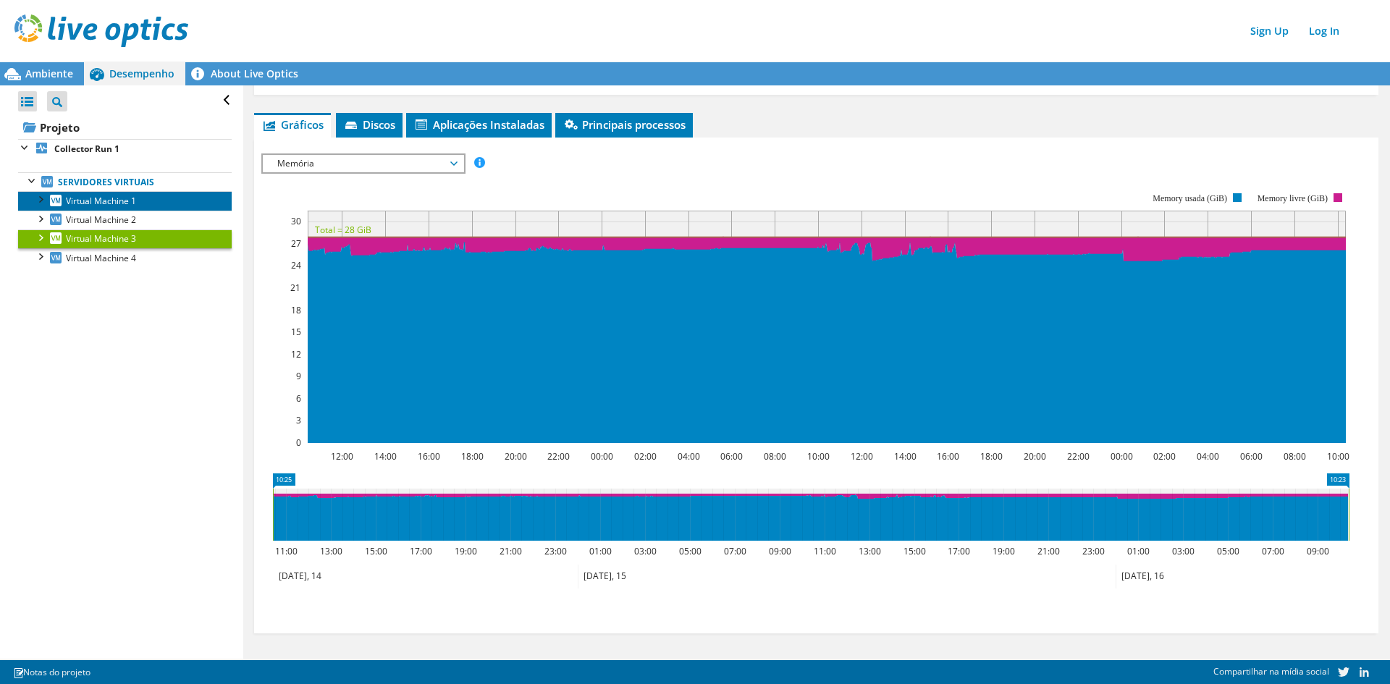
click at [123, 205] on span "Virtual Machine 1" at bounding box center [101, 201] width 70 height 12
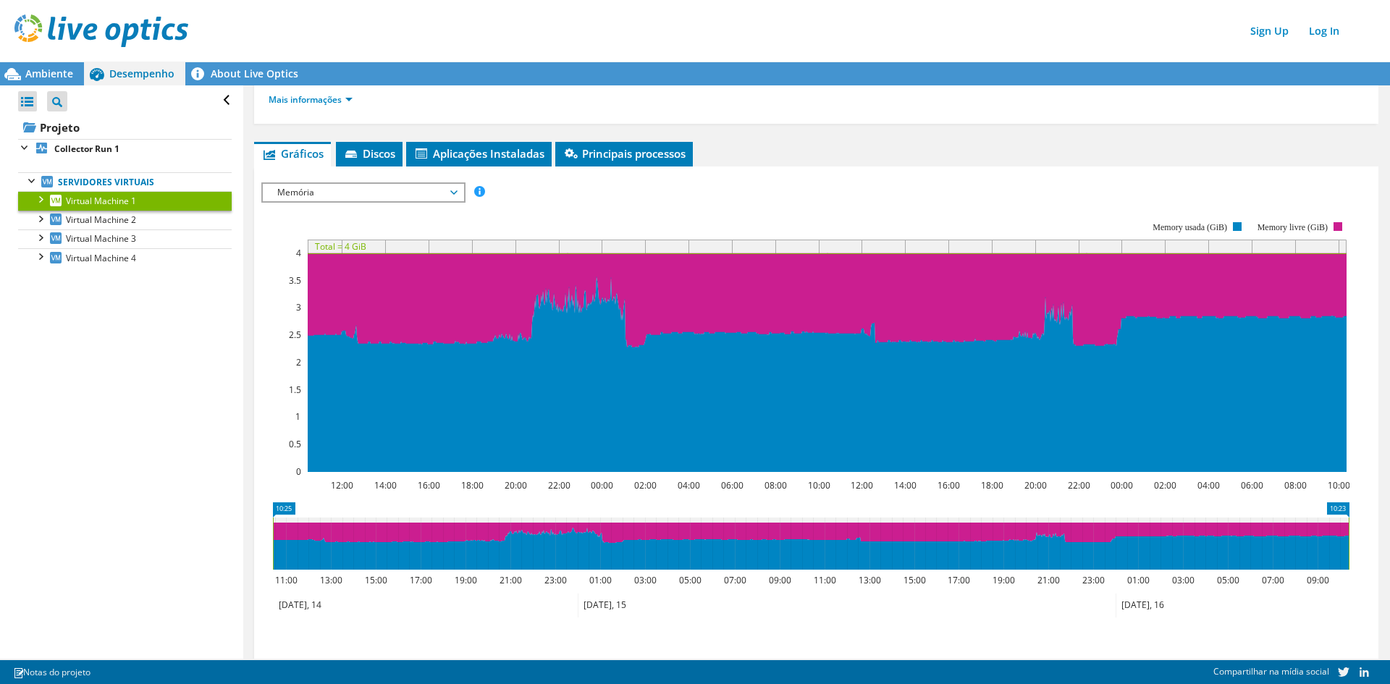
click at [415, 172] on div "IOPS Disk Throughput Tamanho de E/S Latência Profundidade da fila Porcentagem d…" at bounding box center [816, 415] width 1110 height 496
click at [399, 192] on span "Memória" at bounding box center [363, 192] width 186 height 17
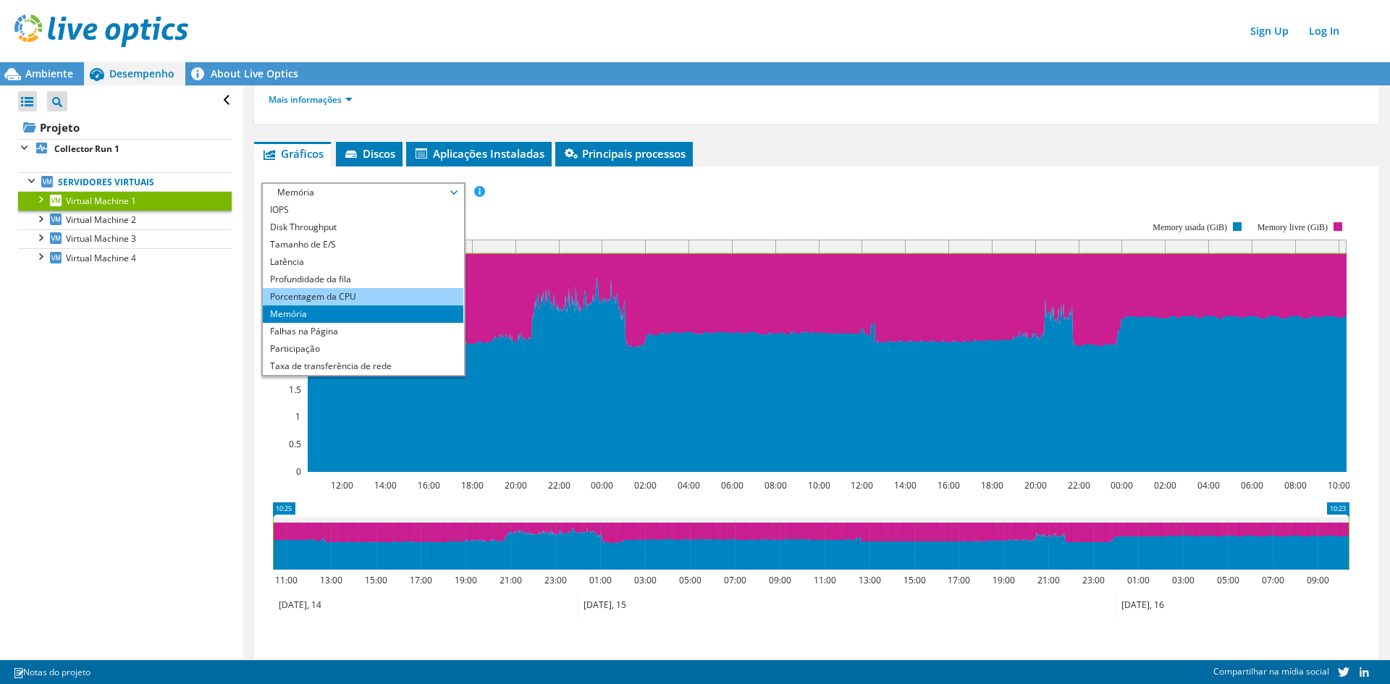
click at [342, 298] on li "Porcentagem da CPU" at bounding box center [363, 296] width 201 height 17
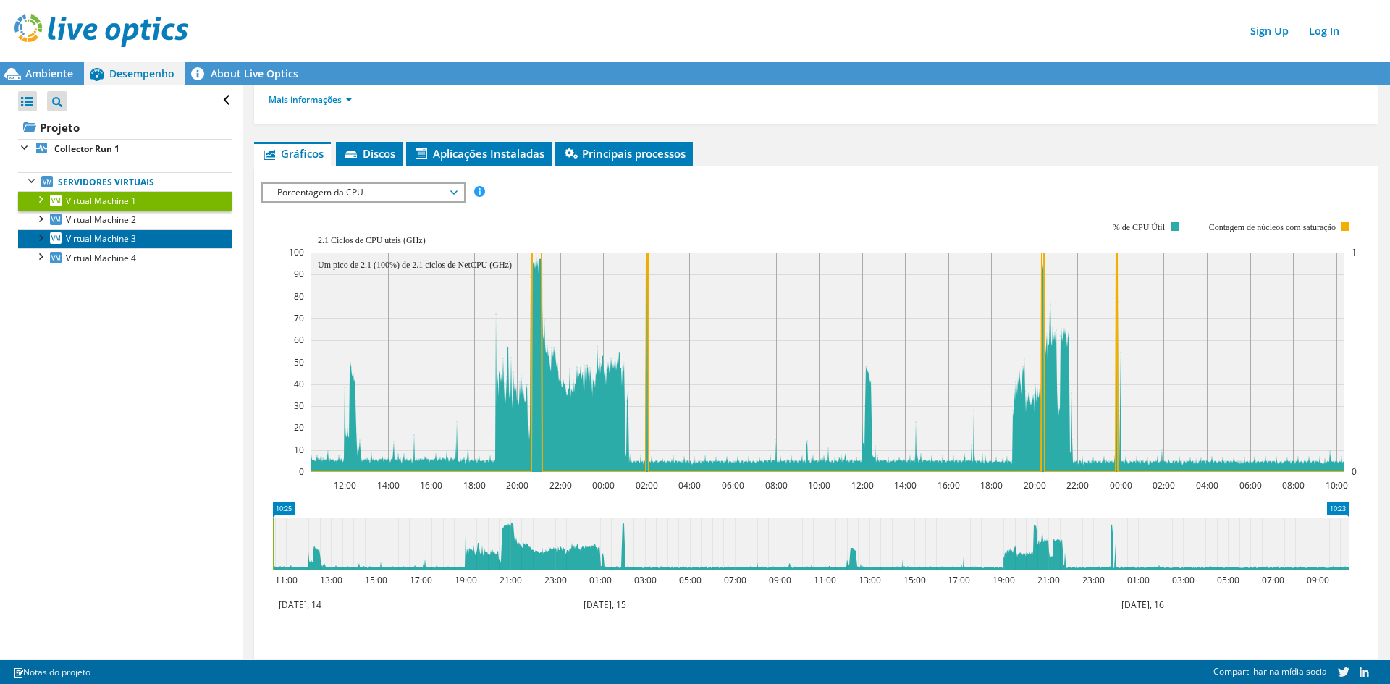
click at [117, 247] on link "Virtual Machine 3" at bounding box center [125, 238] width 214 height 19
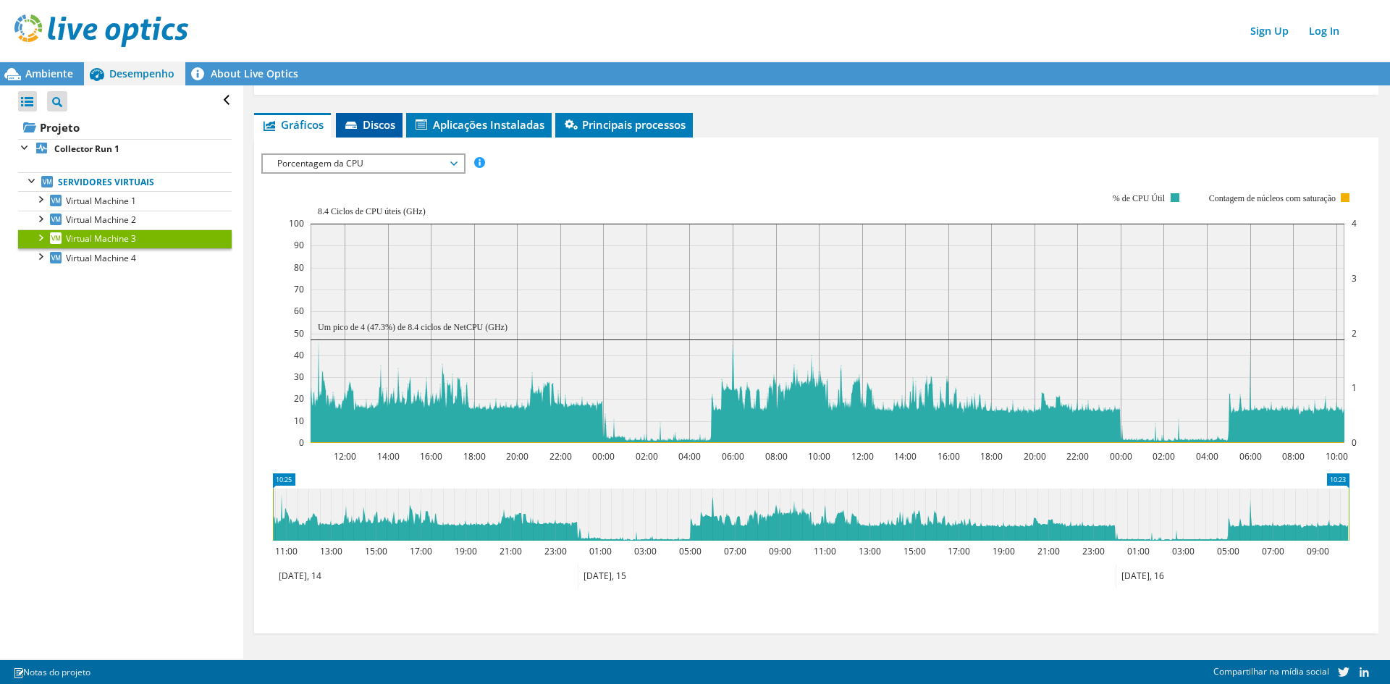
click at [378, 125] on span "Discos" at bounding box center [369, 124] width 52 height 14
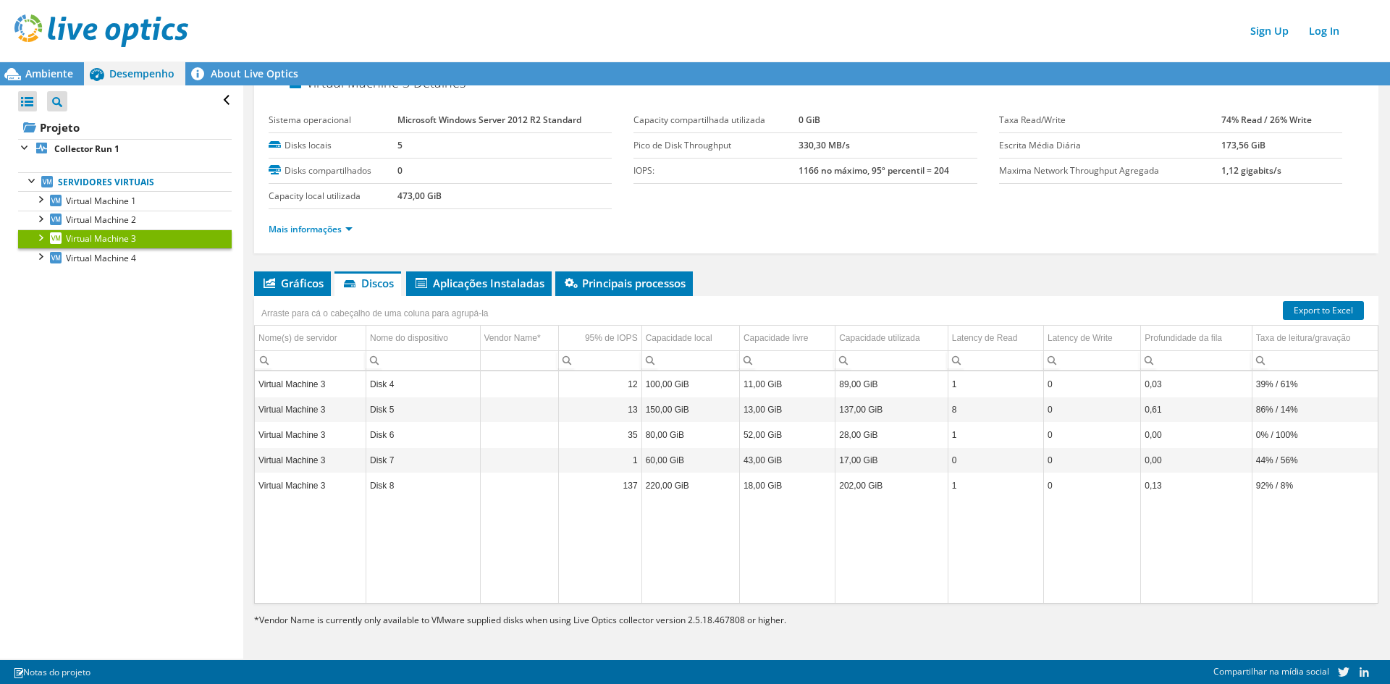
click at [41, 235] on div at bounding box center [40, 236] width 14 height 14
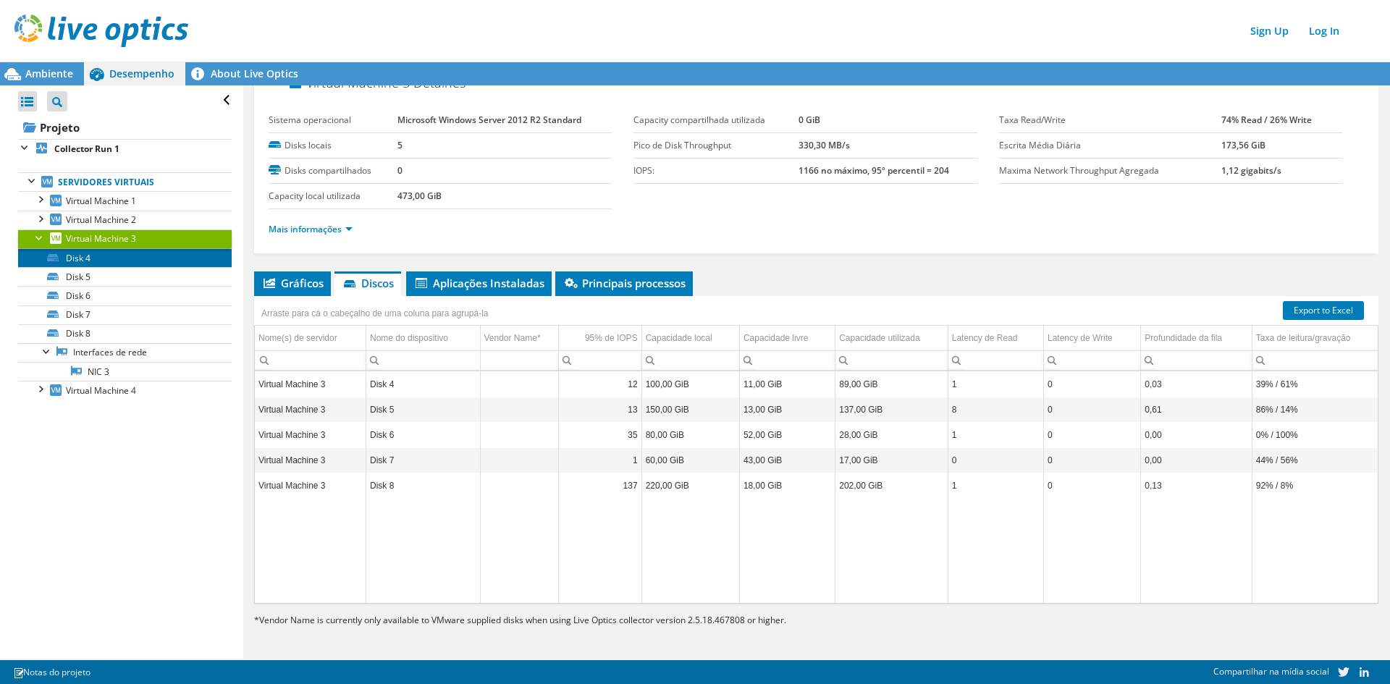
click at [106, 258] on link "Disk 4" at bounding box center [125, 257] width 214 height 19
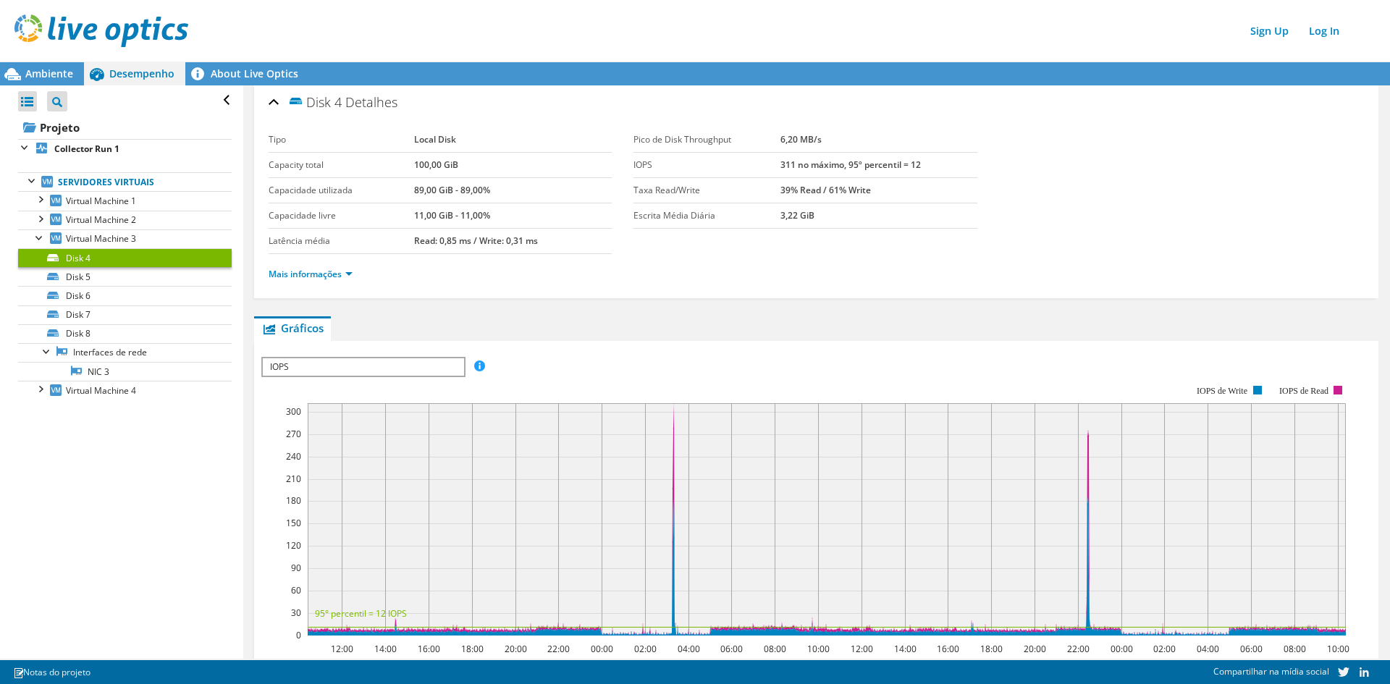
scroll to position [0, 0]
click at [363, 371] on span "IOPS" at bounding box center [363, 368] width 201 height 17
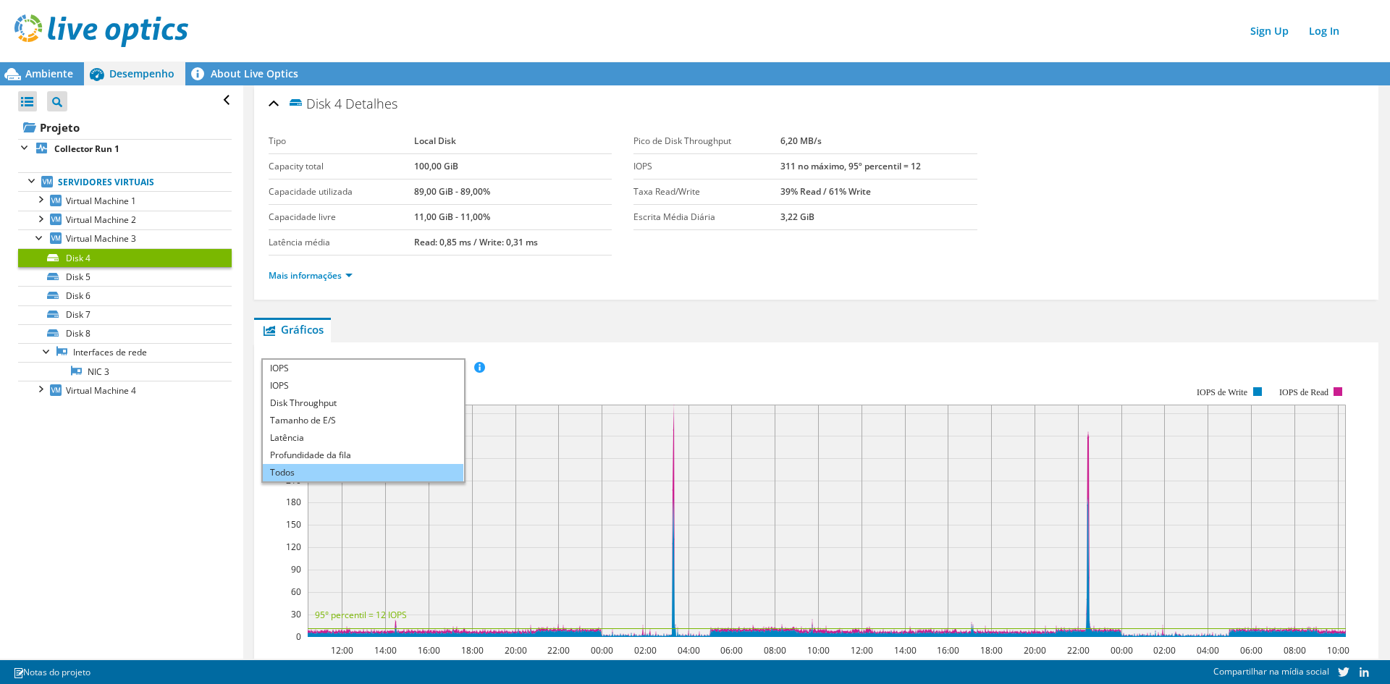
click at [345, 470] on li "Todos" at bounding box center [363, 472] width 201 height 17
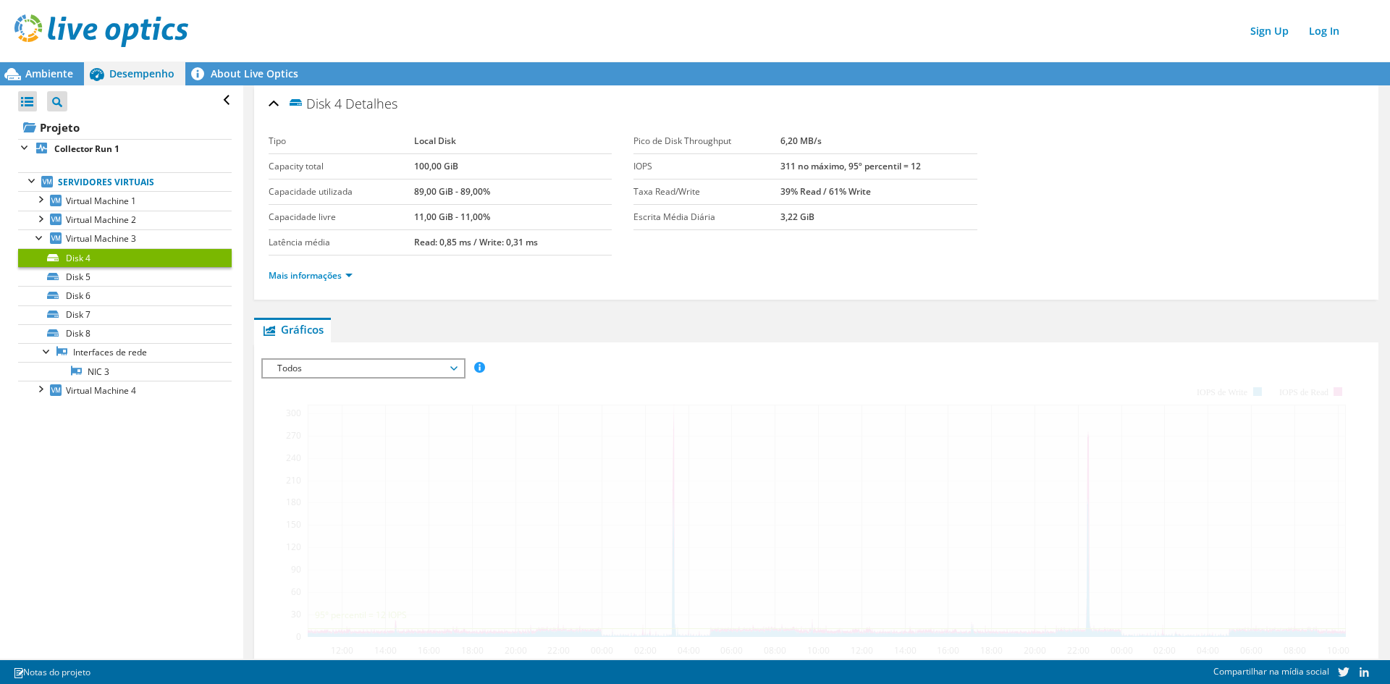
click at [641, 326] on ul "Gráficos Servidores Inventário Hipervisor Discos Discos de cluster Aplicações I…" at bounding box center [816, 330] width 1124 height 25
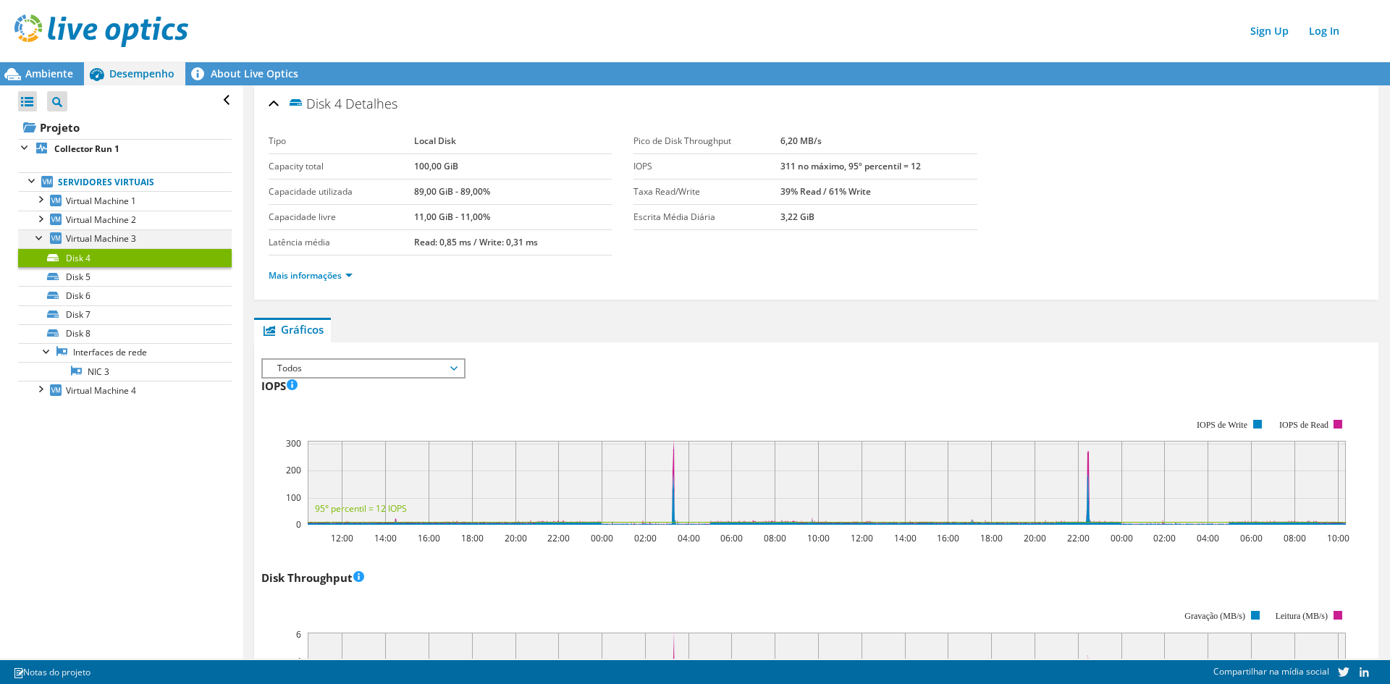
click at [39, 241] on div at bounding box center [40, 236] width 14 height 14
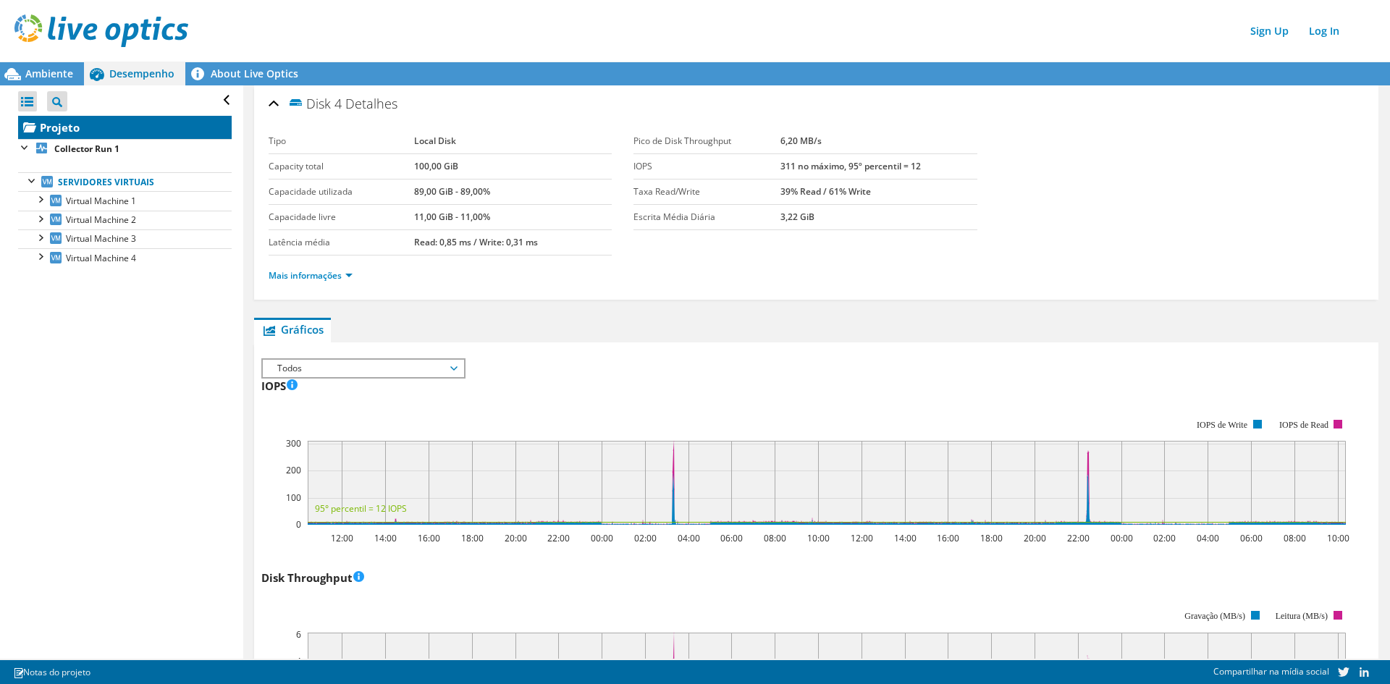
click at [78, 131] on link "Projeto" at bounding box center [125, 127] width 214 height 23
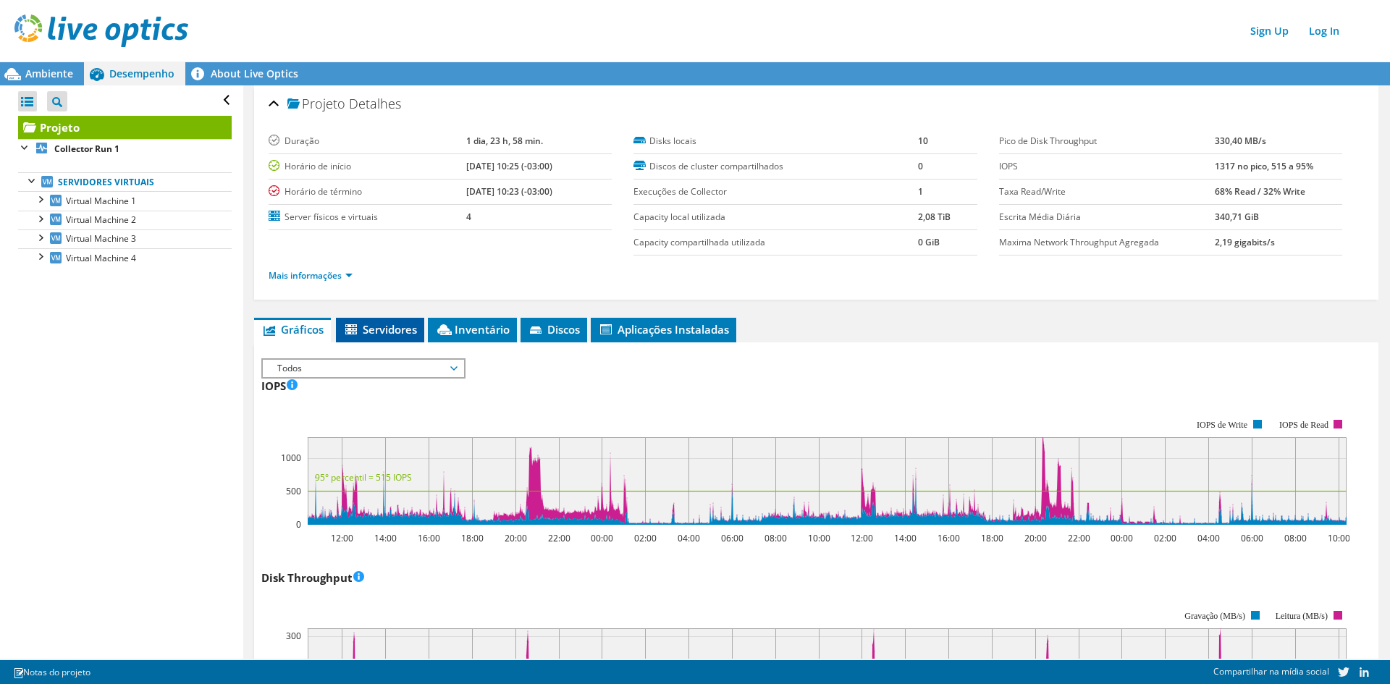
click at [389, 327] on span "Servidores" at bounding box center [380, 329] width 74 height 14
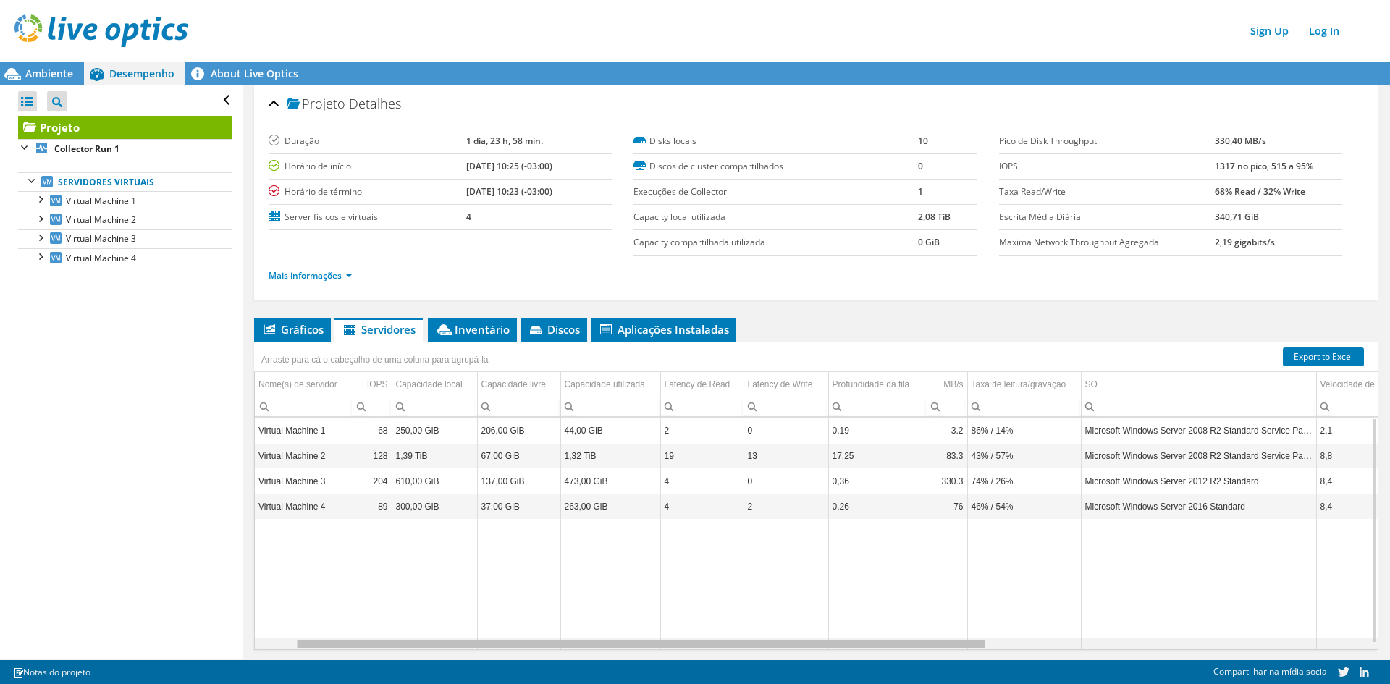
drag, startPoint x: 928, startPoint y: 645, endPoint x: 610, endPoint y: 623, distance: 318.5
click at [609, 627] on body "Sign Up Log In Este projeto foi arquivado. Nenhuma alteração pode ser feita, e …" at bounding box center [695, 342] width 1390 height 684
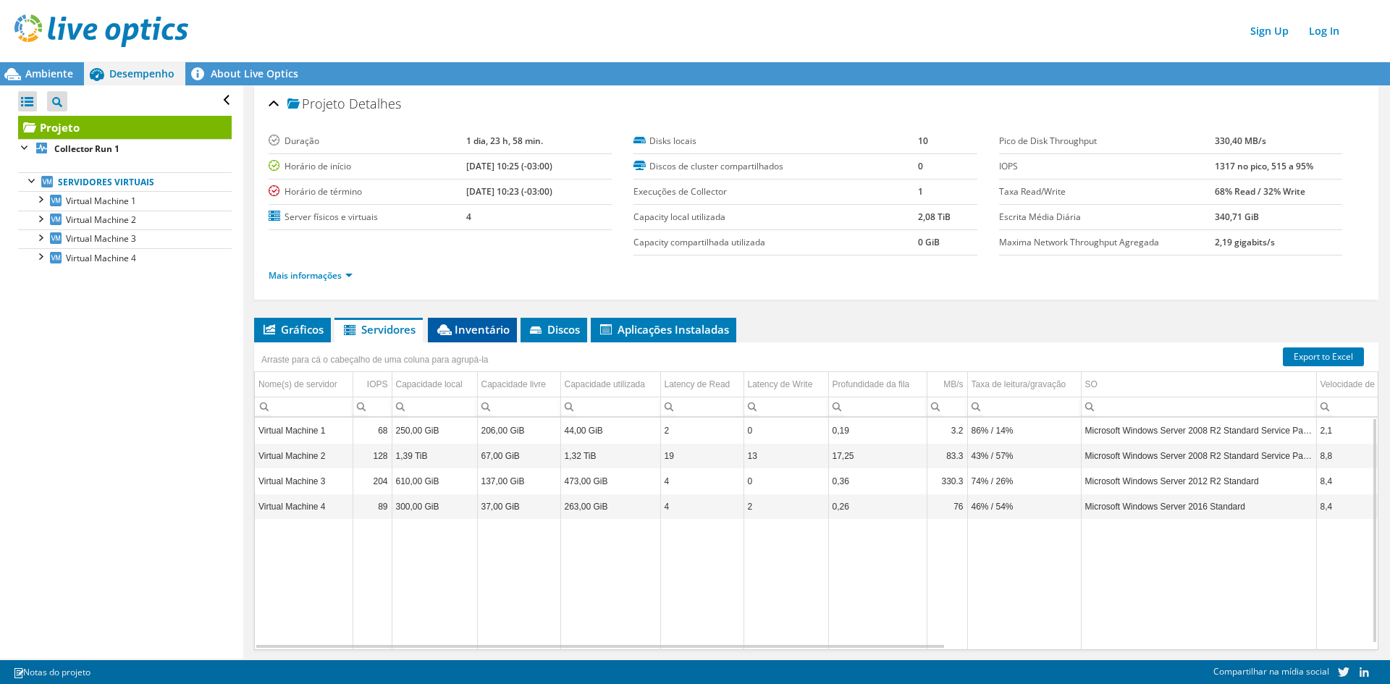
click at [492, 340] on li "Inventário" at bounding box center [472, 330] width 89 height 25
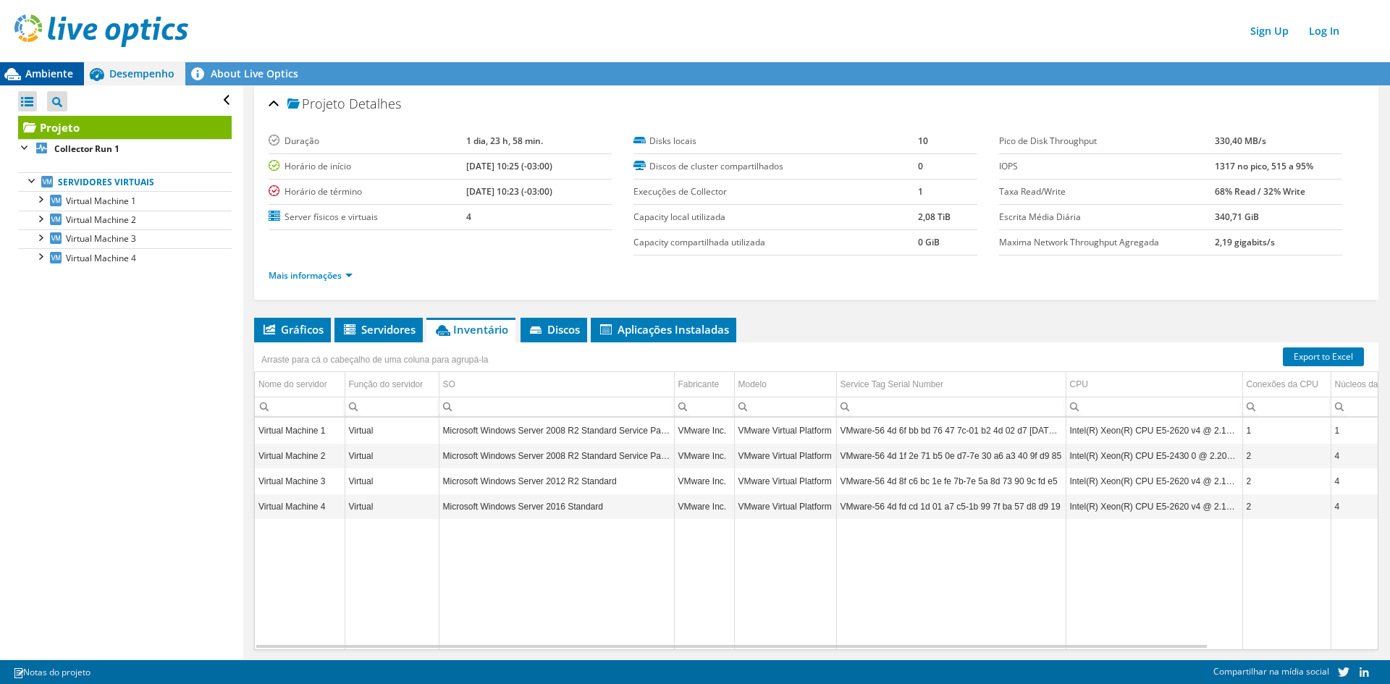
click at [57, 68] on span "Ambiente" at bounding box center [49, 74] width 48 height 14
